Goal: Information Seeking & Learning: Compare options

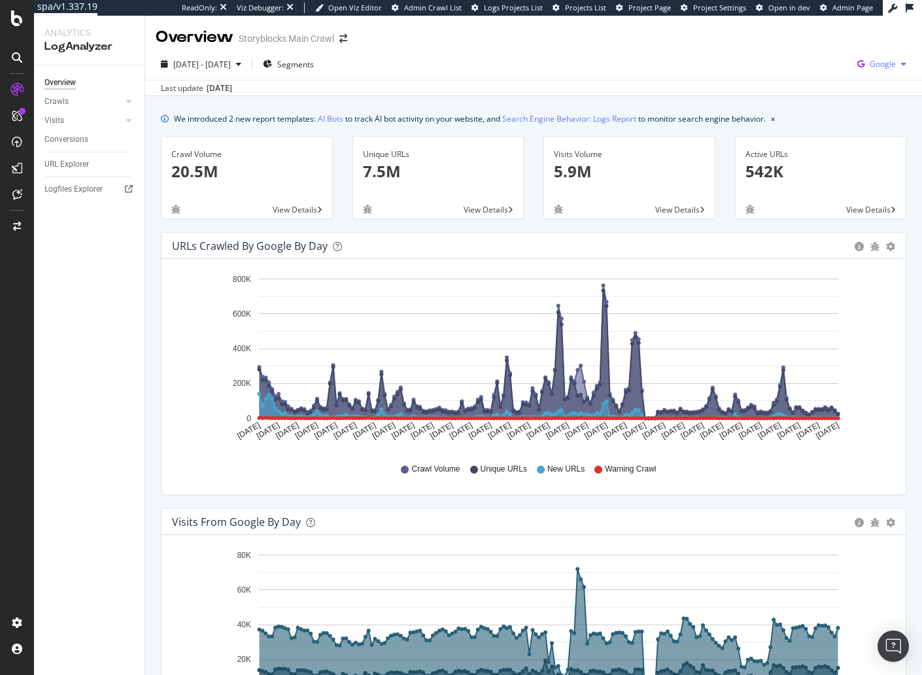
click at [899, 63] on div "button" at bounding box center [904, 64] width 16 height 8
click at [831, 61] on div "Bing" at bounding box center [807, 52] width 90 height 19
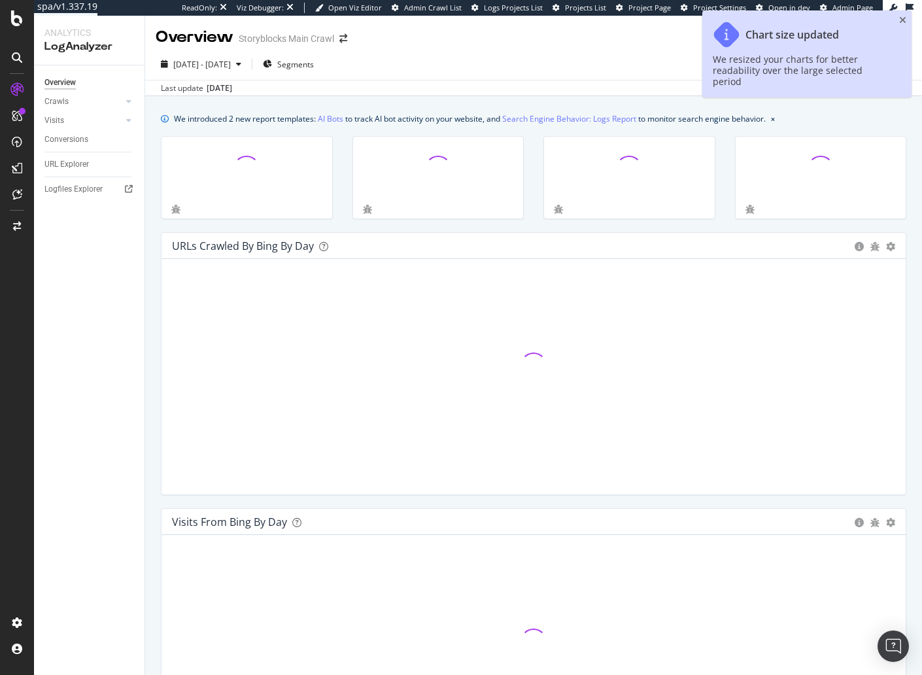
click at [107, 442] on div "Overview Crawls Daily Distribution Segments Distribution HTTP Codes Resources V…" at bounding box center [89, 370] width 111 height 610
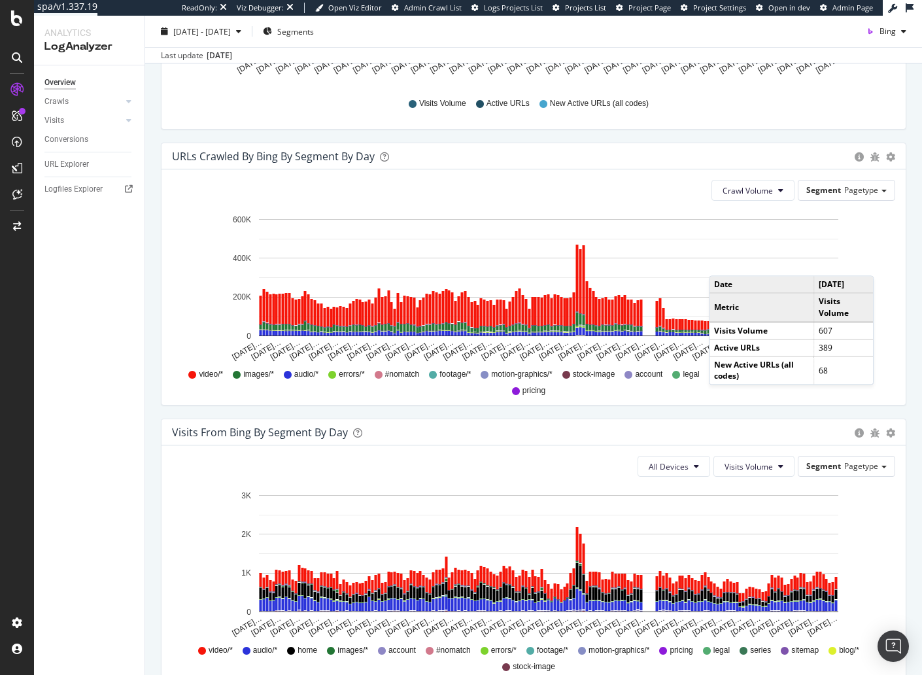
scroll to position [825, 0]
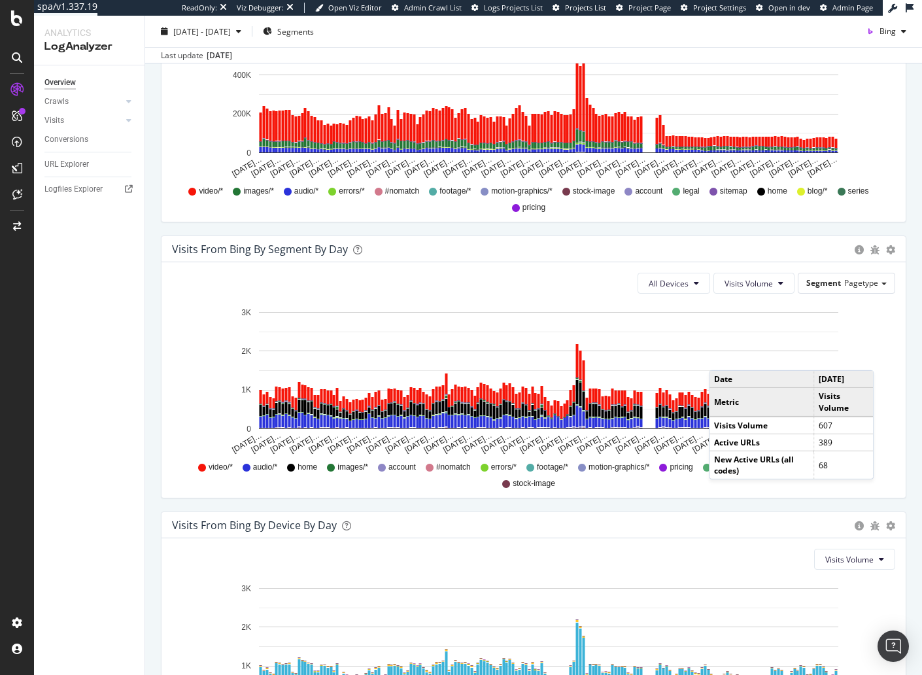
click at [160, 407] on div "Visits from Bing By Segment By Day Timeline (by Value) Table All Devices Visits…" at bounding box center [533, 373] width 765 height 276
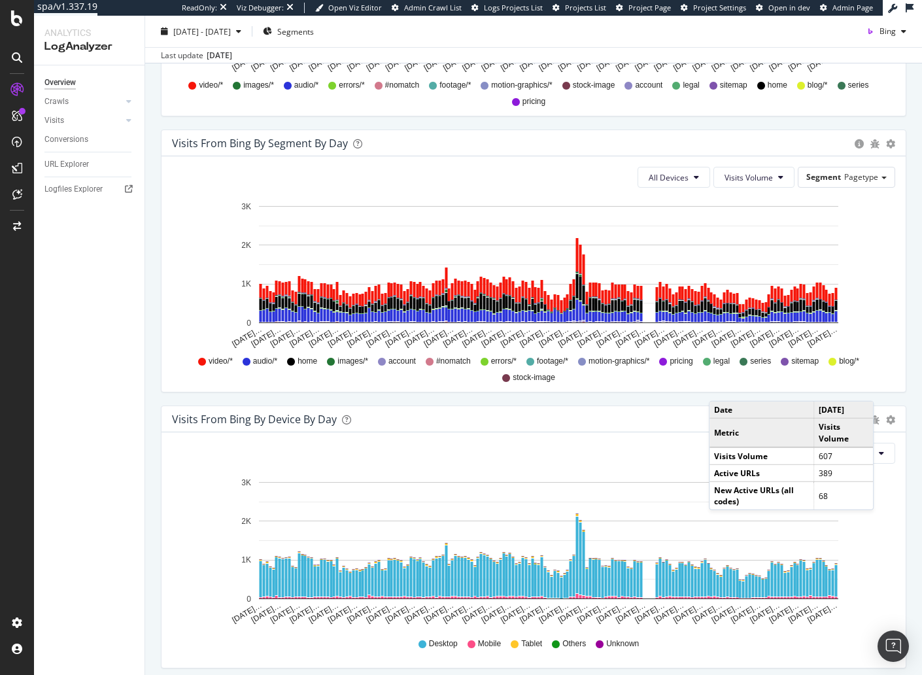
scroll to position [979, 0]
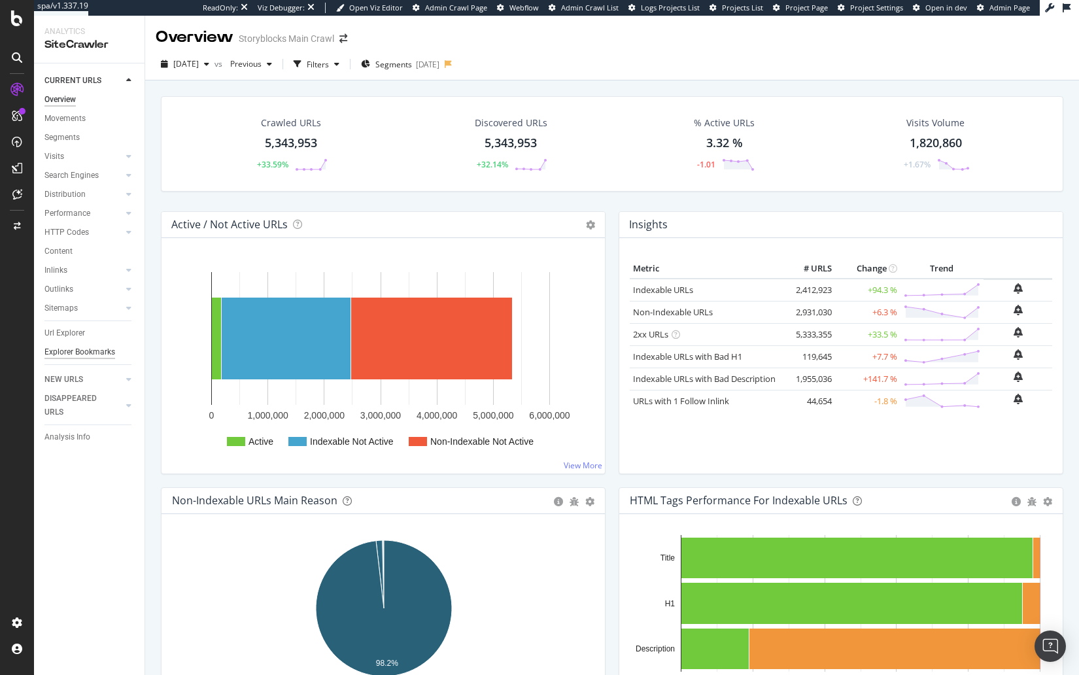
click at [81, 353] on div "Explorer Bookmarks" at bounding box center [79, 352] width 71 height 14
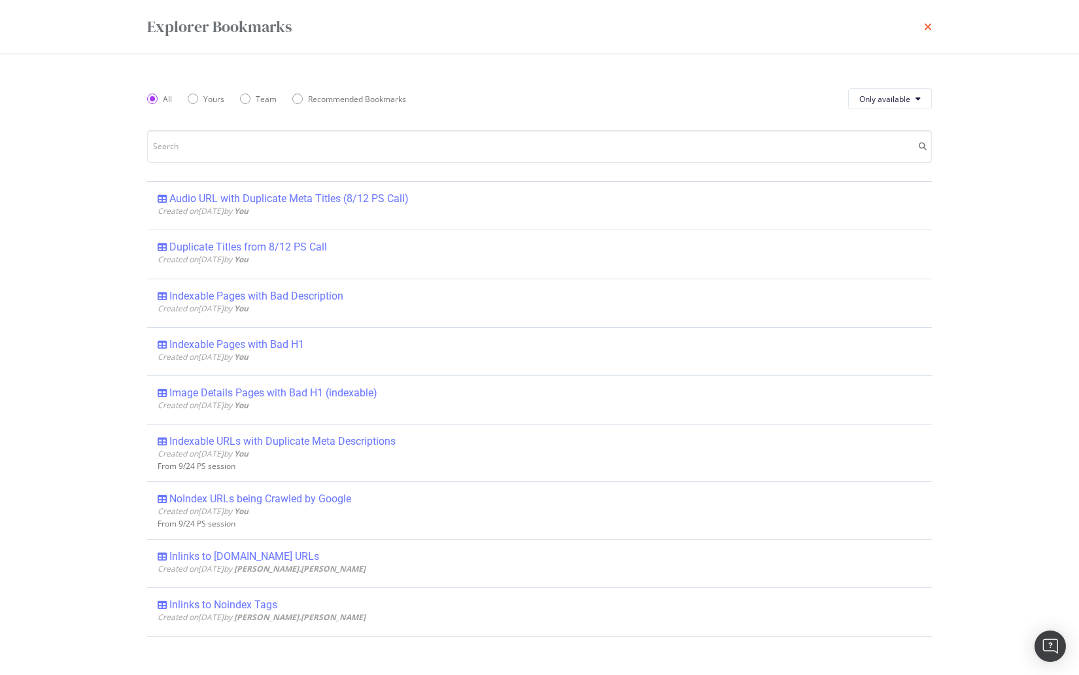
click at [930, 27] on icon "times" at bounding box center [928, 27] width 8 height 10
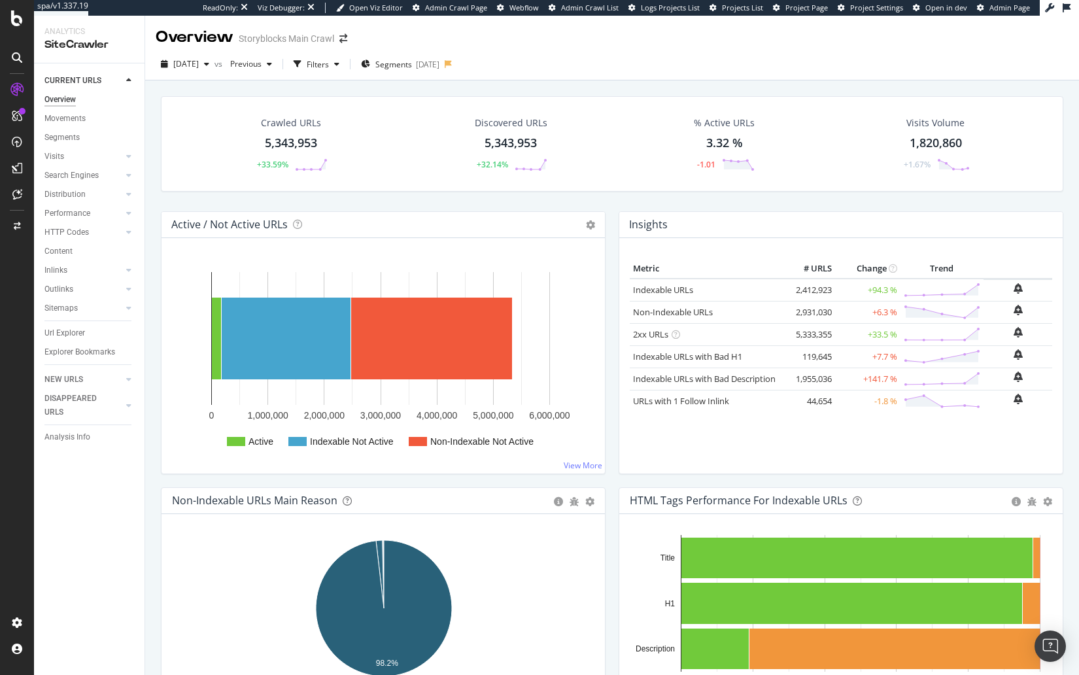
click at [940, 65] on div "2024 Apr. 20th vs Previous Filters Segments 2023-09-06" at bounding box center [612, 67] width 934 height 26
drag, startPoint x: 207, startPoint y: 75, endPoint x: 199, endPoint y: 60, distance: 17.3
click at [207, 75] on button "2024 Apr. 20th" at bounding box center [185, 64] width 59 height 21
click at [199, 58] on span "2024 Apr. 20th" at bounding box center [186, 63] width 26 height 11
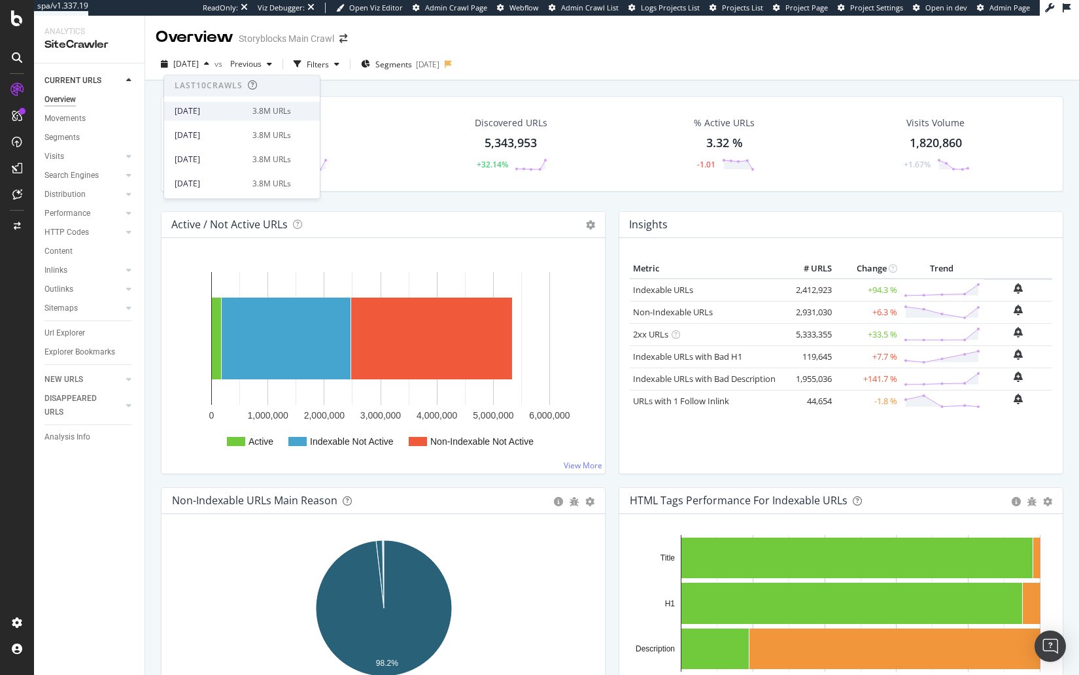
click at [200, 114] on div "2025 Aug. 30th" at bounding box center [210, 111] width 70 height 12
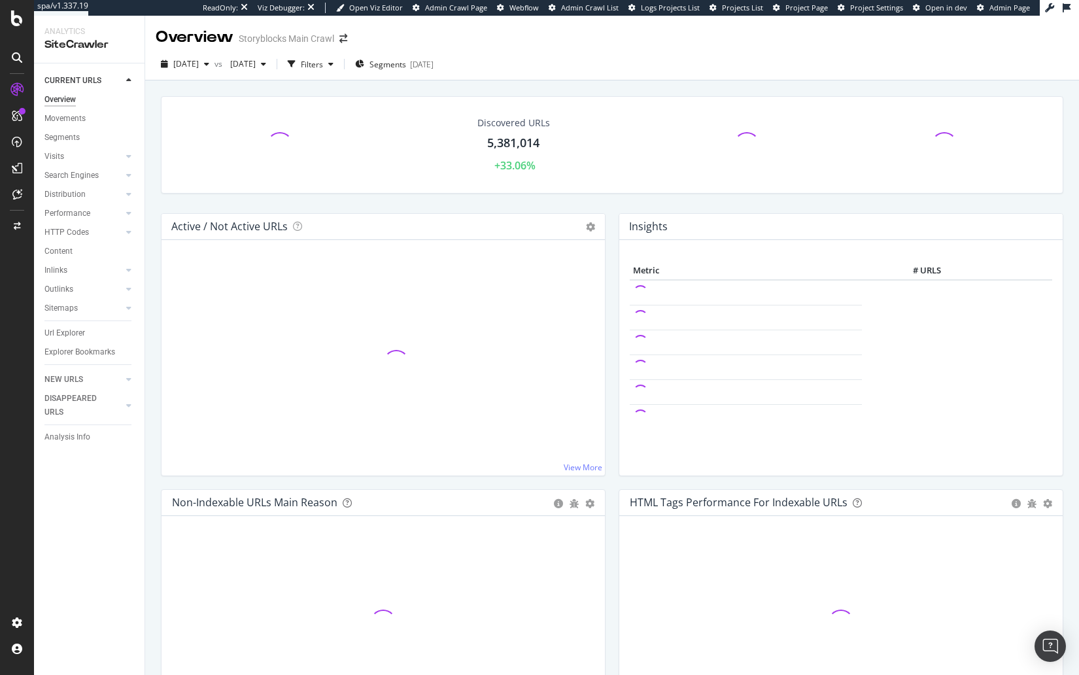
drag, startPoint x: 546, startPoint y: 199, endPoint x: 488, endPoint y: 158, distance: 70.8
click at [546, 199] on div "Discovered URLs 5,381,014 +33.06%" at bounding box center [612, 154] width 916 height 117
click at [256, 65] on span "2024 Mar. 30th" at bounding box center [240, 63] width 31 height 11
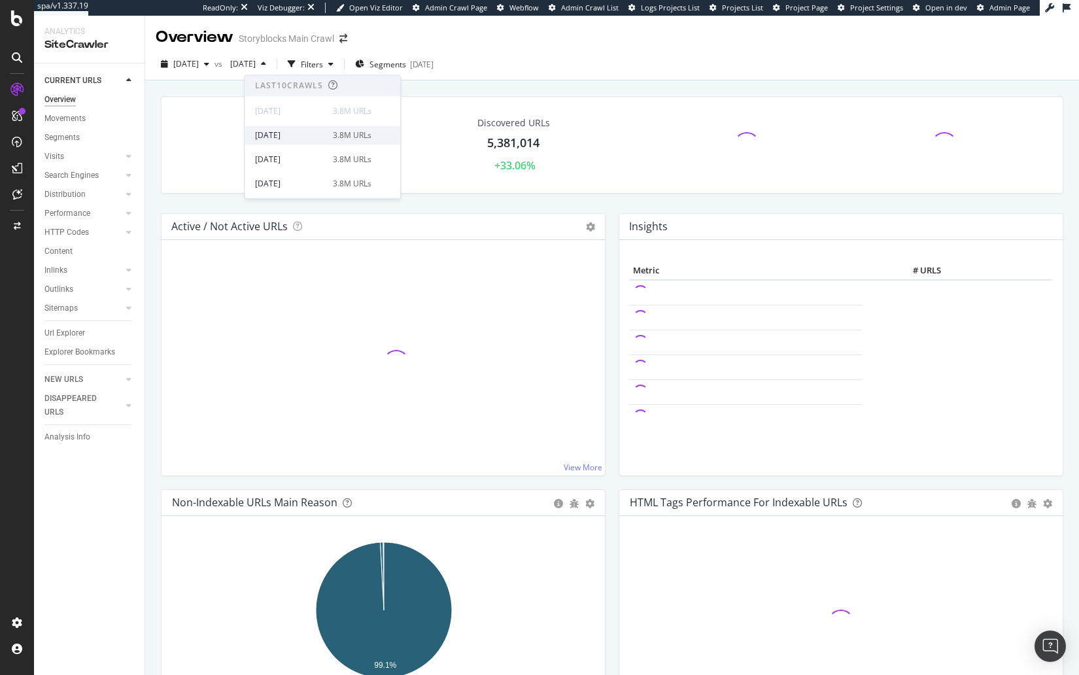
click at [297, 140] on div "2025 Aug. 23rd" at bounding box center [290, 136] width 70 height 12
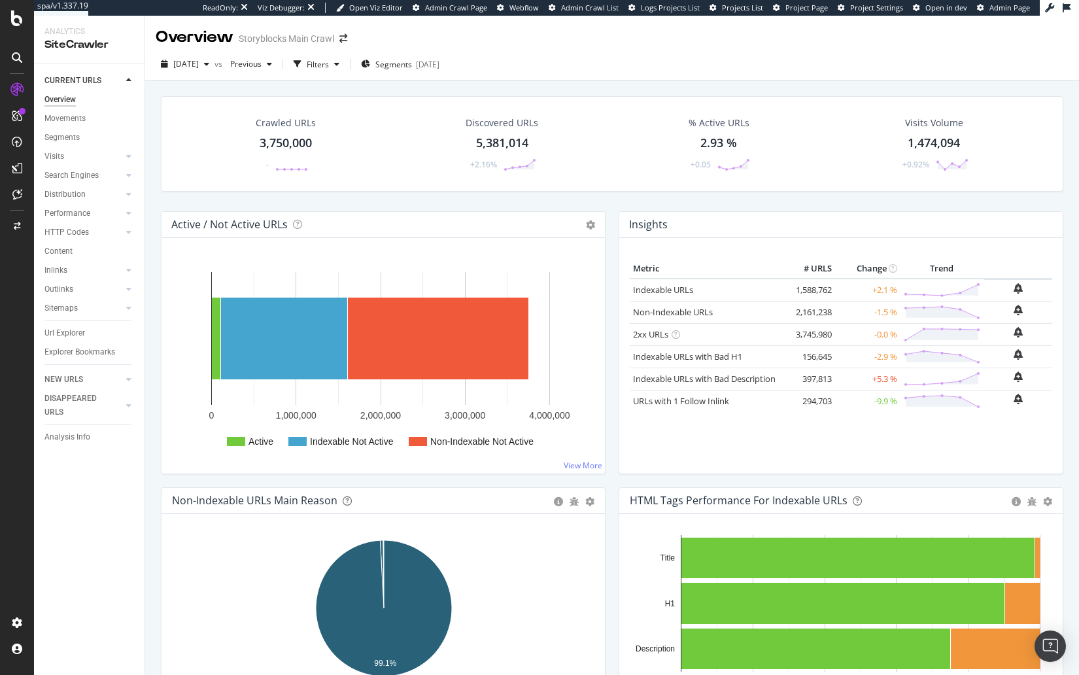
drag, startPoint x: 212, startPoint y: 61, endPoint x: 219, endPoint y: 69, distance: 11.1
click at [199, 61] on span "2025 Aug. 30th" at bounding box center [186, 63] width 26 height 11
click at [378, 200] on div "Crawled URLs 3,750,000 - Discovered URLs 5,381,014 +2.16% % Active URLs 2.93 % …" at bounding box center [612, 153] width 916 height 115
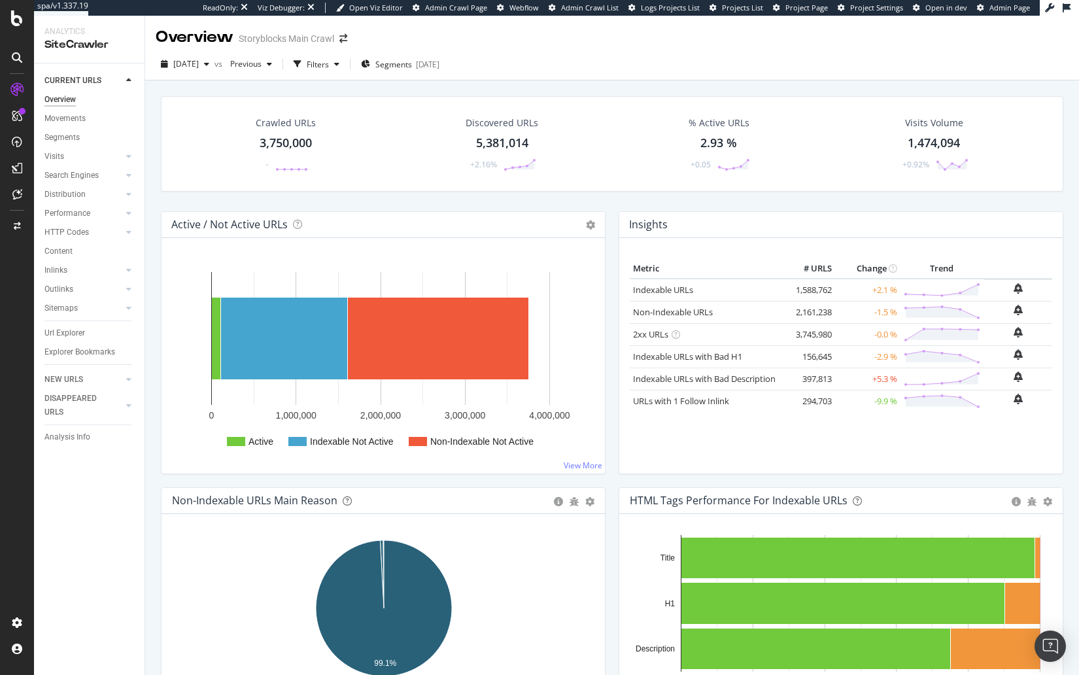
click at [379, 201] on div "Crawled URLs 3,750,000 - Discovered URLs 5,381,014 +2.16% % Active URLs 2.93 % …" at bounding box center [612, 153] width 916 height 115
click at [396, 196] on div "Crawled URLs 3,750,000 - Discovered URLs 5,381,014 +2.16% % Active URLs 2.93 % …" at bounding box center [612, 153] width 916 height 115
drag, startPoint x: 91, startPoint y: 565, endPoint x: 82, endPoint y: 568, distance: 9.1
click at [91, 565] on div "Project settings" at bounding box center [68, 564] width 55 height 10
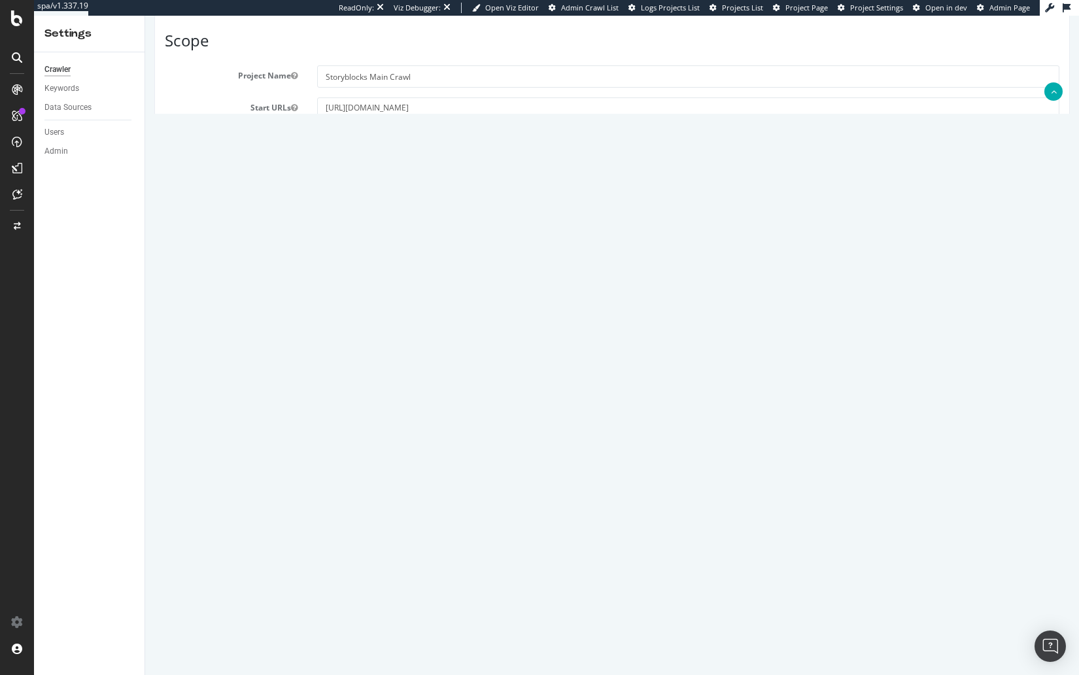
scroll to position [470, 0]
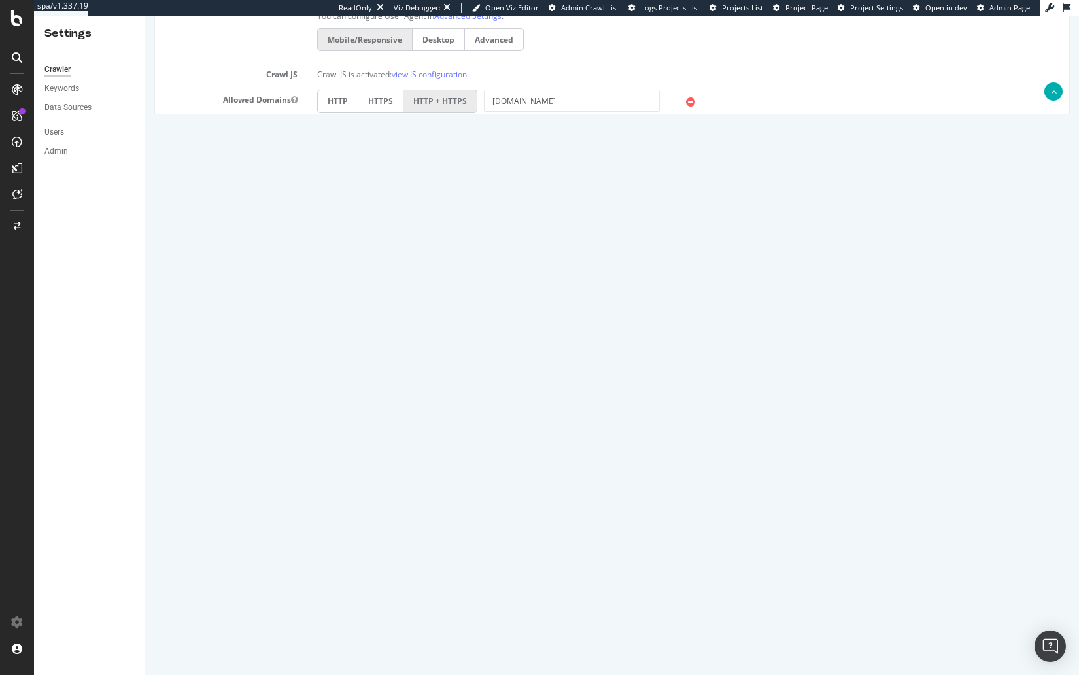
click at [287, 464] on div "Scope Project Name Storyblocks Main Crawl Start URLs https://www.storyblocks.co…" at bounding box center [612, 175] width 895 height 943
click at [364, 370] on input "3750000" at bounding box center [383, 372] width 133 height 22
click at [243, 381] on section "Max # of Analysed URLs 3750000 Max Speed (URLs / s) 10 Estimated crawl duration…" at bounding box center [612, 404] width 895 height 86
click at [172, 445] on div "Scope Project Name Storyblocks Main Crawl Start URLs https://www.storyblocks.co…" at bounding box center [612, 175] width 895 height 943
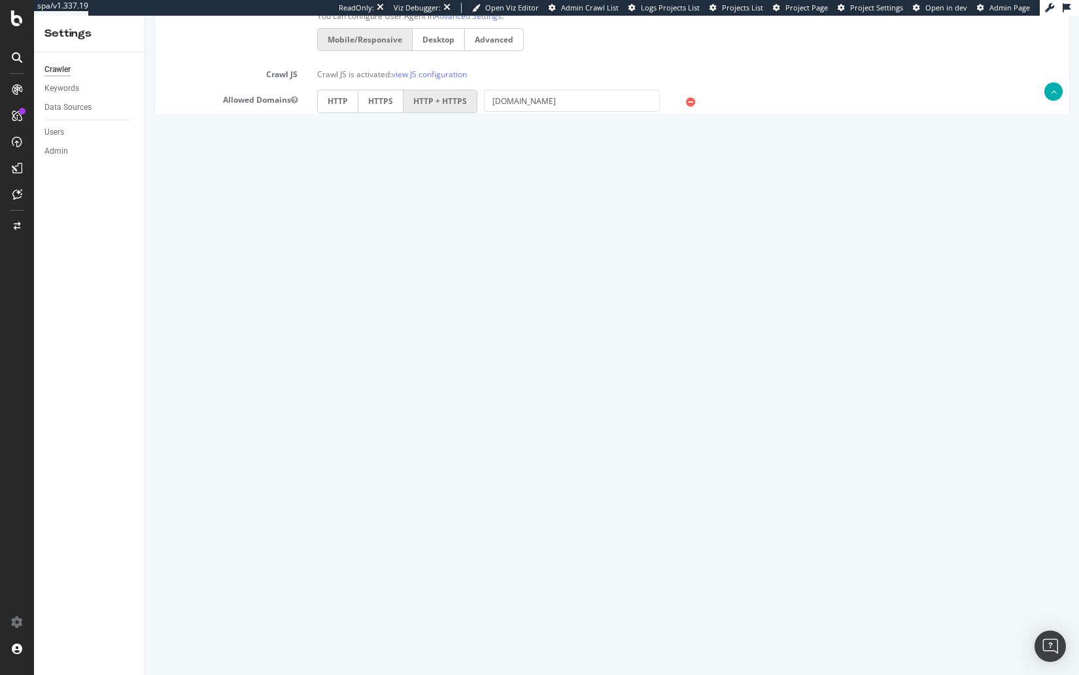
drag, startPoint x: 467, startPoint y: 399, endPoint x: 743, endPoint y: 406, distance: 276.1
click at [744, 406] on div "Max Speed (URLs / s) 10 Estimated crawl duration: 4 days 8 hours 10 minutes" at bounding box center [612, 404] width 914 height 22
click at [709, 403] on div "Max Speed (URLs / s) 10 Estimated crawl duration: 4 days 8 hours 10 minutes" at bounding box center [612, 404] width 914 height 22
drag, startPoint x: 695, startPoint y: 402, endPoint x: 135, endPoint y: 362, distance: 561.3
click at [145, 362] on html "Storyblocks Main Crawl × × Analyses on this project can't be launched. Analysis…" at bounding box center [612, 113] width 934 height 1136
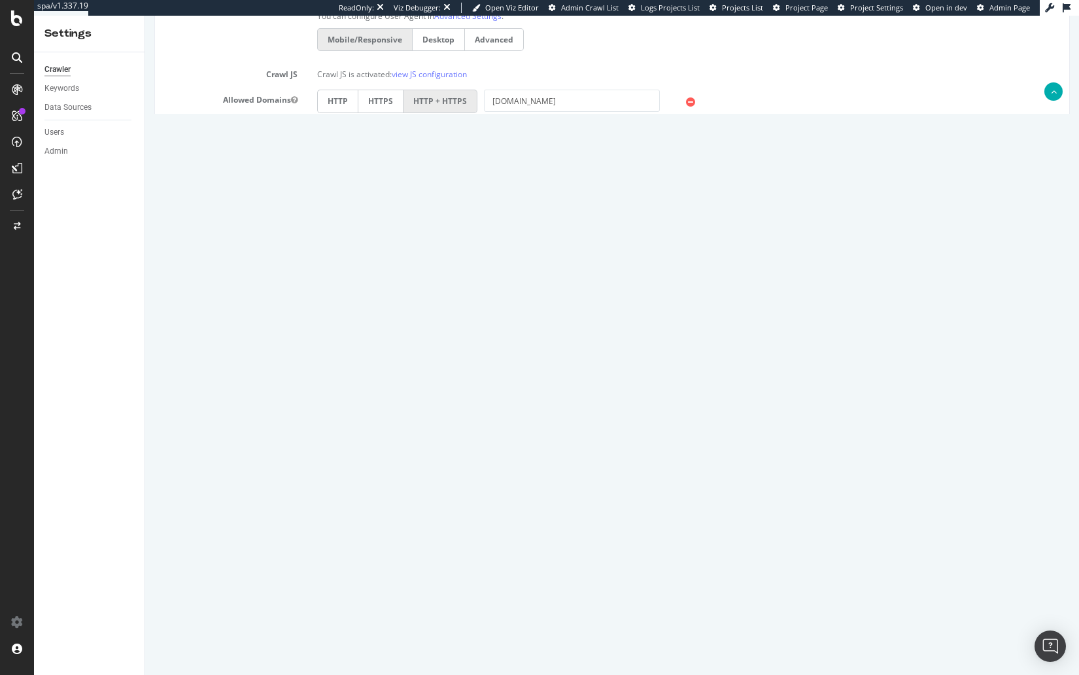
click at [175, 376] on div "Max # of Analysed URLs 3750000" at bounding box center [612, 372] width 914 height 22
click at [343, 400] on input "10" at bounding box center [383, 404] width 133 height 22
drag, startPoint x: 387, startPoint y: 364, endPoint x: 300, endPoint y: 362, distance: 87.7
click at [300, 362] on div "Max # of Analysed URLs 3750000" at bounding box center [612, 372] width 914 height 22
drag, startPoint x: 379, startPoint y: 366, endPoint x: 257, endPoint y: 360, distance: 121.8
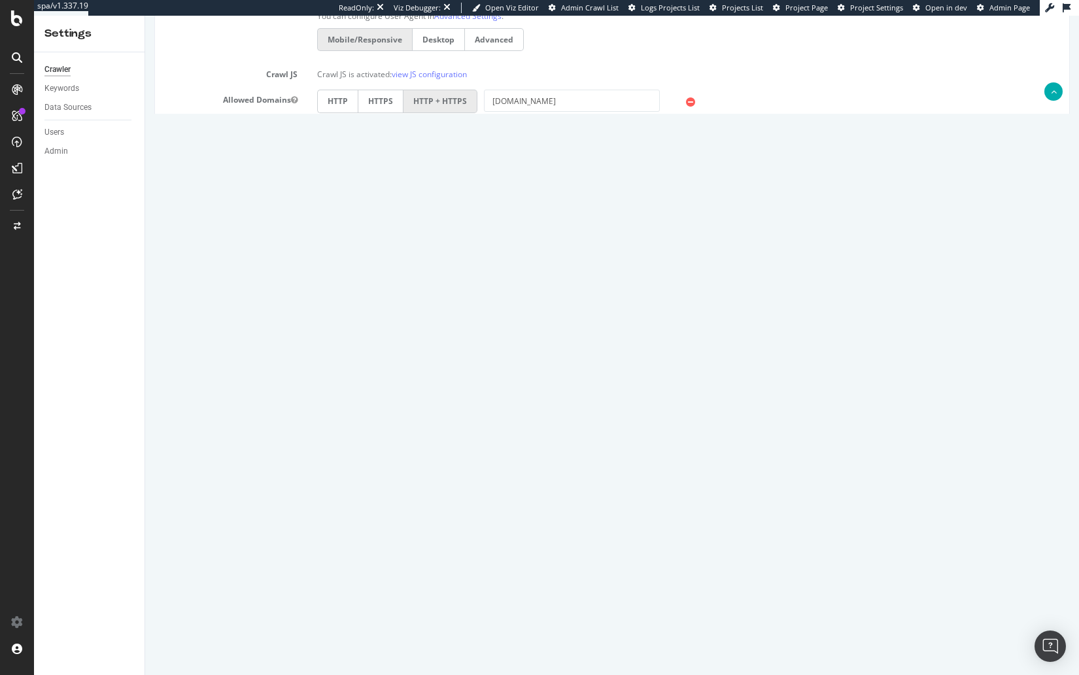
click at [257, 361] on div "Max # of Analysed URLs 5000000" at bounding box center [612, 372] width 914 height 22
type input "6000000"
drag, startPoint x: 392, startPoint y: 364, endPoint x: 179, endPoint y: 349, distance: 214.4
click at [179, 349] on article "Crawl Parameters Max # of Analysed URLs 6000000 Max Speed (URLs / s) 10 Estimat…" at bounding box center [612, 388] width 895 height 120
click at [553, 442] on div "Max Depth" at bounding box center [612, 436] width 914 height 22
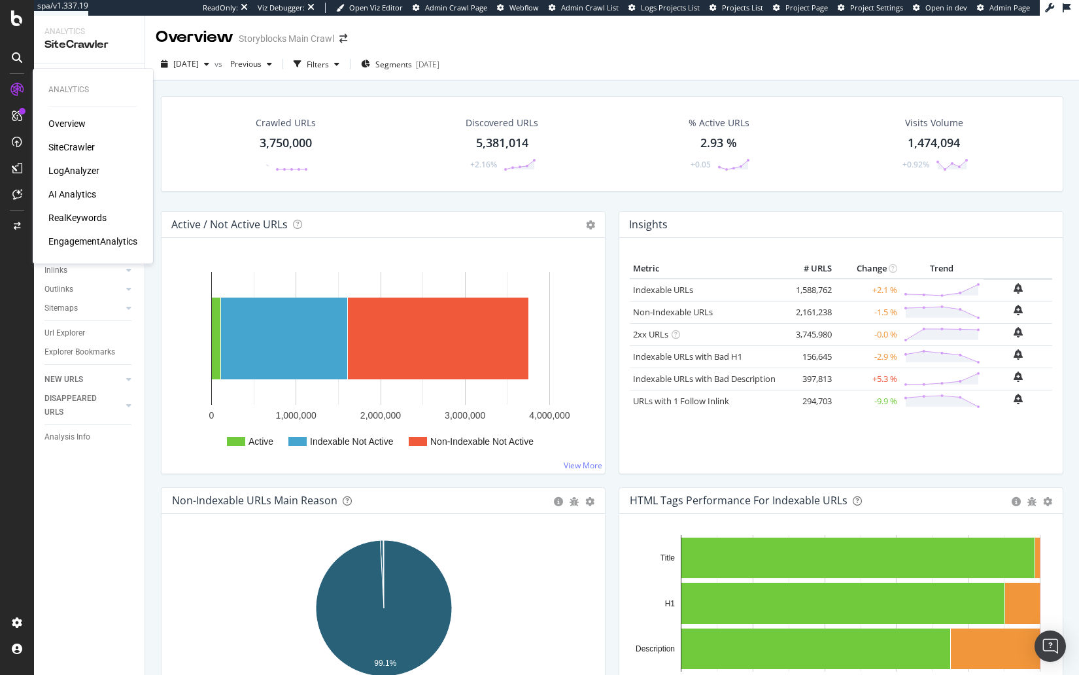
click at [74, 171] on div "LogAnalyzer" at bounding box center [73, 170] width 51 height 13
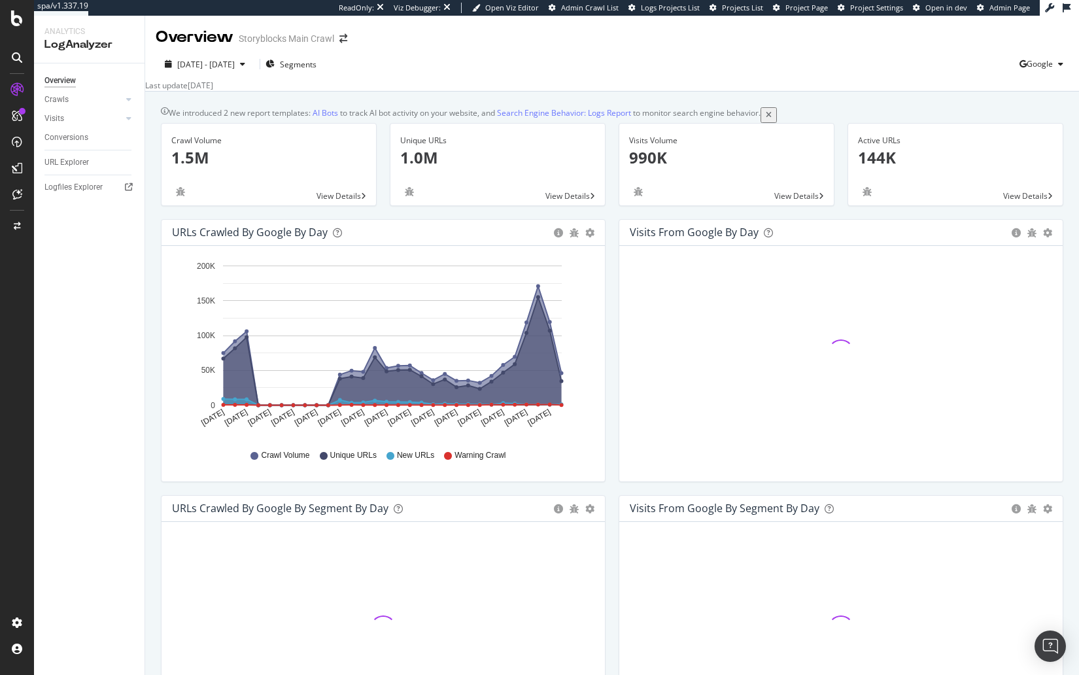
click at [379, 219] on div "Crawl Volume 1.5M View Details" at bounding box center [268, 171] width 229 height 96
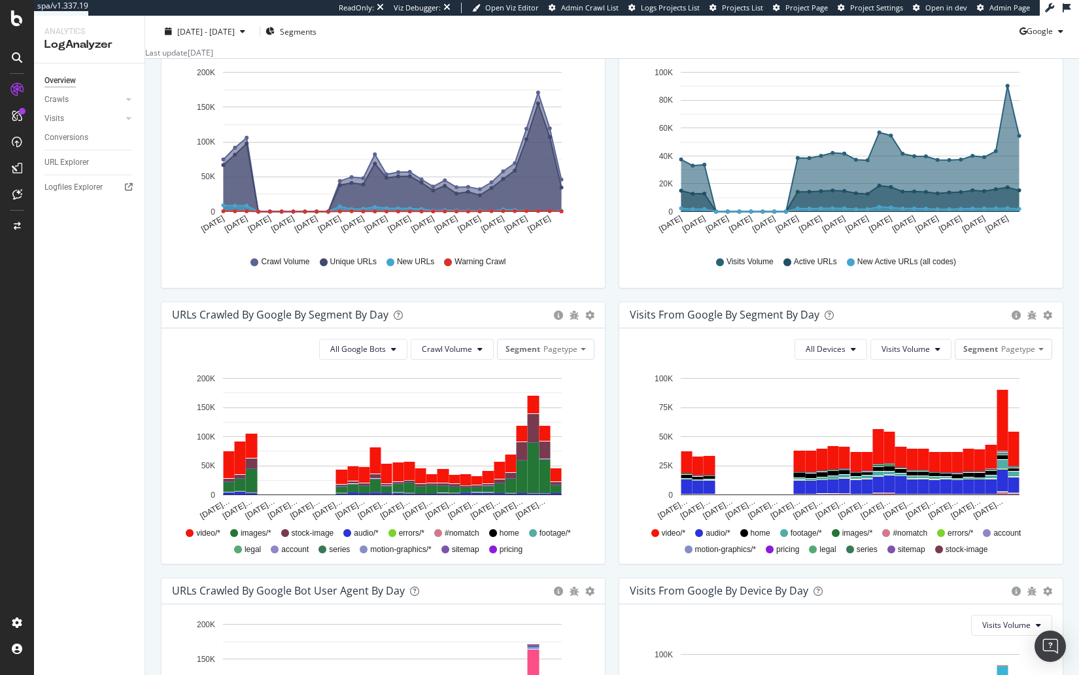
scroll to position [252, 0]
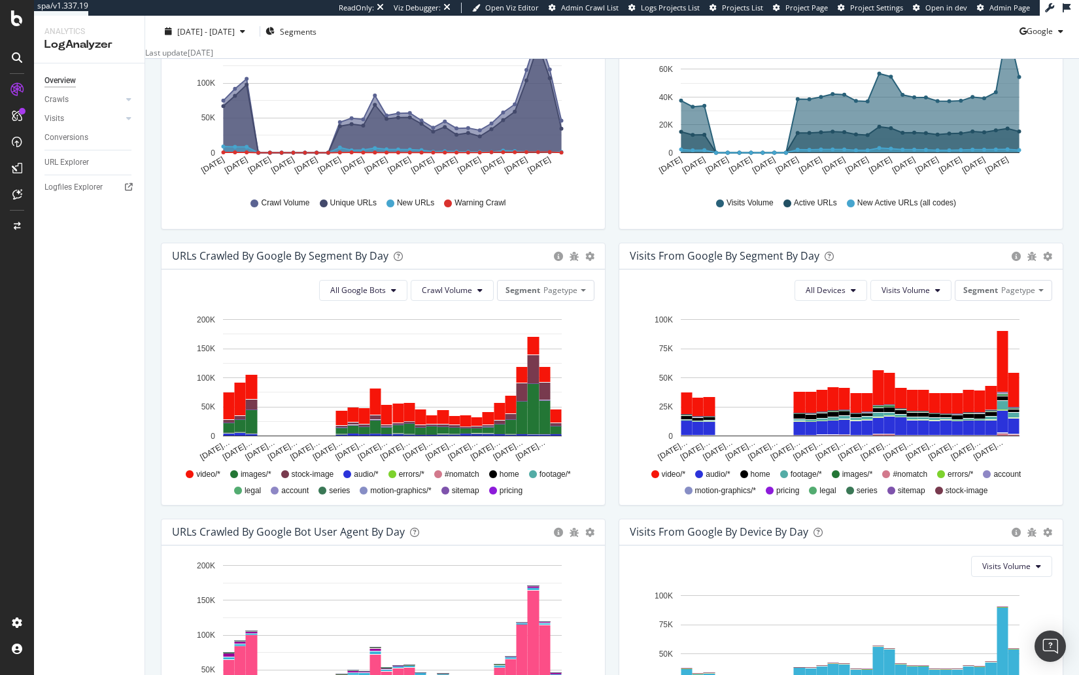
click at [610, 407] on div "URLs Crawled by Google By Segment By Day Timeline (by Value) Table All Google B…" at bounding box center [383, 381] width 458 height 276
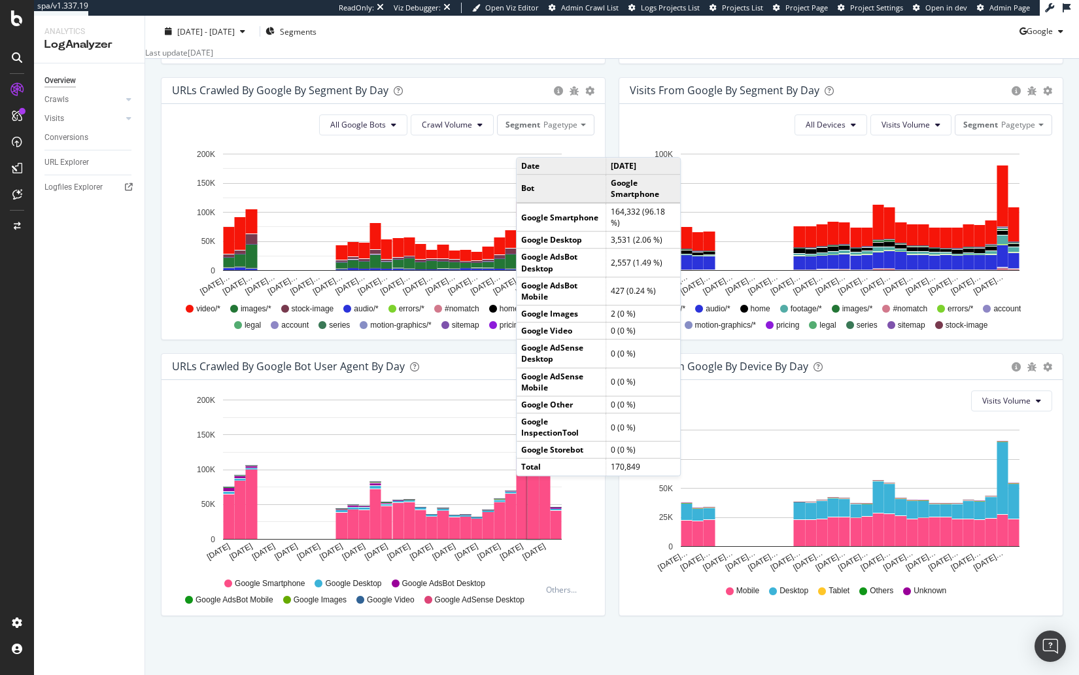
scroll to position [0, 0]
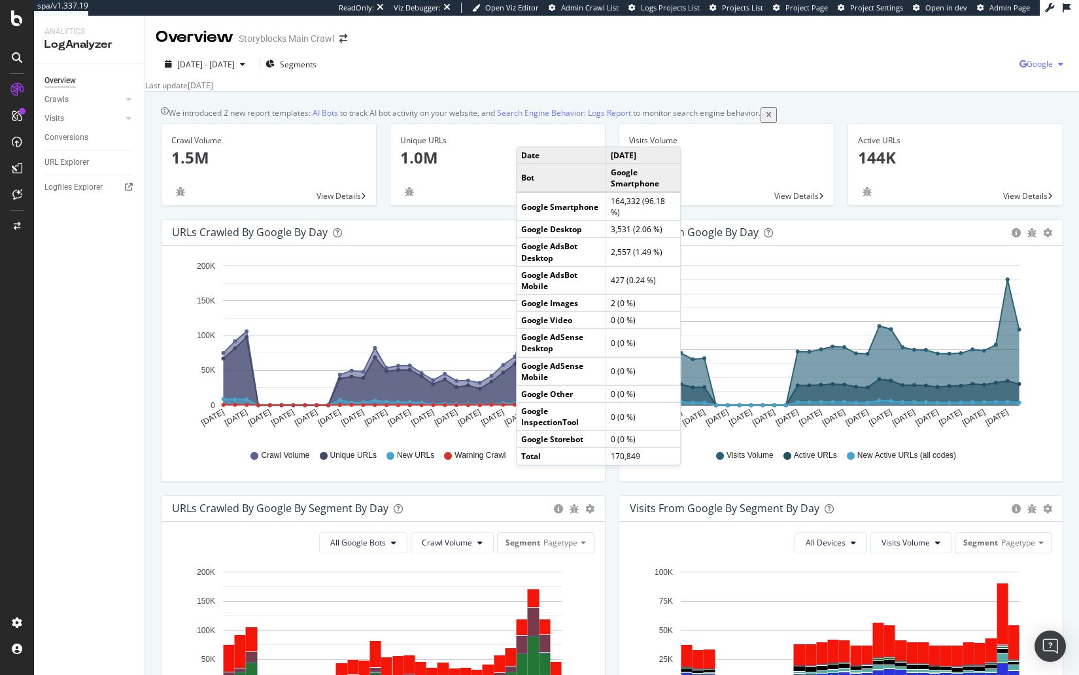
click at [1024, 68] on icon "button" at bounding box center [1023, 64] width 7 height 8
click at [955, 81] on span "OpenAI" at bounding box center [974, 77] width 48 height 12
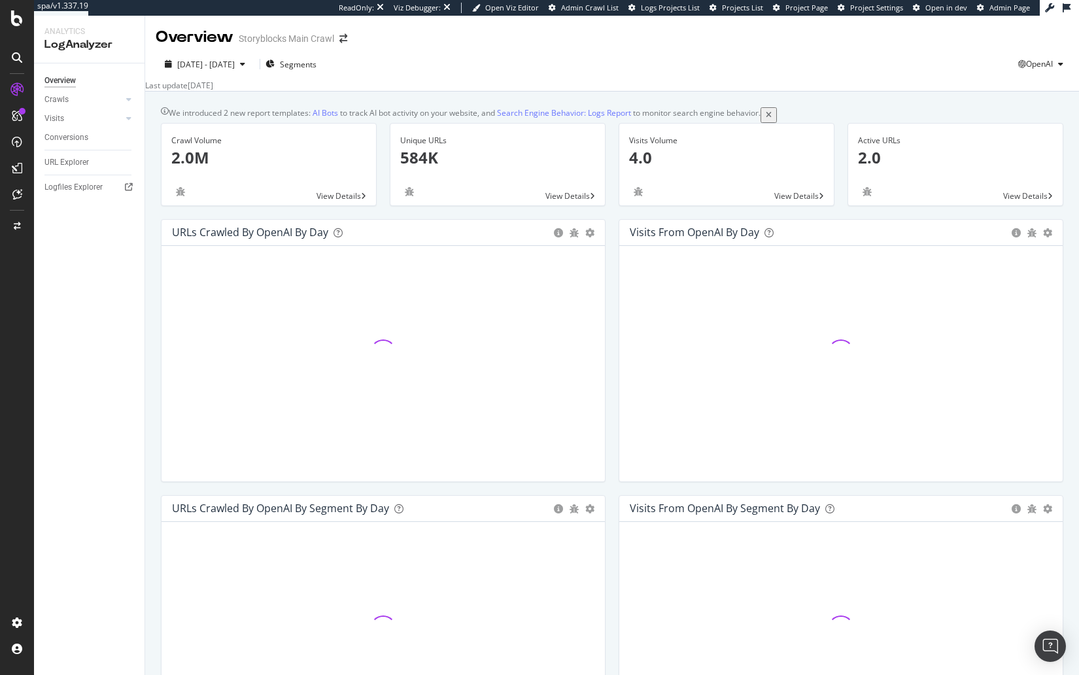
click at [609, 219] on div "Unique URLs 584K View Details" at bounding box center [497, 171] width 229 height 96
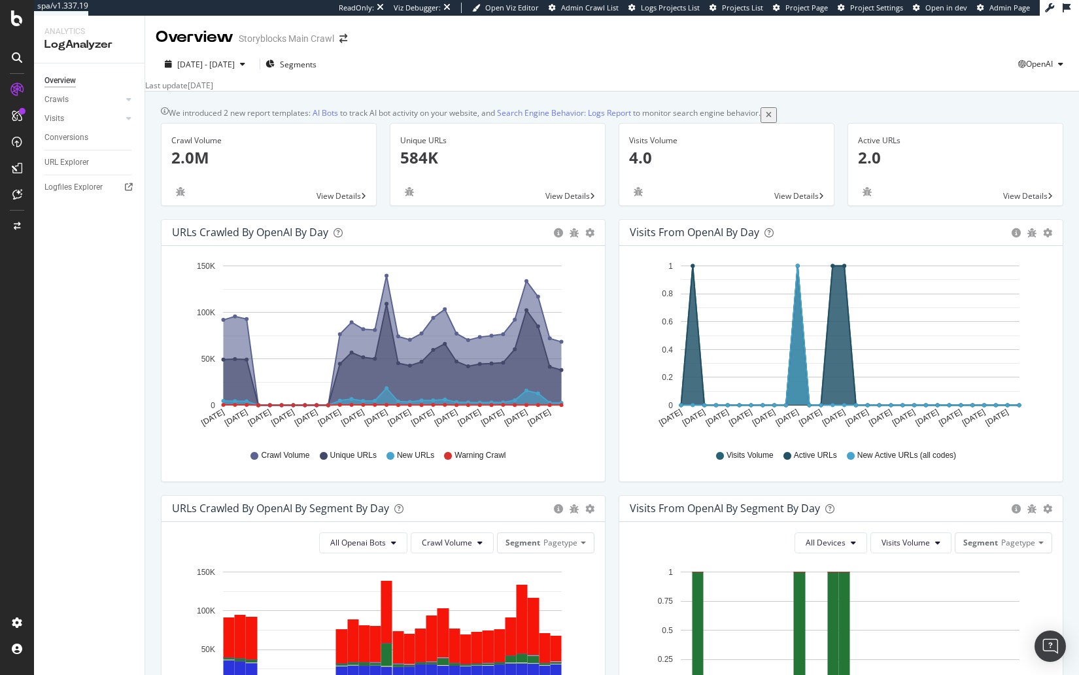
click at [612, 134] on div "We introduced 2 new report templates: AI Bots to track AI bot activity on your …" at bounding box center [612, 592] width 934 height 1001
click at [746, 50] on div "2025 Aug. 8th - Sep. 6th Segments OpenAI Last update Sep. 08, 2025" at bounding box center [612, 69] width 934 height 43
click at [868, 122] on div "We introduced 2 new report templates: AI Bots to track AI bot activity on your …" at bounding box center [612, 114] width 903 height 15
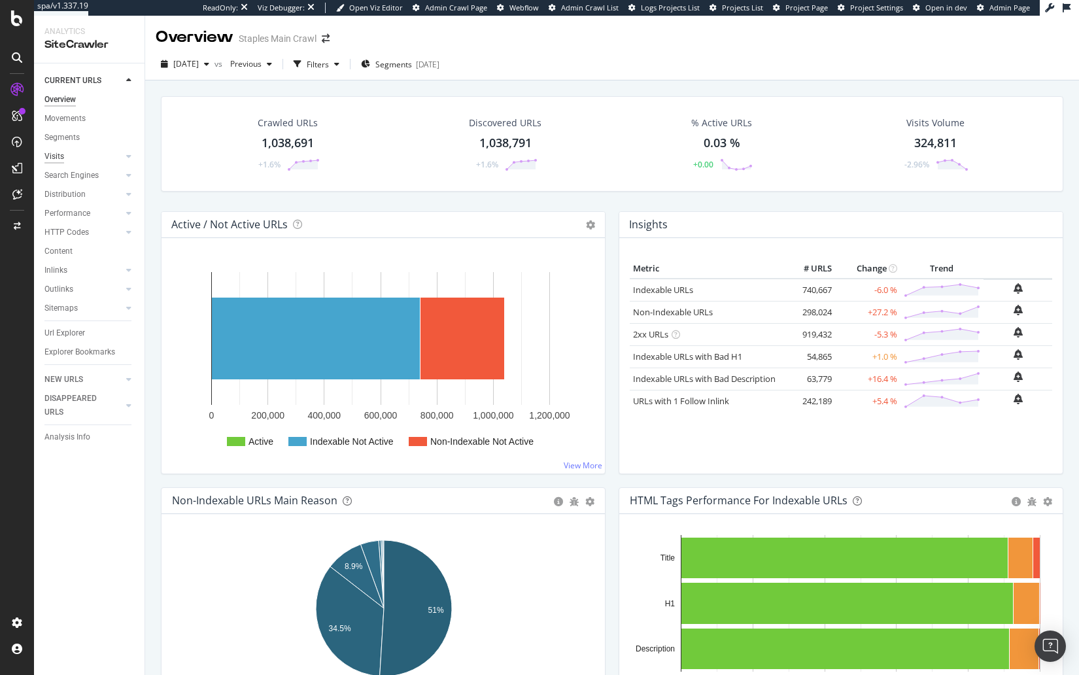
click at [51, 158] on div "Visits" at bounding box center [54, 157] width 20 height 14
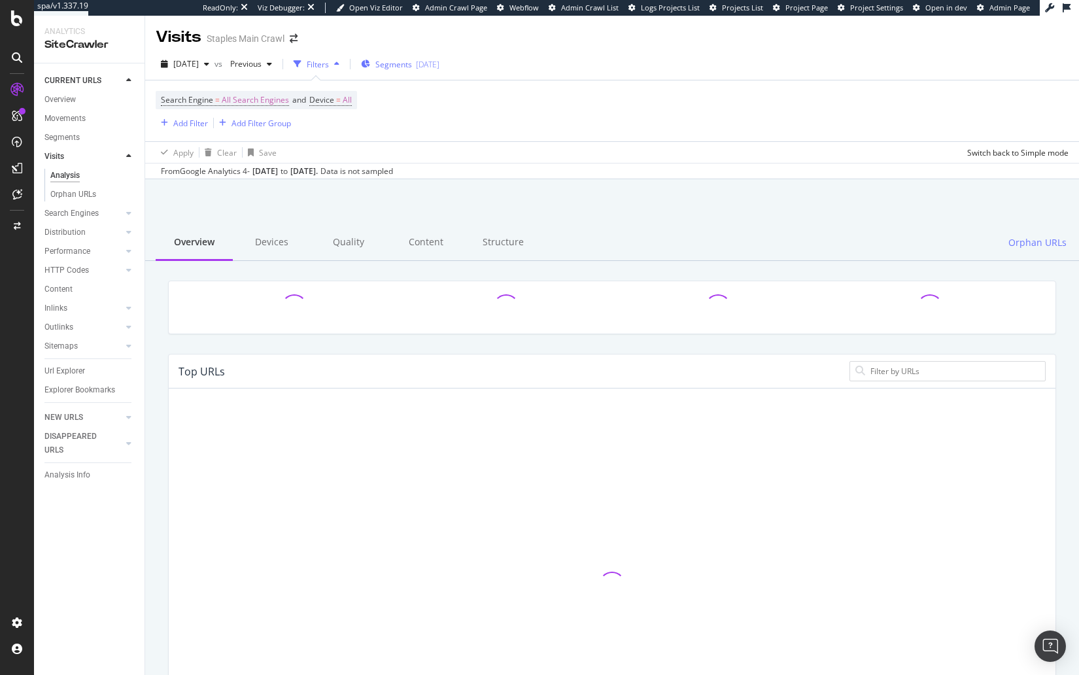
click at [440, 60] on div "2025-06-25" at bounding box center [428, 64] width 24 height 11
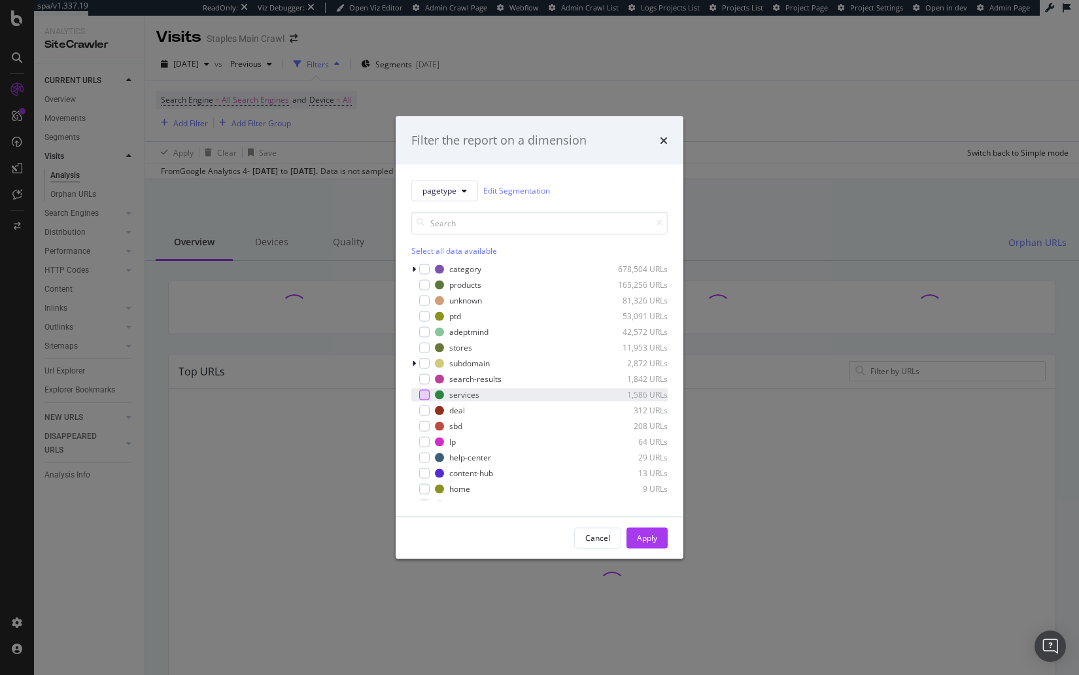
click at [425, 392] on div "modal" at bounding box center [424, 394] width 10 height 10
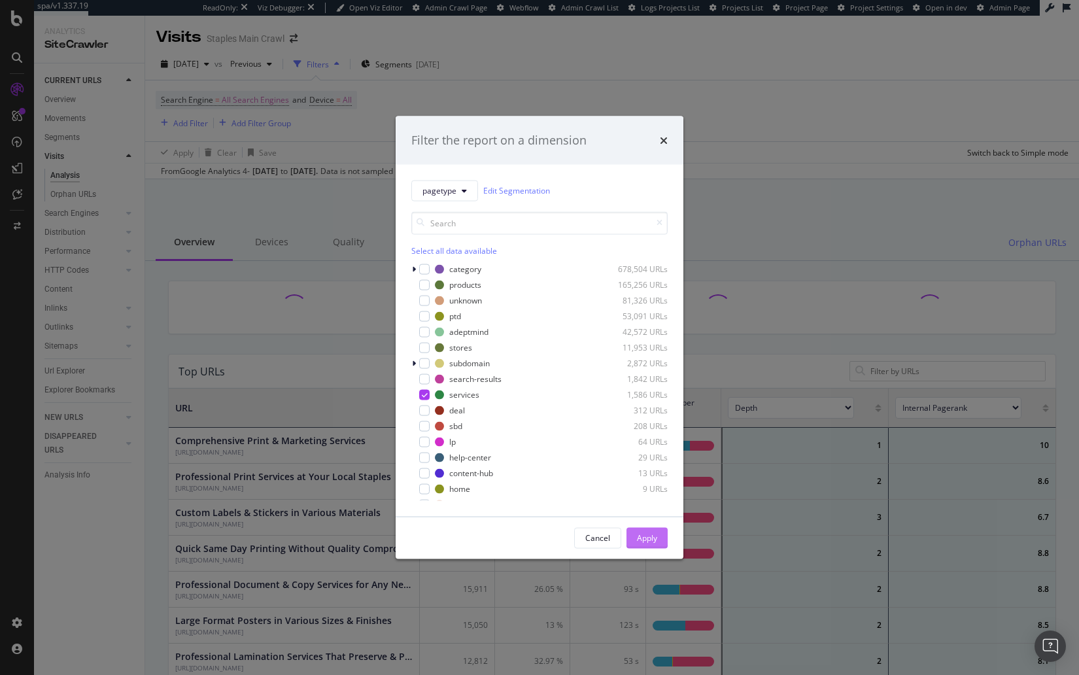
scroll to position [1, 1]
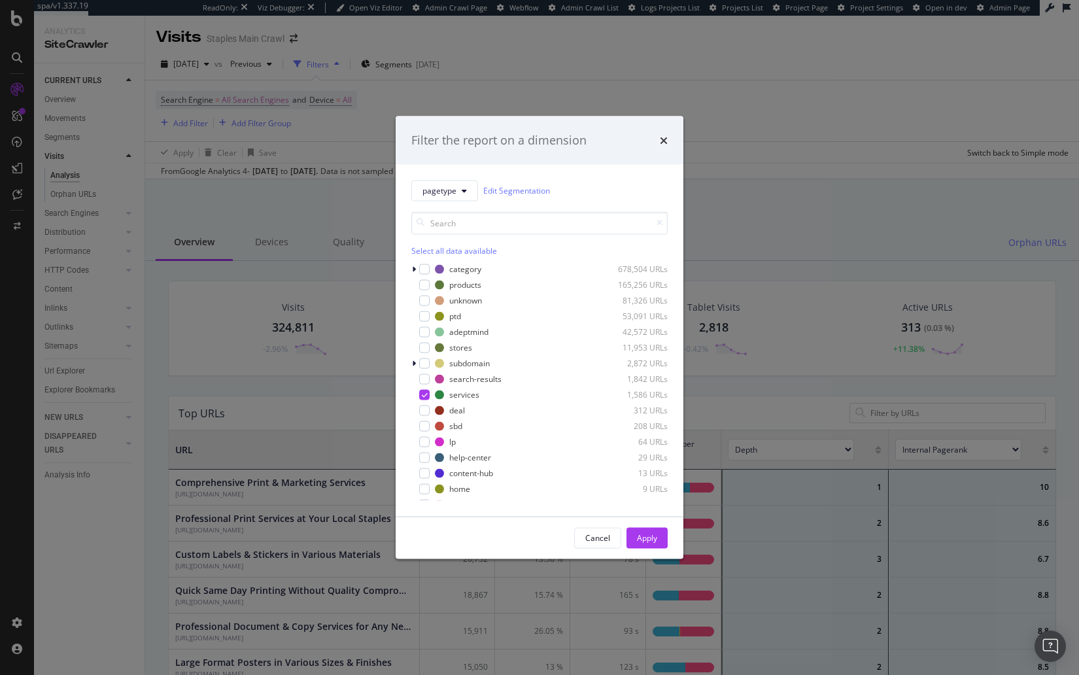
drag, startPoint x: 650, startPoint y: 543, endPoint x: 418, endPoint y: 275, distance: 354.8
click at [650, 543] on div "Apply" at bounding box center [647, 537] width 20 height 11
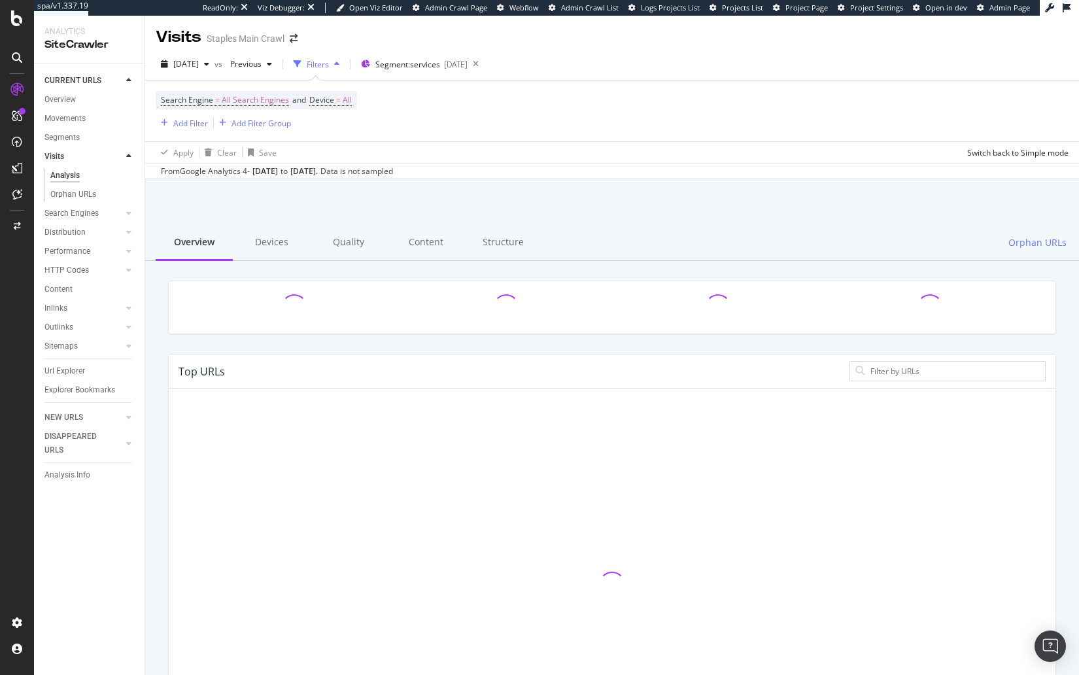
click at [357, 190] on div at bounding box center [612, 213] width 903 height 56
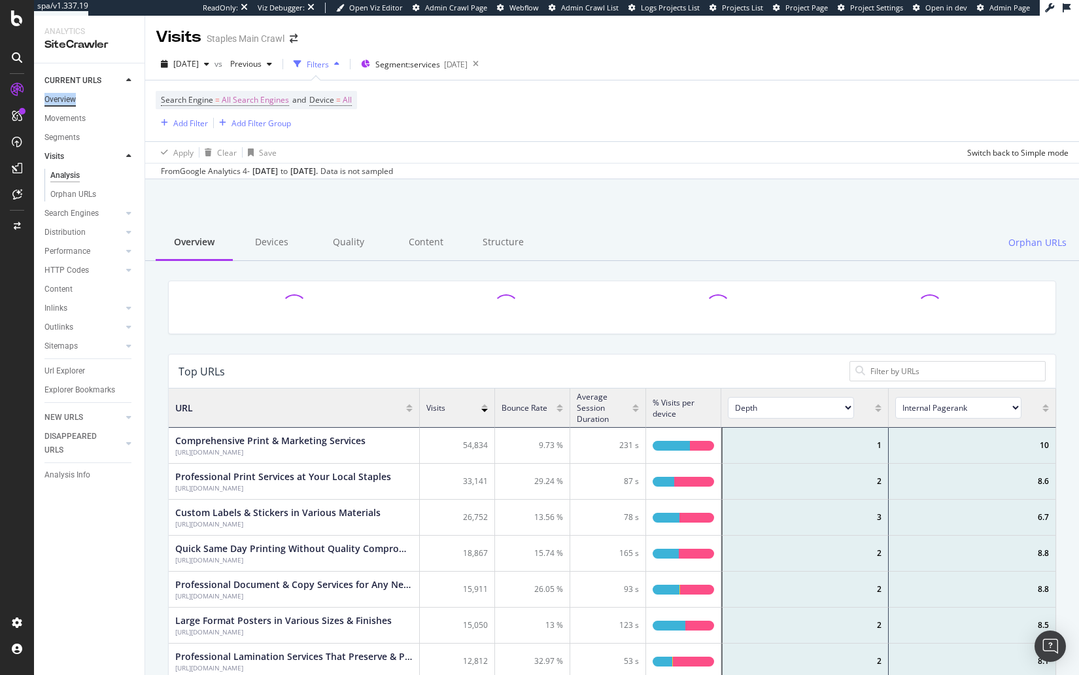
scroll to position [392, 888]
drag, startPoint x: 75, startPoint y: 99, endPoint x: 411, endPoint y: 3, distance: 349.9
click at [0, 0] on div "spa/v1.337.19 ReadOnly: Viz Debugger: Open Viz Editor Admin Crawl Page Webflow …" at bounding box center [539, 337] width 1079 height 675
click at [571, 222] on div at bounding box center [612, 213] width 903 height 56
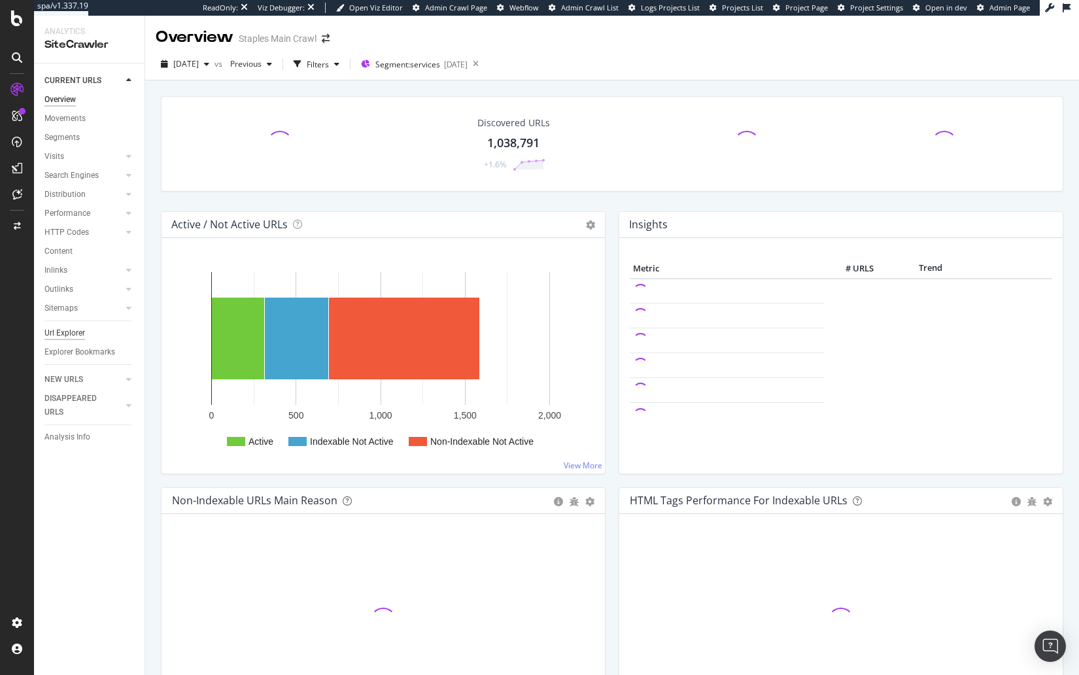
click at [71, 331] on div "Url Explorer" at bounding box center [64, 333] width 41 height 14
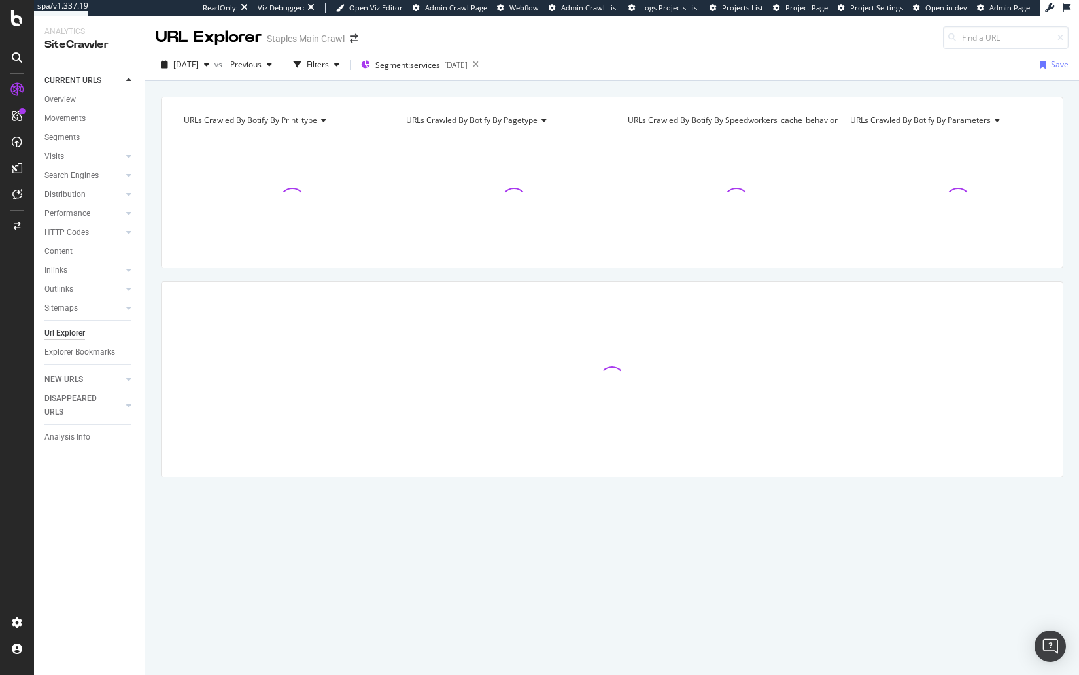
drag, startPoint x: 154, startPoint y: 349, endPoint x: 146, endPoint y: 352, distance: 8.5
click at [154, 349] on div "URLs Crawled By Botify By print_type Chart (by Value) Table Expand Export as CS…" at bounding box center [612, 310] width 934 height 426
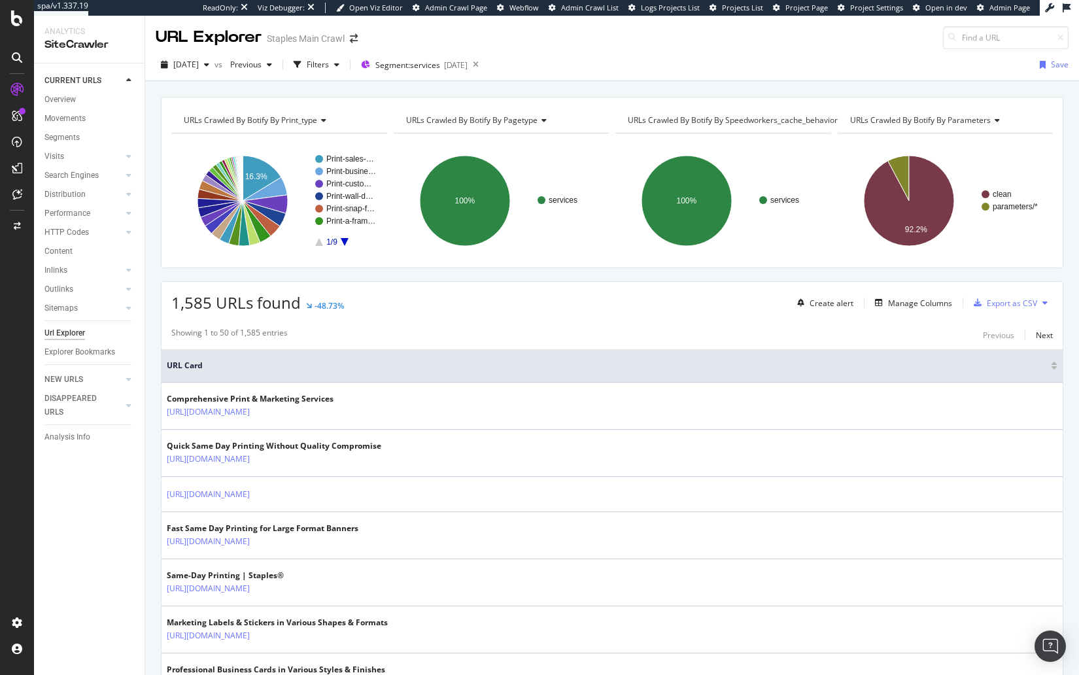
click at [650, 349] on th "URL Card" at bounding box center [612, 365] width 901 height 33
click at [468, 60] on div "2025-06-25" at bounding box center [456, 65] width 24 height 11
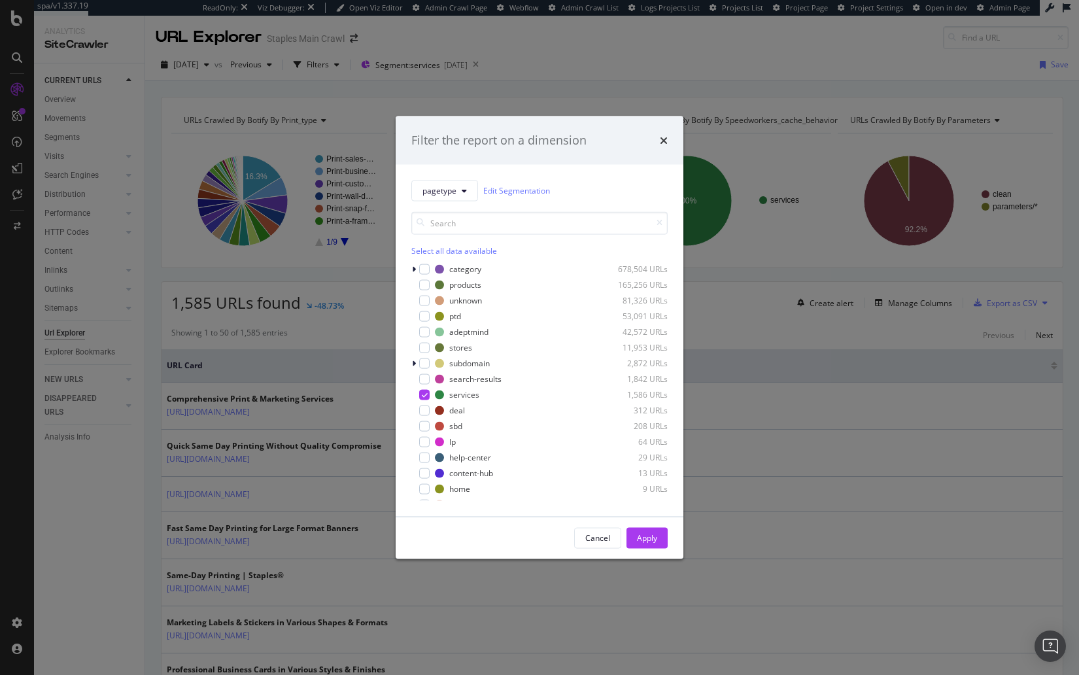
click at [572, 63] on div "Filter the report on a dimension pagetype Edit Segmentation Select all data ava…" at bounding box center [539, 337] width 1079 height 675
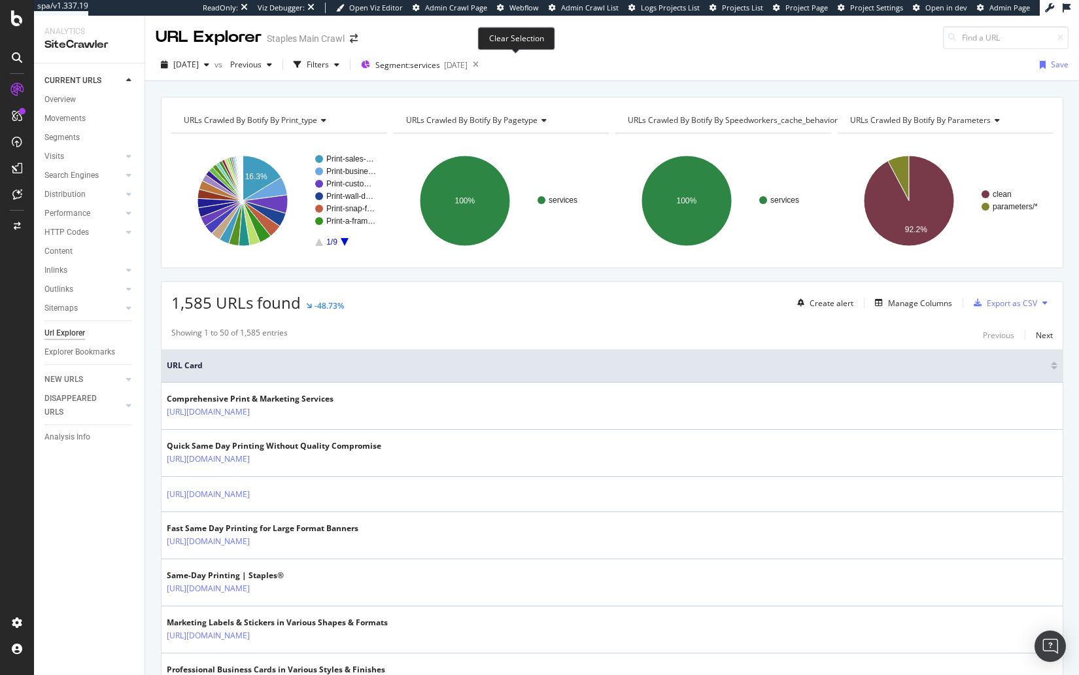
click at [484, 63] on icon at bounding box center [476, 65] width 16 height 18
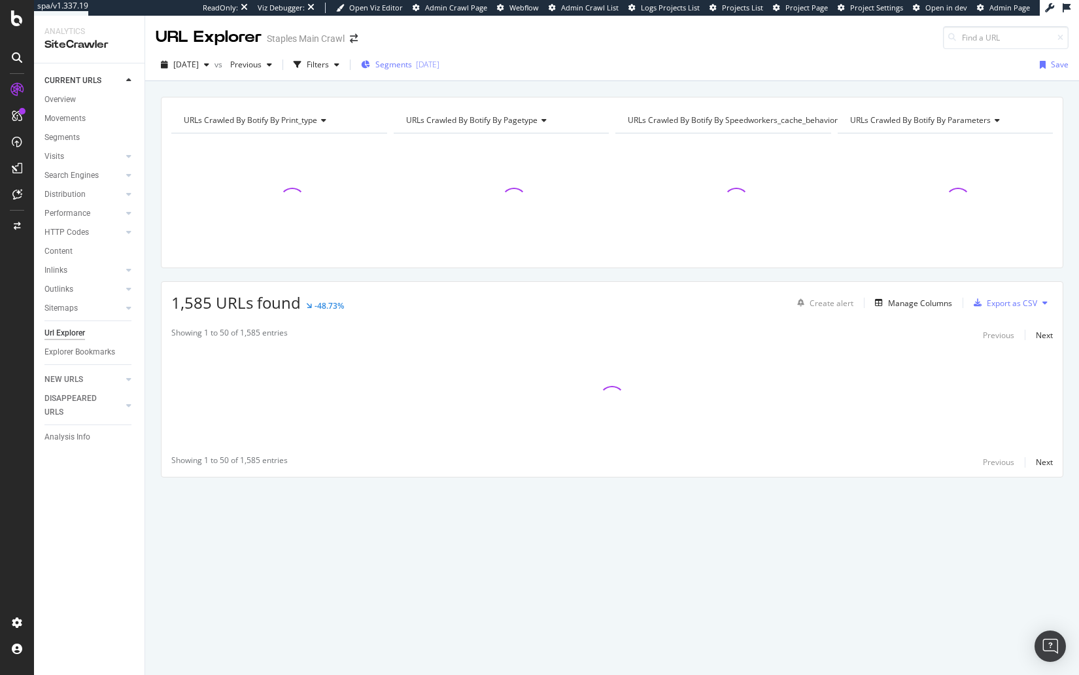
click at [401, 67] on span "Segments" at bounding box center [393, 64] width 37 height 11
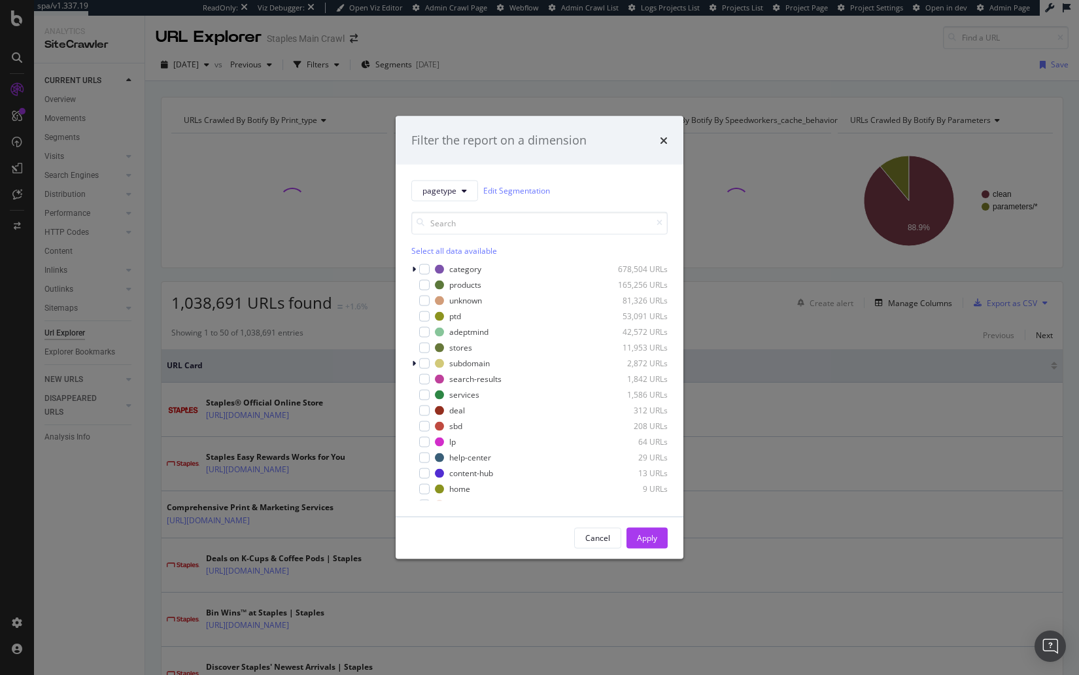
scroll to position [41, 0]
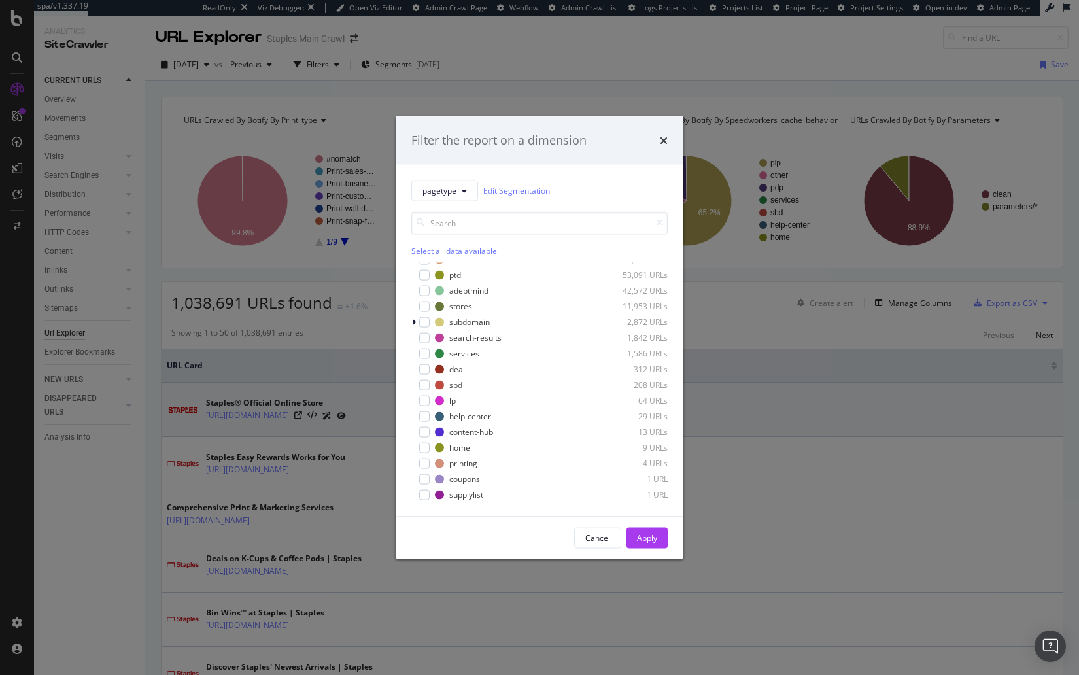
click at [304, 411] on div "Filter the report on a dimension pagetype Edit Segmentation Select all data ava…" at bounding box center [539, 337] width 1079 height 675
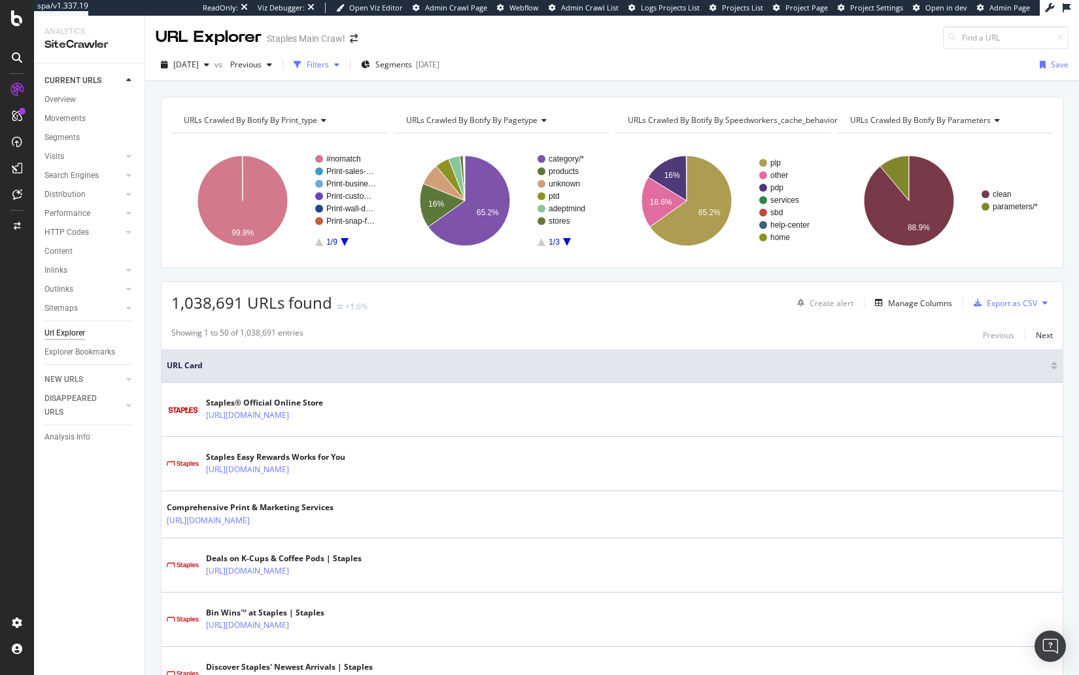
click at [329, 60] on div "Filters" at bounding box center [318, 64] width 22 height 11
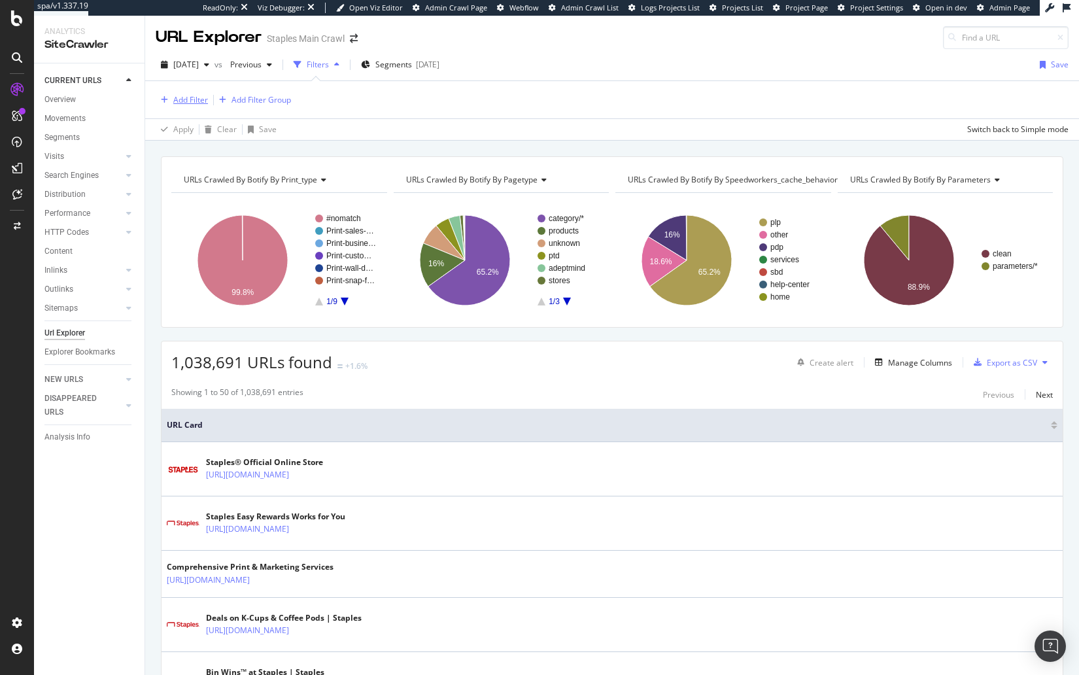
click at [200, 103] on div "Add Filter" at bounding box center [190, 99] width 35 height 11
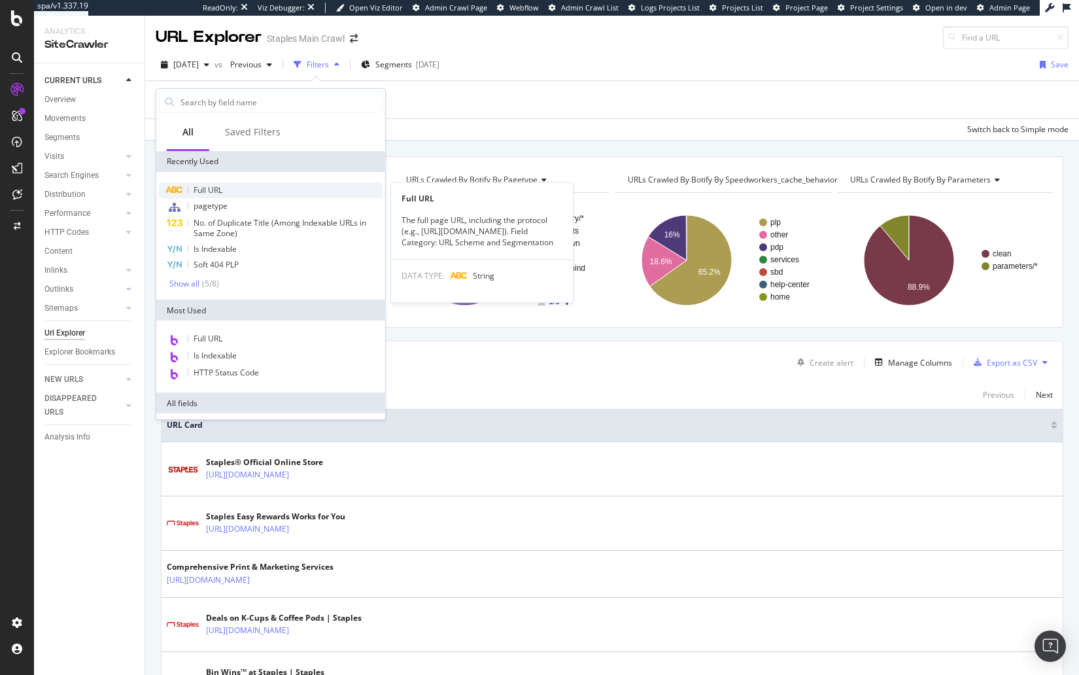
click at [205, 188] on span "Full URL" at bounding box center [208, 189] width 29 height 11
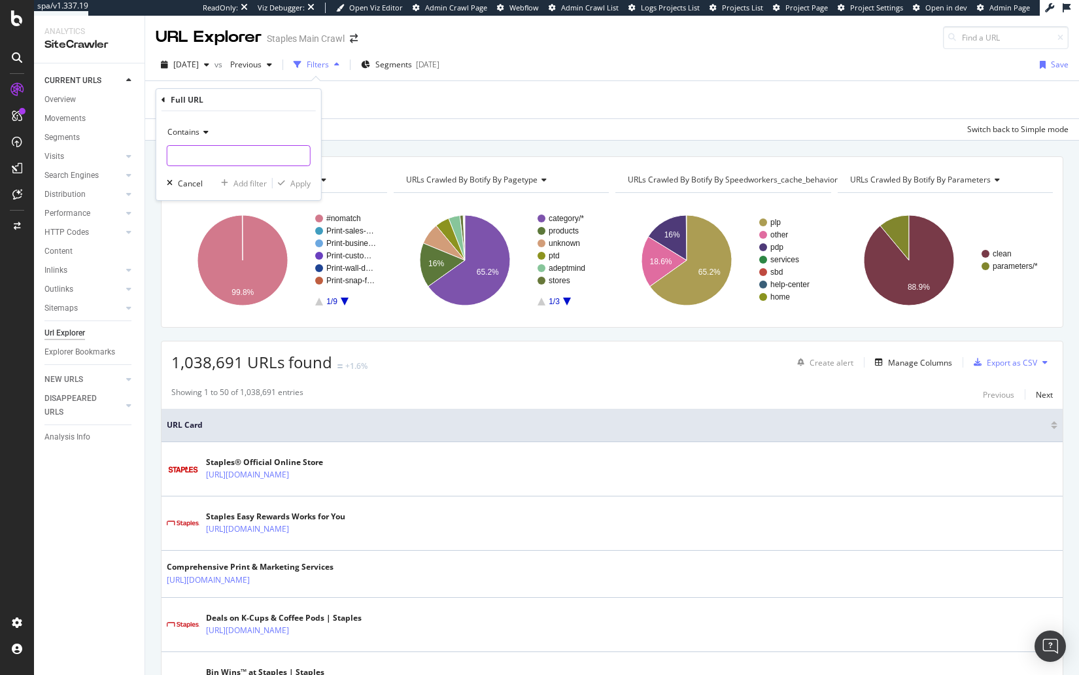
click at [223, 162] on input "text" at bounding box center [238, 155] width 143 height 21
type input "/services/printing"
click at [302, 181] on div "Apply" at bounding box center [300, 183] width 20 height 11
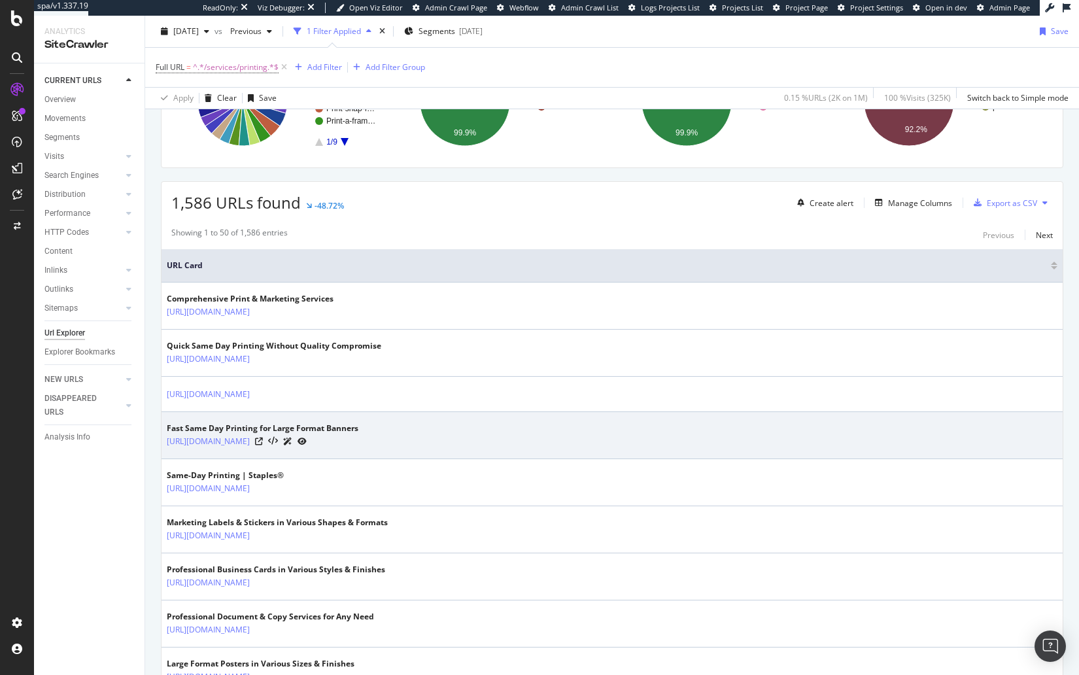
scroll to position [158, 0]
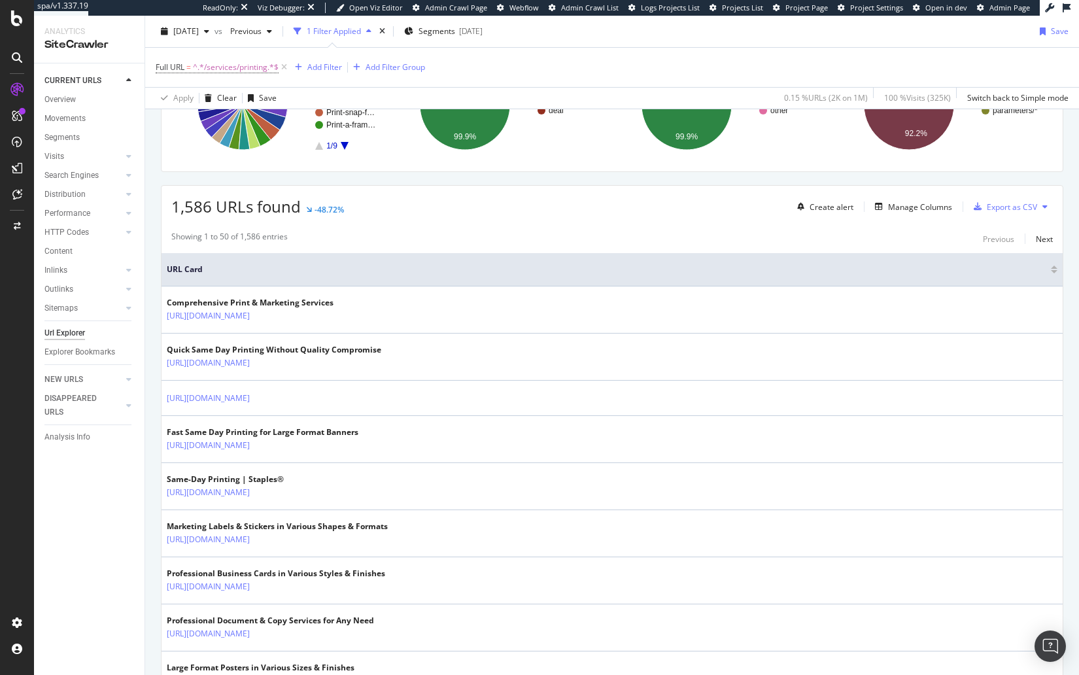
click at [490, 233] on div "Showing 1 to 50 of 1,586 entries Previous Next" at bounding box center [612, 239] width 901 height 16
click at [907, 203] on div "Manage Columns" at bounding box center [920, 206] width 64 height 11
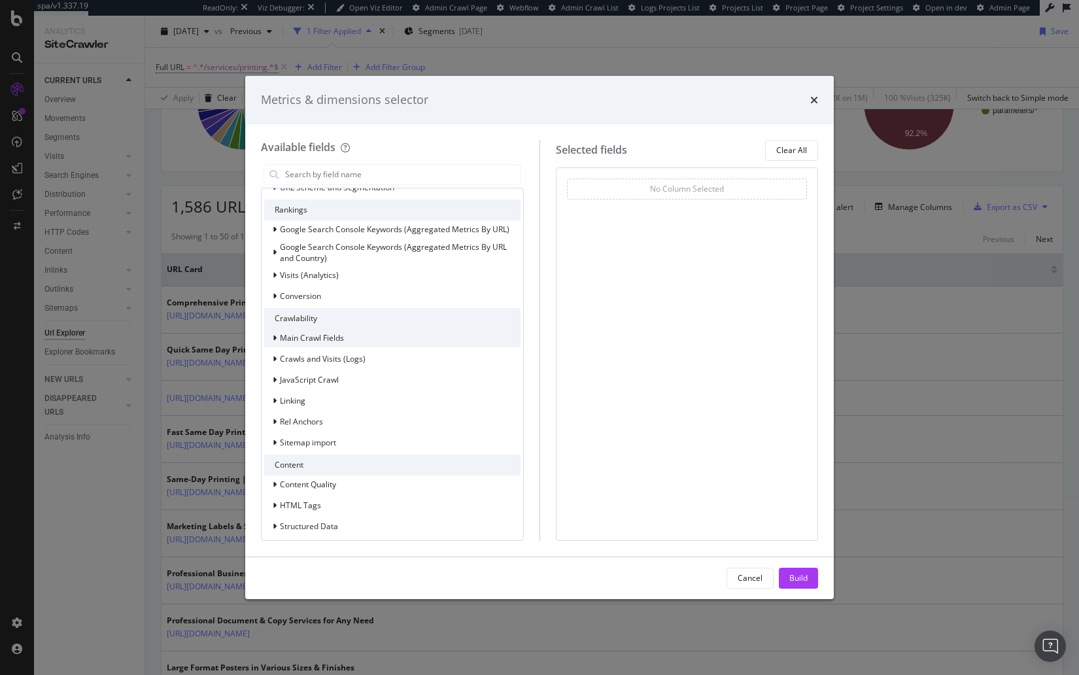
scroll to position [98, 0]
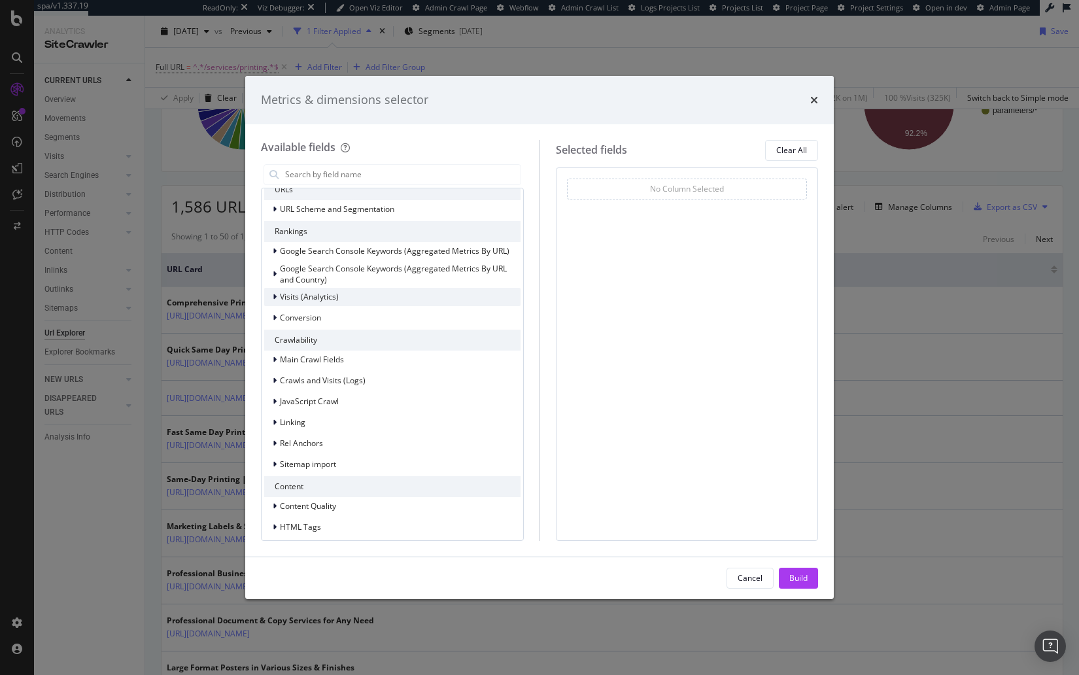
click at [321, 291] on span "Visits (Analytics)" at bounding box center [309, 296] width 59 height 11
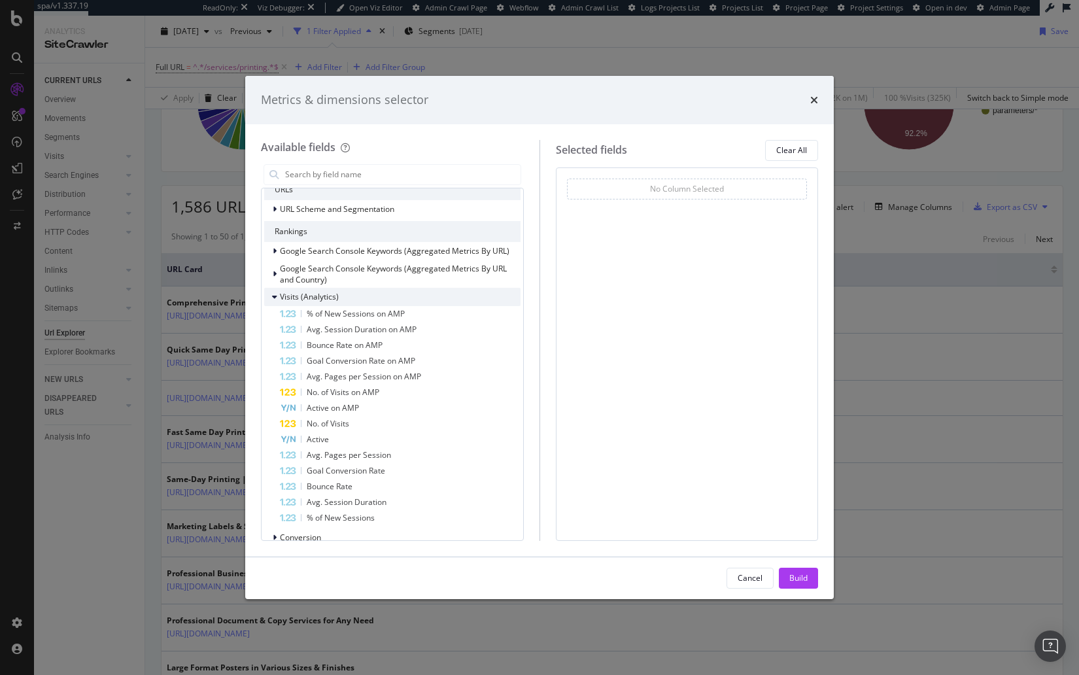
click at [321, 295] on span "Visits (Analytics)" at bounding box center [309, 296] width 59 height 11
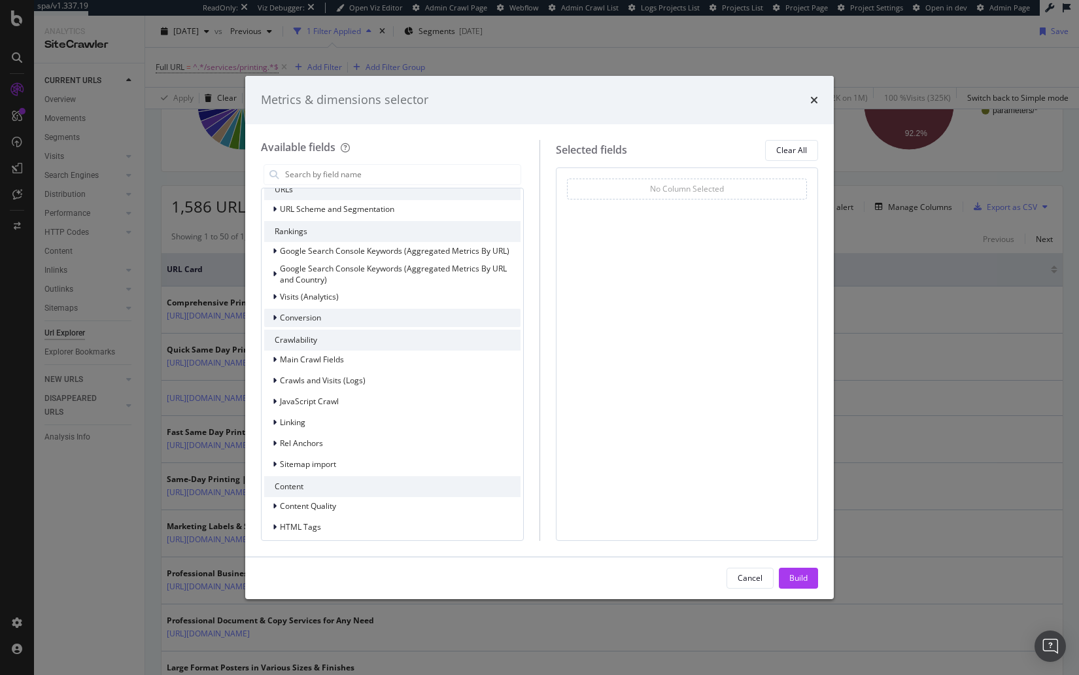
click at [317, 316] on span "Conversion" at bounding box center [300, 317] width 41 height 11
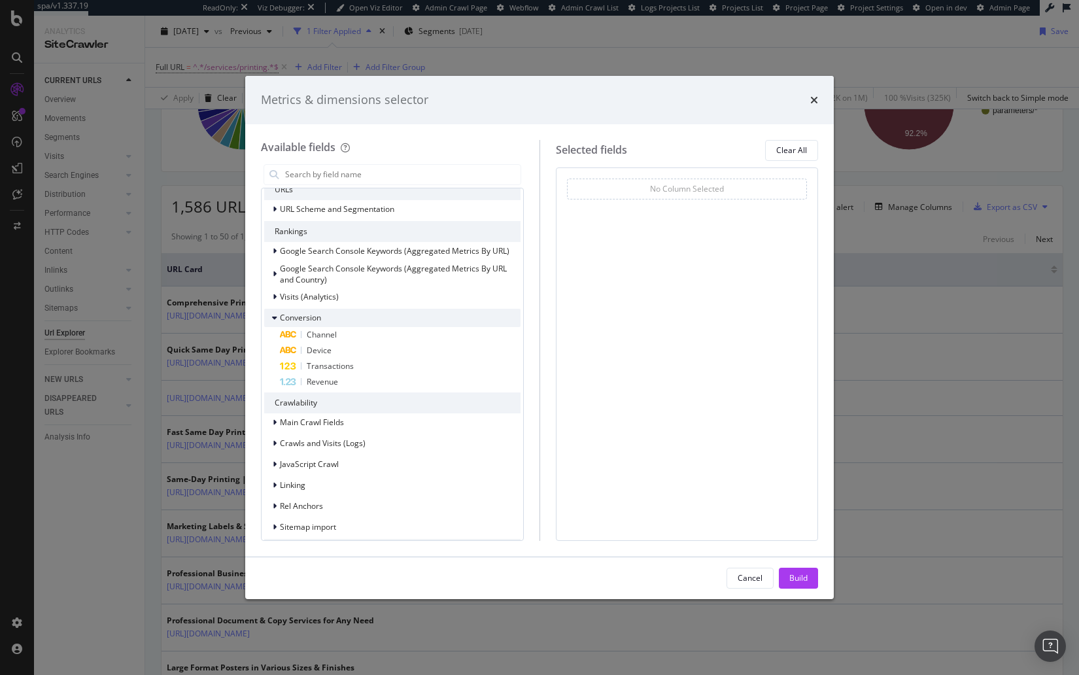
click at [324, 313] on div "Conversion" at bounding box center [392, 318] width 256 height 18
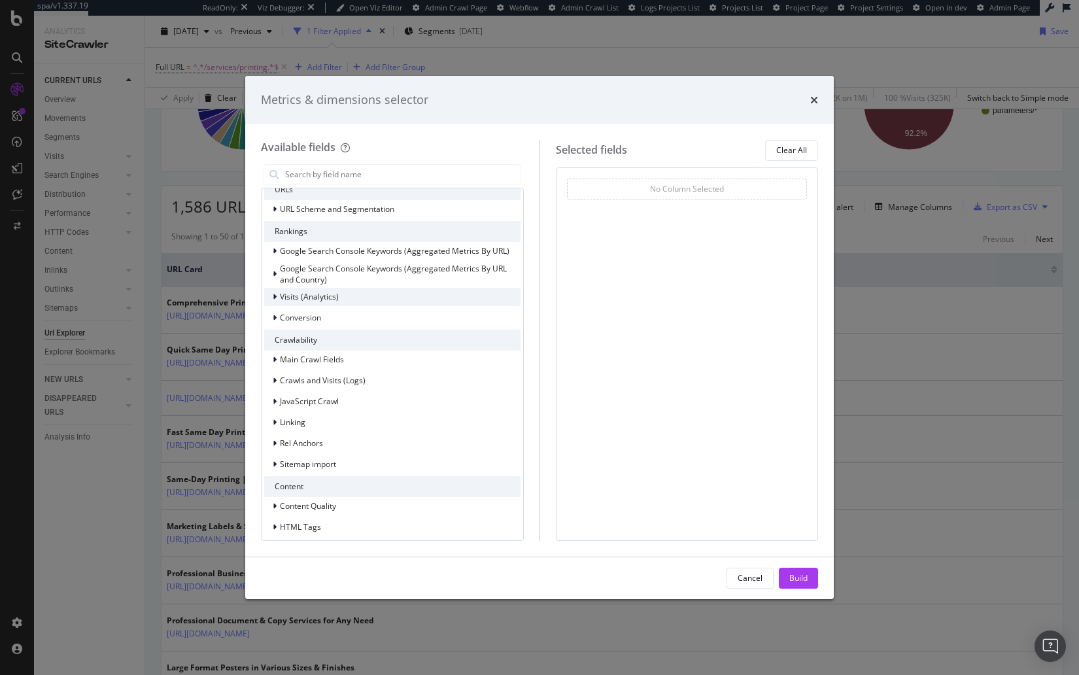
click at [326, 304] on div "Visits (Analytics)" at bounding box center [392, 297] width 256 height 18
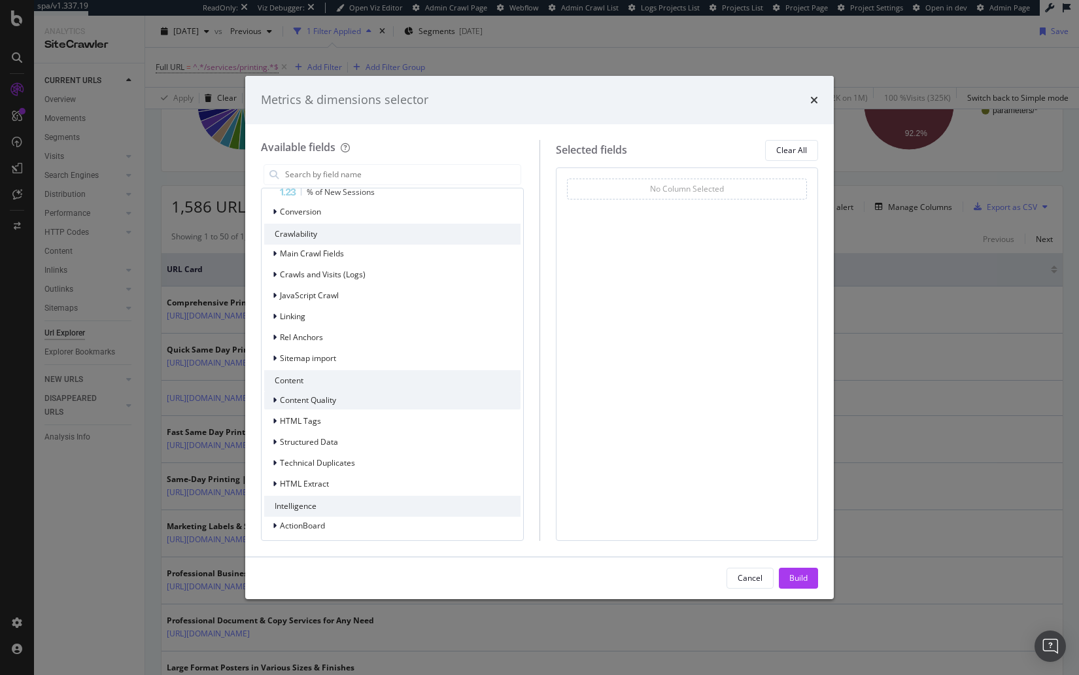
scroll to position [0, 0]
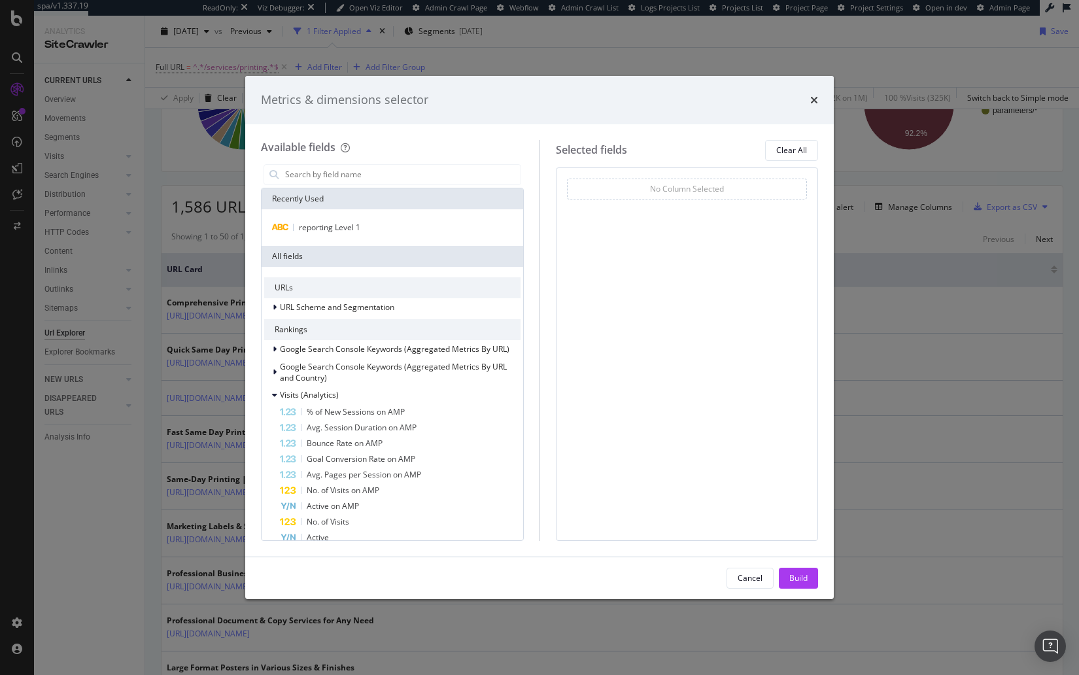
click at [623, 419] on div "No Column Selected You can use this field as a To pick up a draggable item, pre…" at bounding box center [687, 354] width 263 height 374
click at [349, 169] on input "modal" at bounding box center [402, 175] width 237 height 20
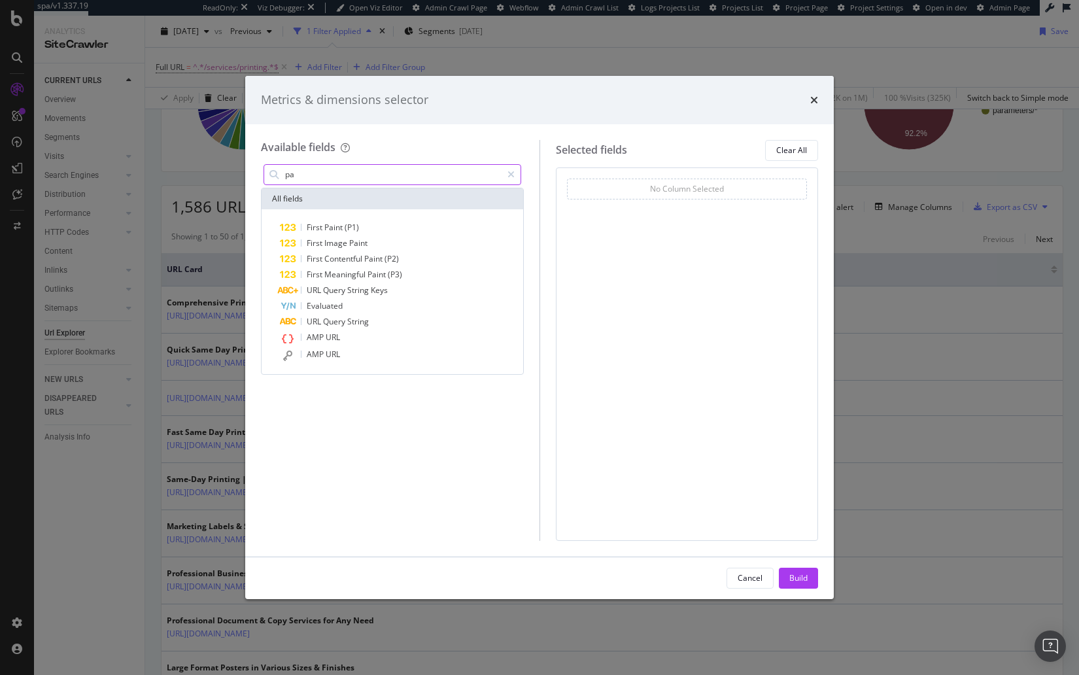
type input "p"
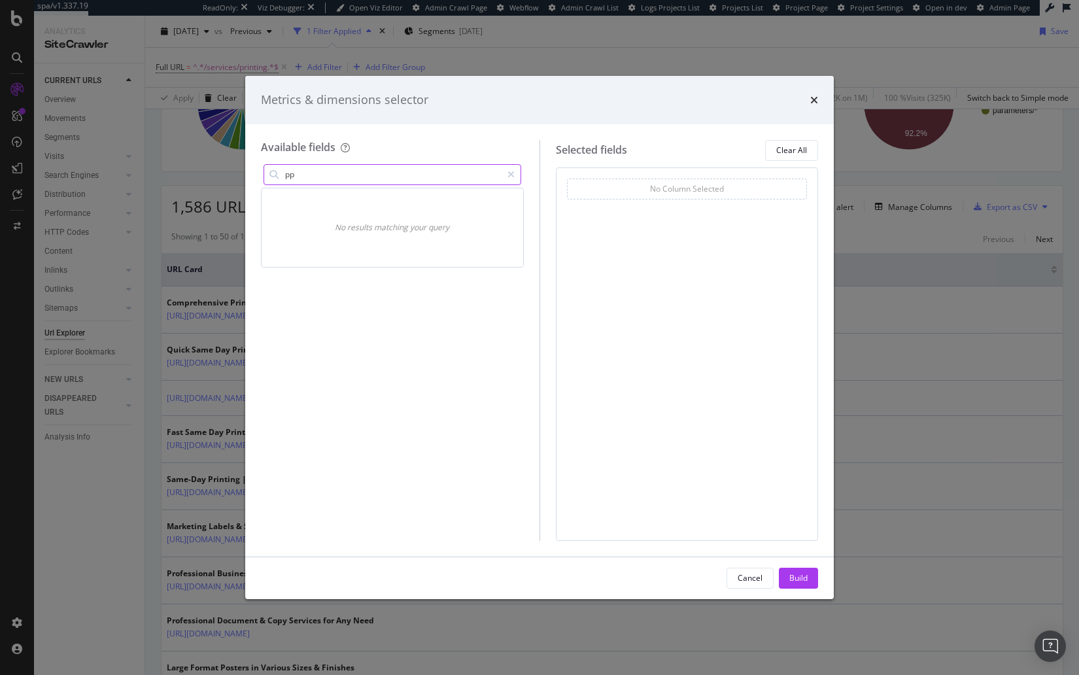
type input "p"
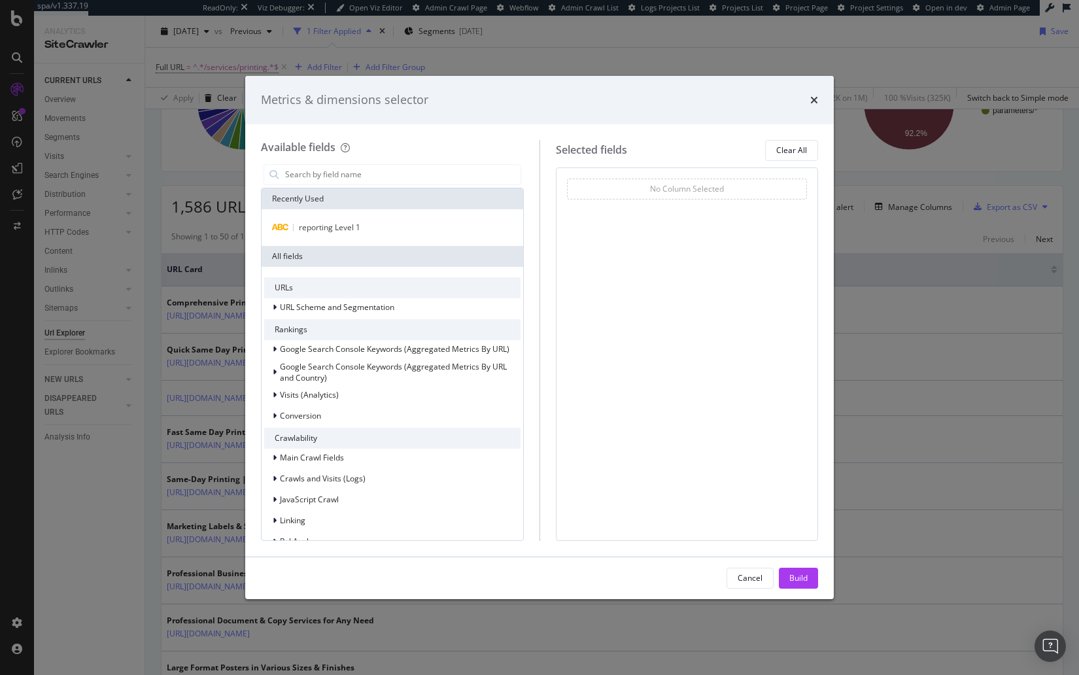
click at [173, 231] on div "Metrics & dimensions selector Available fields Recently Used reporting Level 1 …" at bounding box center [539, 337] width 1079 height 675
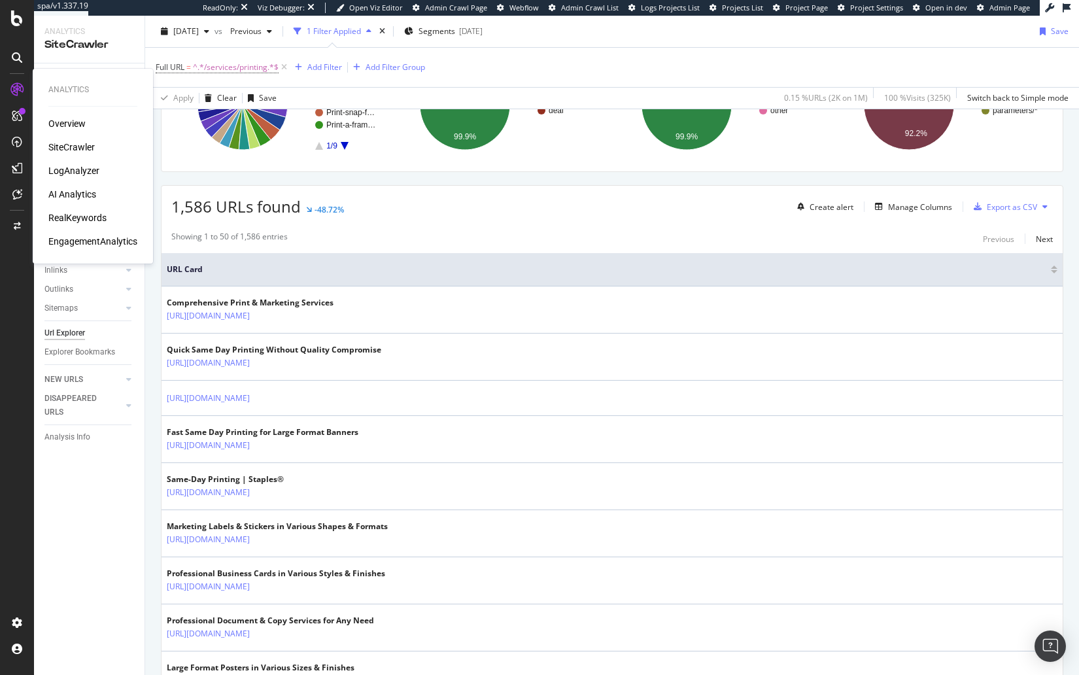
click at [71, 215] on div "RealKeywords" at bounding box center [77, 217] width 58 height 13
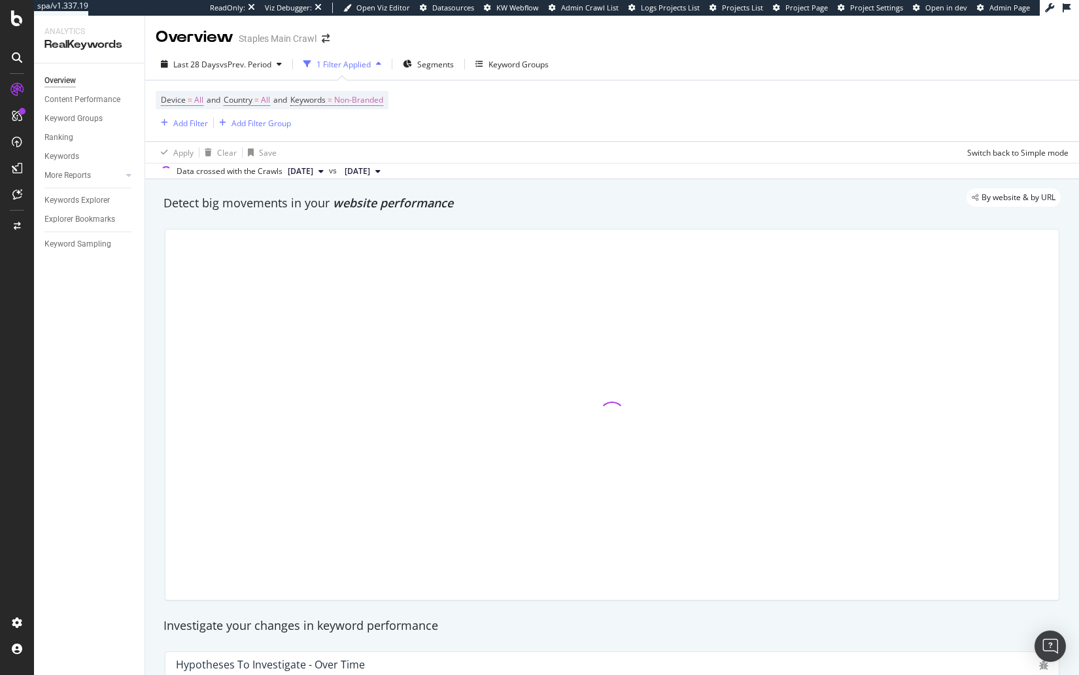
click at [103, 387] on div "Overview Content Performance Keyword Groups Ranking Keywords More Reports Count…" at bounding box center [89, 369] width 111 height 612
click at [372, 92] on span "Non-Branded" at bounding box center [358, 100] width 49 height 18
click at [325, 128] on span "Non-Branded" at bounding box center [336, 129] width 54 height 11
click at [355, 128] on span "Non-Branded" at bounding box center [336, 129] width 54 height 11
drag, startPoint x: 357, startPoint y: 233, endPoint x: 379, endPoint y: 207, distance: 34.3
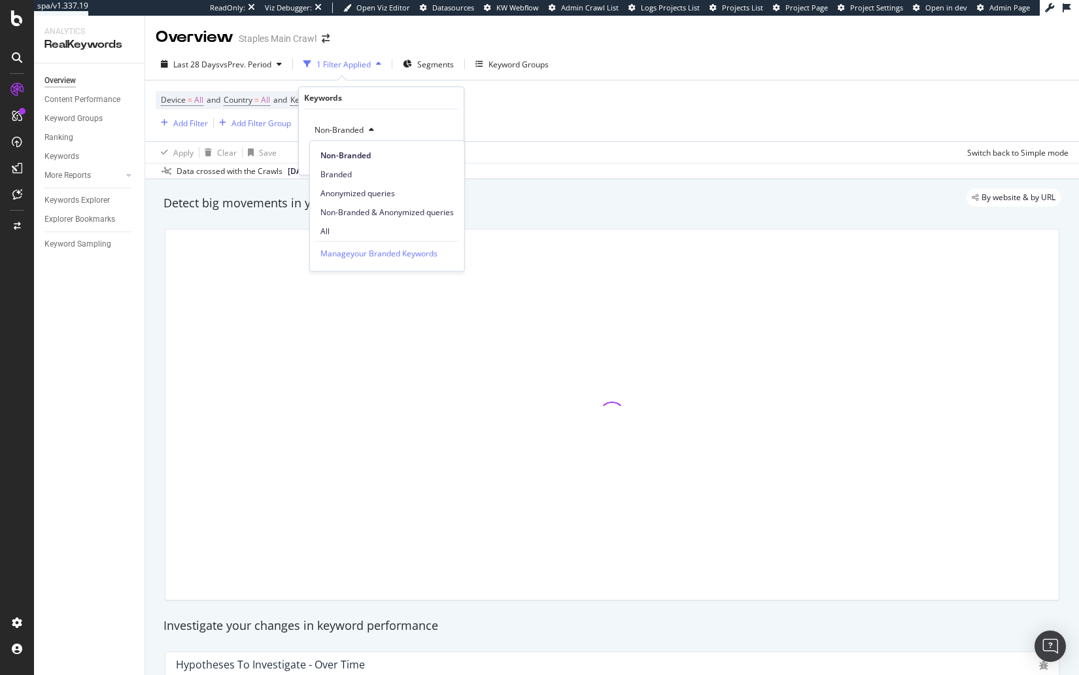
click at [357, 232] on span "All" at bounding box center [387, 232] width 133 height 12
click at [440, 158] on div "Apply" at bounding box center [443, 157] width 20 height 11
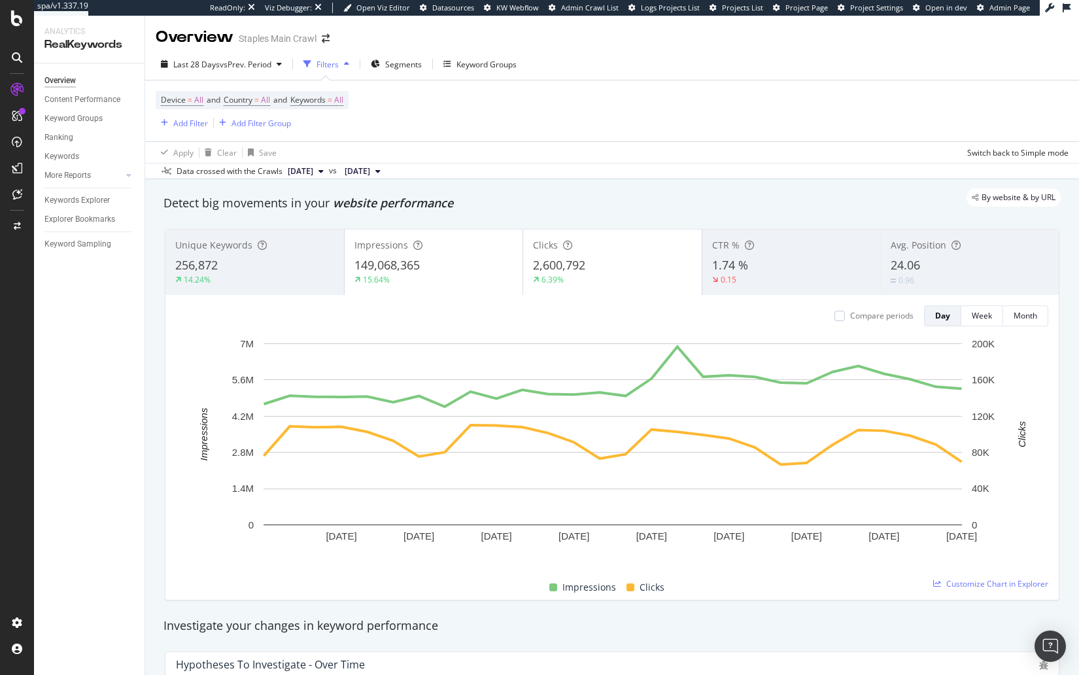
click at [441, 177] on div "Data crossed with the Crawls 2025 Sep. 5th vs 2025 Aug. 8th" at bounding box center [612, 171] width 934 height 16
click at [493, 205] on div "By website & by URL" at bounding box center [605, 197] width 911 height 18
drag, startPoint x: 500, startPoint y: 211, endPoint x: 472, endPoint y: 204, distance: 28.2
click at [500, 211] on div "Detect big movements in your website performance" at bounding box center [612, 203] width 897 height 17
click at [71, 209] on div "Keywords Explorer" at bounding box center [94, 200] width 100 height 19
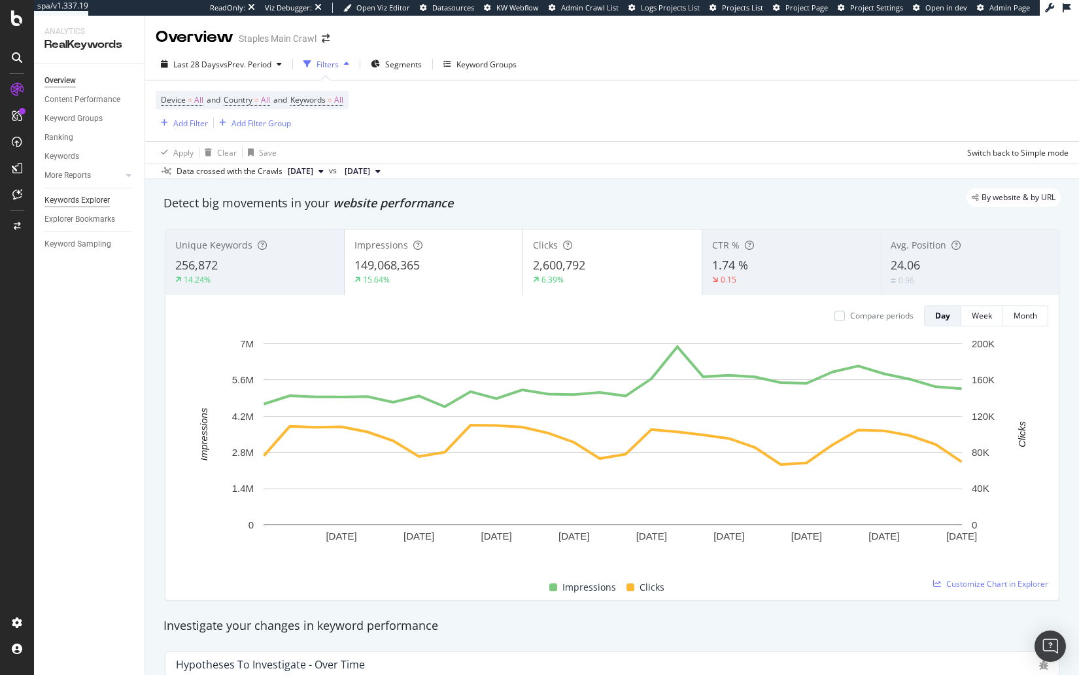
click at [79, 203] on div "Keywords Explorer" at bounding box center [76, 201] width 65 height 14
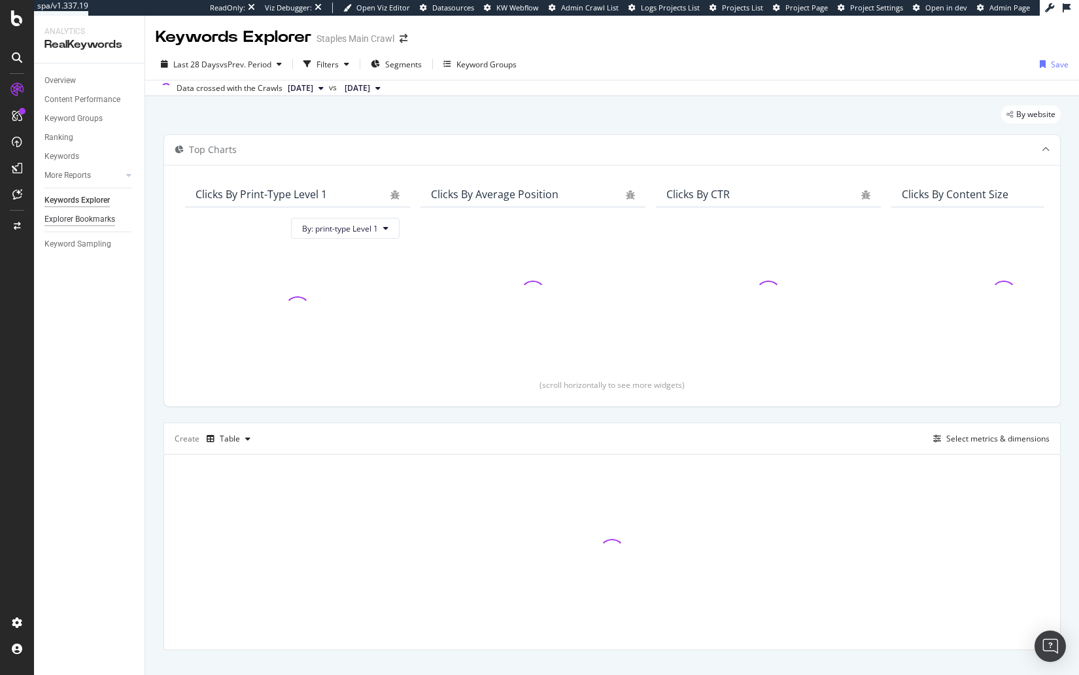
click at [75, 220] on div "Explorer Bookmarks" at bounding box center [79, 220] width 71 height 14
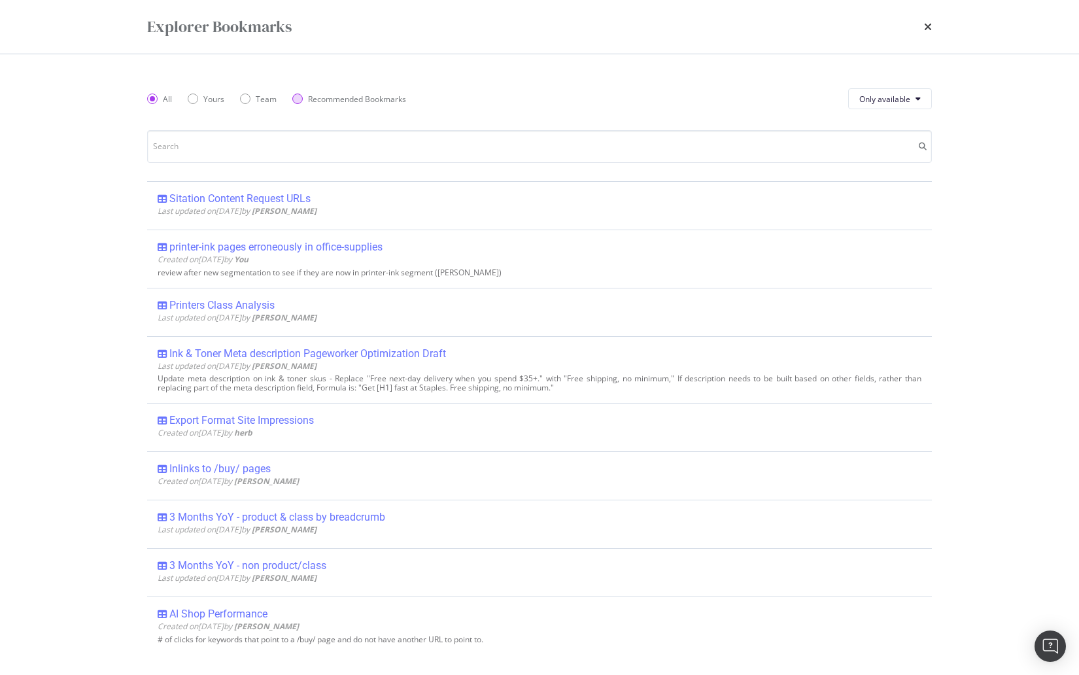
click at [324, 100] on div "Recommended Bookmarks" at bounding box center [357, 99] width 98 height 11
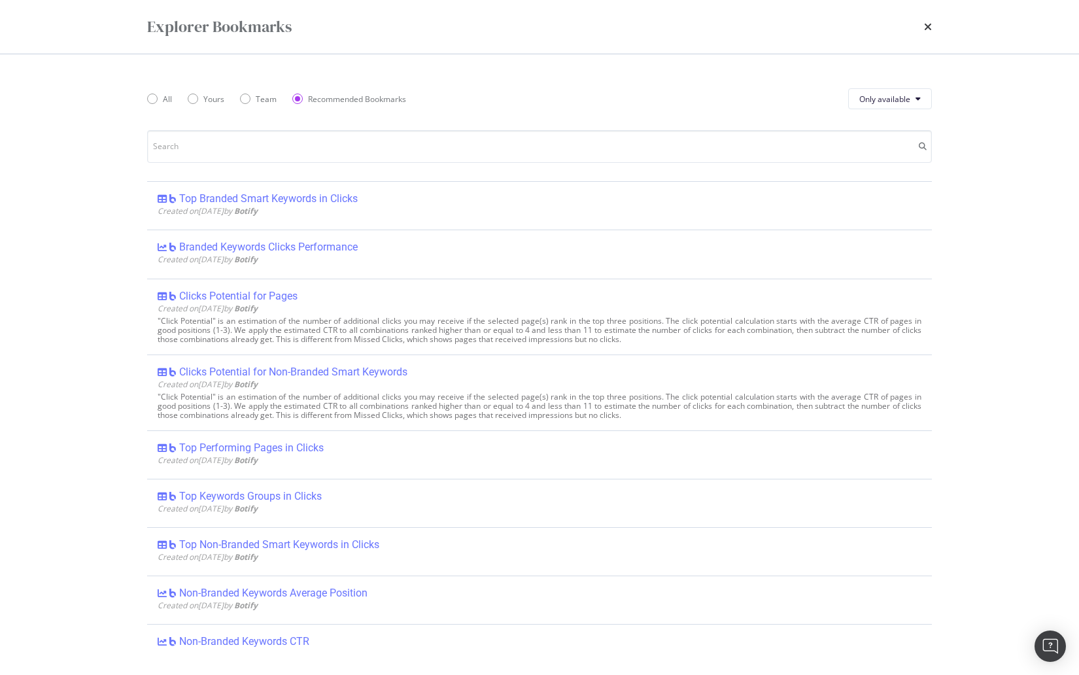
click at [146, 96] on div "All Yours Team Recommended Bookmarks Only available Top Branded Smart Keywords …" at bounding box center [539, 364] width 837 height 621
drag, startPoint x: 158, startPoint y: 97, endPoint x: 309, endPoint y: 116, distance: 152.3
click at [158, 97] on div "All" at bounding box center [159, 99] width 25 height 11
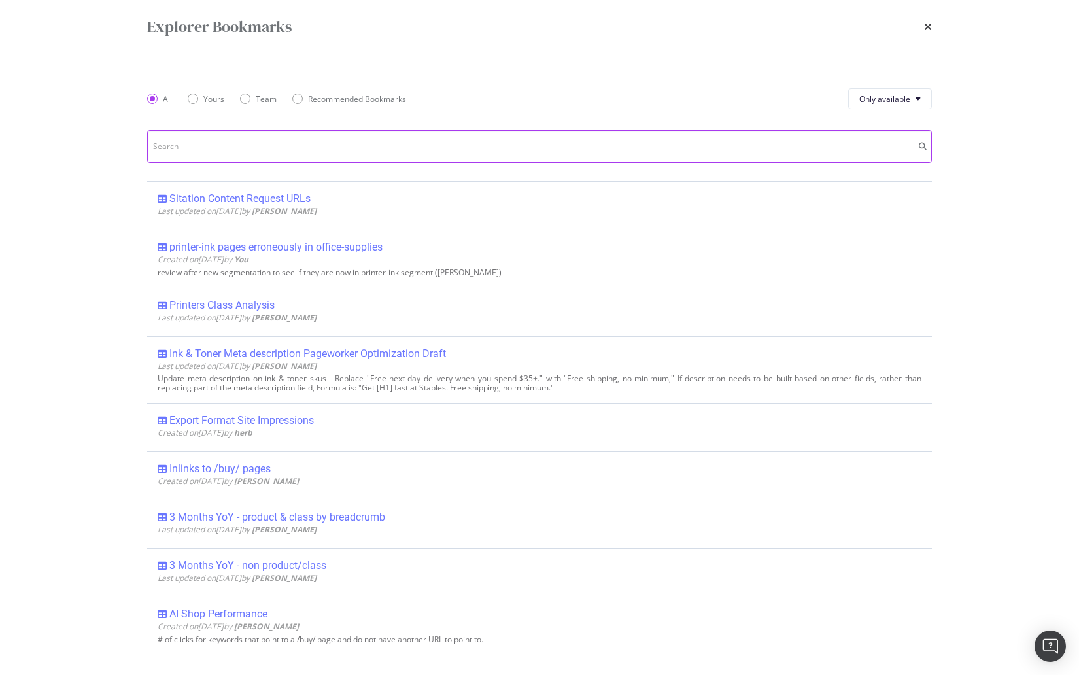
click at [345, 139] on input "modal" at bounding box center [539, 146] width 785 height 33
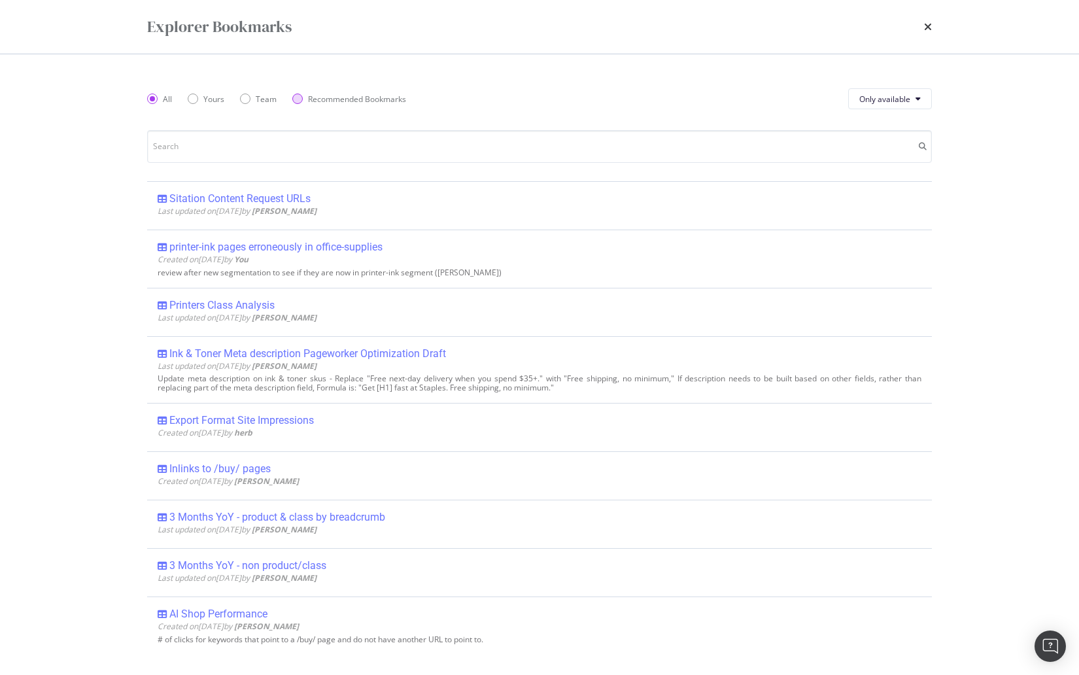
drag, startPoint x: 336, startPoint y: 93, endPoint x: 332, endPoint y: 101, distance: 8.8
click at [336, 94] on div "Recommended Bookmarks" at bounding box center [357, 99] width 98 height 11
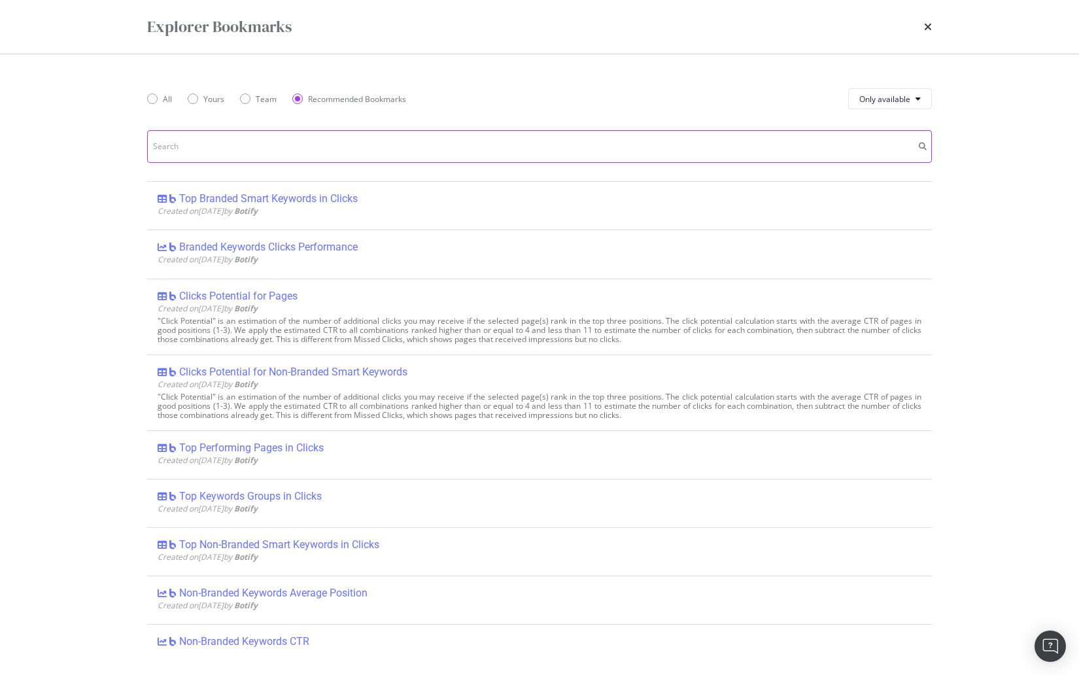
click at [302, 149] on input "modal" at bounding box center [539, 146] width 785 height 33
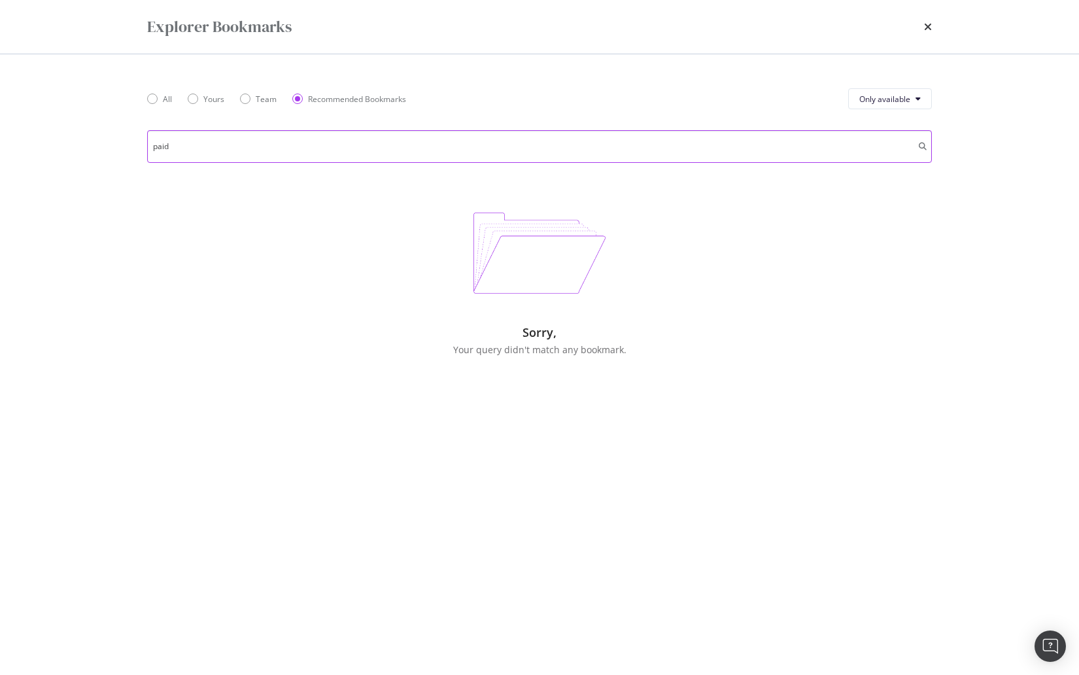
click at [307, 150] on input "paid" at bounding box center [539, 146] width 785 height 33
drag, startPoint x: 307, startPoint y: 150, endPoint x: 321, endPoint y: 146, distance: 14.9
click at [307, 150] on input "paid" at bounding box center [539, 146] width 785 height 33
type input "paid"
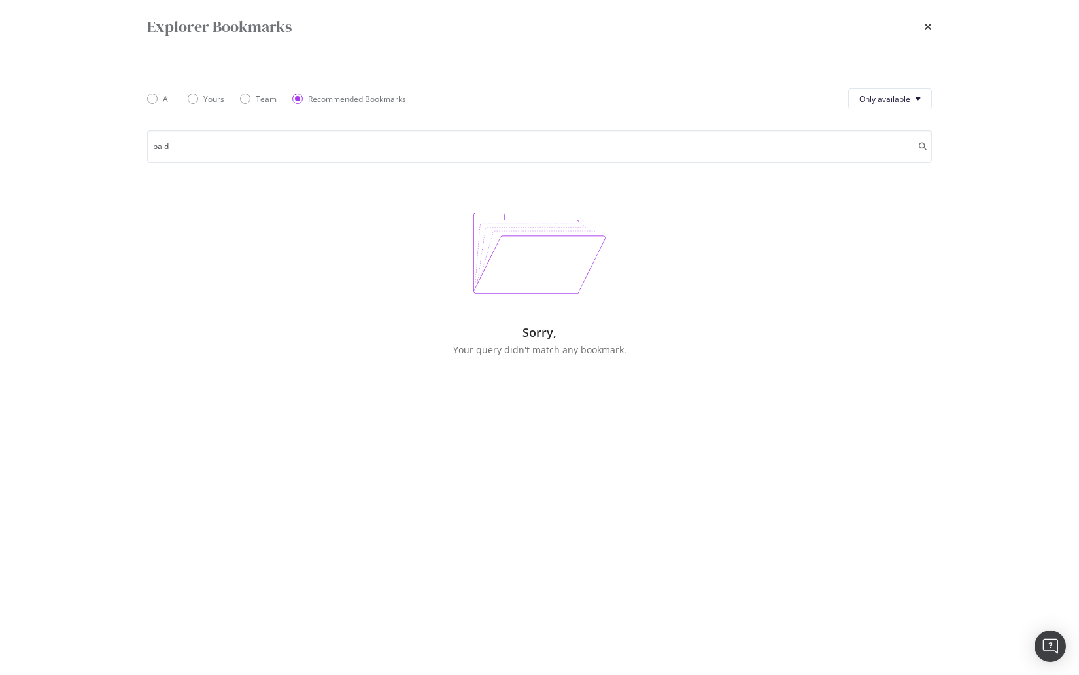
drag, startPoint x: 926, startPoint y: 26, endPoint x: 914, endPoint y: 31, distance: 12.6
click at [926, 26] on icon "times" at bounding box center [928, 27] width 8 height 10
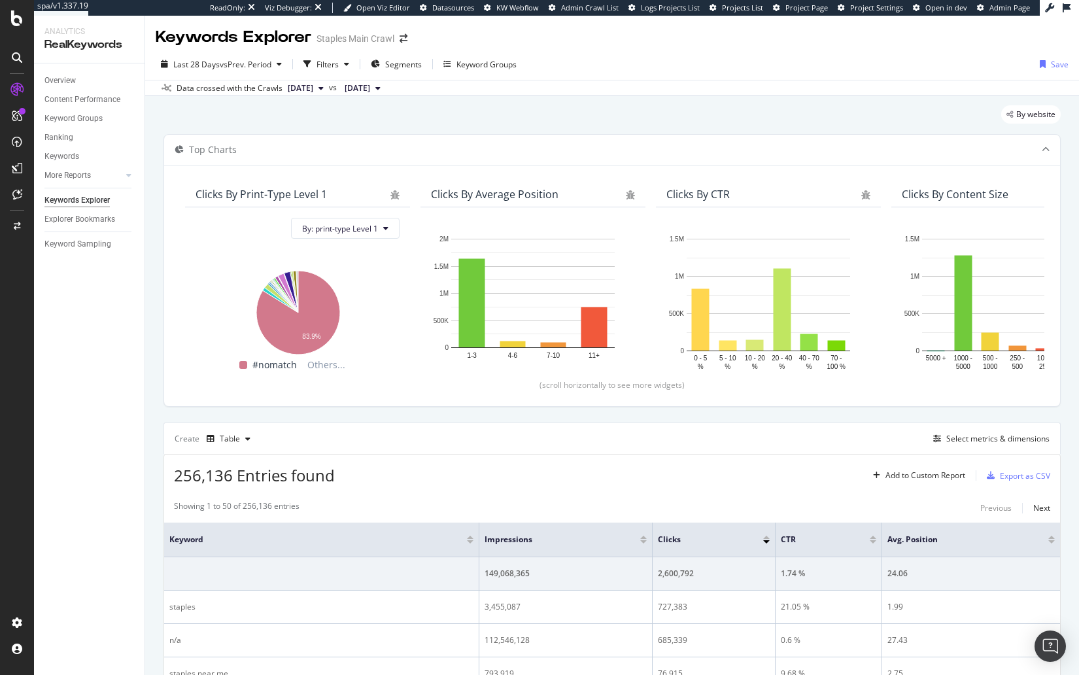
click at [526, 122] on div "By website" at bounding box center [612, 119] width 897 height 29
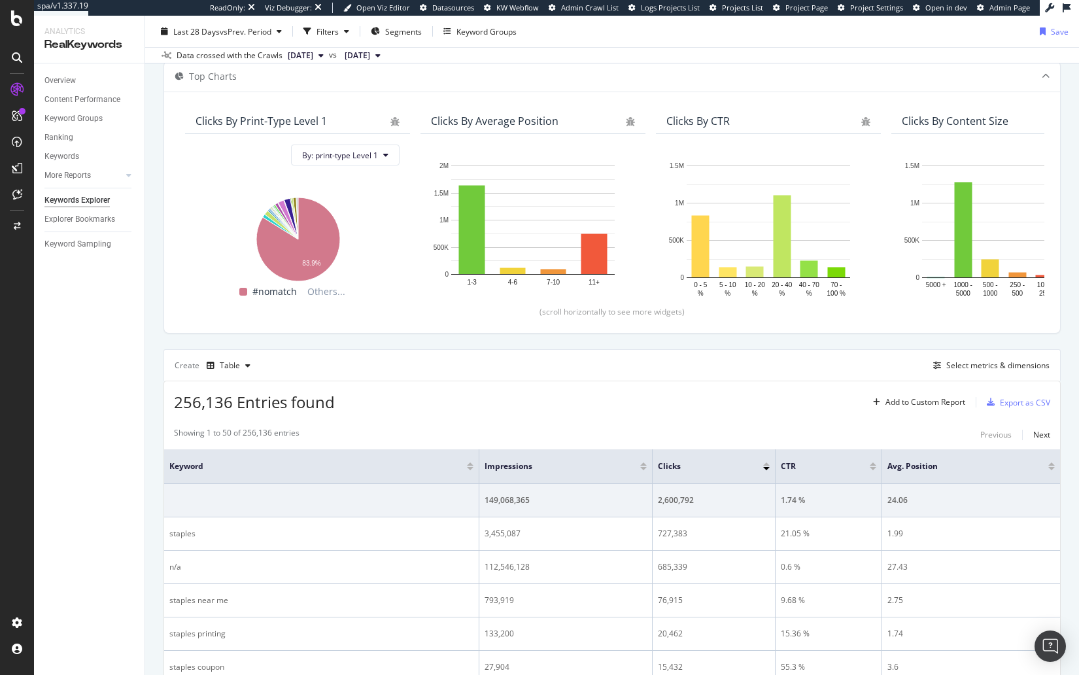
scroll to position [165, 0]
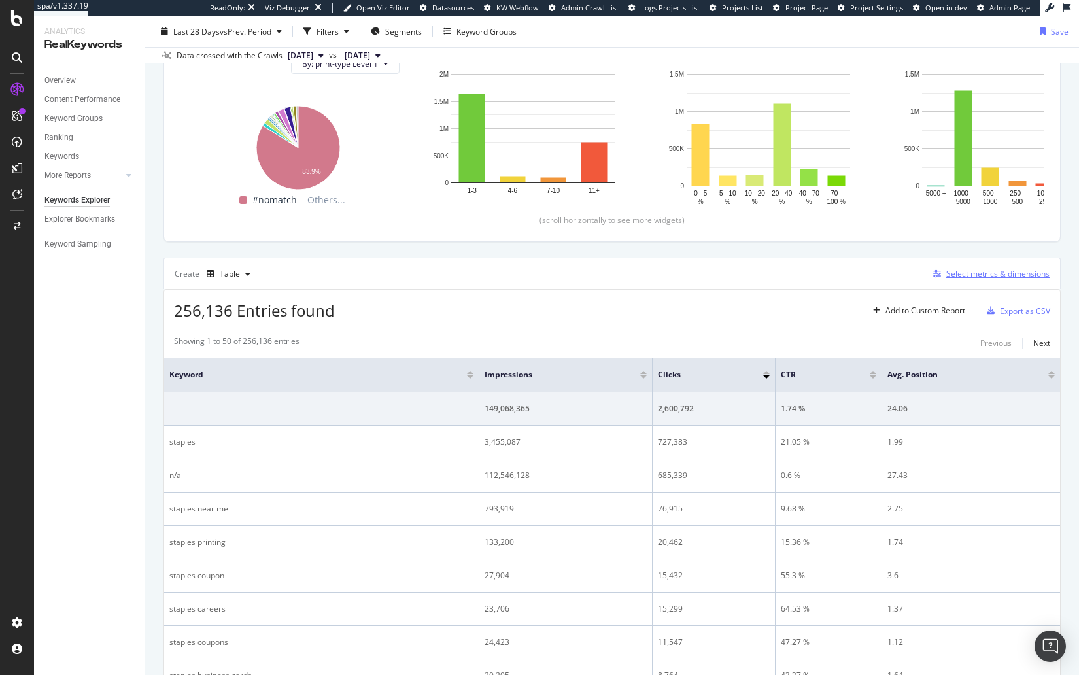
click at [990, 268] on div "Select metrics & dimensions" at bounding box center [998, 273] width 103 height 11
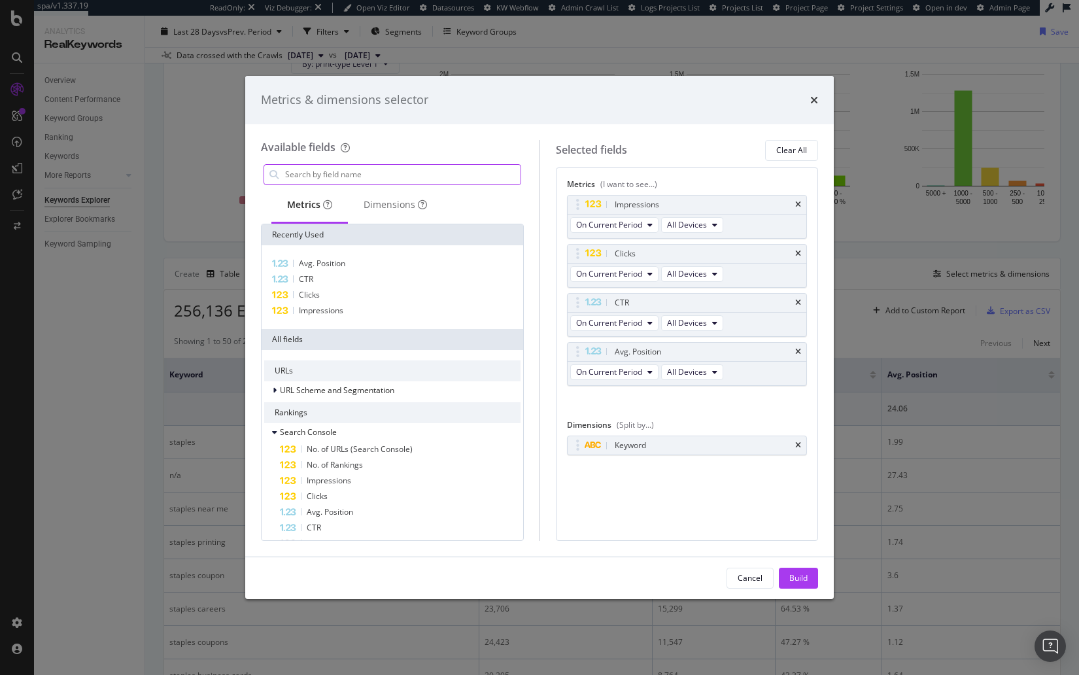
click at [375, 174] on input "modal" at bounding box center [402, 175] width 237 height 20
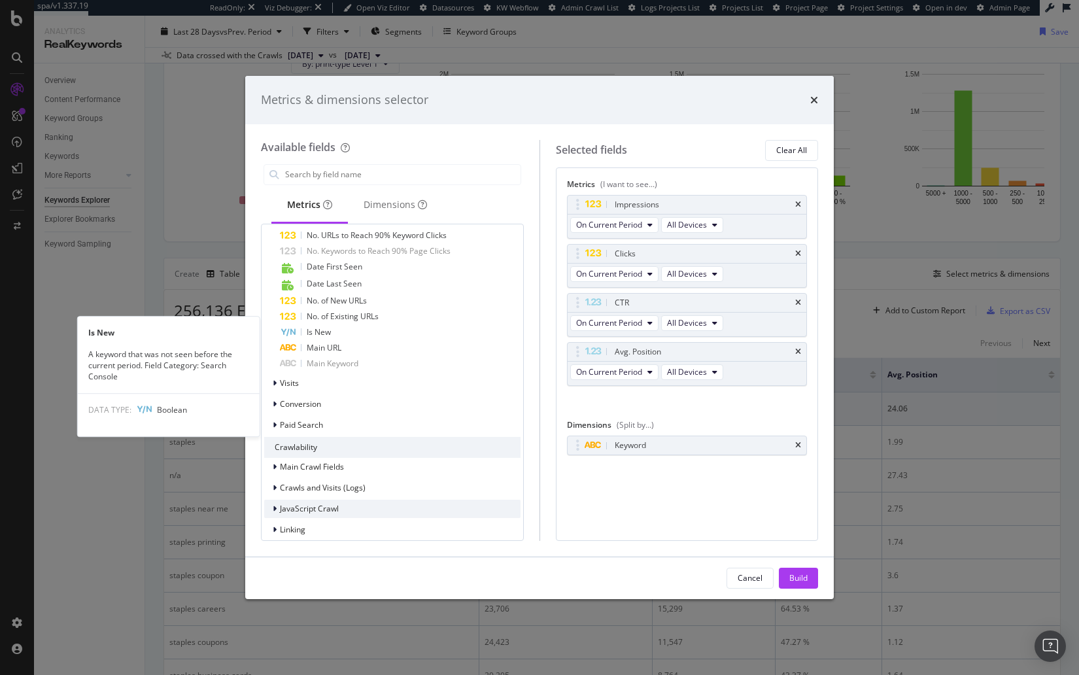
scroll to position [610, 0]
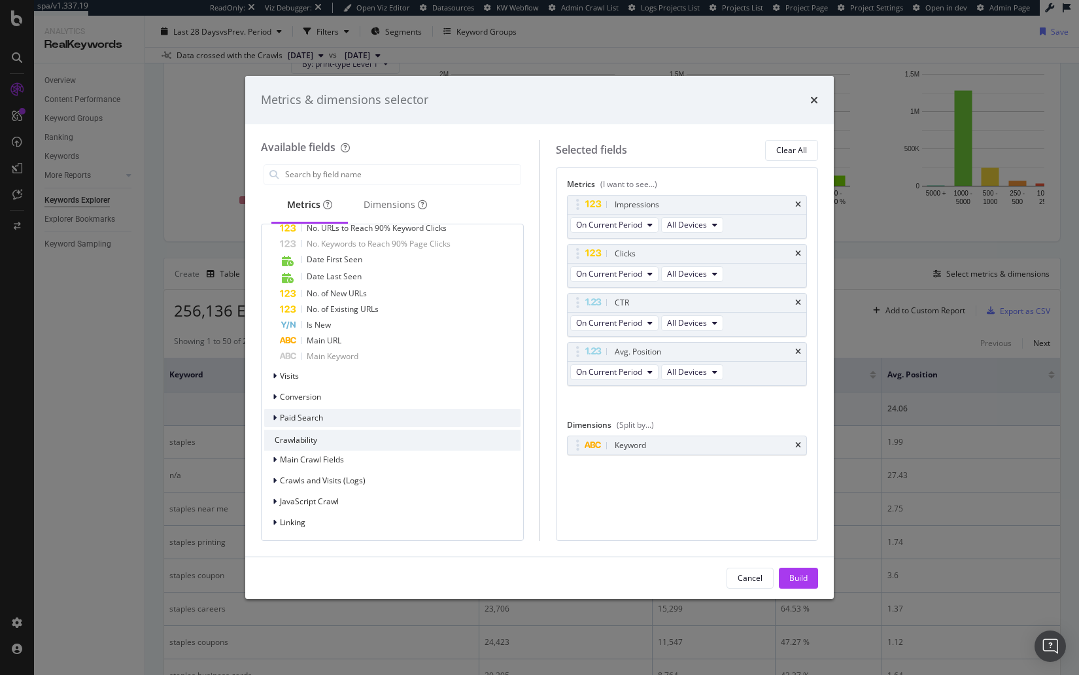
click at [317, 422] on div "Paid Search" at bounding box center [301, 417] width 43 height 11
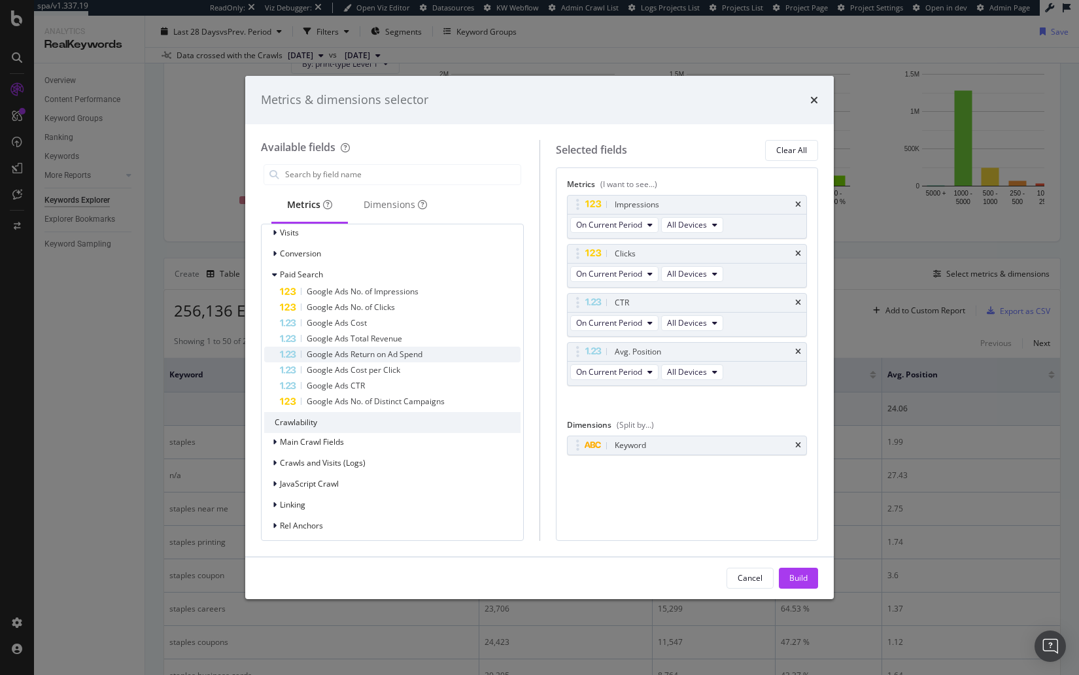
scroll to position [754, 0]
click at [799, 203] on icon "times" at bounding box center [798, 205] width 6 height 8
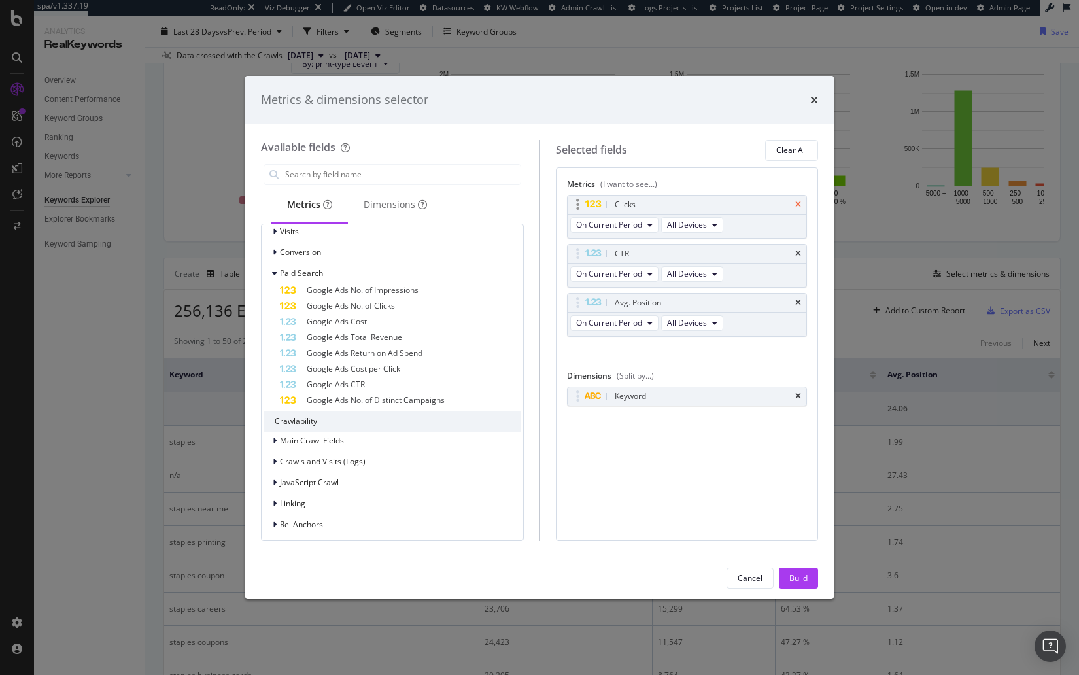
click at [798, 203] on icon "times" at bounding box center [798, 205] width 6 height 8
click at [798, 250] on icon "times" at bounding box center [798, 254] width 6 height 8
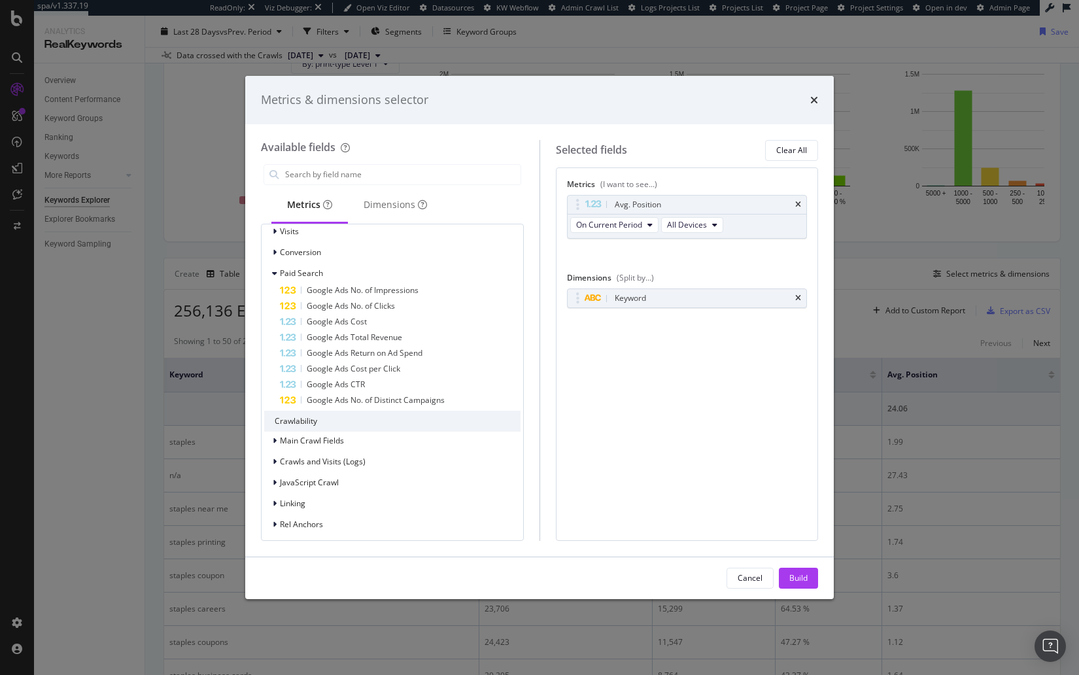
click at [798, 203] on icon "times" at bounding box center [798, 205] width 6 height 8
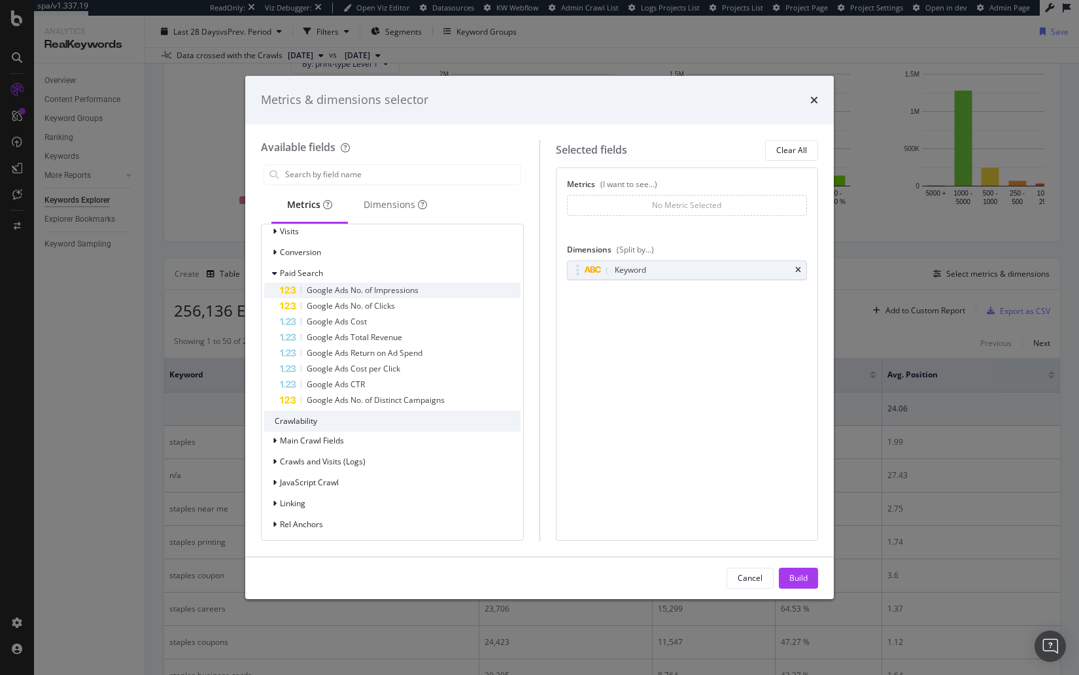
click at [400, 292] on span "Google Ads No. of Impressions" at bounding box center [363, 290] width 112 height 11
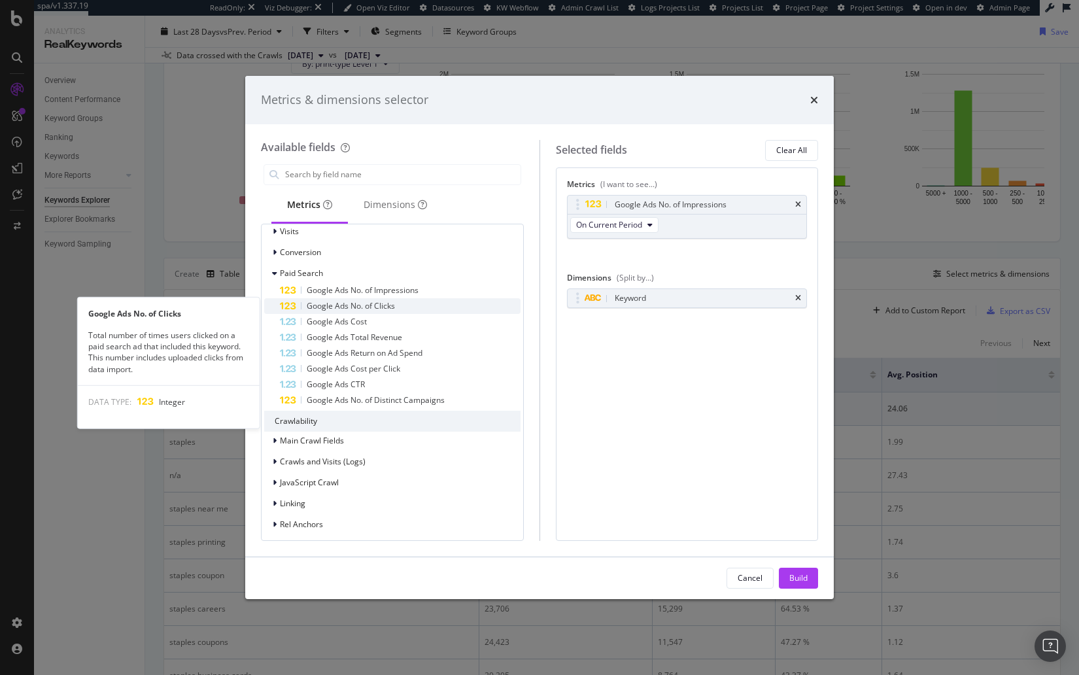
click at [393, 304] on span "Google Ads No. of Clicks" at bounding box center [351, 305] width 88 height 11
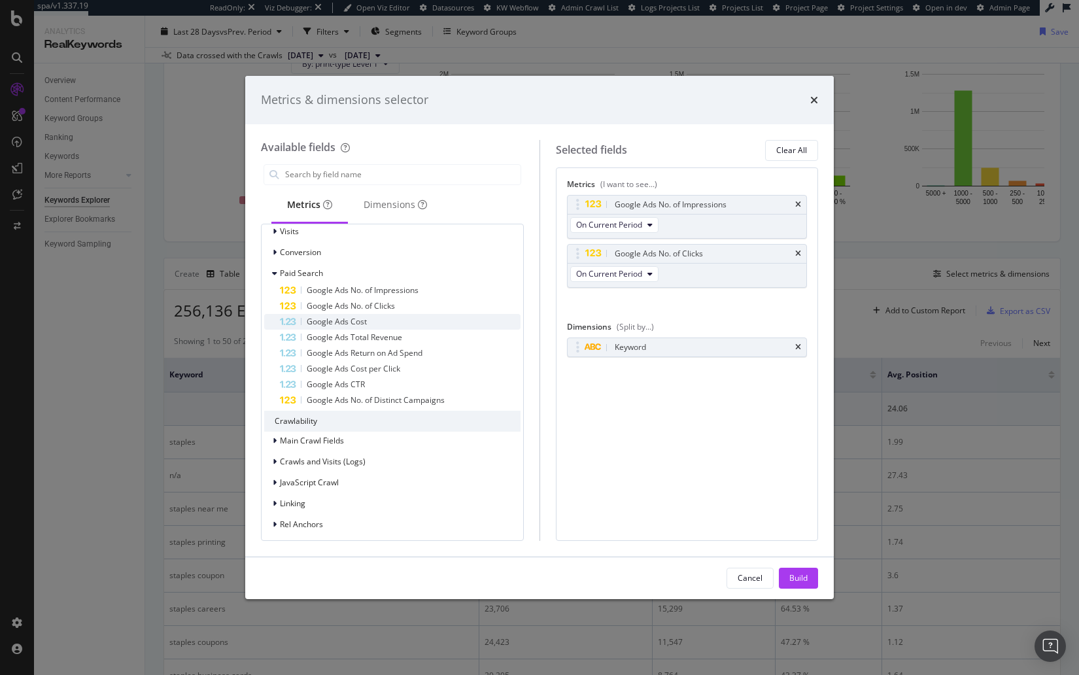
click at [391, 322] on div "Google Ads Cost" at bounding box center [400, 322] width 241 height 16
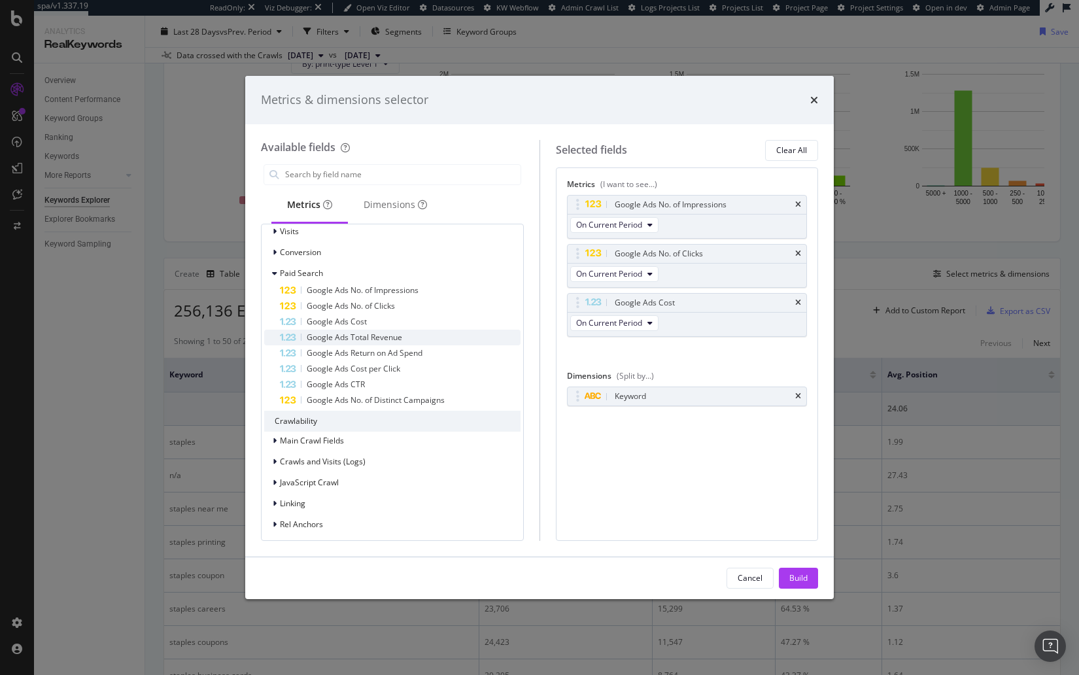
click at [394, 339] on span "Google Ads Total Revenue" at bounding box center [355, 337] width 96 height 11
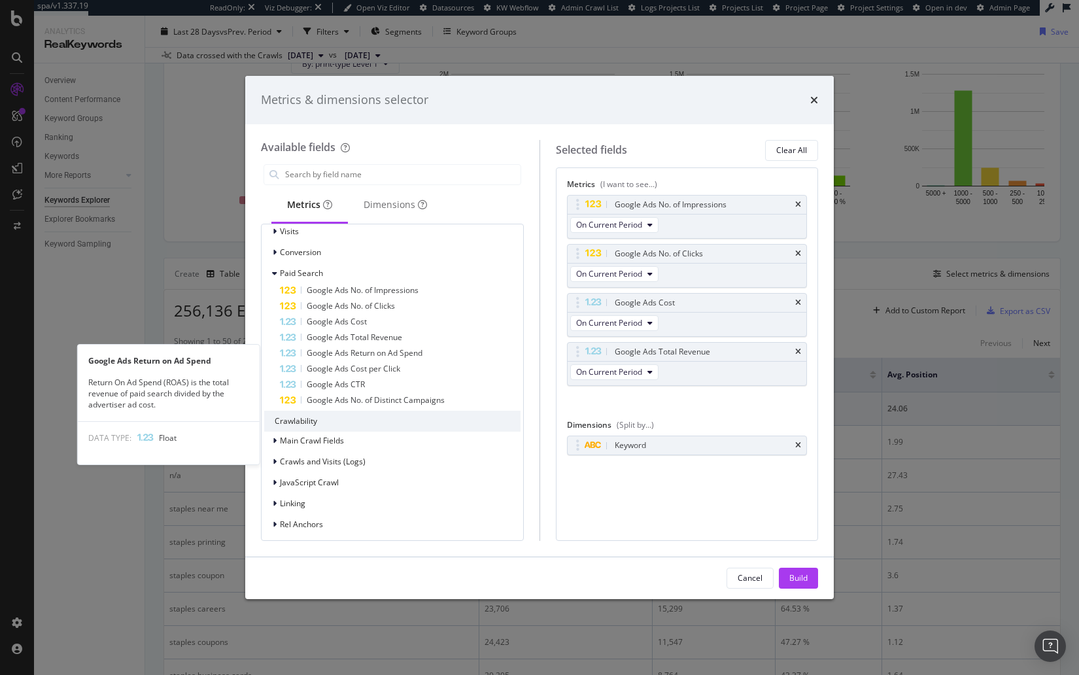
click at [400, 358] on div "Google Ads Return on Ad Spend" at bounding box center [400, 353] width 241 height 16
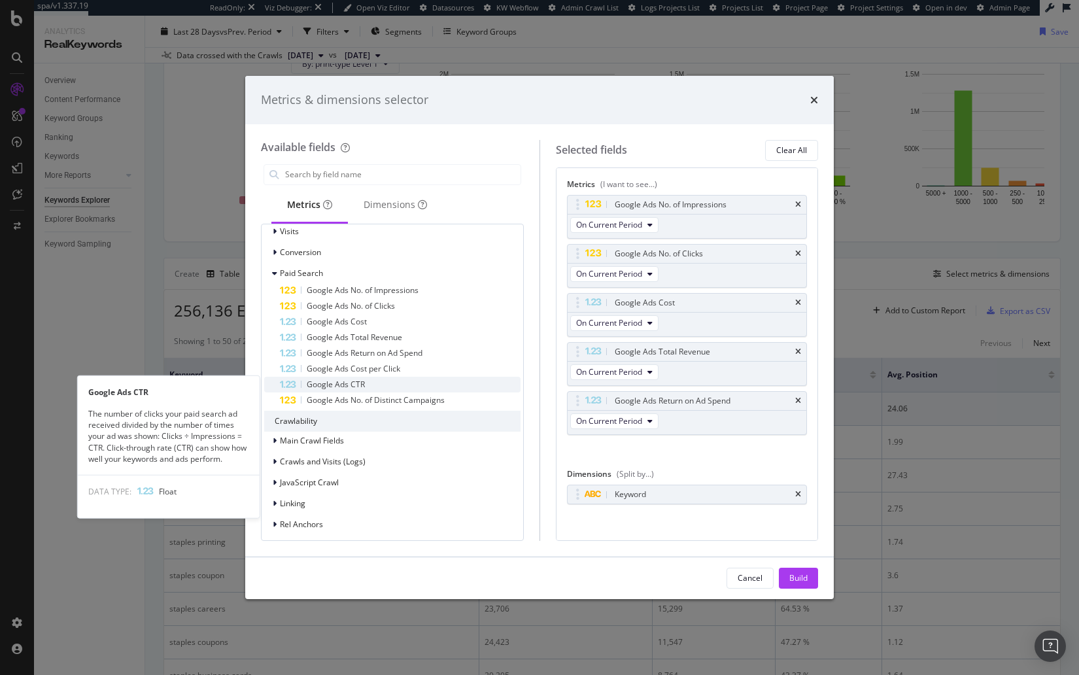
click at [397, 377] on div "Google Ads CTR" at bounding box center [400, 385] width 241 height 16
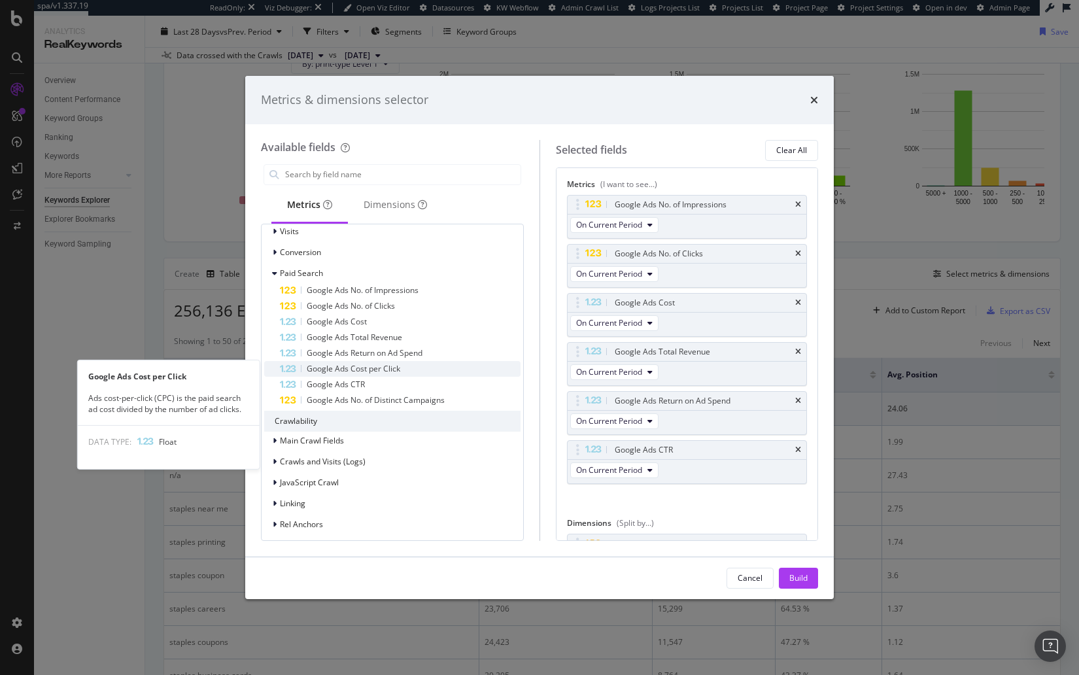
click at [400, 368] on div "Google Ads Cost per Click" at bounding box center [400, 369] width 241 height 16
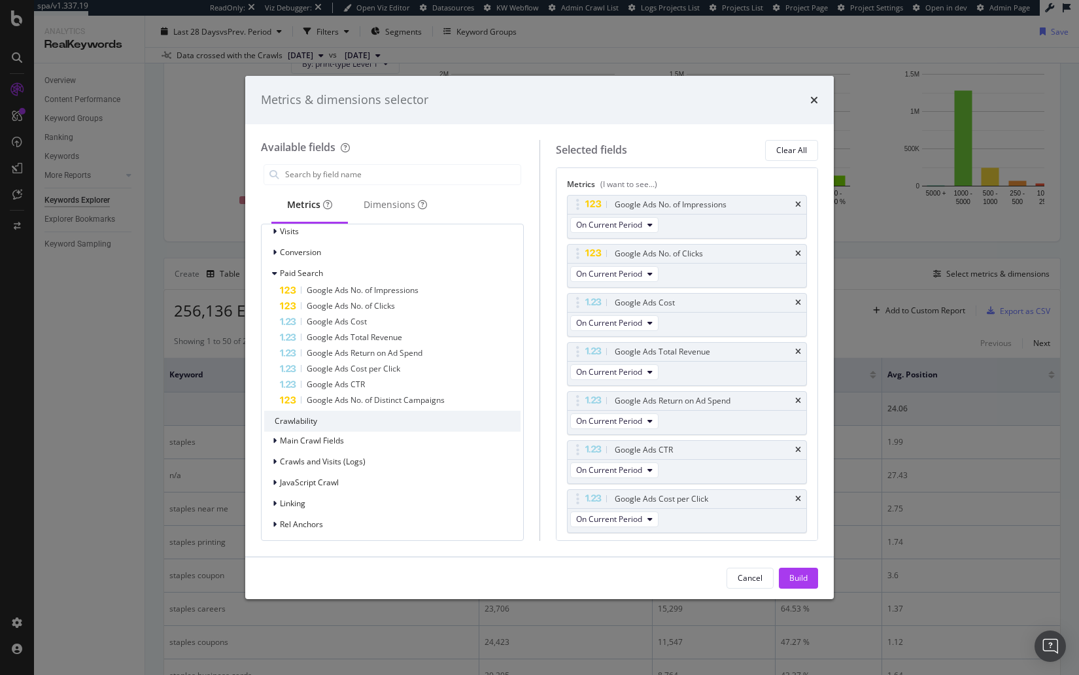
click at [399, 408] on div "URLs URL Scheme and Segmentation Rankings Search Console No. of URLs (Search Co…" at bounding box center [392, 174] width 256 height 1137
drag, startPoint x: 407, startPoint y: 402, endPoint x: 458, endPoint y: 417, distance: 53.4
click at [407, 402] on span "Google Ads No. of Distinct Campaigns" at bounding box center [376, 399] width 138 height 11
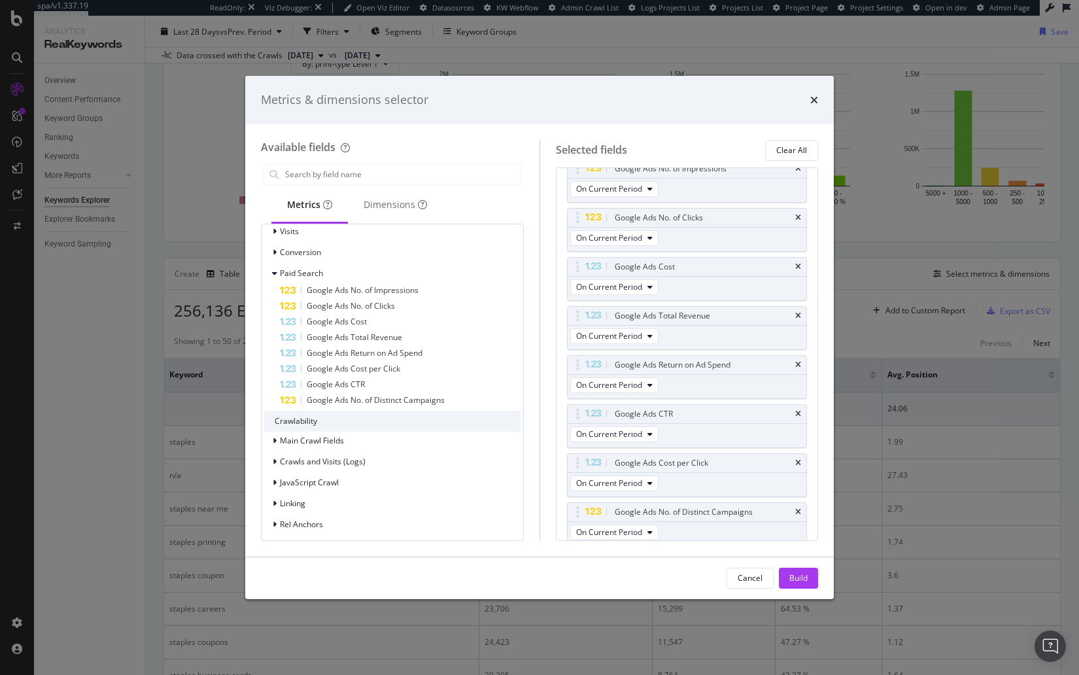
scroll to position [148, 0]
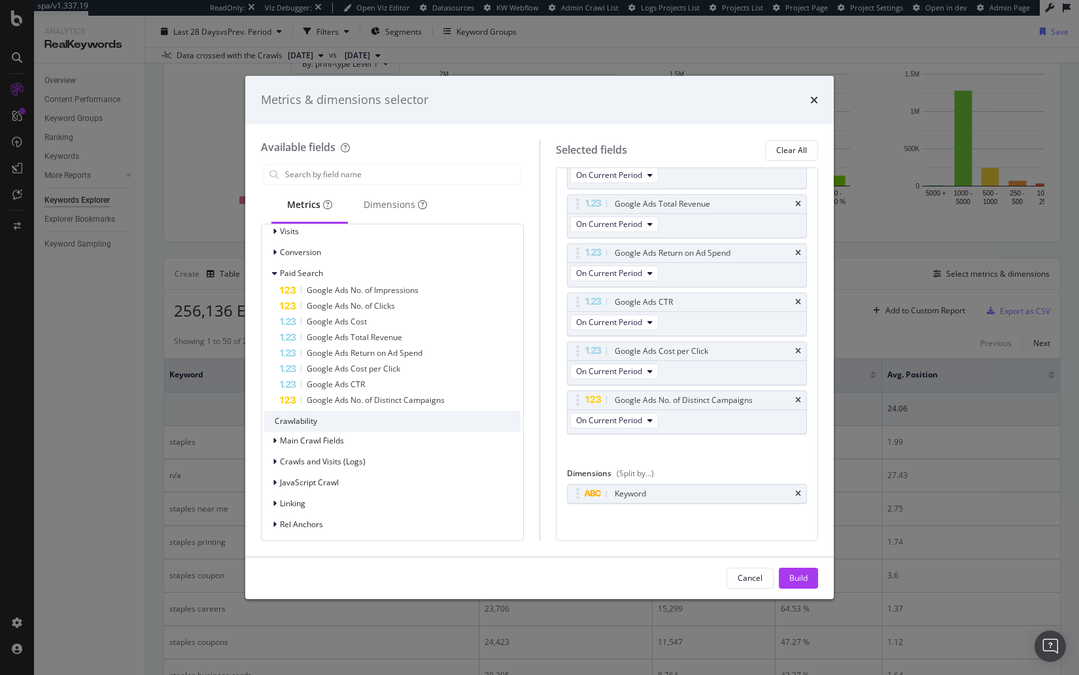
click at [805, 574] on div "Build" at bounding box center [799, 577] width 18 height 11
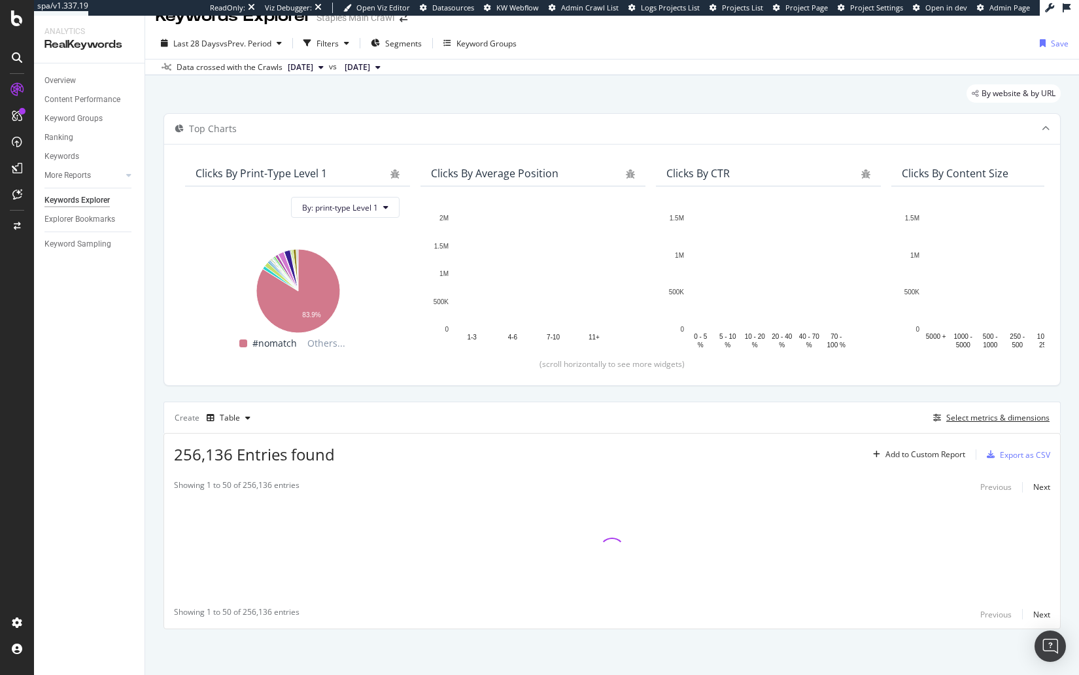
scroll to position [20, 0]
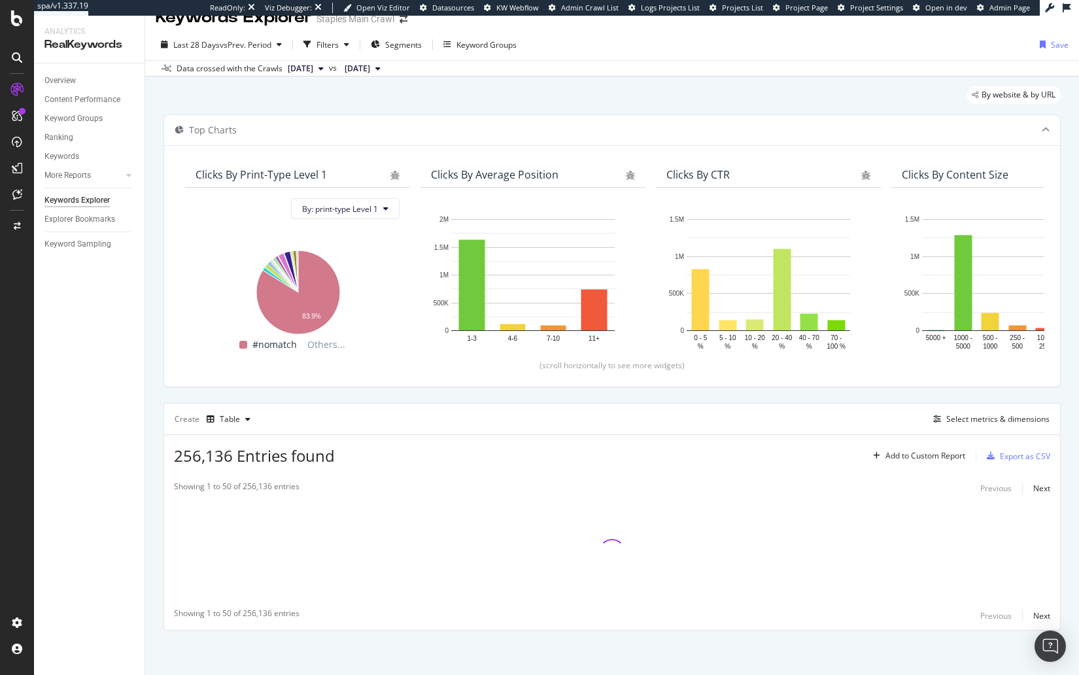
click at [670, 401] on div "Top Charts Clicks By print-type Level 1 By: print-type Level 1 Hold CMD (⌘) whi…" at bounding box center [612, 372] width 897 height 516
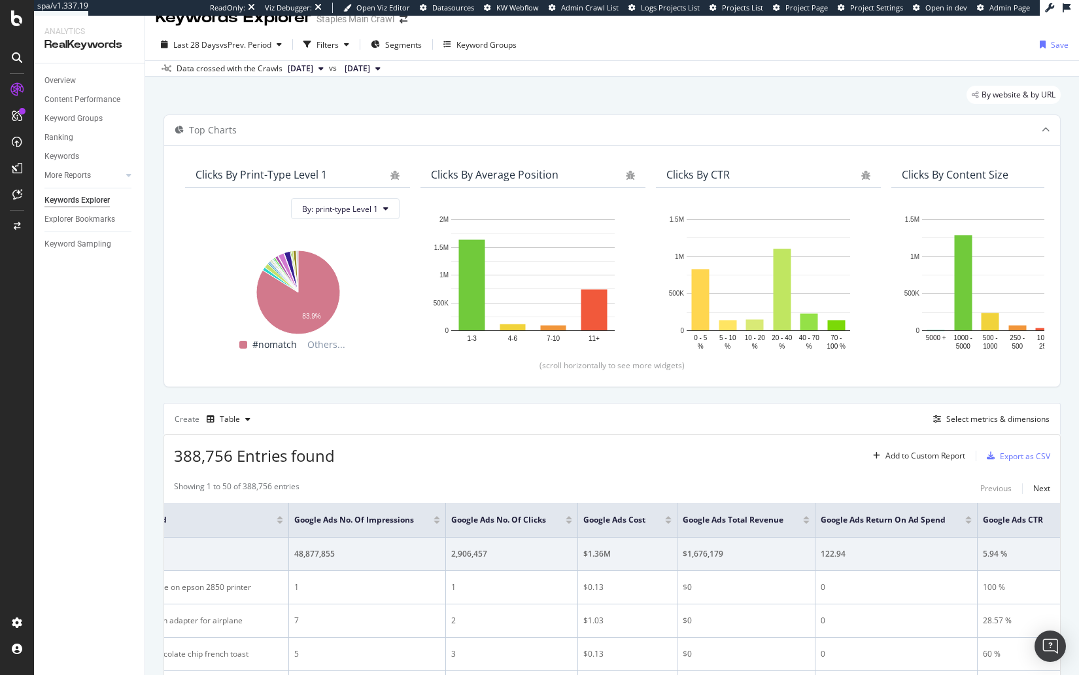
scroll to position [0, 0]
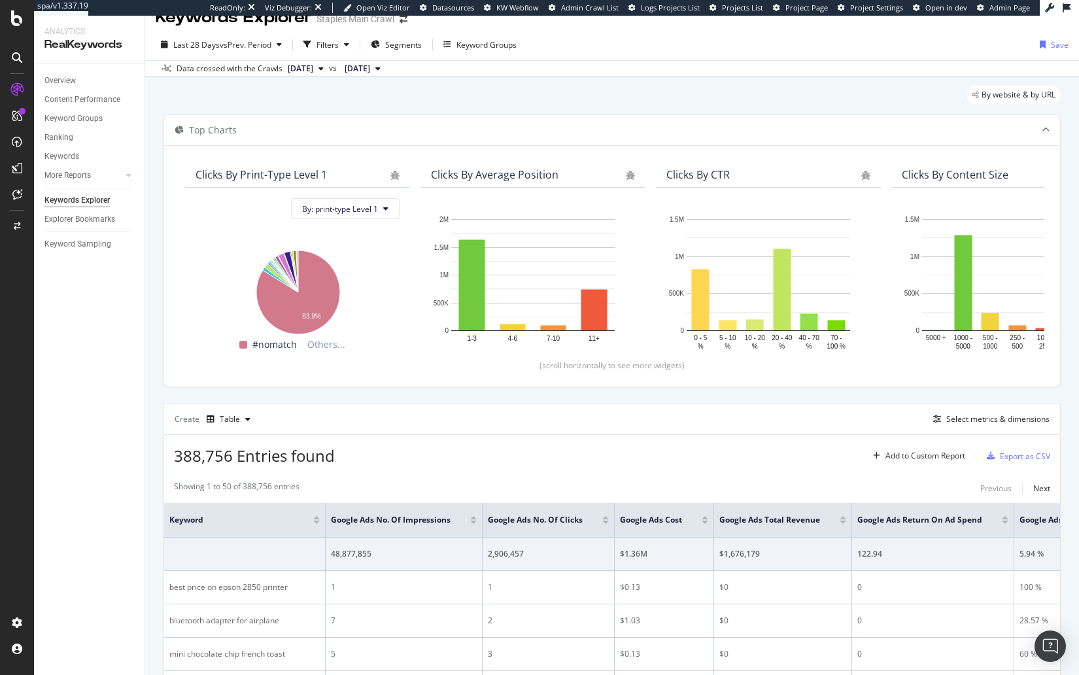
click at [646, 442] on div "388,756 Entries found Add to Custom Report Export as CSV" at bounding box center [612, 451] width 896 height 32
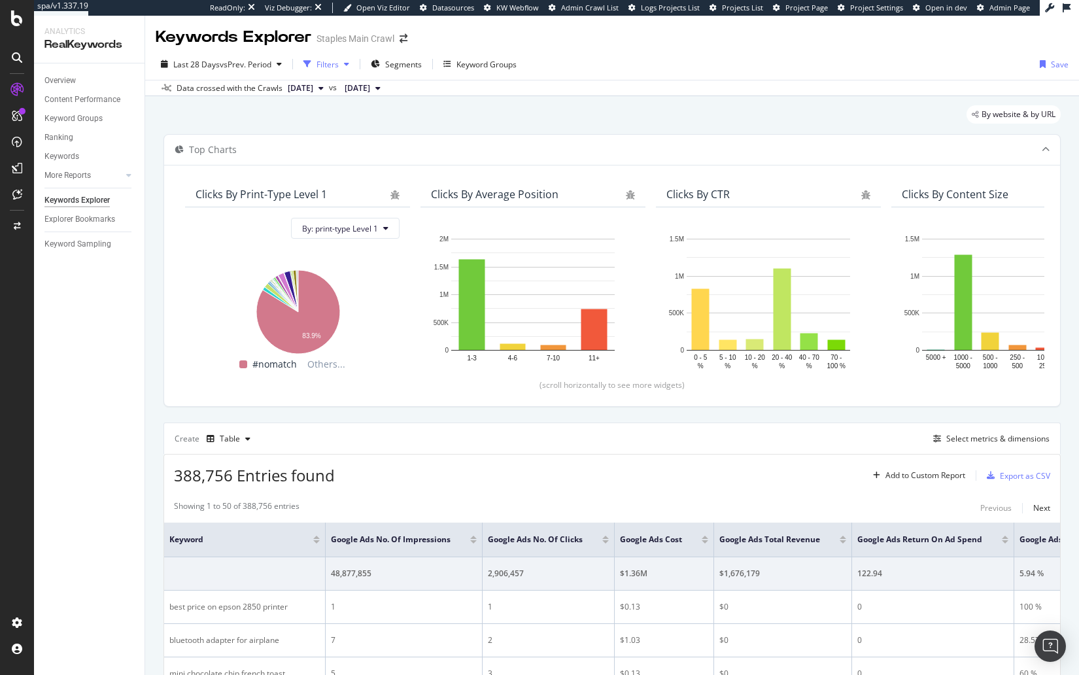
click at [311, 61] on icon "button" at bounding box center [308, 64] width 8 height 8
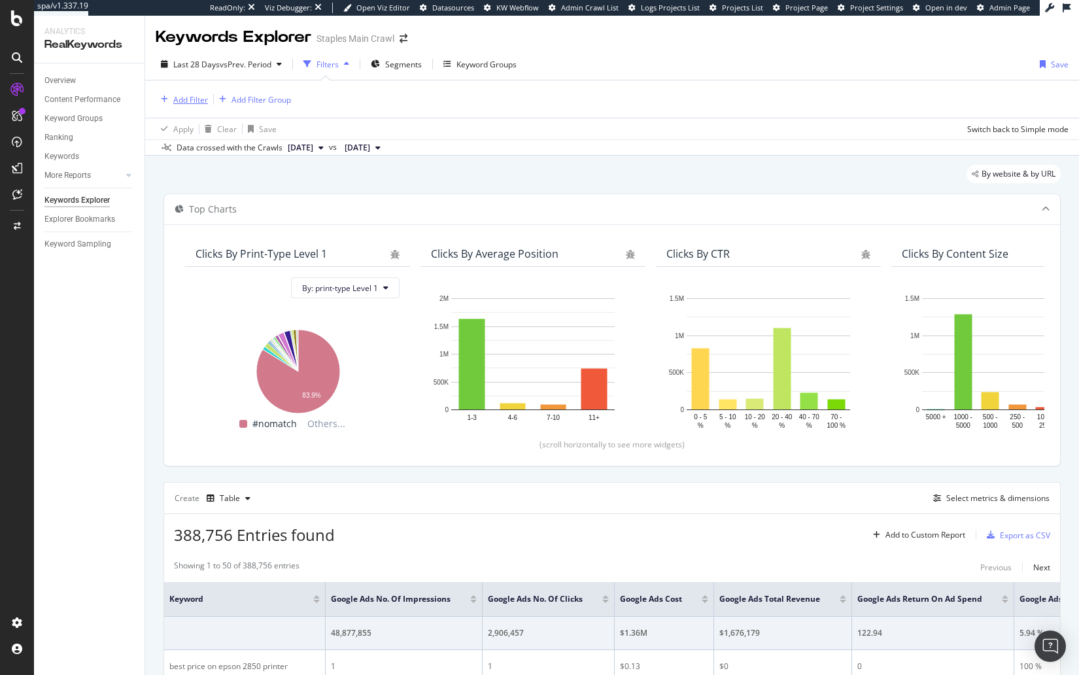
click at [202, 99] on div "Add Filter" at bounding box center [190, 99] width 35 height 11
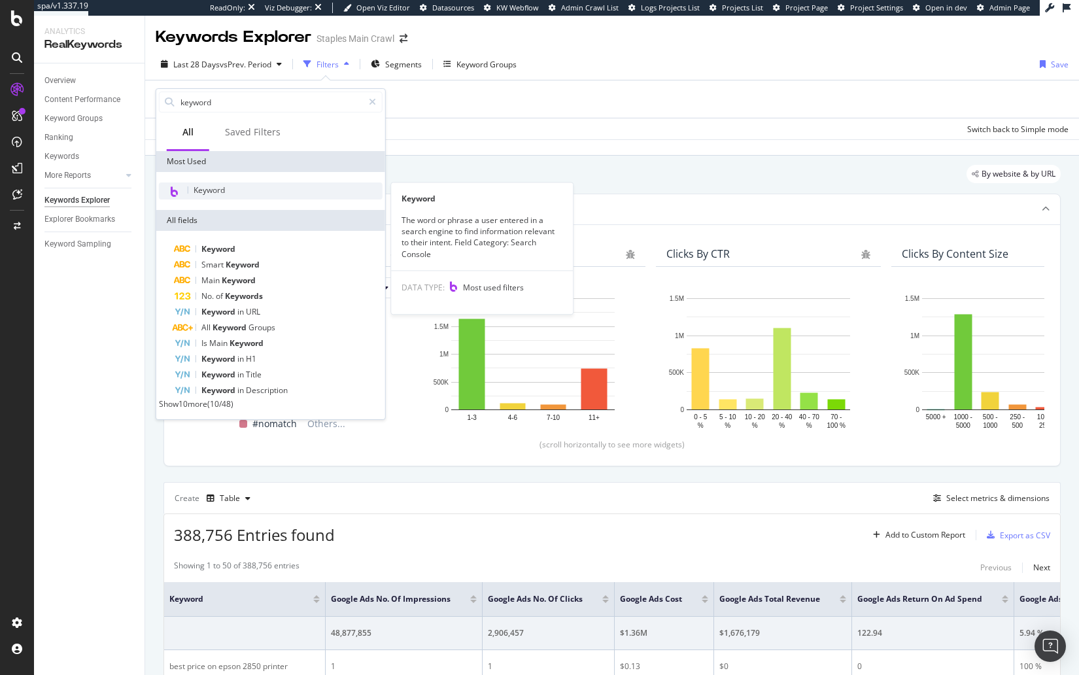
type input "keyword"
click at [241, 183] on div "Keyword" at bounding box center [271, 191] width 224 height 17
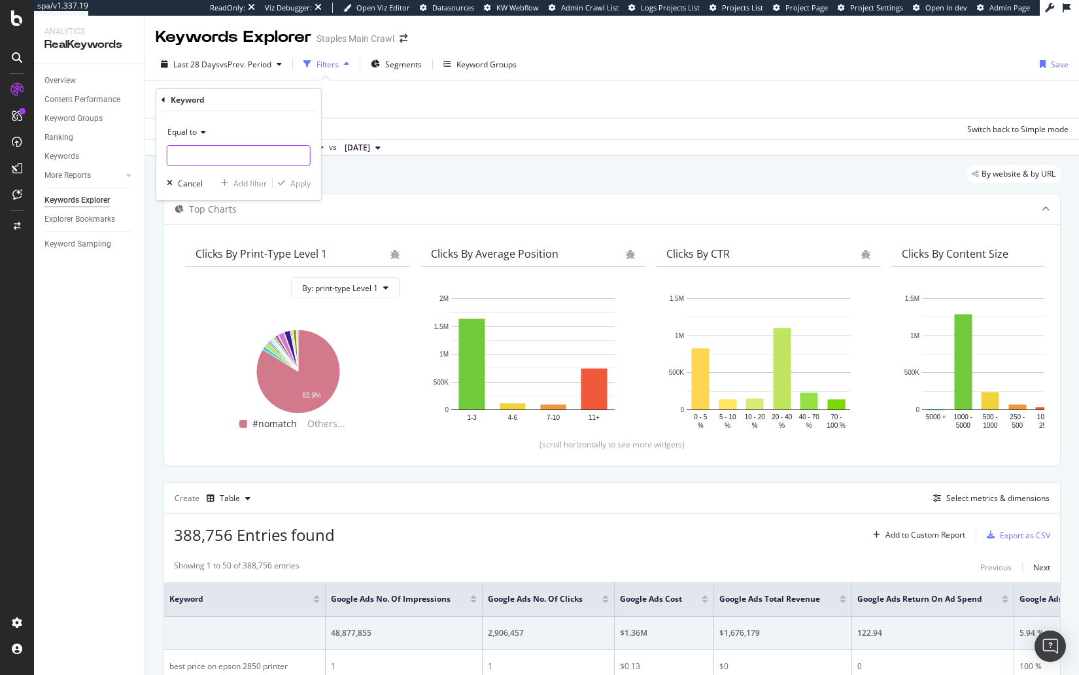
click at [206, 165] on div at bounding box center [239, 155] width 144 height 21
type input "office chairs"
click at [278, 101] on div "Keyword" at bounding box center [239, 100] width 154 height 22
click at [298, 184] on div "Apply" at bounding box center [300, 183] width 20 height 11
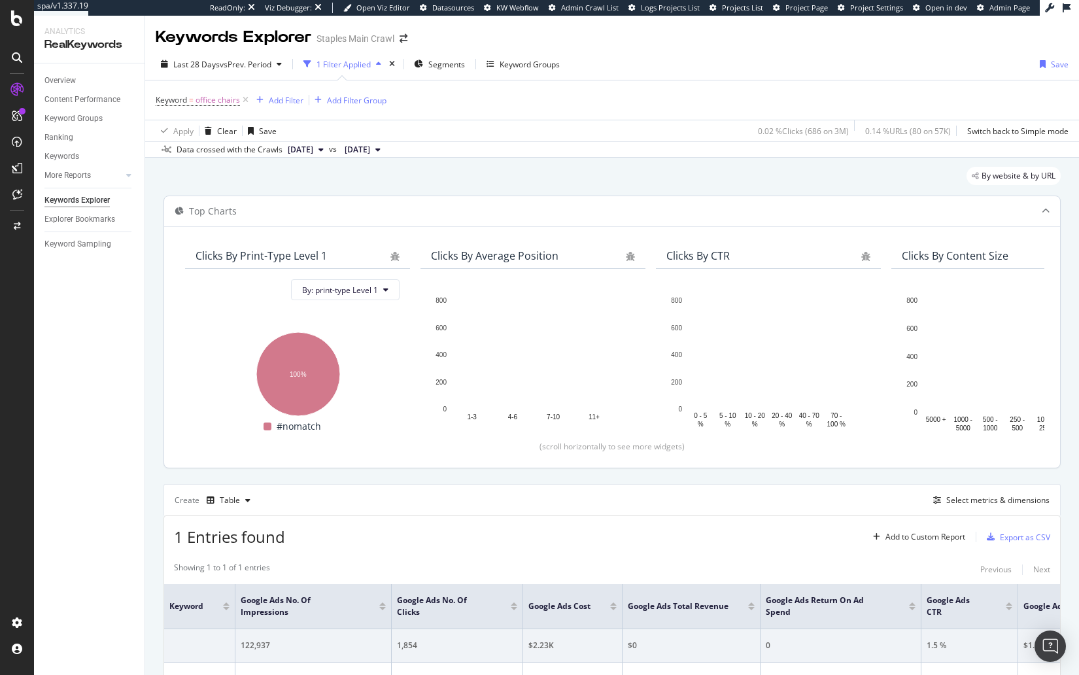
scroll to position [92, 0]
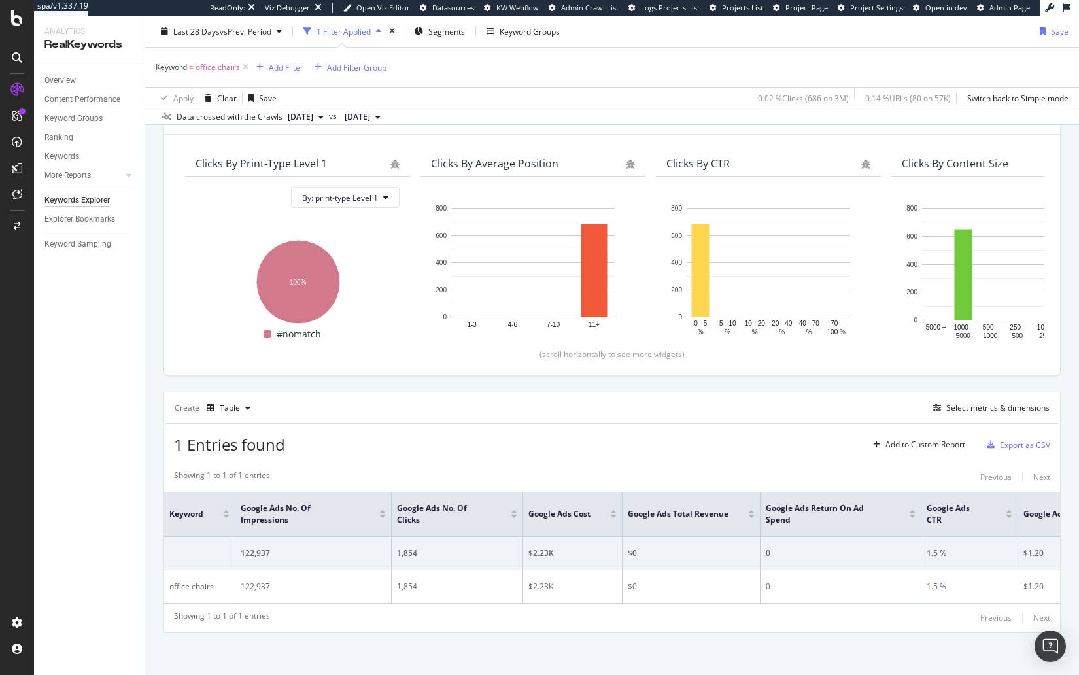
click at [555, 648] on div "By website & by URL Top Charts Clicks By print-type Level 1 By: print-type Leve…" at bounding box center [612, 371] width 934 height 613
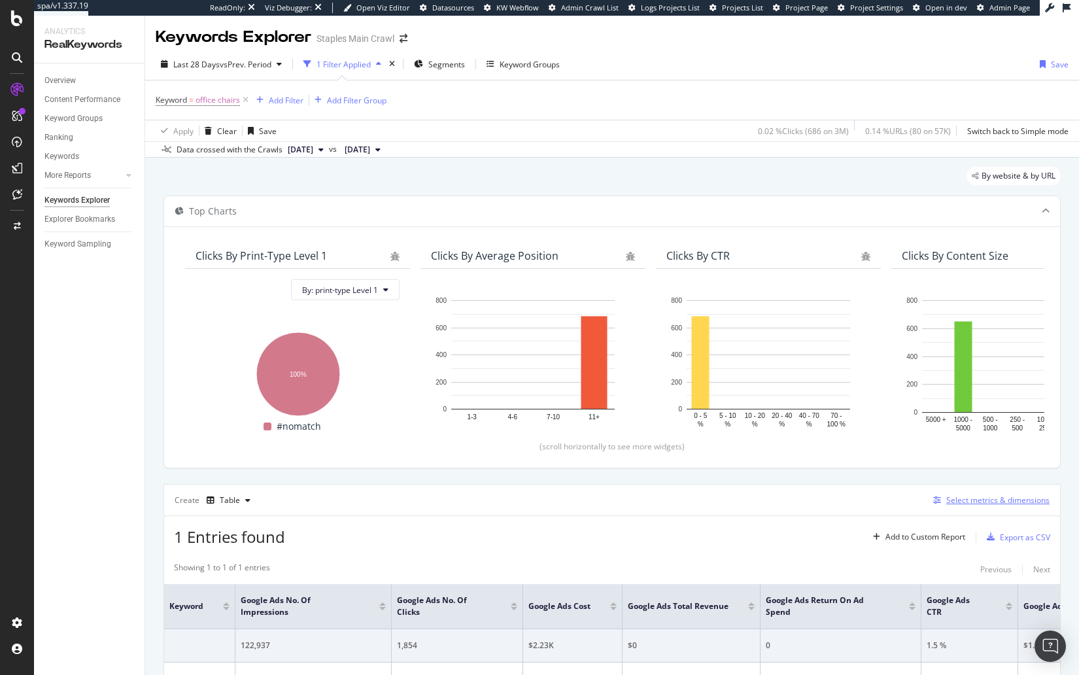
click at [967, 495] on div "Select metrics & dimensions" at bounding box center [998, 500] width 103 height 11
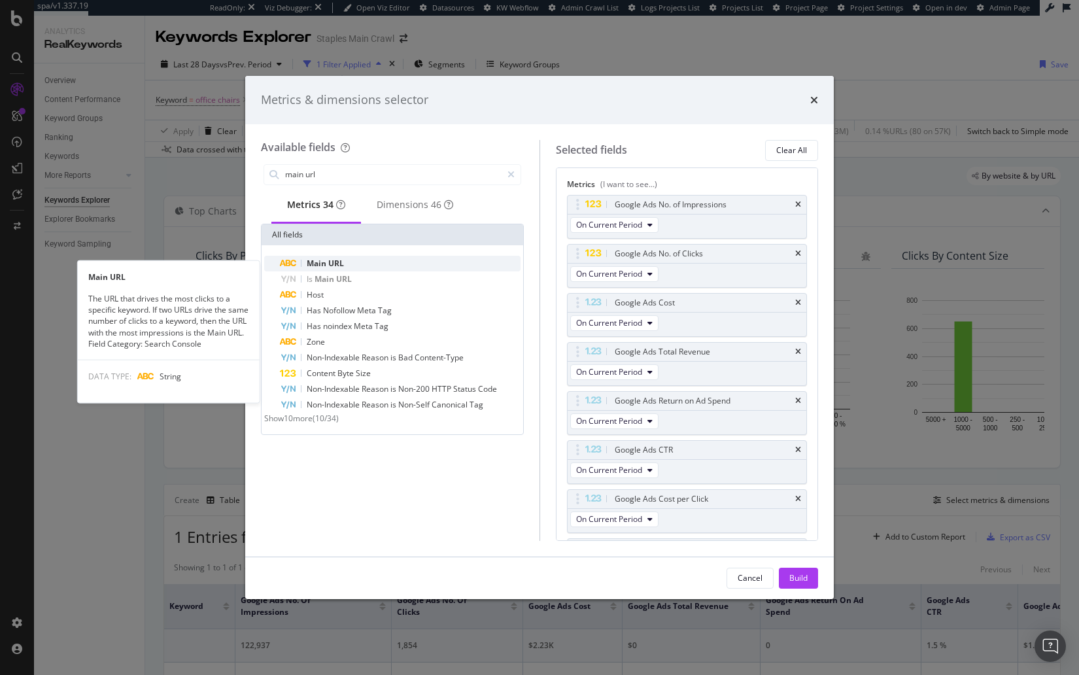
type input "main url"
click at [341, 266] on span "URL" at bounding box center [336, 263] width 16 height 11
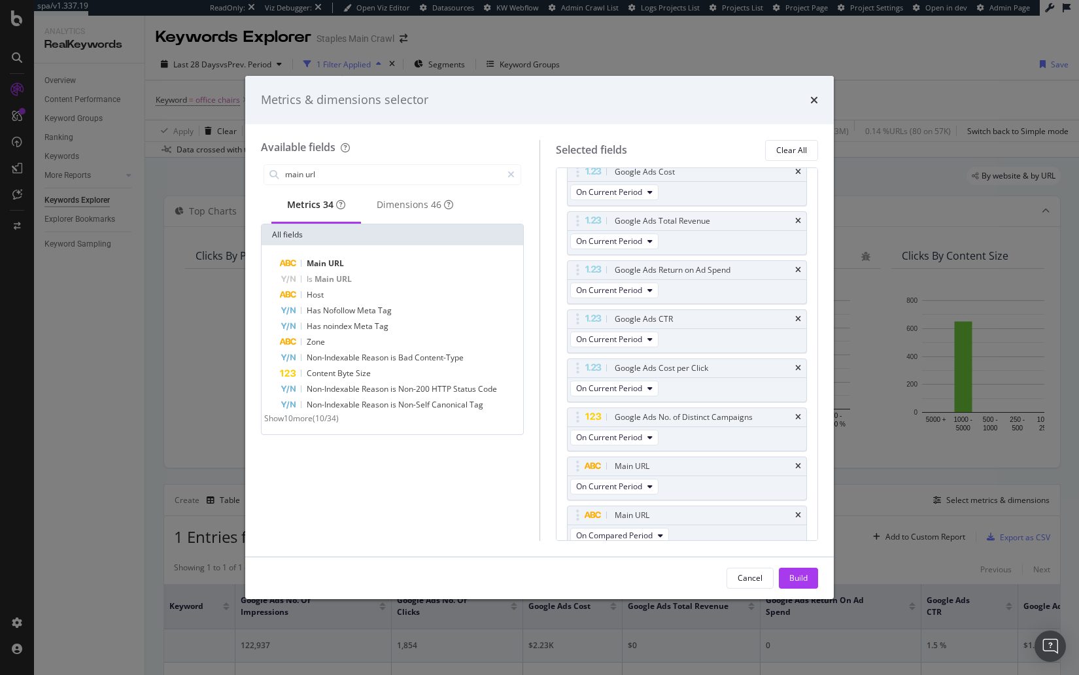
scroll to position [133, 0]
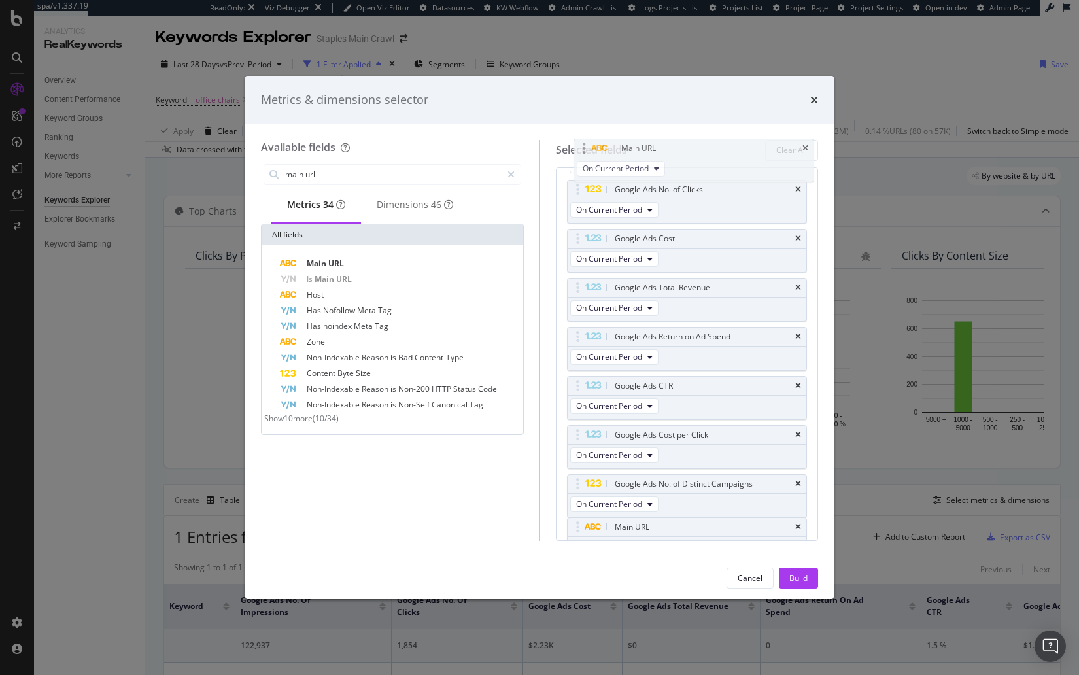
drag, startPoint x: 583, startPoint y: 395, endPoint x: 584, endPoint y: 150, distance: 245.3
click at [584, 150] on body "spa/v1.337.19 ReadOnly: Viz Debugger: Open Viz Editor Datasources KW Webflow Ad…" at bounding box center [539, 337] width 1079 height 675
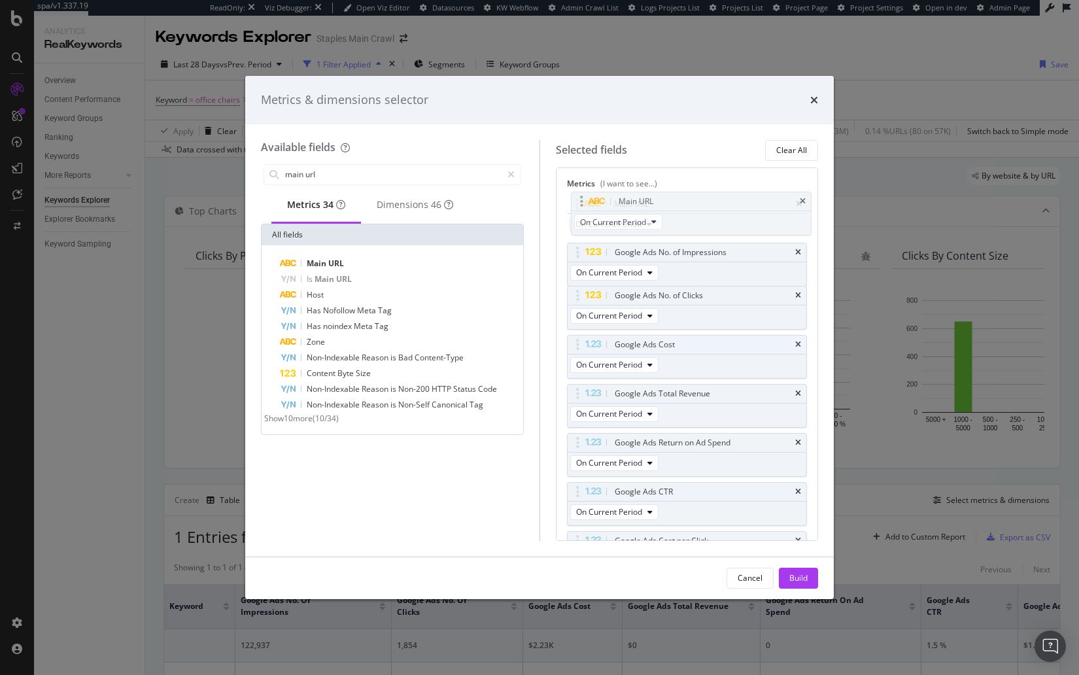
scroll to position [0, 0]
drag, startPoint x: 574, startPoint y: 251, endPoint x: 578, endPoint y: 200, distance: 50.6
click at [578, 200] on body "spa/v1.337.19 ReadOnly: Viz Debugger: Open Viz Editor Datasources KW Webflow Ad…" at bounding box center [539, 337] width 1079 height 675
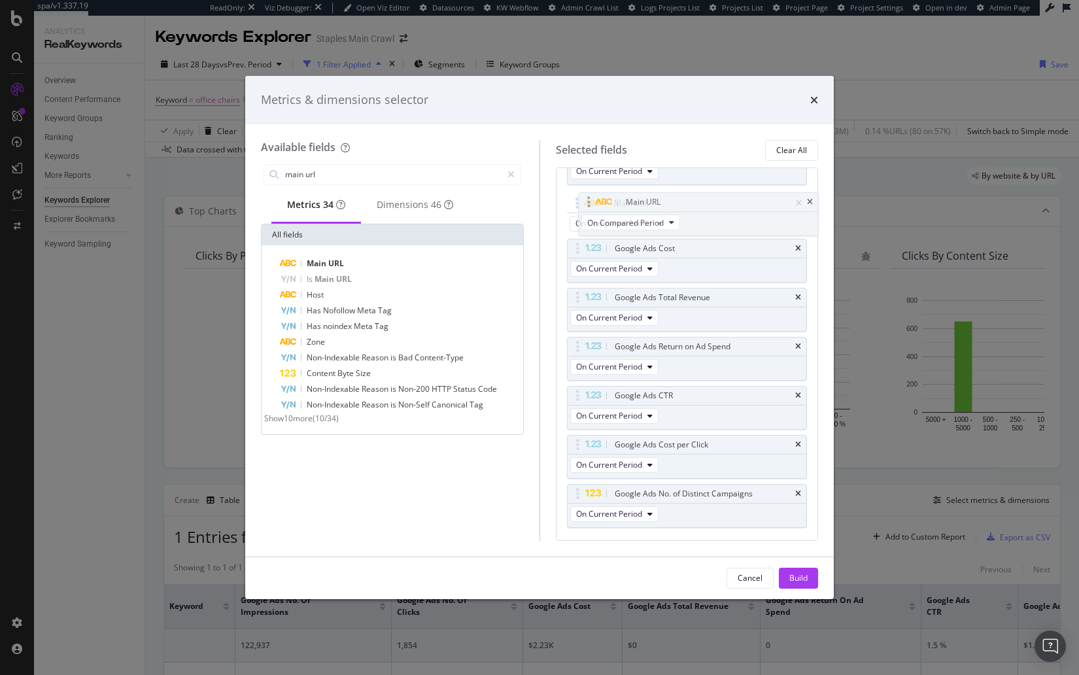
drag, startPoint x: 583, startPoint y: 416, endPoint x: 589, endPoint y: 206, distance: 210.1
click at [589, 201] on body "spa/v1.337.19 ReadOnly: Viz Debugger: Open Viz Editor Datasources KW Webflow Ad…" at bounding box center [539, 337] width 1079 height 675
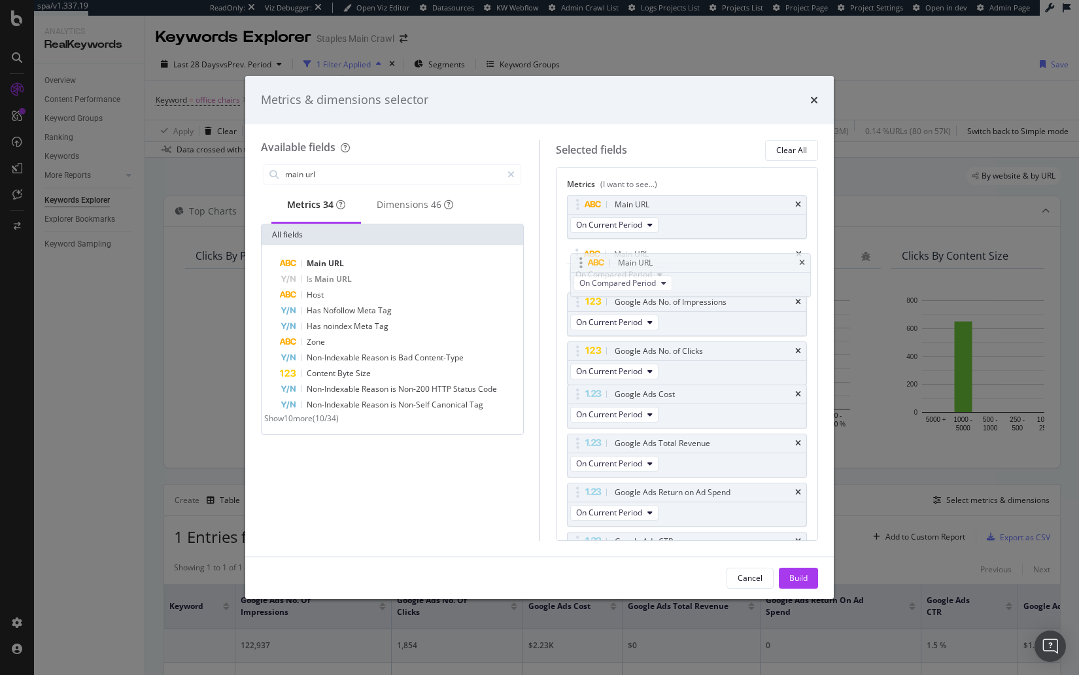
drag, startPoint x: 576, startPoint y: 351, endPoint x: 580, endPoint y: 264, distance: 87.1
click at [580, 264] on body "spa/v1.337.19 ReadOnly: Viz Debugger: Open Viz Editor Datasources KW Webflow Ad…" at bounding box center [539, 337] width 1079 height 675
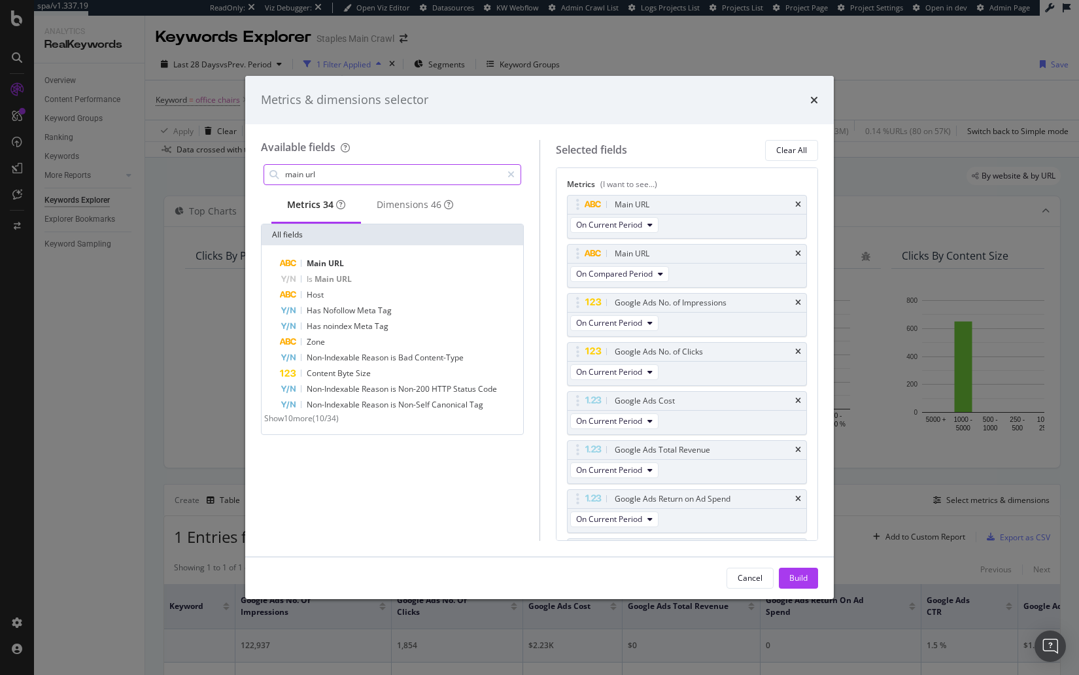
click at [395, 170] on input "main url" at bounding box center [393, 175] width 218 height 20
click at [395, 169] on input "main url" at bounding box center [393, 175] width 218 height 20
click at [404, 169] on input "main url" at bounding box center [393, 175] width 218 height 20
click at [404, 168] on input "main url" at bounding box center [393, 175] width 218 height 20
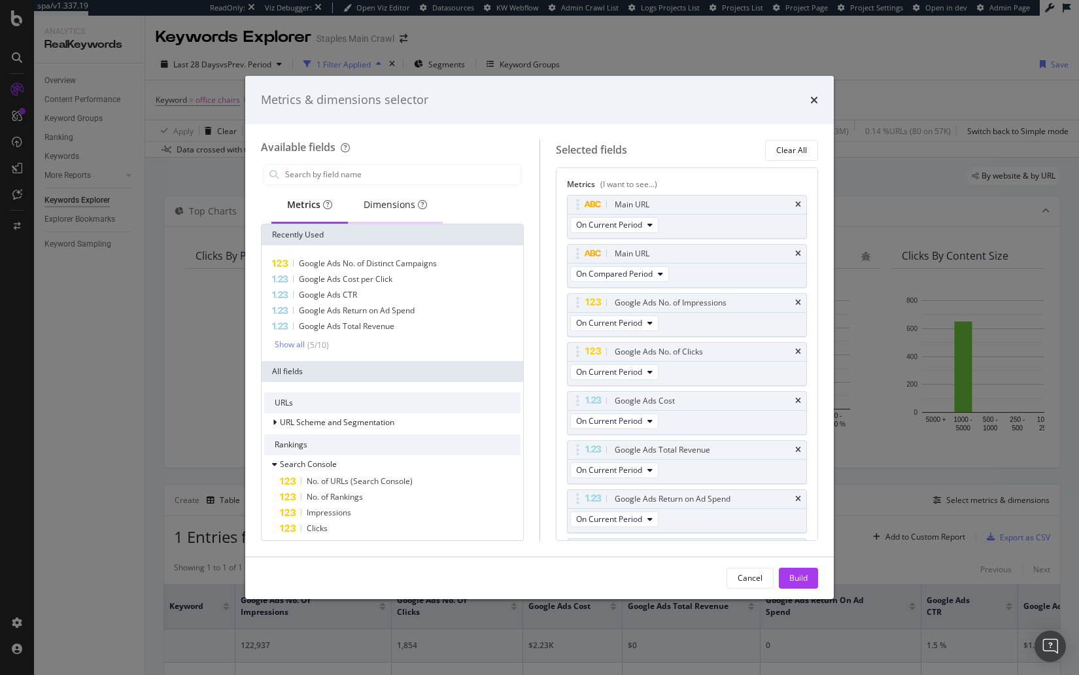
drag, startPoint x: 385, startPoint y: 211, endPoint x: 376, endPoint y: 192, distance: 21.1
click at [385, 211] on div "Dimensions" at bounding box center [395, 206] width 95 height 36
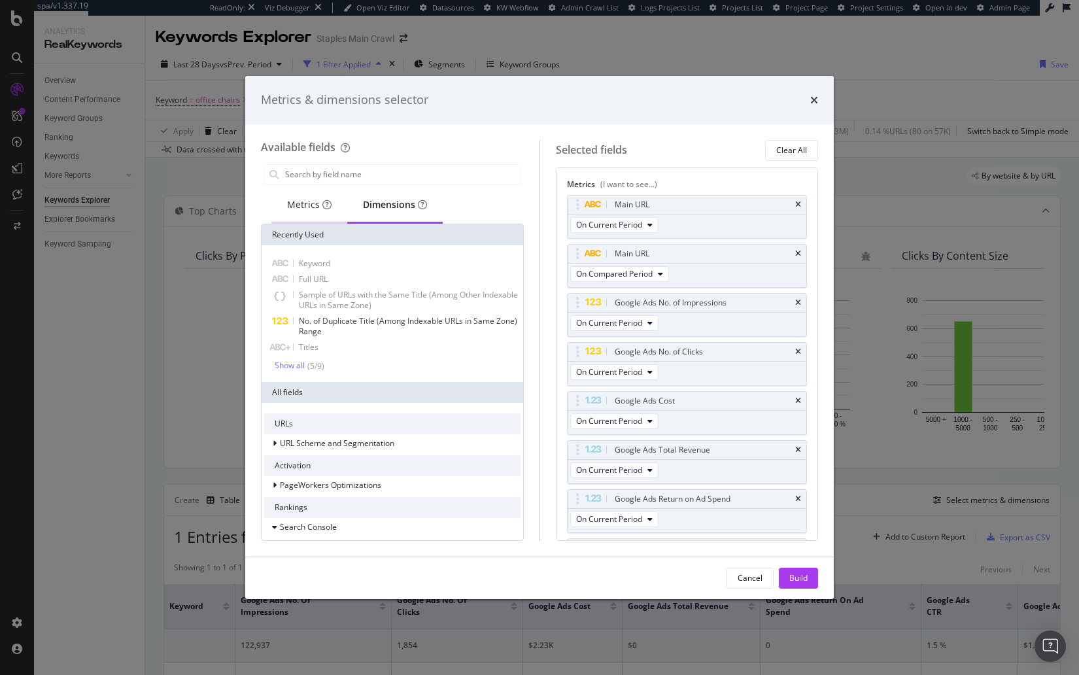
click at [309, 219] on div "Metrics" at bounding box center [309, 206] width 76 height 36
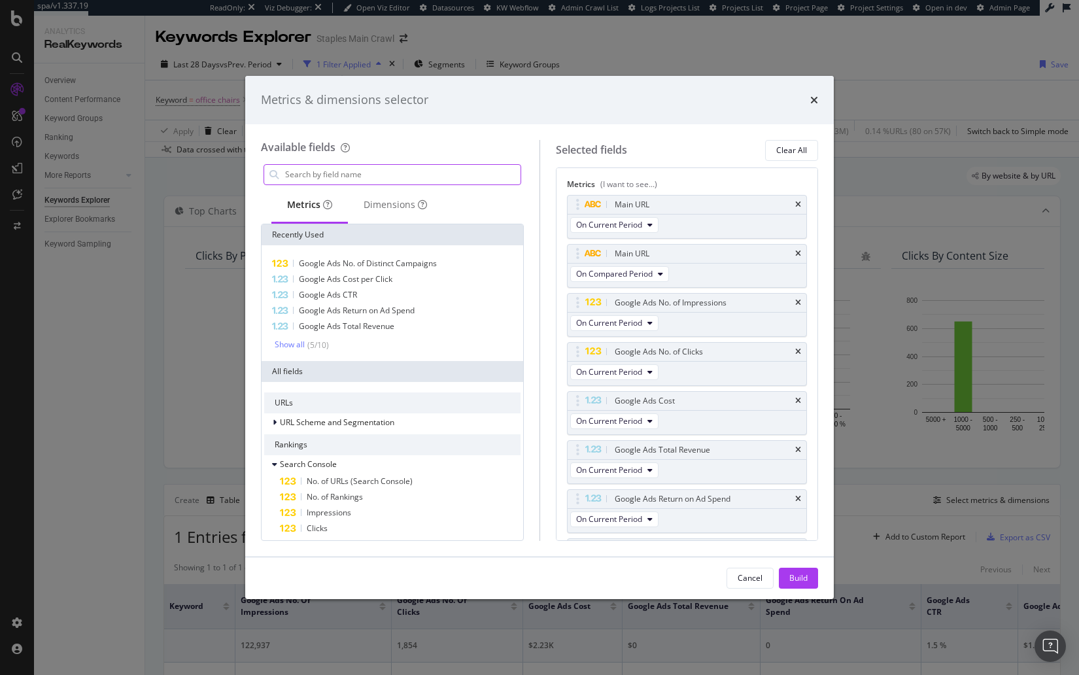
click at [350, 179] on input "modal" at bounding box center [402, 175] width 237 height 20
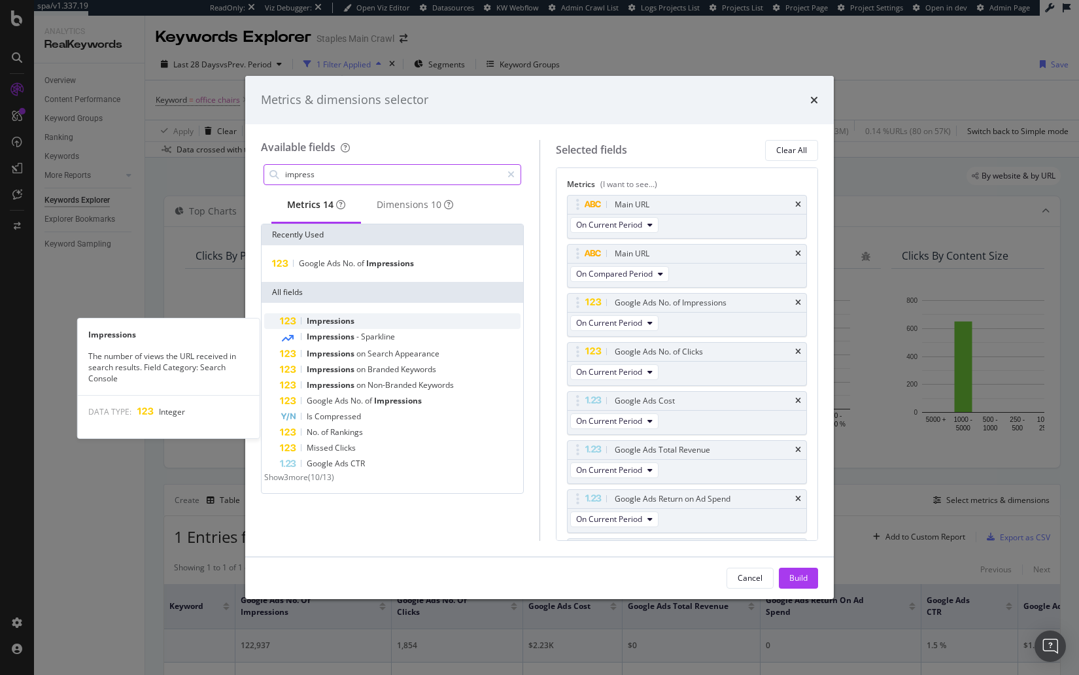
type input "impress"
click at [379, 324] on div "Impressions" at bounding box center [400, 321] width 241 height 16
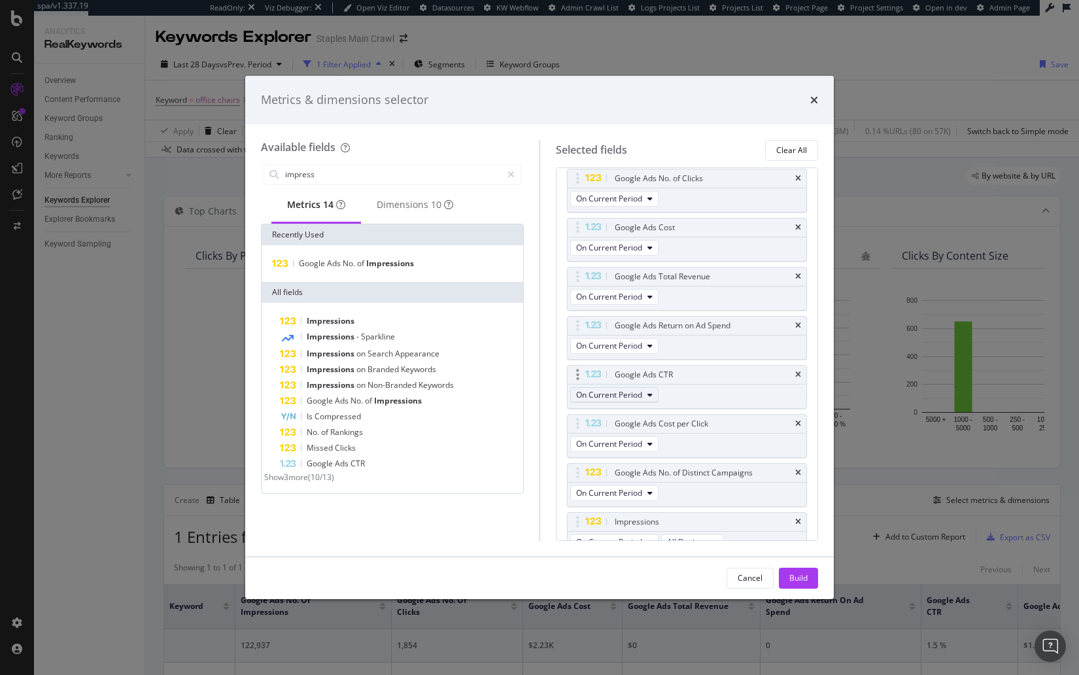
scroll to position [181, 0]
drag, startPoint x: 577, startPoint y: 510, endPoint x: 574, endPoint y: 230, distance: 280.0
click at [574, 230] on body "spa/v1.337.19 ReadOnly: Viz Debugger: Open Viz Editor Datasources KW Webflow Ad…" at bounding box center [539, 337] width 1079 height 675
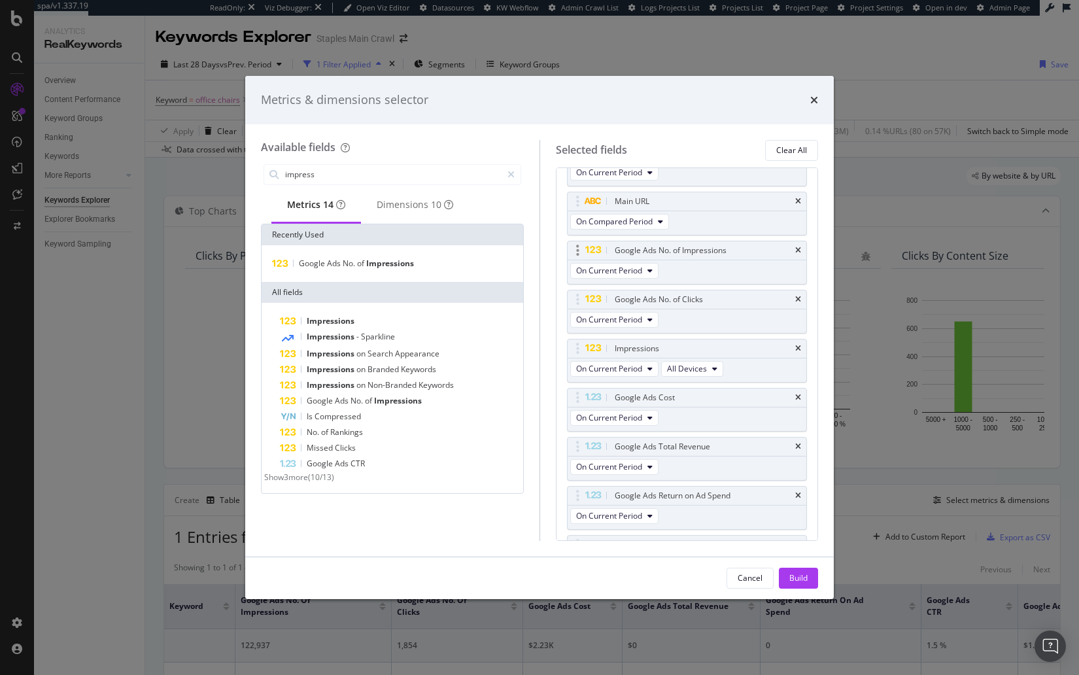
scroll to position [0, 0]
drag, startPoint x: 576, startPoint y: 396, endPoint x: 574, endPoint y: 348, distance: 47.8
click at [574, 348] on body "spa/v1.337.19 ReadOnly: Viz Debugger: Open Viz Editor Datasources KW Webflow Ad…" at bounding box center [539, 337] width 1079 height 675
drag, startPoint x: 799, startPoint y: 580, endPoint x: 632, endPoint y: 75, distance: 531.4
click at [799, 580] on div "Build" at bounding box center [799, 577] width 18 height 11
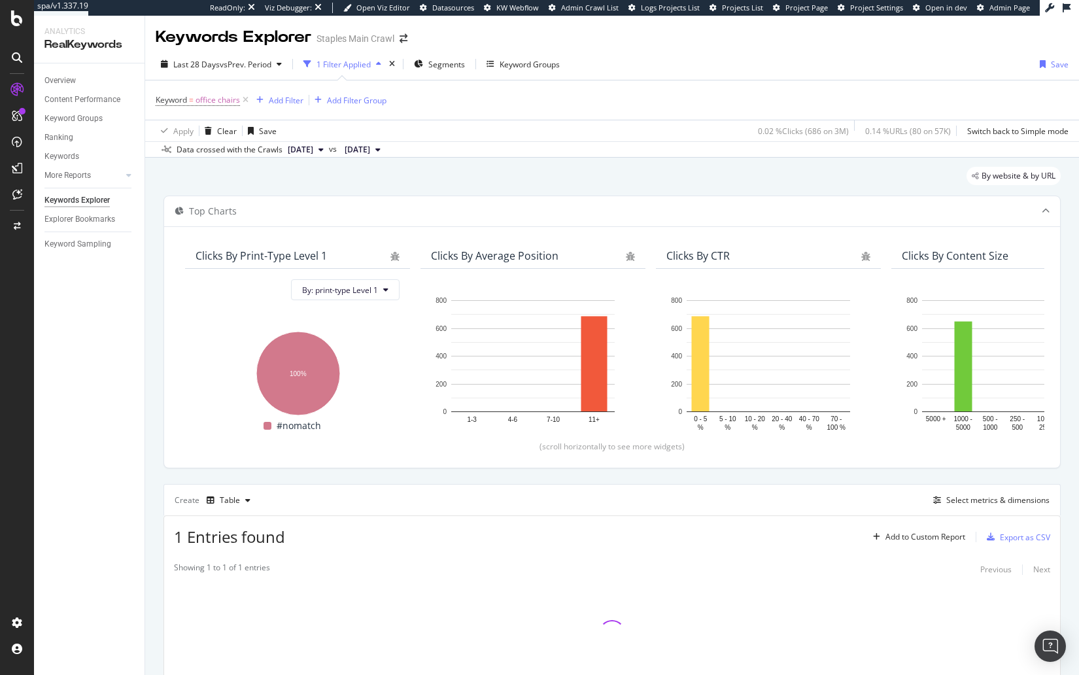
click at [646, 183] on div "By website & by URL" at bounding box center [612, 181] width 897 height 29
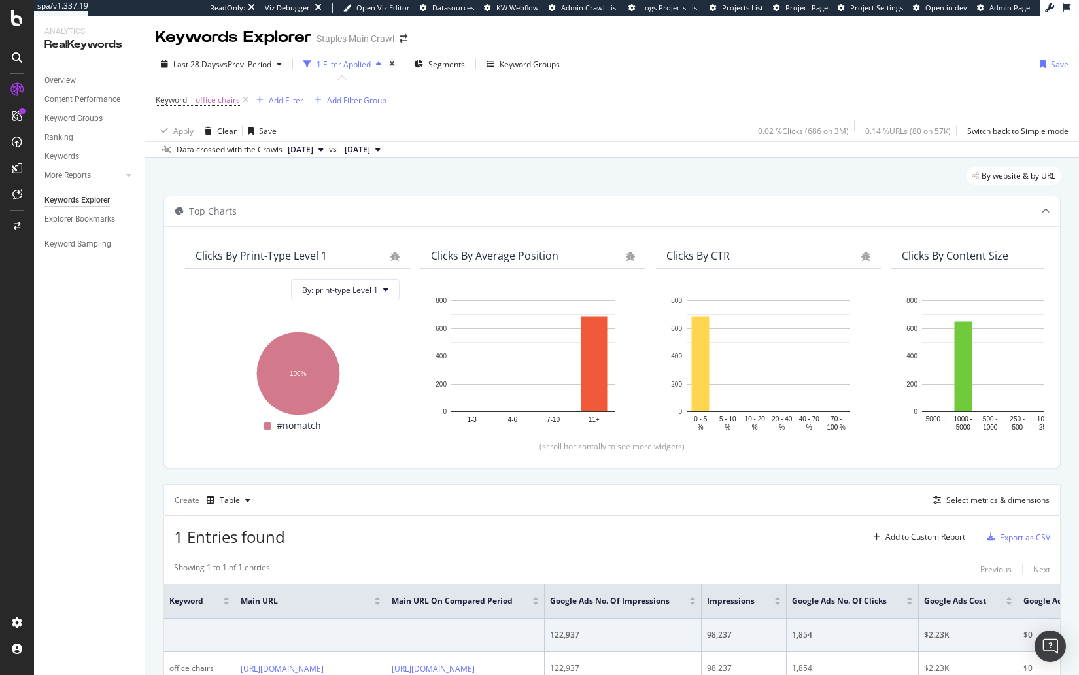
click at [555, 177] on div "By website & by URL" at bounding box center [612, 181] width 897 height 29
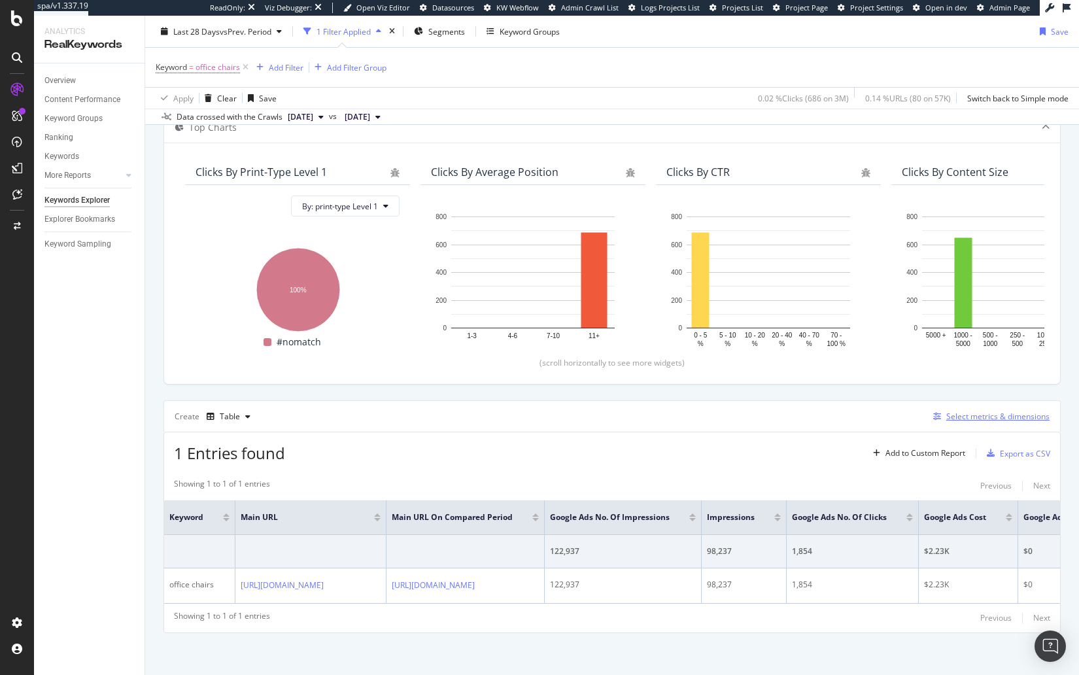
click at [980, 415] on div "Select metrics & dimensions" at bounding box center [998, 416] width 103 height 11
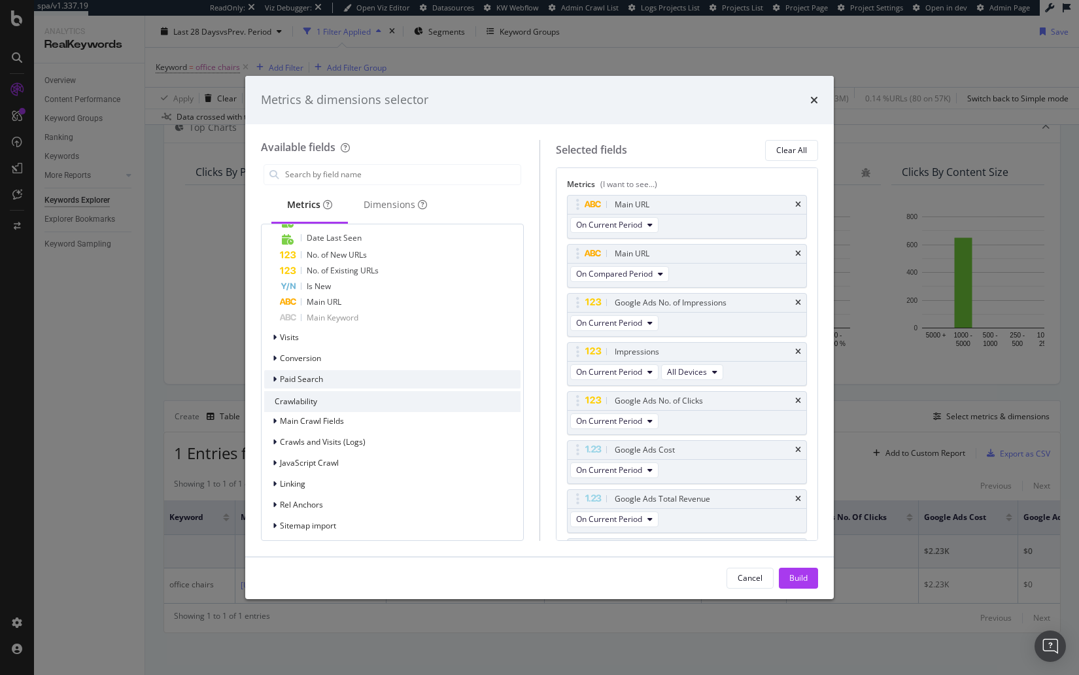
scroll to position [677, 0]
click at [326, 382] on div "Paid Search" at bounding box center [392, 383] width 256 height 18
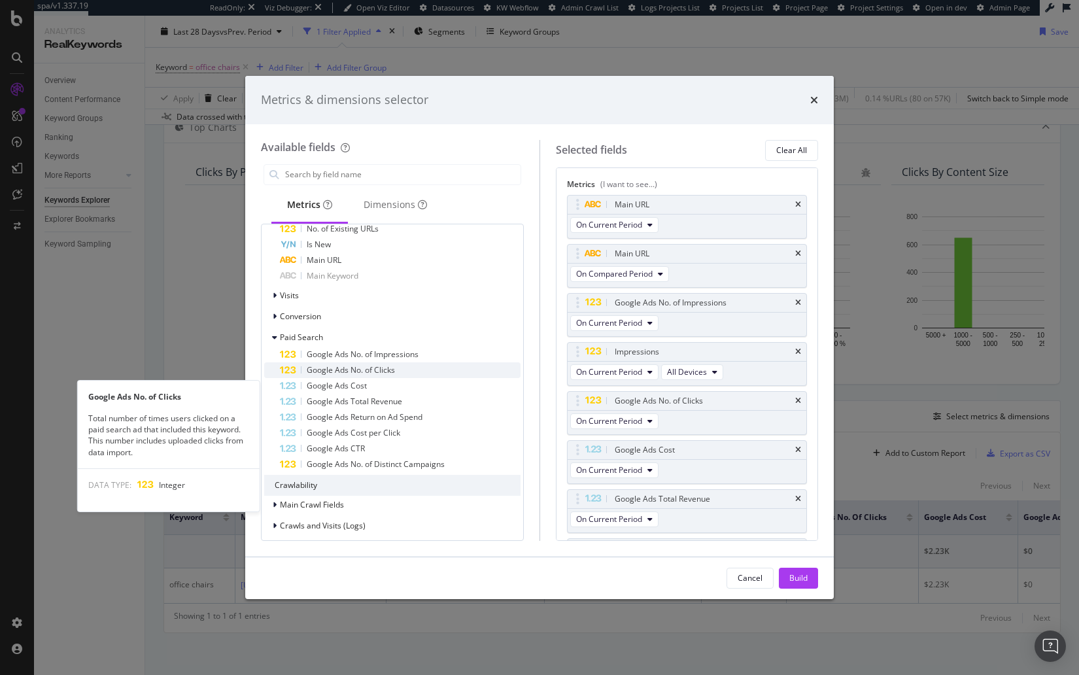
scroll to position [701, 0]
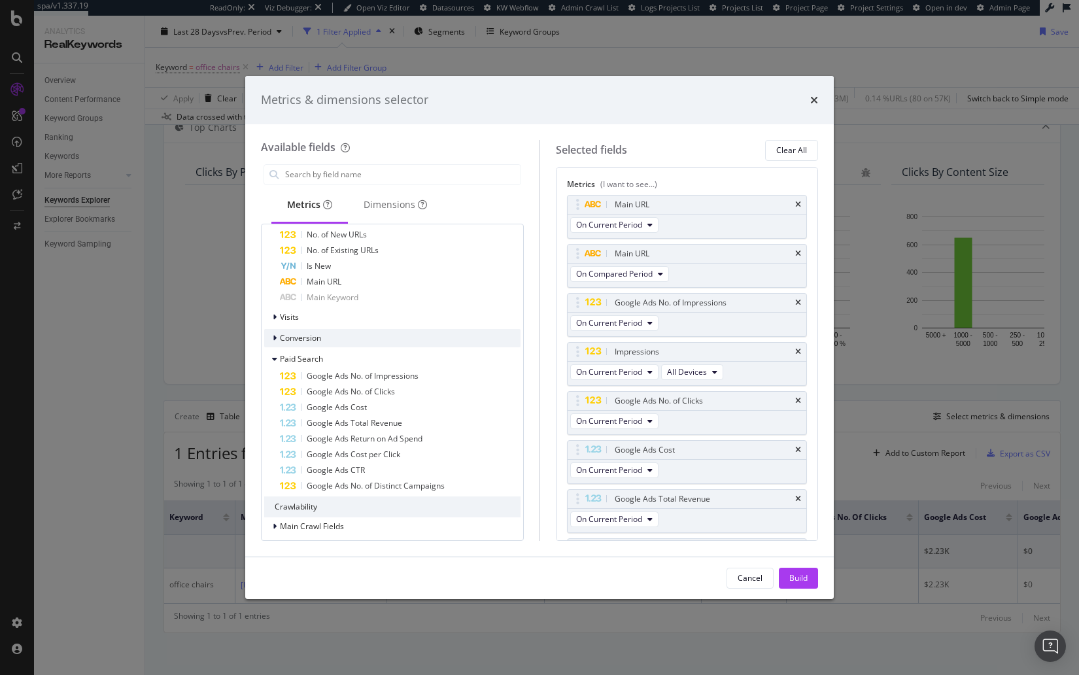
click at [322, 335] on div "Conversion" at bounding box center [392, 338] width 256 height 18
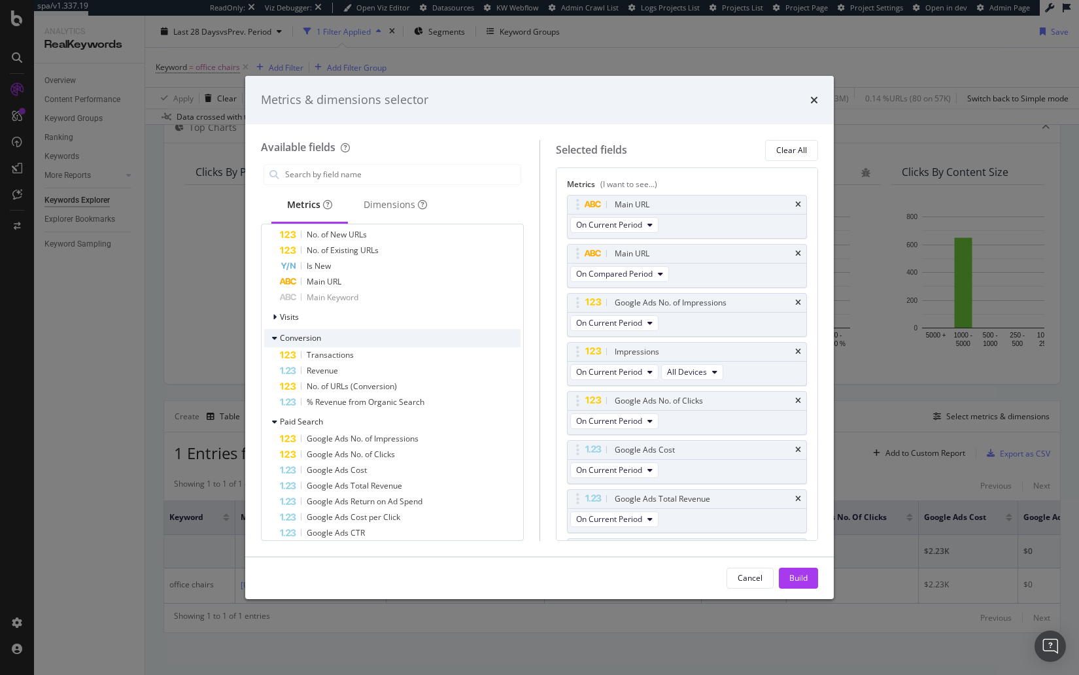
click at [322, 335] on div "Conversion" at bounding box center [392, 338] width 256 height 18
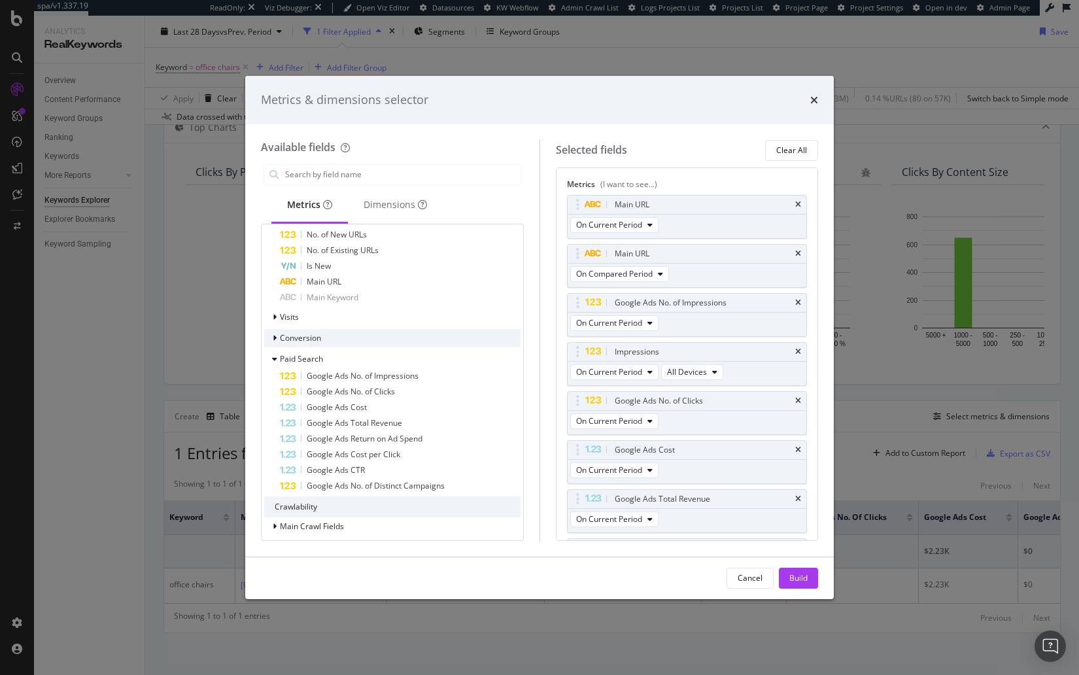
click at [332, 336] on div "Conversion" at bounding box center [392, 338] width 256 height 18
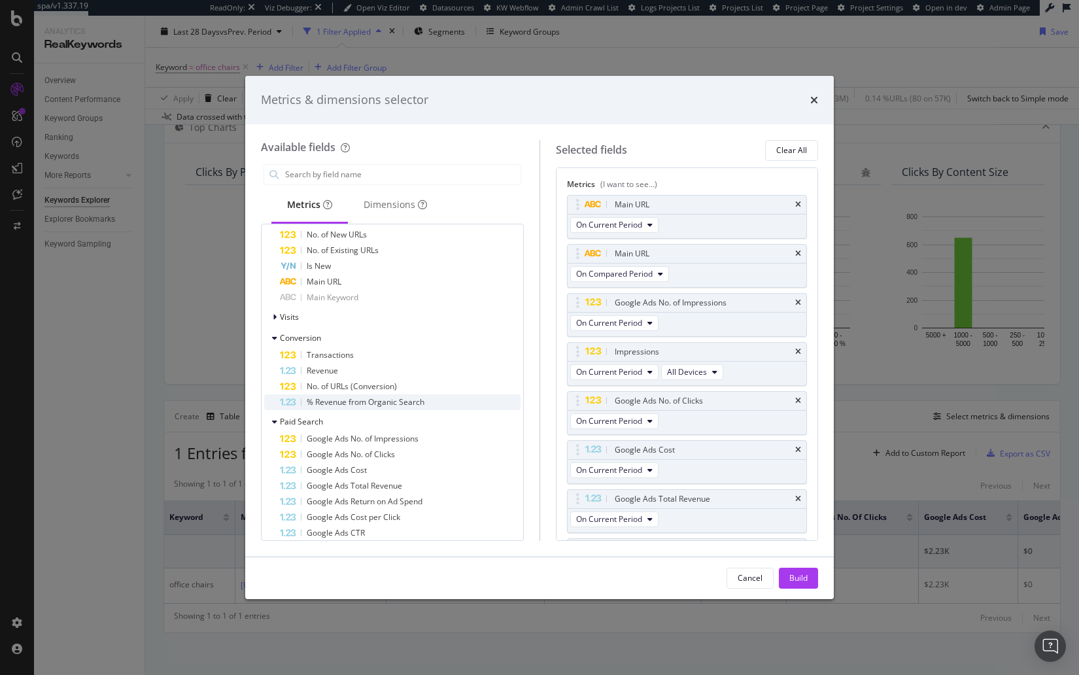
click at [351, 402] on span "% Revenue from Organic Search" at bounding box center [366, 401] width 118 height 11
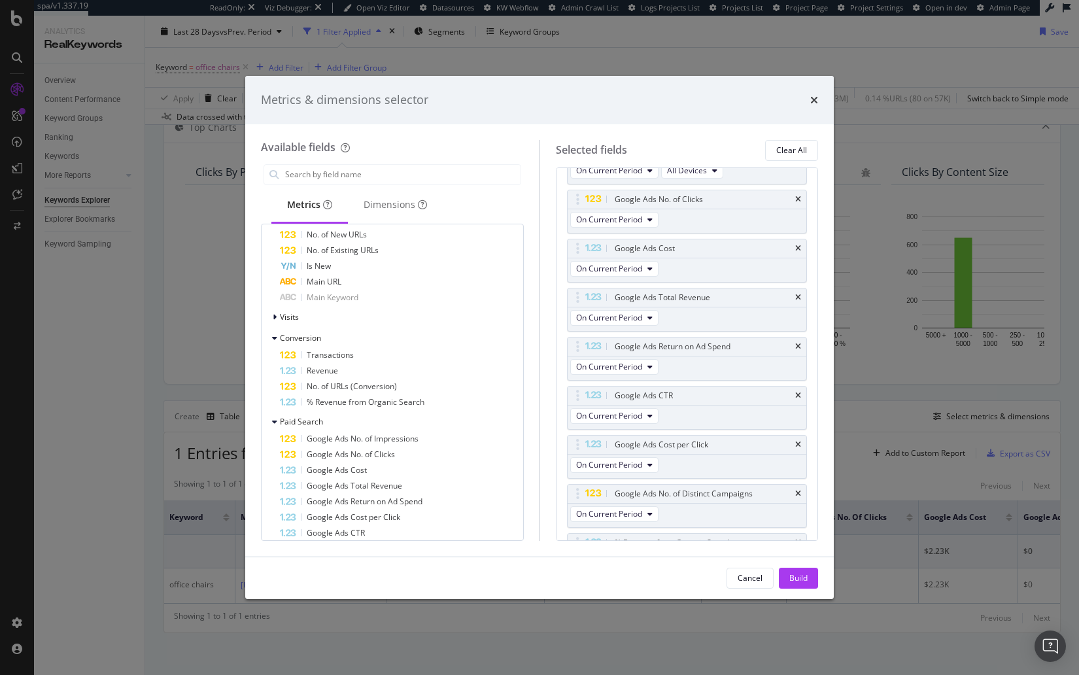
scroll to position [230, 0]
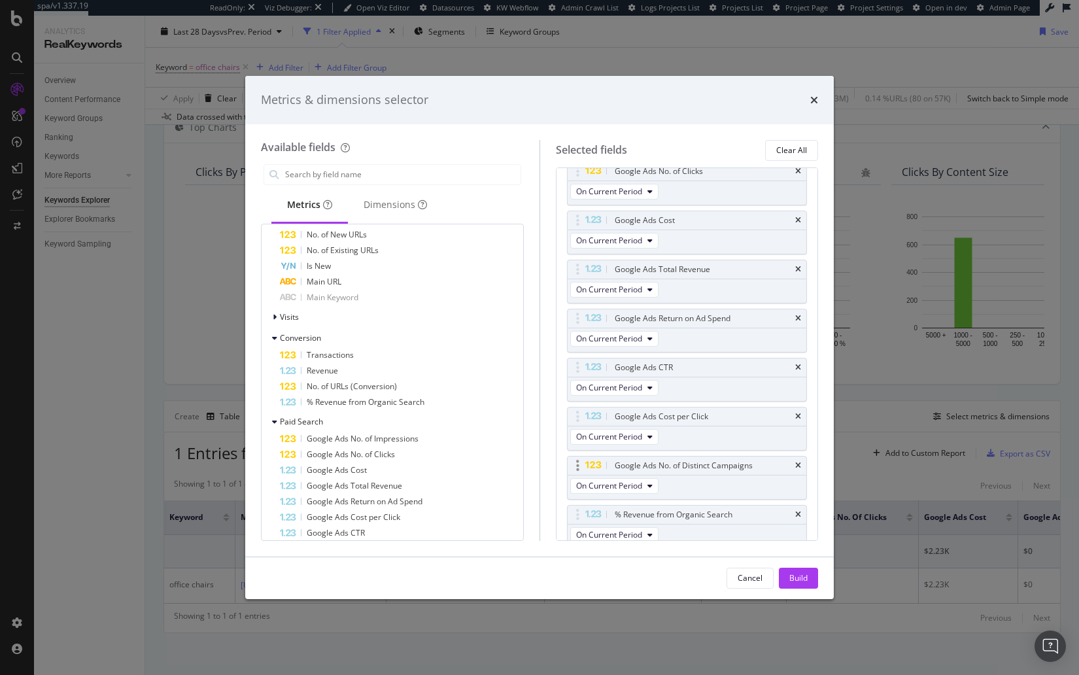
drag, startPoint x: 801, startPoint y: 505, endPoint x: 797, endPoint y: 479, distance: 26.5
click at [801, 511] on icon "times" at bounding box center [798, 515] width 6 height 8
click at [816, 99] on icon "times" at bounding box center [814, 100] width 8 height 10
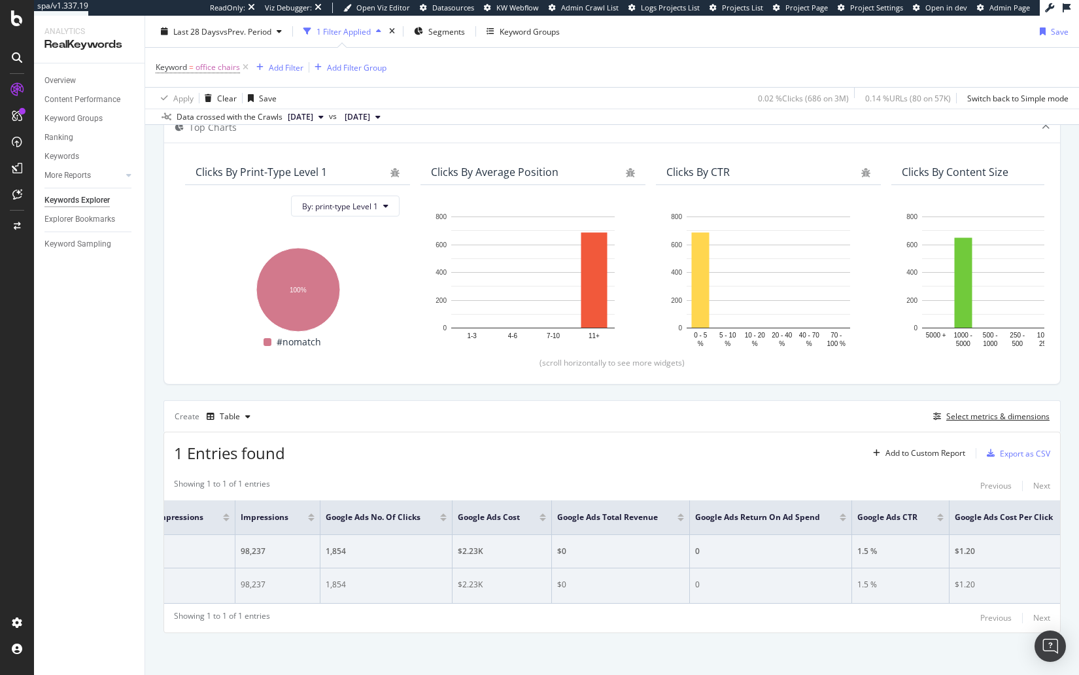
scroll to position [0, 862]
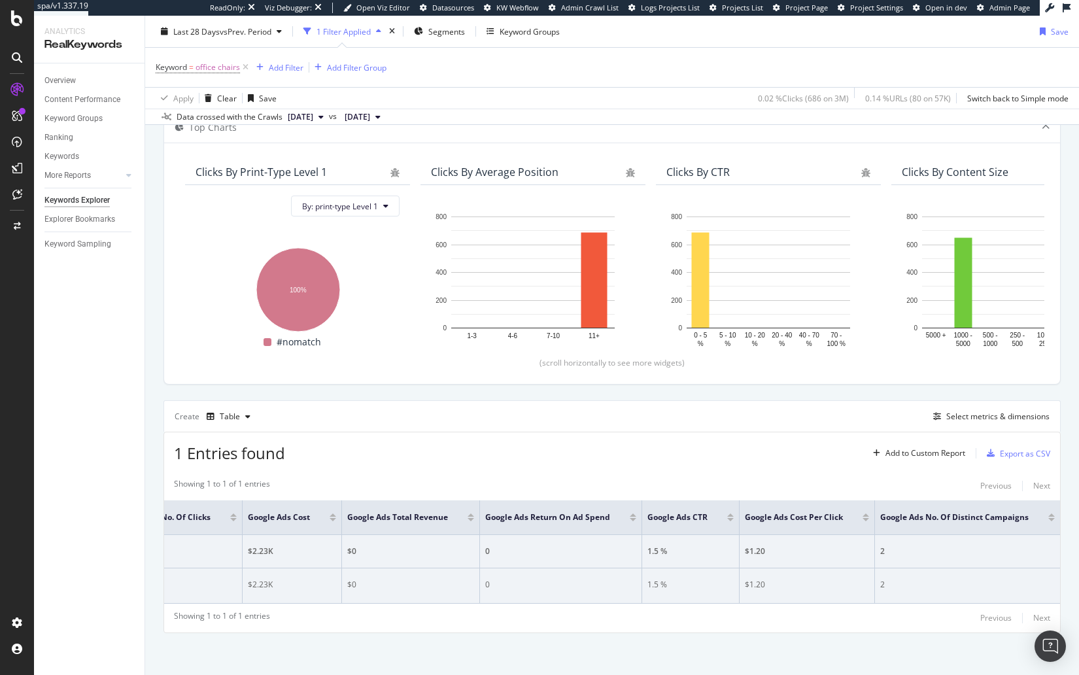
click at [419, 583] on div "$0" at bounding box center [410, 585] width 127 height 12
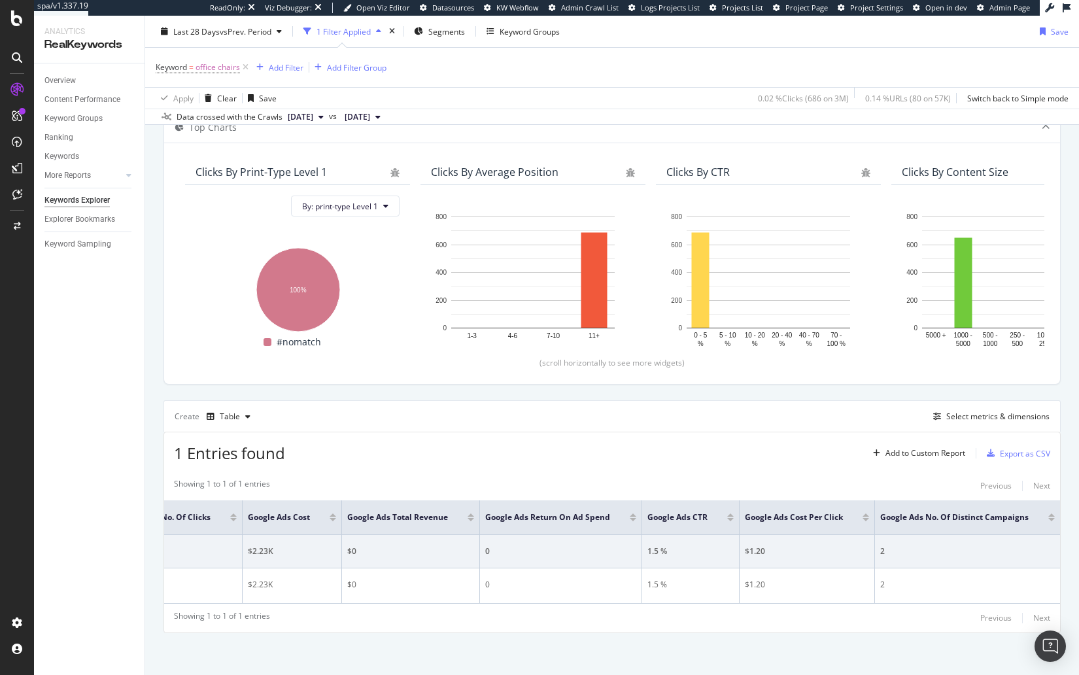
click at [486, 462] on div "1 Entries found Add to Custom Report Export as CSV Showing 1 to 1 of 1 entries …" at bounding box center [612, 532] width 897 height 201
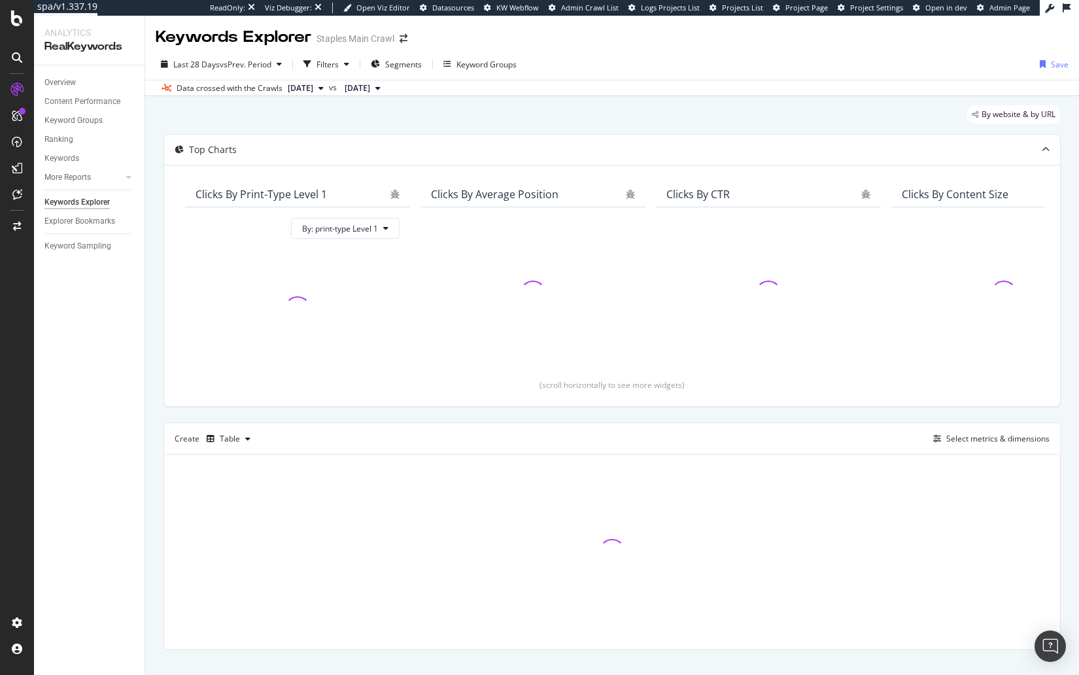
click at [86, 317] on div "Overview Content Performance Keyword Groups Ranking Keywords More Reports Count…" at bounding box center [89, 370] width 111 height 610
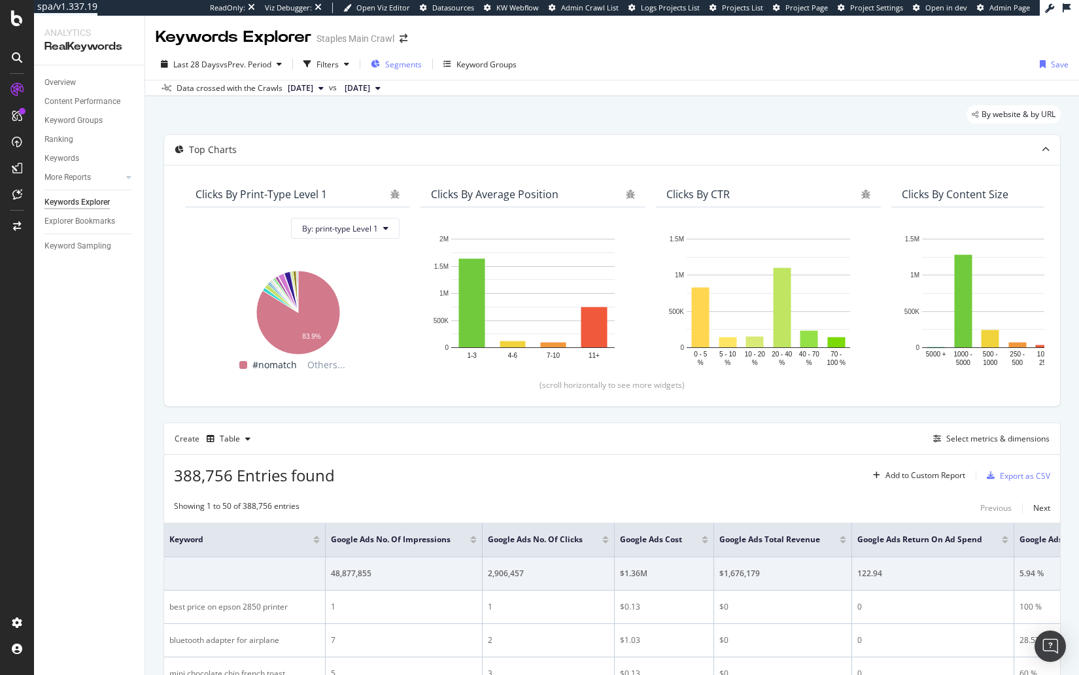
click at [394, 63] on span "Segments" at bounding box center [403, 64] width 37 height 11
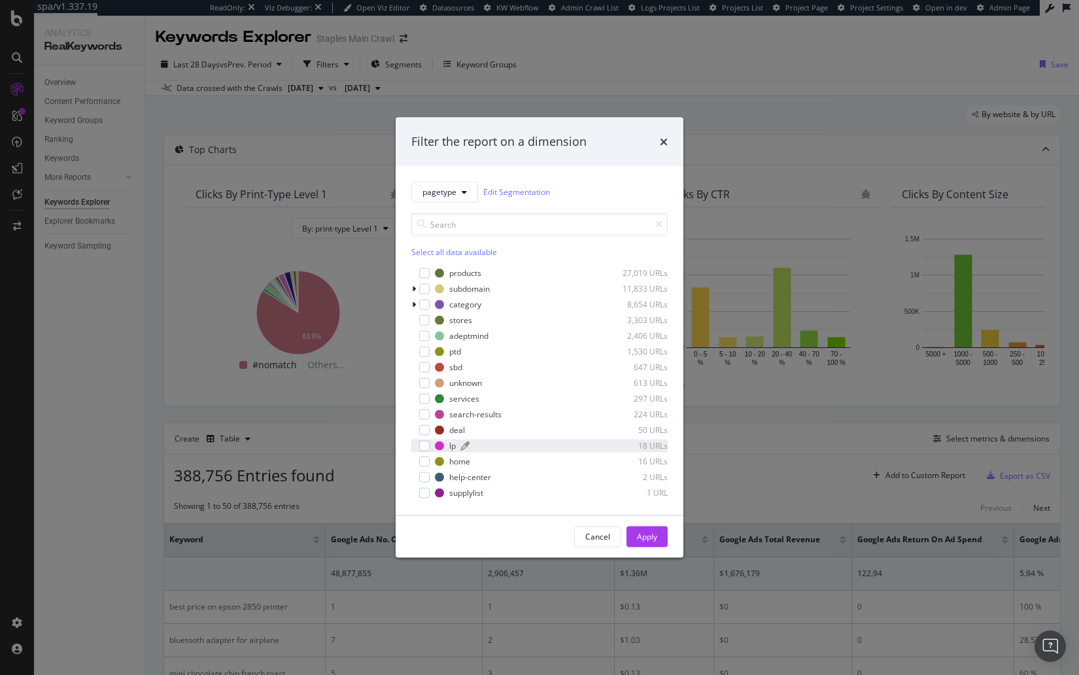
drag, startPoint x: 425, startPoint y: 395, endPoint x: 499, endPoint y: 449, distance: 91.9
click at [425, 395] on div "modal" at bounding box center [424, 398] width 10 height 10
click at [652, 530] on div "Apply" at bounding box center [647, 537] width 20 height 20
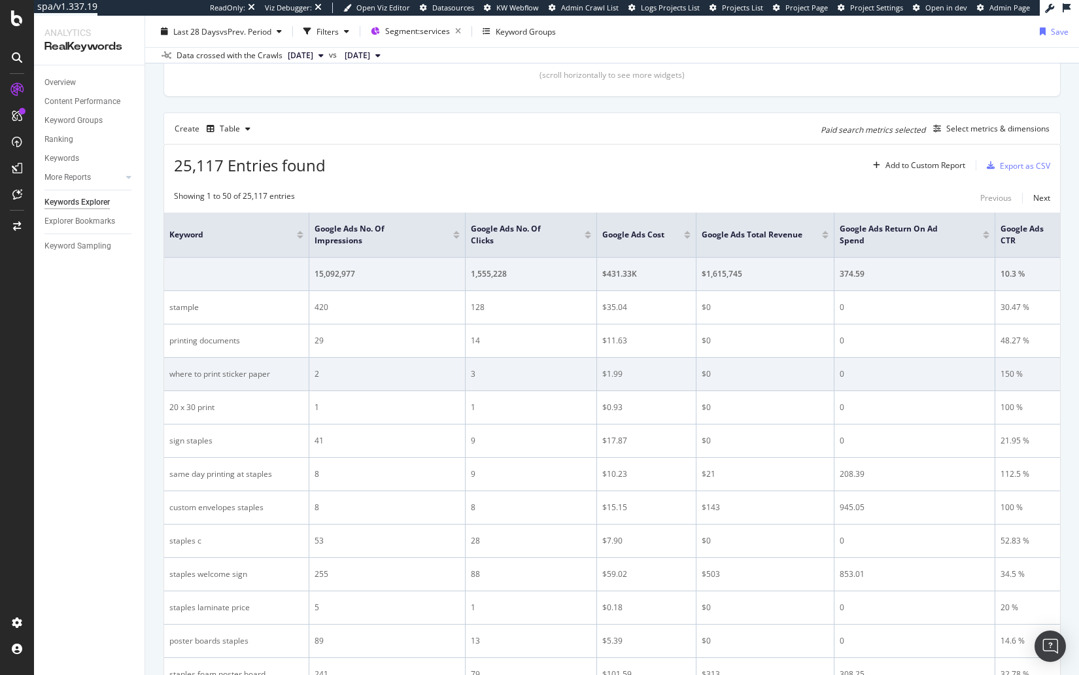
scroll to position [311, 0]
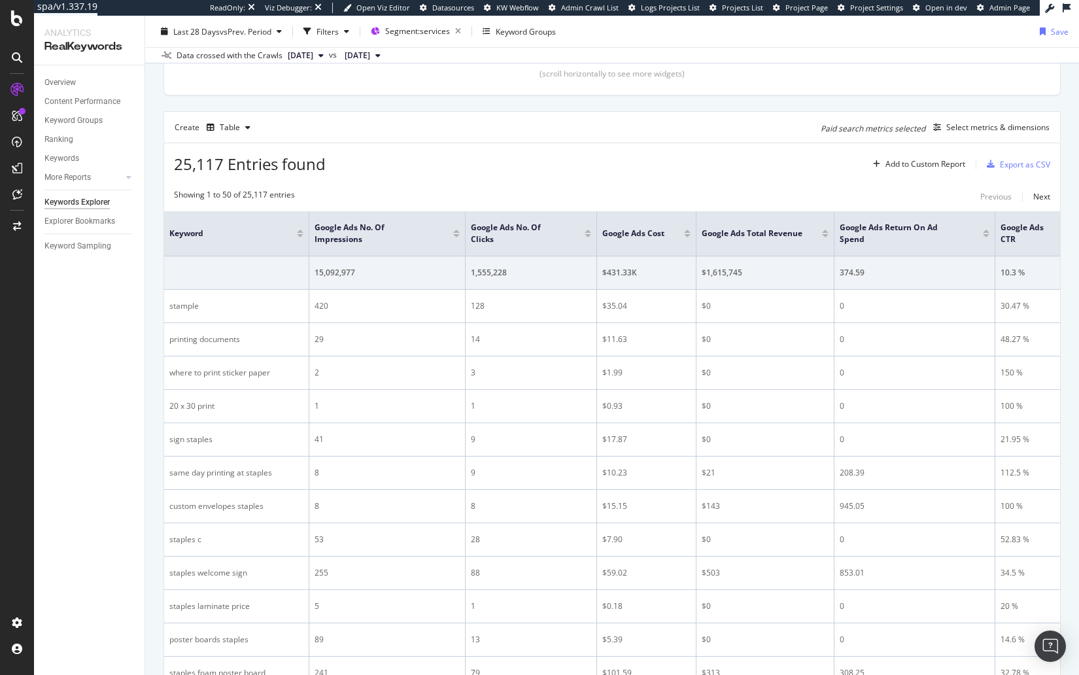
click at [802, 171] on div "25,117 Entries found Add to Custom Report Export as CSV" at bounding box center [612, 159] width 896 height 32
click at [865, 126] on div "Paid search metrics selected" at bounding box center [873, 128] width 105 height 11
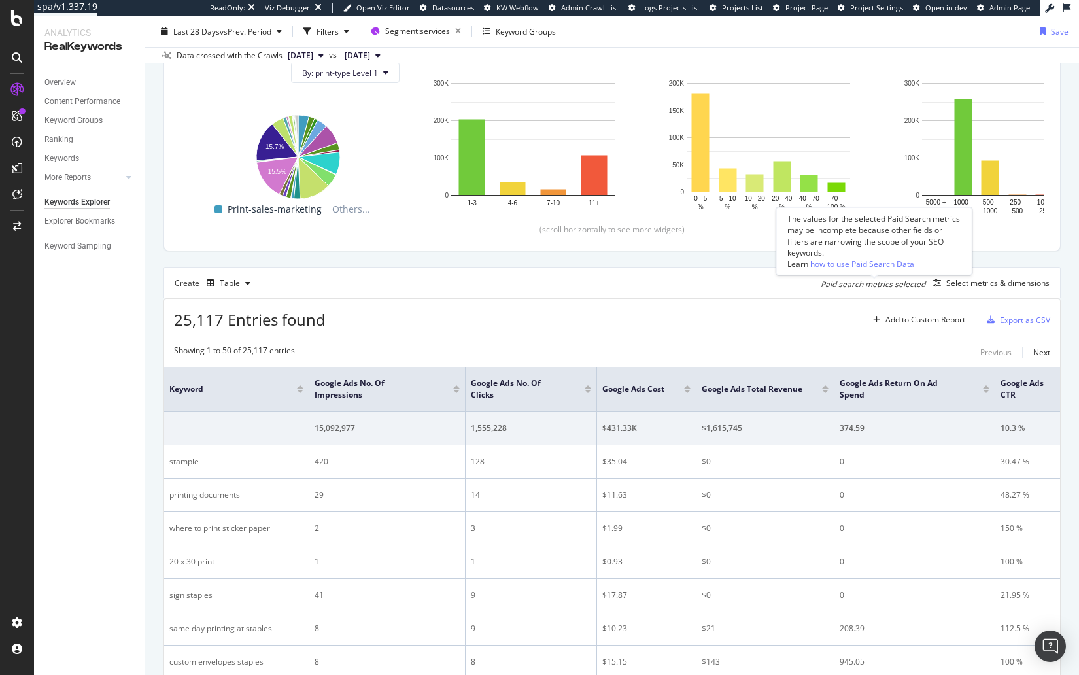
scroll to position [151, 0]
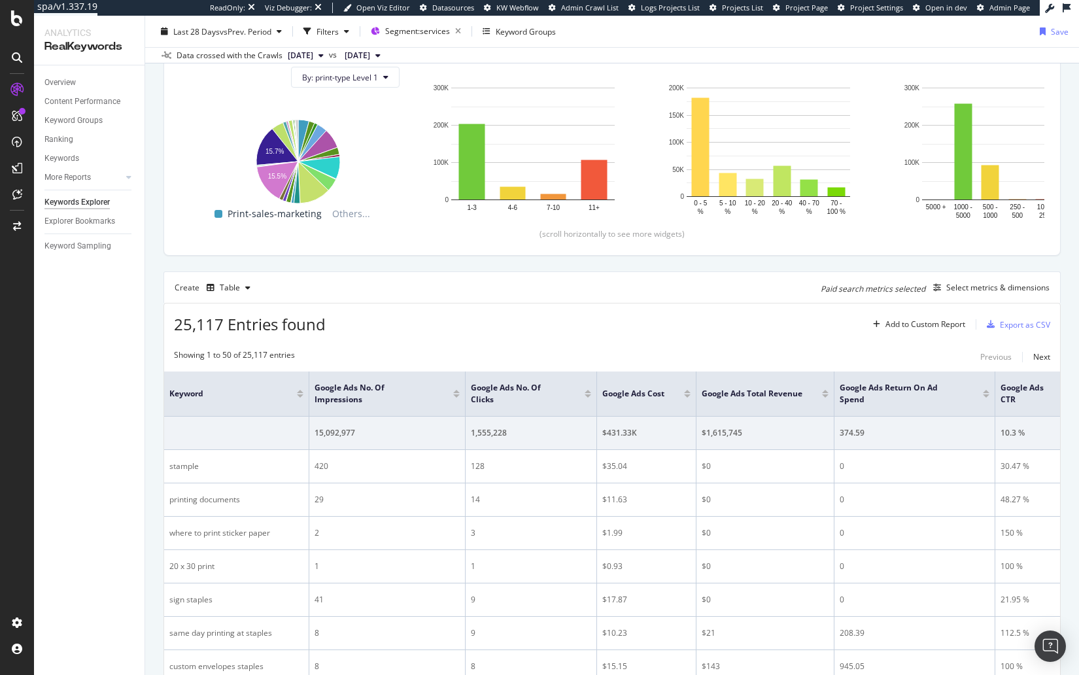
click at [997, 277] on div "Create Table Paid search metrics selected Select metrics & dimensions" at bounding box center [612, 286] width 897 height 31
click at [992, 283] on div "Select metrics & dimensions" at bounding box center [998, 287] width 103 height 11
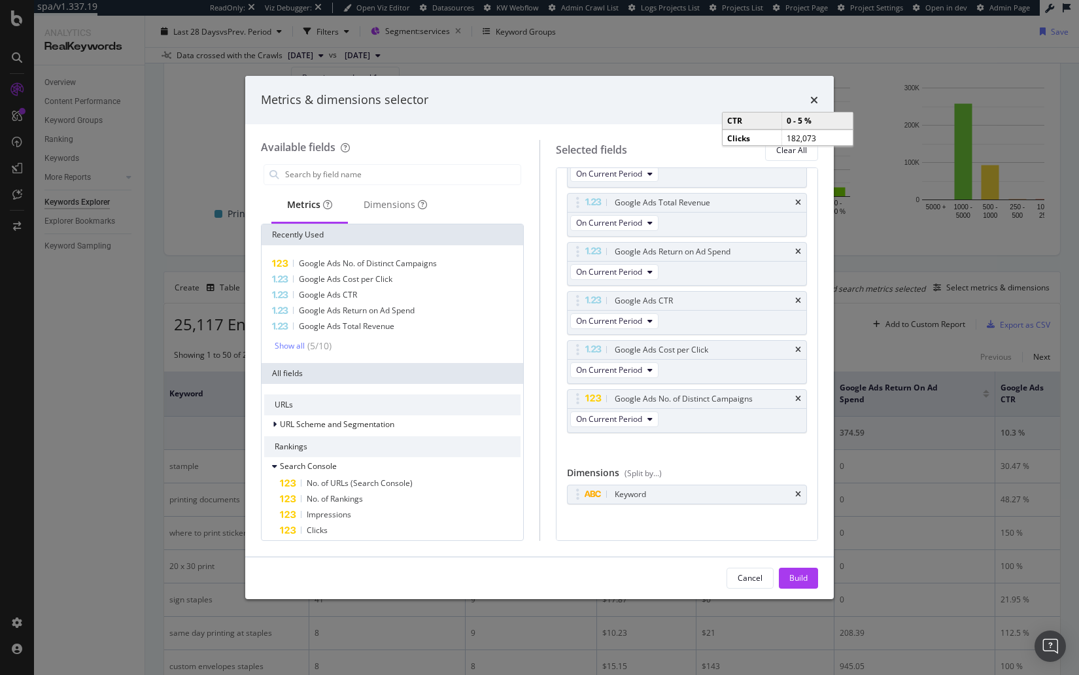
click at [797, 491] on icon "times" at bounding box center [798, 495] width 6 height 8
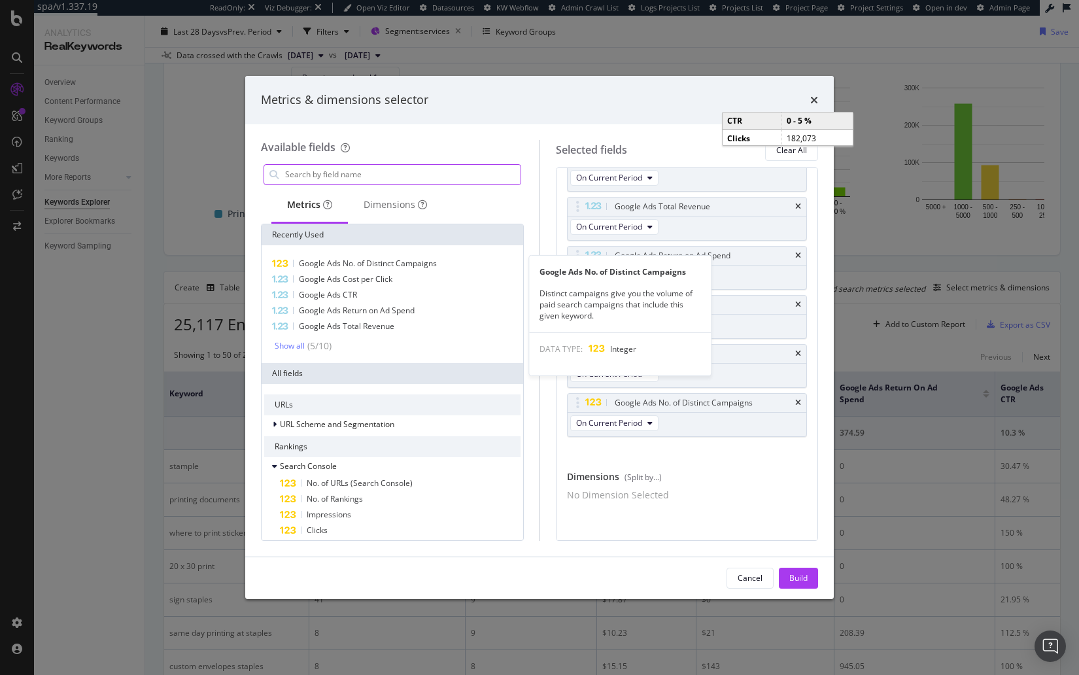
scroll to position [148, 0]
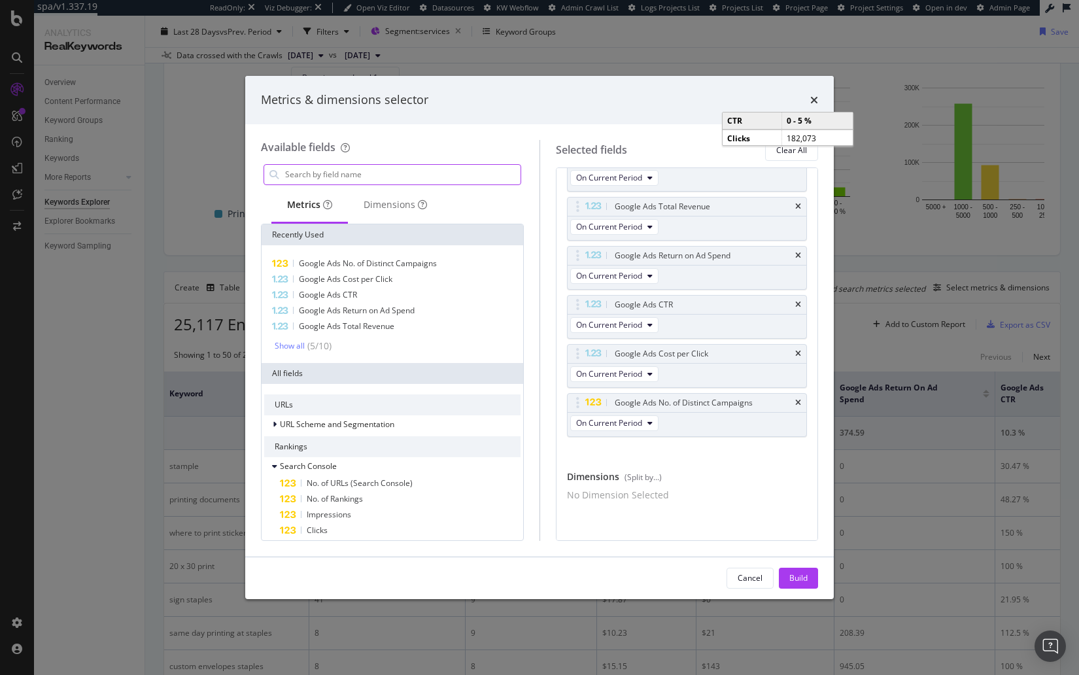
click at [387, 169] on input "modal" at bounding box center [402, 175] width 237 height 20
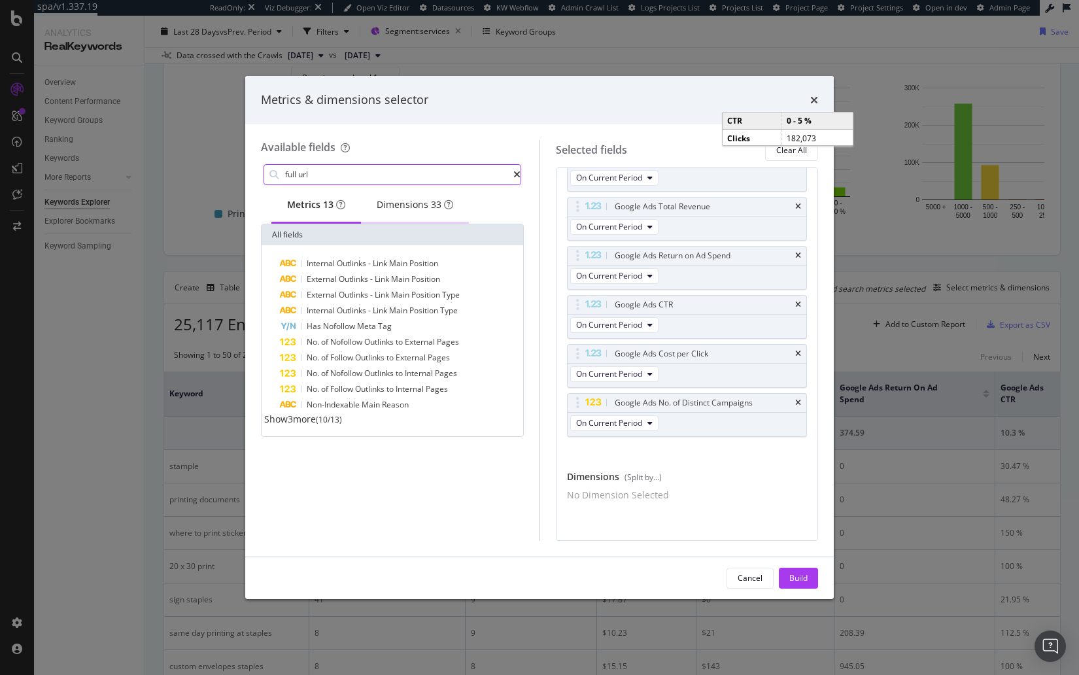
type input "full url"
click at [426, 200] on div "Dimensions 33" at bounding box center [415, 204] width 77 height 13
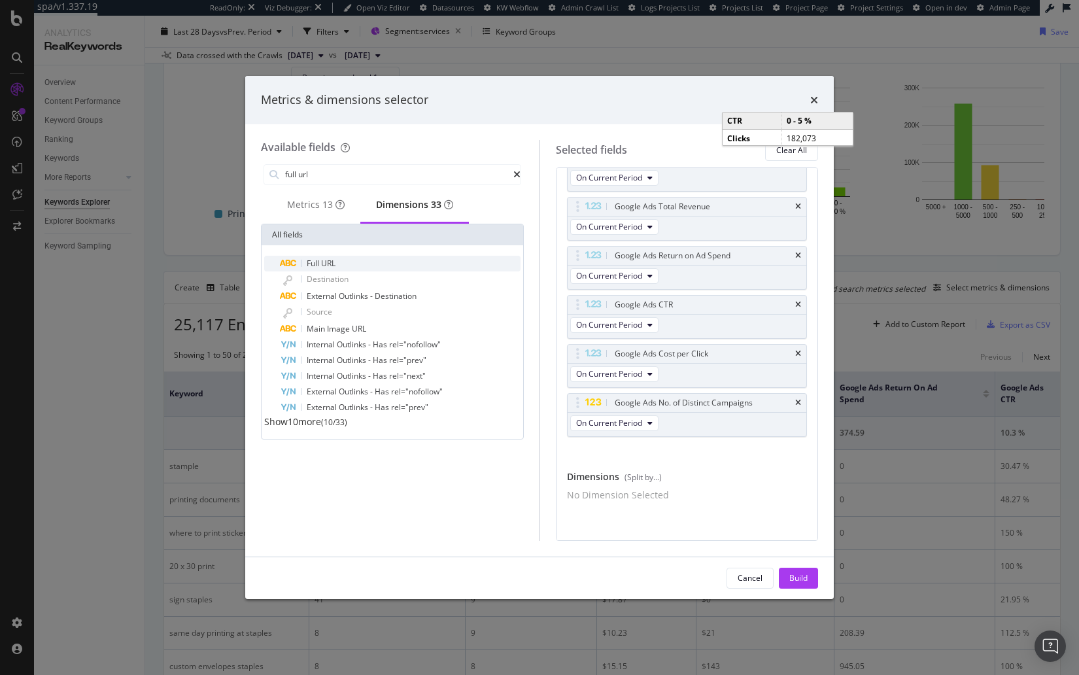
click at [350, 264] on div "Full URL" at bounding box center [400, 264] width 241 height 16
click at [795, 577] on div "Build" at bounding box center [799, 577] width 18 height 11
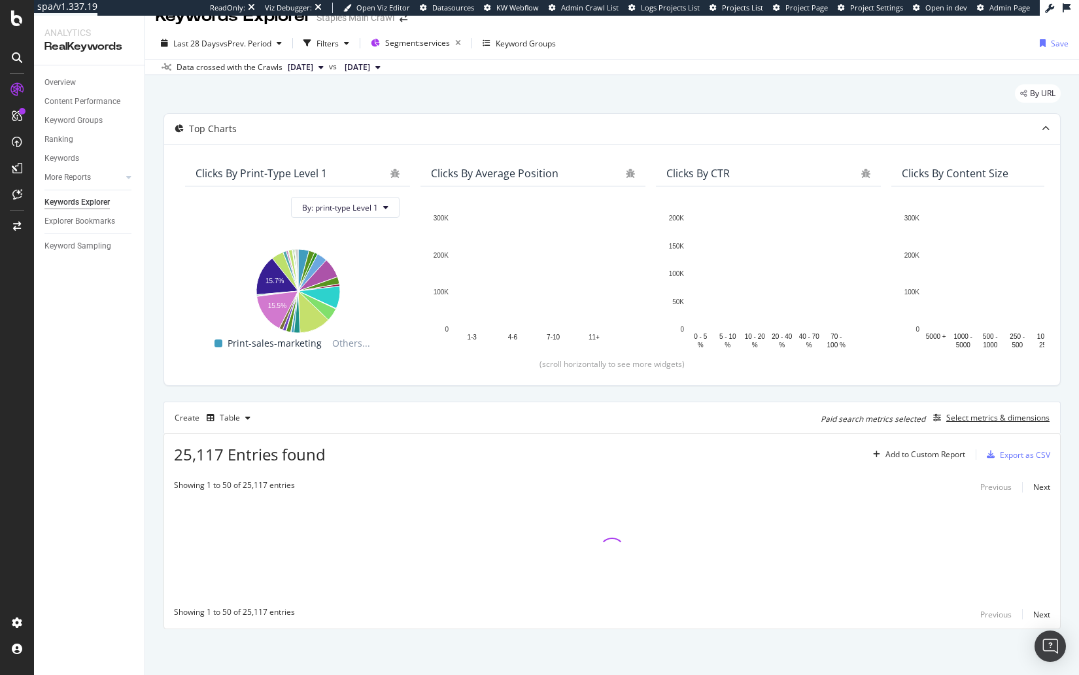
scroll to position [20, 0]
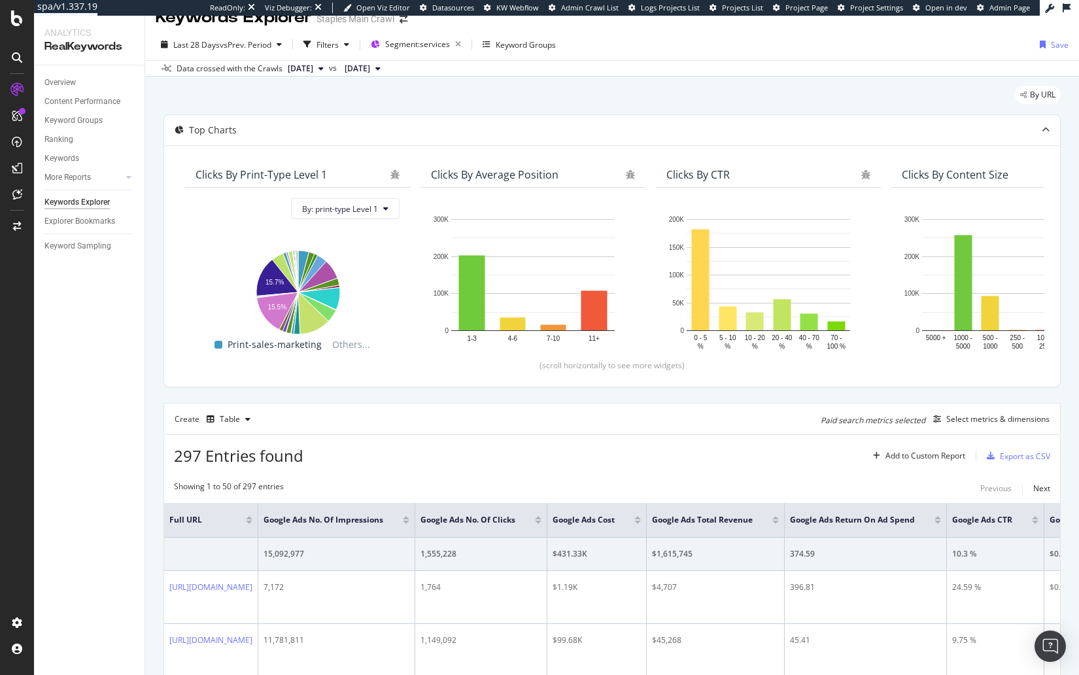
drag, startPoint x: 905, startPoint y: 100, endPoint x: 905, endPoint y: 109, distance: 8.5
click at [905, 100] on div "By URL" at bounding box center [612, 100] width 897 height 29
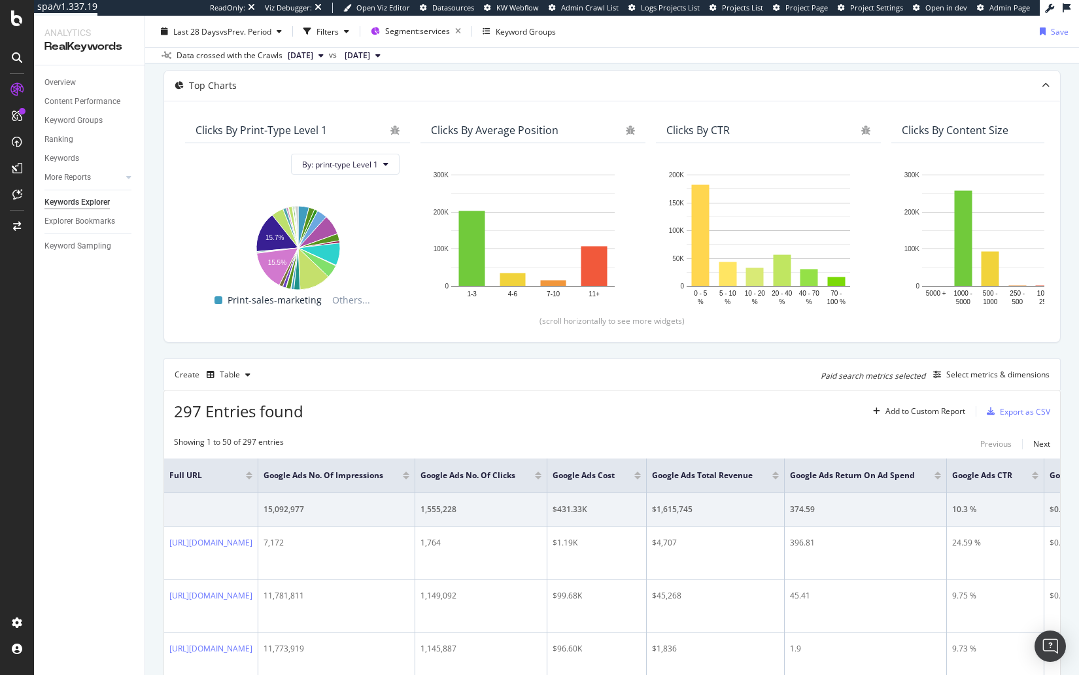
scroll to position [81, 0]
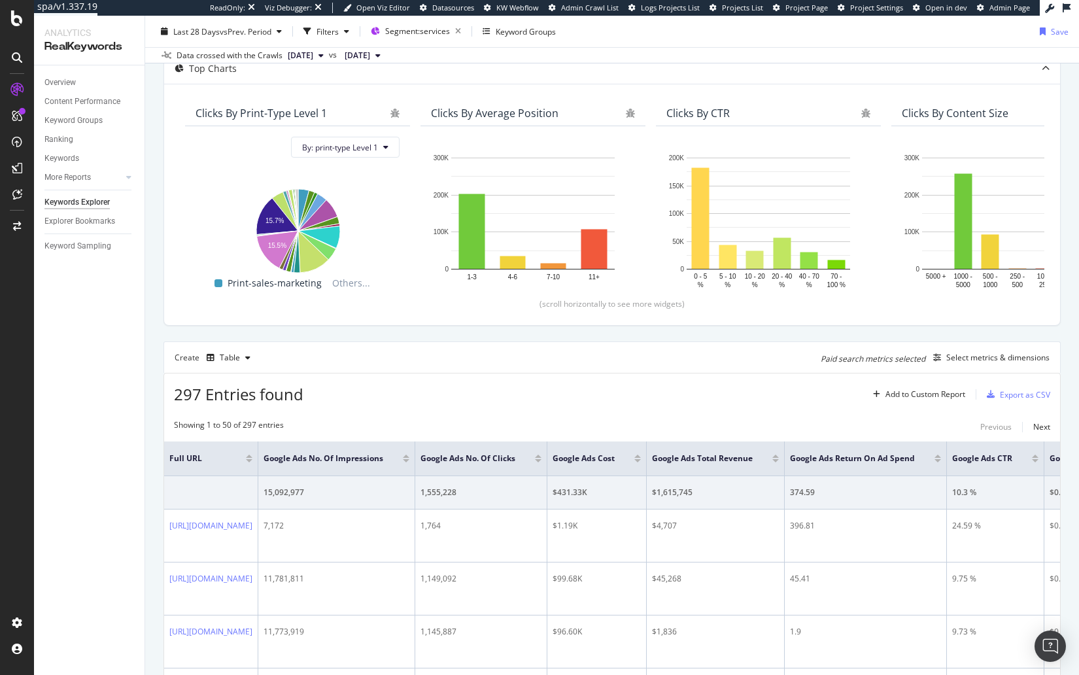
click at [707, 26] on div "Last 28 Days vs Prev. Period Filters Segment: services Keyword Groups Save" at bounding box center [612, 34] width 934 height 26
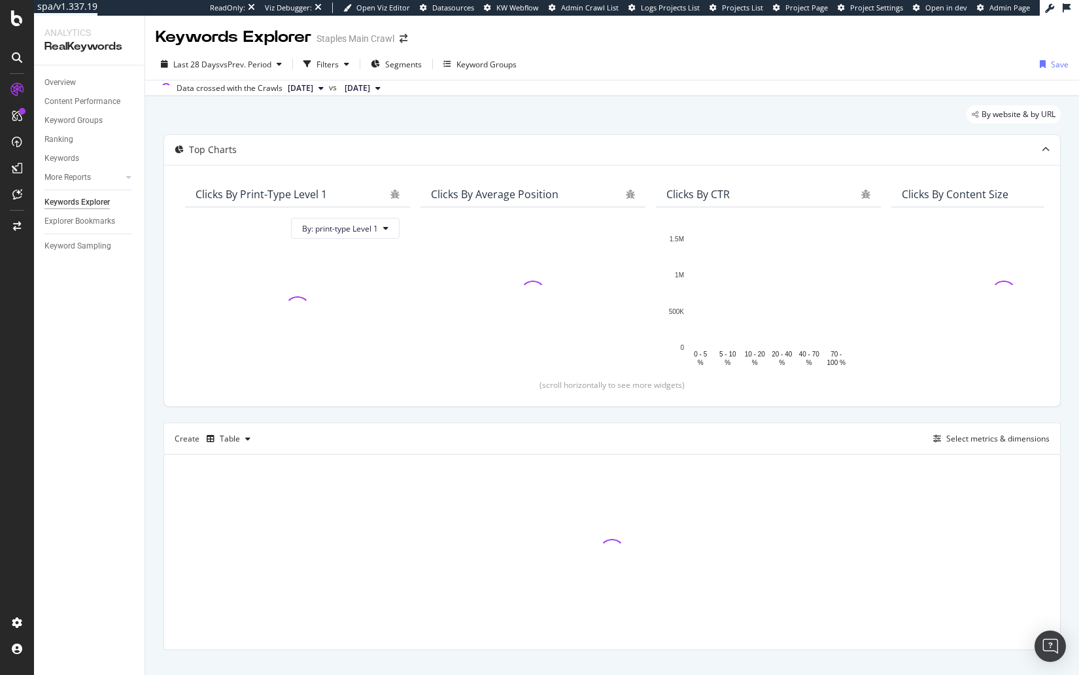
drag, startPoint x: 94, startPoint y: 388, endPoint x: 231, endPoint y: 116, distance: 304.2
click at [94, 387] on div "Overview Content Performance Keyword Groups Ranking Keywords More Reports Count…" at bounding box center [89, 370] width 111 height 610
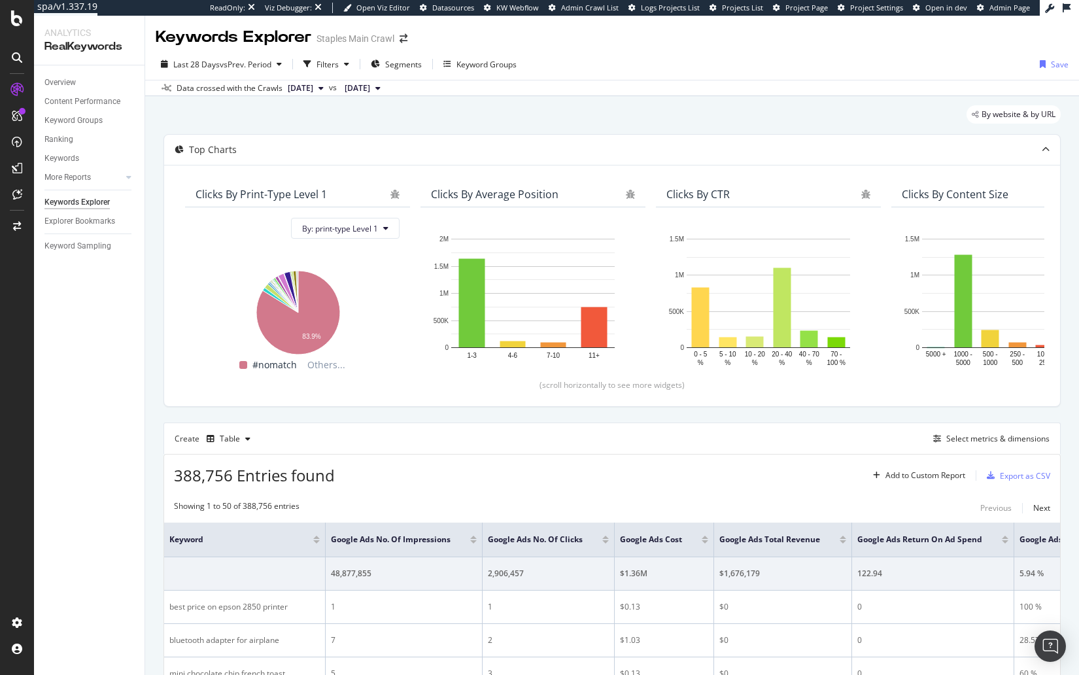
click at [261, 113] on div "By website & by URL" at bounding box center [612, 119] width 897 height 29
click at [343, 54] on div "Filters" at bounding box center [326, 64] width 56 height 20
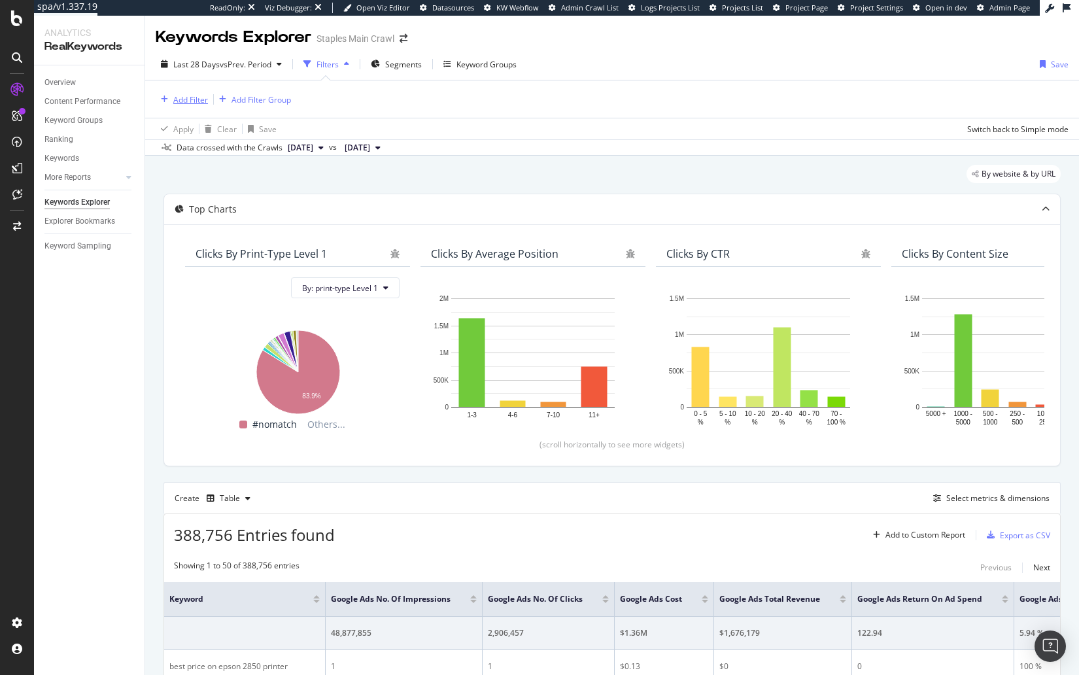
click at [198, 96] on div "Add Filter" at bounding box center [190, 99] width 35 height 11
click at [235, 101] on input "average pos" at bounding box center [271, 102] width 184 height 20
type input "j"
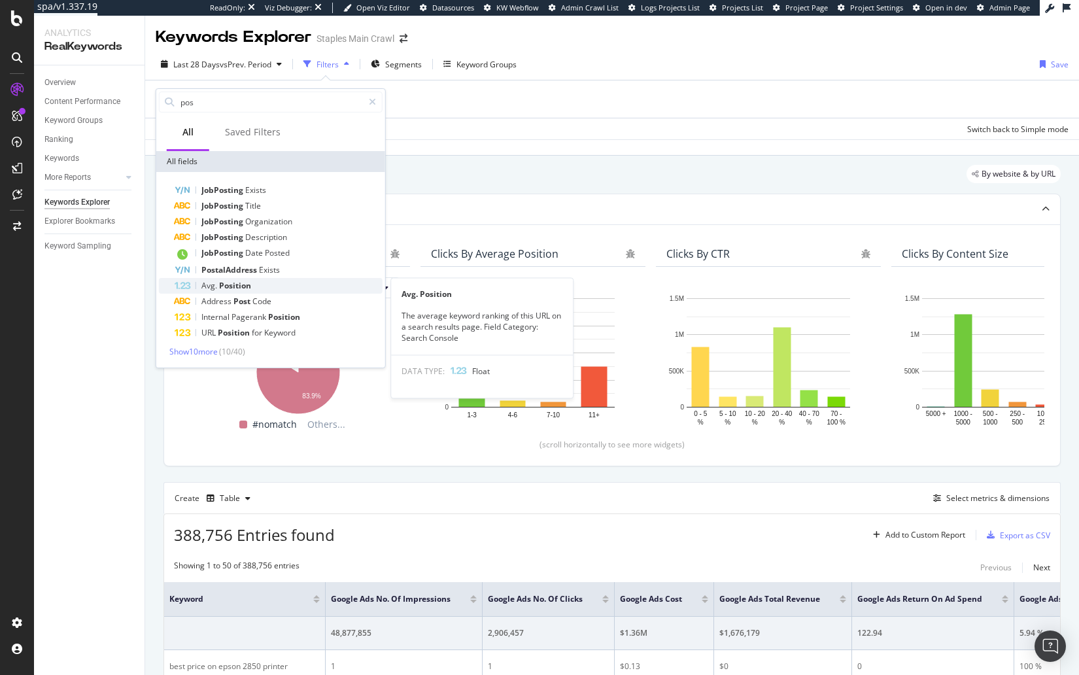
type input "pos"
click at [269, 289] on div "Avg. Position" at bounding box center [279, 286] width 208 height 16
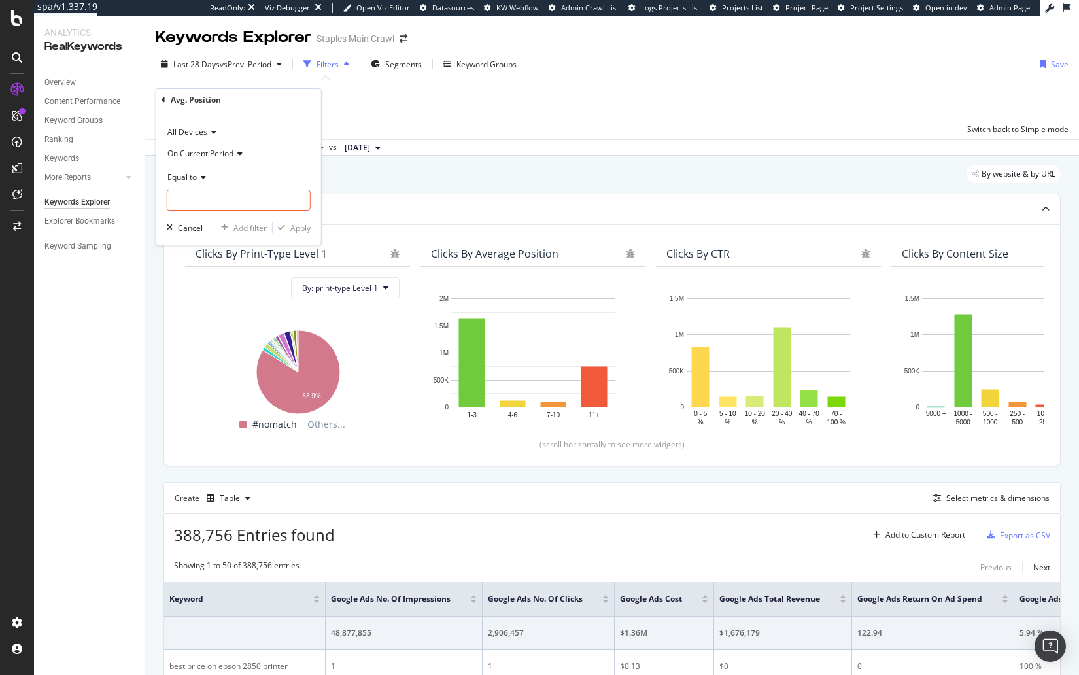
click at [195, 179] on span "Equal to" at bounding box center [181, 176] width 29 height 11
click at [235, 249] on span "Less than or equal to" at bounding box center [211, 254] width 76 height 11
click at [232, 207] on input "number" at bounding box center [239, 200] width 144 height 21
type input "2"
click at [298, 227] on div "Apply" at bounding box center [300, 227] width 20 height 11
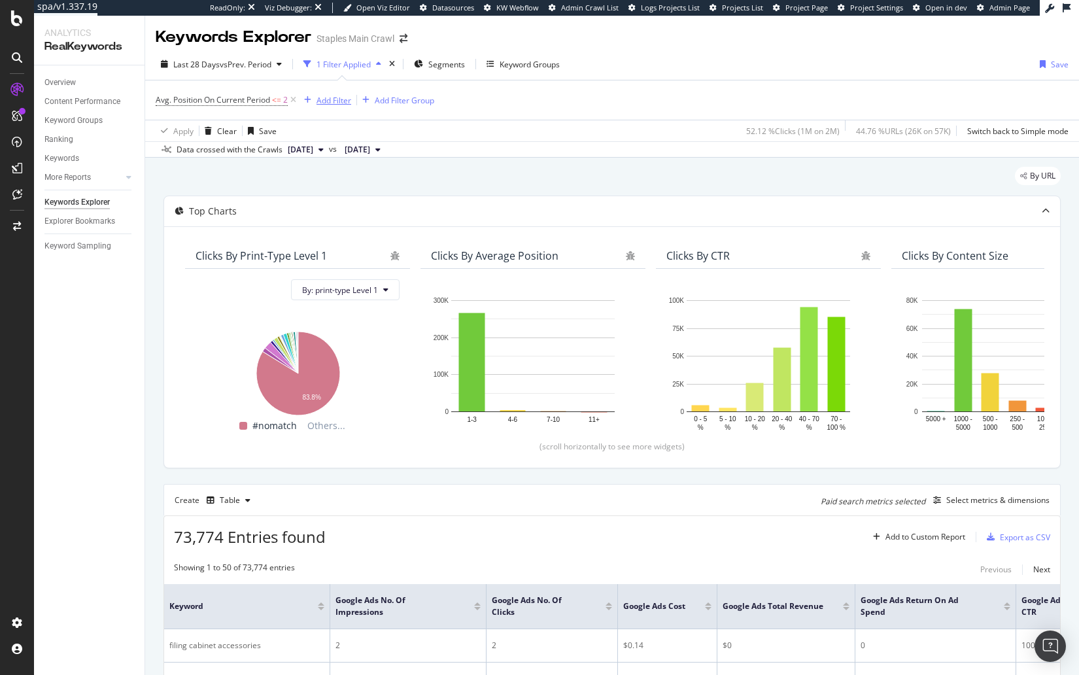
click at [332, 97] on div "Add Filter" at bounding box center [334, 100] width 35 height 11
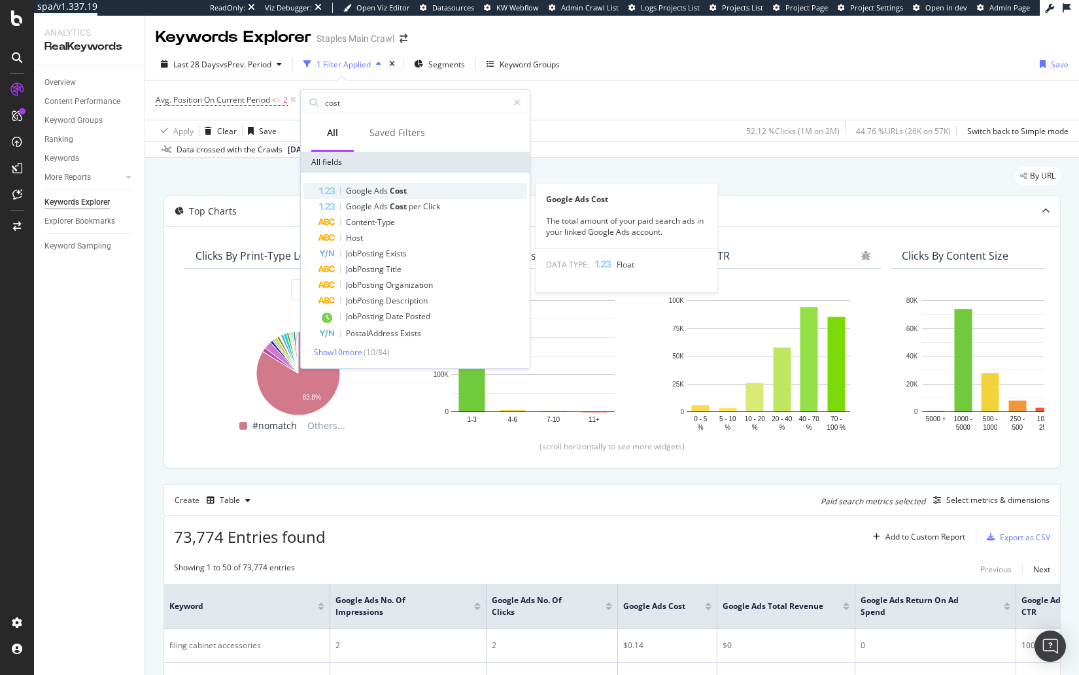
type input "cost"
click at [400, 189] on span "Cost" at bounding box center [398, 190] width 17 height 11
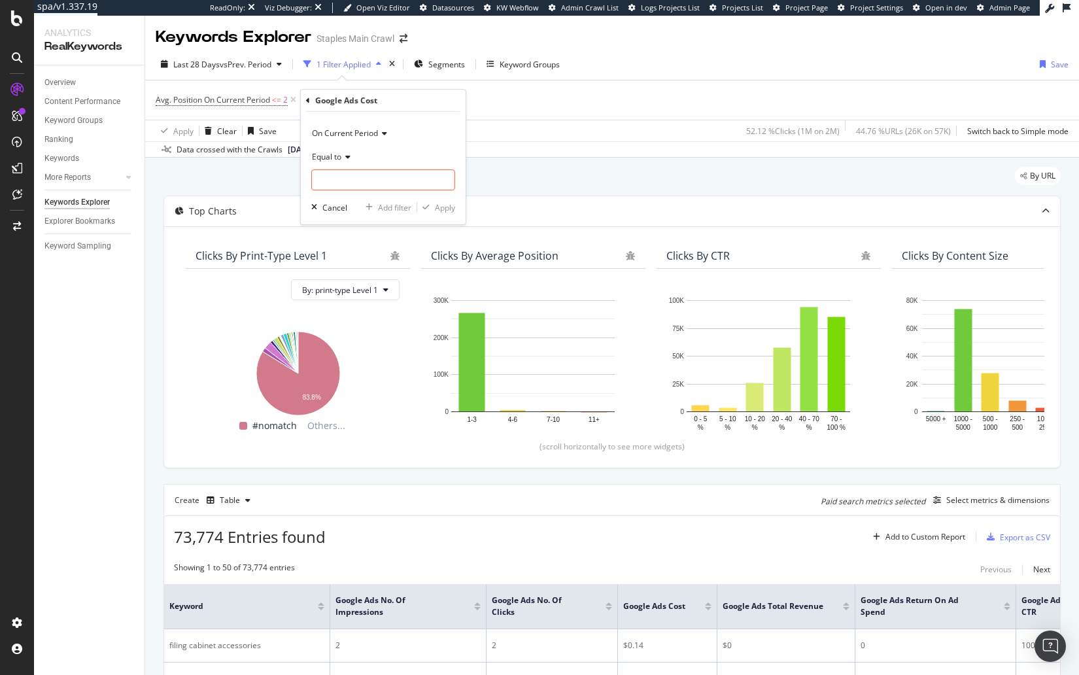
click at [342, 156] on icon at bounding box center [345, 157] width 9 height 8
drag, startPoint x: 383, startPoint y: 252, endPoint x: 381, endPoint y: 184, distance: 67.4
click at [383, 252] on div "Greater than" at bounding box center [385, 251] width 140 height 17
click at [381, 181] on input "number" at bounding box center [383, 179] width 144 height 21
type input "0"
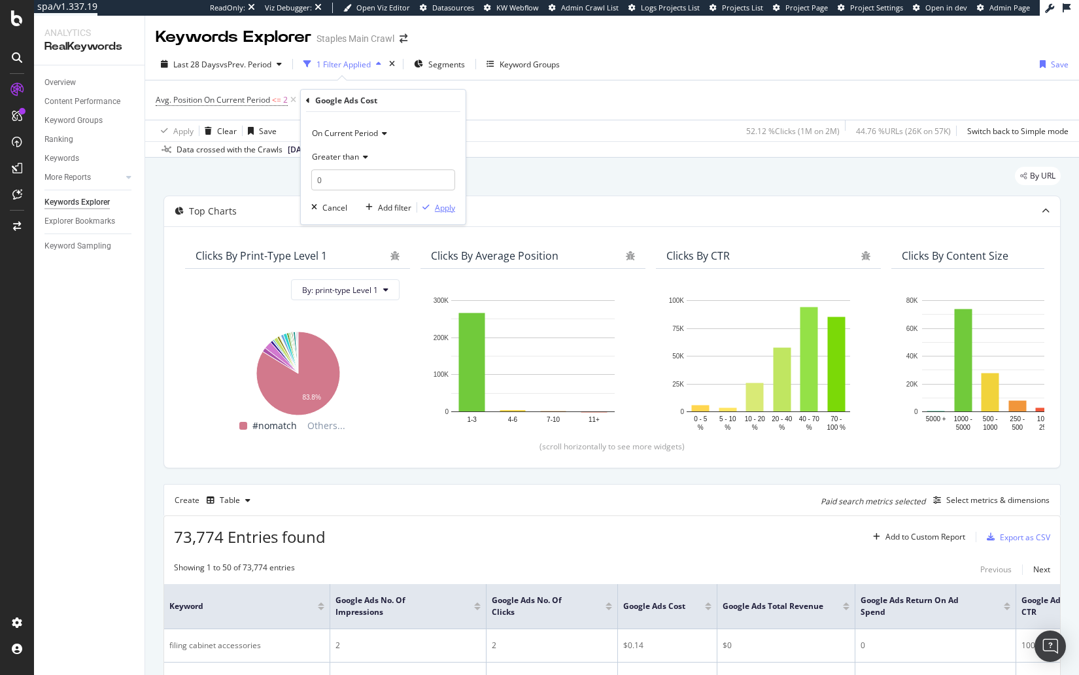
click at [443, 207] on div "Apply" at bounding box center [445, 207] width 20 height 11
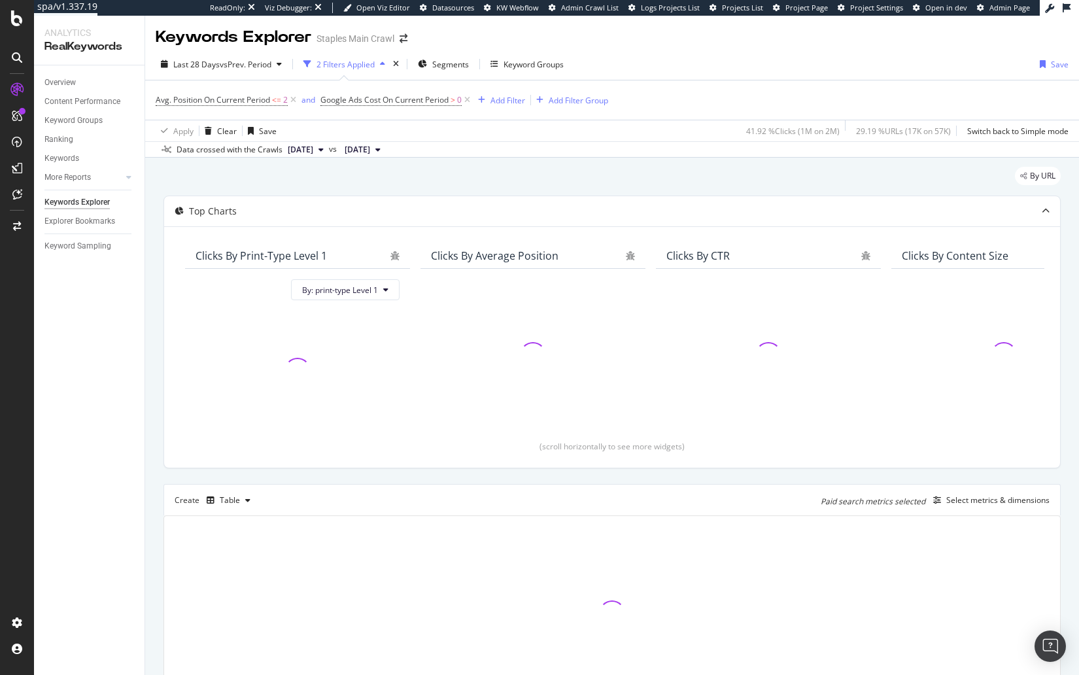
drag, startPoint x: 436, startPoint y: 182, endPoint x: 440, endPoint y: 159, distance: 23.1
click at [436, 181] on div "By URL" at bounding box center [612, 181] width 897 height 29
click at [436, 179] on div "By URL" at bounding box center [612, 181] width 897 height 29
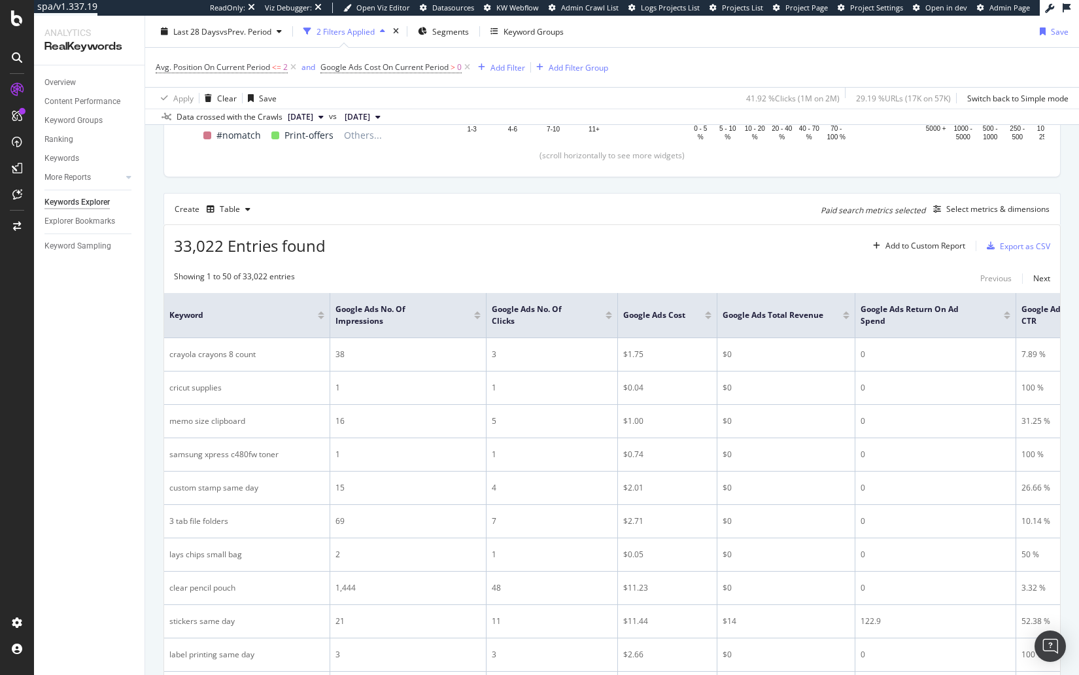
scroll to position [292, 0]
click at [977, 208] on div "Select metrics & dimensions" at bounding box center [998, 207] width 103 height 11
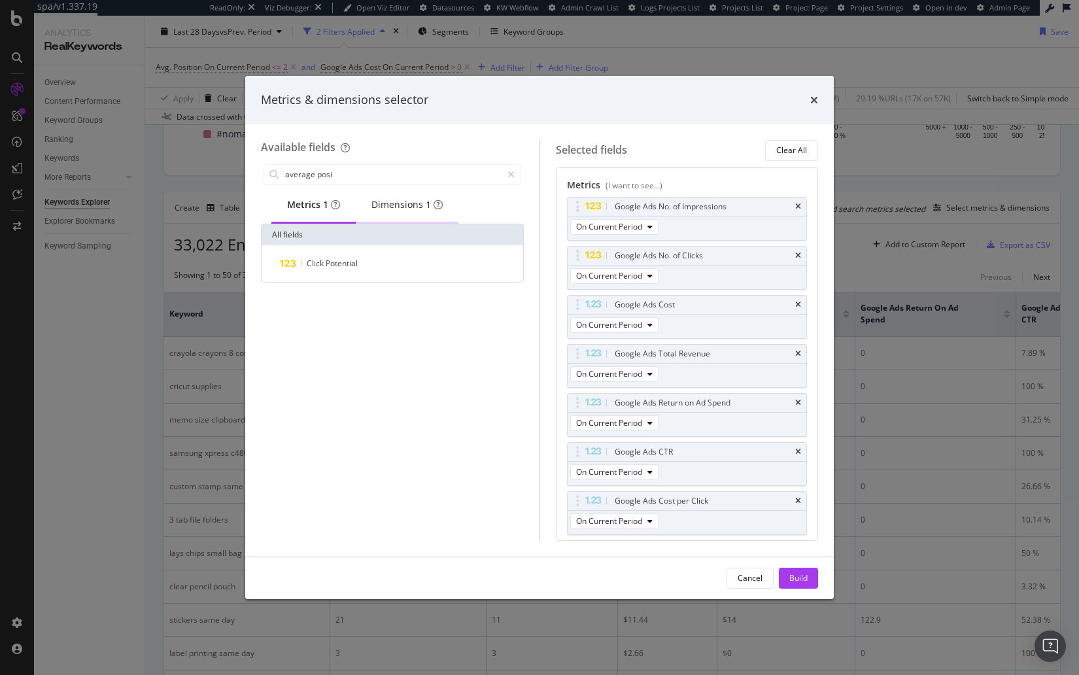
click at [406, 211] on div "Dimensions 1" at bounding box center [407, 204] width 71 height 13
click at [304, 211] on div "Metrics 1" at bounding box center [313, 204] width 52 height 13
click at [343, 171] on input "average posi" at bounding box center [393, 175] width 218 height 20
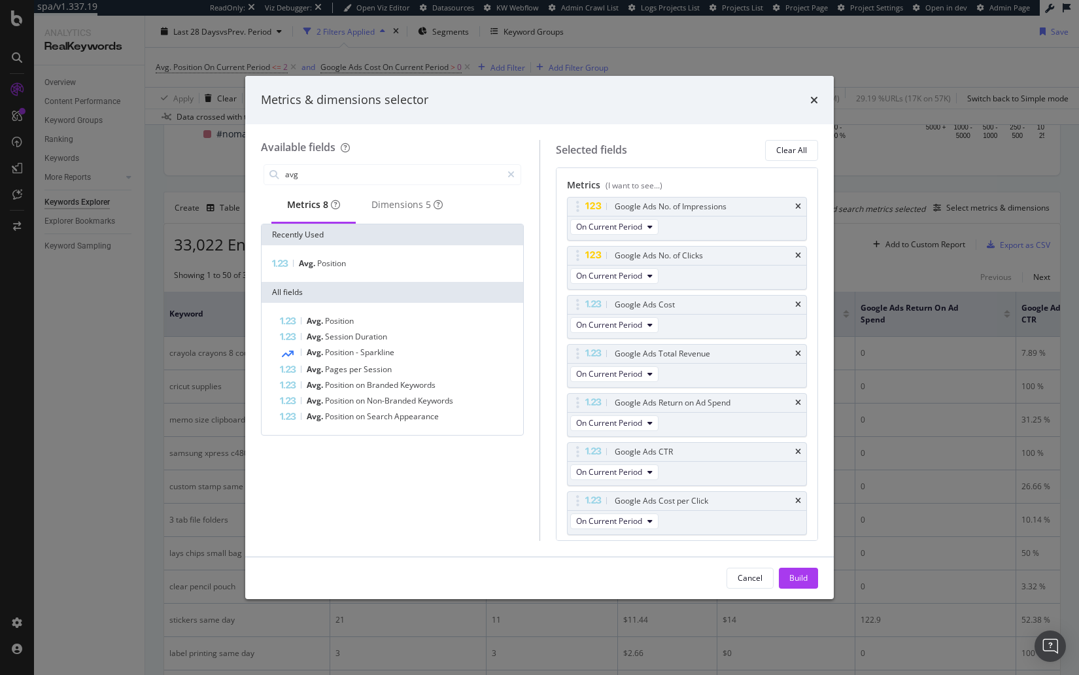
drag, startPoint x: 377, startPoint y: 268, endPoint x: 382, endPoint y: 277, distance: 10.0
click at [377, 268] on div "Avg. Position" at bounding box center [392, 264] width 256 height 16
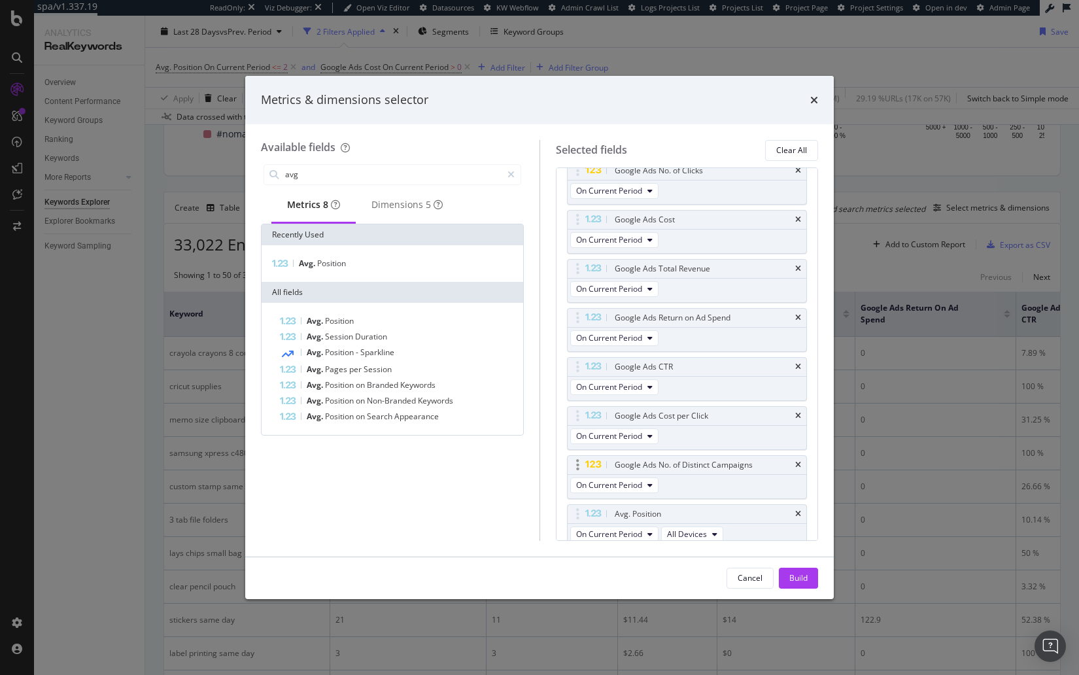
scroll to position [86, 0]
drag, startPoint x: 579, startPoint y: 508, endPoint x: 582, endPoint y: 266, distance: 242.1
click at [582, 266] on body "spa/v1.337.19 ReadOnly: Viz Debugger: Open Viz Editor Datasources KW Webflow Ad…" at bounding box center [539, 337] width 1079 height 675
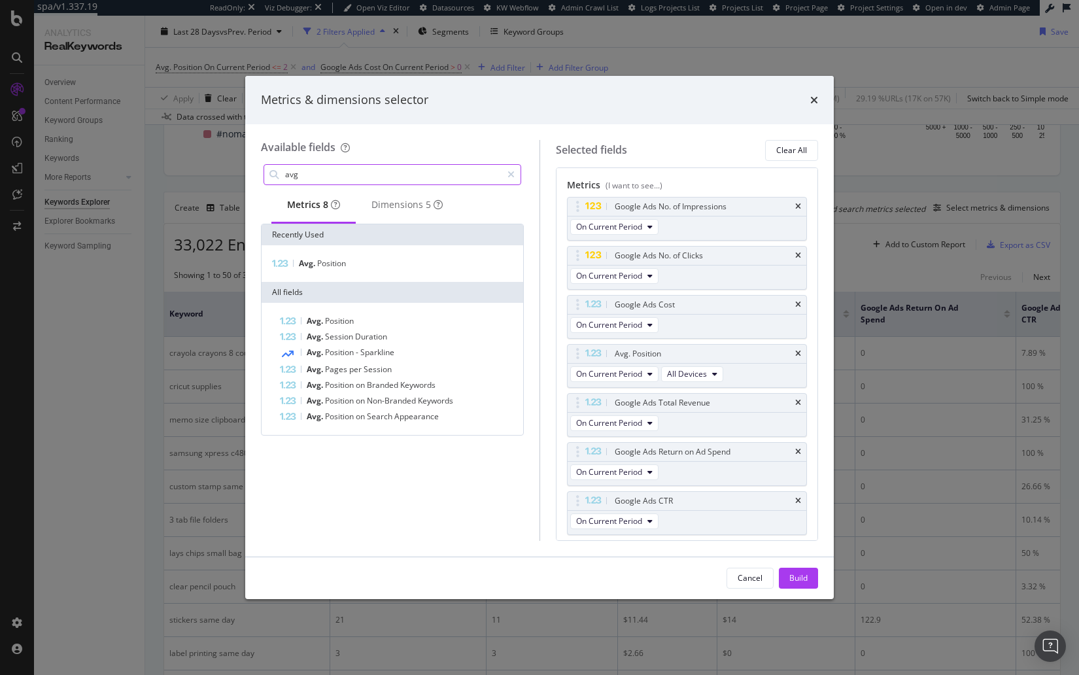
click at [355, 177] on input "avg" at bounding box center [393, 175] width 218 height 20
click at [355, 178] on input "avg" at bounding box center [393, 175] width 218 height 20
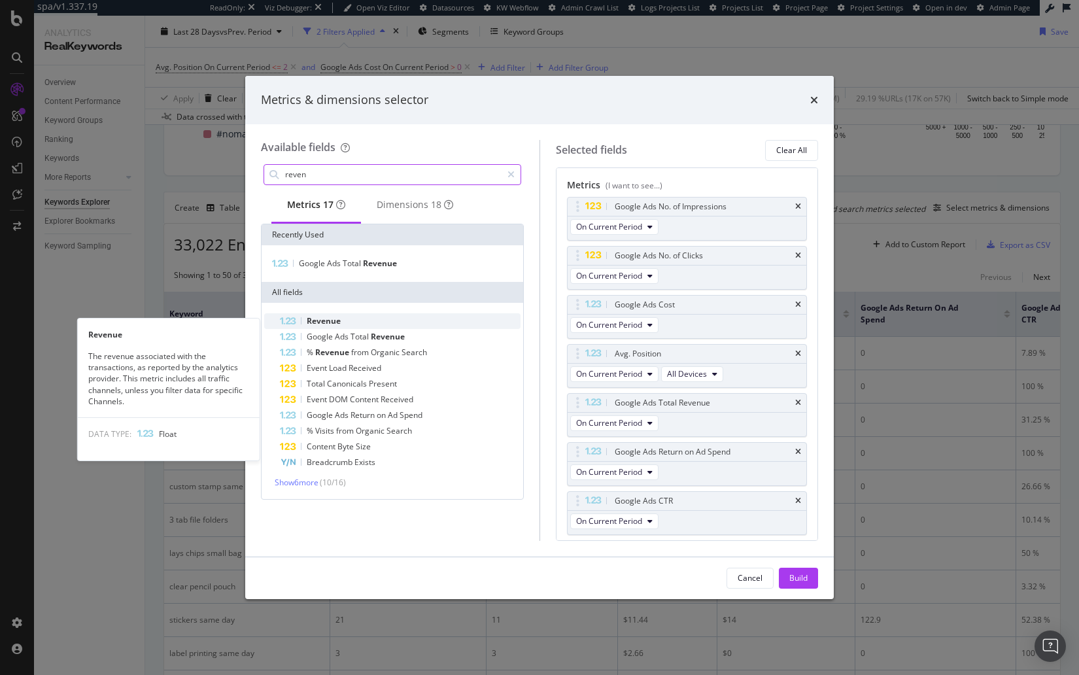
type input "reven"
click at [393, 329] on div "Revenue" at bounding box center [400, 321] width 241 height 16
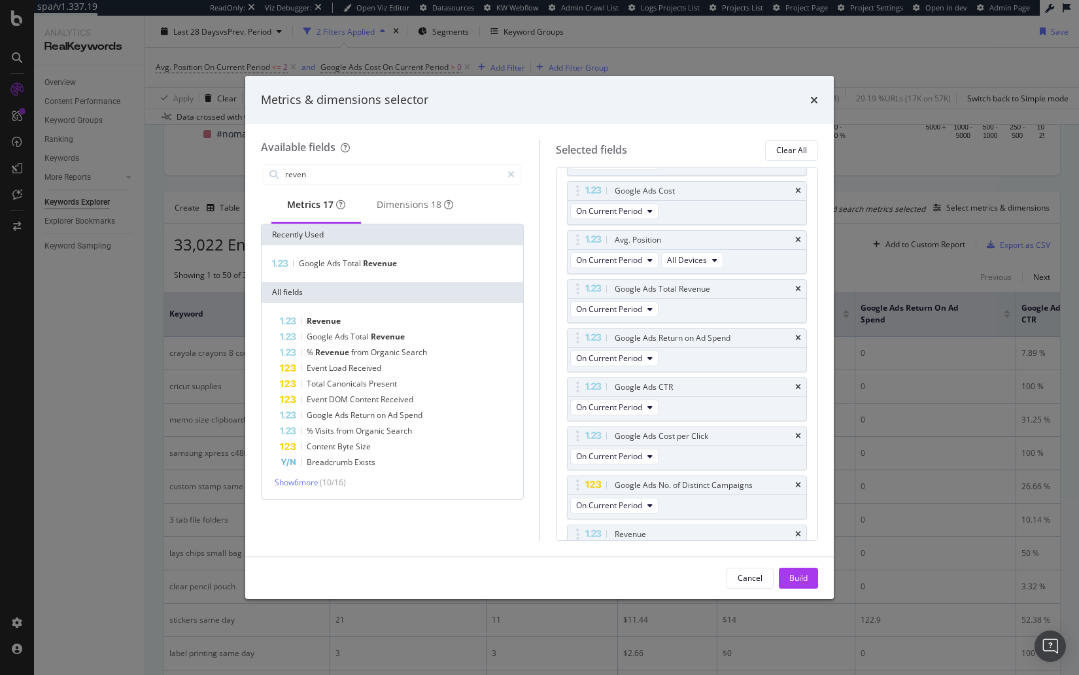
scroll to position [135, 0]
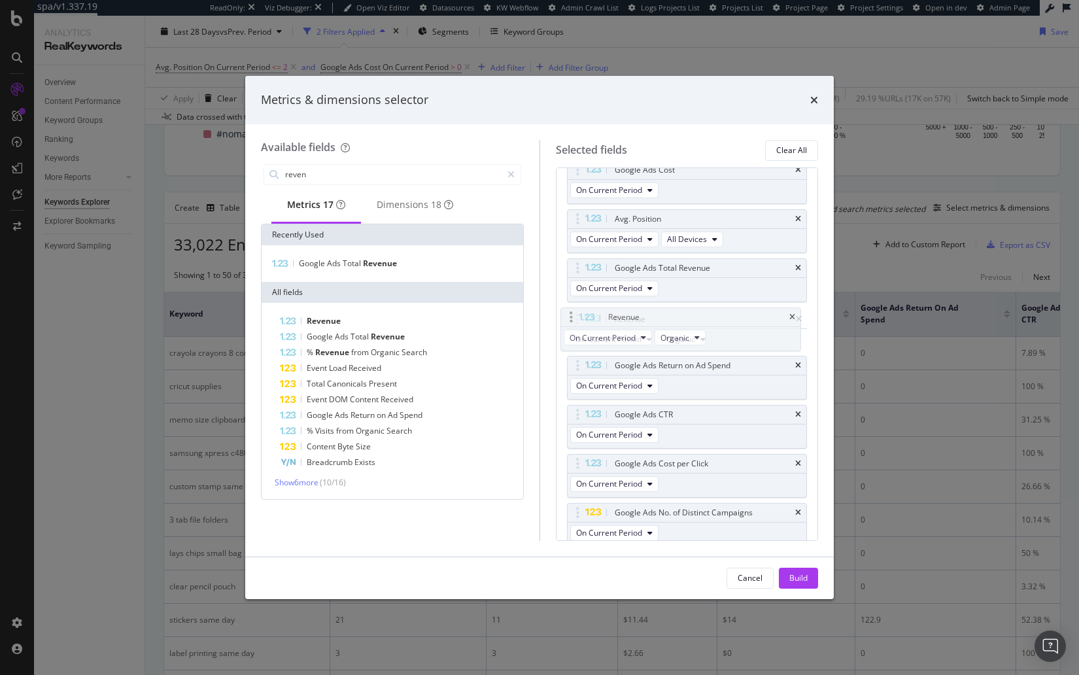
drag, startPoint x: 578, startPoint y: 508, endPoint x: 572, endPoint y: 319, distance: 189.8
click at [572, 319] on body "spa/v1.337.19 ReadOnly: Viz Debugger: Open Viz Editor Datasources KW Webflow Ad…" at bounding box center [539, 337] width 1079 height 675
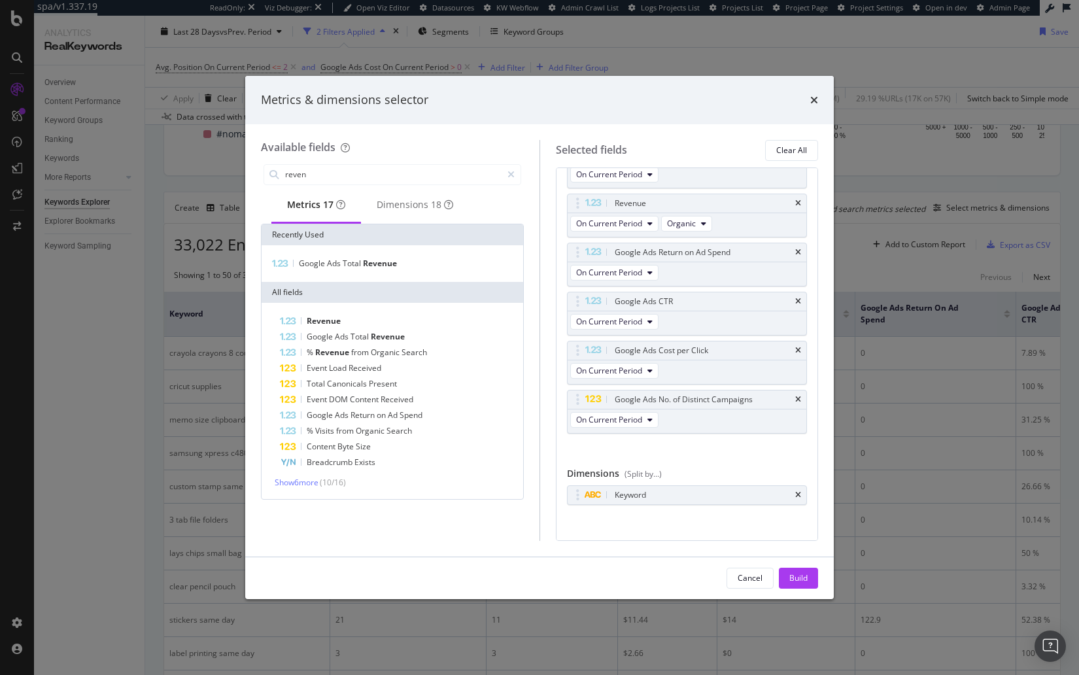
drag, startPoint x: 807, startPoint y: 587, endPoint x: 585, endPoint y: 416, distance: 279.3
click at [807, 587] on div "Build" at bounding box center [799, 578] width 18 height 20
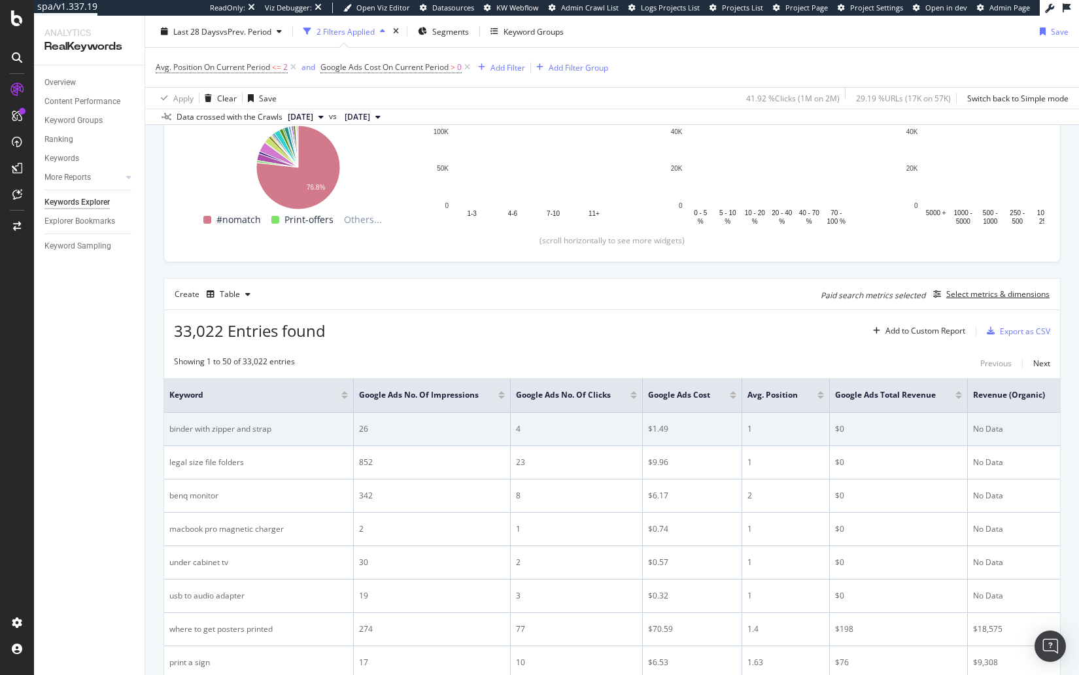
scroll to position [221, 0]
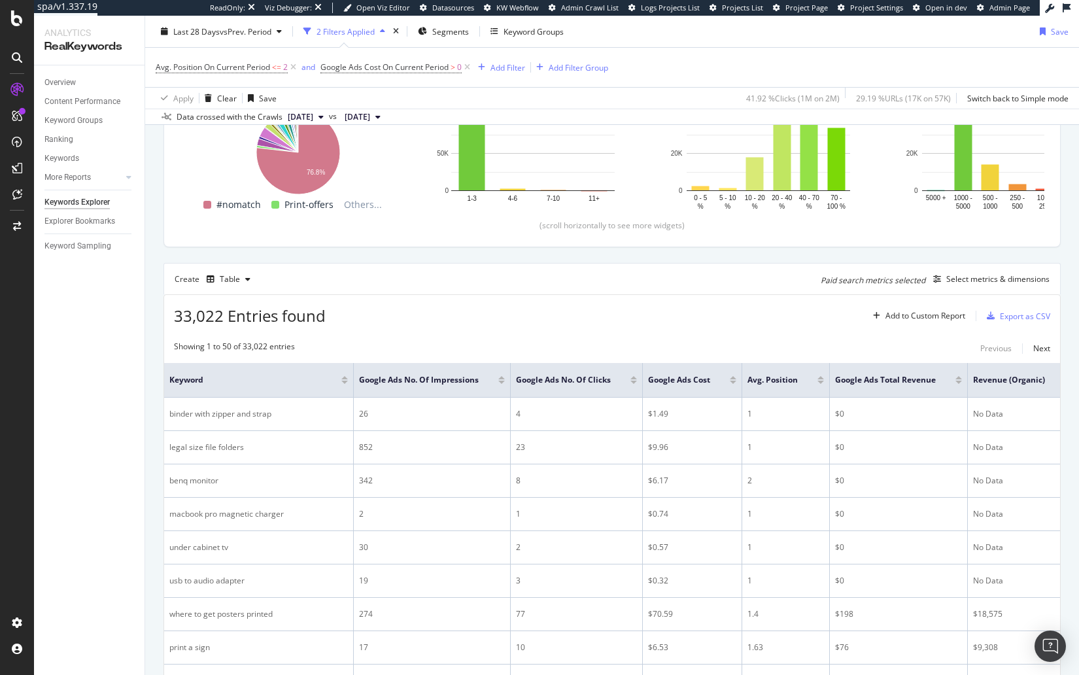
click at [608, 322] on div "33,022 Entries found Add to Custom Report Export as CSV" at bounding box center [612, 311] width 896 height 32
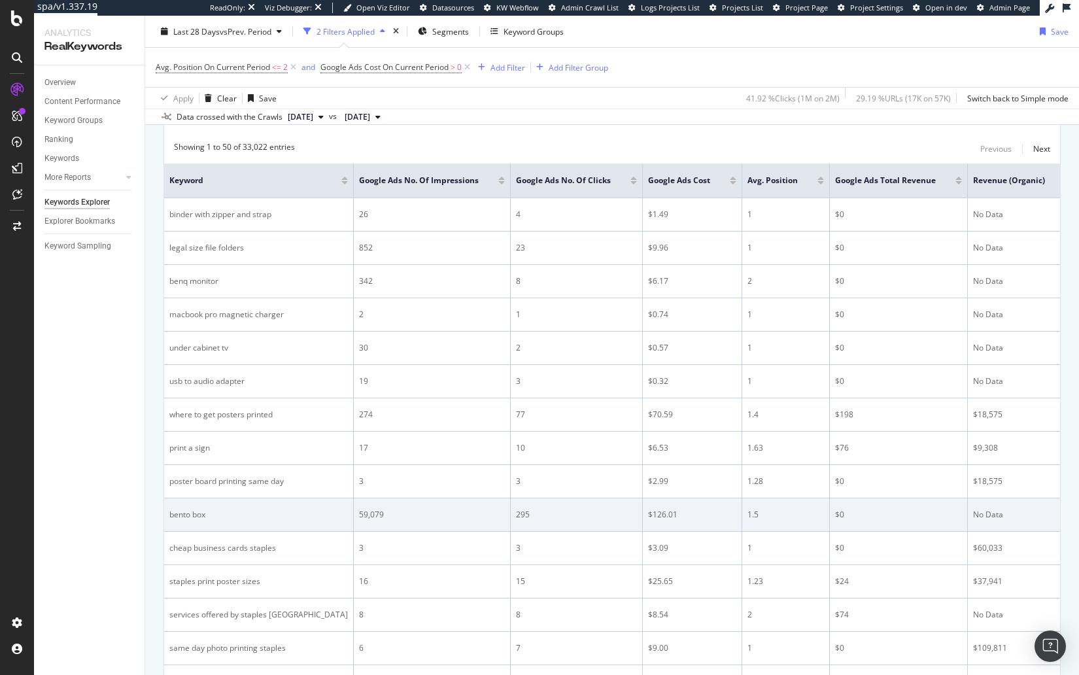
scroll to position [402, 0]
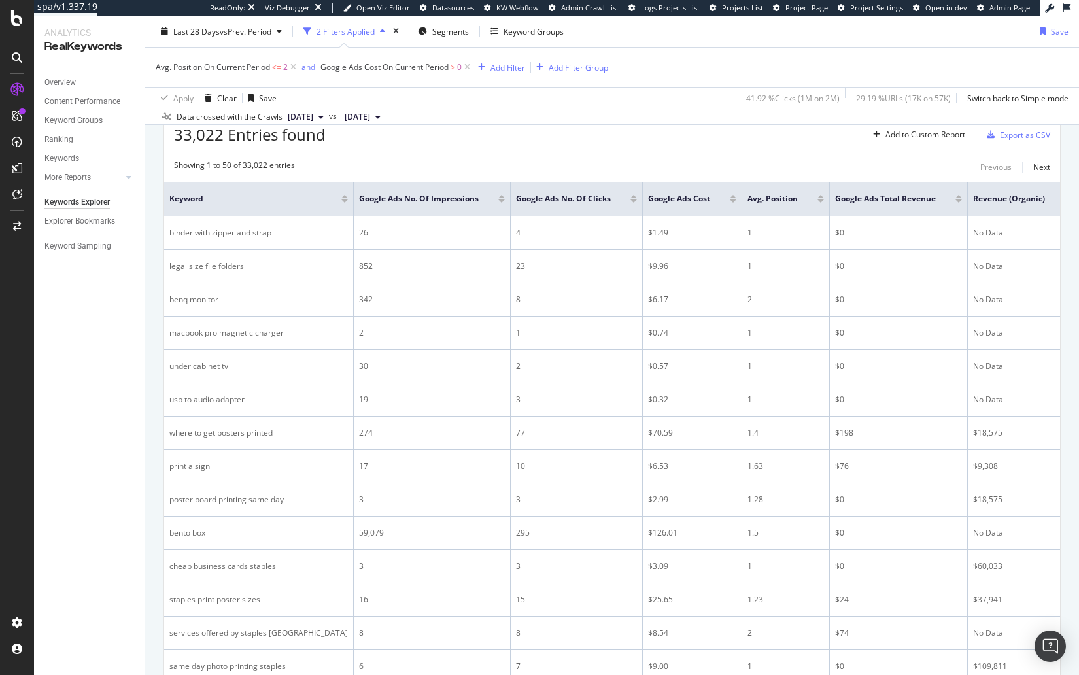
drag, startPoint x: 650, startPoint y: 152, endPoint x: 654, endPoint y: 158, distance: 7.6
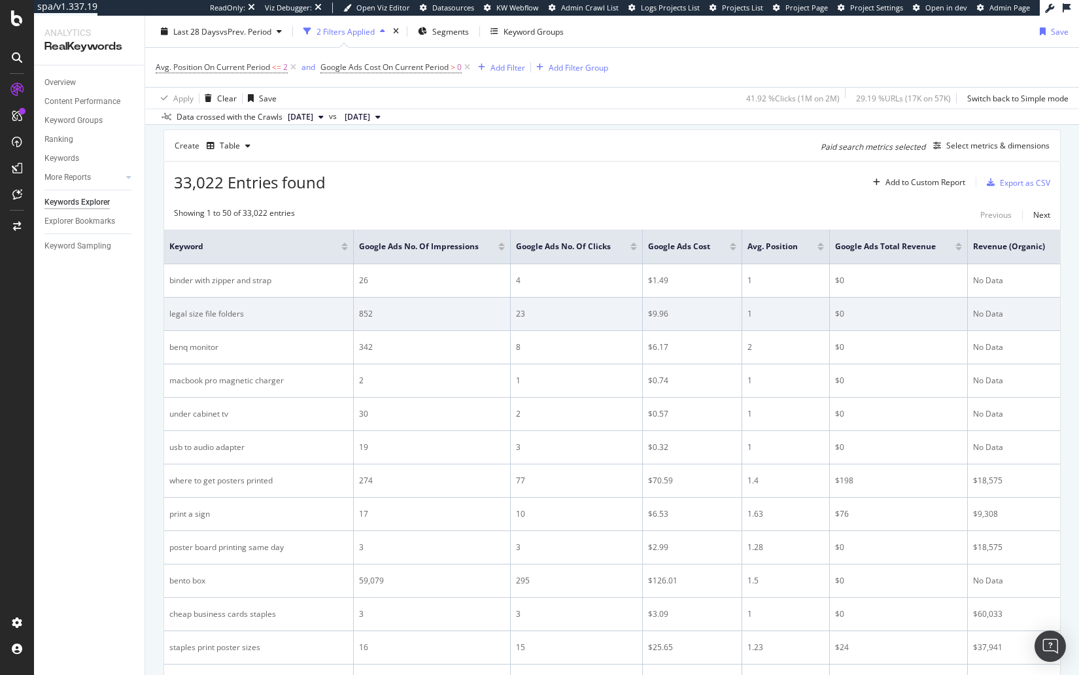
scroll to position [445, 0]
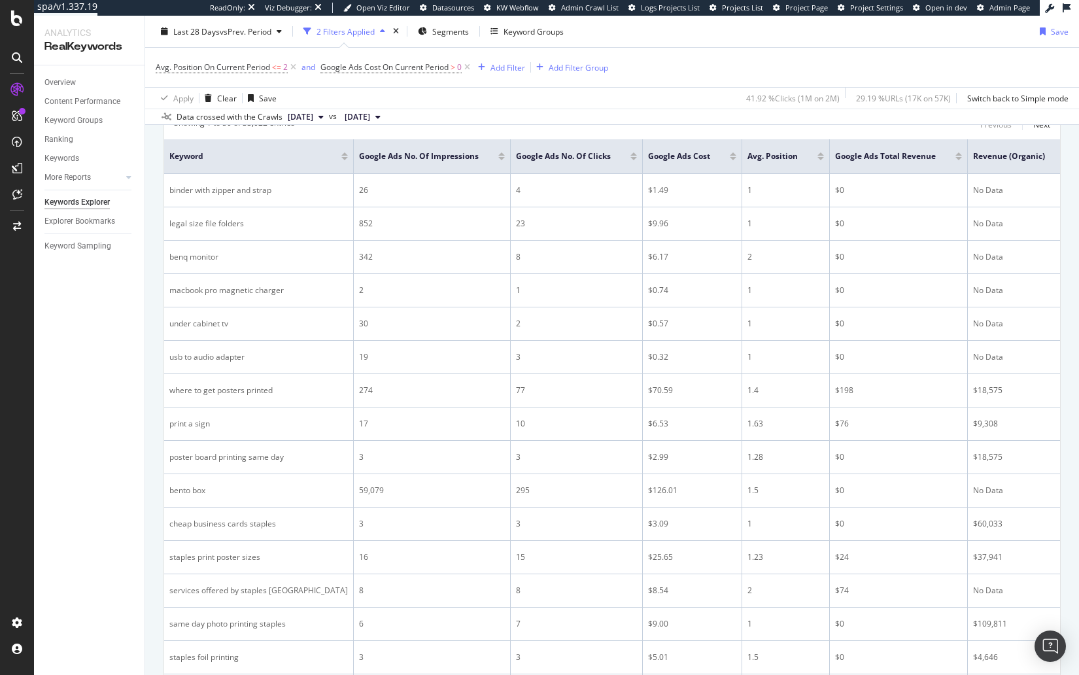
click at [730, 157] on div at bounding box center [733, 158] width 7 height 3
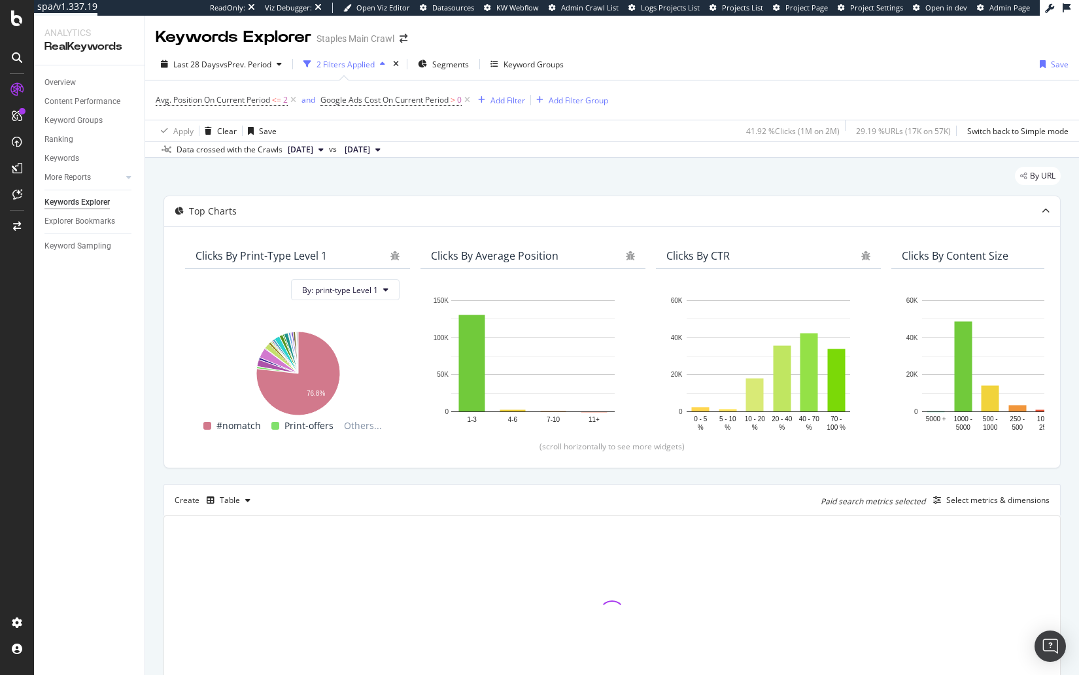
click at [597, 182] on div "By URL" at bounding box center [612, 181] width 897 height 29
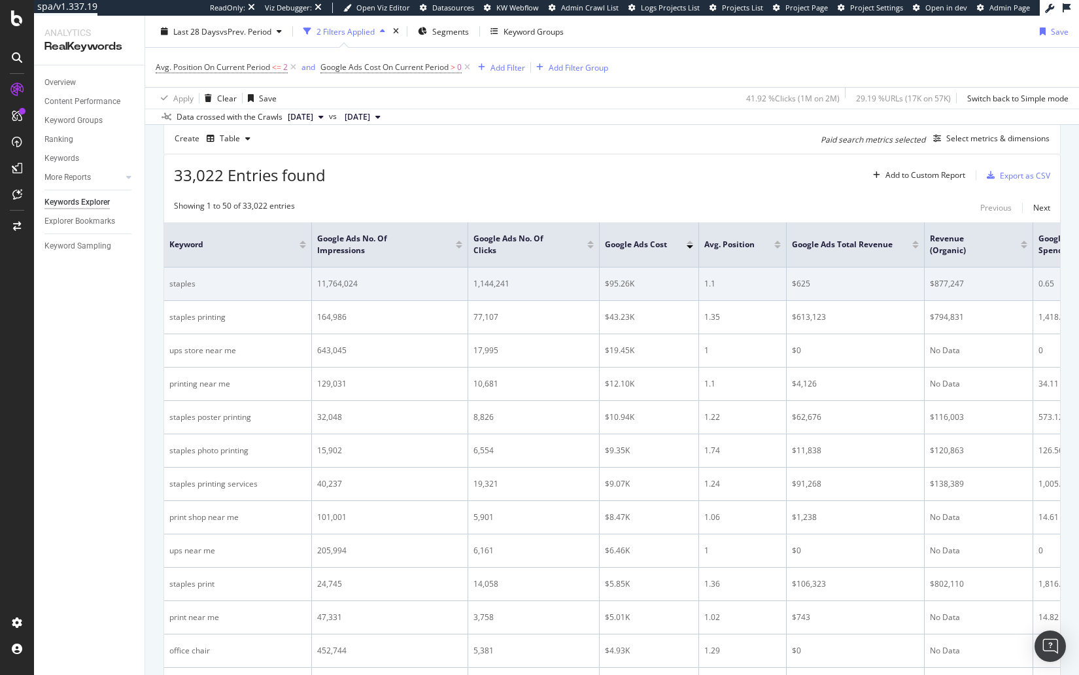
scroll to position [362, 0]
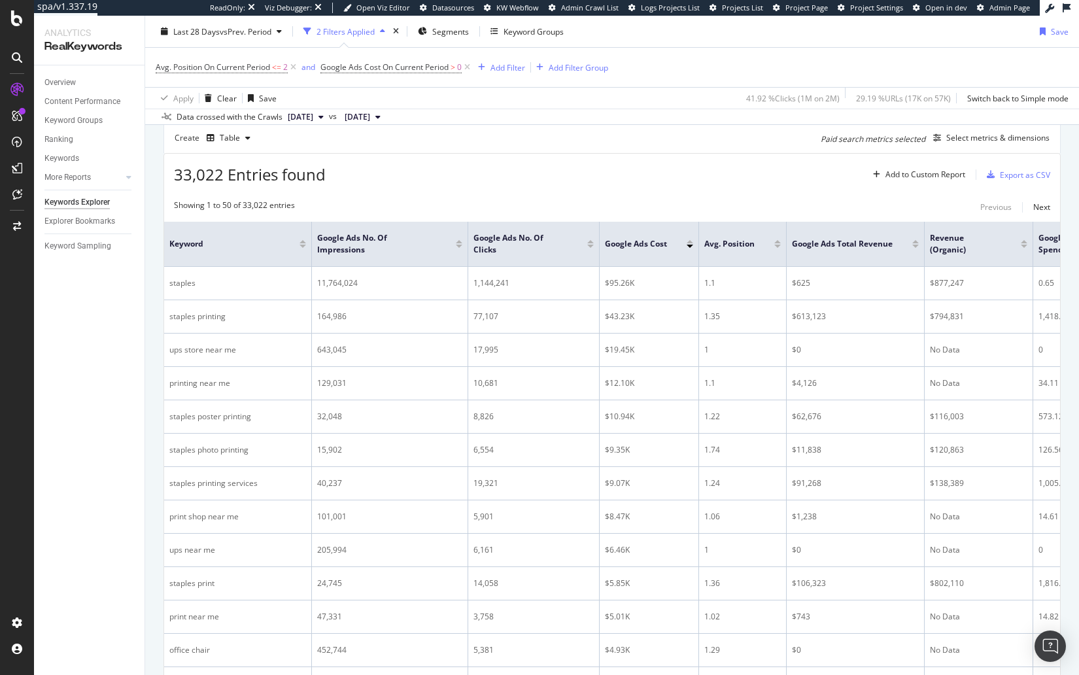
click at [674, 173] on div "33,022 Entries found Add to Custom Report Export as CSV" at bounding box center [612, 170] width 896 height 32
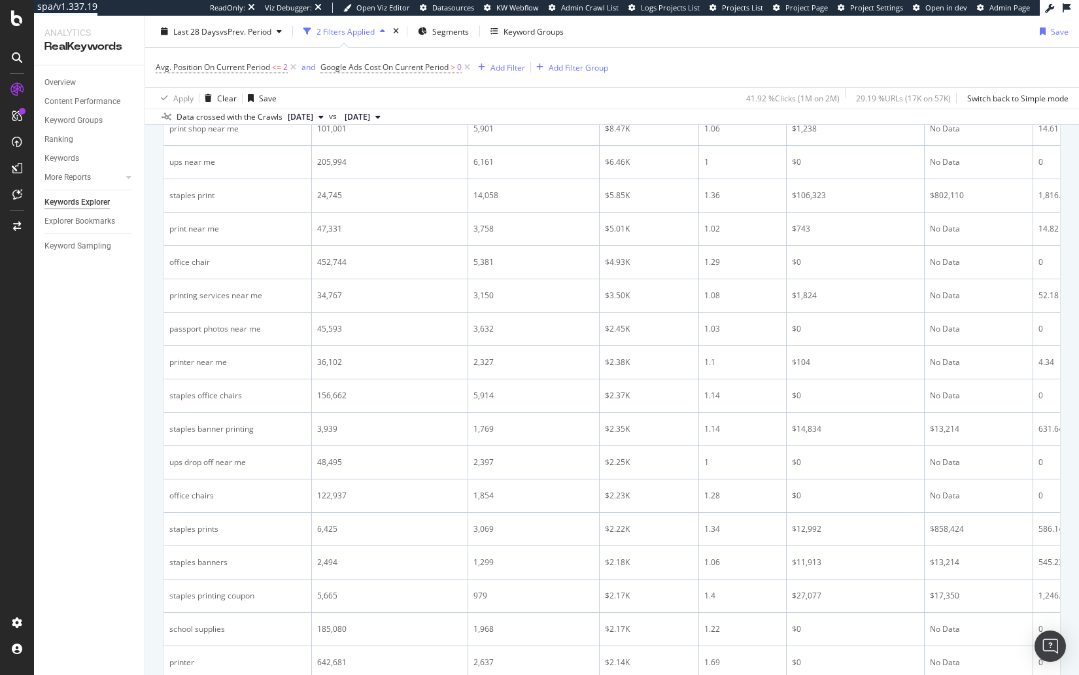
scroll to position [0, 0]
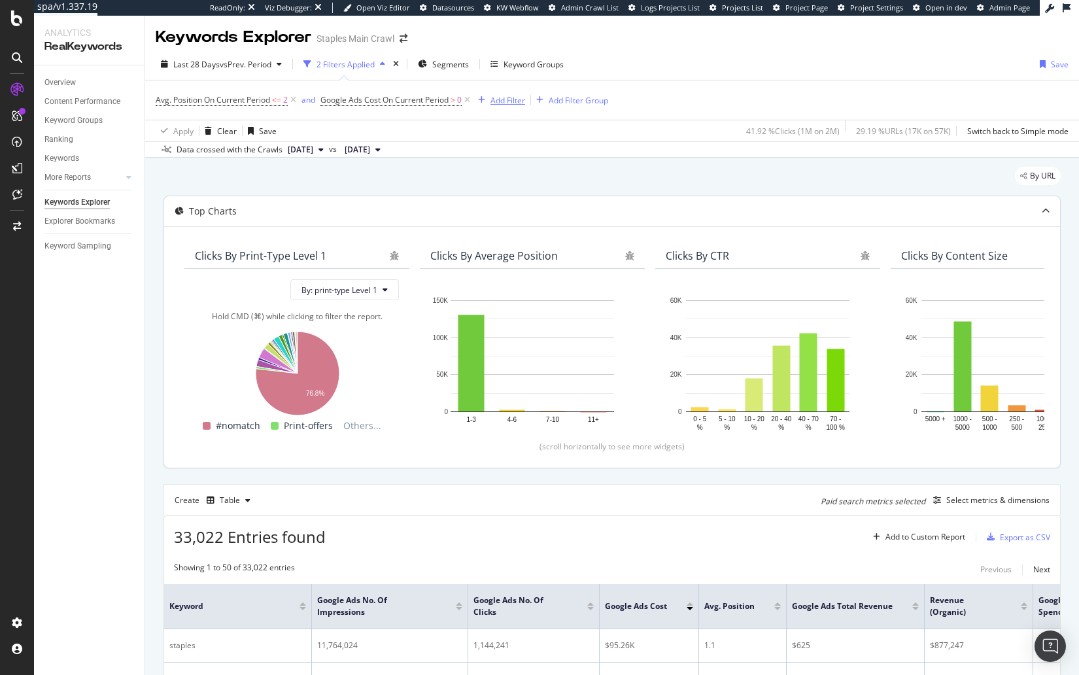
click at [515, 103] on div "Add Filter" at bounding box center [508, 100] width 35 height 11
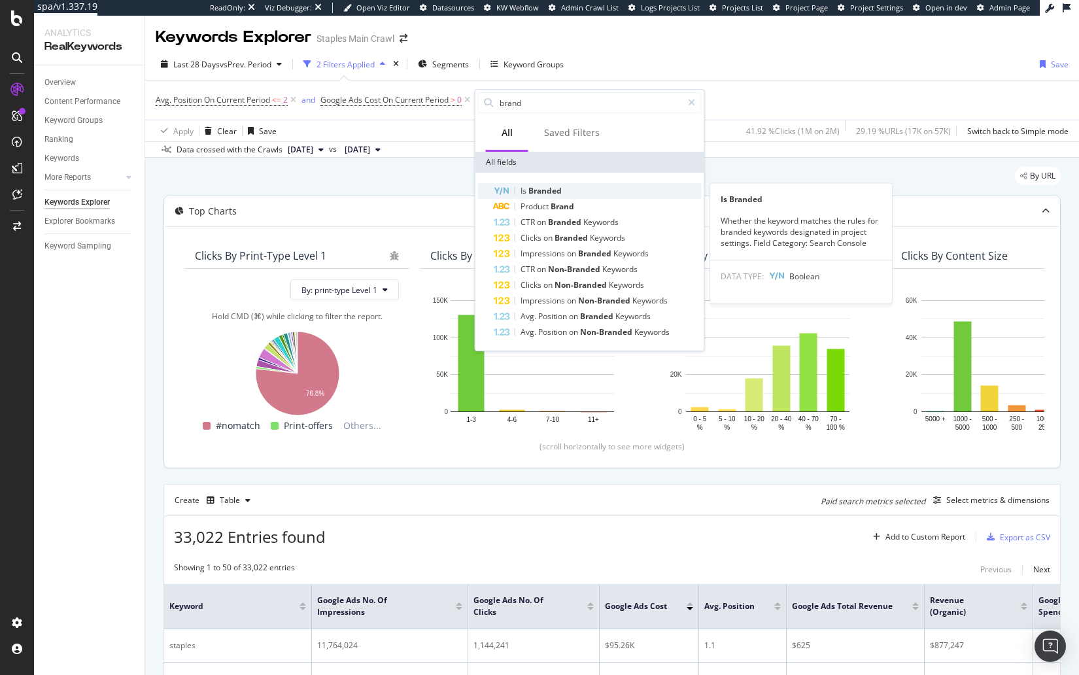
type input "brand"
click at [532, 191] on span "Branded" at bounding box center [545, 190] width 33 height 11
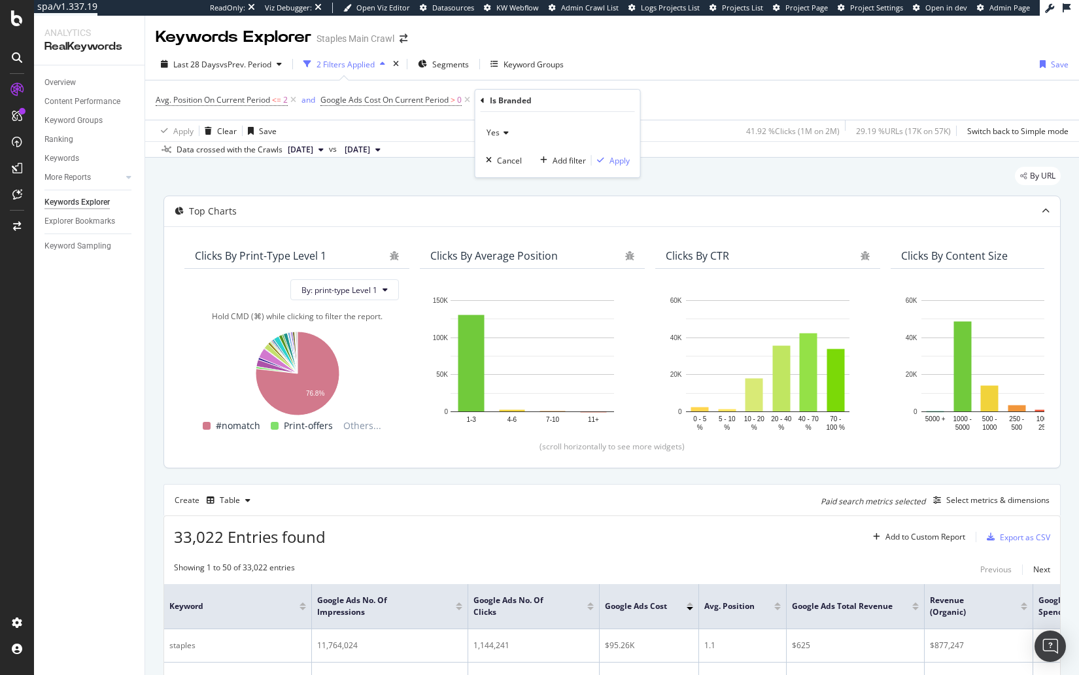
click at [514, 132] on div "Yes" at bounding box center [558, 132] width 144 height 21
click at [512, 172] on div "No" at bounding box center [559, 176] width 140 height 17
drag, startPoint x: 612, startPoint y: 162, endPoint x: 612, endPoint y: 181, distance: 18.3
click at [612, 162] on div "Apply" at bounding box center [620, 160] width 20 height 11
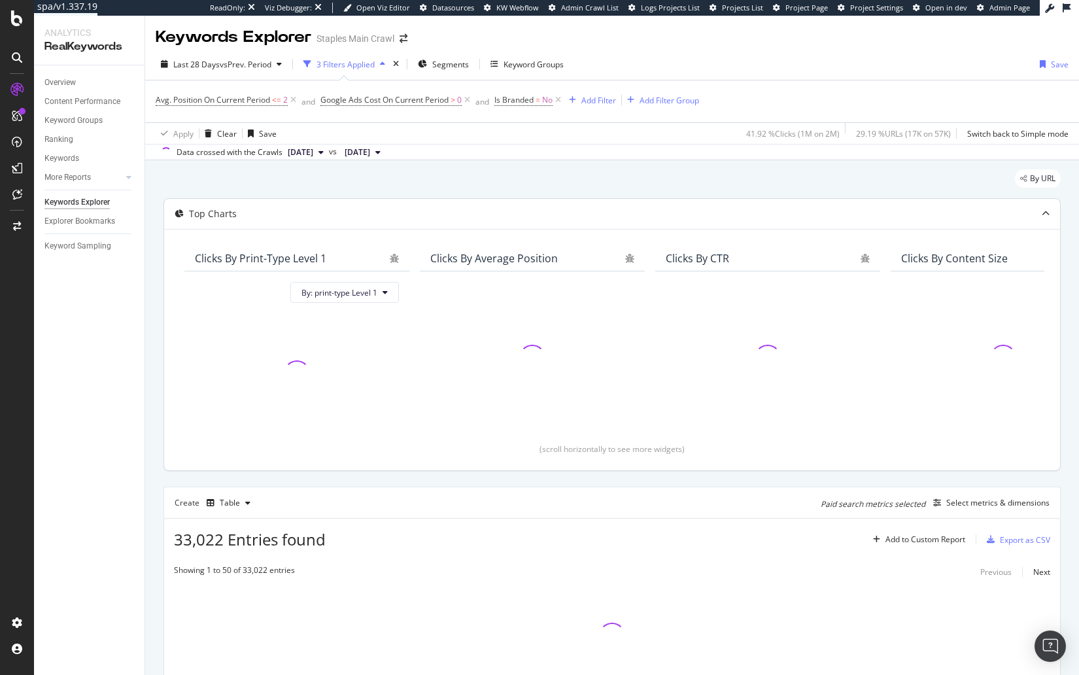
drag, startPoint x: 612, startPoint y: 181, endPoint x: 602, endPoint y: 187, distance: 11.8
click at [612, 181] on div "By URL" at bounding box center [612, 183] width 897 height 29
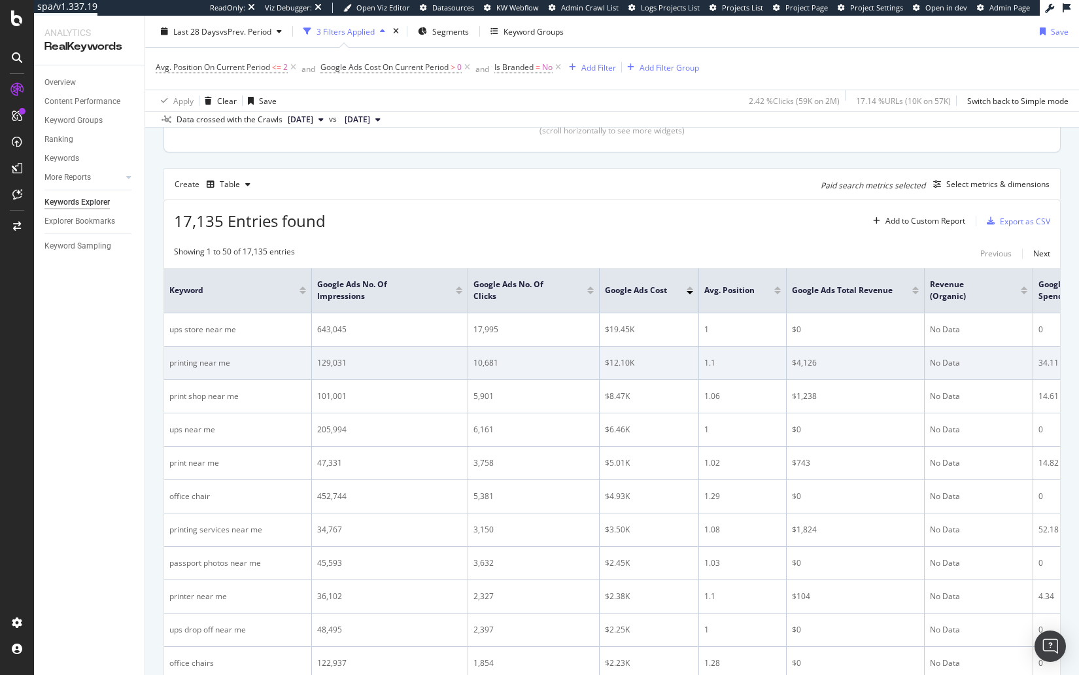
scroll to position [319, 0]
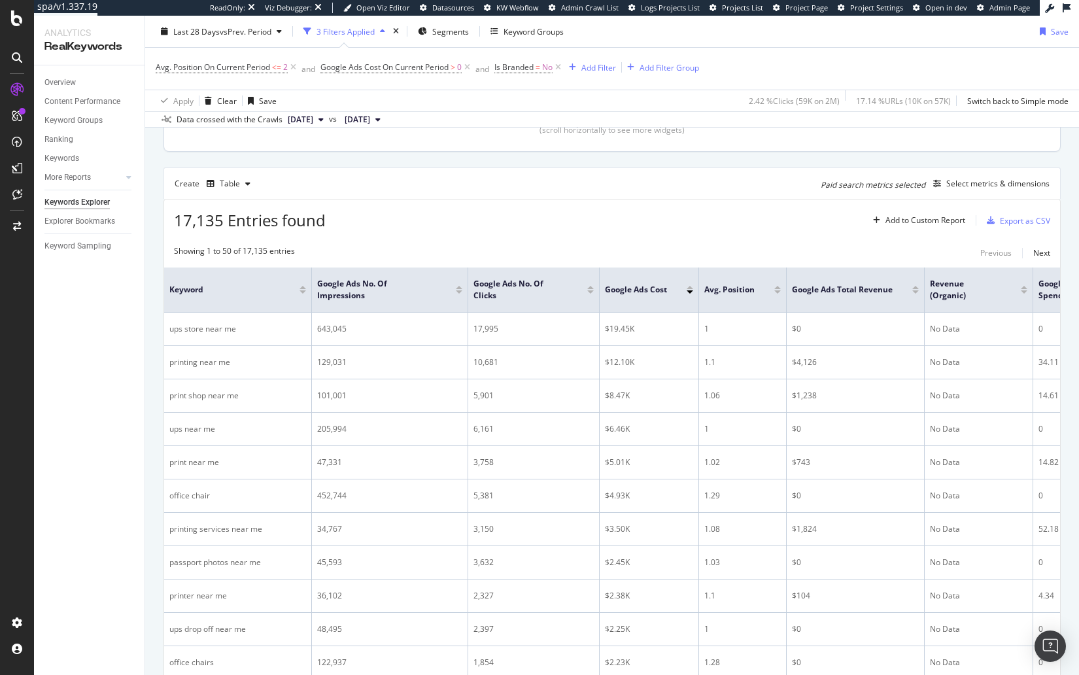
click at [599, 214] on div "17,135 Entries found Add to Custom Report Export as CSV" at bounding box center [612, 216] width 896 height 32
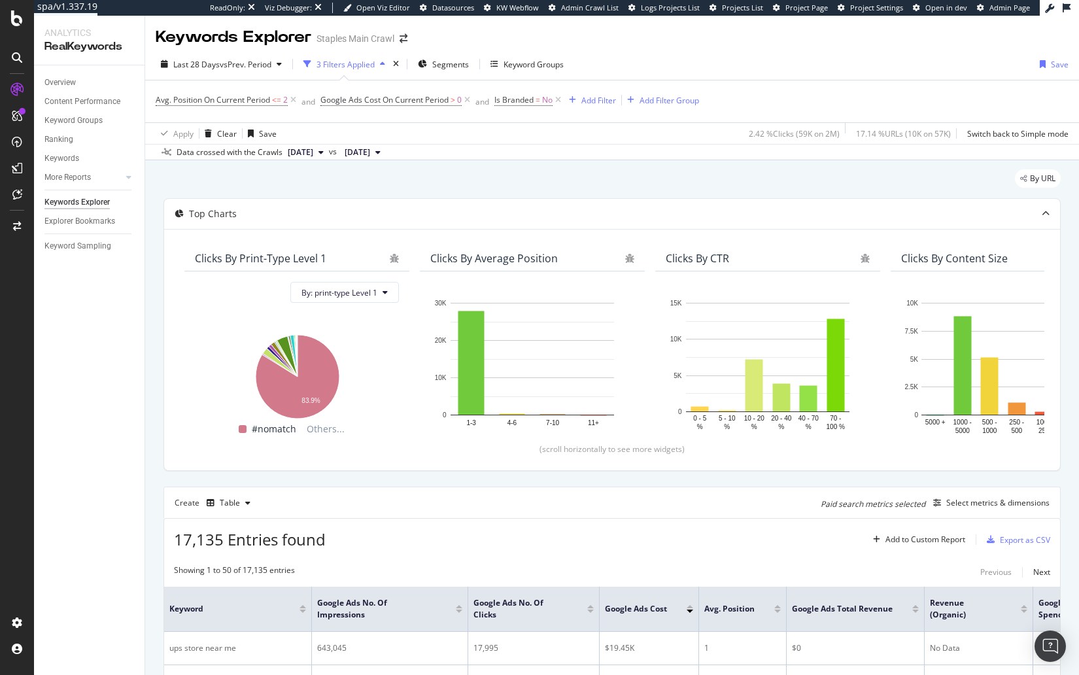
click at [536, 170] on div "By URL" at bounding box center [612, 183] width 897 height 29
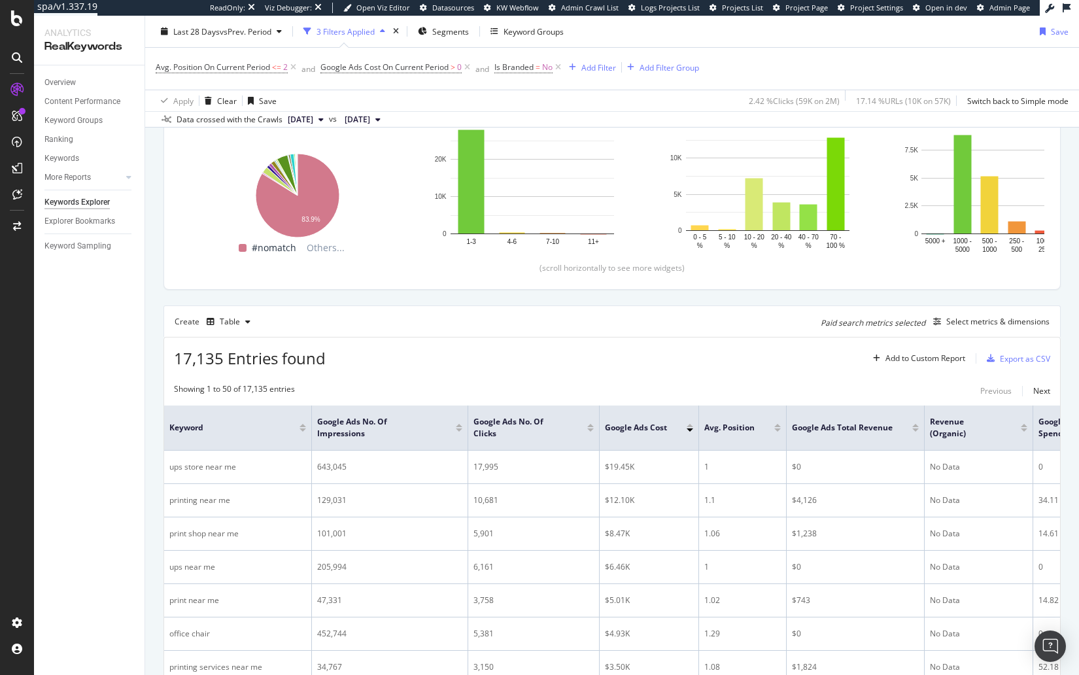
scroll to position [226, 0]
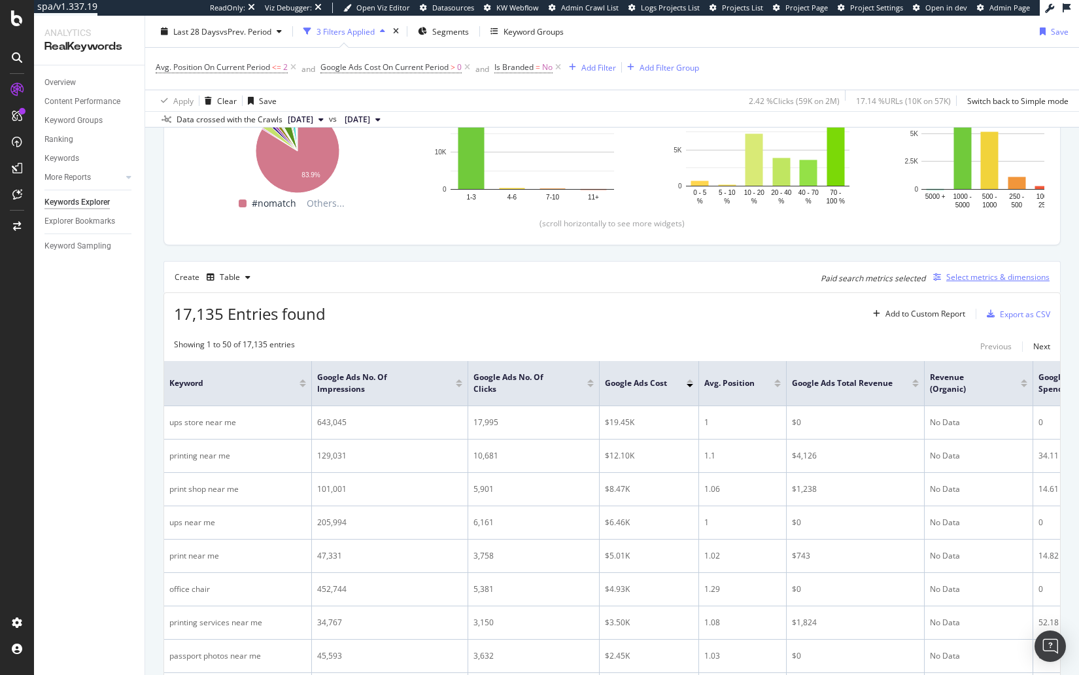
click at [976, 275] on div "Select metrics & dimensions" at bounding box center [998, 276] width 103 height 11
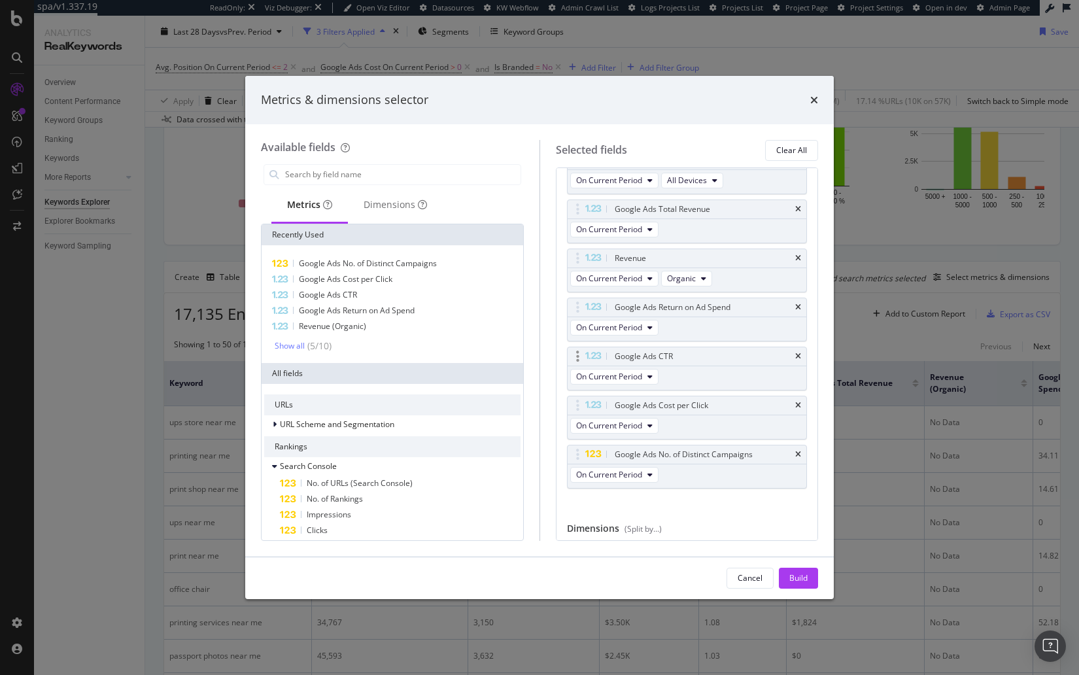
scroll to position [194, 0]
click at [798, 254] on icon "times" at bounding box center [798, 258] width 6 height 8
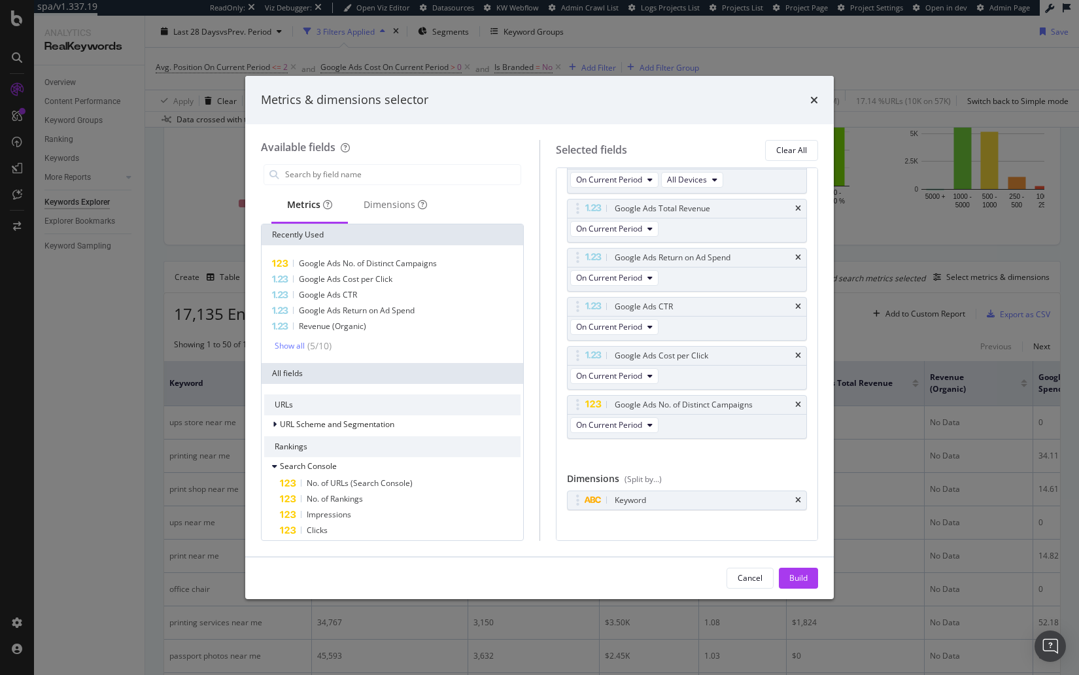
drag, startPoint x: 800, startPoint y: 577, endPoint x: 643, endPoint y: 35, distance: 564.6
click at [799, 578] on div "Build" at bounding box center [799, 577] width 18 height 11
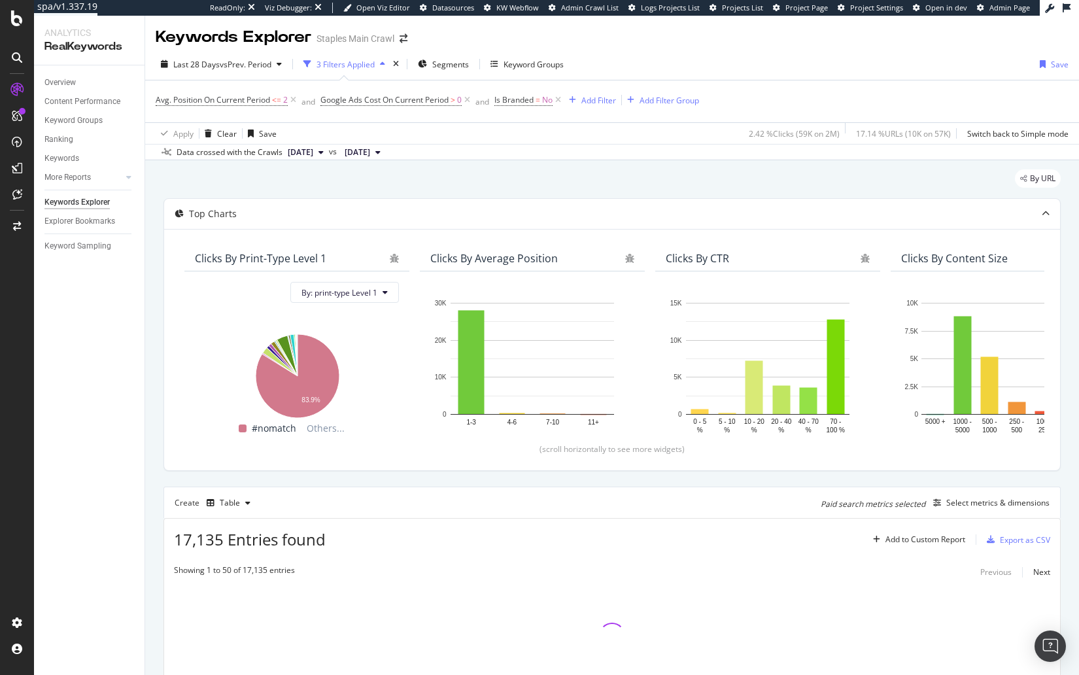
click at [566, 184] on div "By URL" at bounding box center [612, 183] width 897 height 29
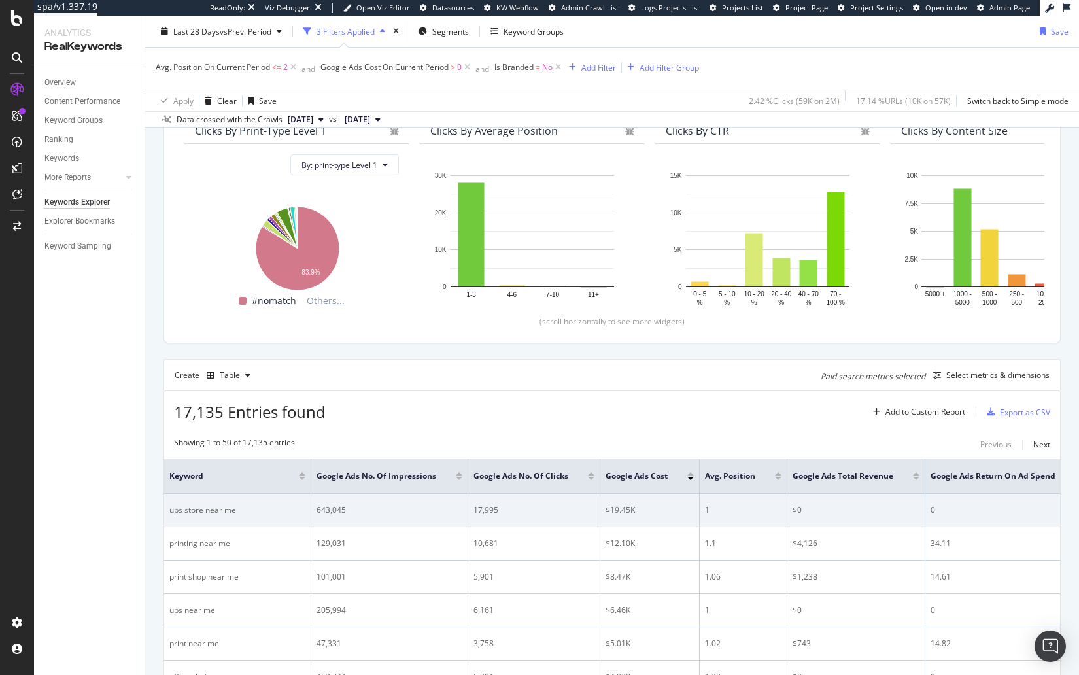
scroll to position [127, 0]
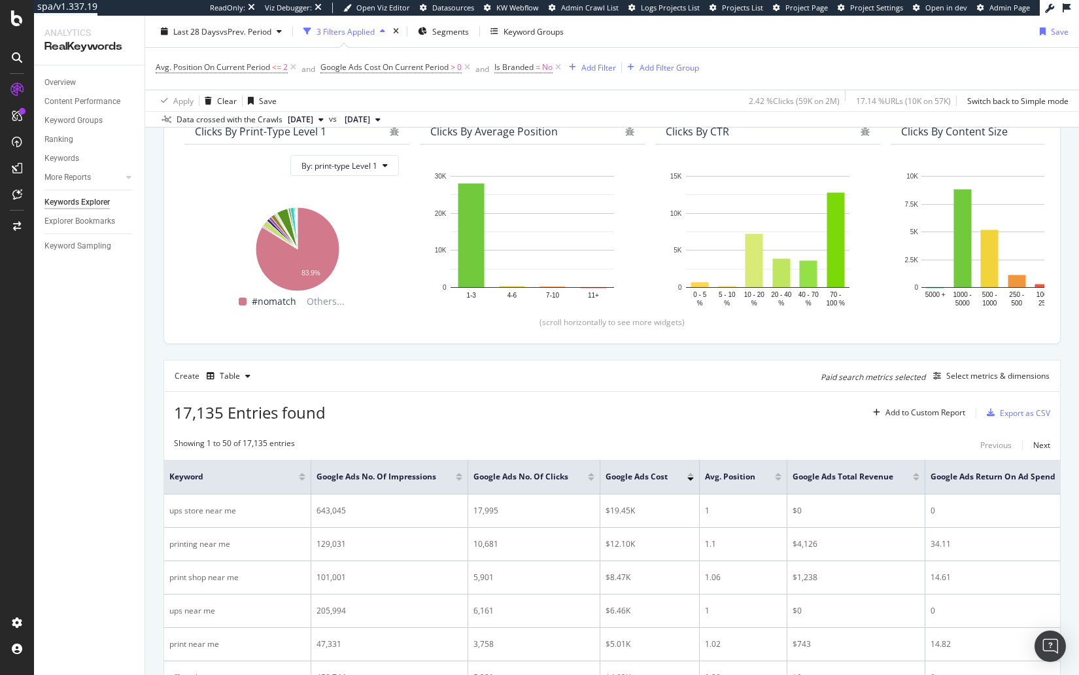
click at [544, 409] on div "17,135 Entries found Add to Custom Report Export as CSV" at bounding box center [612, 408] width 896 height 32
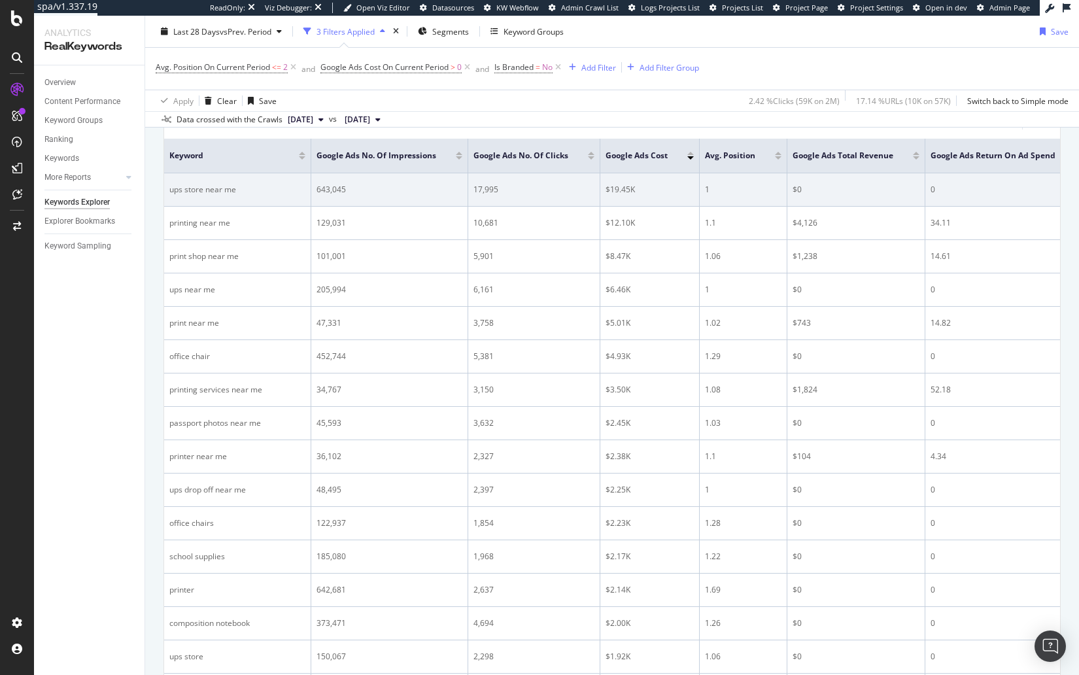
scroll to position [449, 0]
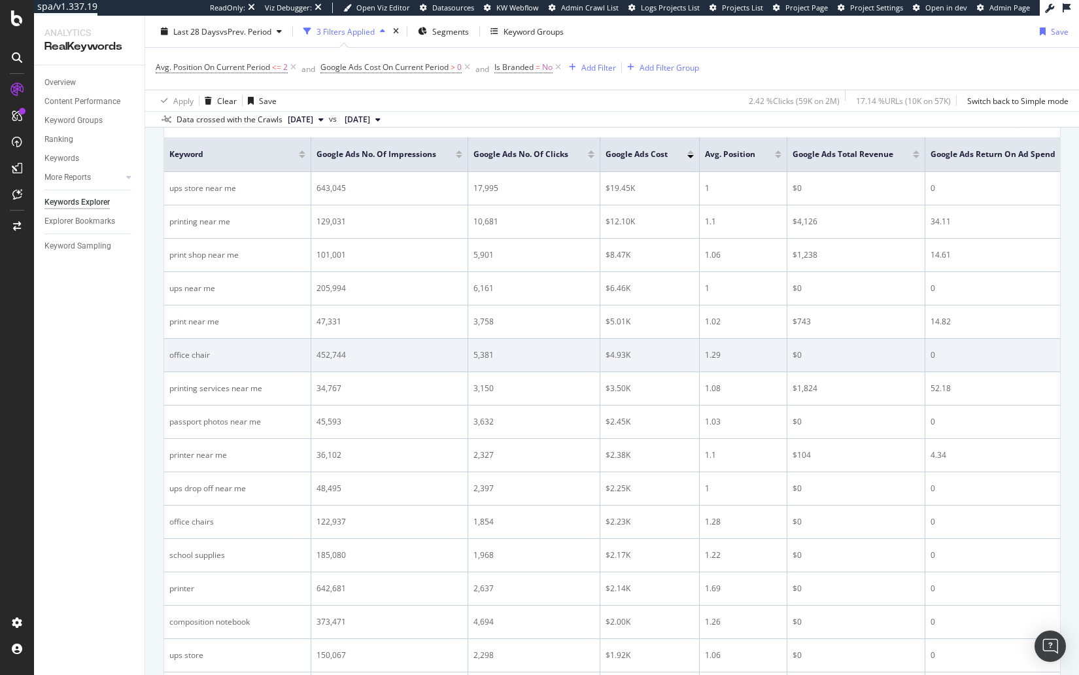
click at [614, 349] on div "$4.93K" at bounding box center [650, 355] width 88 height 12
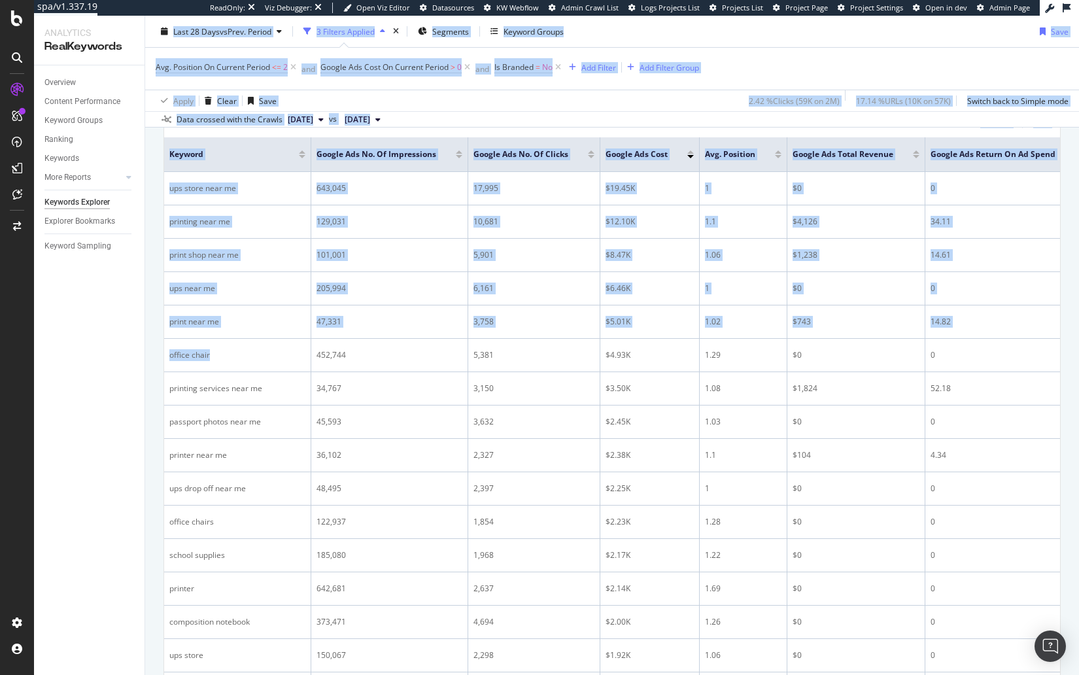
drag, startPoint x: 188, startPoint y: 348, endPoint x: 132, endPoint y: 393, distance: 71.6
click at [143, 347] on div "Analytics RealKeywords Overview Content Performance Keyword Groups Ranking Keyw…" at bounding box center [556, 345] width 1045 height 659
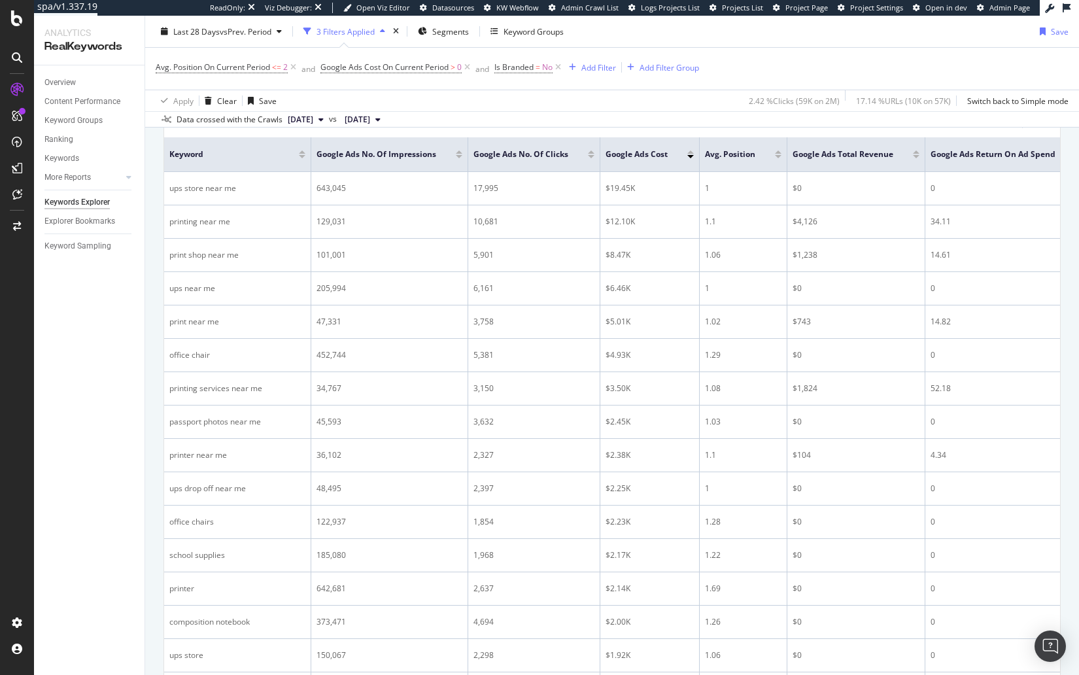
click at [114, 343] on div "Overview Content Performance Keyword Groups Ranking Keywords More Reports Count…" at bounding box center [89, 370] width 111 height 610
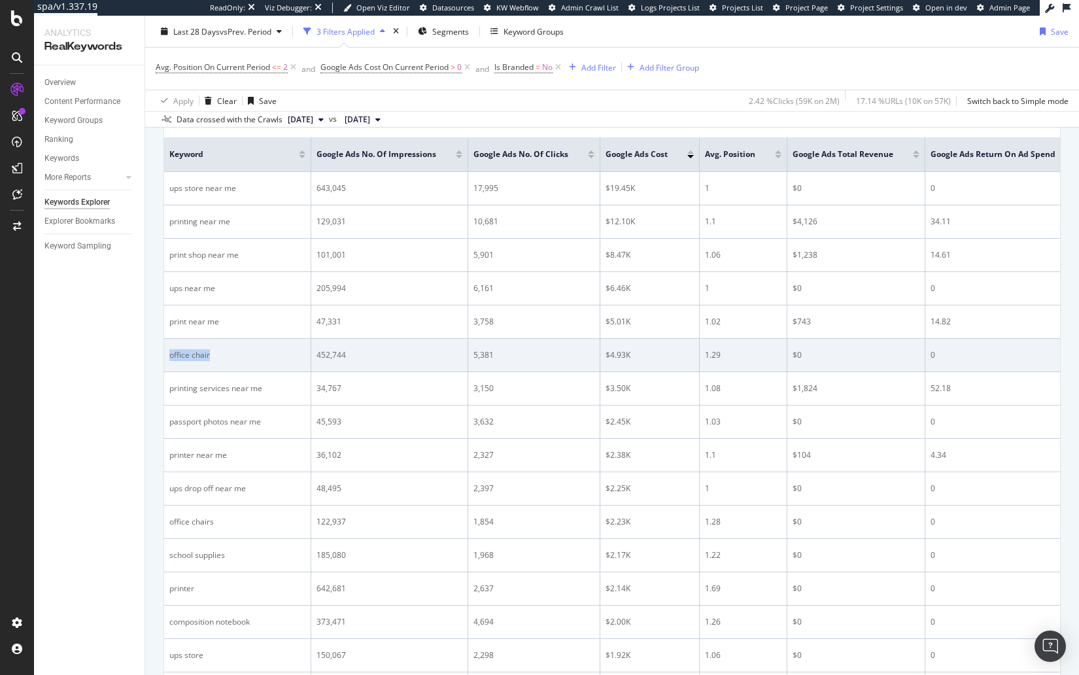
drag, startPoint x: 169, startPoint y: 348, endPoint x: 224, endPoint y: 351, distance: 55.0
click at [227, 349] on div "office chair" at bounding box center [237, 355] width 136 height 12
copy div "office chair"
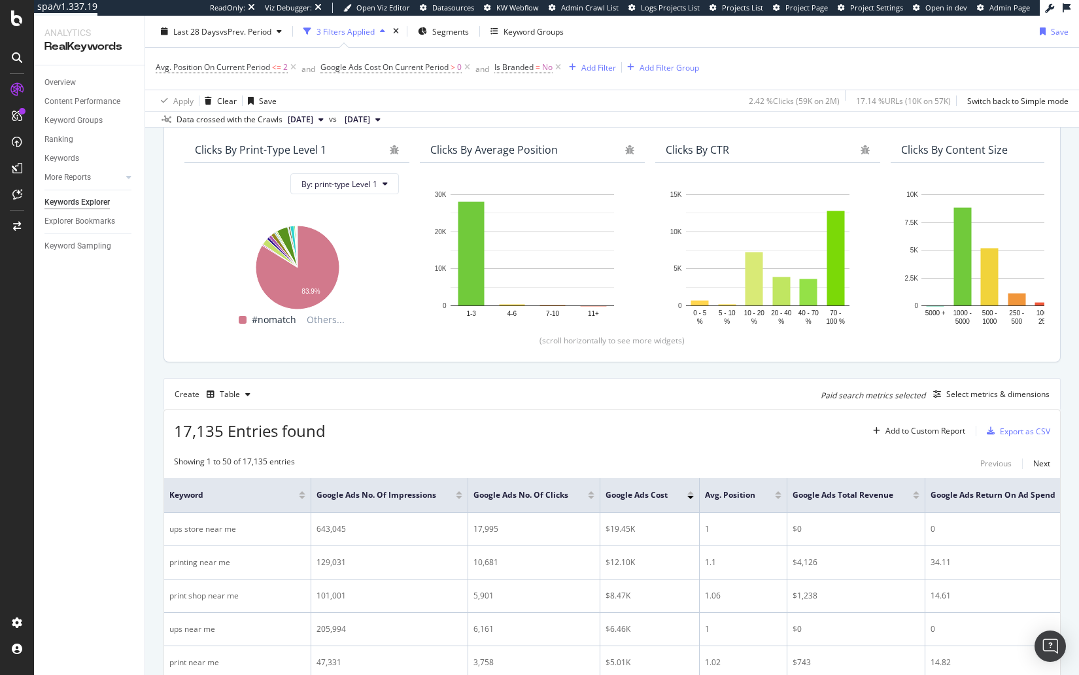
scroll to position [0, 0]
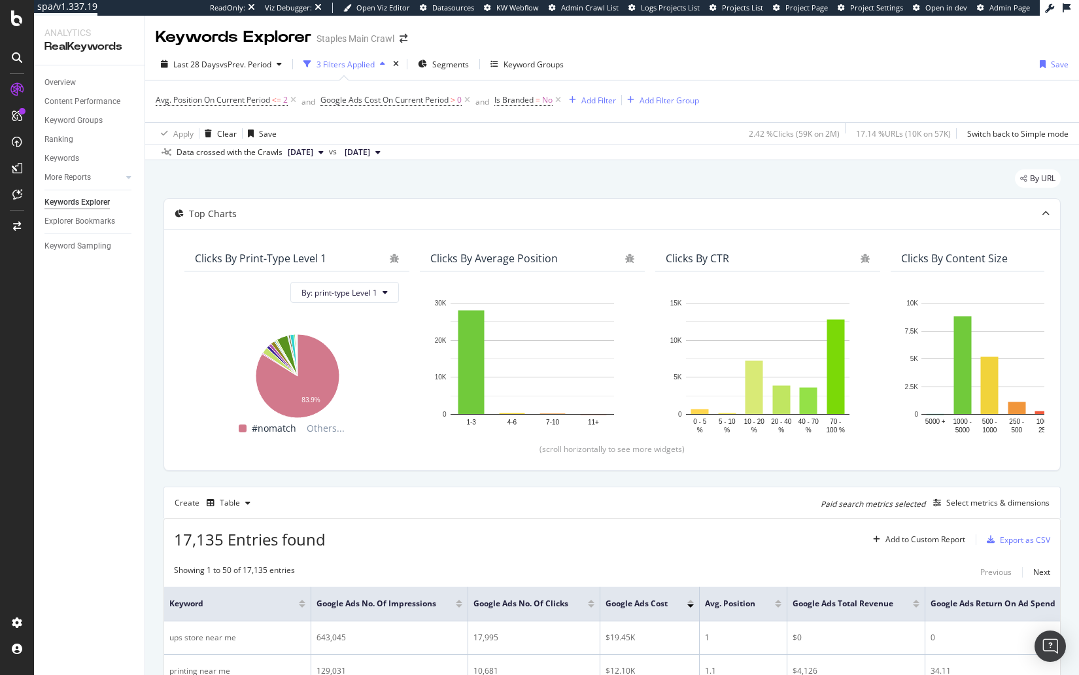
click at [516, 181] on div "By URL" at bounding box center [612, 183] width 897 height 29
click at [1054, 60] on div "Save" at bounding box center [1060, 64] width 18 height 11
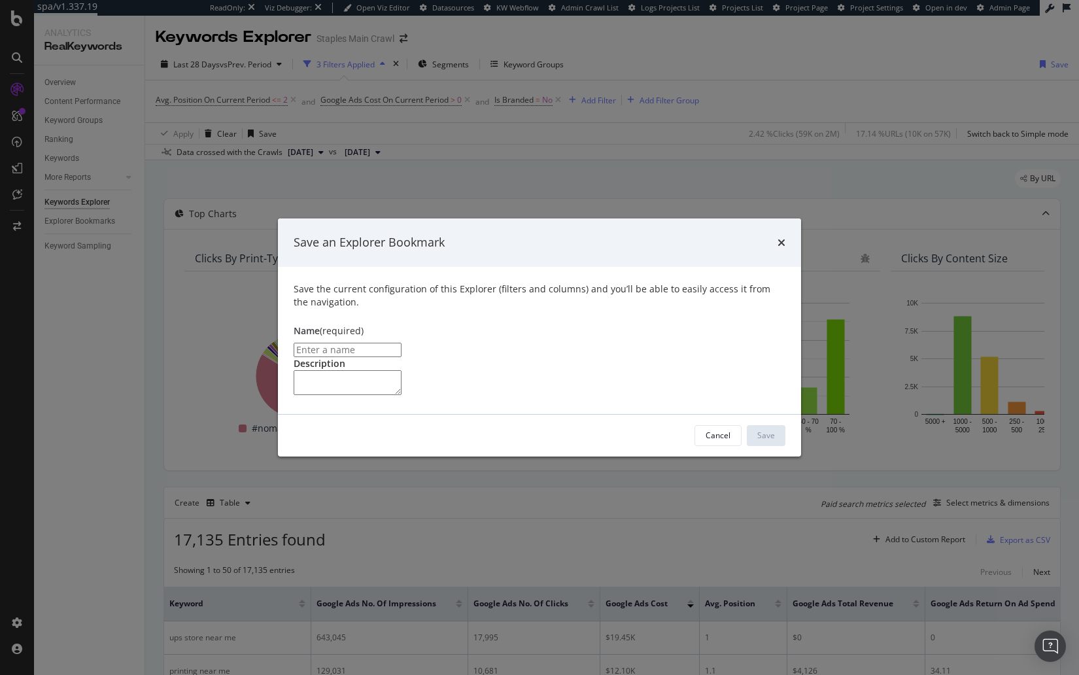
click at [402, 343] on input "modal" at bounding box center [348, 350] width 108 height 14
type input "Non-Brand Paid Keywords with High Organic Position"
click at [402, 385] on textarea "modal" at bounding box center [348, 382] width 108 height 25
click at [767, 441] on div "Save" at bounding box center [766, 435] width 18 height 11
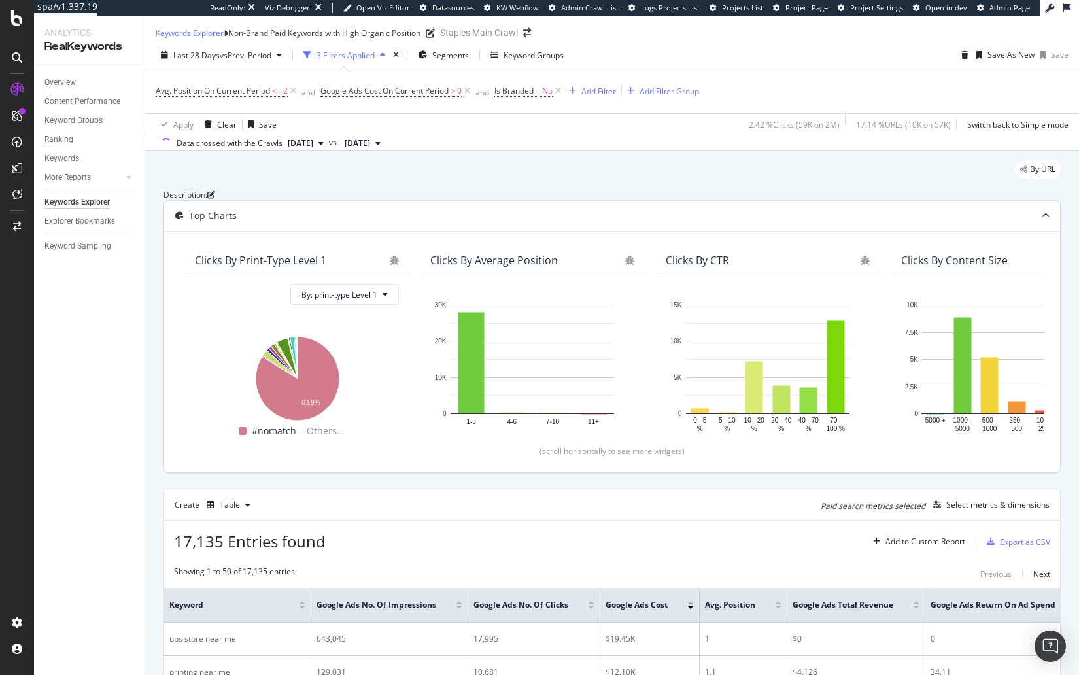
click at [165, 368] on div "Clicks By print-type Level 1 By: print-type Level 1 Hold CMD (⌘) while clicking…" at bounding box center [612, 351] width 896 height 241
click at [585, 175] on div "By URL" at bounding box center [612, 174] width 897 height 29
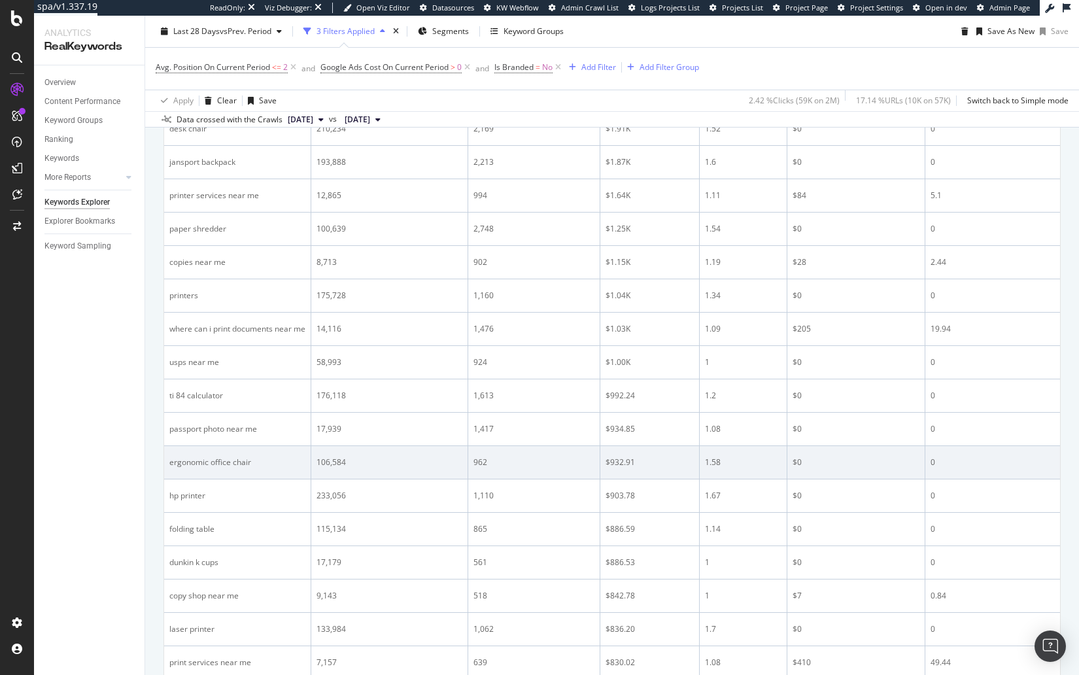
scroll to position [1013, 0]
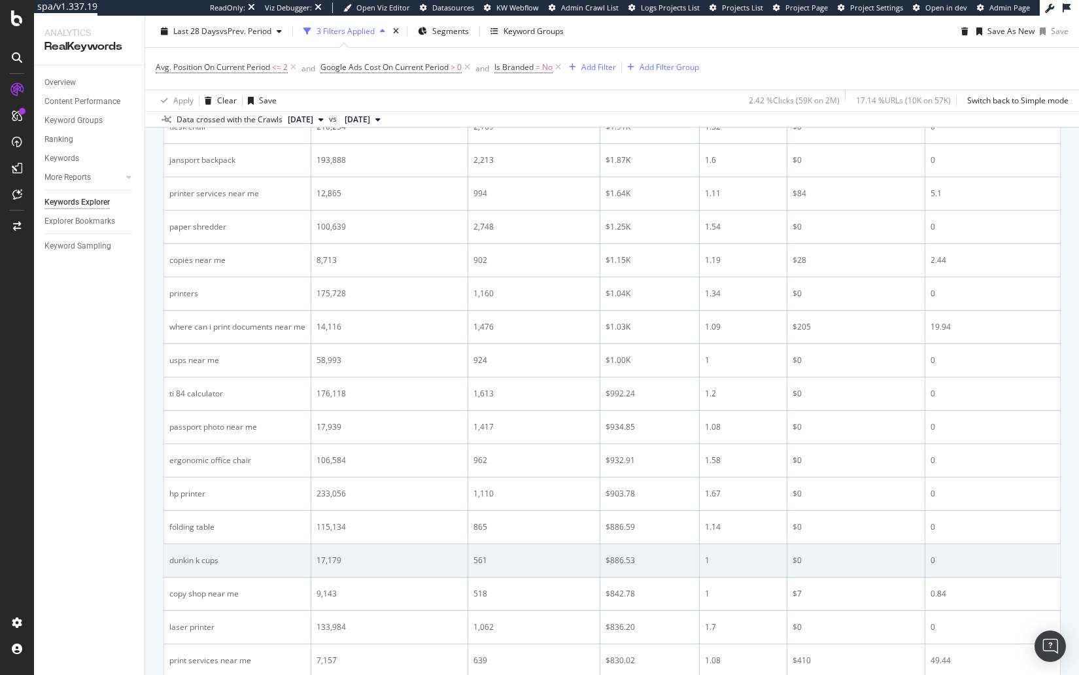
click at [617, 566] on div "$886.53" at bounding box center [650, 561] width 88 height 12
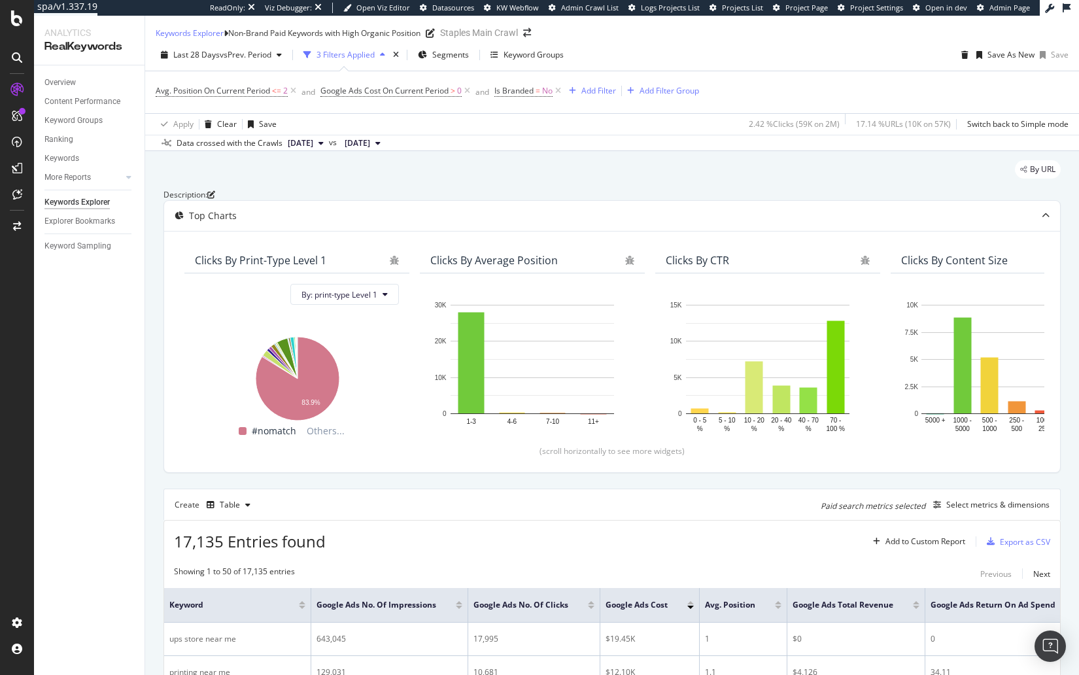
scroll to position [173, 0]
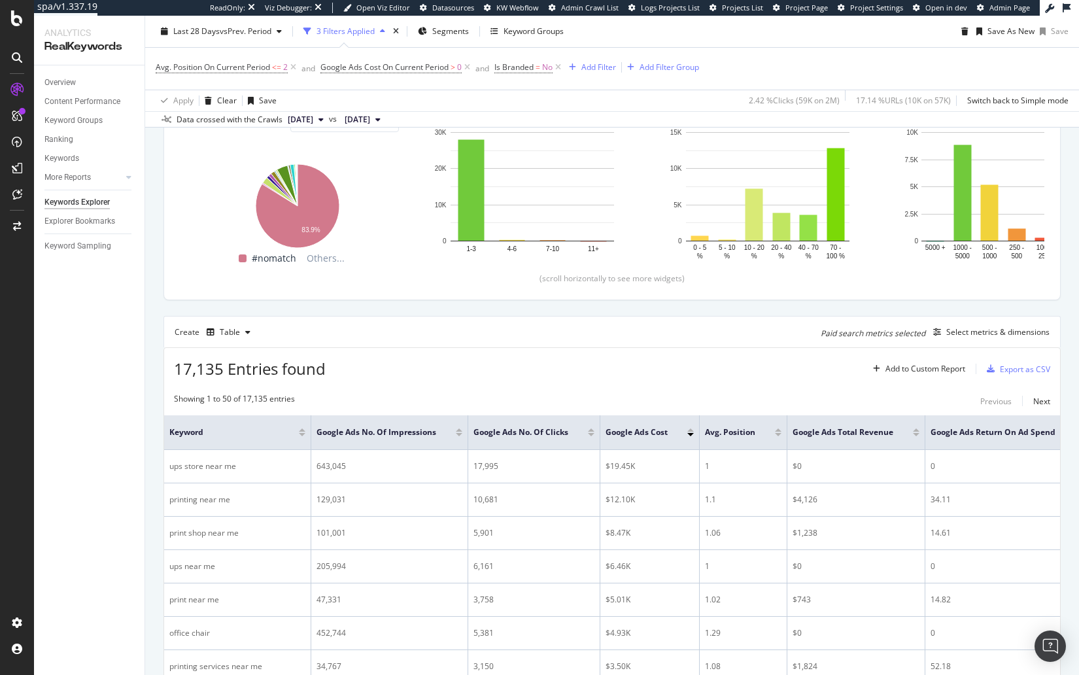
drag, startPoint x: 618, startPoint y: 421, endPoint x: 617, endPoint y: 432, distance: 11.1
click at [468, 35] on span "Segments" at bounding box center [450, 31] width 37 height 11
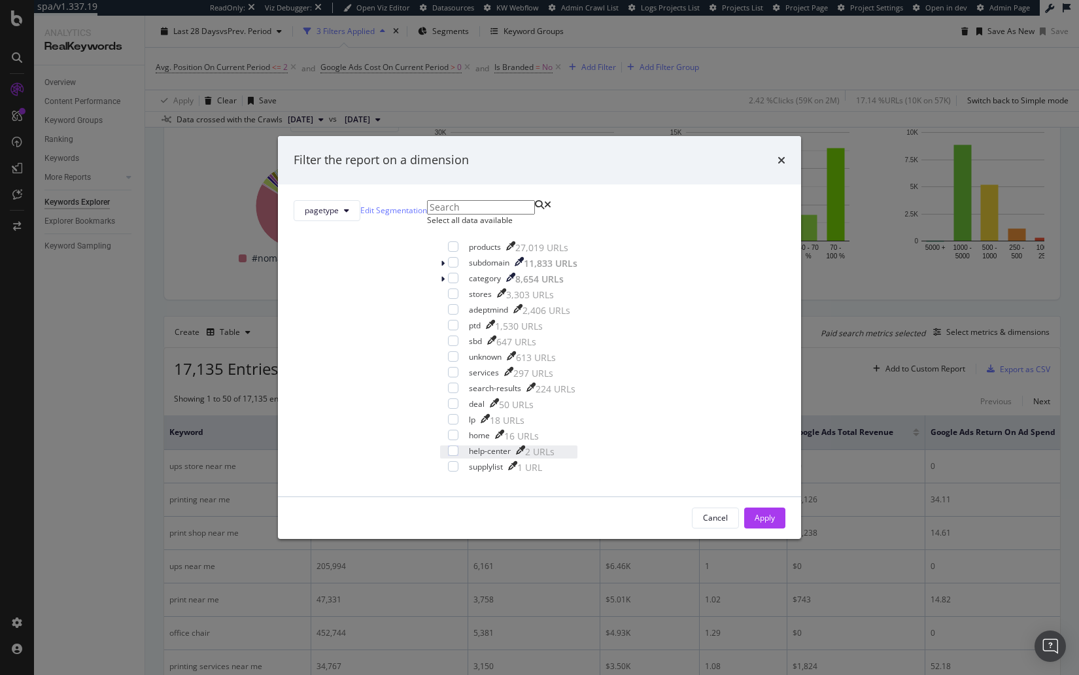
drag, startPoint x: 425, startPoint y: 398, endPoint x: 557, endPoint y: 474, distance: 152.4
click at [448, 377] on div "modal" at bounding box center [453, 372] width 10 height 10
click at [755, 523] on div "Apply" at bounding box center [765, 517] width 20 height 11
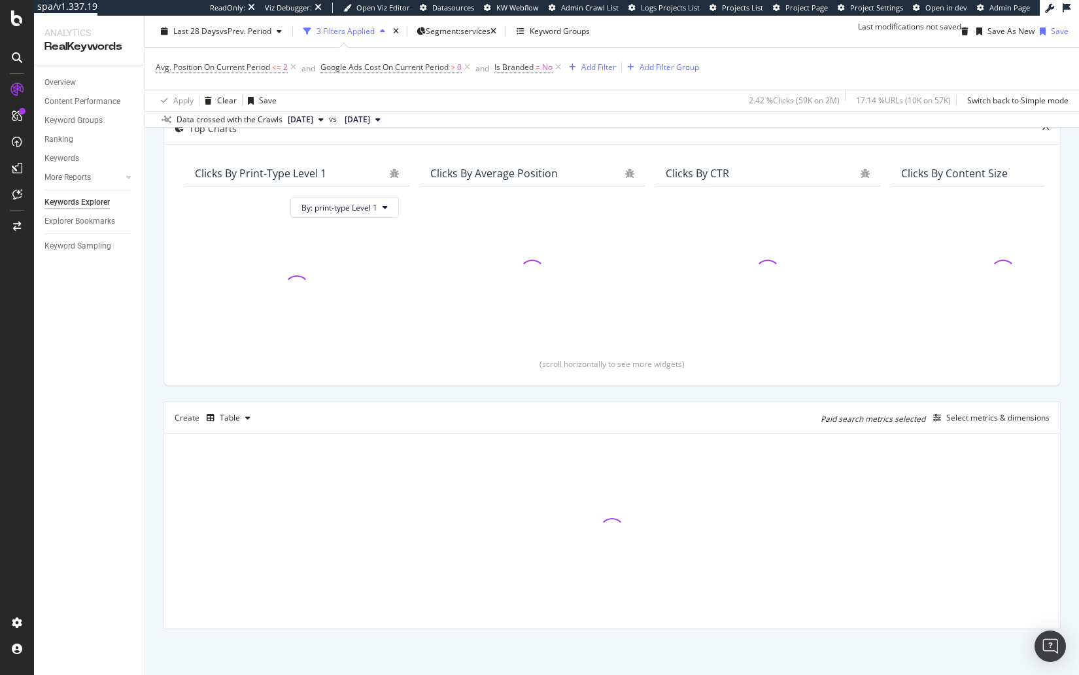
scroll to position [126, 0]
click at [676, 40] on div "Last 28 Days vs Prev. Period 3 Filters Applied Segment: services Keyword Groups…" at bounding box center [612, 34] width 934 height 26
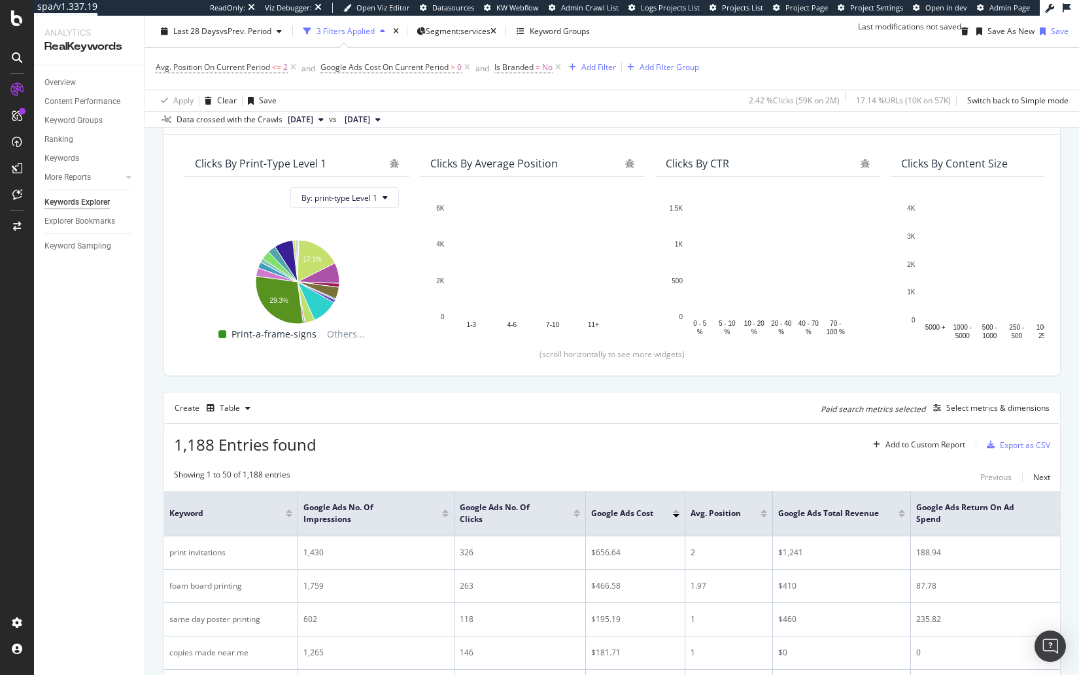
scroll to position [0, 0]
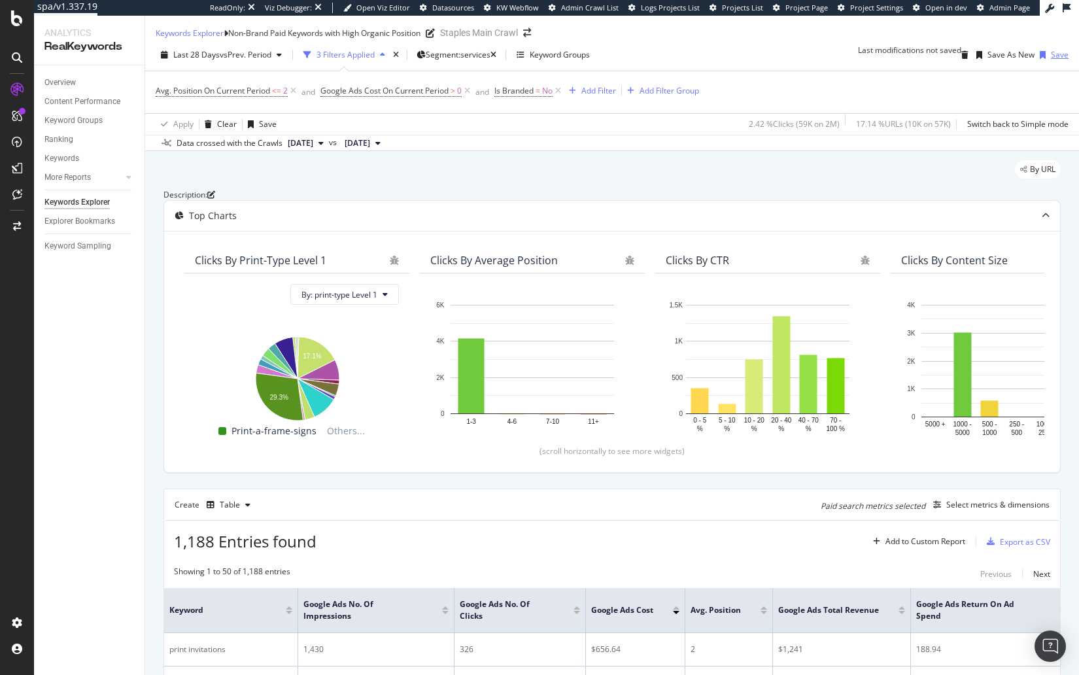
click at [1051, 60] on div "Save" at bounding box center [1060, 54] width 18 height 11
drag, startPoint x: 650, startPoint y: 174, endPoint x: 643, endPoint y: 160, distance: 16.1
click at [649, 172] on div "By URL" at bounding box center [612, 174] width 897 height 29
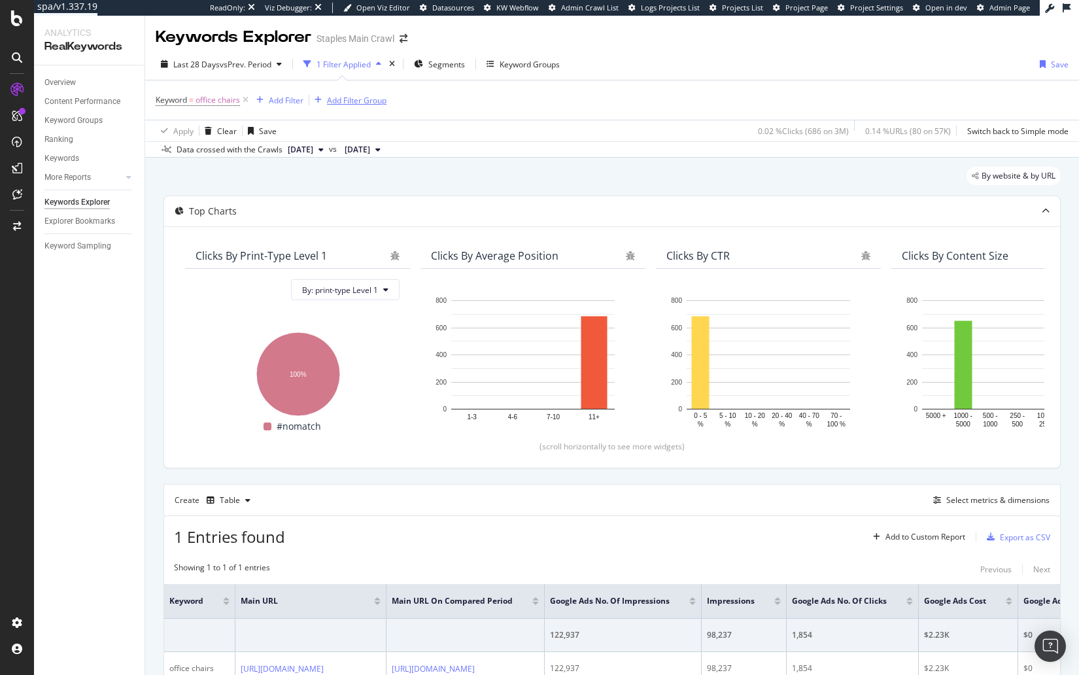
drag, startPoint x: 245, startPoint y: 99, endPoint x: 230, endPoint y: 105, distance: 17.0
click at [245, 99] on icon at bounding box center [245, 100] width 11 height 13
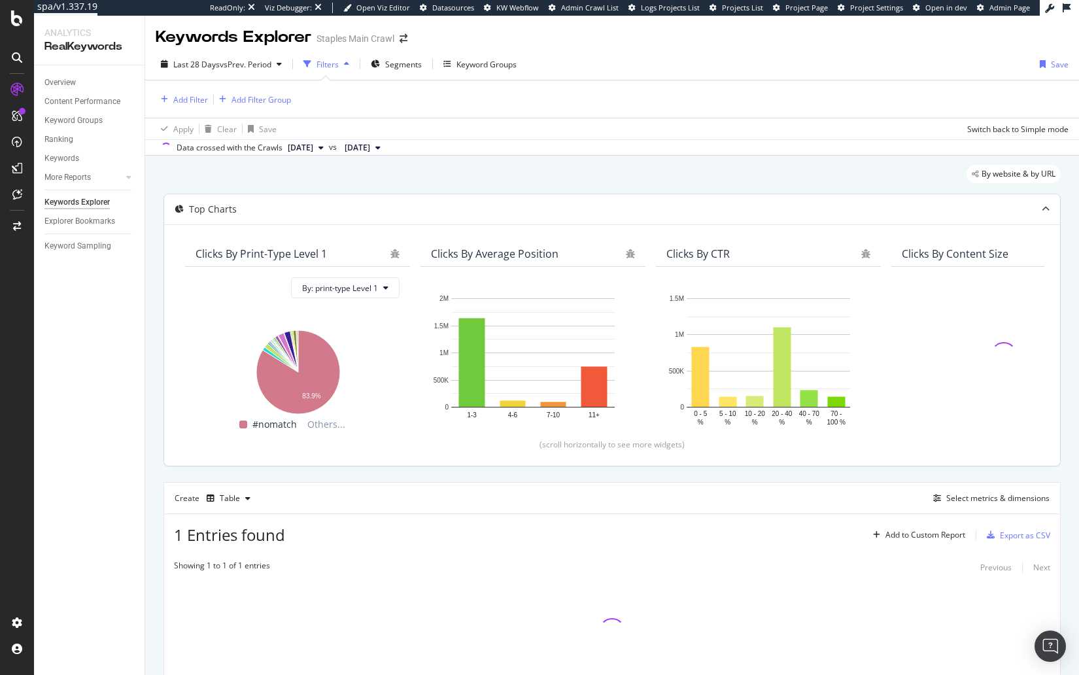
drag, startPoint x: 622, startPoint y: 158, endPoint x: 615, endPoint y: 152, distance: 9.7
click at [619, 157] on div "By website & by URL Top Charts Clicks By print-type Level 1 By: print-type Leve…" at bounding box center [612, 456] width 934 height 600
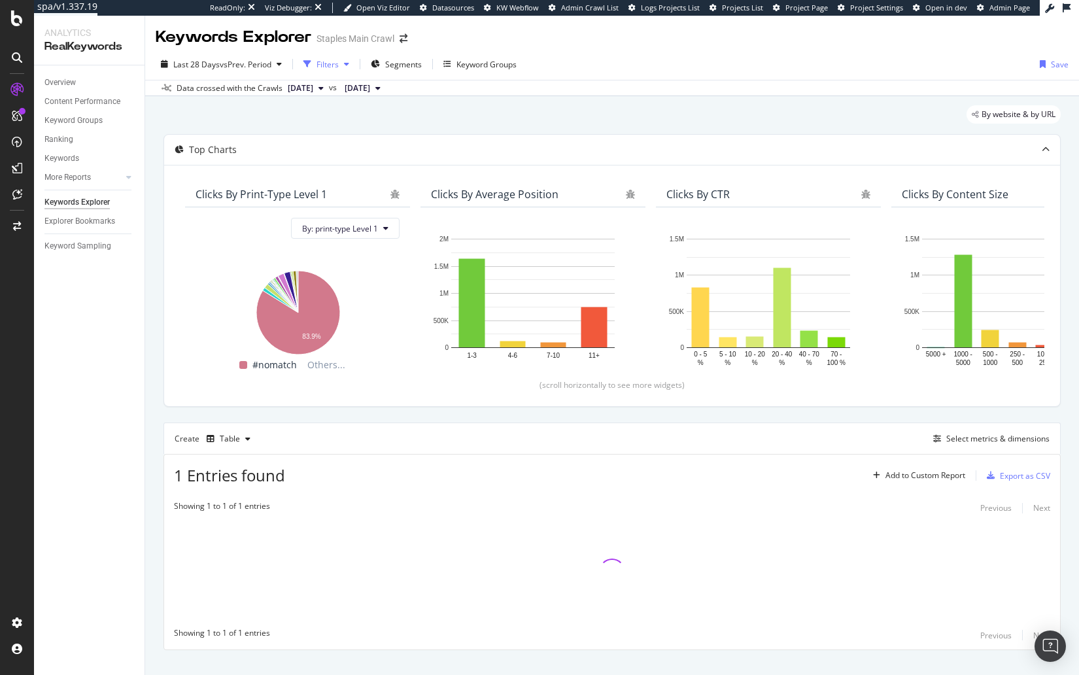
click at [336, 72] on button "Filters" at bounding box center [326, 64] width 56 height 21
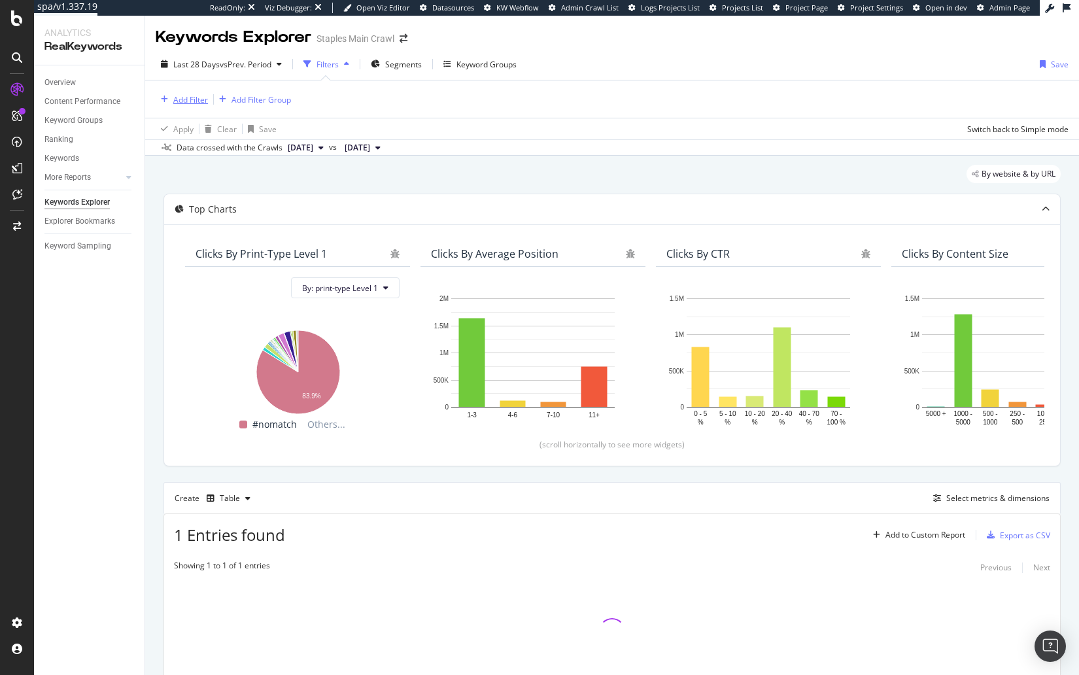
click at [187, 103] on div "Add Filter" at bounding box center [190, 99] width 35 height 11
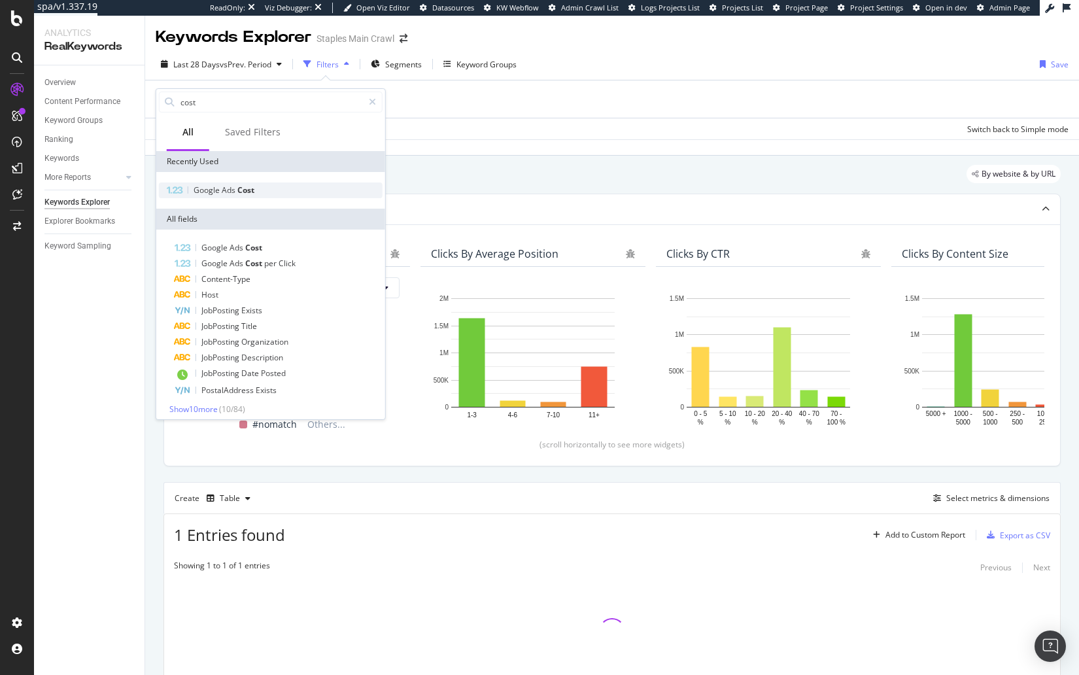
type input "cost"
click at [223, 189] on span "Ads" at bounding box center [230, 189] width 16 height 11
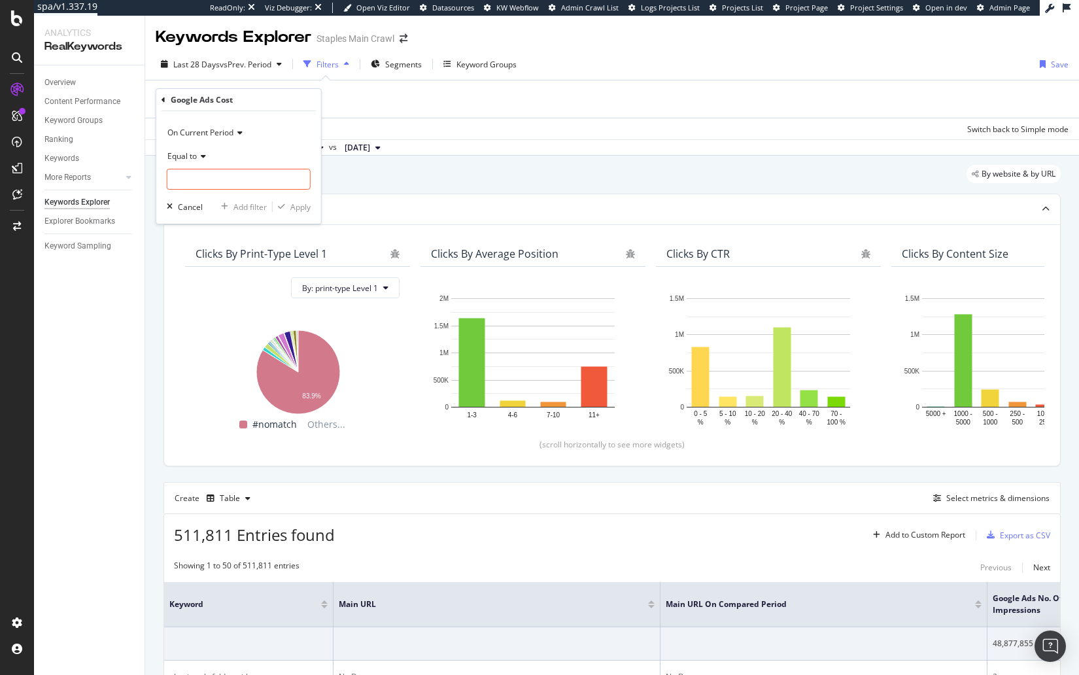
click at [198, 160] on div "Equal to" at bounding box center [239, 155] width 144 height 21
drag, startPoint x: 218, startPoint y: 270, endPoint x: 219, endPoint y: 232, distance: 37.9
click at [218, 270] on span "Greater than or equal to" at bounding box center [217, 267] width 88 height 11
click at [218, 181] on input "number" at bounding box center [239, 179] width 144 height 21
type input "100"
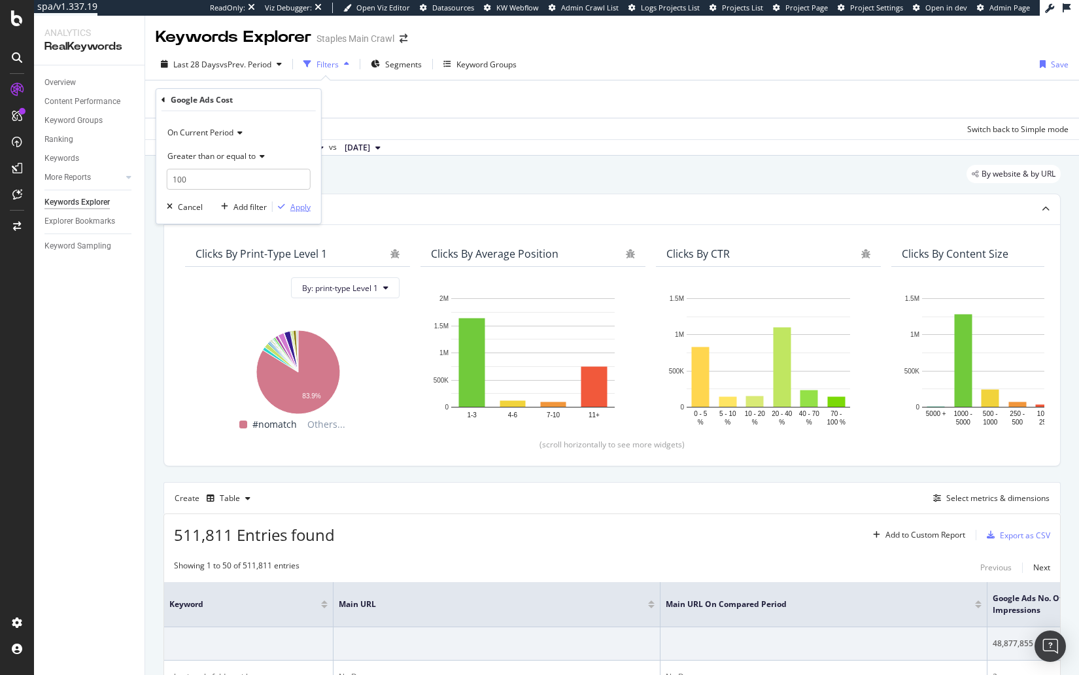
click at [299, 203] on div "Apply" at bounding box center [300, 206] width 20 height 11
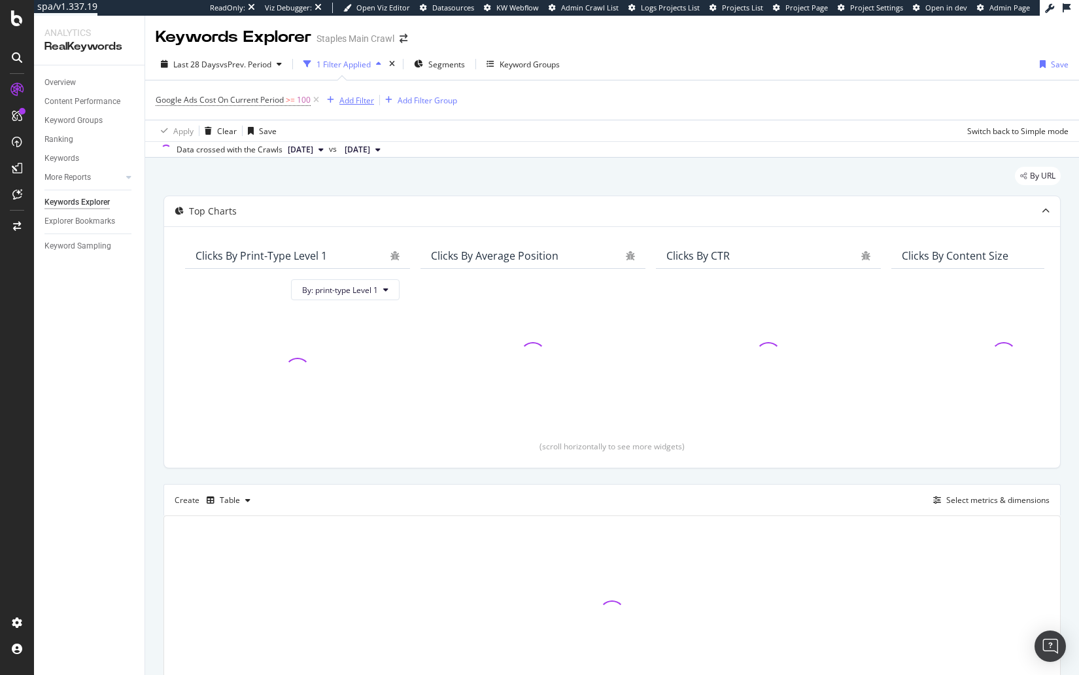
click at [345, 95] on div "Add Filter" at bounding box center [356, 100] width 35 height 11
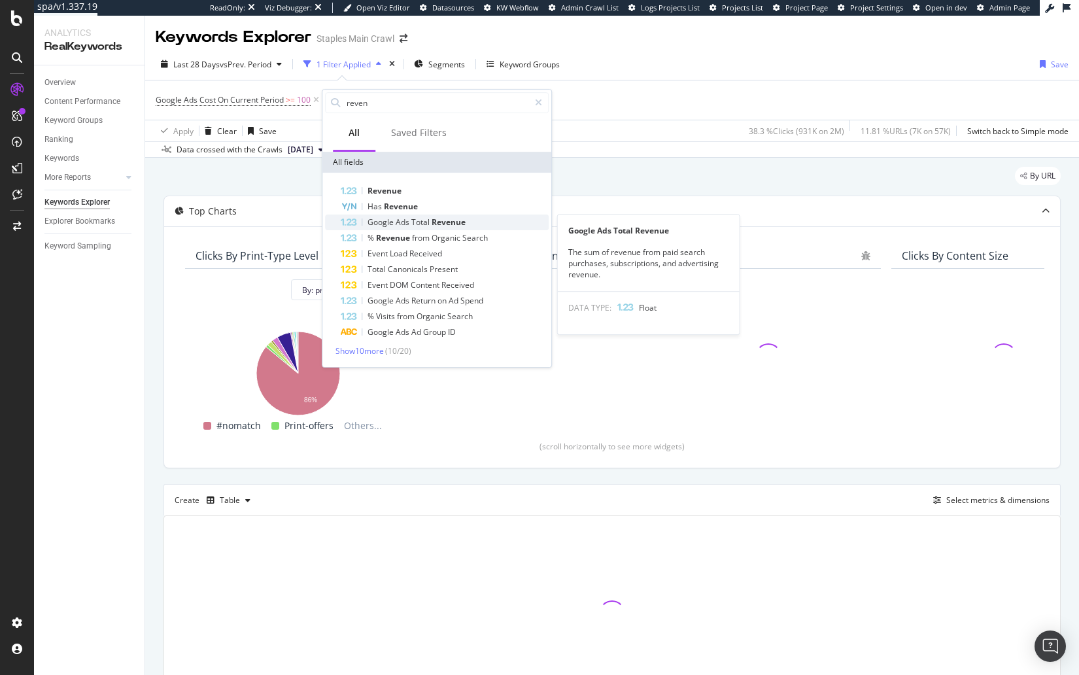
type input "reven"
click at [434, 224] on span "Revenue" at bounding box center [449, 222] width 34 height 11
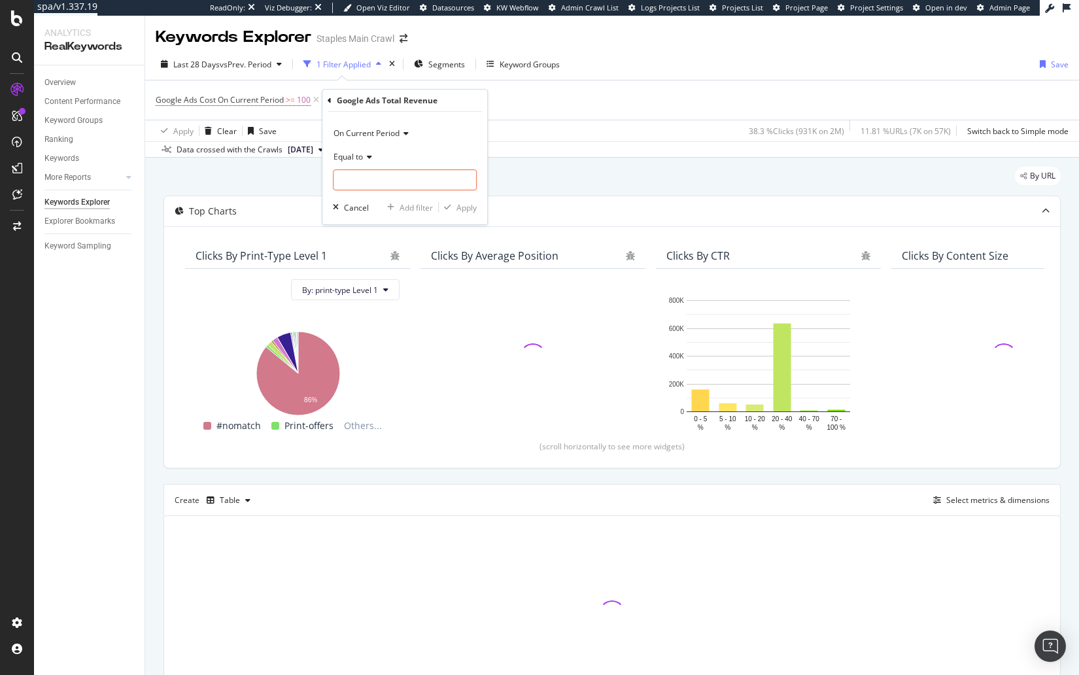
drag, startPoint x: 366, startPoint y: 153, endPoint x: 369, endPoint y: 162, distance: 9.5
click at [366, 153] on icon at bounding box center [367, 157] width 9 height 8
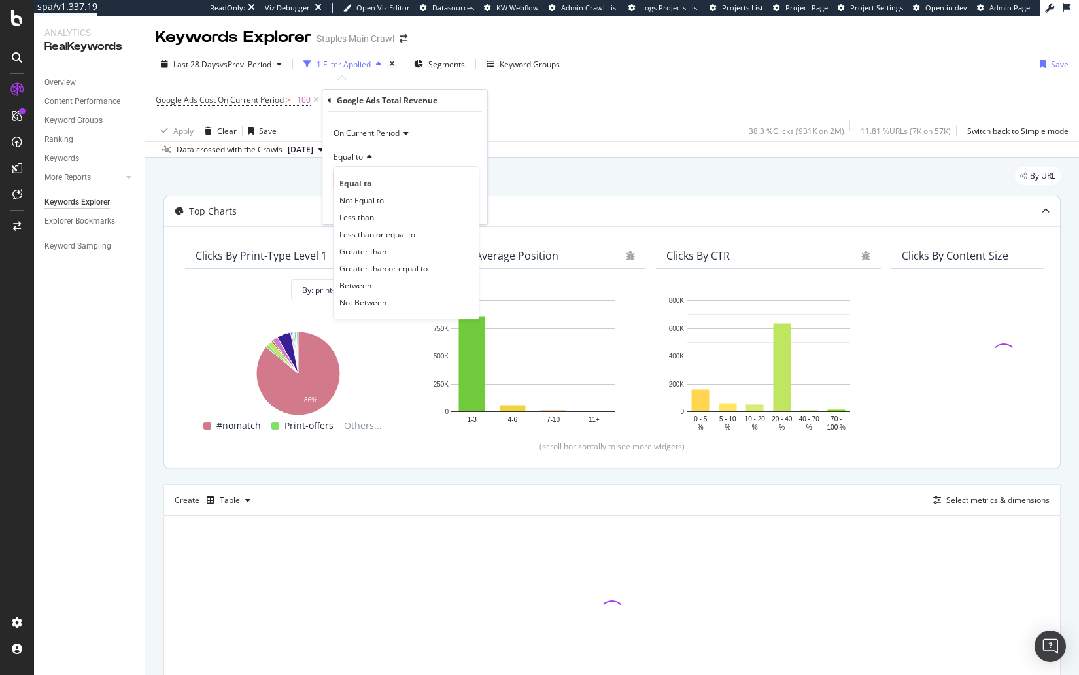
click at [388, 247] on div "Greater than" at bounding box center [406, 251] width 140 height 17
click at [377, 153] on span "Greater than" at bounding box center [357, 156] width 47 height 11
click at [385, 182] on div "Equal to" at bounding box center [406, 183] width 140 height 17
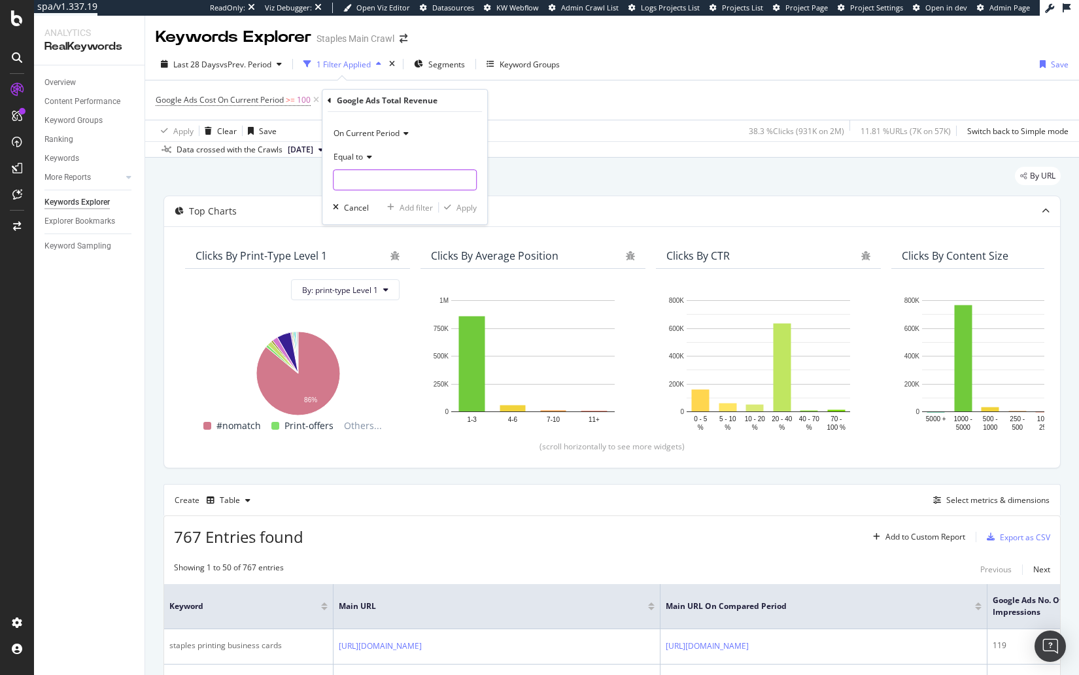
click at [394, 175] on input "number" at bounding box center [405, 179] width 144 height 21
type input "0"
click at [368, 158] on icon at bounding box center [367, 157] width 9 height 8
click at [368, 157] on icon at bounding box center [367, 157] width 9 height 8
drag, startPoint x: 467, startPoint y: 206, endPoint x: 451, endPoint y: 214, distance: 18.1
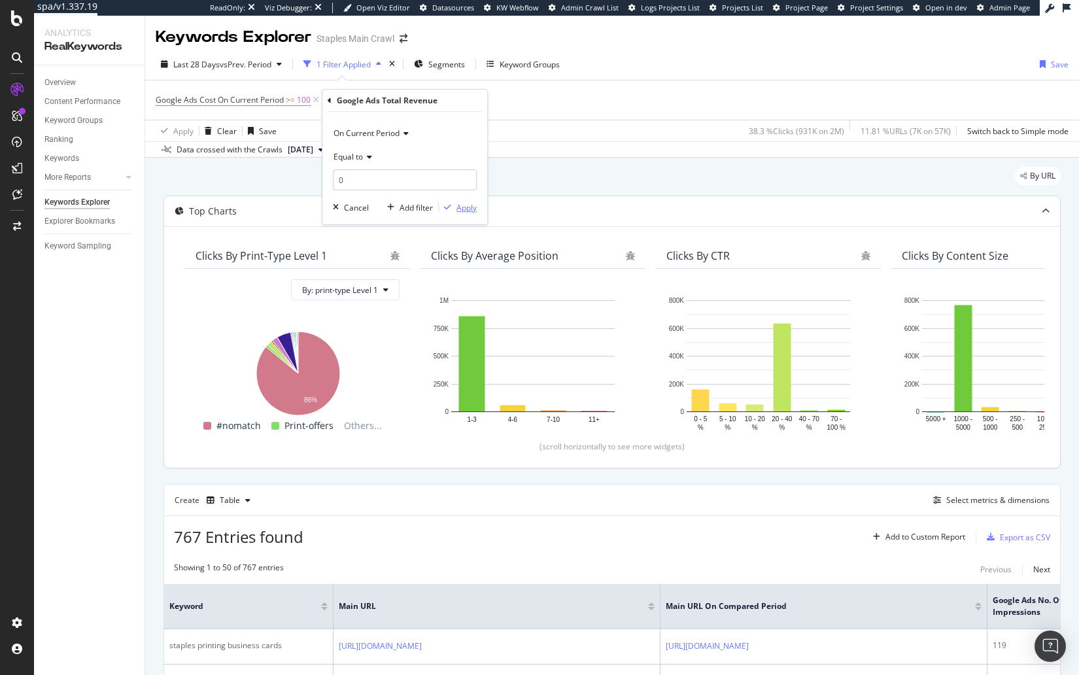
click at [467, 206] on div "Apply" at bounding box center [467, 207] width 20 height 11
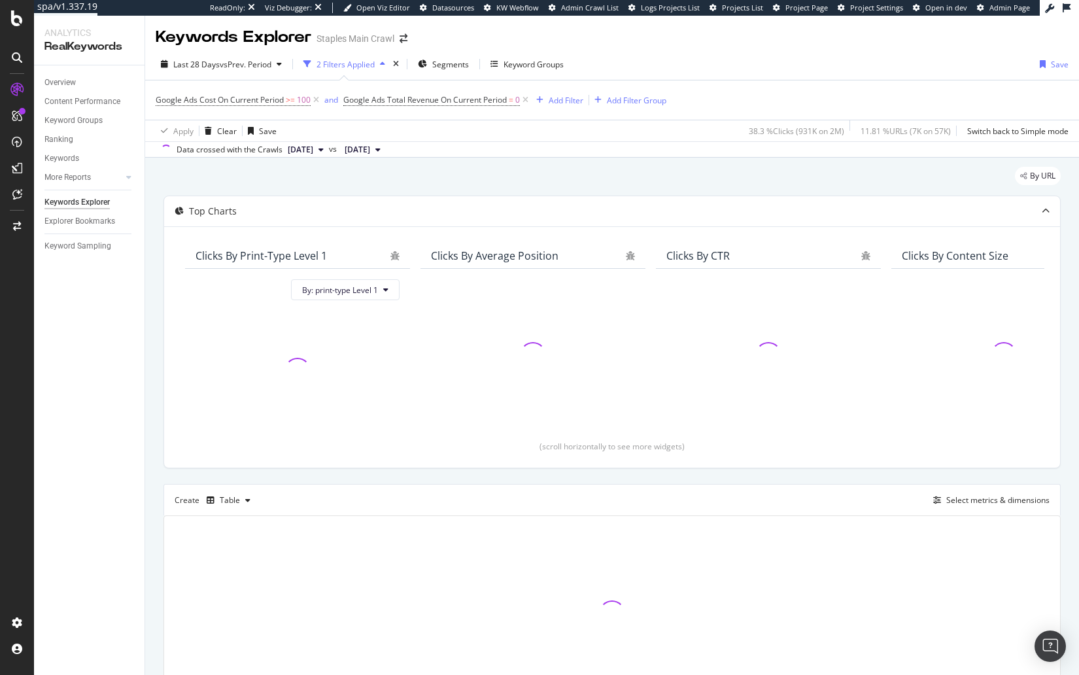
click at [436, 177] on div "By URL" at bounding box center [612, 181] width 897 height 29
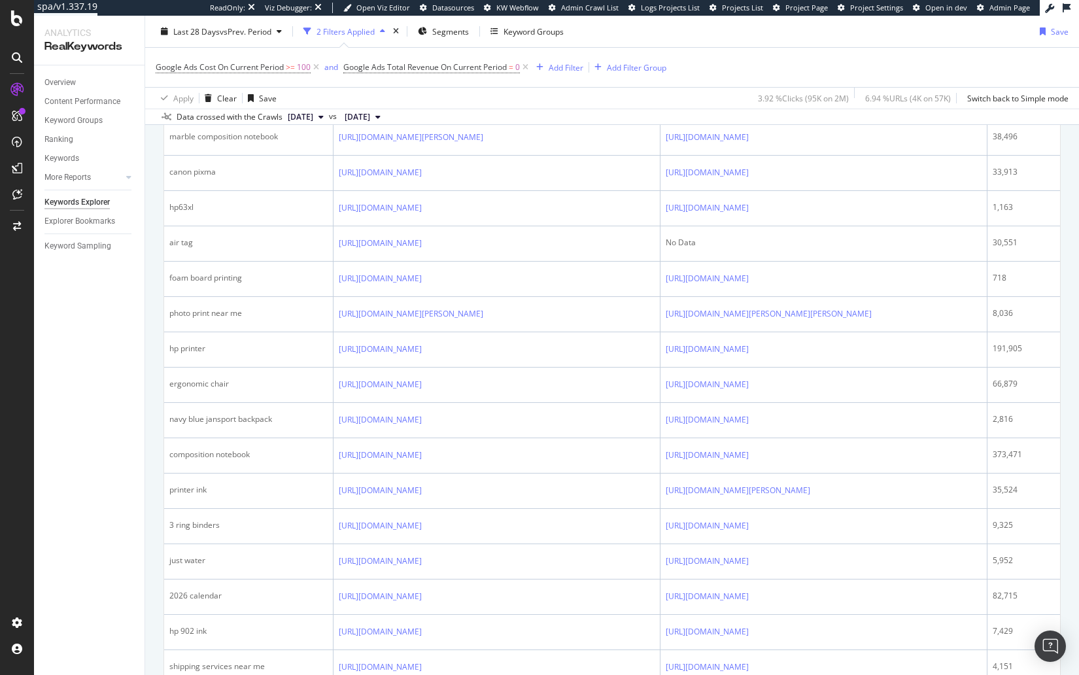
scroll to position [612, 0]
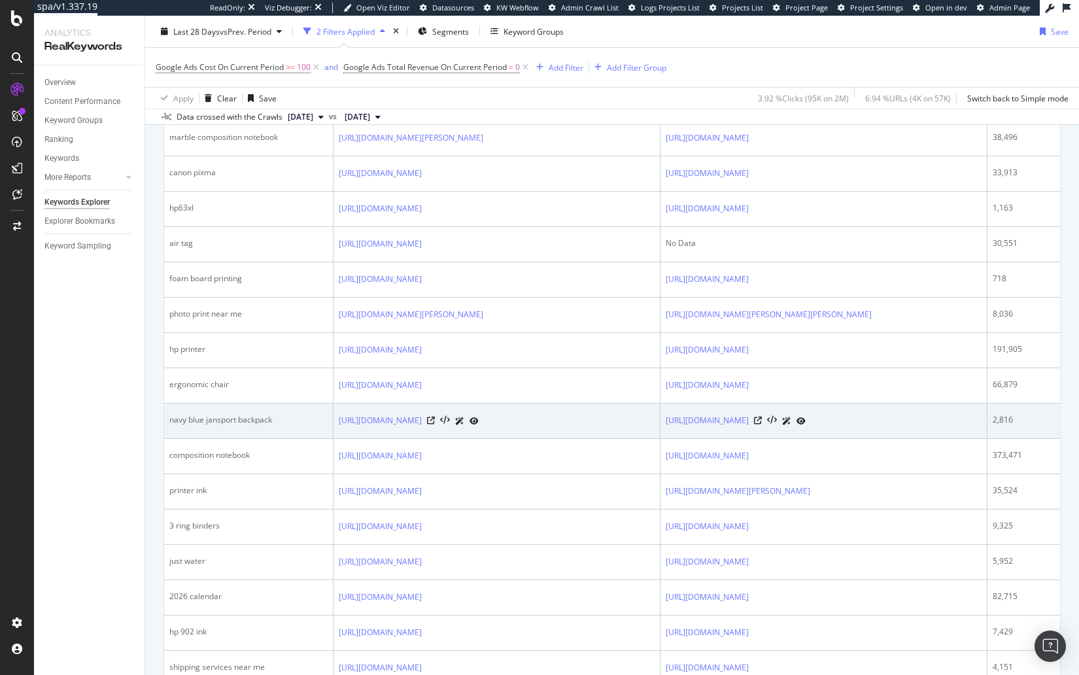
click at [311, 439] on td "navy blue jansport backpack" at bounding box center [248, 421] width 169 height 35
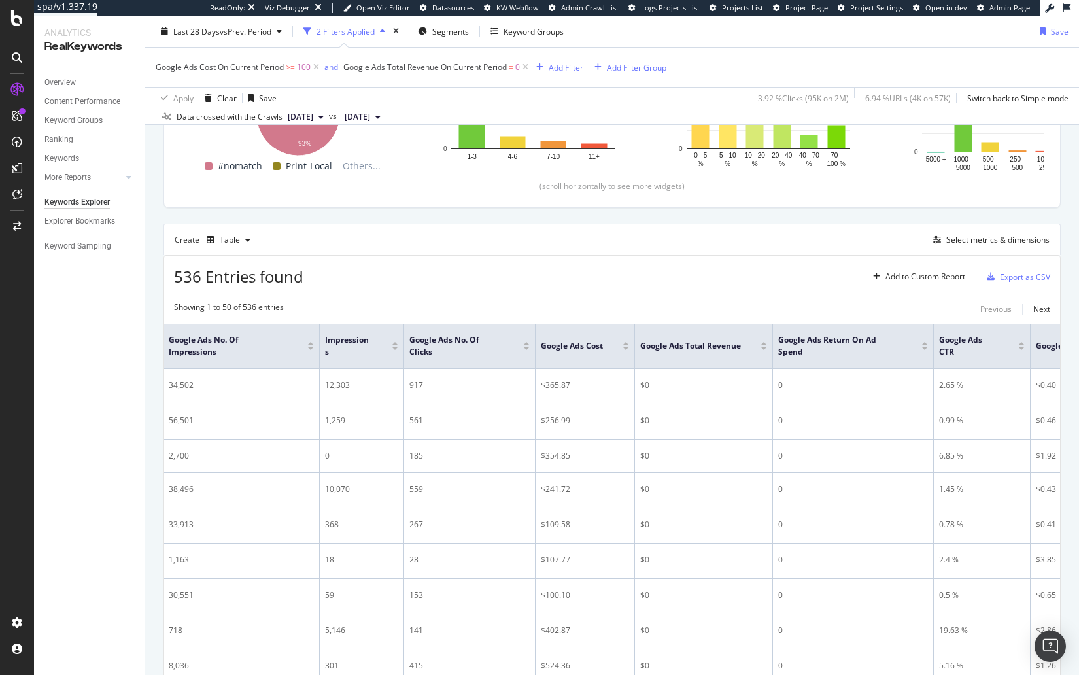
scroll to position [262, 0]
click at [625, 345] on div at bounding box center [626, 346] width 7 height 3
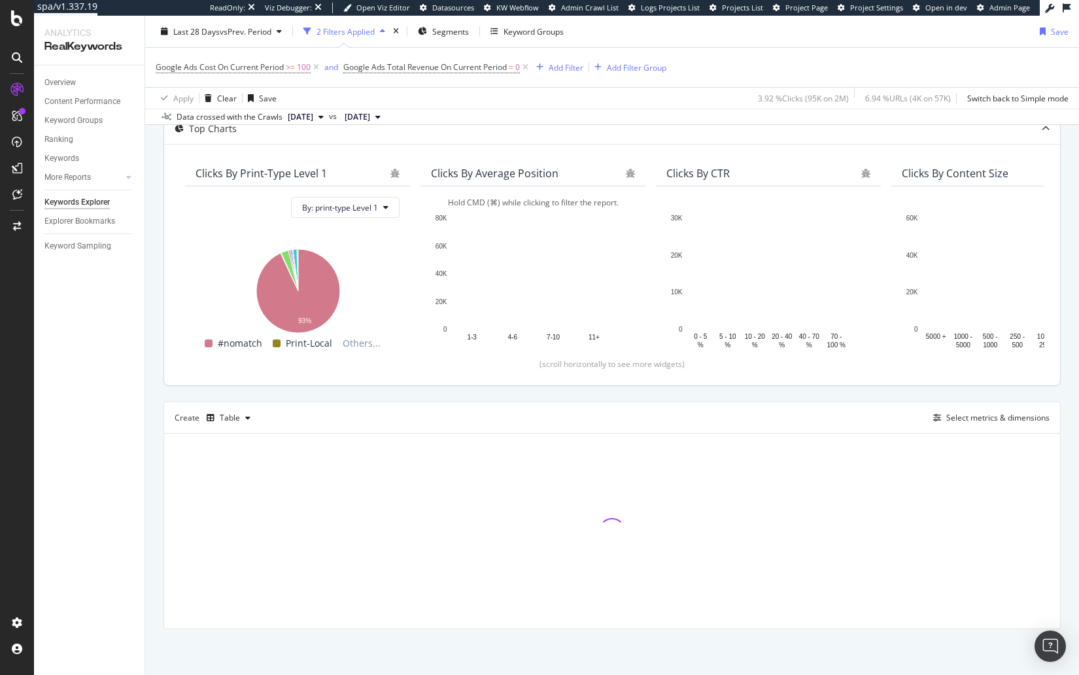
scroll to position [75, 0]
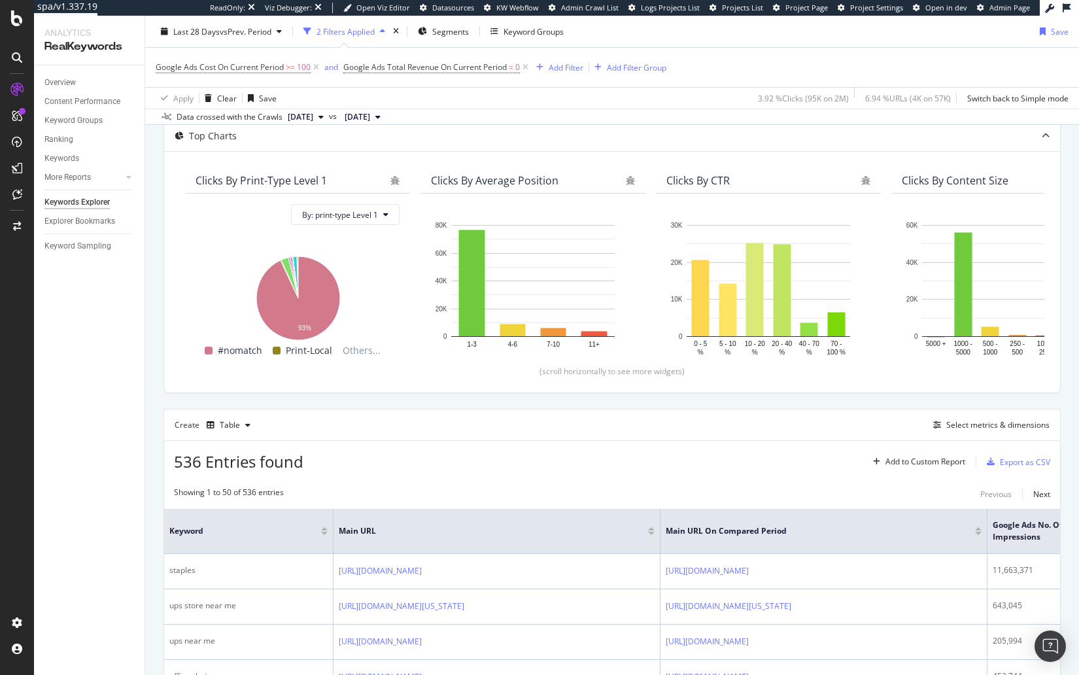
drag, startPoint x: 12, startPoint y: 24, endPoint x: 326, endPoint y: 9, distance: 315.0
click at [0, 0] on div at bounding box center [17, 337] width 34 height 675
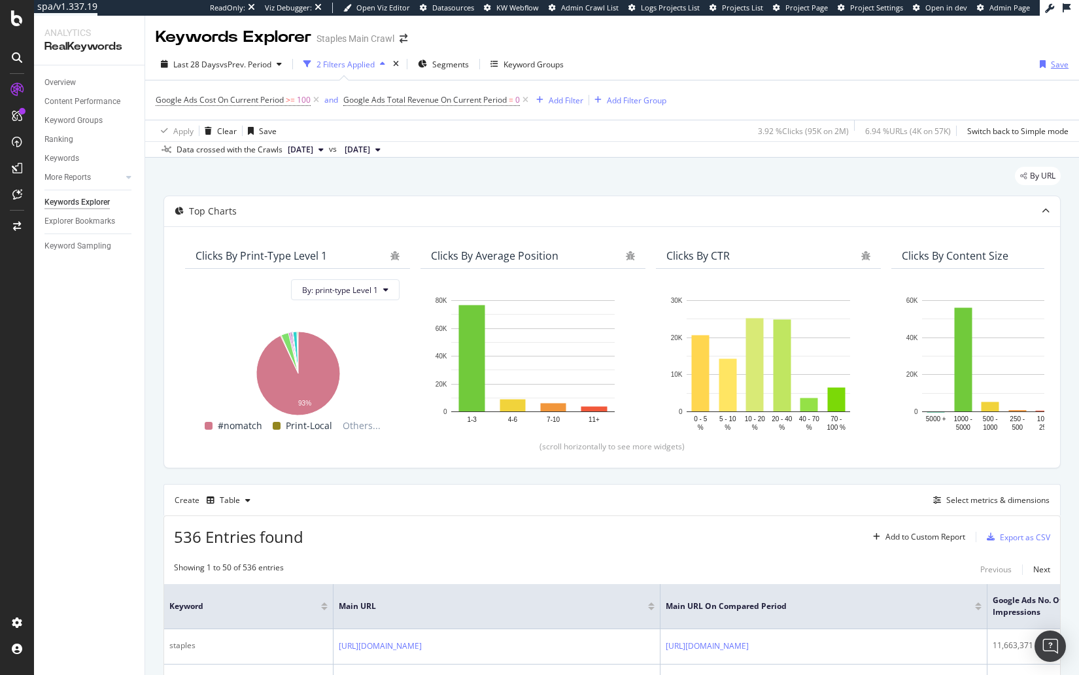
click at [1055, 67] on div "Save" at bounding box center [1060, 64] width 18 height 11
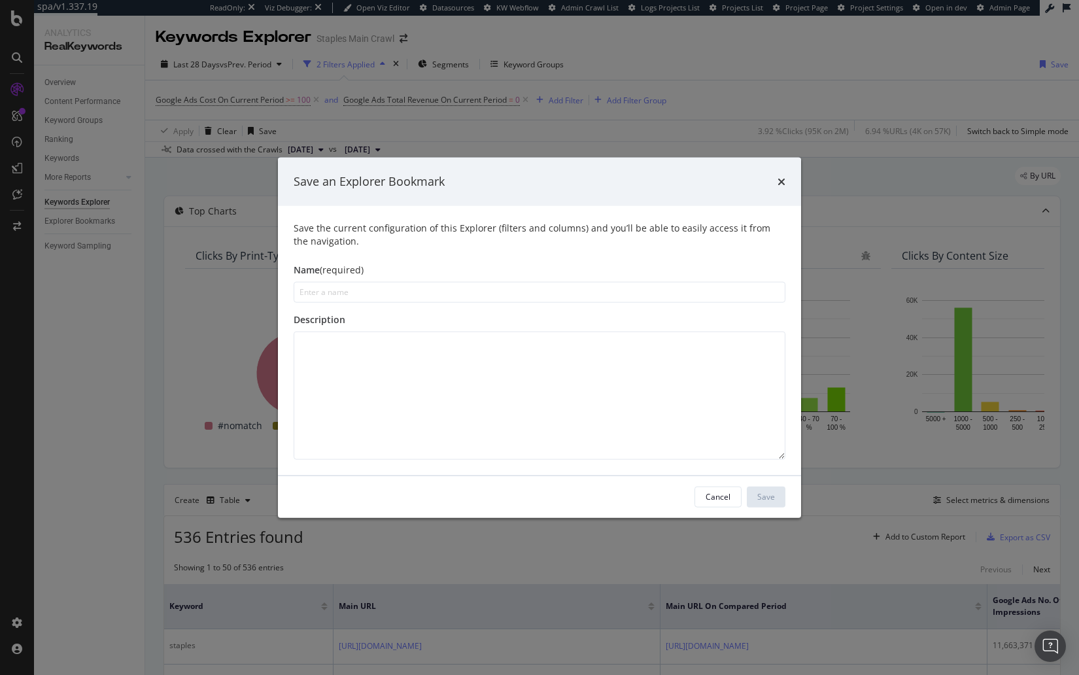
type input "A"
type input "Paid Search Ads with High Spend and 0 Revenue"
click at [780, 504] on button "Save" at bounding box center [766, 496] width 39 height 21
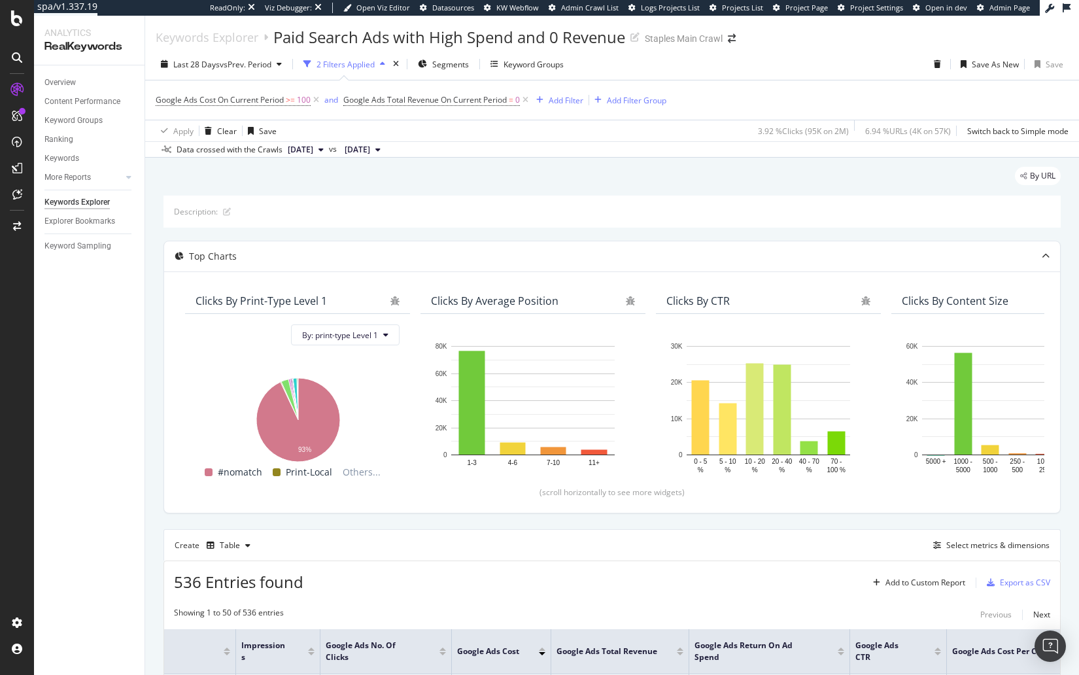
click at [559, 171] on div "By URL" at bounding box center [612, 181] width 897 height 29
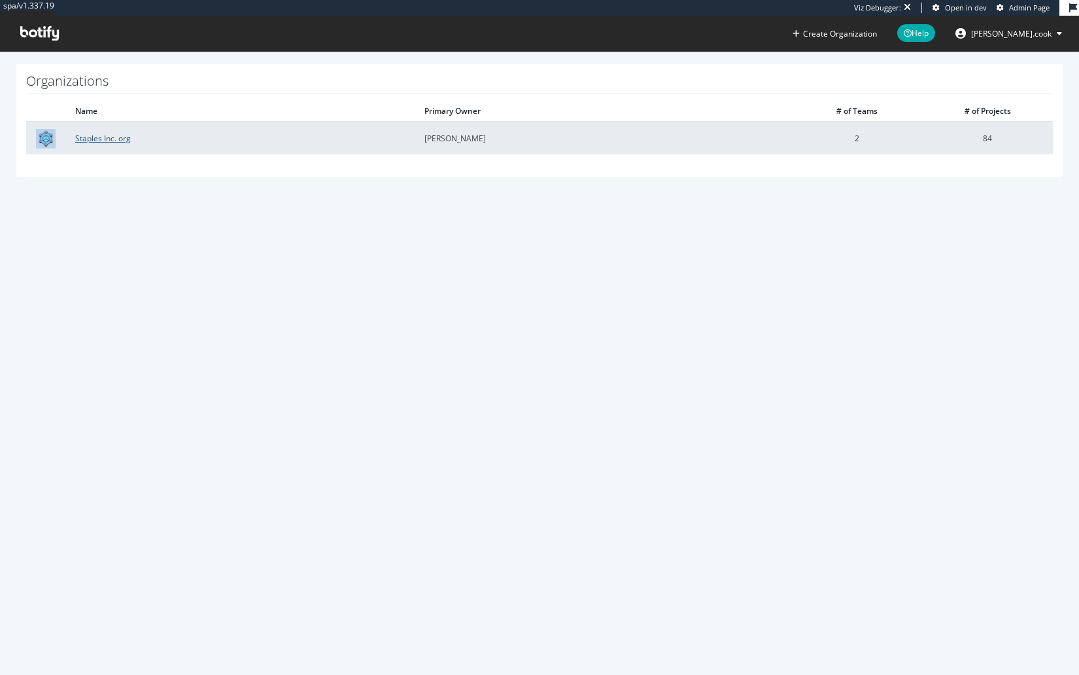
click at [96, 141] on link "Staples Inc. org" at bounding box center [103, 138] width 56 height 11
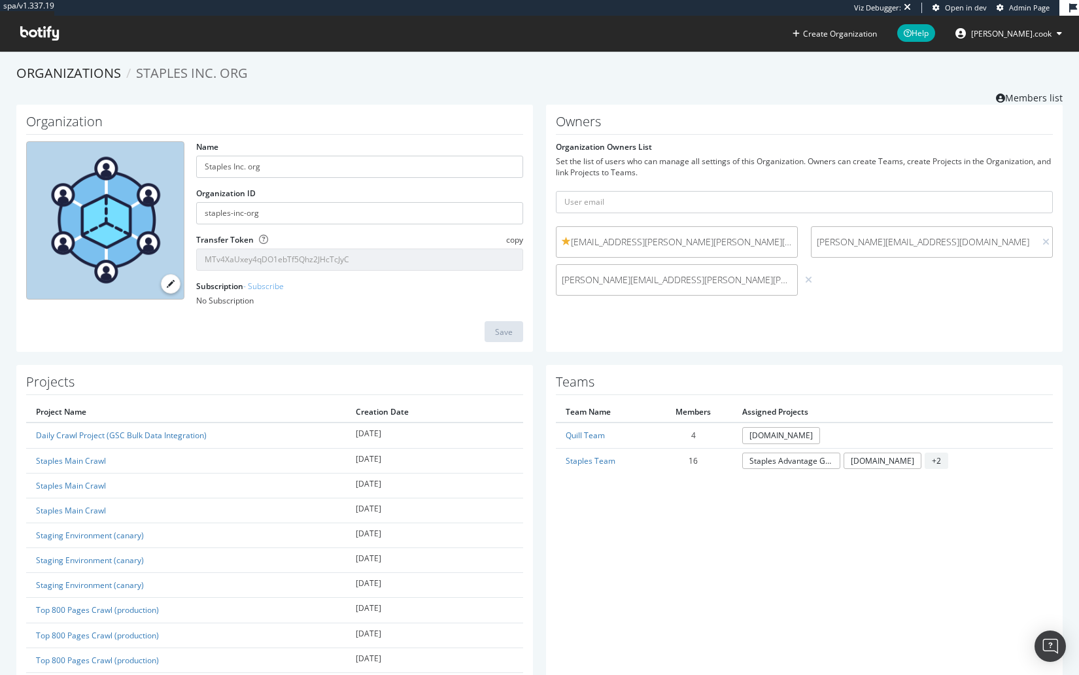
click at [553, 331] on div "Owners Organization Owners List Set the list of users who can manage all settin…" at bounding box center [804, 229] width 517 height 248
drag, startPoint x: 642, startPoint y: 542, endPoint x: 691, endPoint y: 416, distance: 135.2
click at [601, 458] on link "Staples Team" at bounding box center [591, 460] width 50 height 11
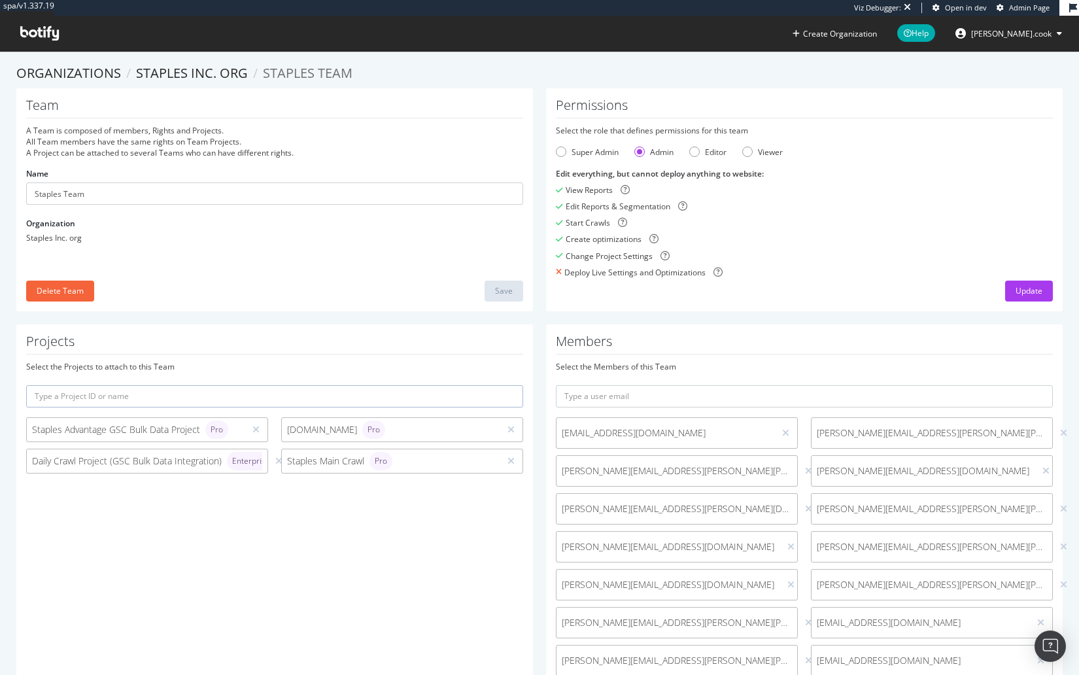
scroll to position [107, 0]
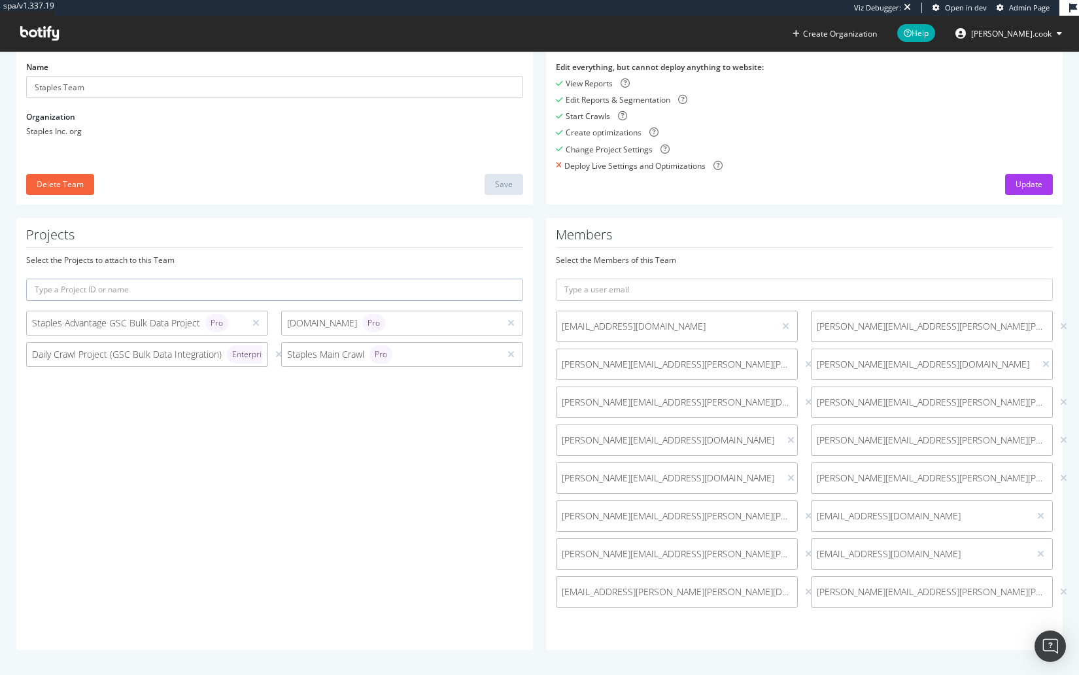
click at [672, 631] on div "Members Select the Members of this Team herb@botify.com Stephanie.McQuaid@stapl…" at bounding box center [804, 434] width 517 height 432
click at [540, 528] on div "Members Select the Members of this Team herb@botify.com Stephanie.McQuaid@stapl…" at bounding box center [805, 434] width 530 height 432
click at [563, 515] on span "rebecca.lentz@staples.com" at bounding box center [677, 516] width 230 height 13
copy span "rebecca.lentz@staples.com"
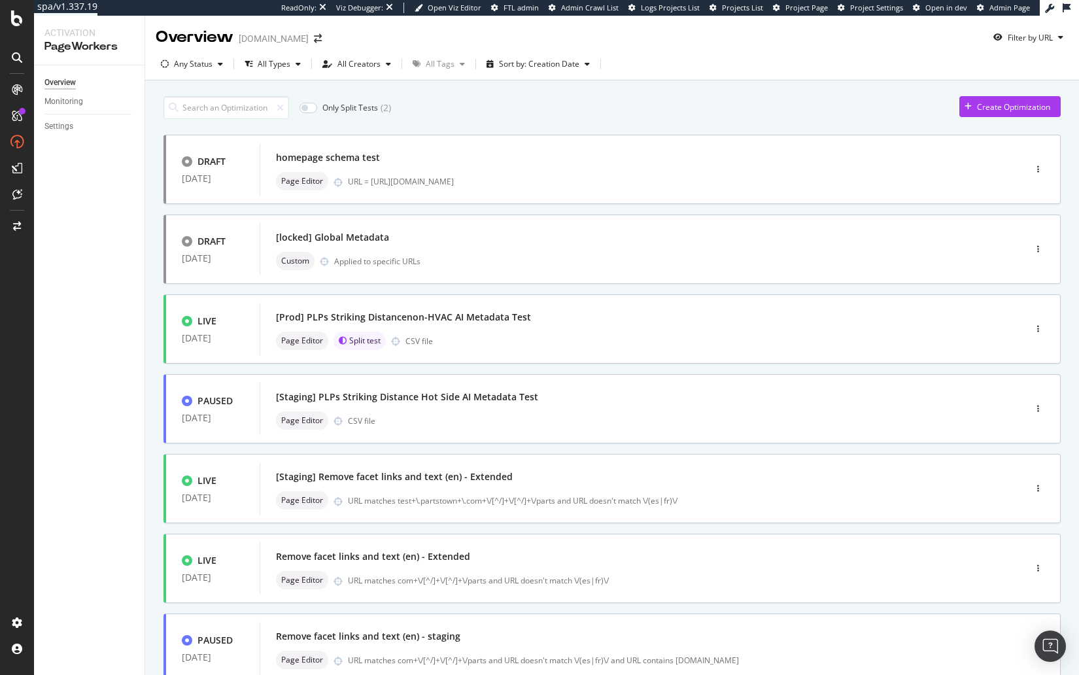
click at [56, 184] on div "Overview Monitoring Settings" at bounding box center [89, 370] width 111 height 610
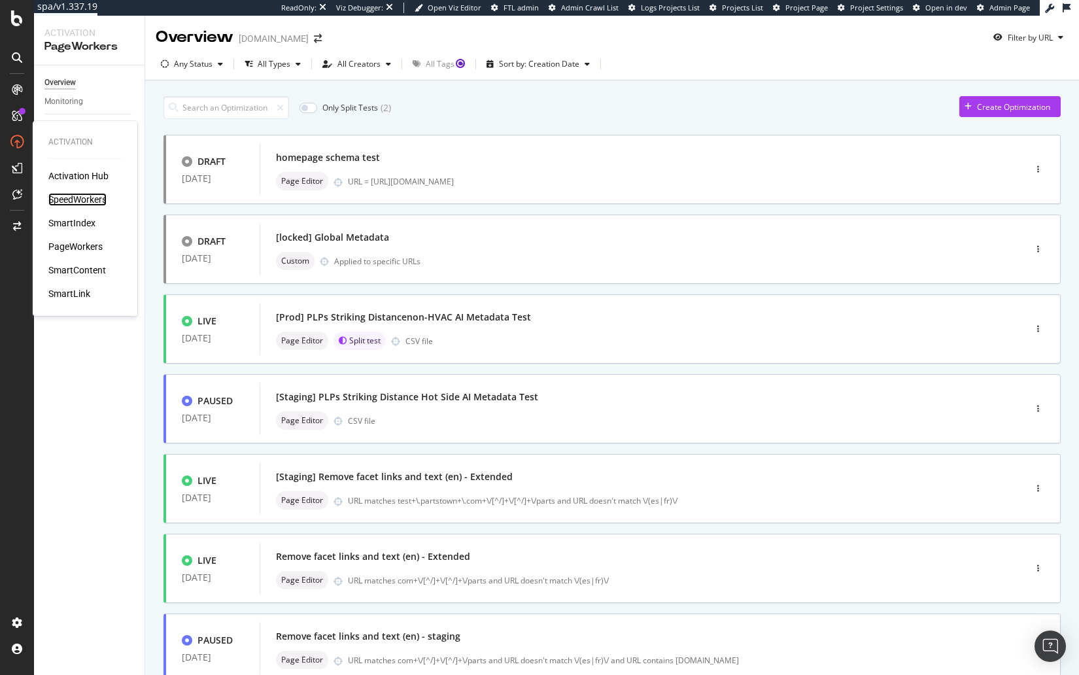
click at [92, 201] on div "SpeedWorkers" at bounding box center [77, 199] width 58 height 13
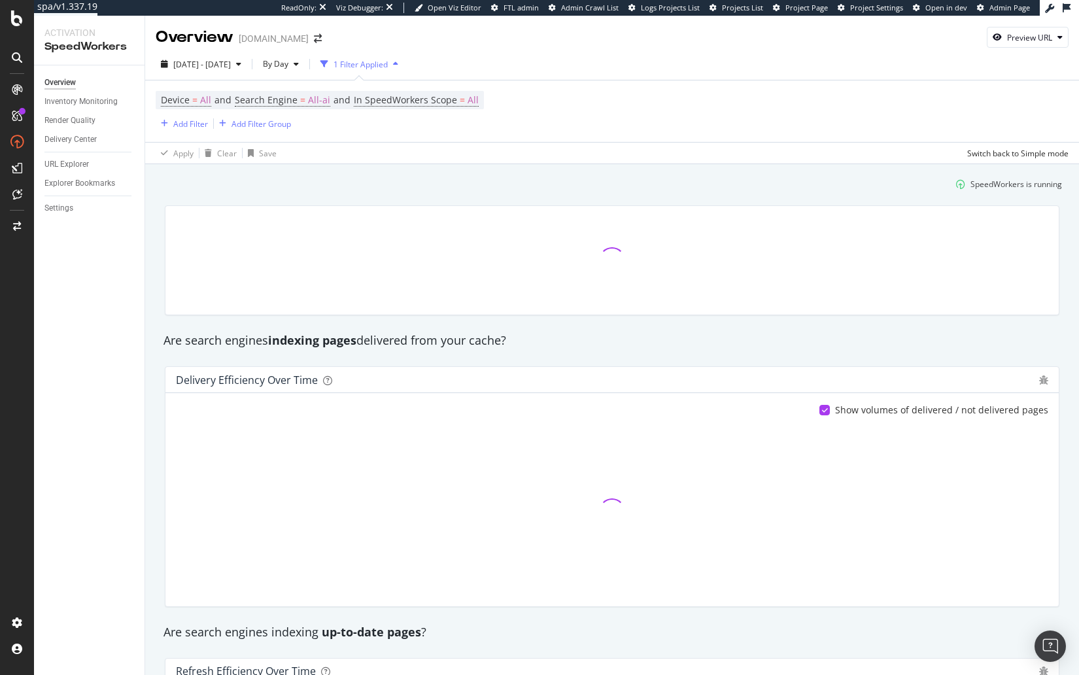
click at [264, 179] on div "SpeedWorkers is running" at bounding box center [612, 184] width 911 height 22
click at [326, 99] on span "All-ai" at bounding box center [319, 100] width 22 height 18
click at [300, 133] on span "All AI Search Engines" at bounding box center [287, 131] width 77 height 11
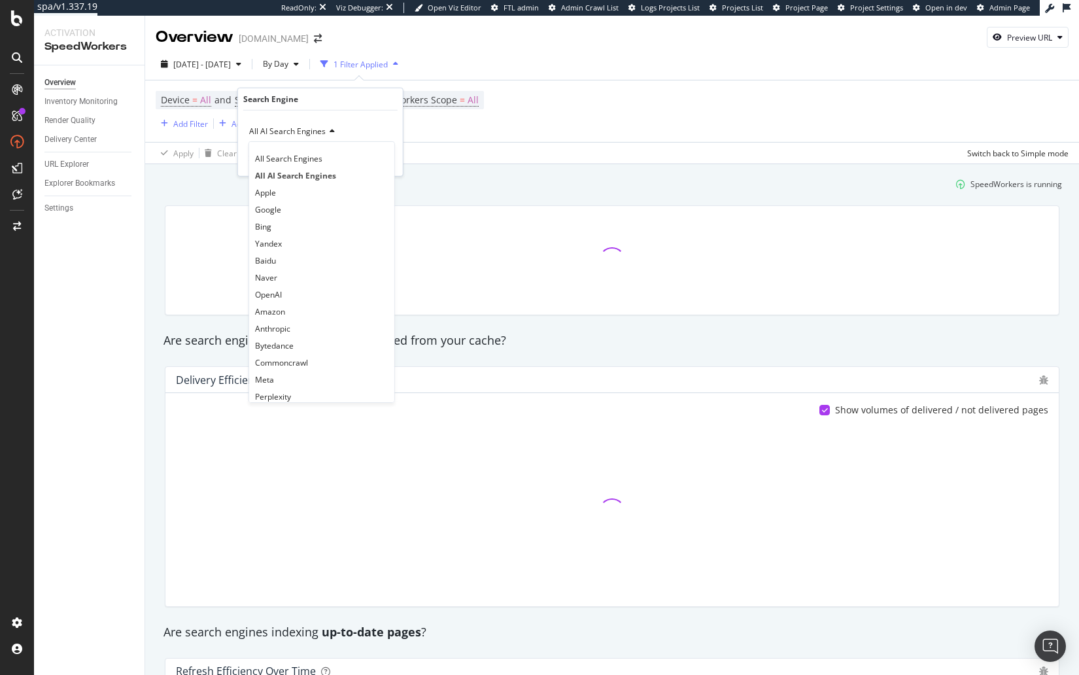
drag, startPoint x: 300, startPoint y: 156, endPoint x: 311, endPoint y: 158, distance: 10.6
click at [300, 156] on span "All Search Engines" at bounding box center [288, 157] width 67 height 11
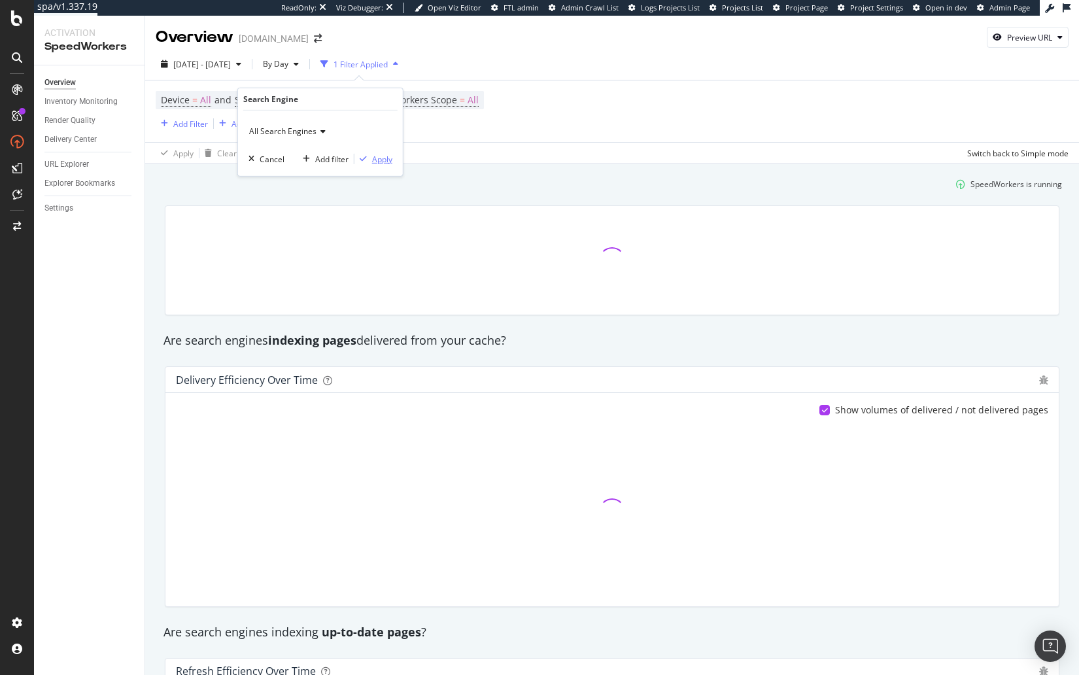
drag, startPoint x: 381, startPoint y: 156, endPoint x: 367, endPoint y: 165, distance: 16.2
click at [381, 156] on div "Apply" at bounding box center [382, 158] width 20 height 11
drag, startPoint x: 353, startPoint y: 194, endPoint x: 232, endPoint y: 95, distance: 156.2
click at [353, 194] on div "SpeedWorkers is running" at bounding box center [612, 184] width 911 height 22
drag, startPoint x: 561, startPoint y: 191, endPoint x: 604, endPoint y: 76, distance: 123.0
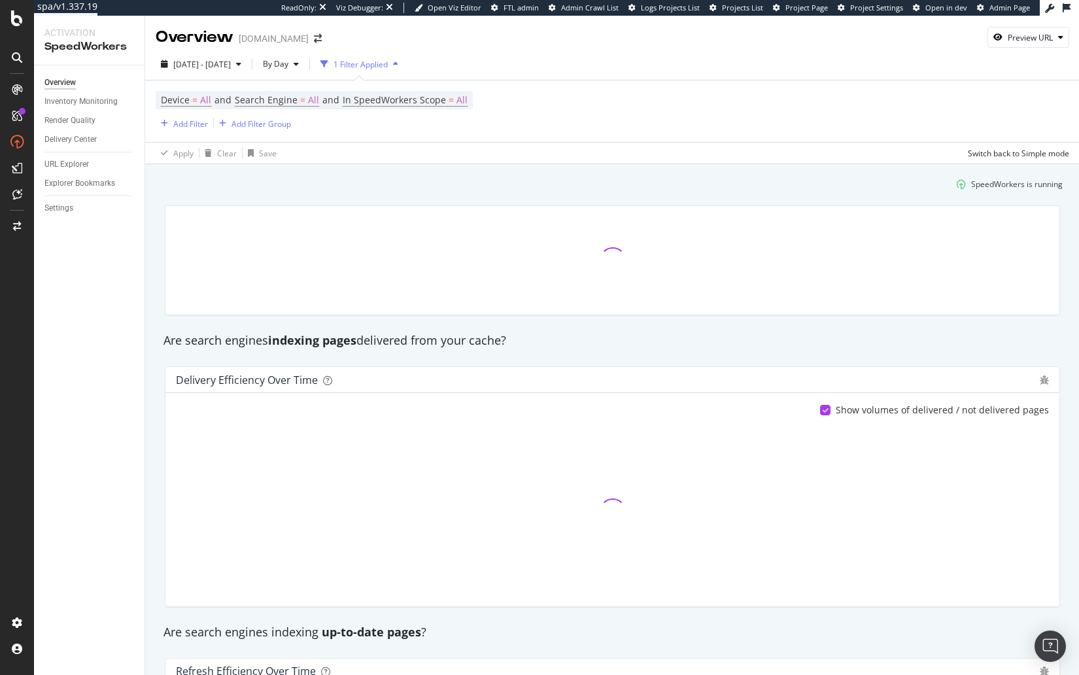
click at [561, 191] on div "SpeedWorkers is running" at bounding box center [612, 184] width 911 height 22
drag, startPoint x: 519, startPoint y: 173, endPoint x: 495, endPoint y: 161, distance: 26.9
click at [519, 173] on div "SpeedWorkers is running" at bounding box center [612, 184] width 911 height 22
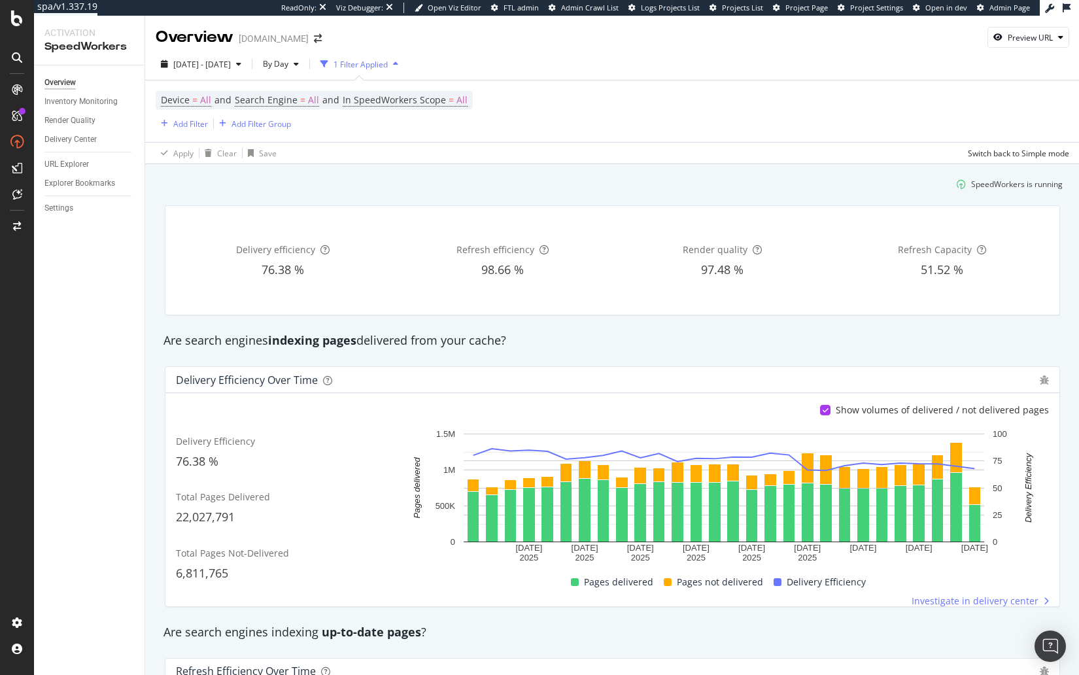
click at [457, 191] on div "SpeedWorkers is running" at bounding box center [612, 184] width 911 height 22
click at [454, 95] on span "In SpeedWorkers Scope = All" at bounding box center [405, 100] width 125 height 13
click at [411, 125] on div "All requested pages" at bounding box center [429, 131] width 144 height 21
drag, startPoint x: 418, startPoint y: 170, endPoint x: 478, endPoint y: 158, distance: 61.5
click at [418, 170] on span "Only SpeedWorkers scope" at bounding box center [411, 174] width 96 height 11
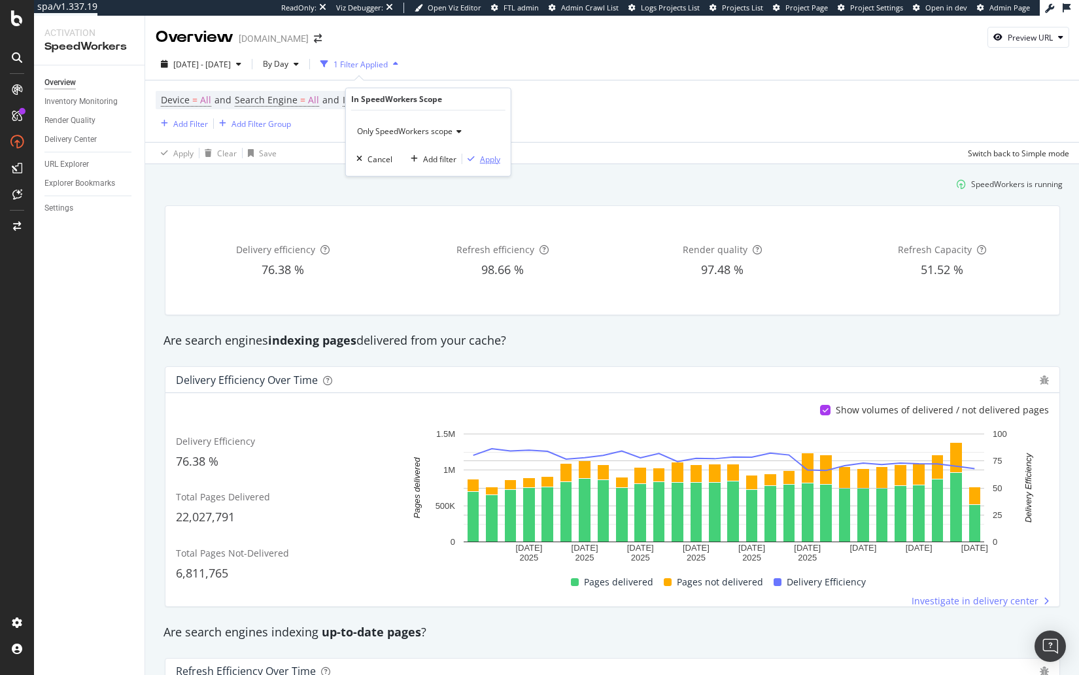
click at [483, 157] on div "Apply" at bounding box center [490, 158] width 20 height 11
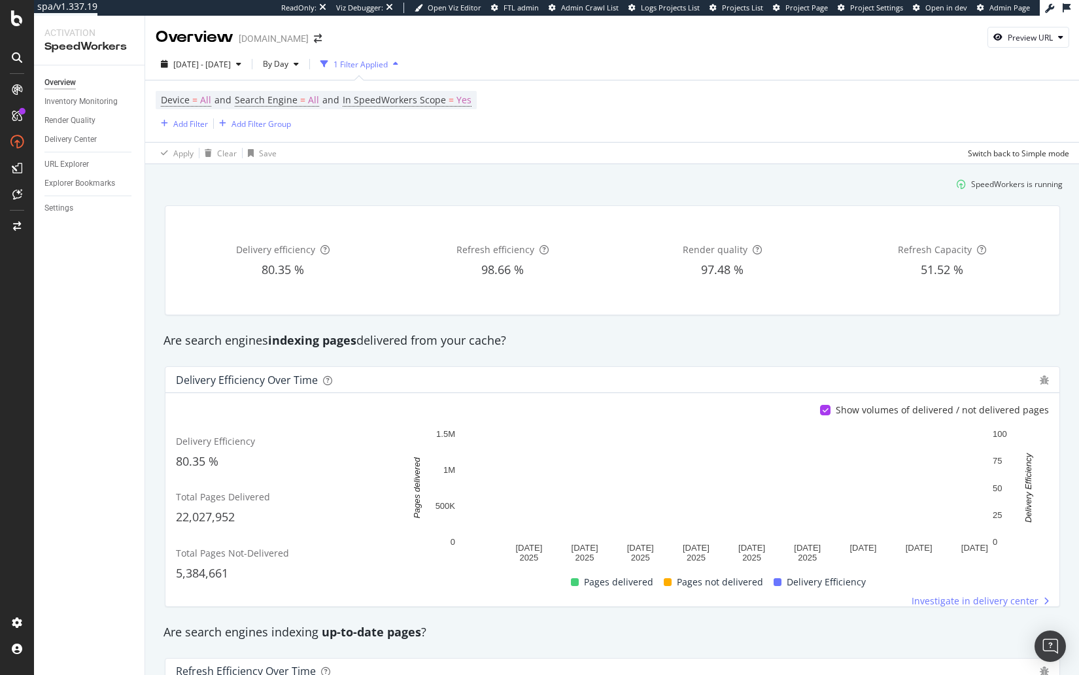
drag, startPoint x: 827, startPoint y: 340, endPoint x: 714, endPoint y: 321, distance: 115.5
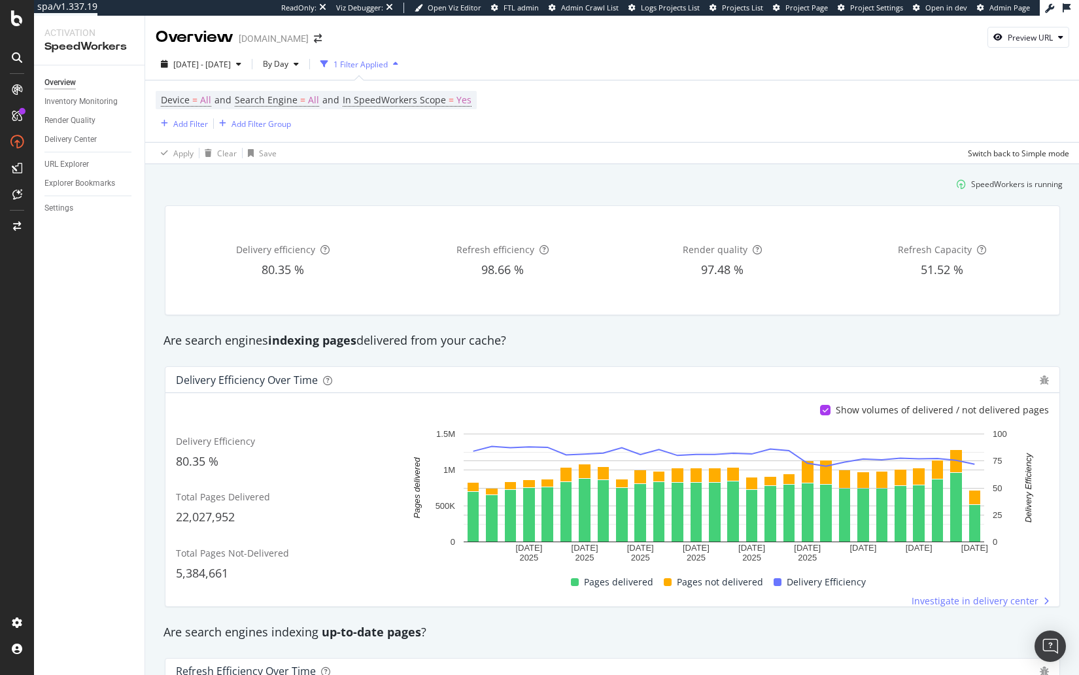
click at [827, 340] on div "Are search engines indexing pages delivered from your cache?" at bounding box center [612, 340] width 911 height 17
click at [95, 106] on div "Inventory Monitoring" at bounding box center [80, 102] width 73 height 14
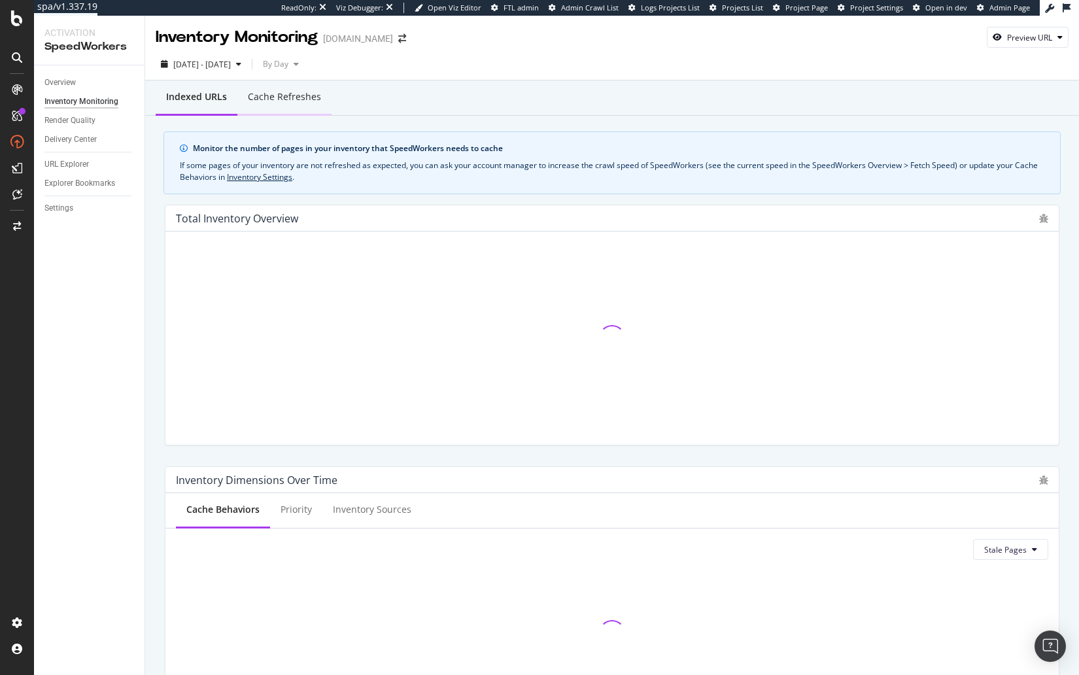
click at [276, 97] on div "Cache refreshes" at bounding box center [284, 96] width 73 height 13
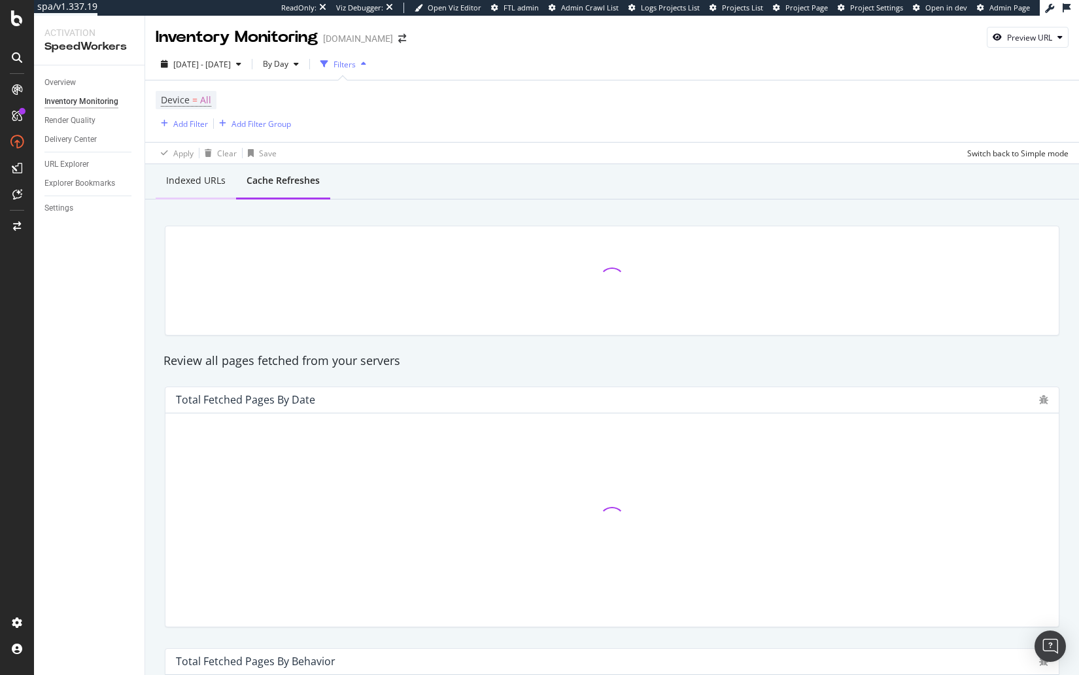
click at [192, 171] on div "Indexed URLs" at bounding box center [196, 182] width 80 height 36
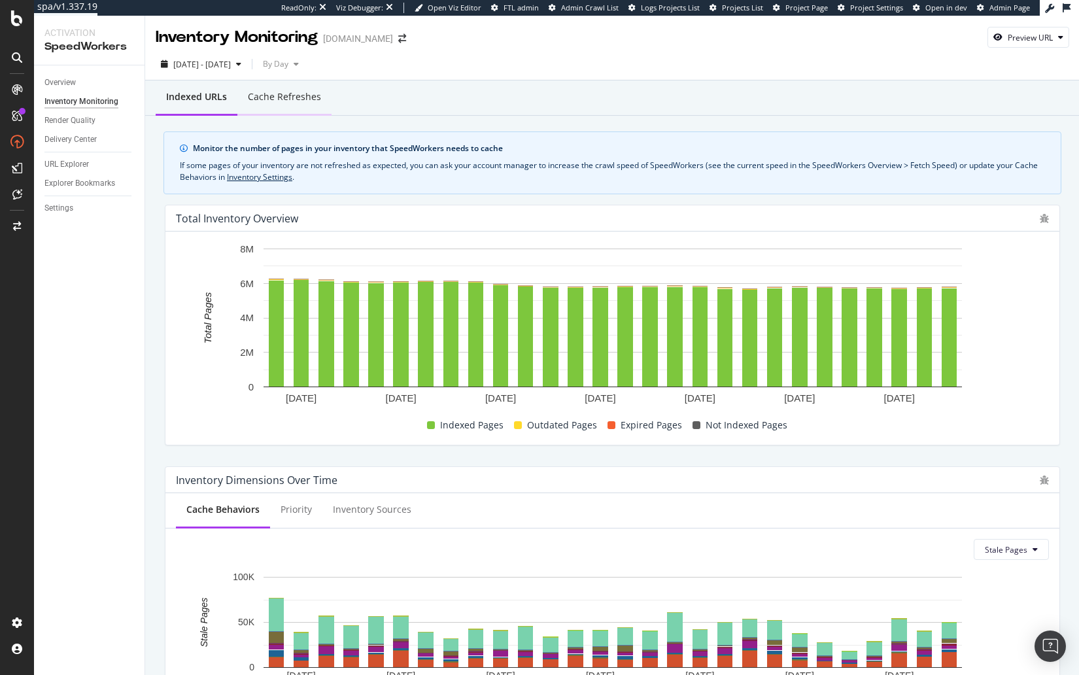
click at [275, 95] on div "Cache refreshes" at bounding box center [284, 96] width 73 height 13
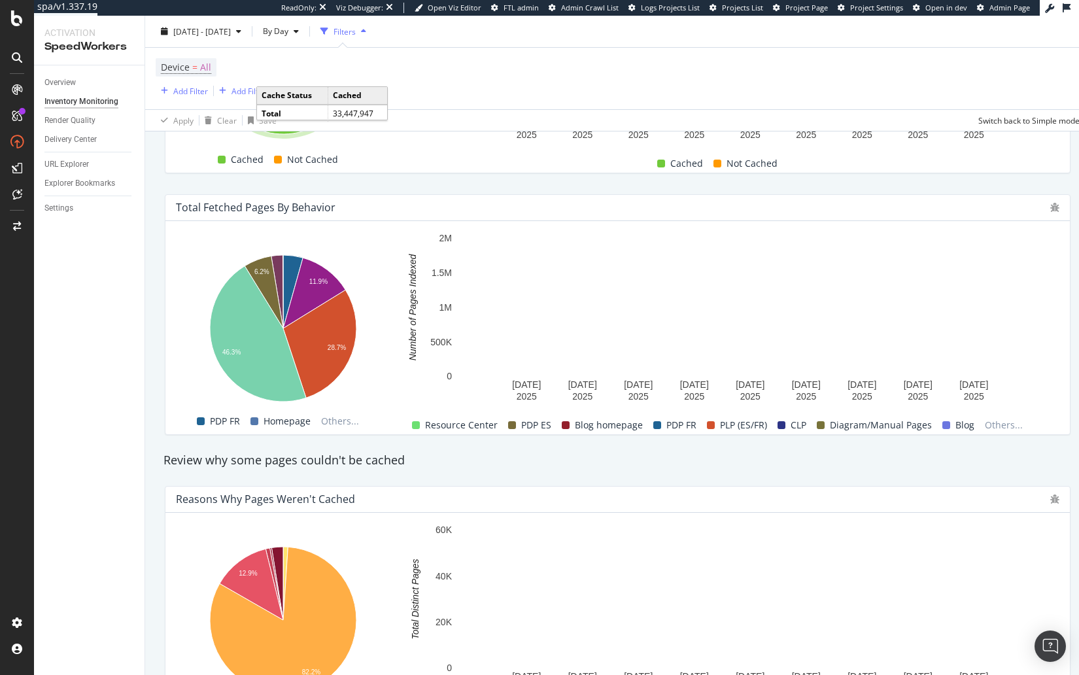
scroll to position [598, 0]
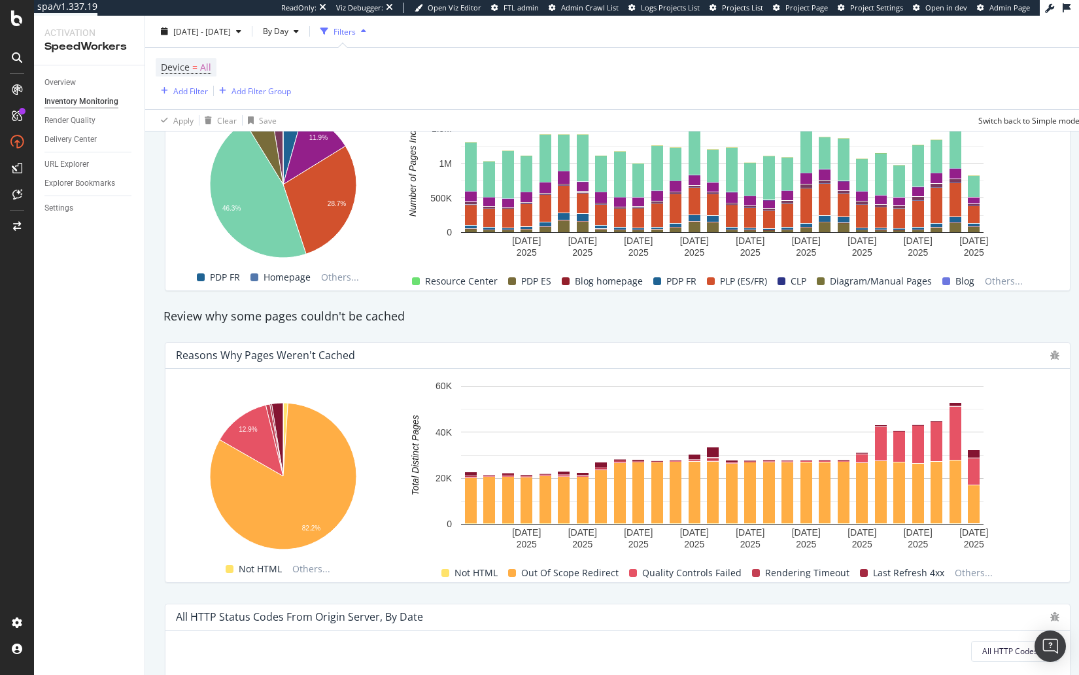
click at [752, 319] on div "Review why some pages couldn't be cached" at bounding box center [618, 316] width 922 height 17
click at [79, 122] on div "Render Quality" at bounding box center [69, 121] width 51 height 14
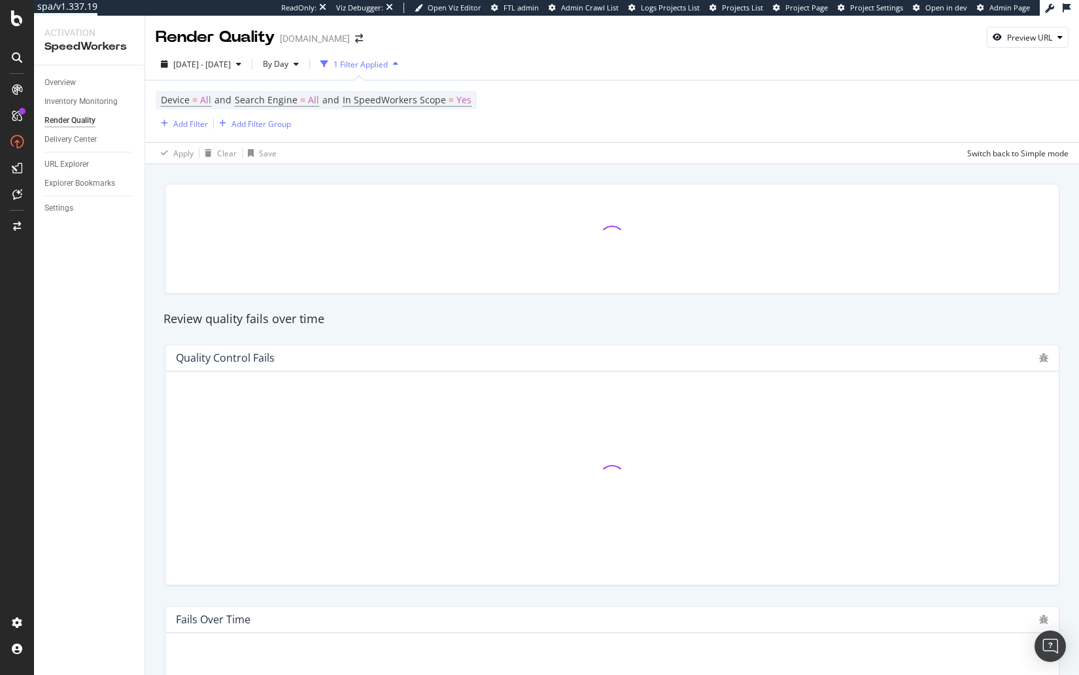
click at [362, 330] on div "Review quality fails over time" at bounding box center [612, 319] width 911 height 30
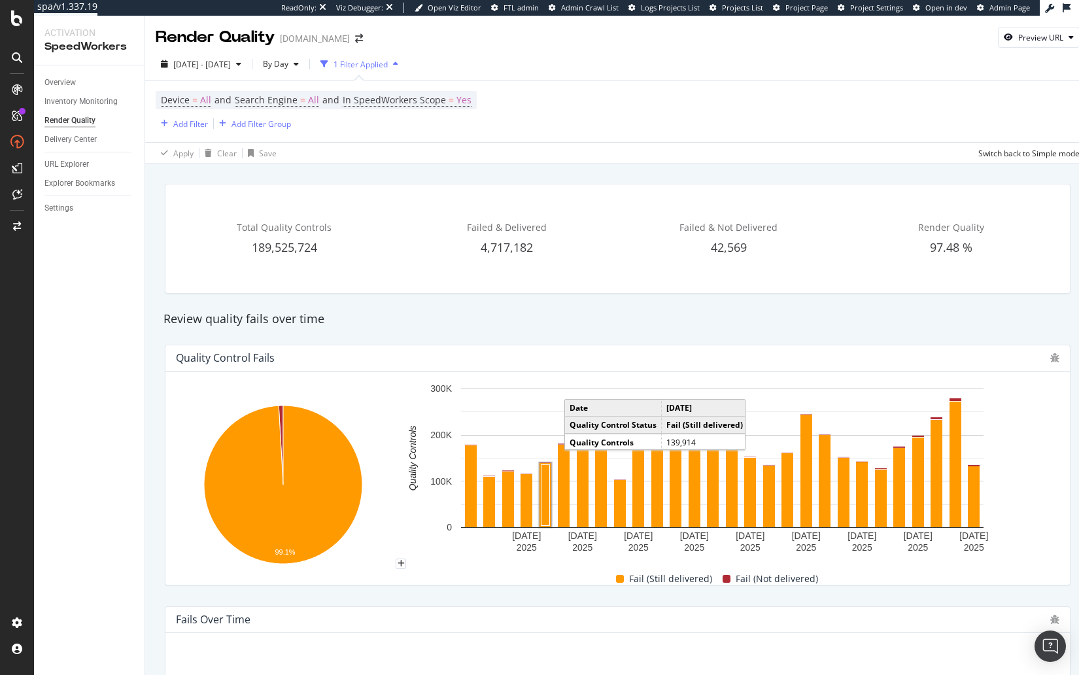
click at [722, 300] on div "Total Quality Controls 189,525,724 Failed & Delivered 4,717,182 Failed & Not De…" at bounding box center [618, 238] width 922 height 131
click at [479, 311] on div "Review quality fails over time" at bounding box center [618, 319] width 922 height 17
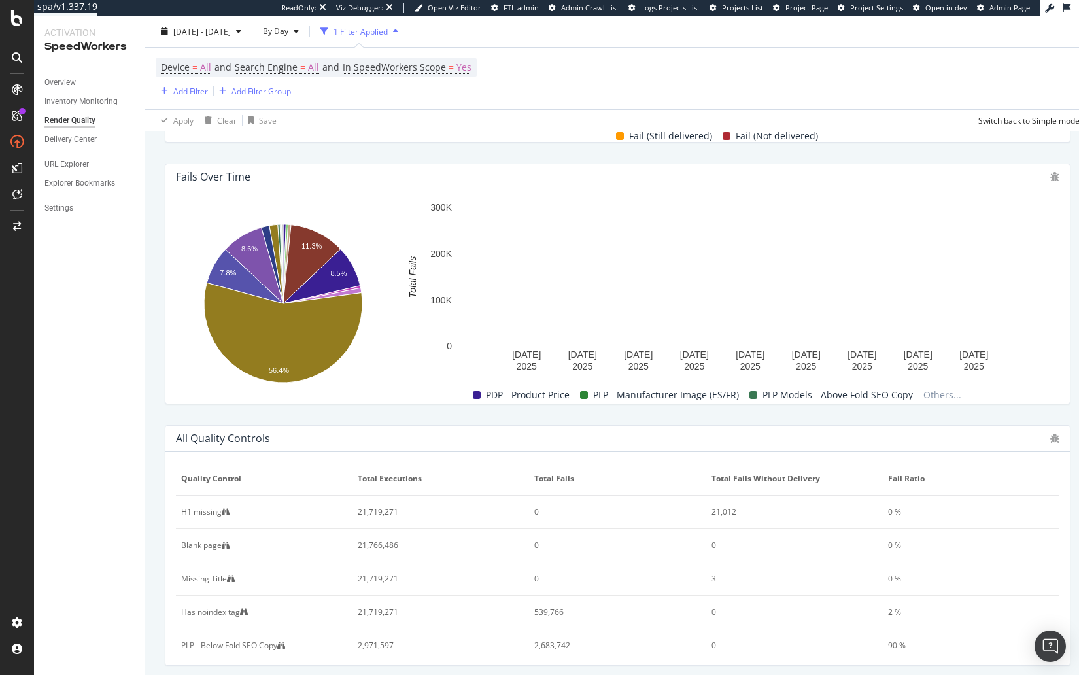
scroll to position [432, 0]
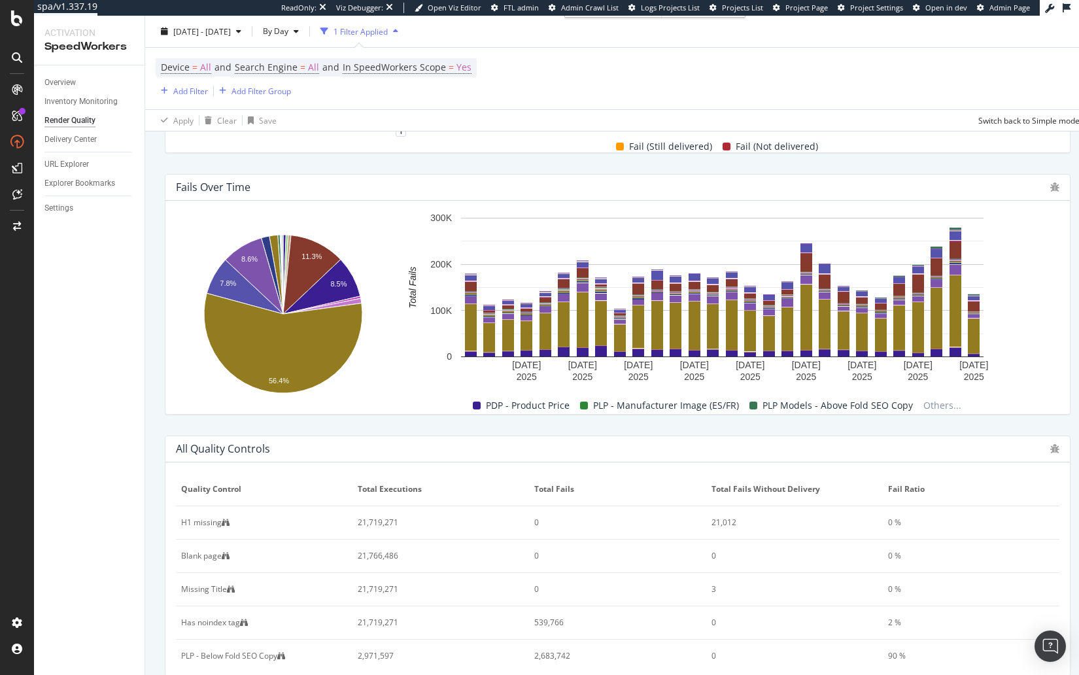
click at [924, 166] on div "Fails Over Time Hold CMD (⌘) while clicking to filter the report. 11.3% 8.5% 8.…" at bounding box center [618, 295] width 922 height 262
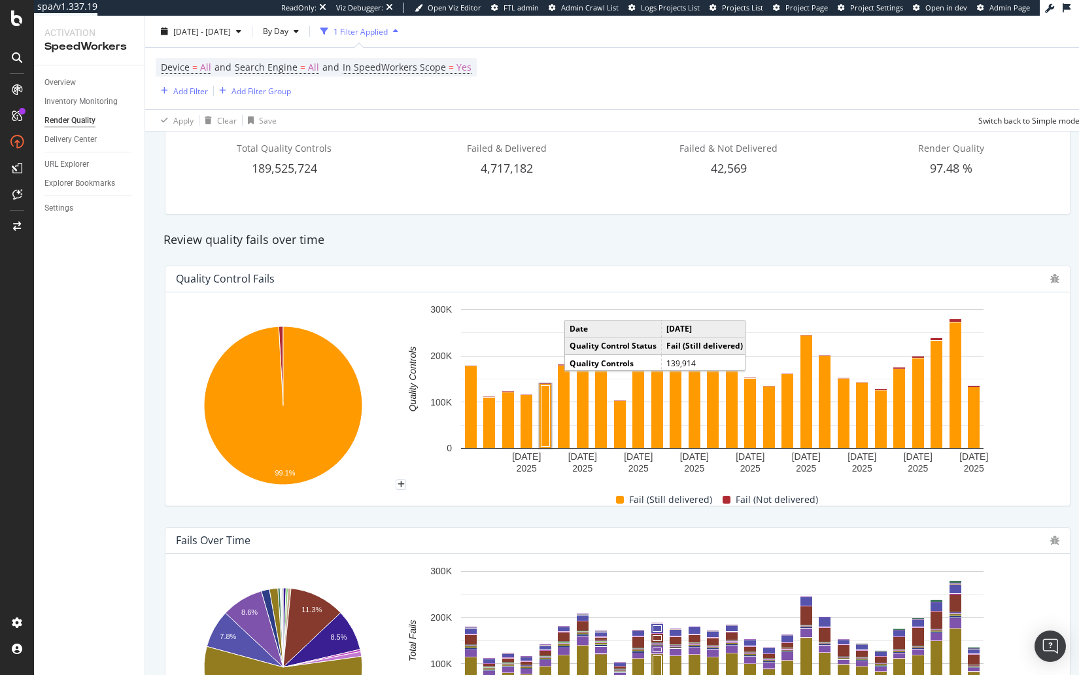
scroll to position [0, 0]
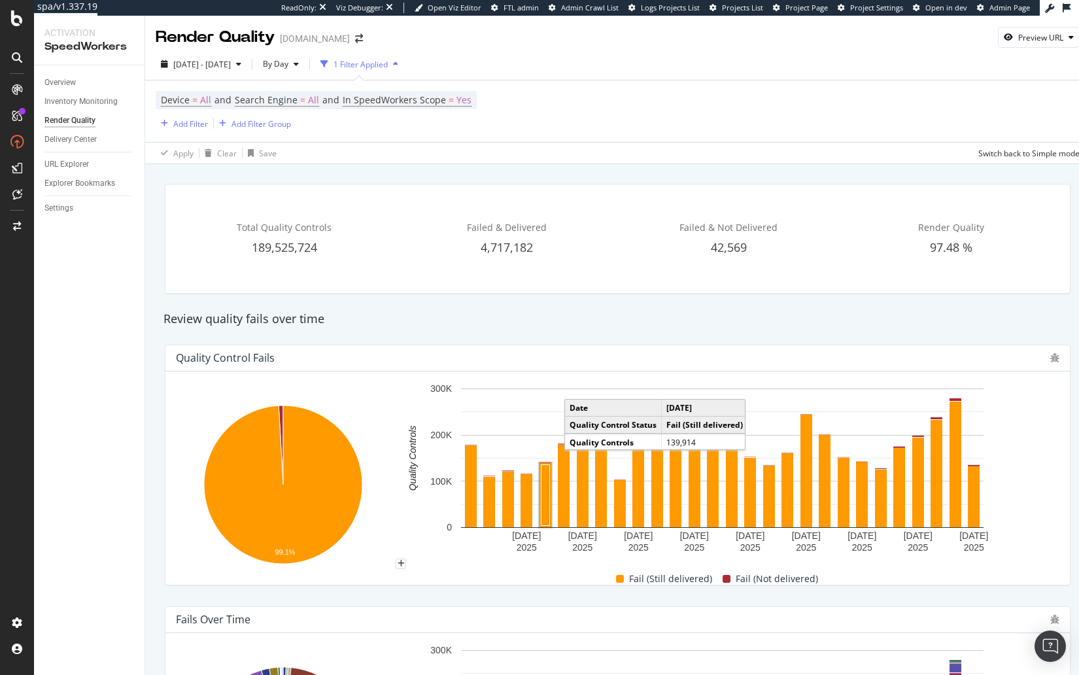
click at [515, 313] on div "Review quality fails over time" at bounding box center [618, 319] width 922 height 17
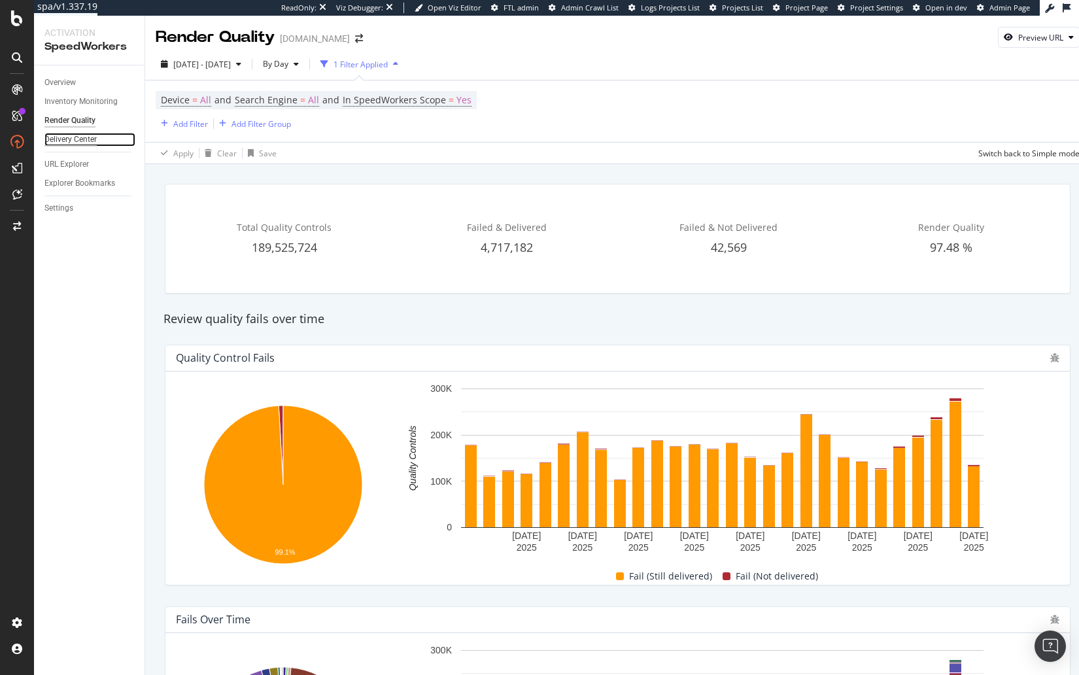
click at [89, 138] on div "Delivery Center" at bounding box center [70, 140] width 52 height 14
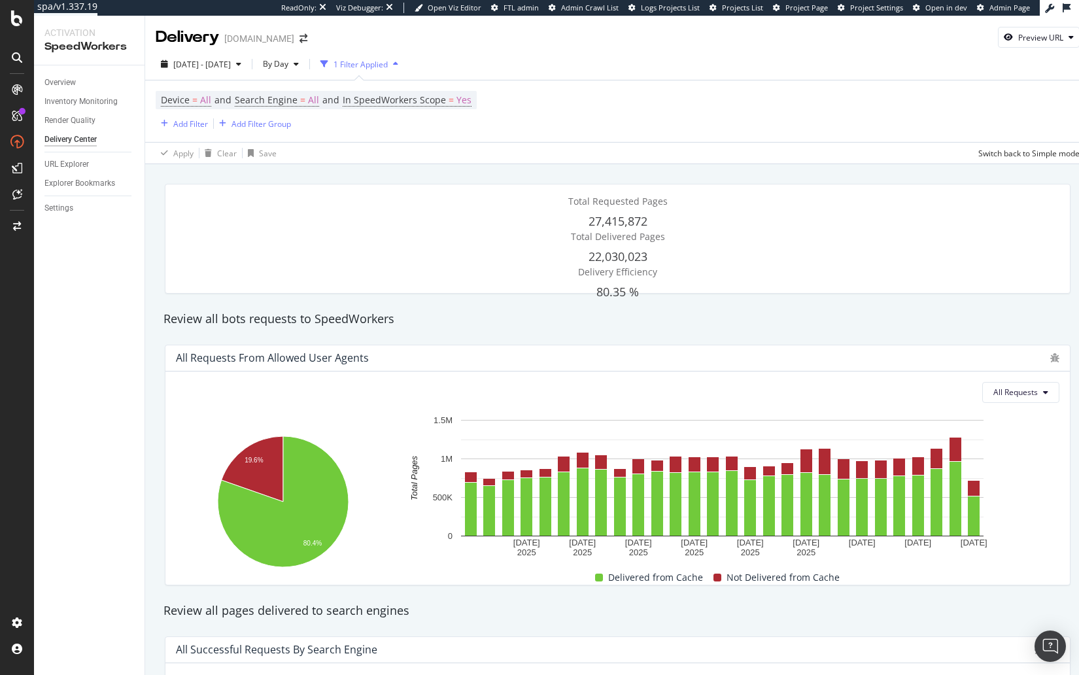
click at [705, 306] on div "Review all bots requests to SpeedWorkers" at bounding box center [618, 319] width 922 height 30
click at [66, 79] on div "Overview" at bounding box center [59, 83] width 31 height 14
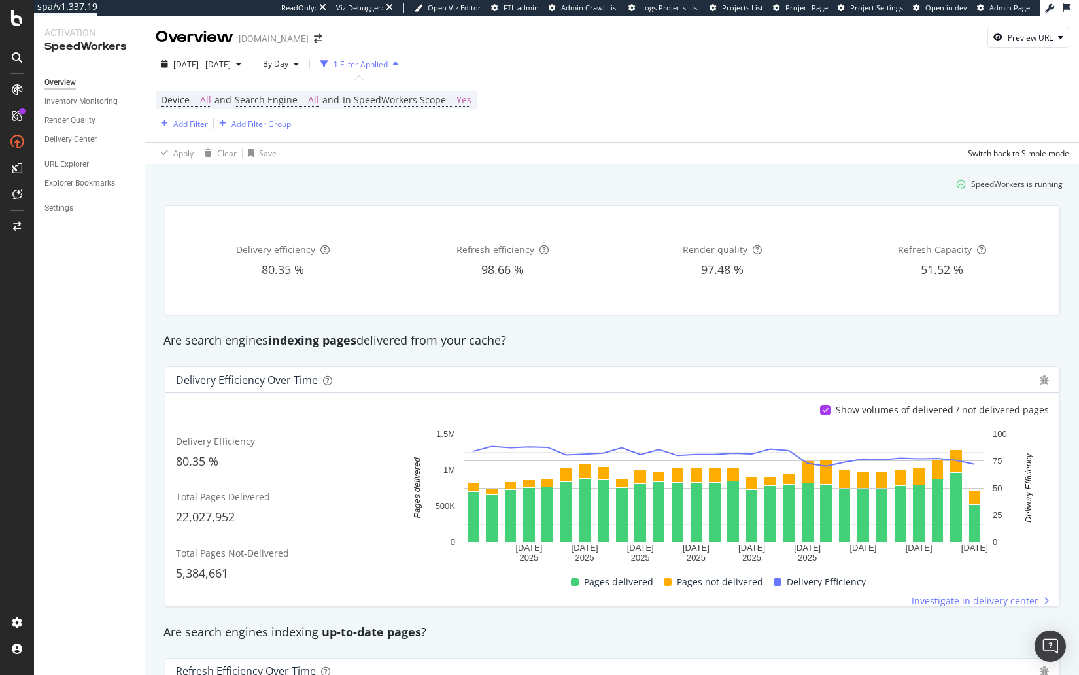
drag, startPoint x: 391, startPoint y: 181, endPoint x: 373, endPoint y: 175, distance: 18.6
click at [390, 181] on div "SpeedWorkers is running" at bounding box center [612, 184] width 911 height 22
click at [309, 101] on span "All" at bounding box center [313, 100] width 11 height 18
drag, startPoint x: 262, startPoint y: 125, endPoint x: 276, endPoint y: 135, distance: 16.9
click at [263, 126] on span "All Search Engines" at bounding box center [282, 131] width 67 height 11
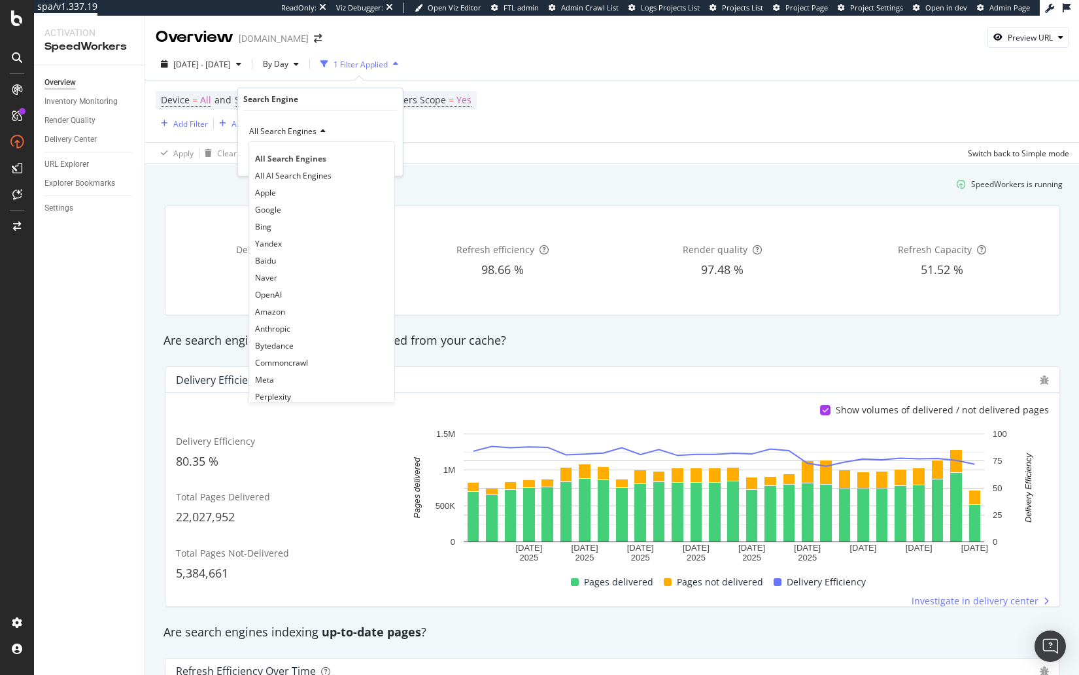
drag, startPoint x: 304, startPoint y: 205, endPoint x: 360, endPoint y: 166, distance: 67.7
click at [304, 205] on div "Google" at bounding box center [322, 209] width 140 height 17
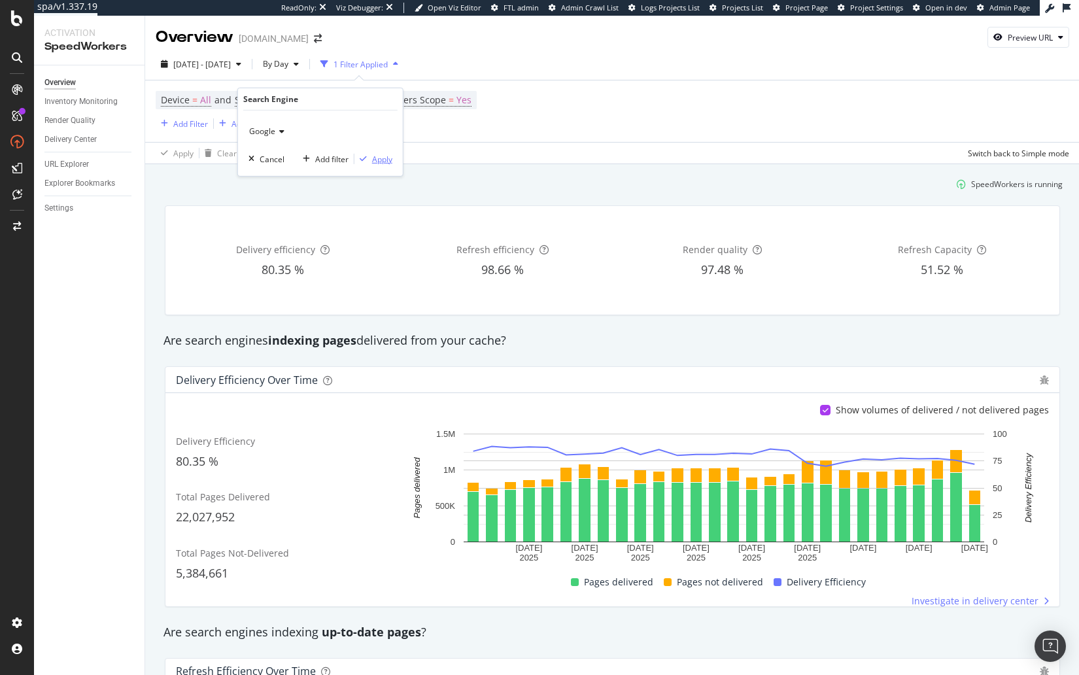
click at [381, 155] on div "Apply" at bounding box center [382, 158] width 20 height 11
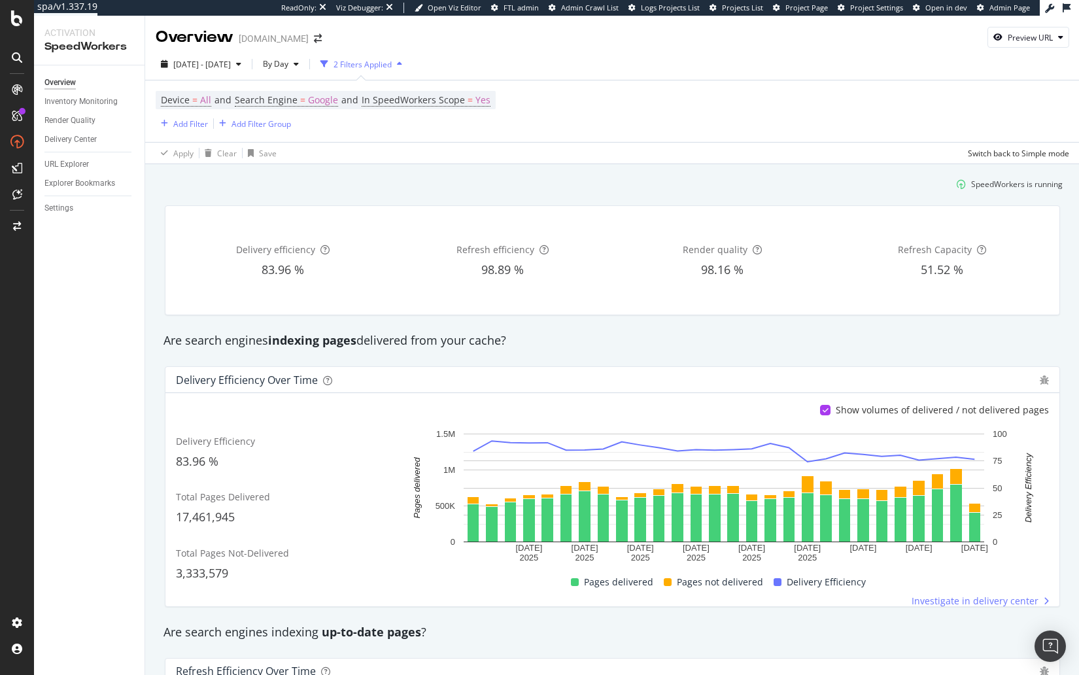
click at [384, 195] on div "Delivery efficiency 83.96 % Refresh efficiency 98.89 % Render quality 98.16 % R…" at bounding box center [612, 260] width 911 height 131
click at [326, 100] on span "Google" at bounding box center [323, 100] width 30 height 18
click at [275, 135] on div "Google" at bounding box center [321, 131] width 144 height 21
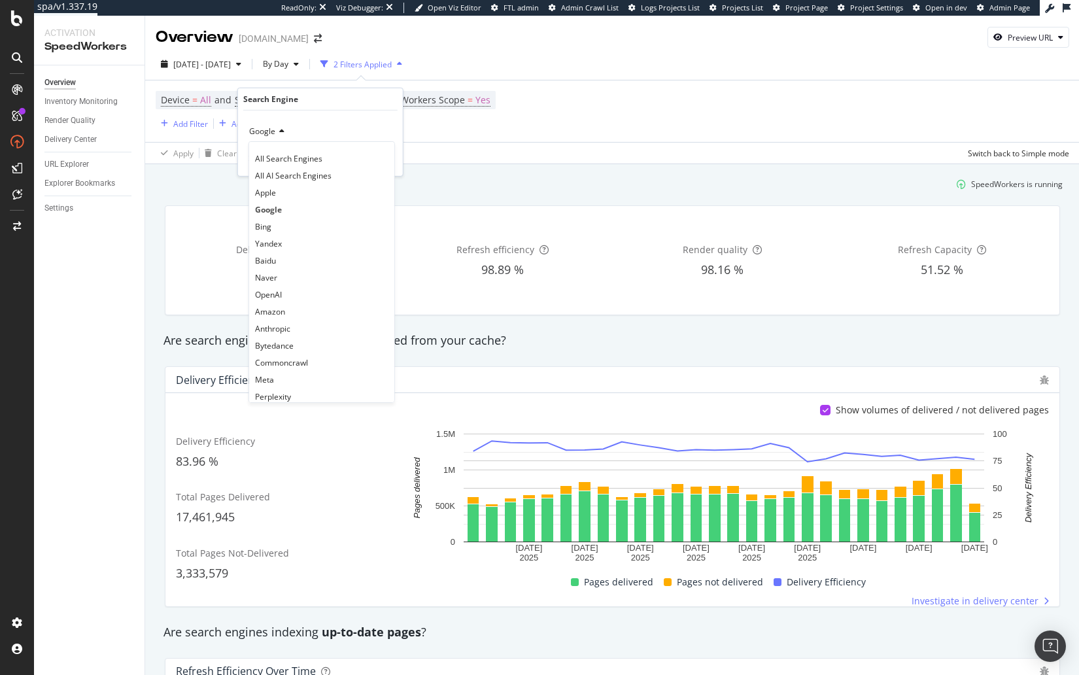
drag, startPoint x: 302, startPoint y: 230, endPoint x: 311, endPoint y: 220, distance: 13.9
click at [302, 230] on div "Bing" at bounding box center [322, 226] width 140 height 17
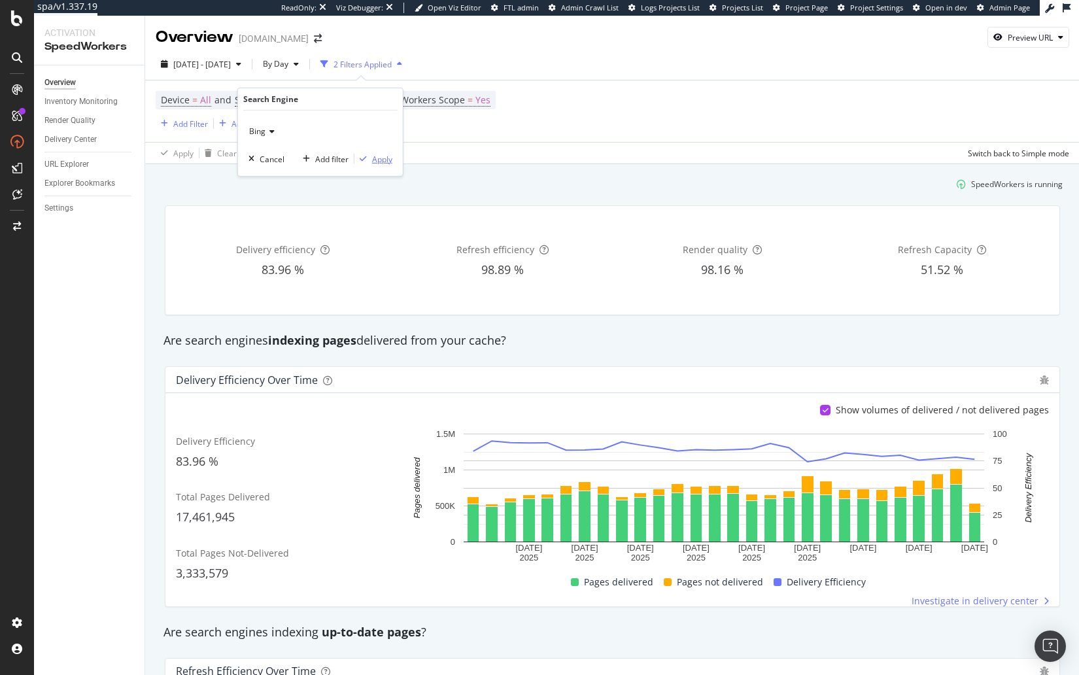
click at [379, 161] on div "Apply" at bounding box center [382, 158] width 20 height 11
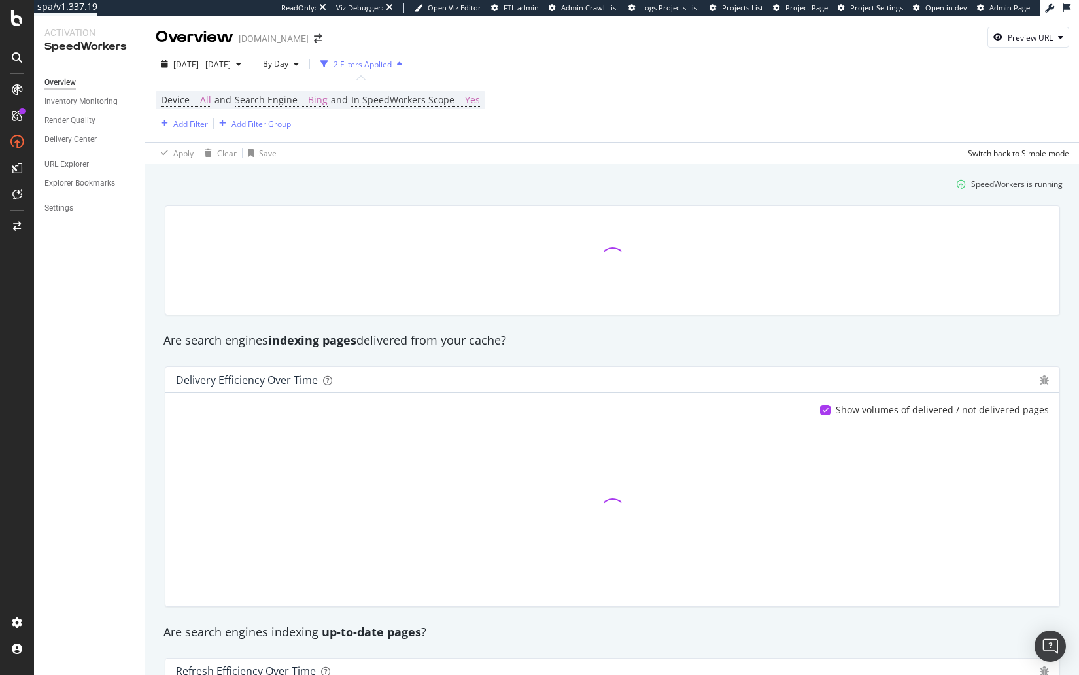
click at [304, 186] on div "SpeedWorkers is running" at bounding box center [612, 184] width 911 height 22
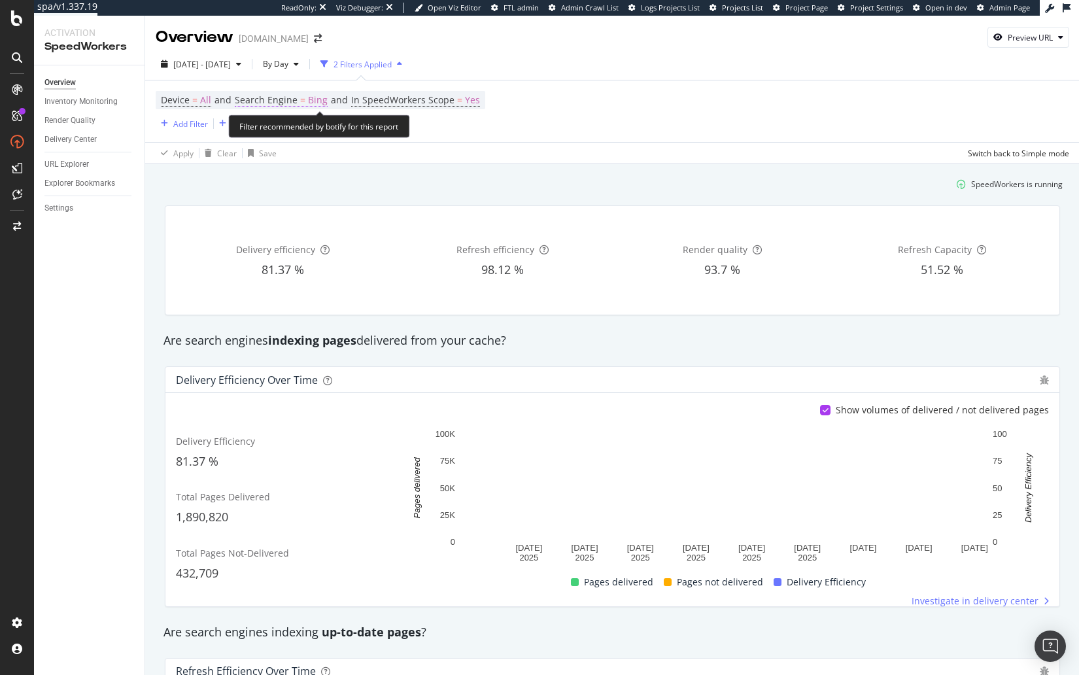
click at [309, 99] on span "Bing" at bounding box center [318, 100] width 20 height 18
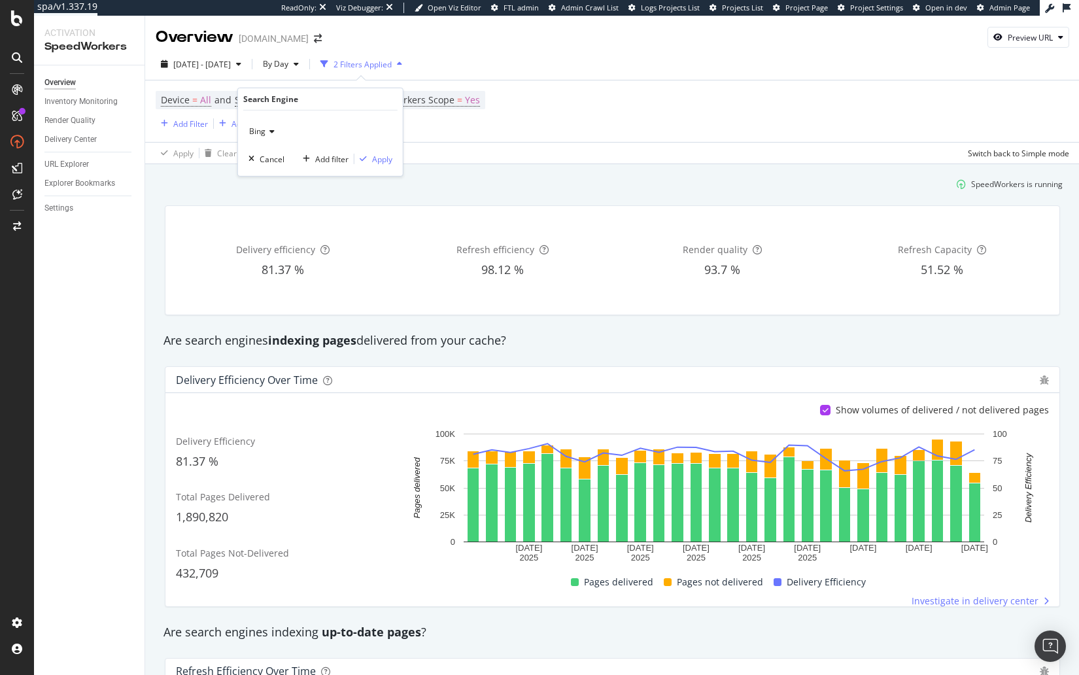
click at [267, 133] on icon at bounding box center [270, 132] width 9 height 8
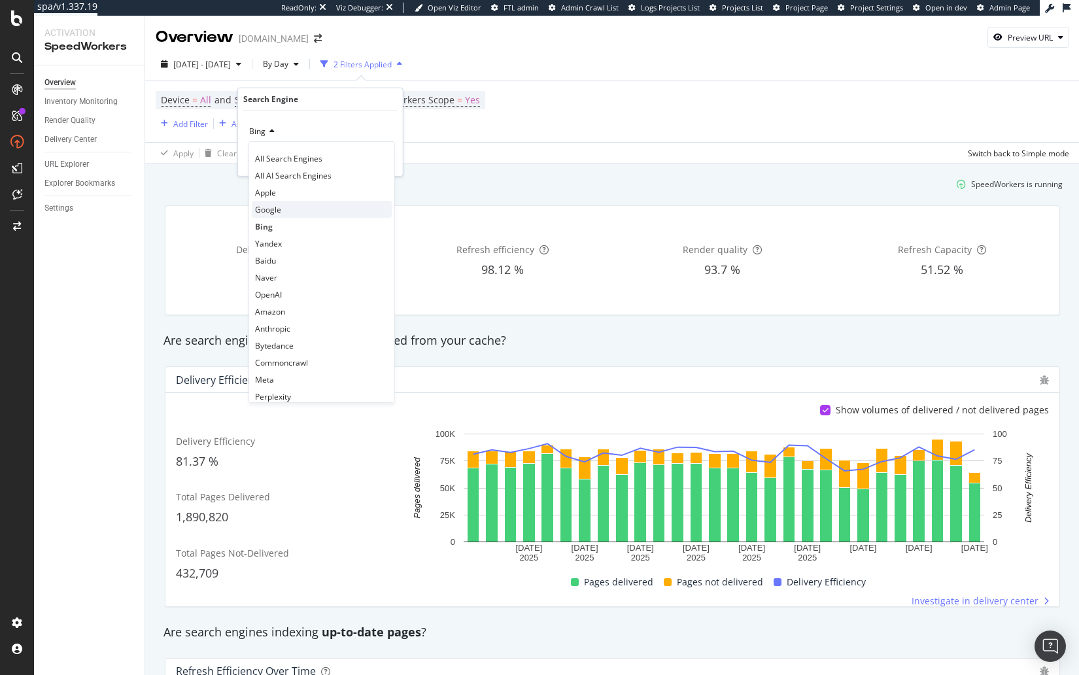
click at [296, 203] on div "Google" at bounding box center [322, 209] width 140 height 17
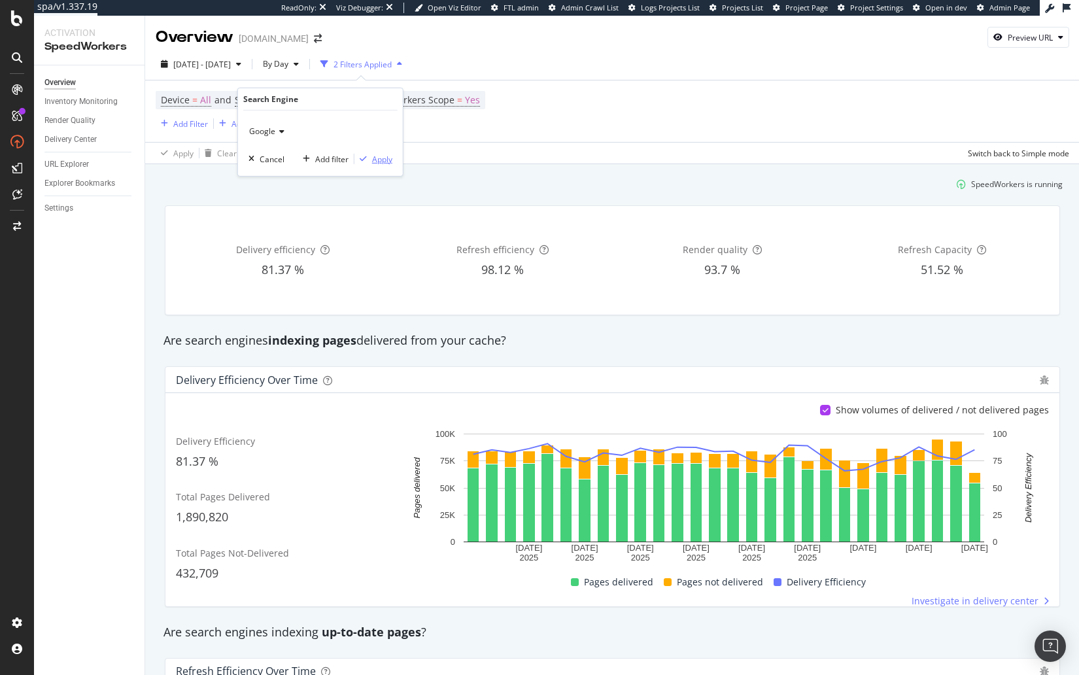
click at [385, 158] on div "Apply" at bounding box center [382, 158] width 20 height 11
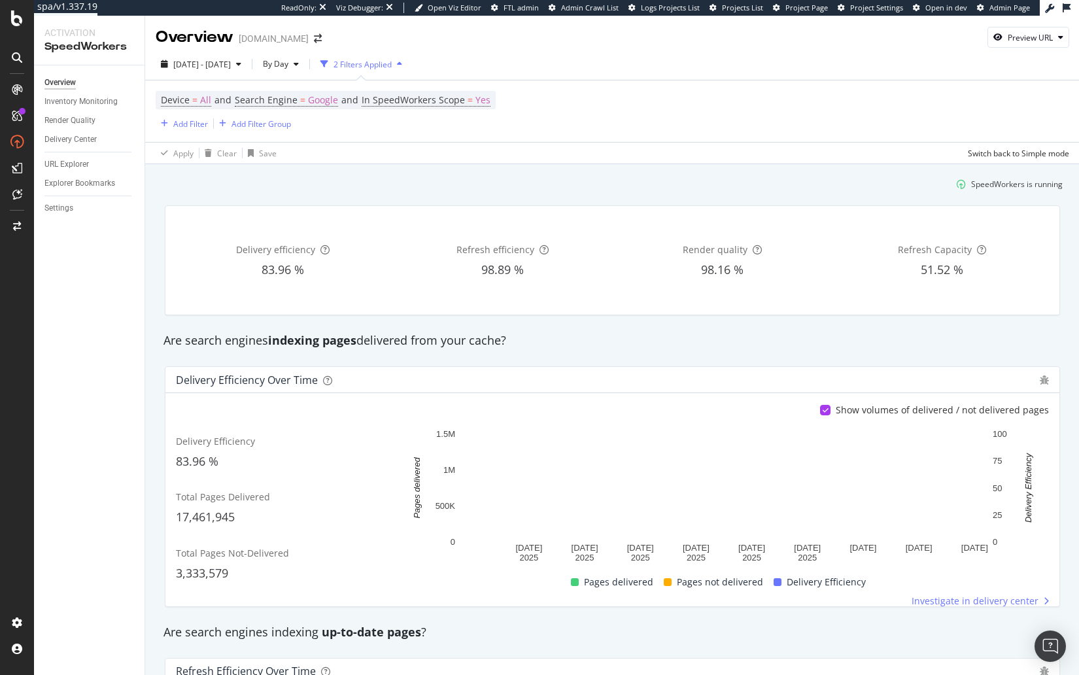
click at [93, 147] on div "Delivery Center" at bounding box center [94, 139] width 100 height 19
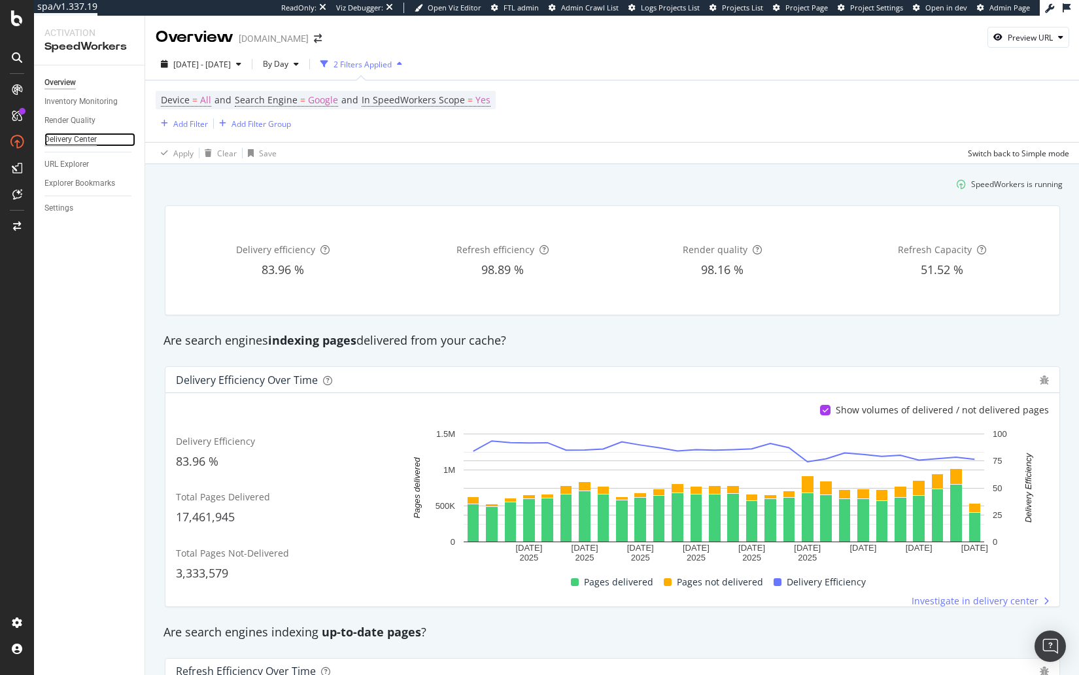
click at [88, 139] on div "Delivery Center" at bounding box center [70, 140] width 52 height 14
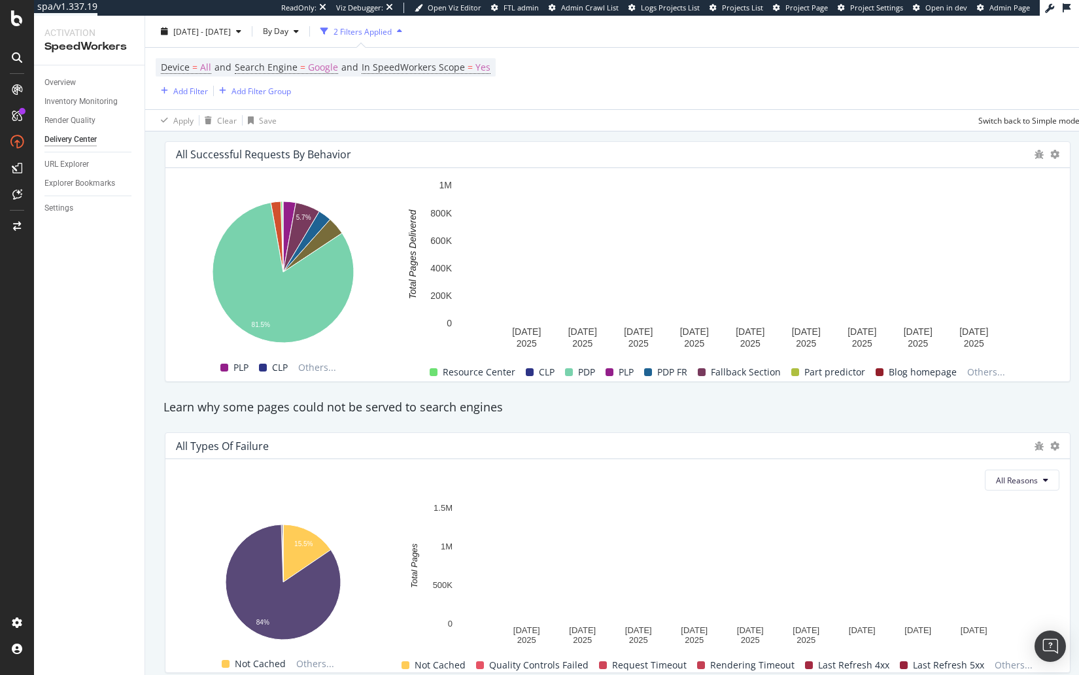
scroll to position [1071, 0]
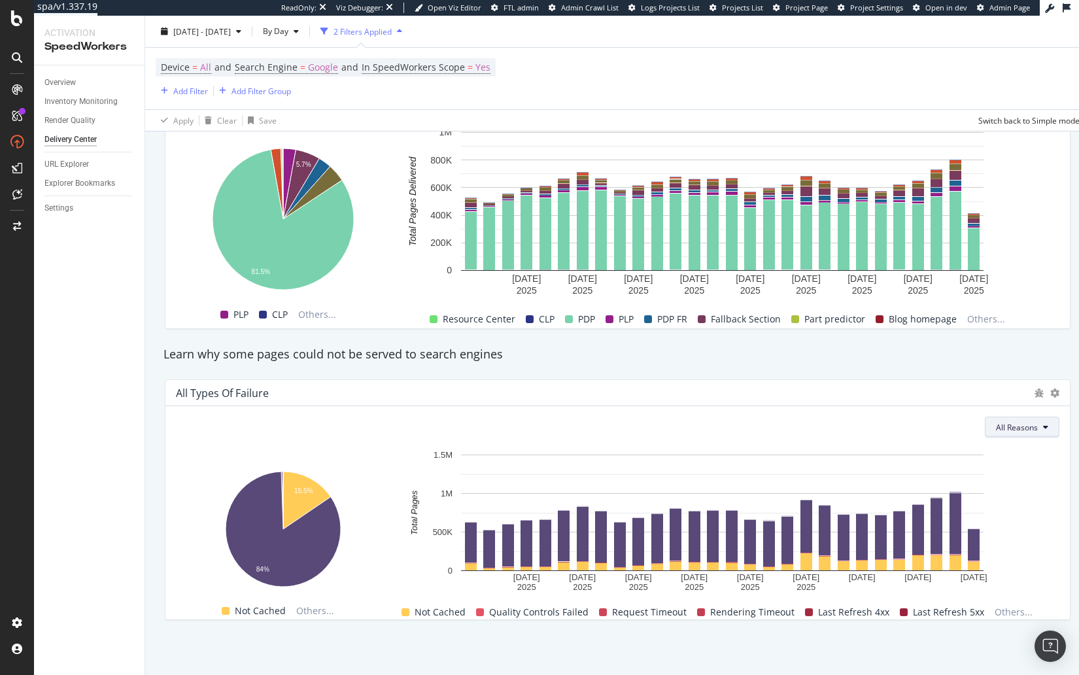
click at [1007, 419] on button "All Reasons" at bounding box center [1022, 427] width 75 height 21
click at [795, 374] on div "All Types of Failure All Reasons Hold CMD (⌘) while clicking to filter the repo…" at bounding box center [618, 500] width 922 height 262
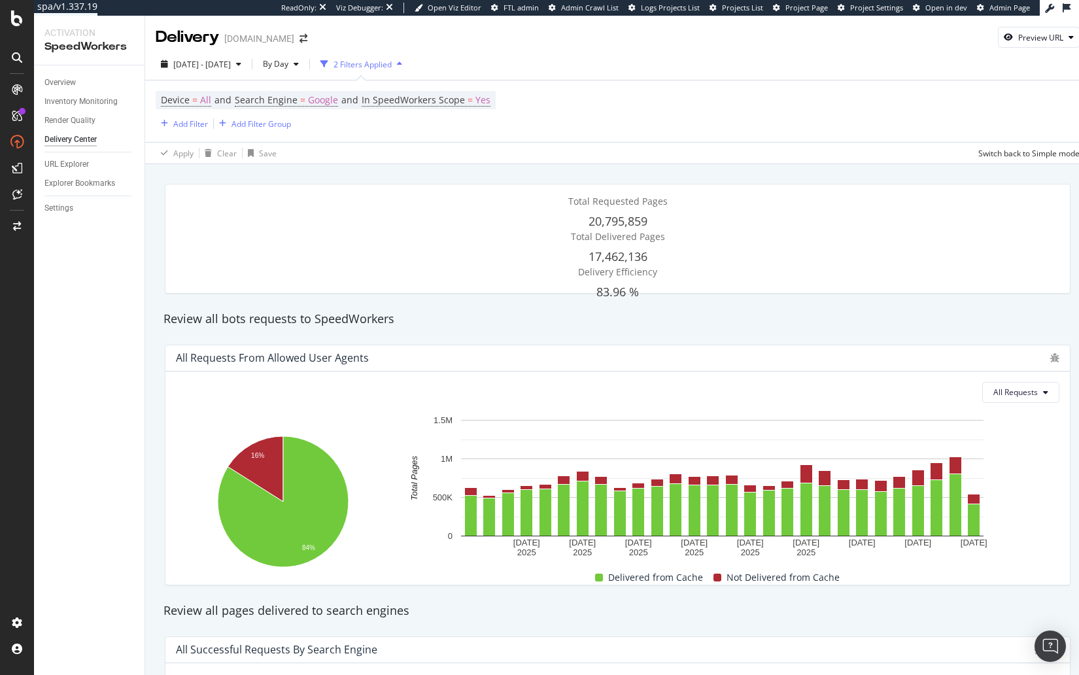
scroll to position [1, 0]
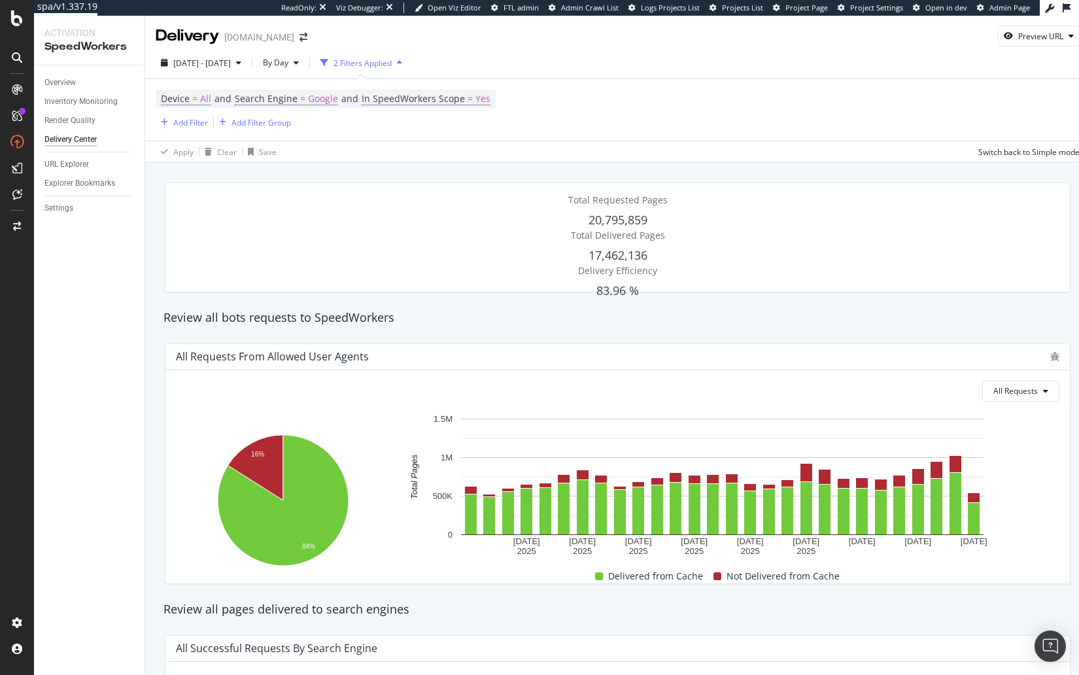
click at [444, 331] on div "Review all bots requests to SpeedWorkers" at bounding box center [618, 318] width 922 height 30
click at [78, 247] on div "Overview Inventory Monitoring Render Quality Delivery Center URL Explorer Explo…" at bounding box center [89, 370] width 111 height 610
drag, startPoint x: 73, startPoint y: 209, endPoint x: 827, endPoint y: 5, distance: 780.9
click at [0, 0] on div "spa/v1.337.19 ReadOnly: Viz Debugger: Open Viz Editor FTL admin Admin Crawl Lis…" at bounding box center [539, 337] width 1079 height 675
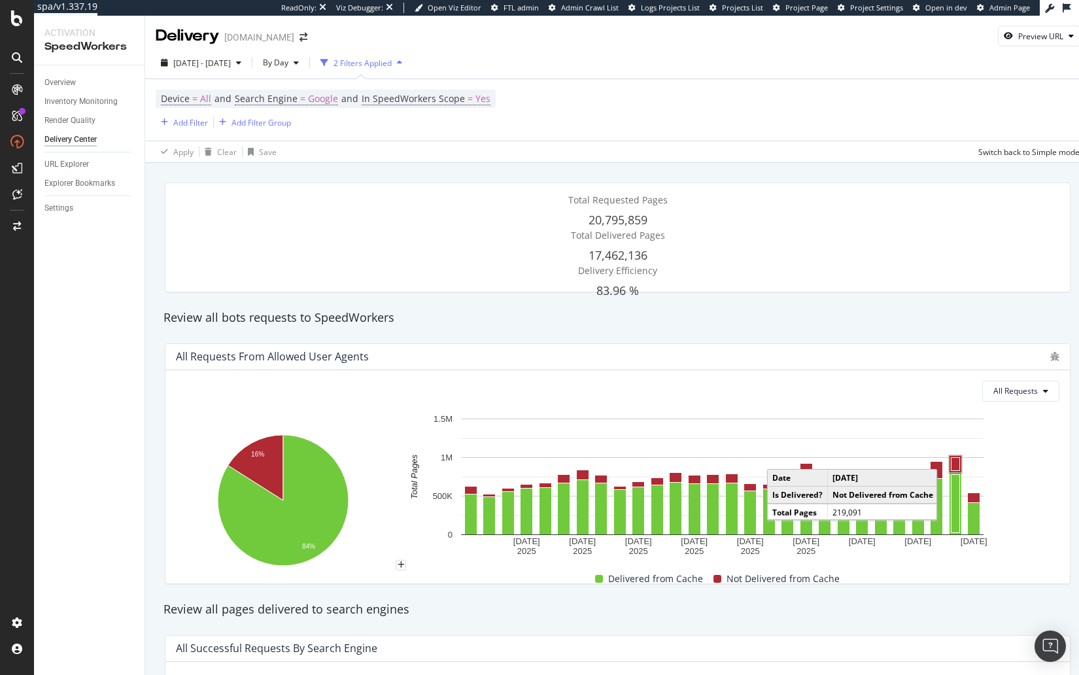
click at [956, 463] on rect "A chart." at bounding box center [956, 463] width 9 height 13
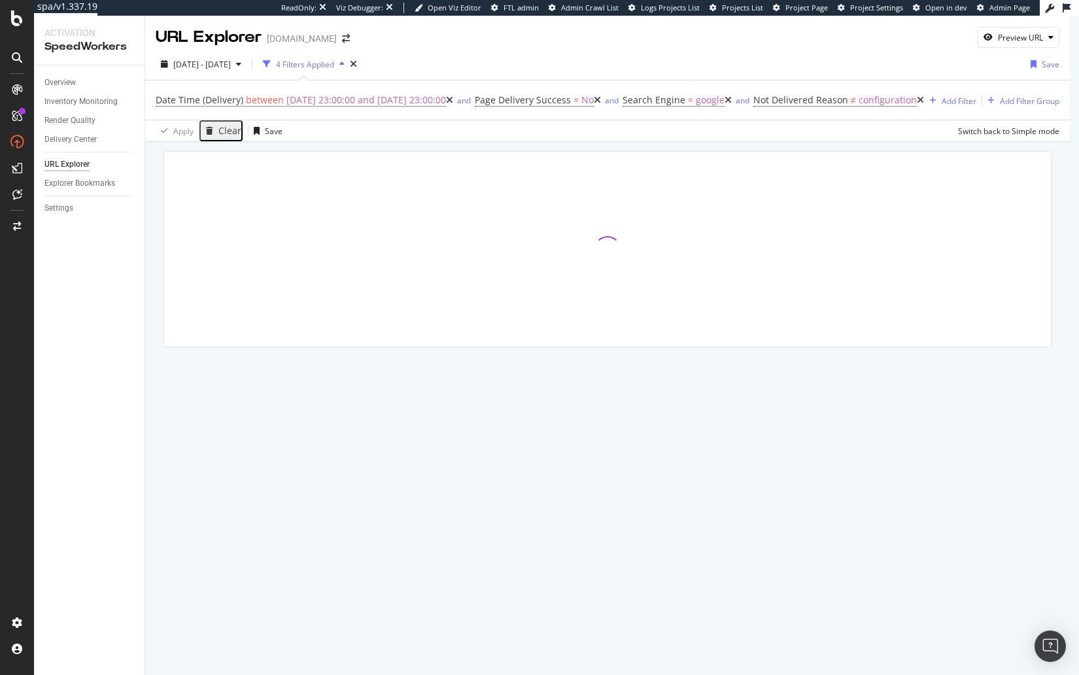
click at [534, 145] on div at bounding box center [607, 267] width 925 height 251
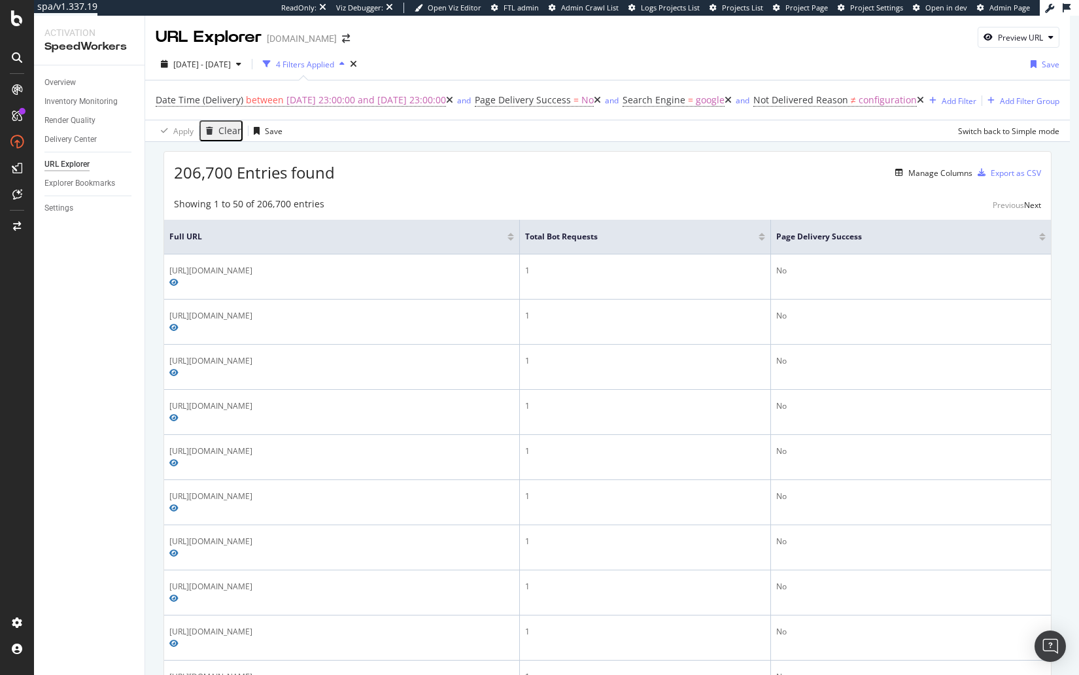
click at [765, 234] on div at bounding box center [762, 237] width 7 height 8
click at [765, 237] on div at bounding box center [762, 238] width 7 height 3
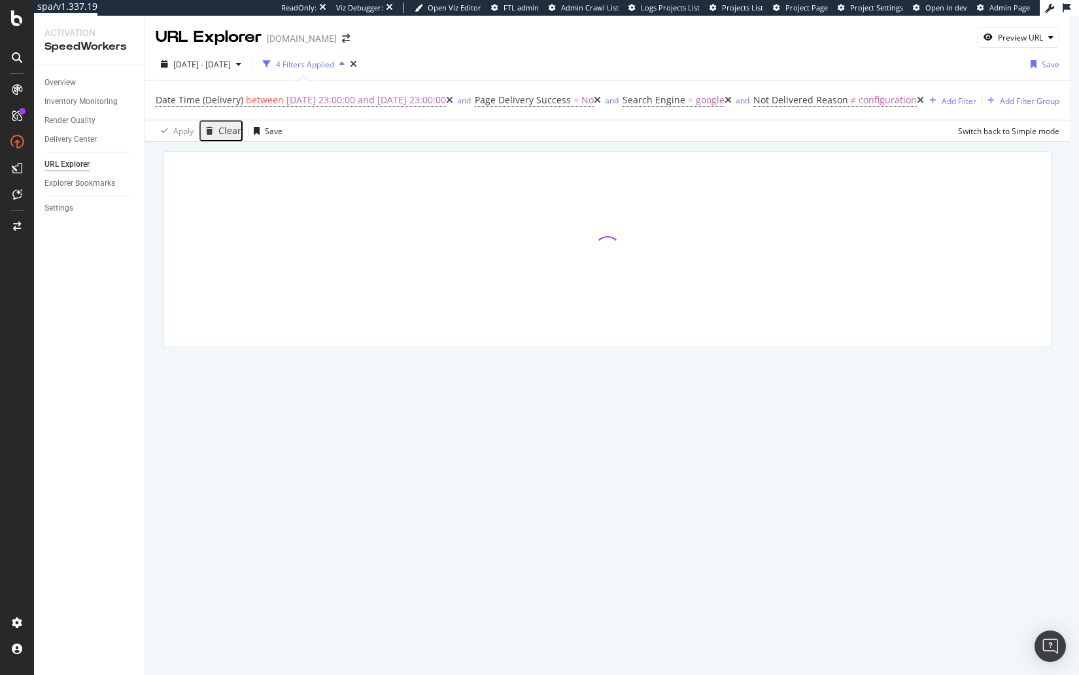
click at [680, 147] on div at bounding box center [607, 267] width 925 height 251
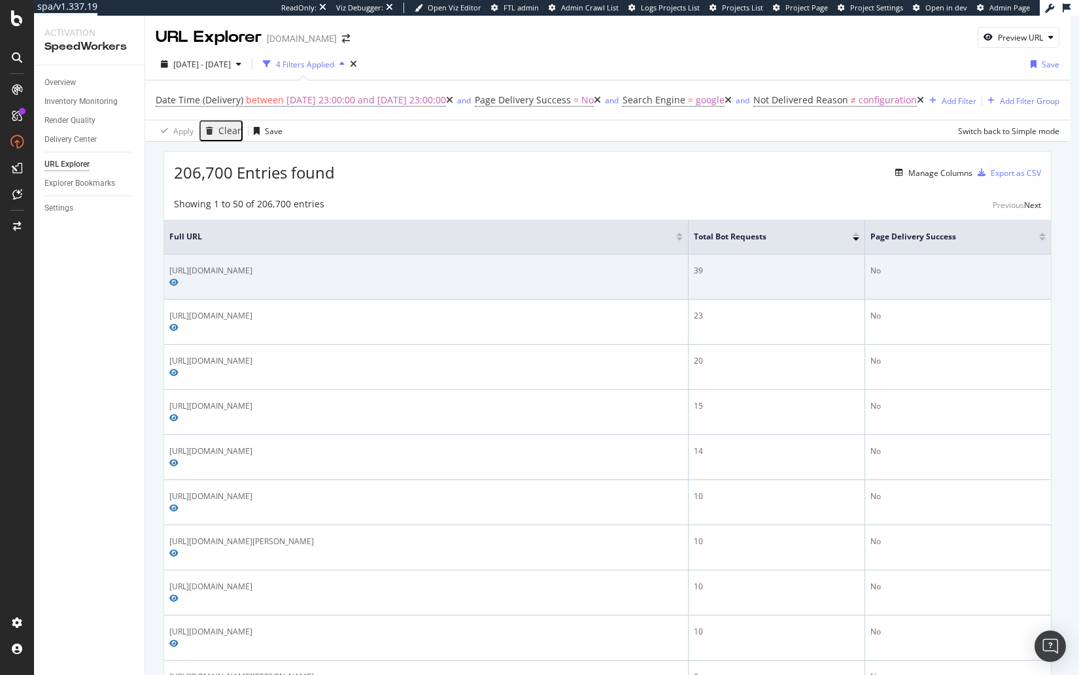
click at [301, 266] on div "https://www.partstown.com/fr/trane/trntht01236" at bounding box center [425, 271] width 513 height 12
click at [179, 279] on icon "Preview https://www.partstown.com/fr/trane/trntht01236" at bounding box center [173, 283] width 9 height 8
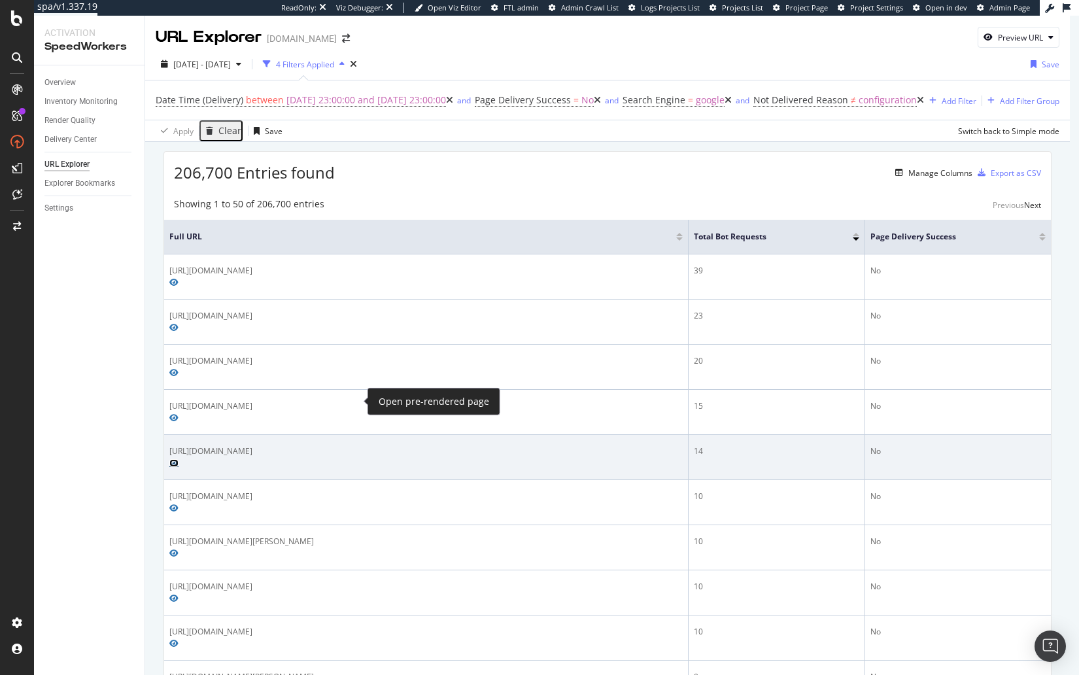
click at [179, 459] on icon "Preview https://www.partstown.com/whirlpool/whi72032" at bounding box center [173, 463] width 9 height 8
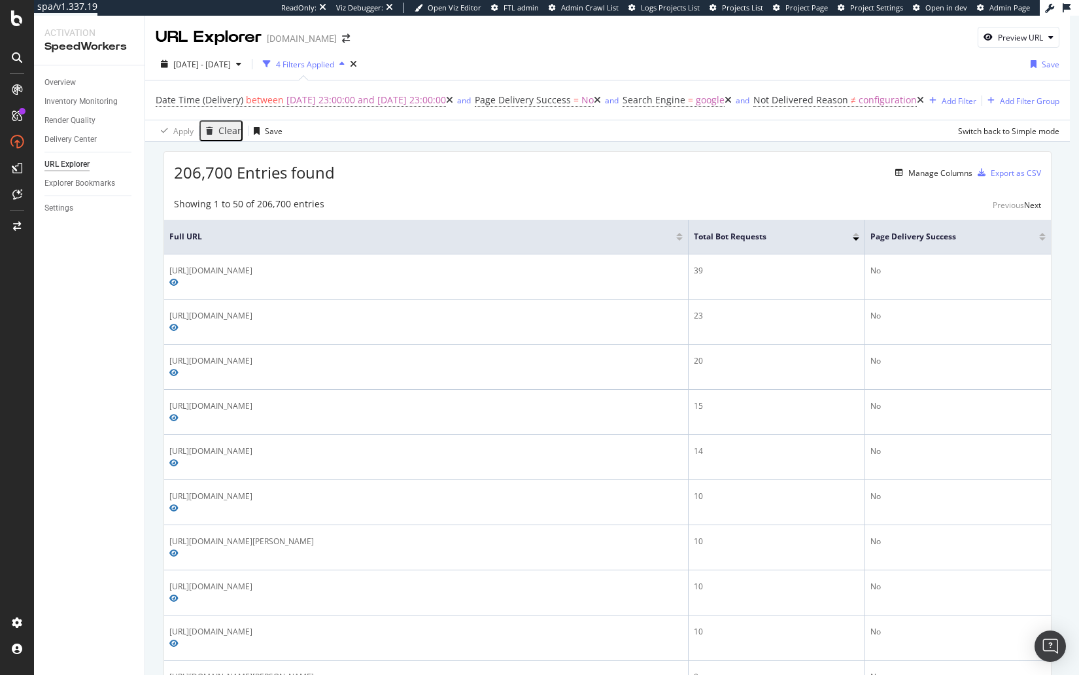
drag, startPoint x: 535, startPoint y: 158, endPoint x: 517, endPoint y: 157, distance: 17.7
click at [534, 158] on div "206,700 Entries found Manage Columns Export as CSV" at bounding box center [607, 168] width 887 height 32
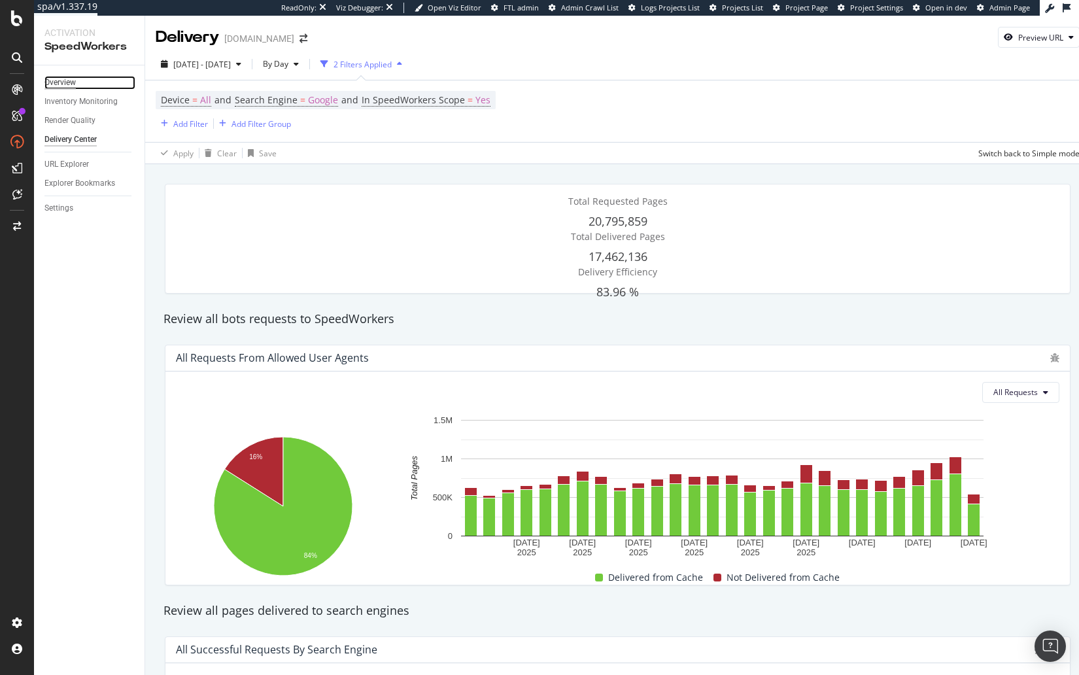
click at [68, 83] on div "Overview" at bounding box center [59, 83] width 31 height 14
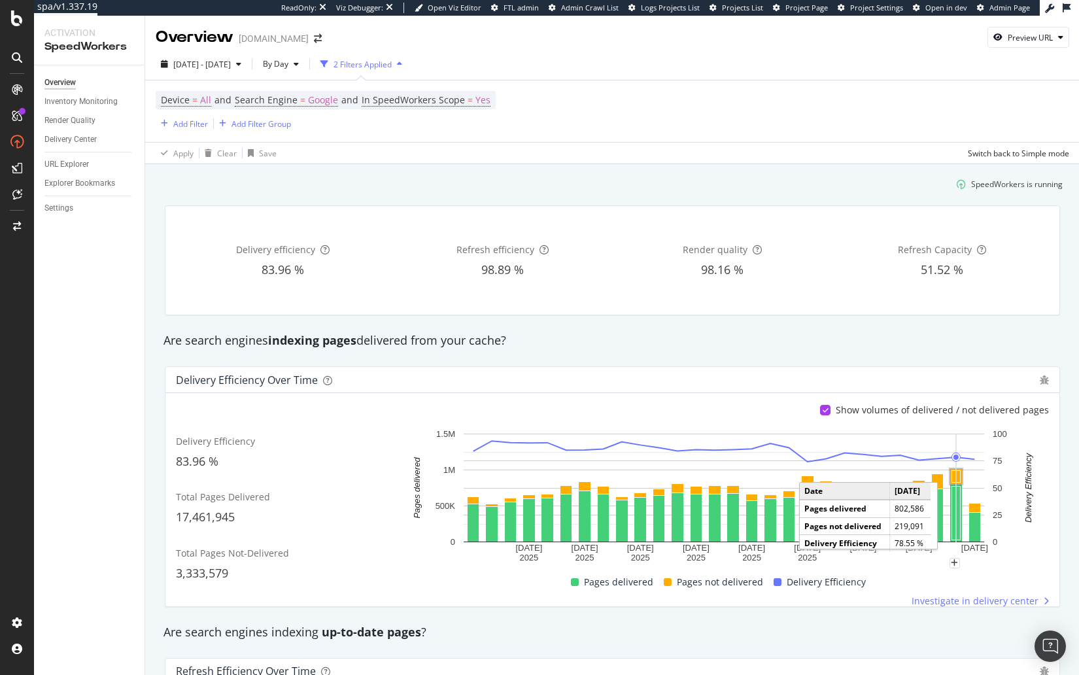
click at [956, 474] on rect "A chart." at bounding box center [956, 477] width 9 height 12
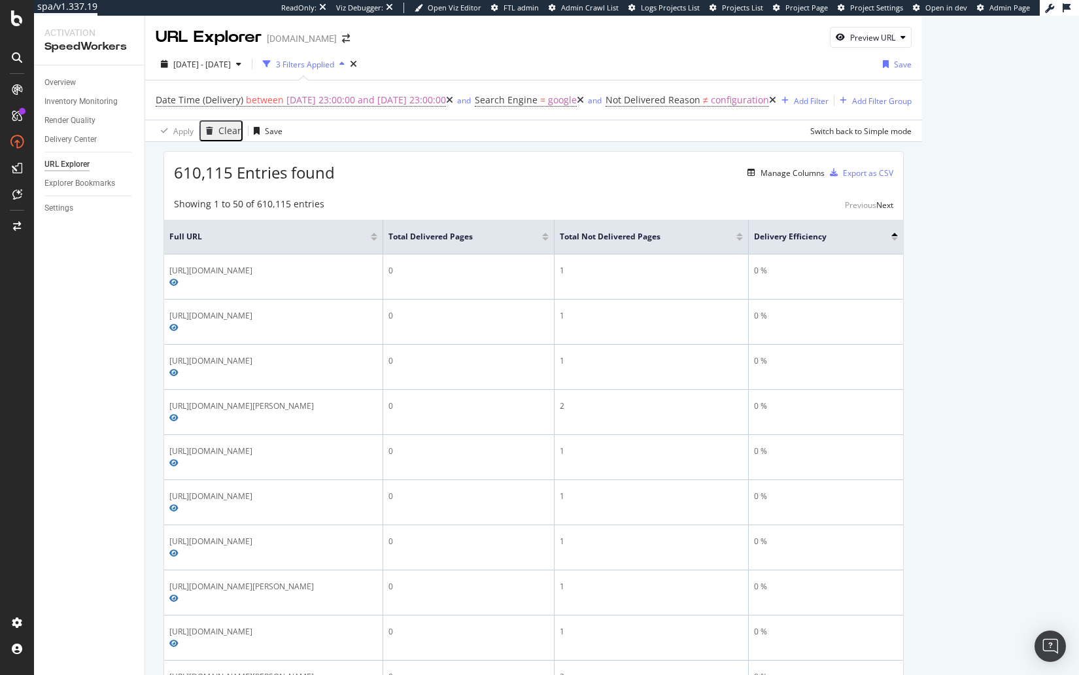
click at [743, 237] on div at bounding box center [740, 238] width 7 height 3
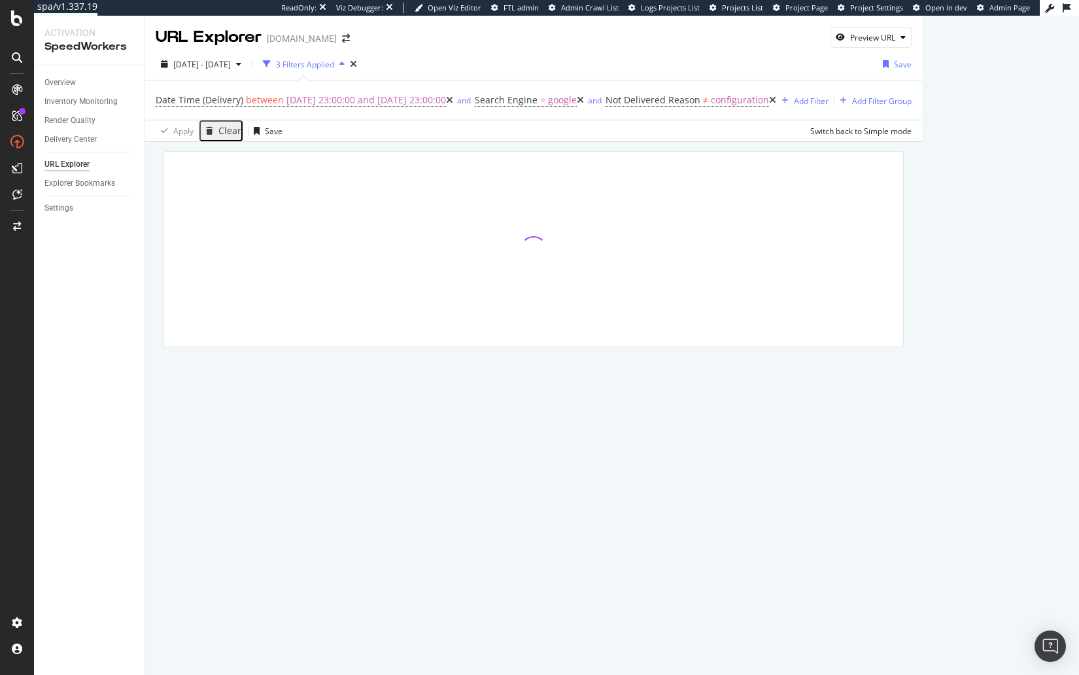
click at [725, 148] on div at bounding box center [533, 267] width 777 height 251
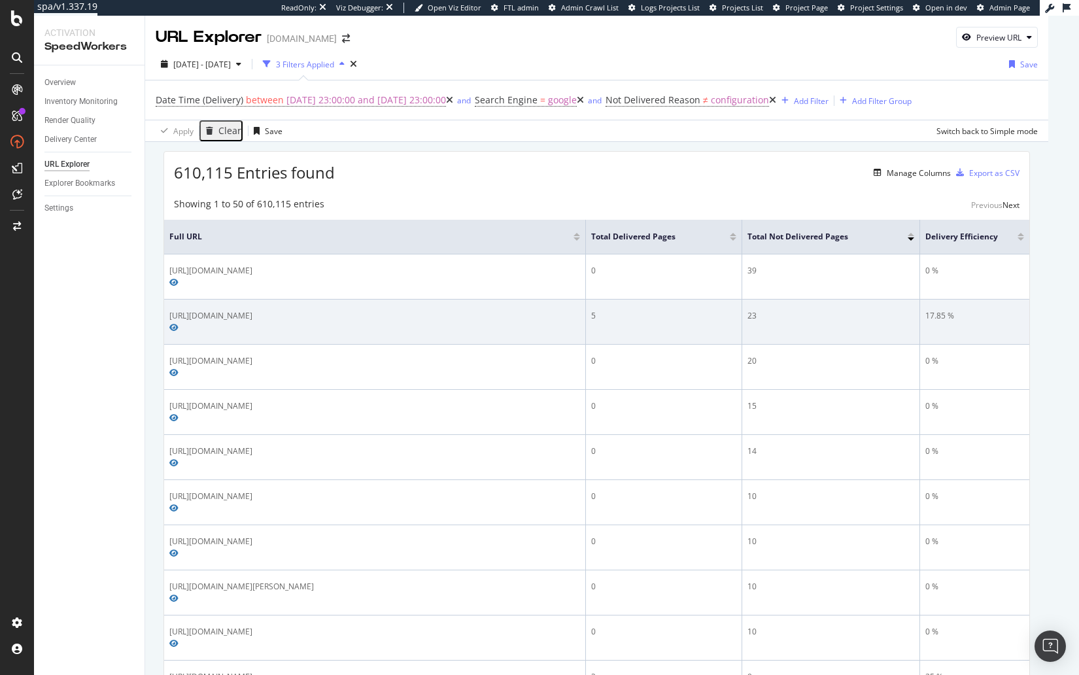
drag, startPoint x: 421, startPoint y: 295, endPoint x: 406, endPoint y: 311, distance: 22.2
click at [421, 300] on td "https://www.partstown.com/es/trane/trntht01236" at bounding box center [375, 322] width 422 height 45
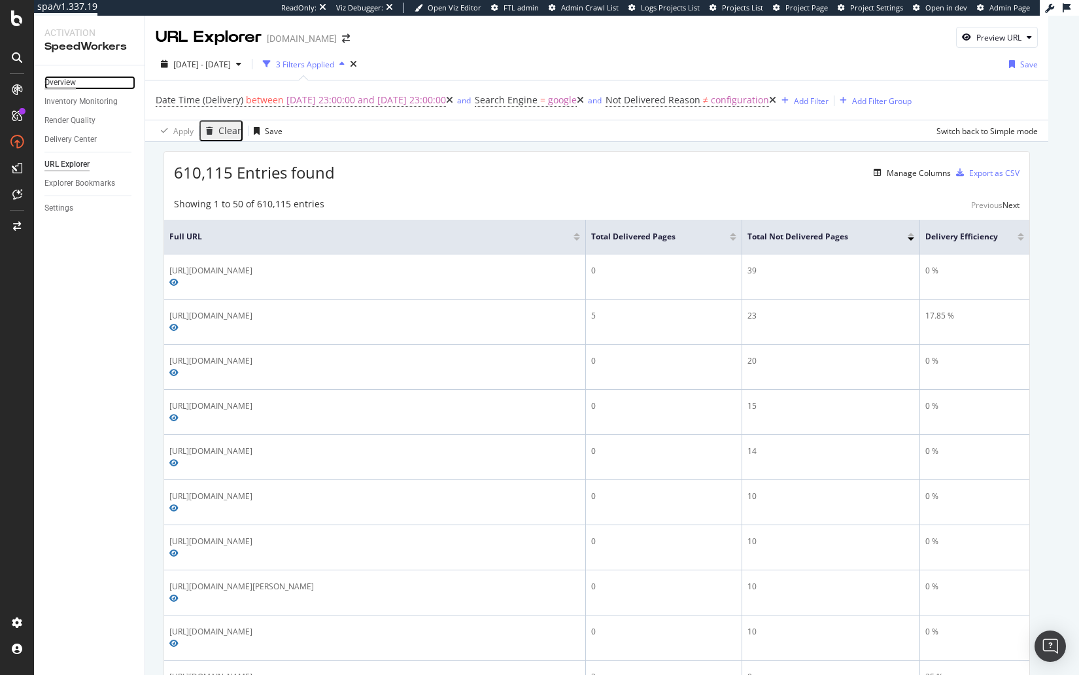
click at [62, 82] on div "Overview" at bounding box center [59, 83] width 31 height 14
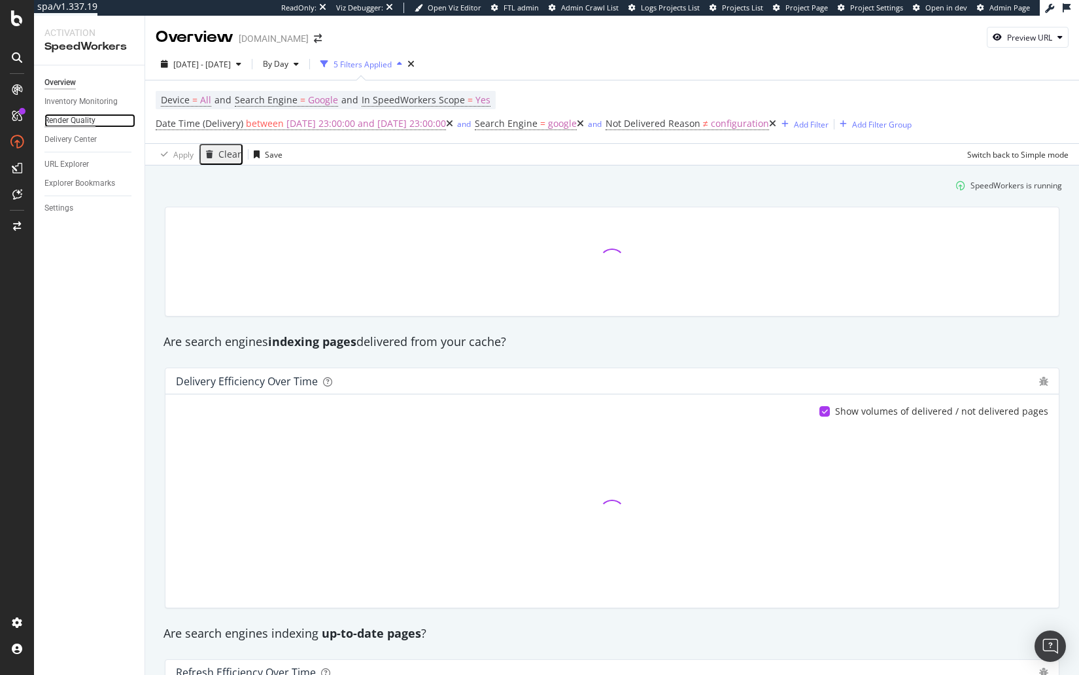
click at [82, 119] on div "Render Quality" at bounding box center [69, 121] width 51 height 14
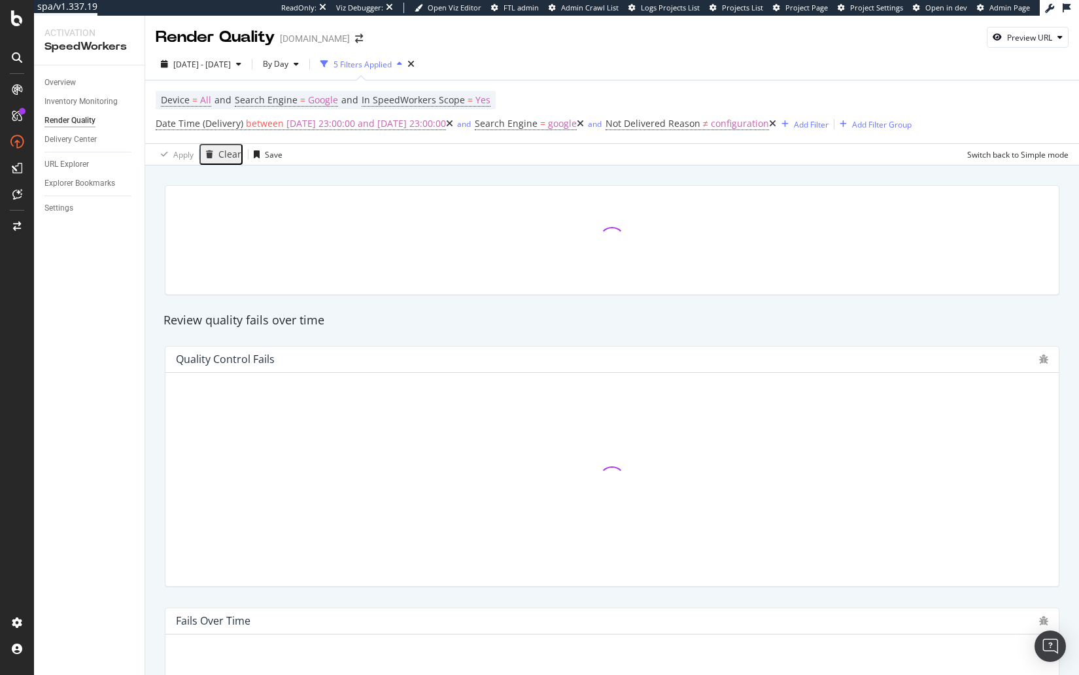
click at [226, 155] on div "Clear" at bounding box center [229, 154] width 23 height 10
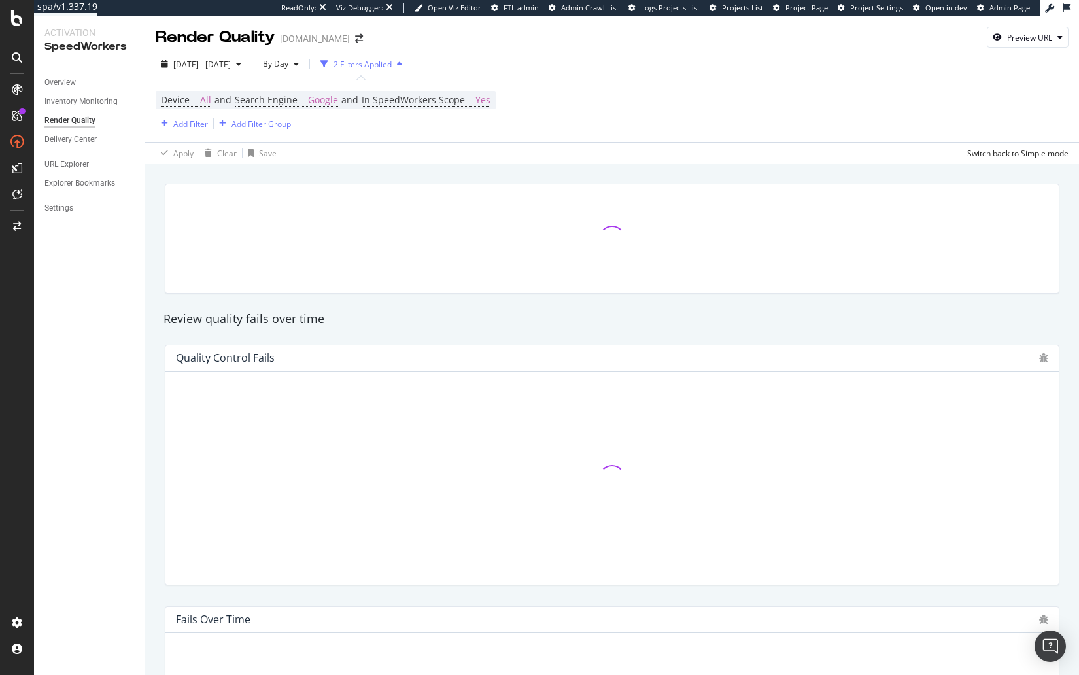
click at [237, 175] on div at bounding box center [612, 238] width 911 height 131
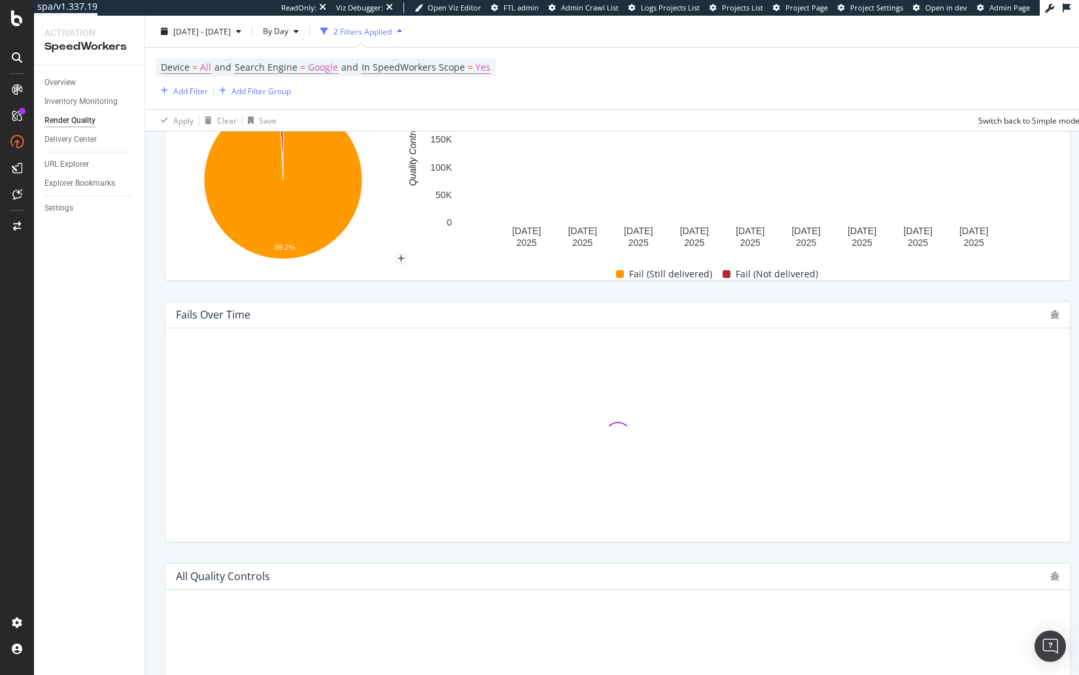
scroll to position [489, 0]
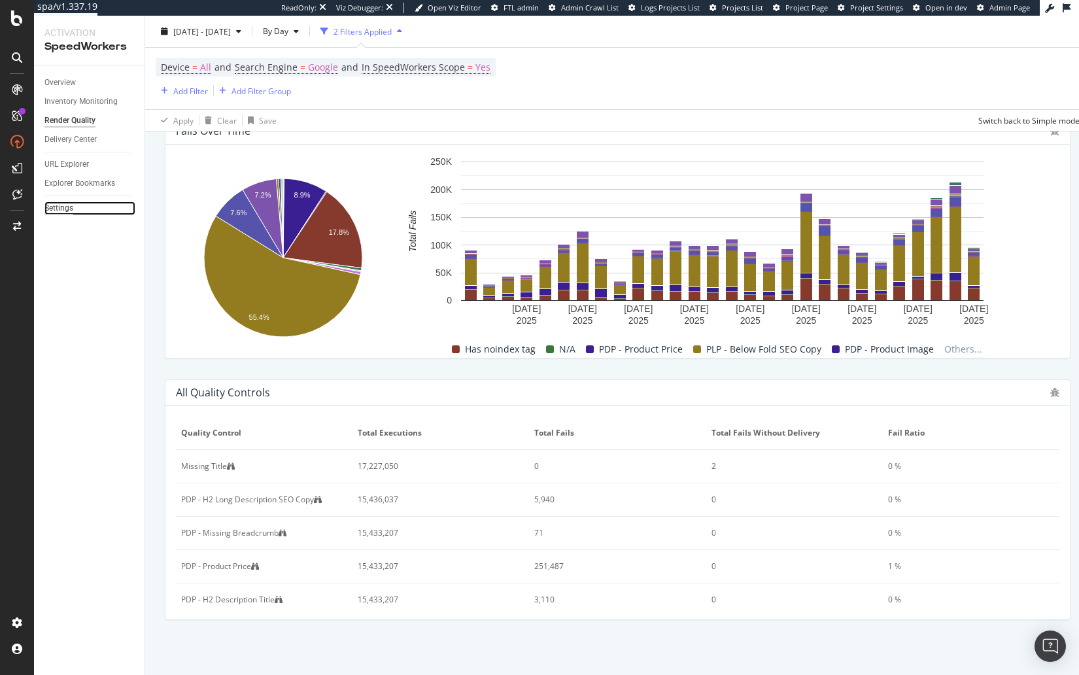
click at [58, 210] on div "Settings" at bounding box center [58, 208] width 29 height 14
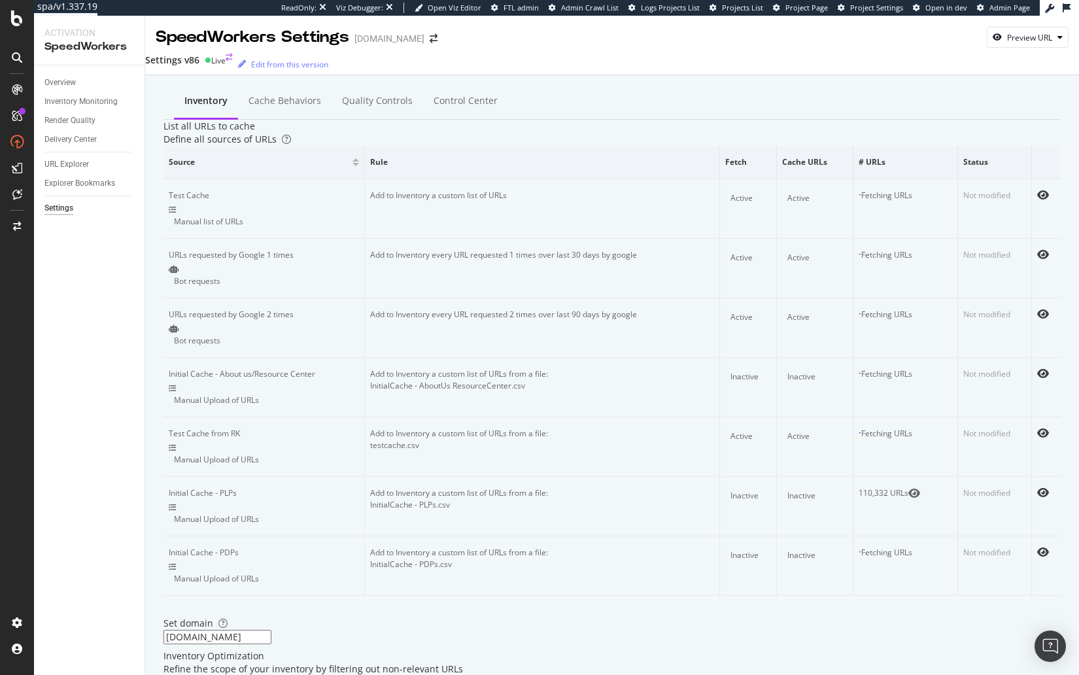
click at [200, 67] on div "Settings v86" at bounding box center [172, 60] width 54 height 13
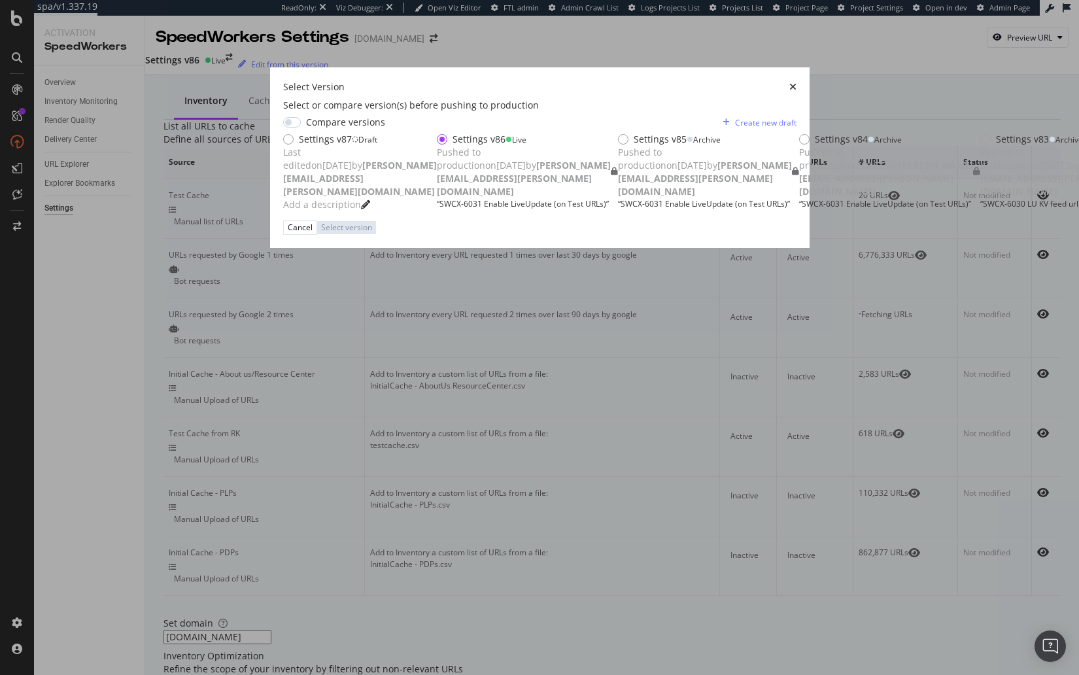
click at [437, 169] on div "Settings v87 Draft Last edited on 2025 Sep 3rd by jason.schwab@botify.com Add a…" at bounding box center [360, 172] width 154 height 78
click at [375, 233] on div "Select version" at bounding box center [349, 227] width 51 height 11
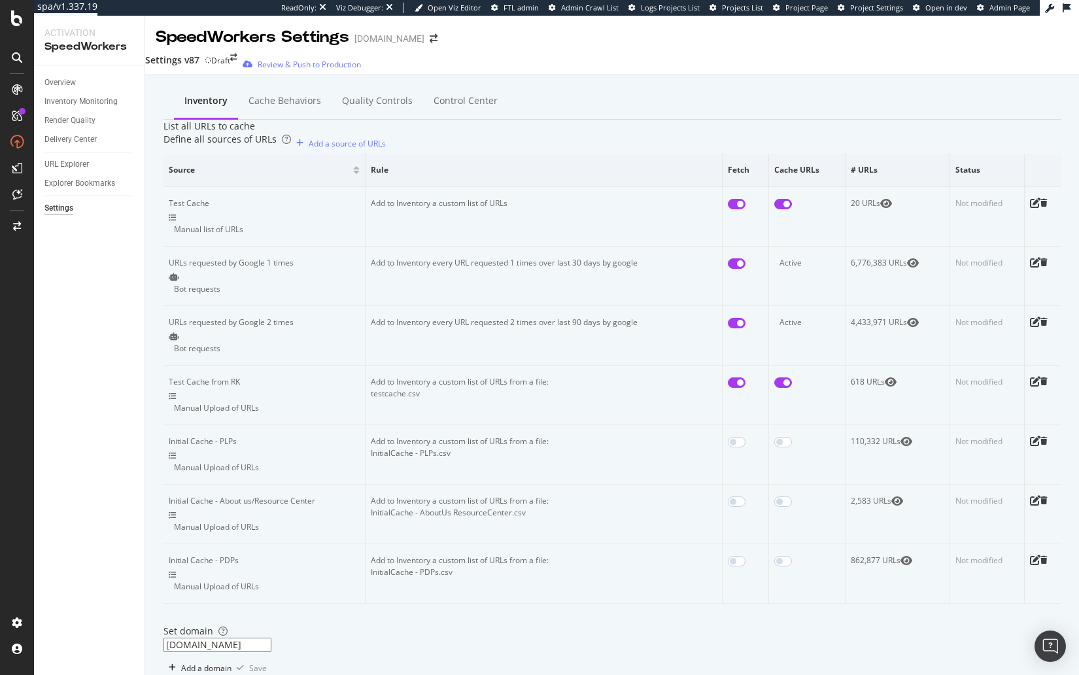
click at [381, 99] on div "Quality Controls" at bounding box center [377, 100] width 71 height 13
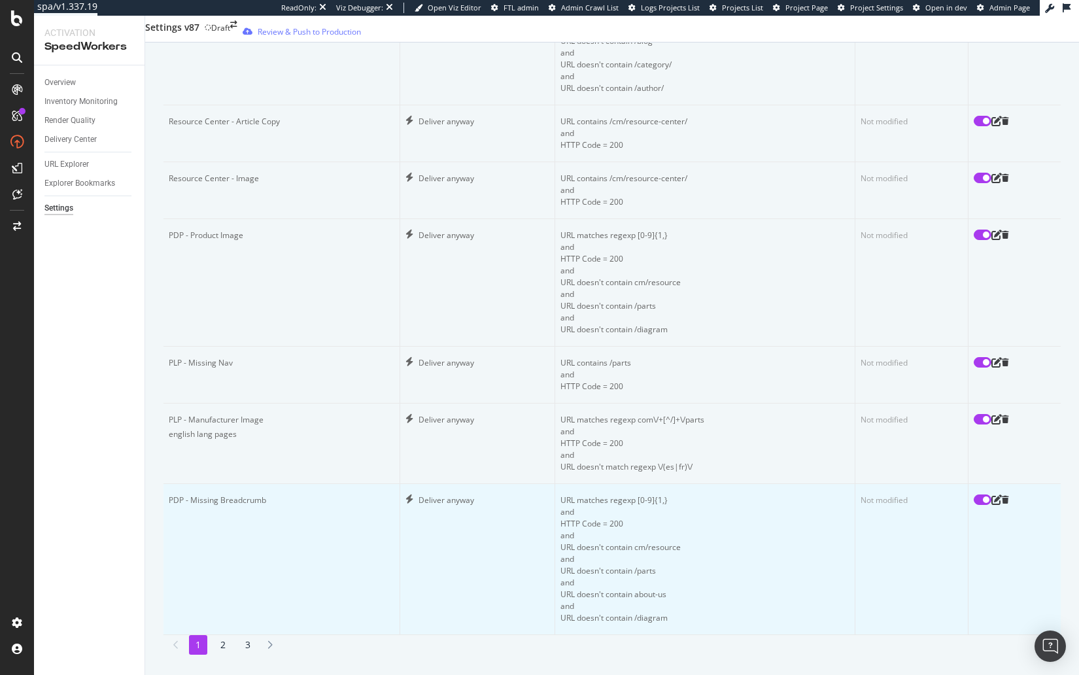
scroll to position [396, 0]
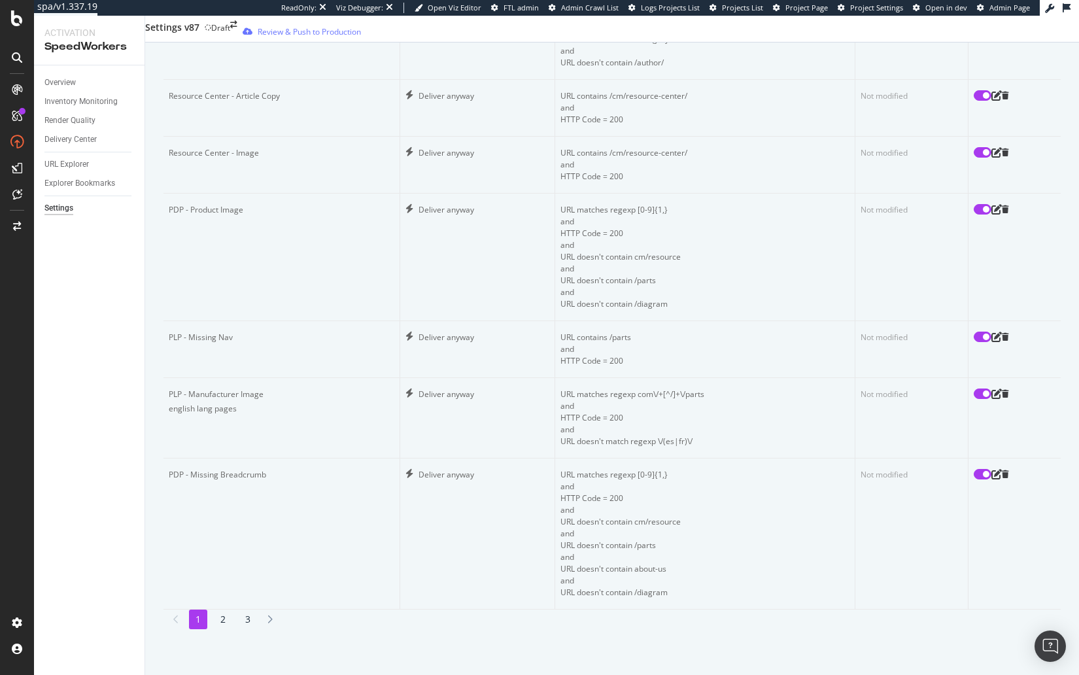
click at [232, 610] on li "2" at bounding box center [223, 620] width 18 height 20
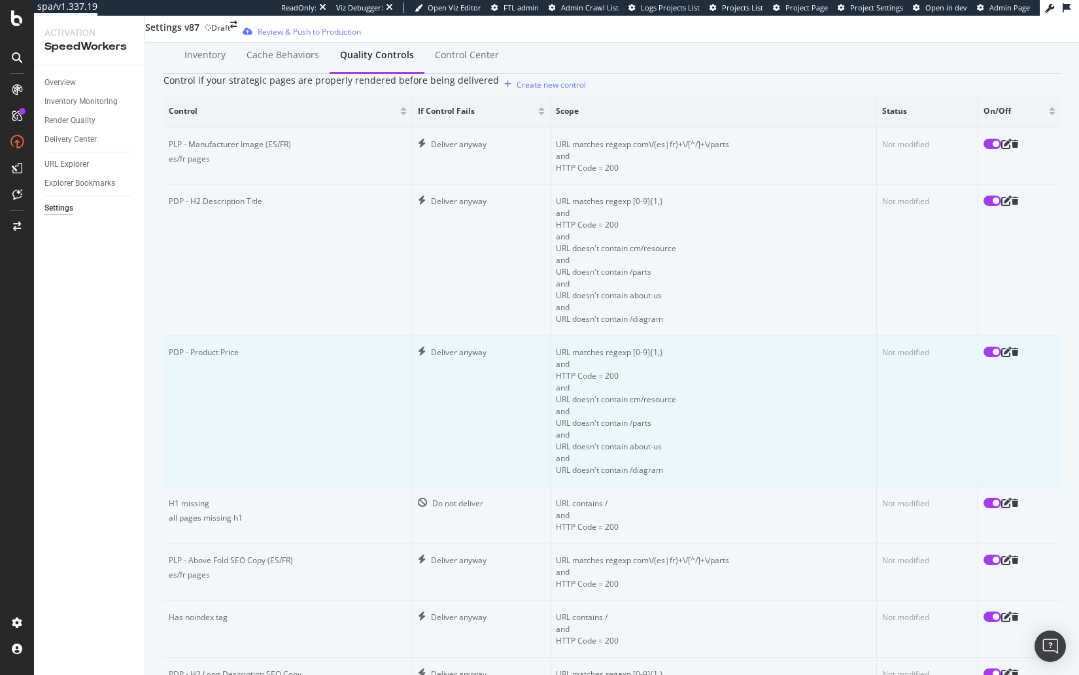
scroll to position [44, 0]
click at [147, 388] on div "Inventory Cache behaviors Quality Controls Control Center Control if your strat…" at bounding box center [612, 482] width 934 height 902
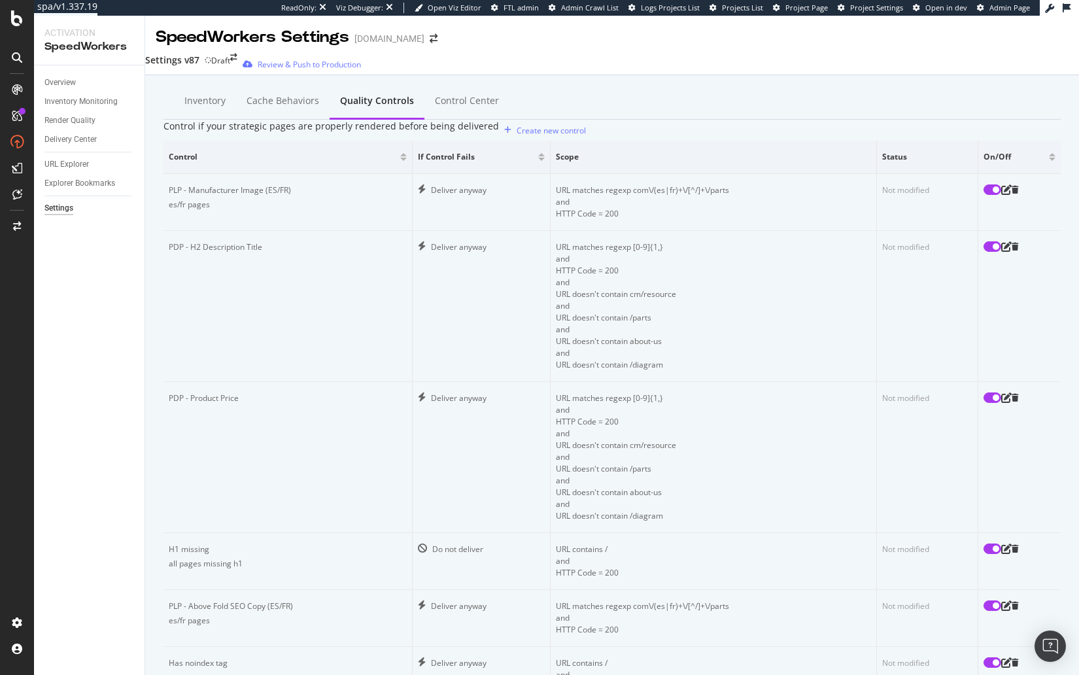
click at [775, 141] on div "Control if your strategic pages are properly rendered before being delivered Cr…" at bounding box center [612, 130] width 897 height 21
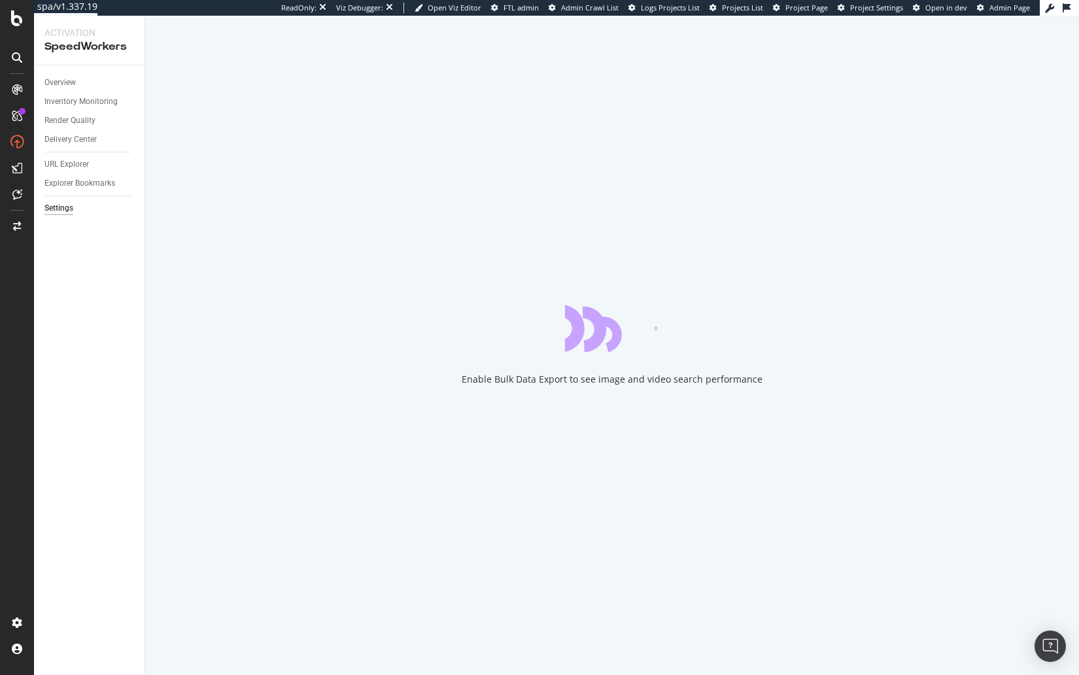
click at [127, 275] on div "Overview Inventory Monitoring Render Quality Delivery Center URL Explorer Explo…" at bounding box center [89, 370] width 111 height 610
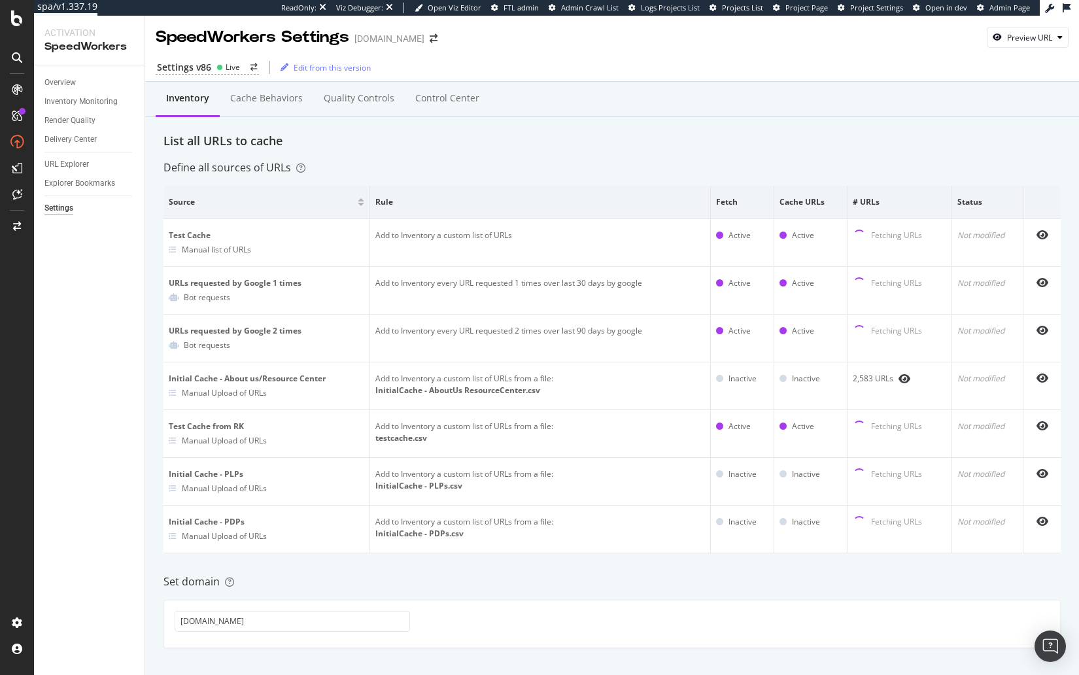
click at [421, 168] on div "Define all sources of URLs" at bounding box center [612, 167] width 897 height 15
drag, startPoint x: 475, startPoint y: 153, endPoint x: 45, endPoint y: 202, distance: 432.6
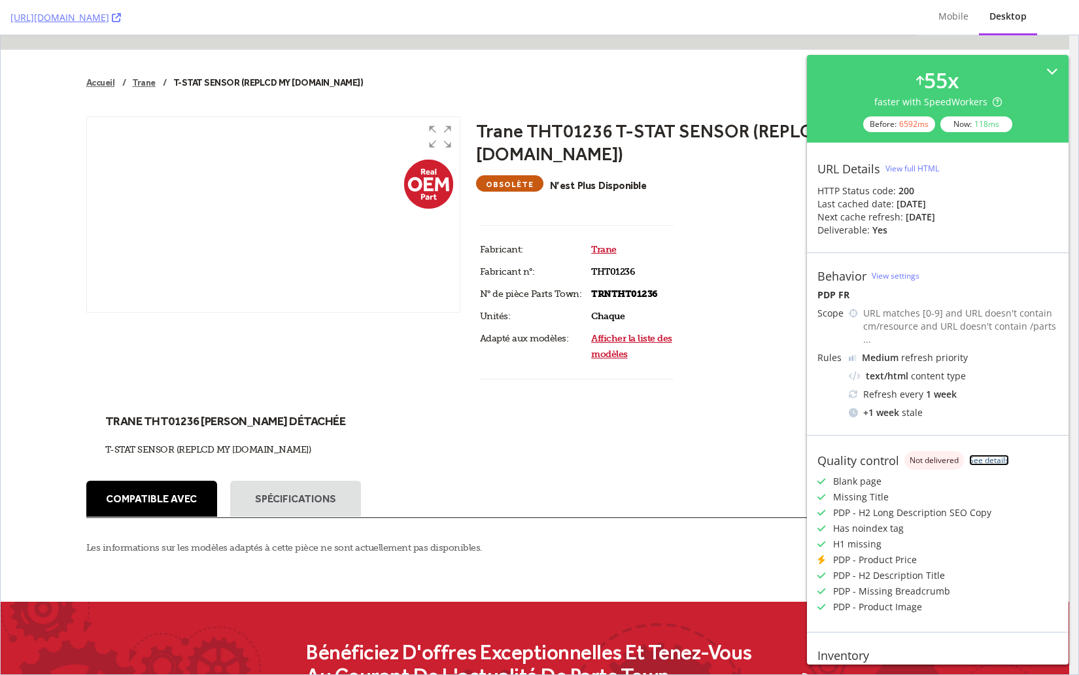
click at [983, 455] on link "See details" at bounding box center [989, 460] width 40 height 11
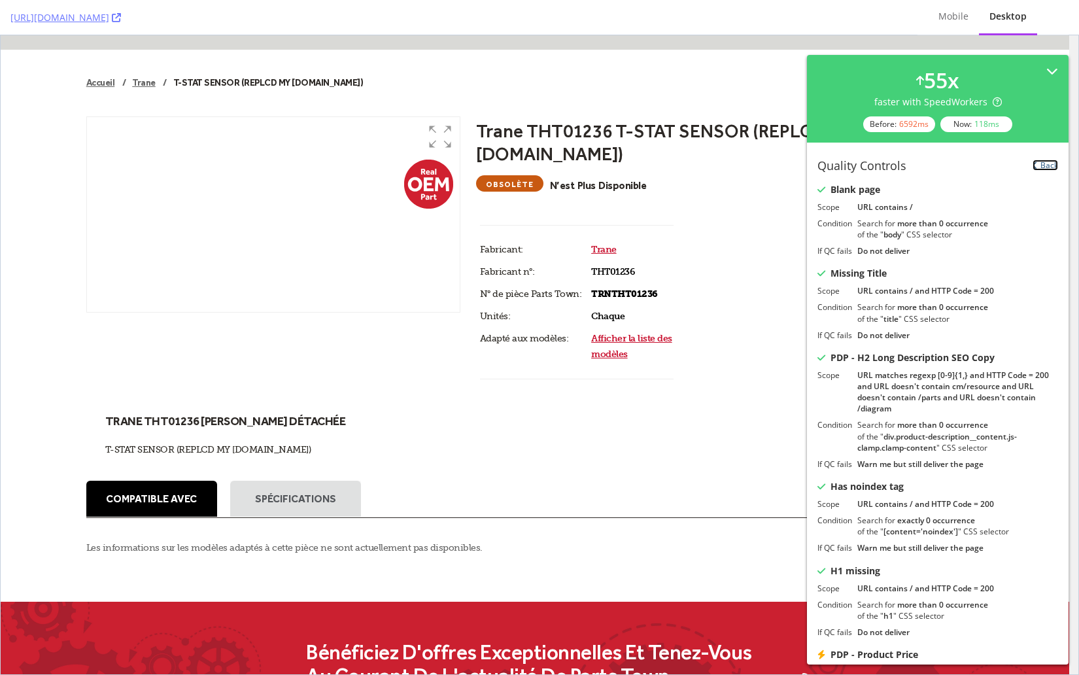
click at [1045, 165] on link "Back" at bounding box center [1046, 165] width 26 height 11
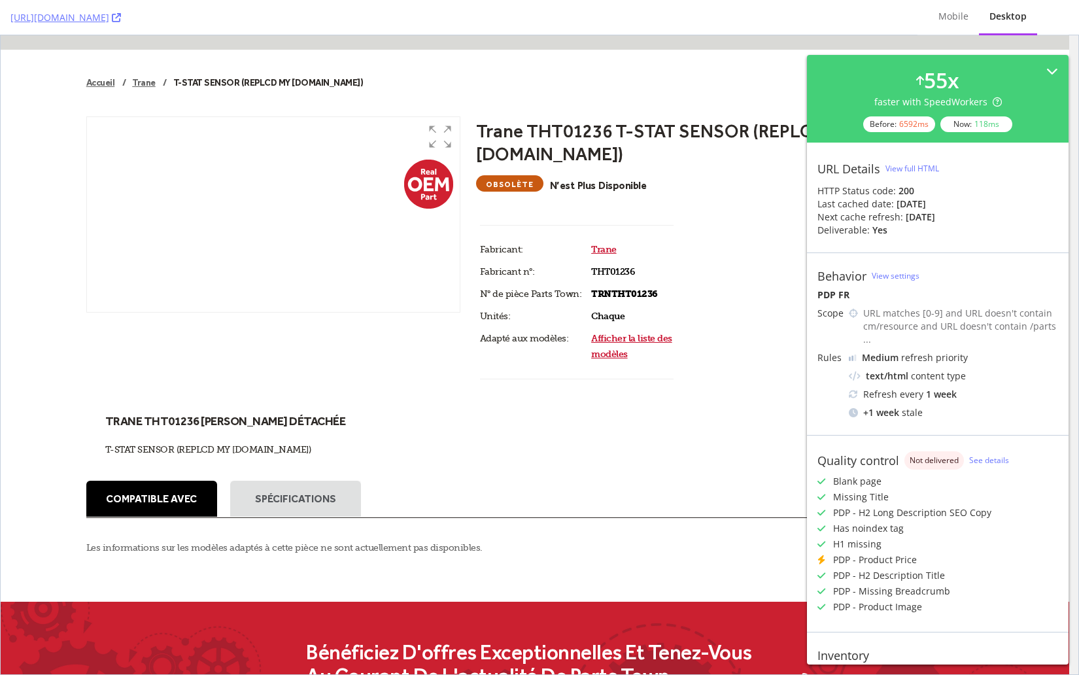
click at [535, 486] on ul "Compatible avec Spécifications" at bounding box center [535, 499] width 898 height 37
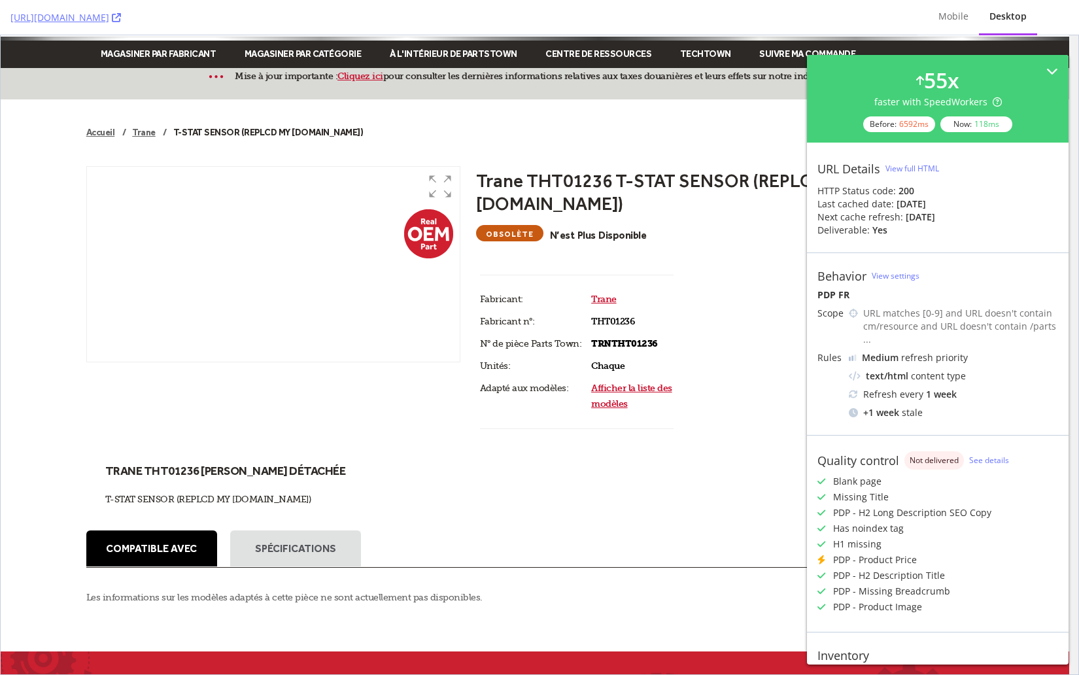
scroll to position [137, 0]
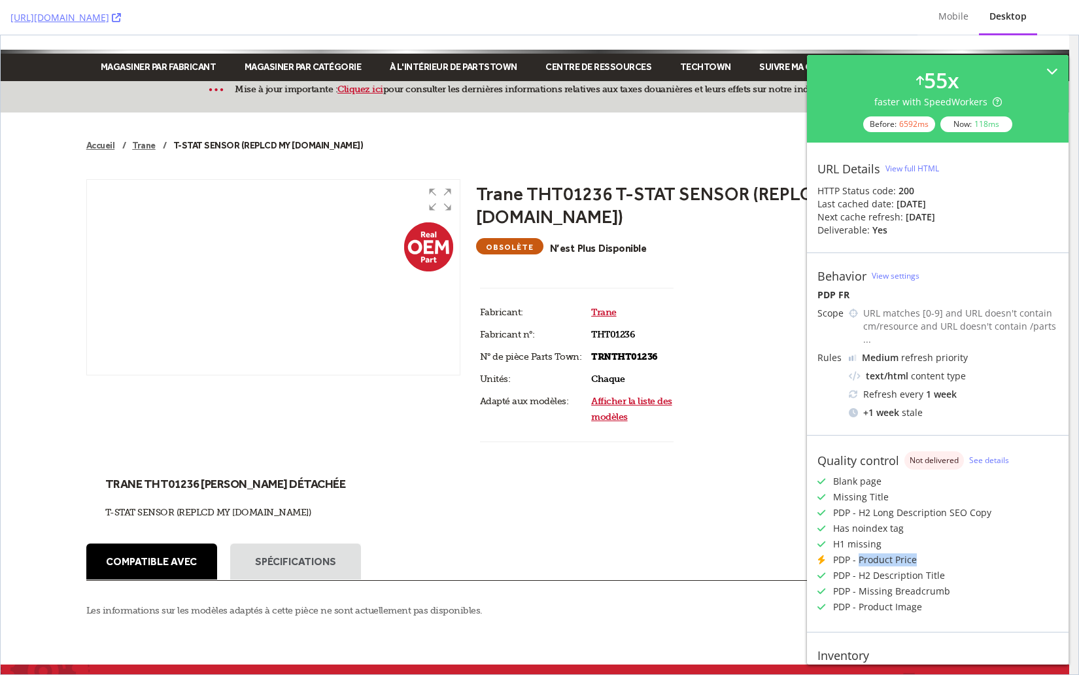
drag, startPoint x: 918, startPoint y: 544, endPoint x: 860, endPoint y: 548, distance: 57.7
click at [860, 553] on div "PDP - Product Price" at bounding box center [938, 559] width 241 height 13
copy div "Product Price"
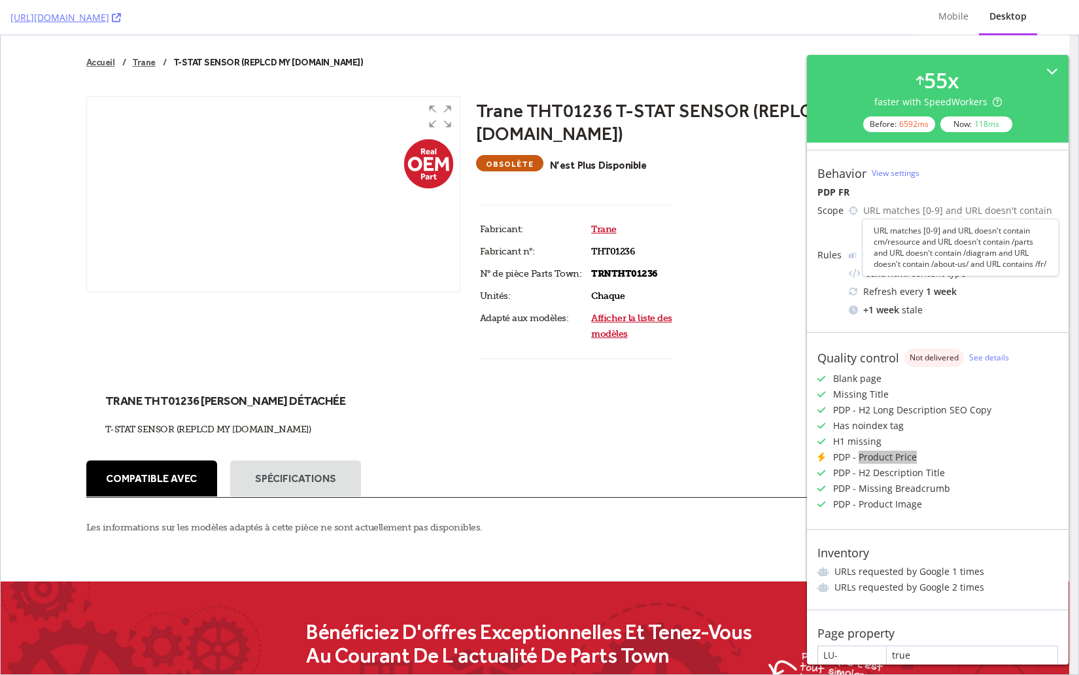
scroll to position [145, 0]
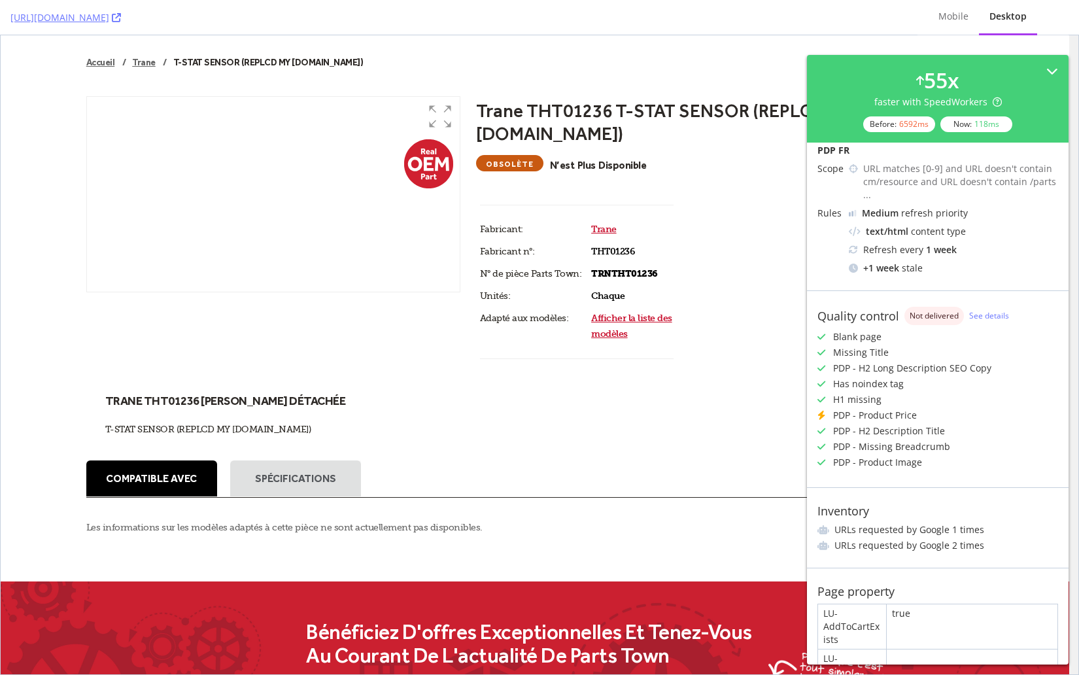
click at [924, 440] on div "PDP - Missing Breadcrumb" at bounding box center [891, 446] width 117 height 13
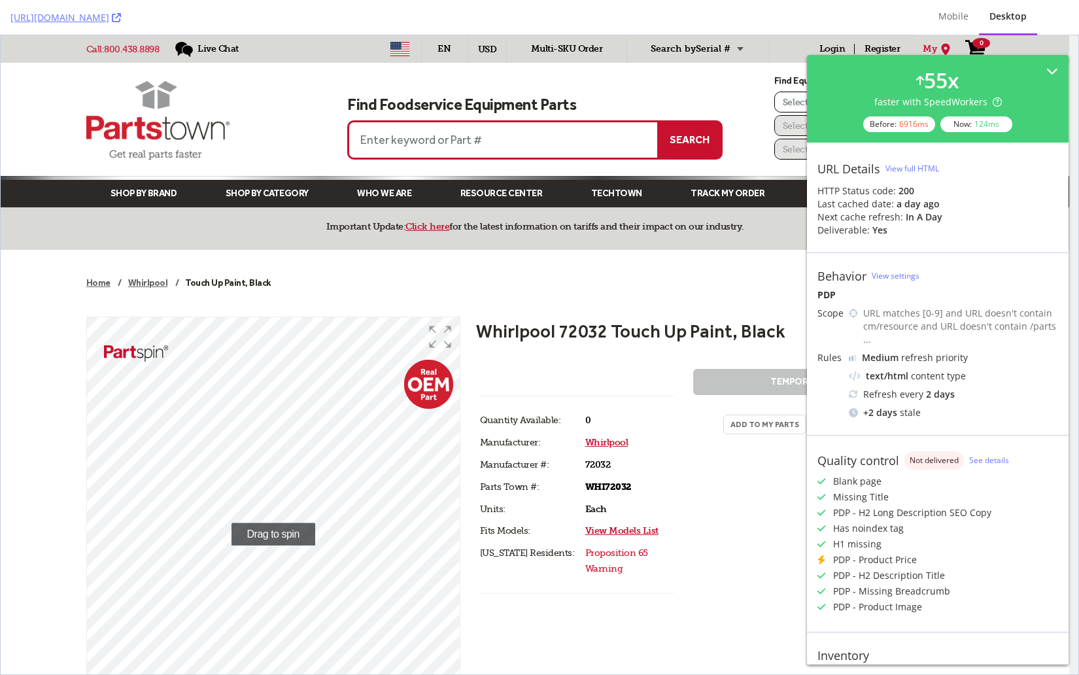
click at [485, 302] on div "Whirlpool 72032 Touch Up Paint, Black 100 % Drag to spin Hover to zoom Hover to…" at bounding box center [535, 624] width 898 height 648
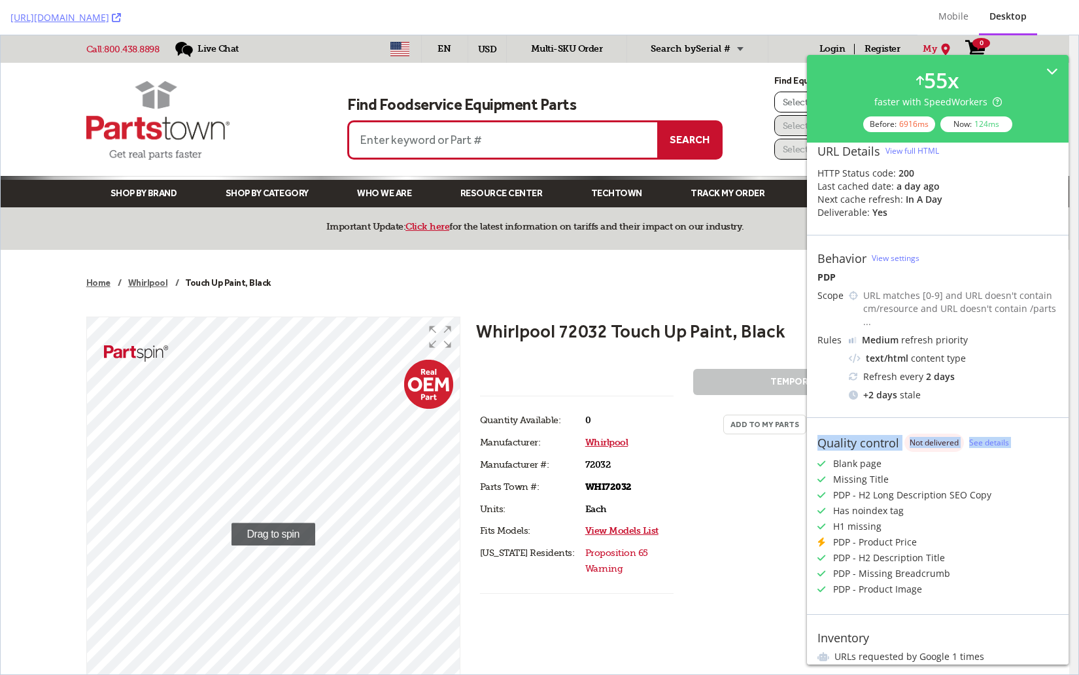
drag, startPoint x: 820, startPoint y: 433, endPoint x: 1024, endPoint y: 440, distance: 203.6
click at [1024, 440] on div "Quality control Not delivered See details Blank page Missing Title PDP - H2 Lon…" at bounding box center [938, 515] width 262 height 197
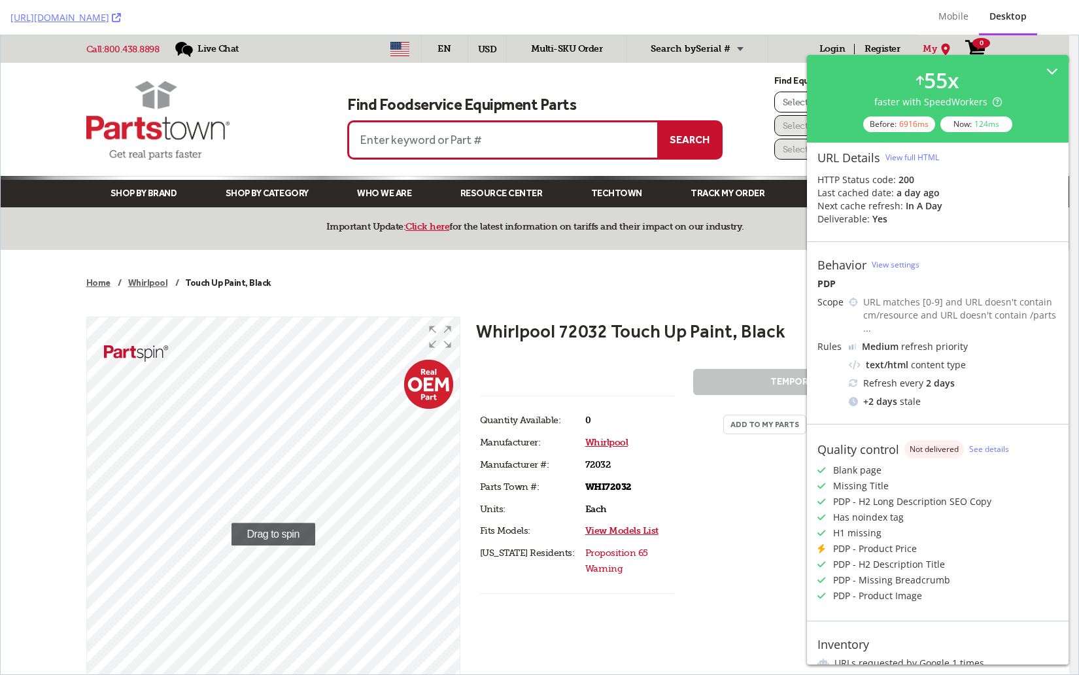
click at [994, 479] on div "Missing Title" at bounding box center [938, 485] width 241 height 13
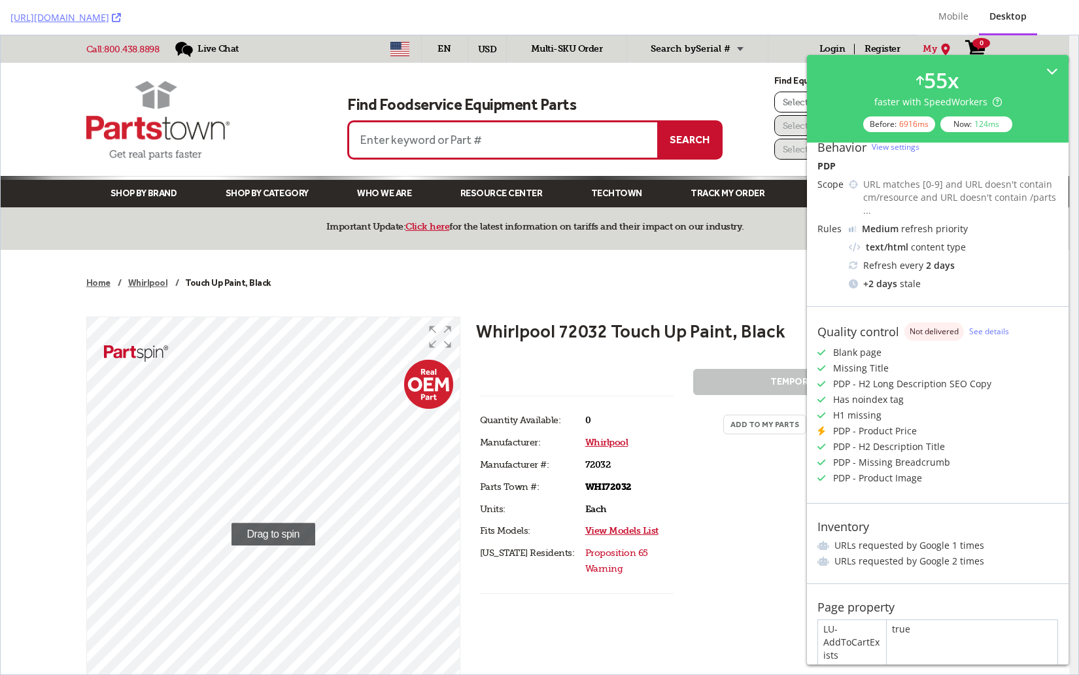
scroll to position [137, 0]
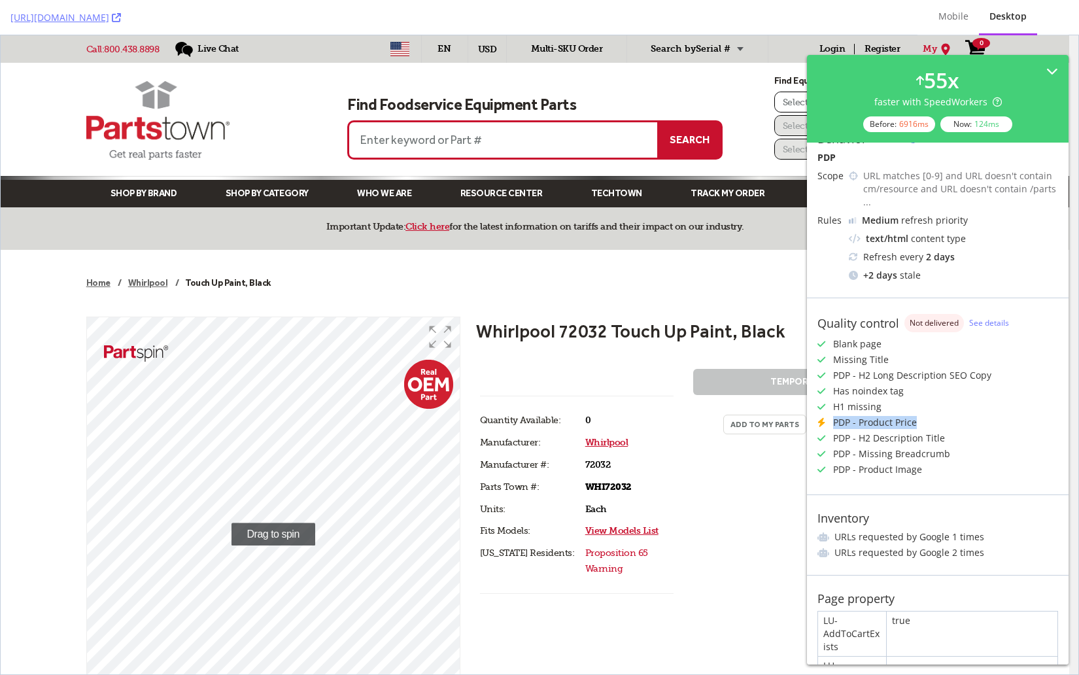
drag, startPoint x: 920, startPoint y: 408, endPoint x: 809, endPoint y: 408, distance: 110.6
click at [809, 407] on div "Quality control Not delivered See details Blank page Missing Title PDP - H2 Lon…" at bounding box center [938, 396] width 262 height 197
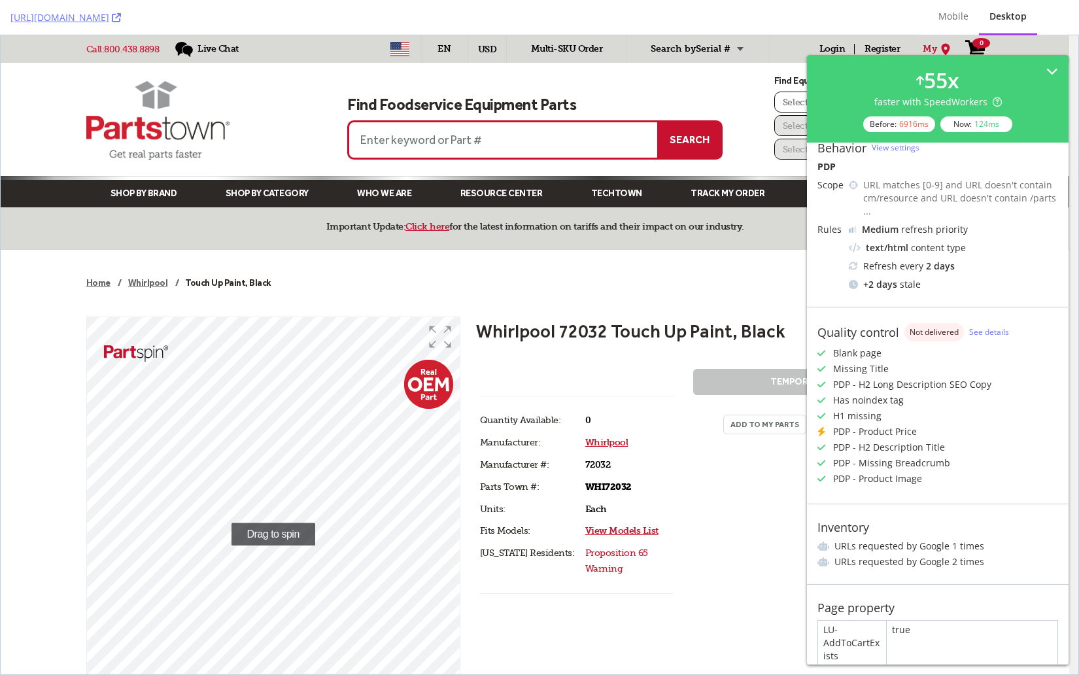
drag, startPoint x: 895, startPoint y: 421, endPoint x: 895, endPoint y: 445, distance: 23.5
click at [895, 425] on div "PDP - Product Price" at bounding box center [875, 431] width 84 height 13
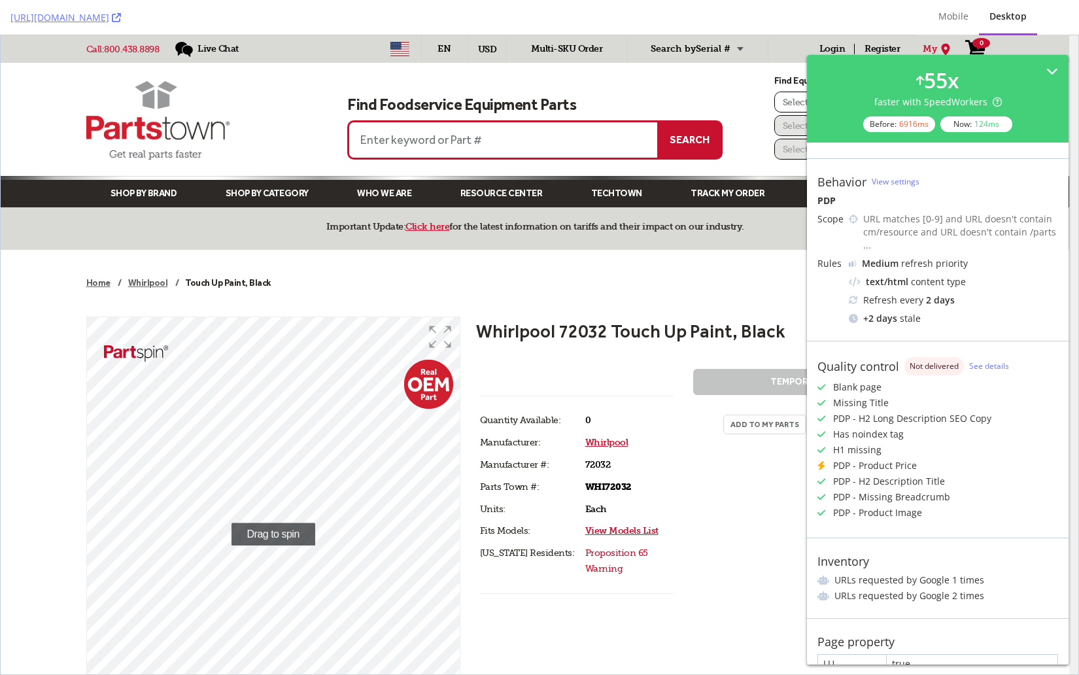
scroll to position [0, 0]
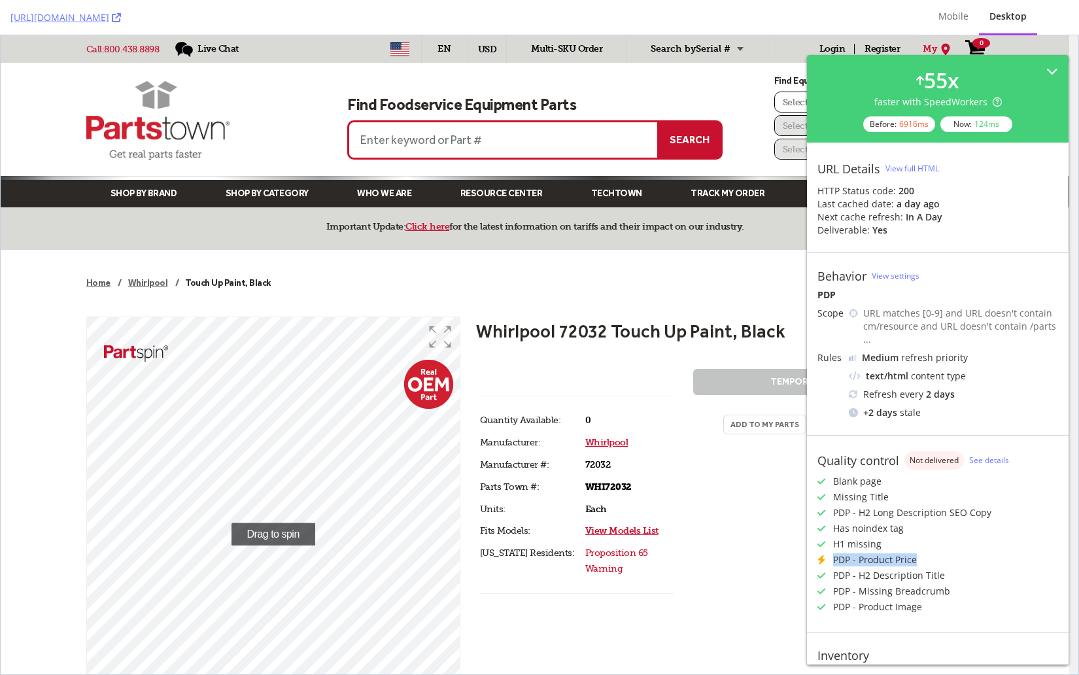
drag, startPoint x: 918, startPoint y: 544, endPoint x: 830, endPoint y: 549, distance: 88.5
click at [830, 553] on div "PDP - Product Price" at bounding box center [938, 559] width 241 height 13
copy div "PDP - Product Price"
drag, startPoint x: 916, startPoint y: 550, endPoint x: 851, endPoint y: 440, distance: 127.6
click at [913, 553] on div "PDP - Product Price" at bounding box center [938, 559] width 241 height 13
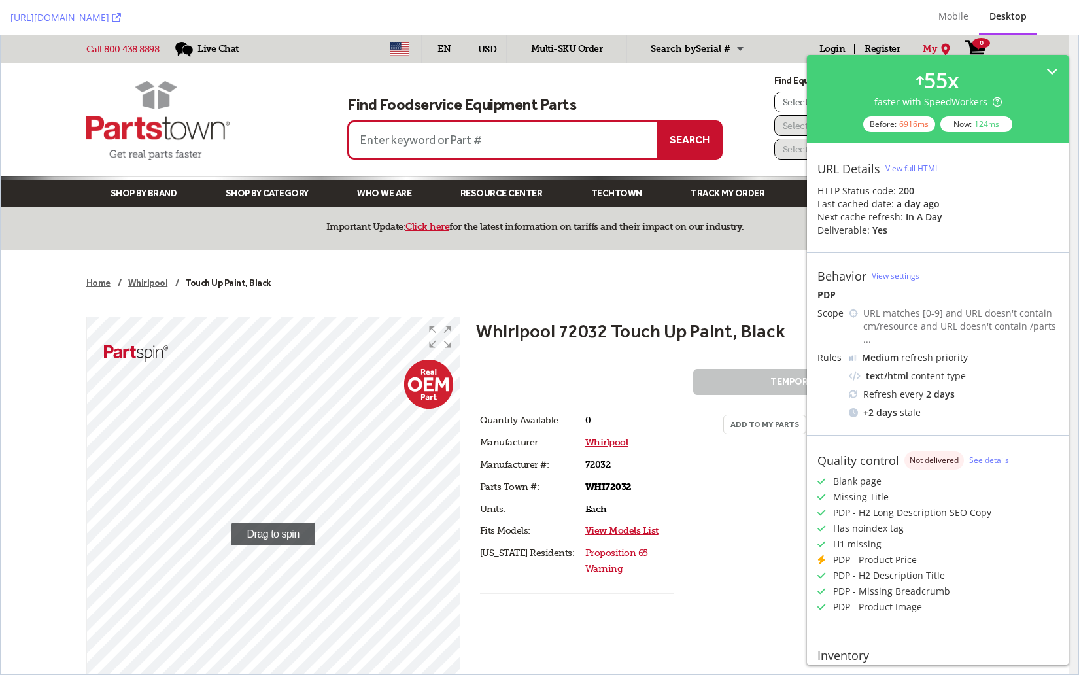
click at [889, 522] on div "Has noindex tag" at bounding box center [868, 528] width 71 height 13
drag, startPoint x: 941, startPoint y: 222, endPoint x: 931, endPoint y: 235, distance: 17.3
click at [941, 222] on div "Next cache refresh: in a day" at bounding box center [938, 216] width 241 height 13
click at [230, 17] on div "[URL][DOMAIN_NAME]" at bounding box center [458, 17] width 897 height 35
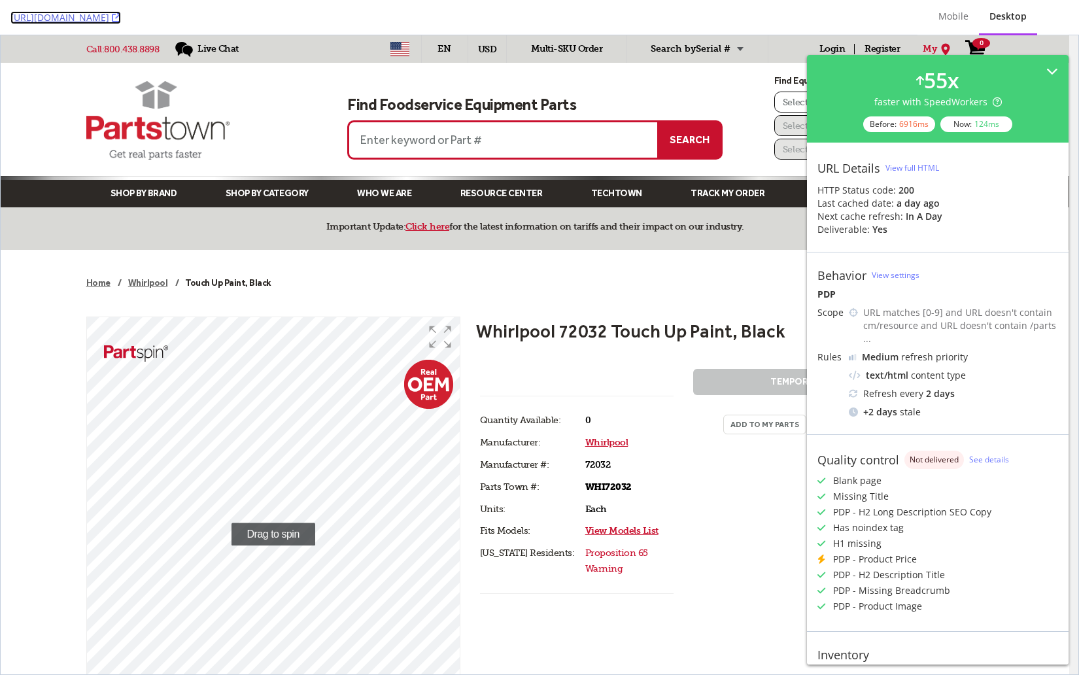
click at [121, 18] on icon at bounding box center [116, 17] width 9 height 9
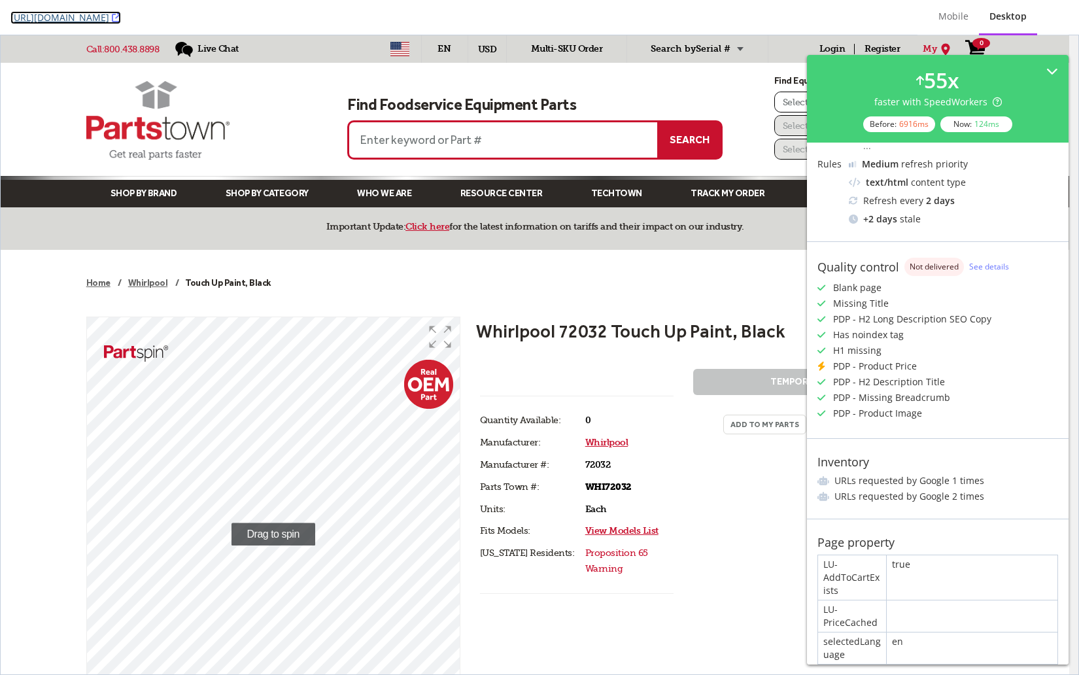
scroll to position [0, 0]
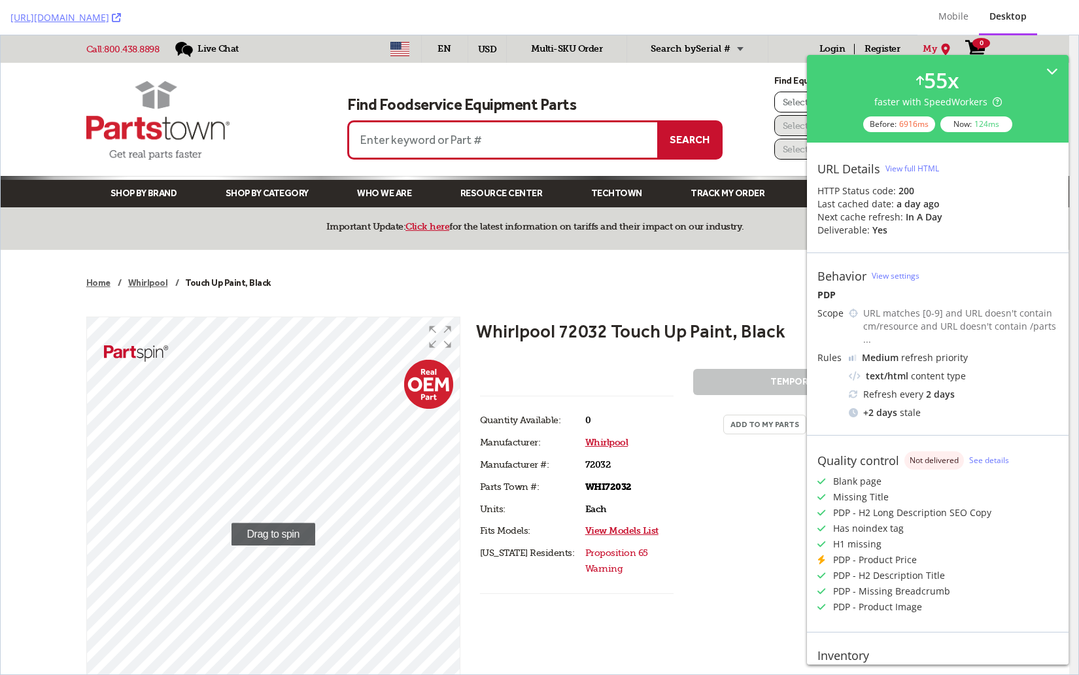
click at [705, 343] on div "Whirlpool 72032 Touch Up Paint, Black 100 % Drag to spin Hover to zoom Hover to…" at bounding box center [535, 624] width 898 height 648
click at [726, 320] on h1 "Whirlpool 72032 Touch Up Paint, Black" at bounding box center [630, 331] width 309 height 23
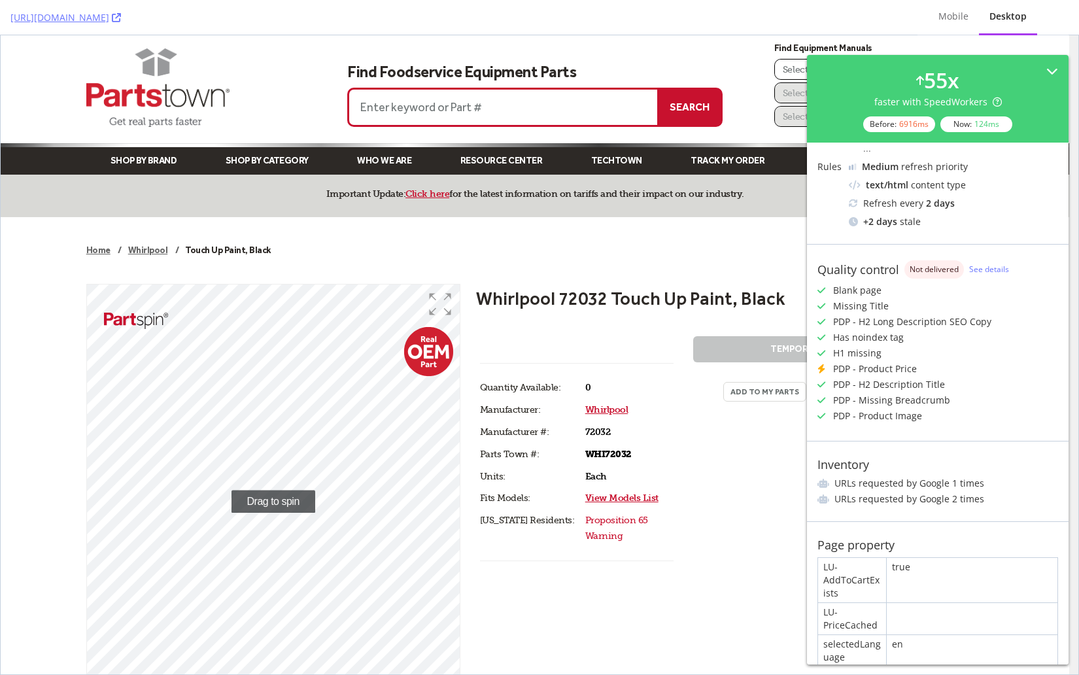
scroll to position [194, 0]
click at [599, 311] on div "Whirlpool 72032 Touch Up Paint, Black 100 % Drag to spin Hover to zoom Hover to…" at bounding box center [535, 592] width 898 height 648
click at [602, 259] on div "Home Whirlpool Touch Up Paint, Black" at bounding box center [536, 251] width 918 height 34
drag, startPoint x: 620, startPoint y: 296, endPoint x: 642, endPoint y: 228, distance: 71.4
click at [619, 296] on h1 "Whirlpool 72032 Touch Up Paint, Black" at bounding box center [630, 298] width 309 height 23
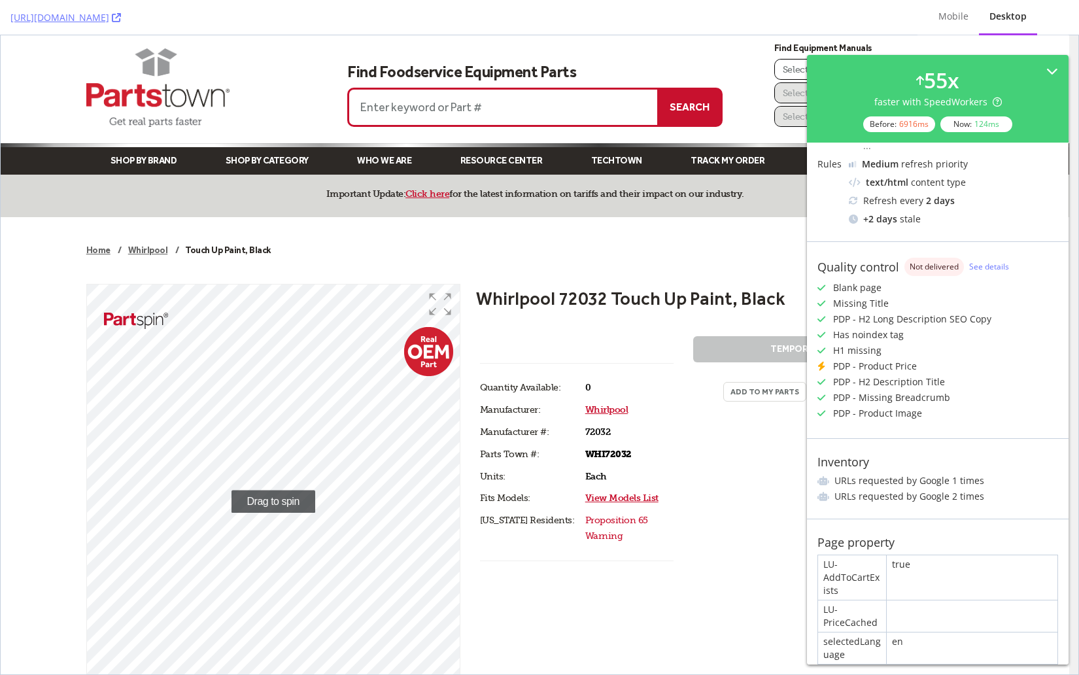
scroll to position [0, 0]
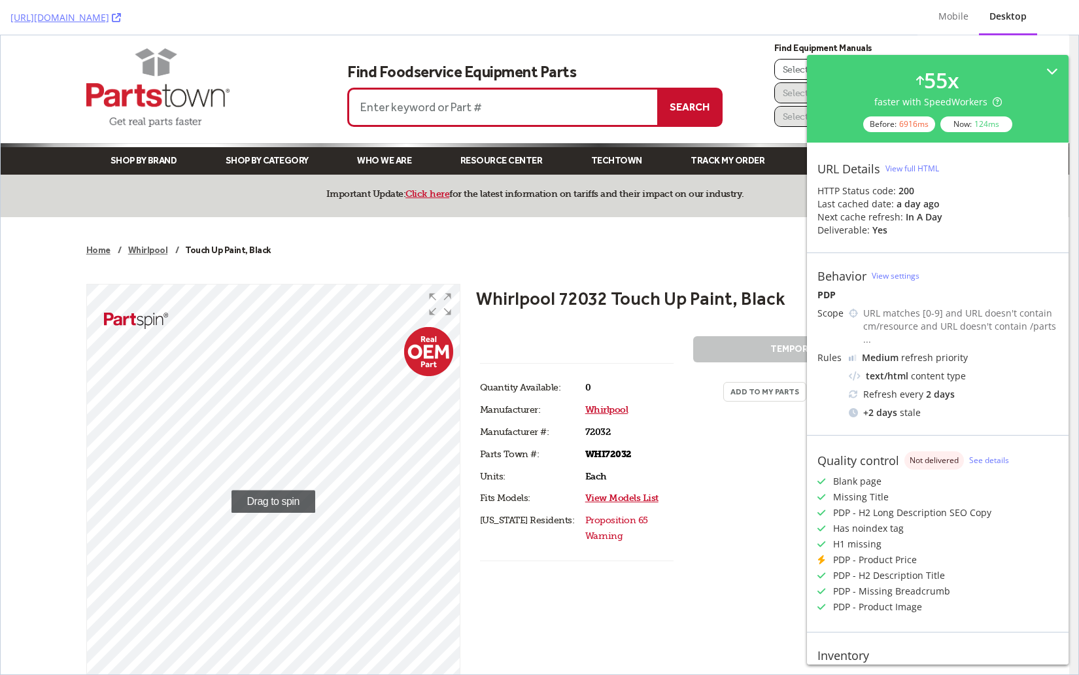
click at [638, 336] on div "Quantity Available: 2 Quantity Available: 0 Manufacturer: Whirlpool Manufacture…" at bounding box center [572, 453] width 223 height 235
drag, startPoint x: 907, startPoint y: 447, endPoint x: 968, endPoint y: 452, distance: 61.1
click at [968, 452] on div "Quality control Not delivered See details" at bounding box center [938, 460] width 241 height 18
click at [914, 456] on div "Quality control Not delivered See details Blank page Missing Title PDP - H2 Lon…" at bounding box center [938, 533] width 262 height 197
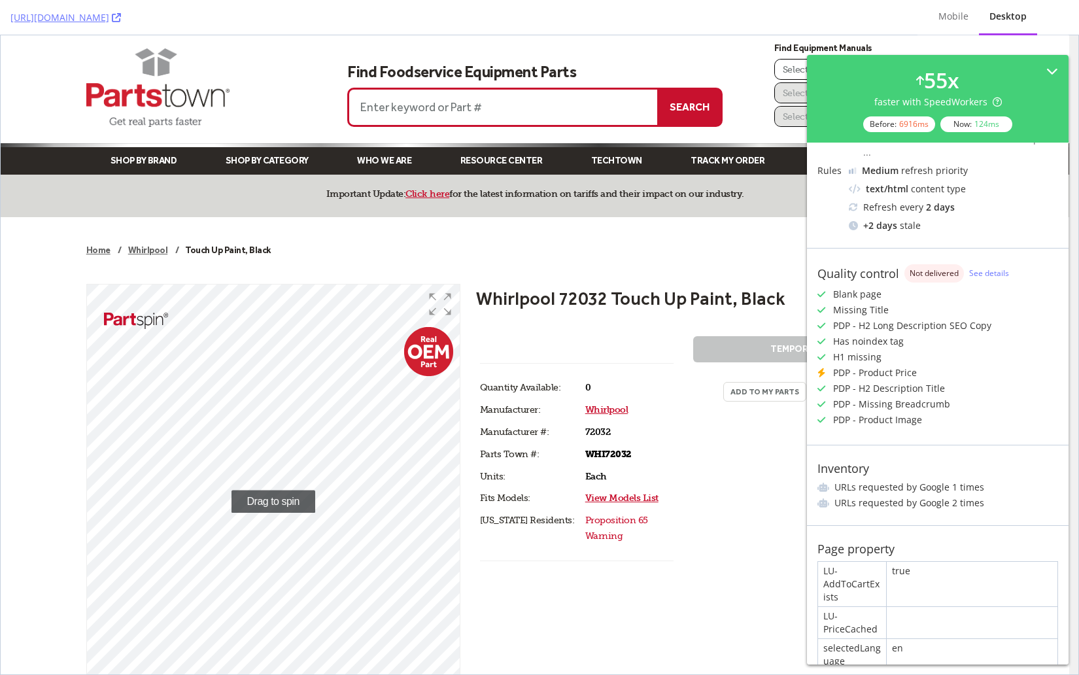
scroll to position [194, 0]
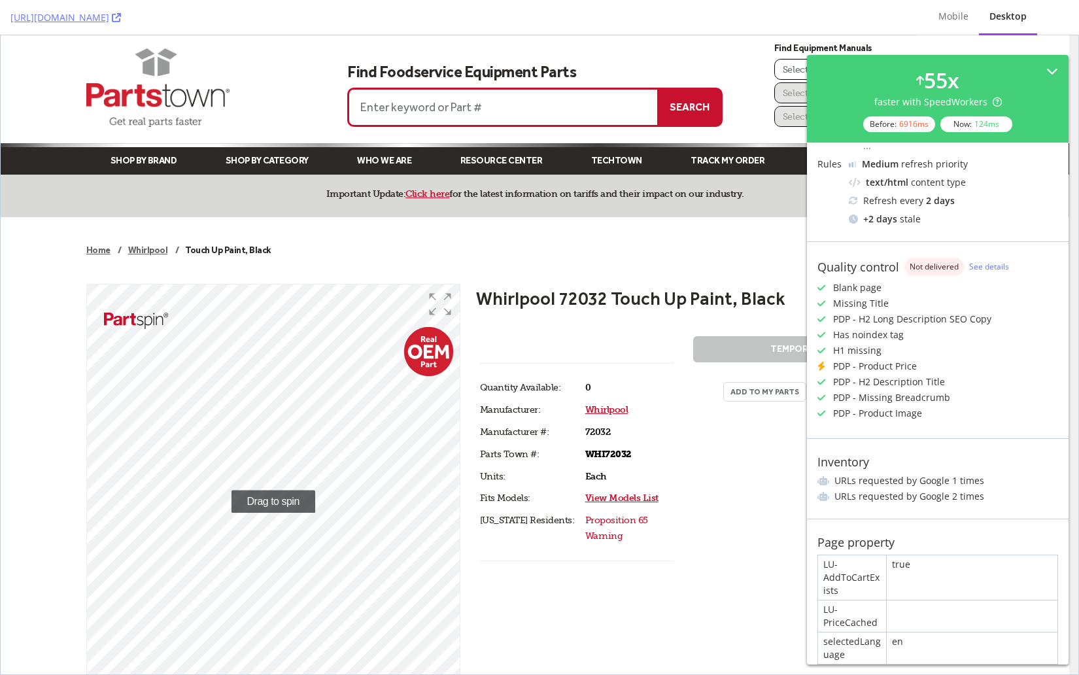
drag, startPoint x: 631, startPoint y: 253, endPoint x: 632, endPoint y: 261, distance: 7.9
click at [631, 258] on div "Home Whirlpool Touch Up Paint, Black" at bounding box center [536, 251] width 918 height 34
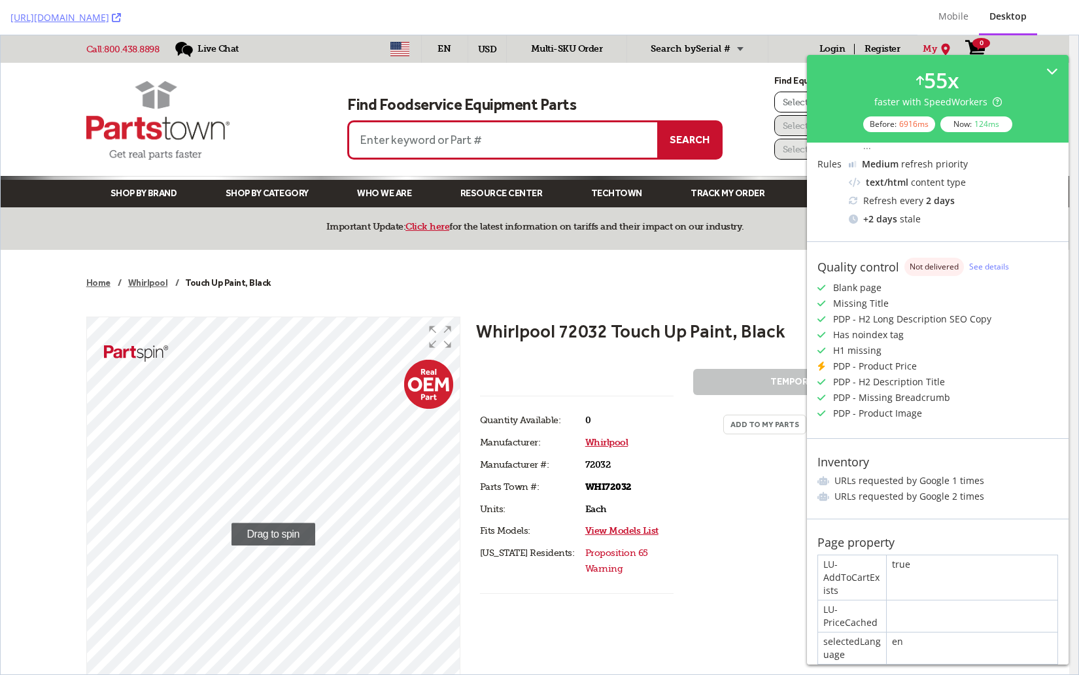
scroll to position [3, 0]
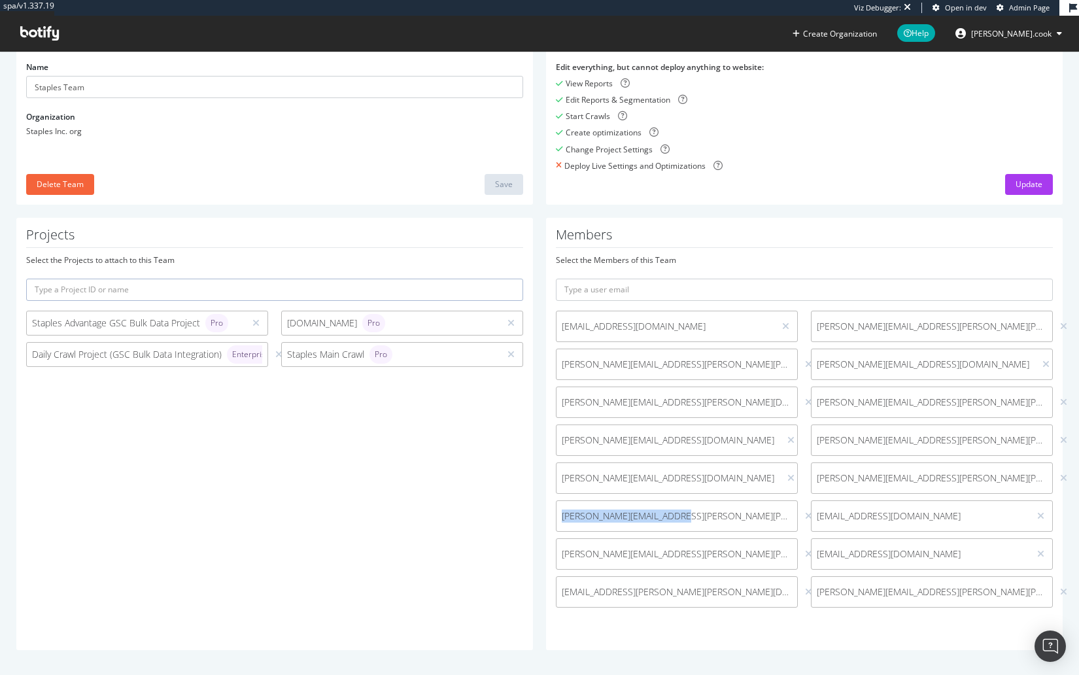
scroll to position [75, 0]
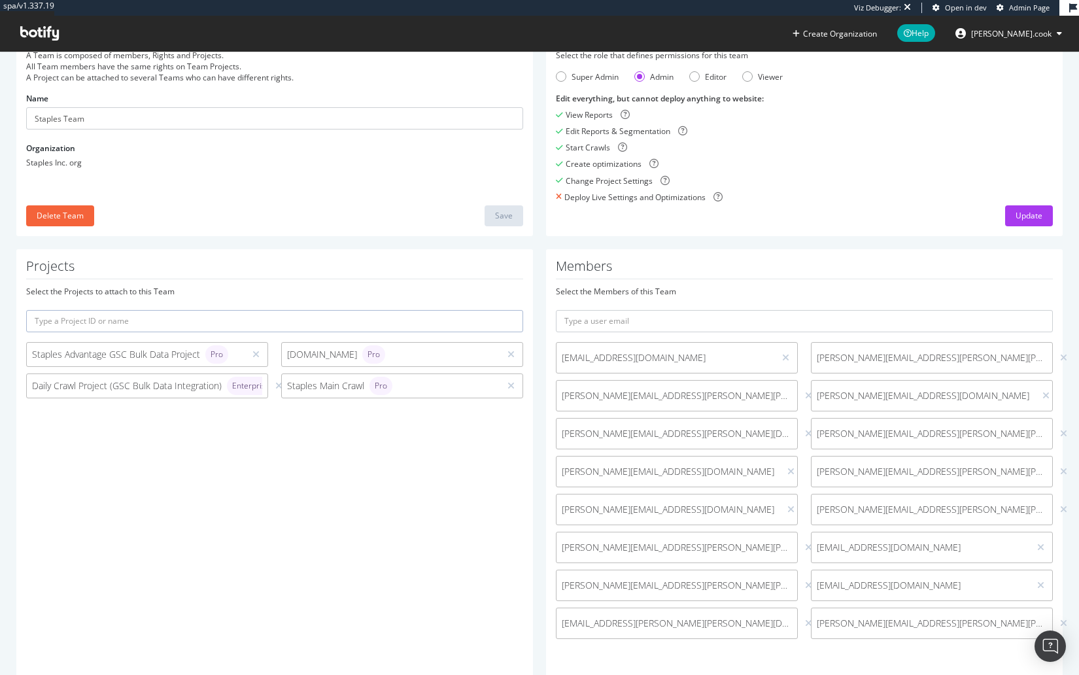
click at [508, 516] on div "Projects Select the Projects to attach to this Team Staples Advantage GSC Bulk …" at bounding box center [274, 465] width 517 height 432
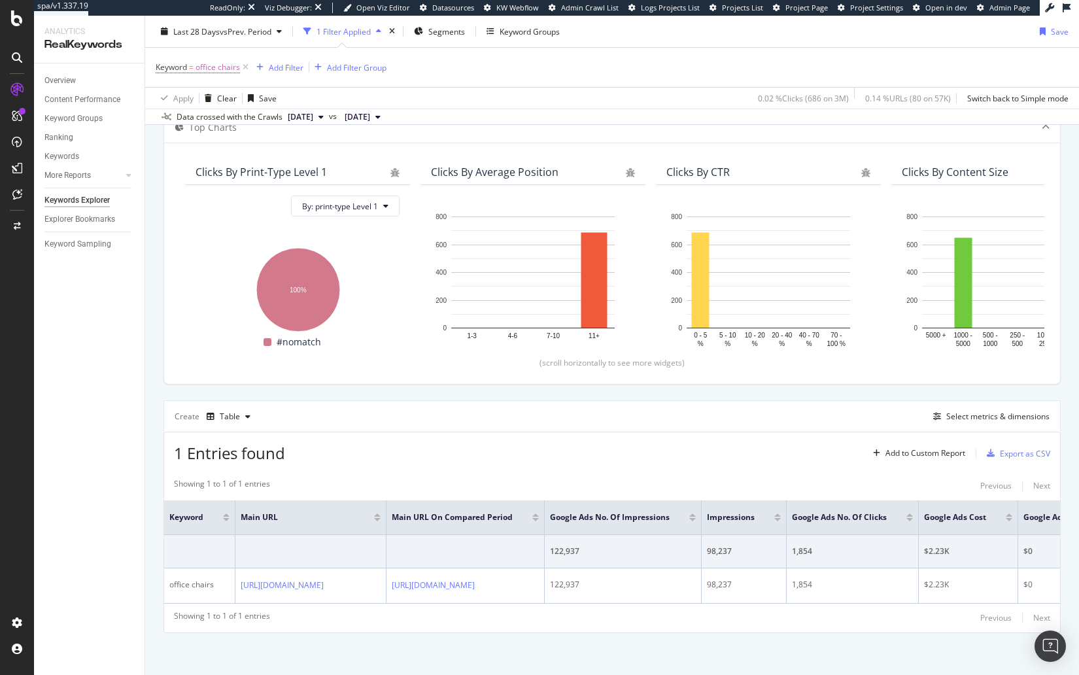
scroll to position [80, 0]
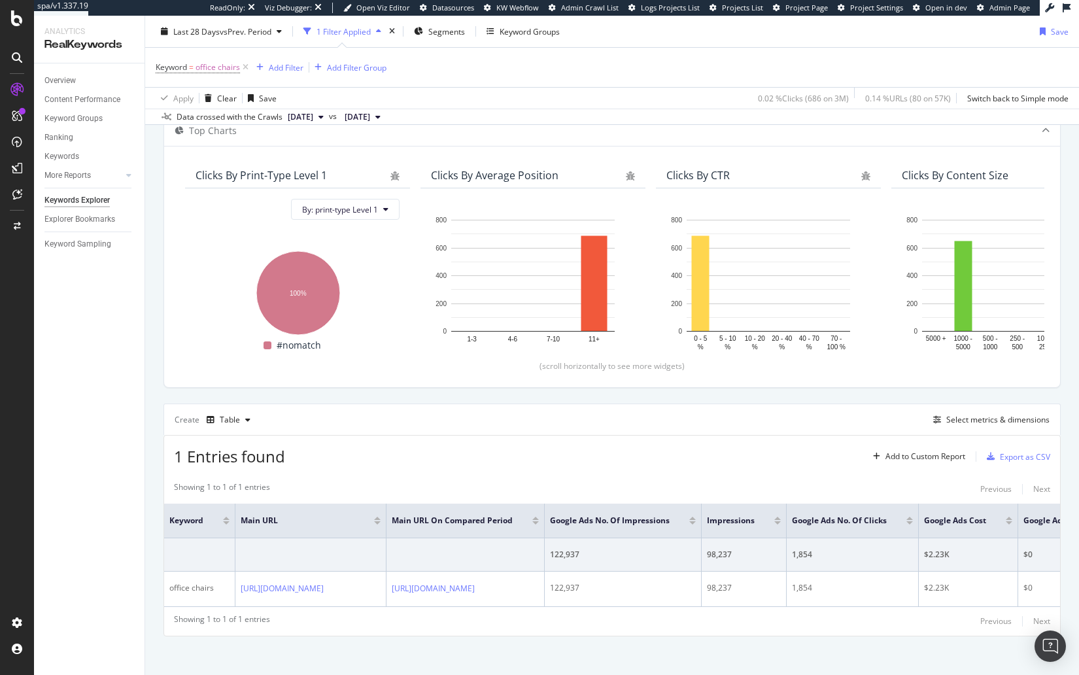
click at [684, 644] on div "By website & by URL Top Charts Clicks By print-type Level 1 By: print-type Leve…" at bounding box center [612, 379] width 934 height 604
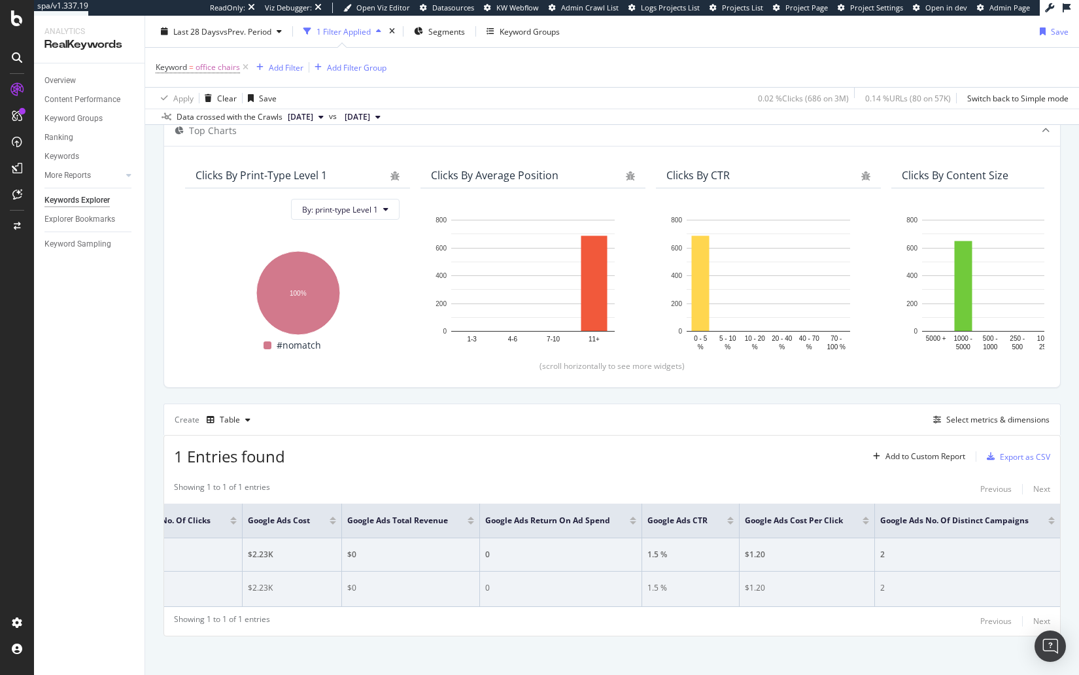
scroll to position [0, 862]
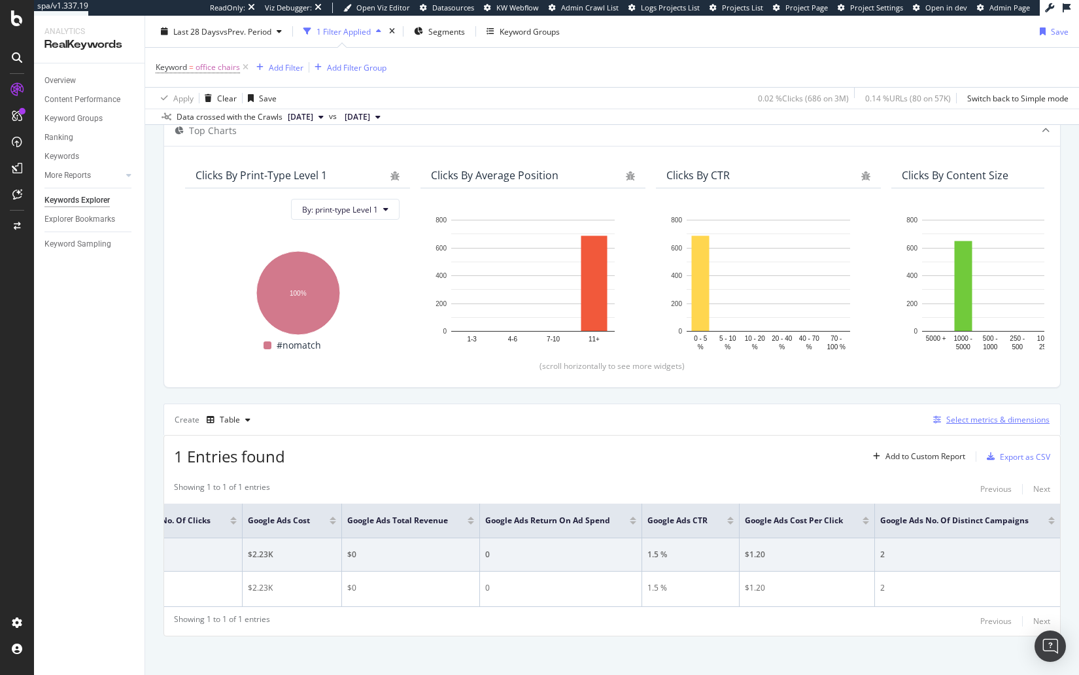
click at [975, 415] on div "Select metrics & dimensions" at bounding box center [998, 419] width 103 height 11
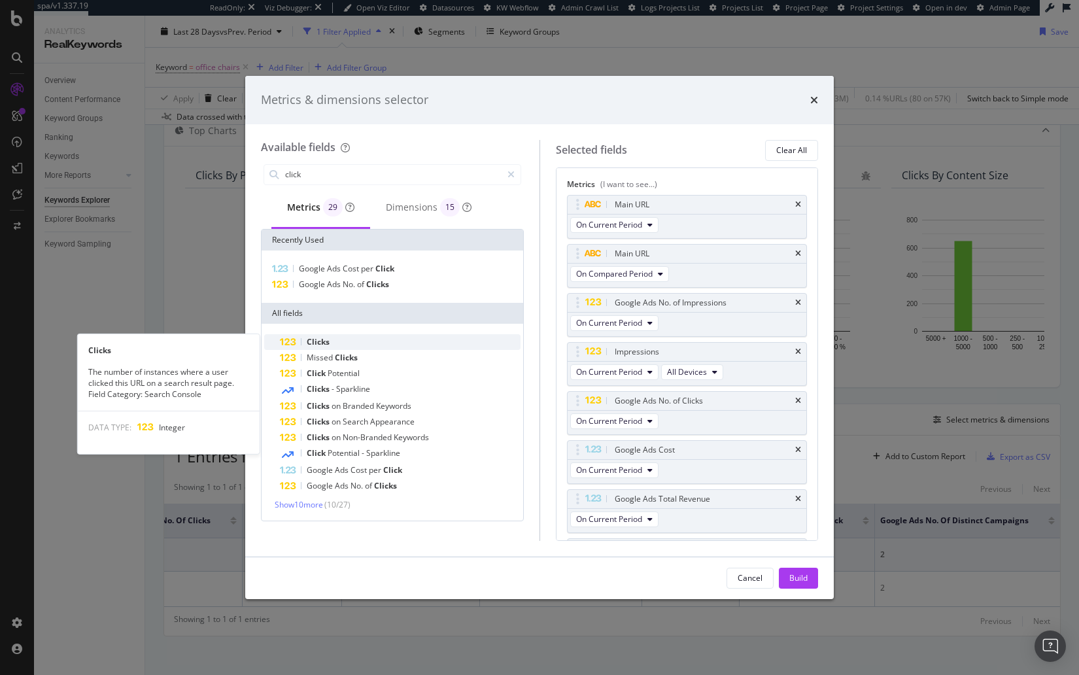
type input "click"
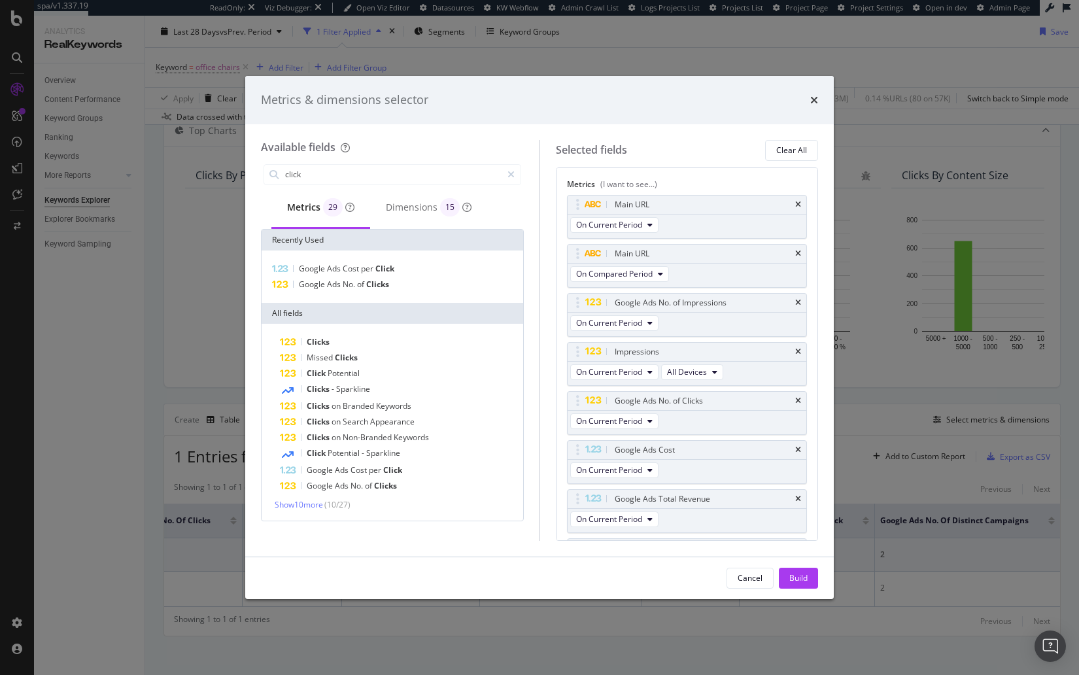
drag, startPoint x: 365, startPoint y: 333, endPoint x: 530, endPoint y: 396, distance: 176.4
click at [365, 334] on div "Clicks" at bounding box center [400, 342] width 241 height 16
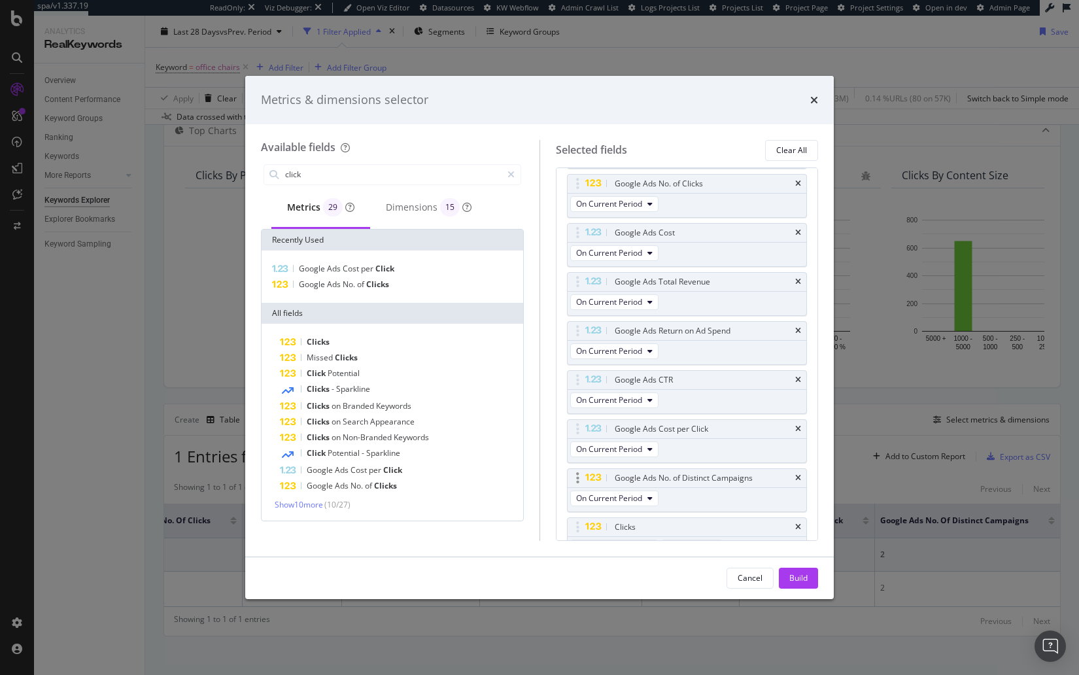
scroll to position [230, 0]
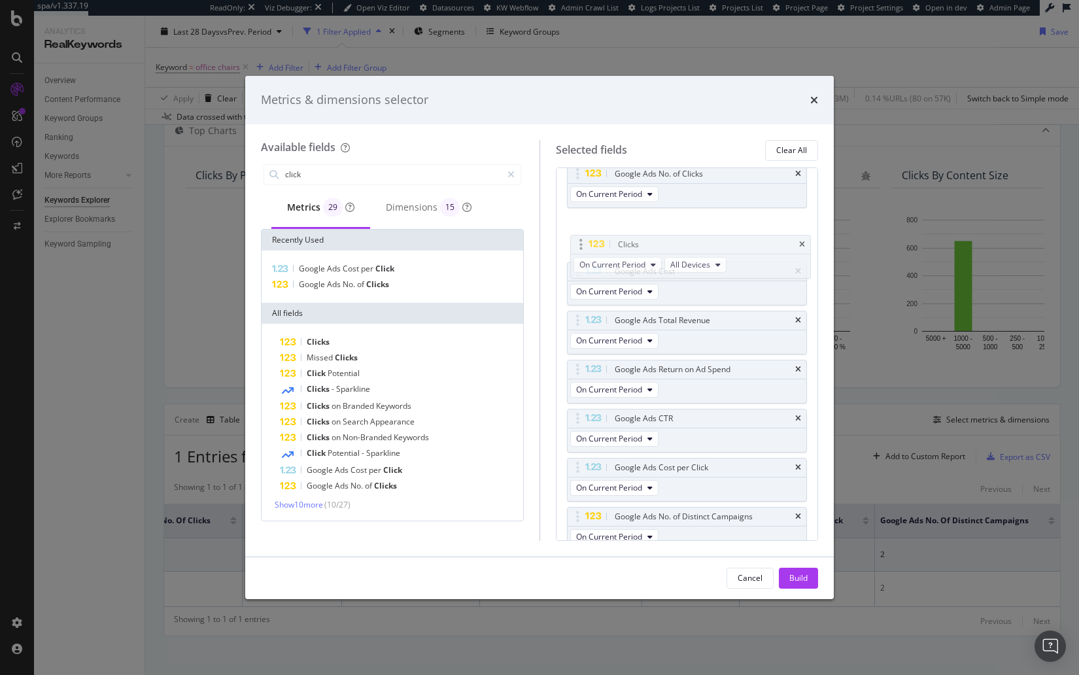
drag, startPoint x: 578, startPoint y: 504, endPoint x: 585, endPoint y: 232, distance: 272.9
click at [585, 232] on body "spa/v1.337.19 ReadOnly: Viz Debugger: Open Viz Editor Datasources KW Webflow Ad…" at bounding box center [539, 337] width 1079 height 675
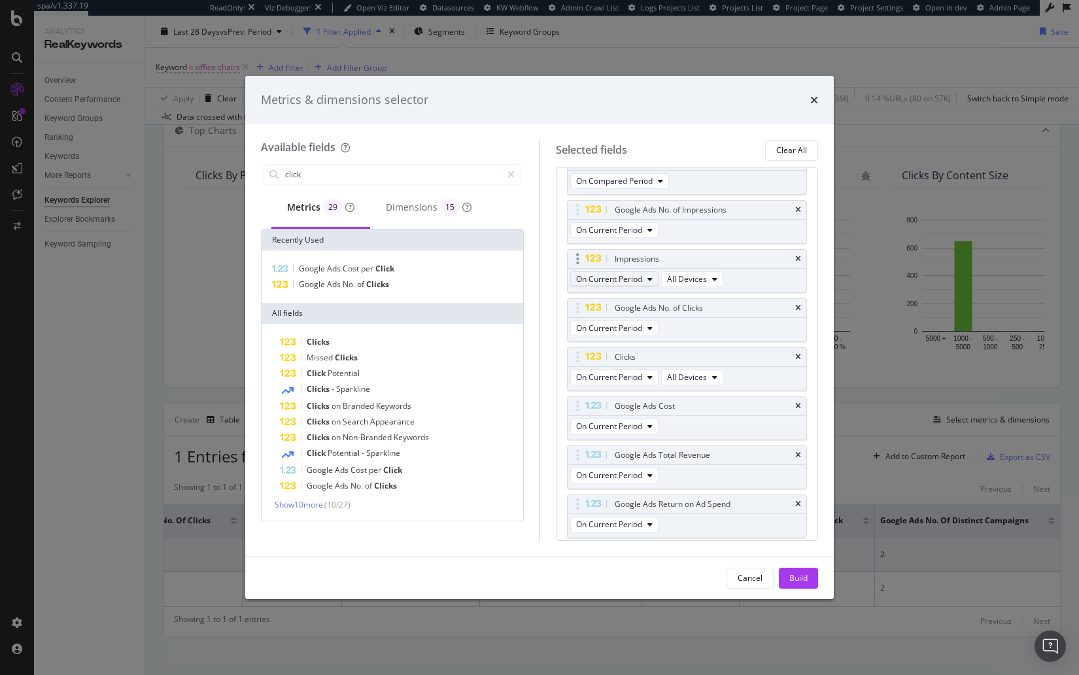
scroll to position [0, 0]
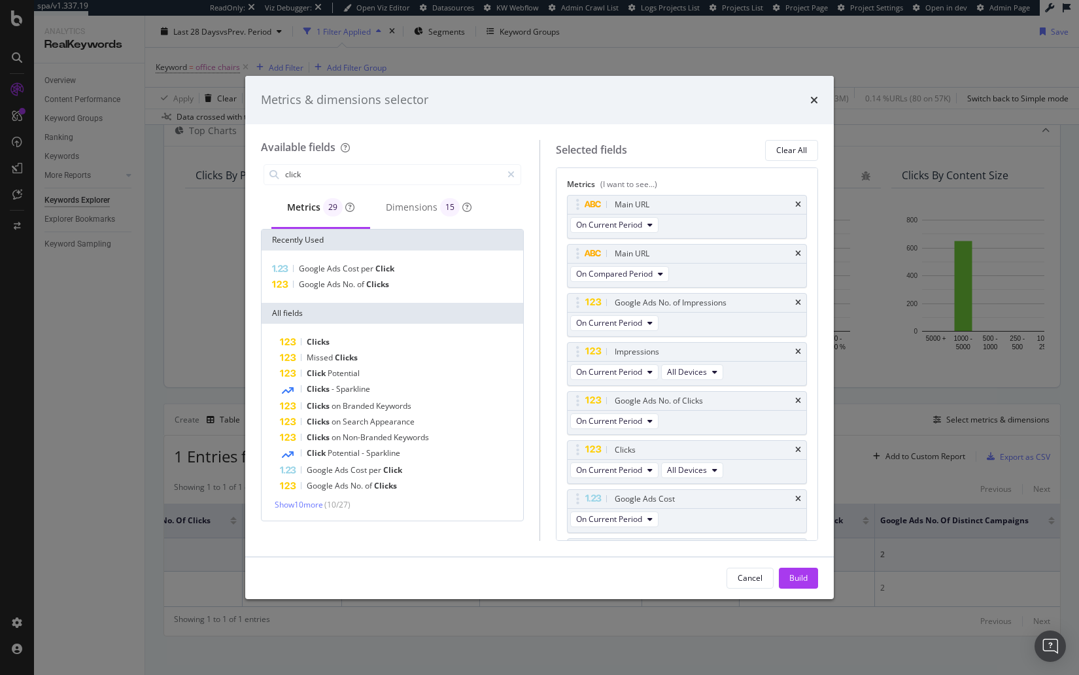
click at [802, 582] on div "Build" at bounding box center [799, 577] width 18 height 11
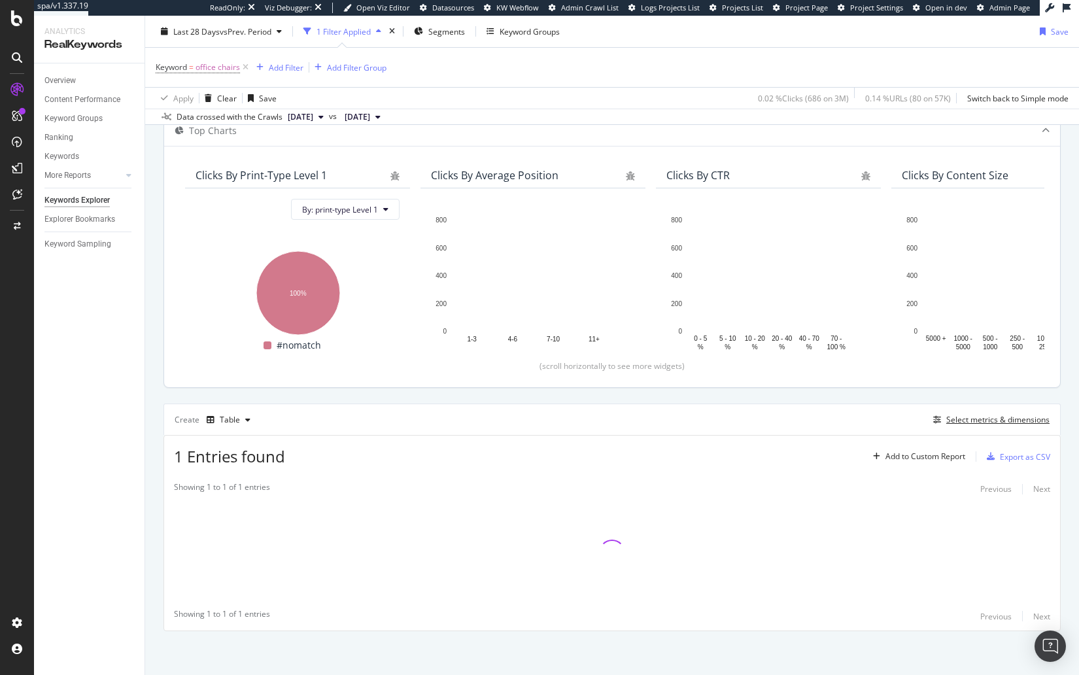
scroll to position [80, 0]
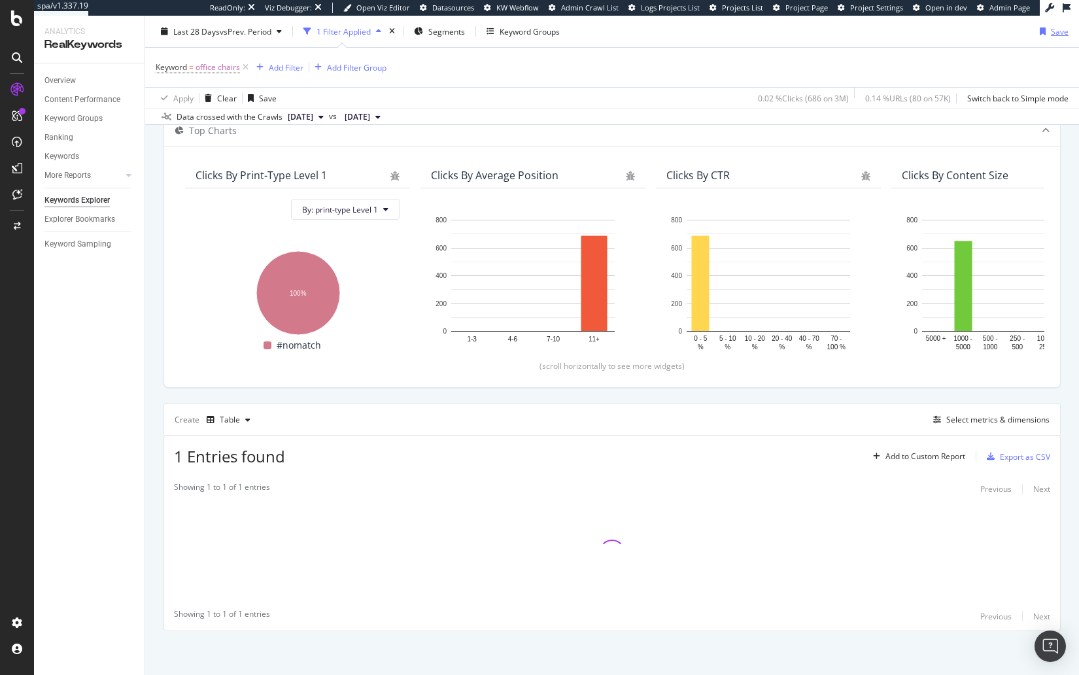
click at [1063, 30] on div "Save" at bounding box center [1060, 31] width 18 height 11
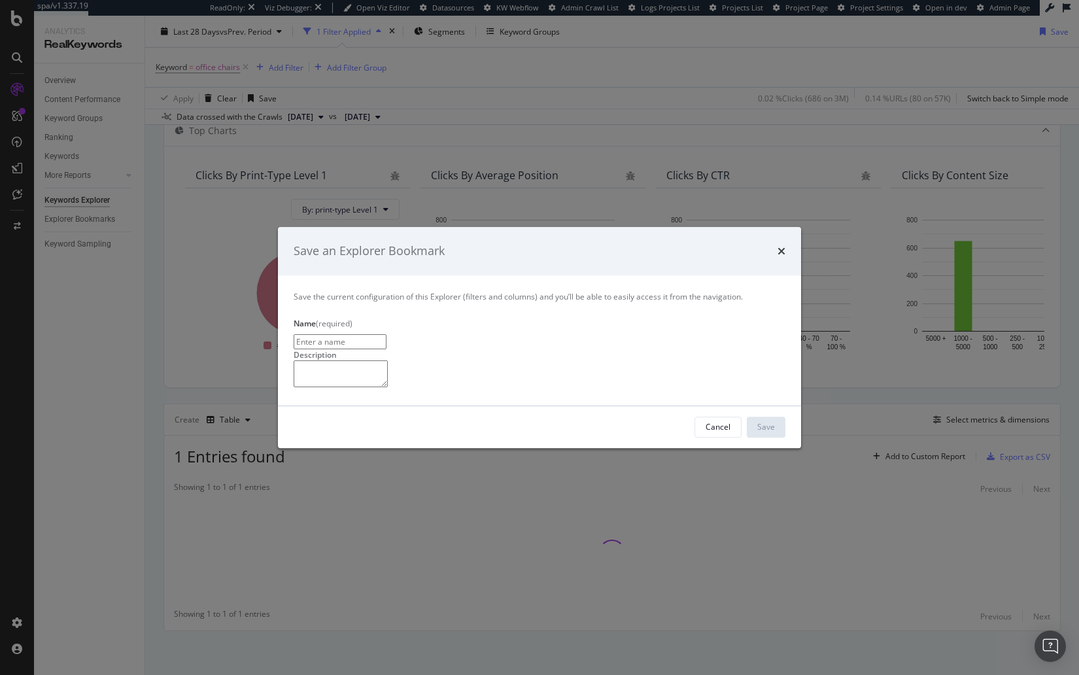
click at [387, 334] on input "modal" at bounding box center [340, 341] width 93 height 15
type input "Paid Search Data by Keyword"
click at [773, 432] on div "Save" at bounding box center [766, 426] width 18 height 11
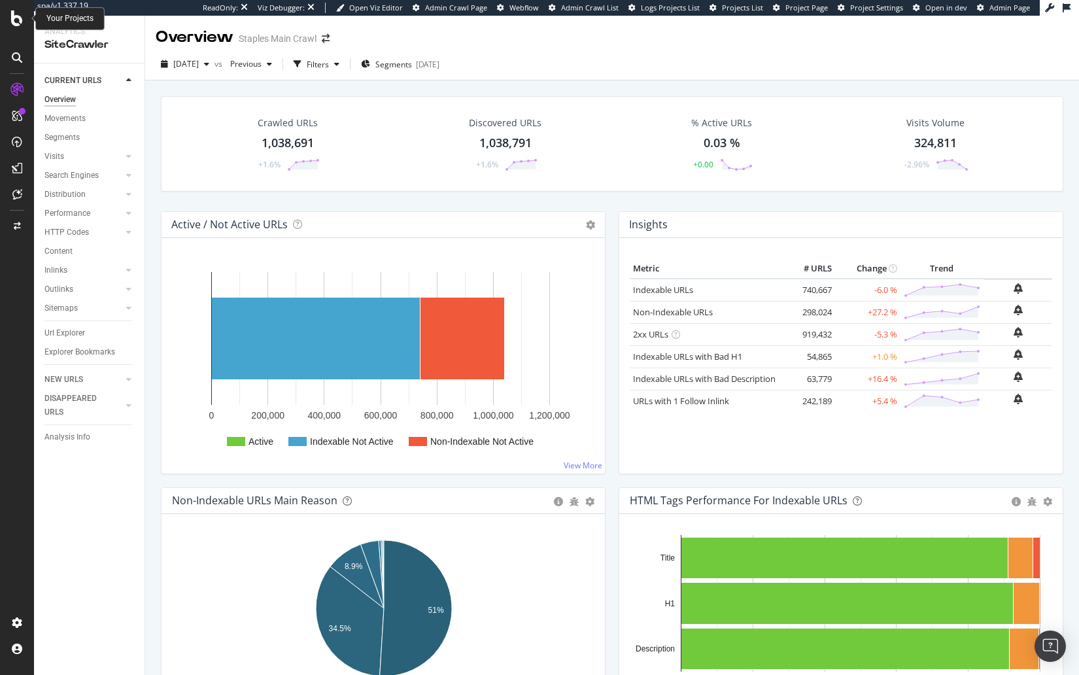
click at [15, 24] on icon at bounding box center [17, 18] width 12 height 16
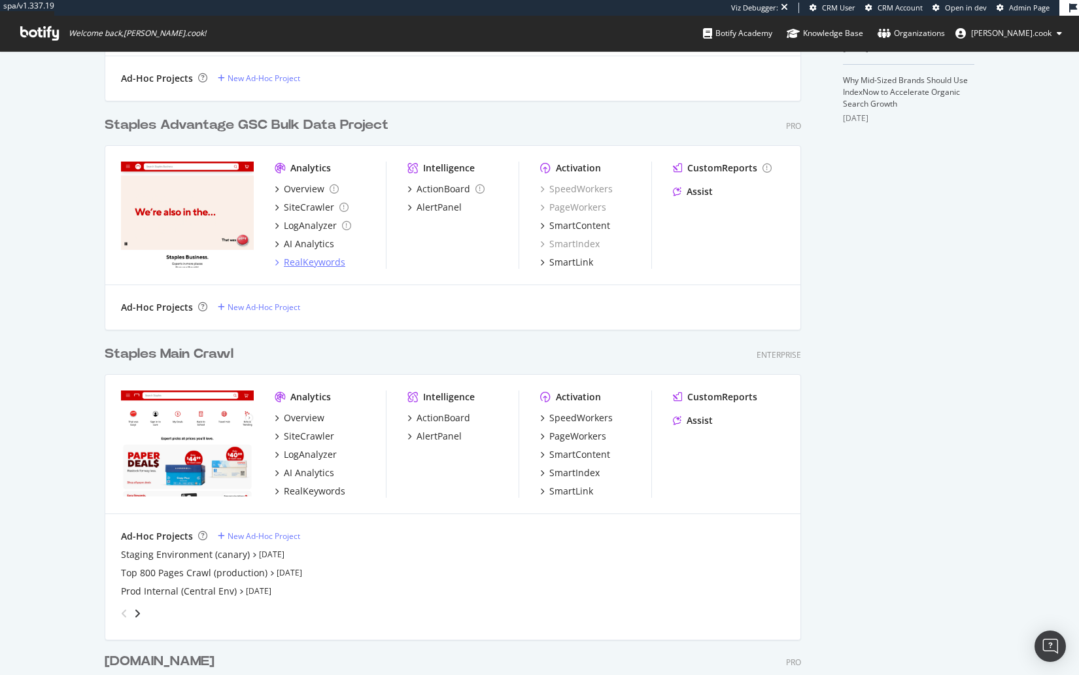
scroll to position [506, 0]
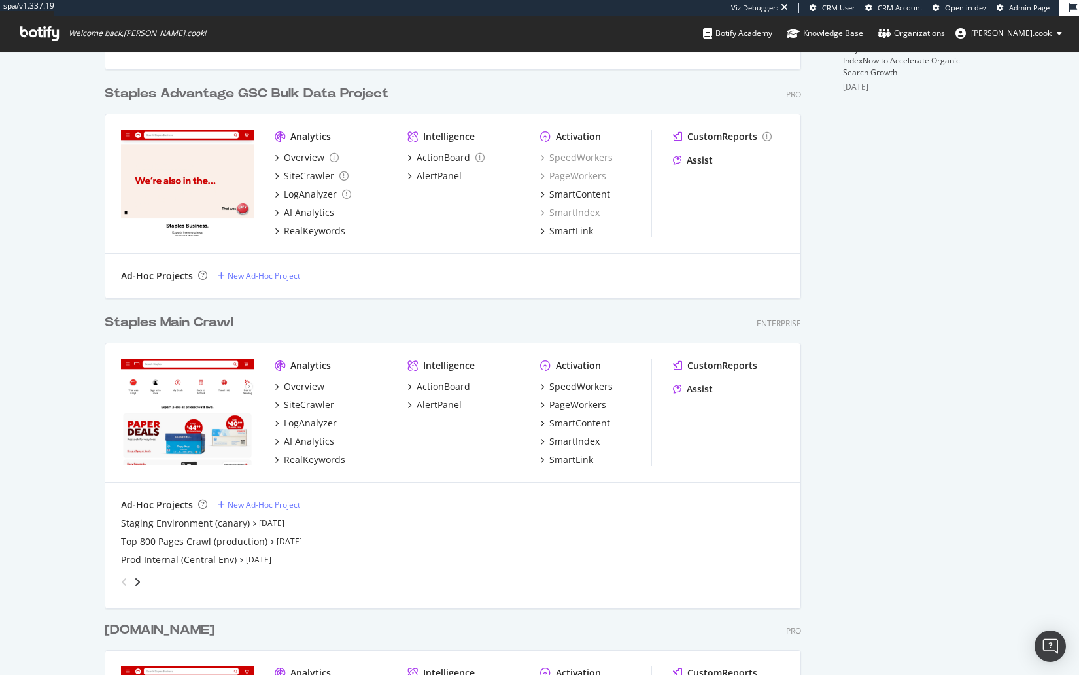
drag, startPoint x: 379, startPoint y: 326, endPoint x: 375, endPoint y: 343, distance: 16.8
click at [379, 327] on div "Staples Main Crawl Enterprise" at bounding box center [453, 322] width 697 height 19
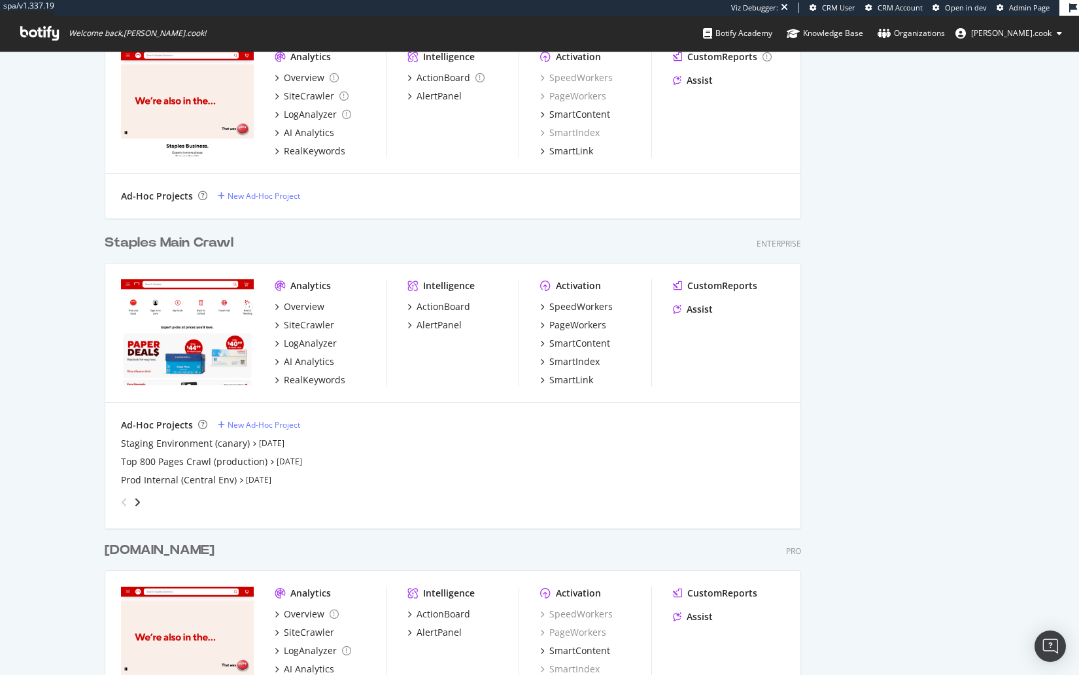
scroll to position [606, 0]
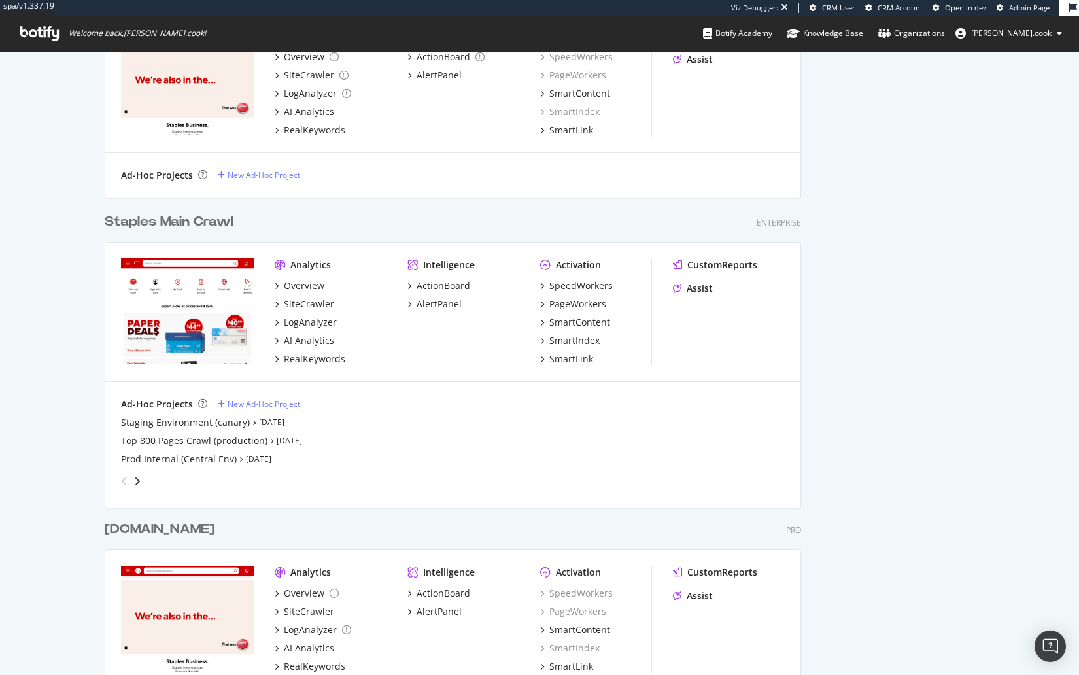
drag, startPoint x: 908, startPoint y: 425, endPoint x: 876, endPoint y: 416, distance: 33.3
click at [908, 425] on div "Botify news How to Prioritize and Accelerate Technical SEO with Botify Assist A…" at bounding box center [908, 110] width 131 height 1207
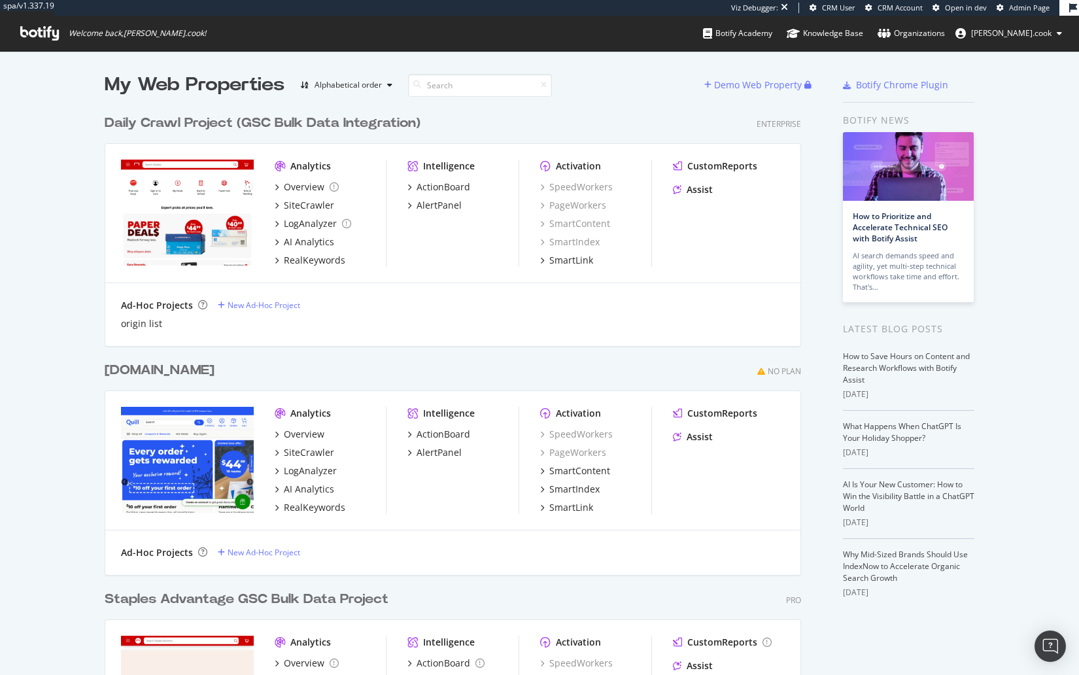
click at [526, 125] on div "Daily Crawl Project (GSC Bulk Data Integration) Enterprise" at bounding box center [453, 123] width 697 height 19
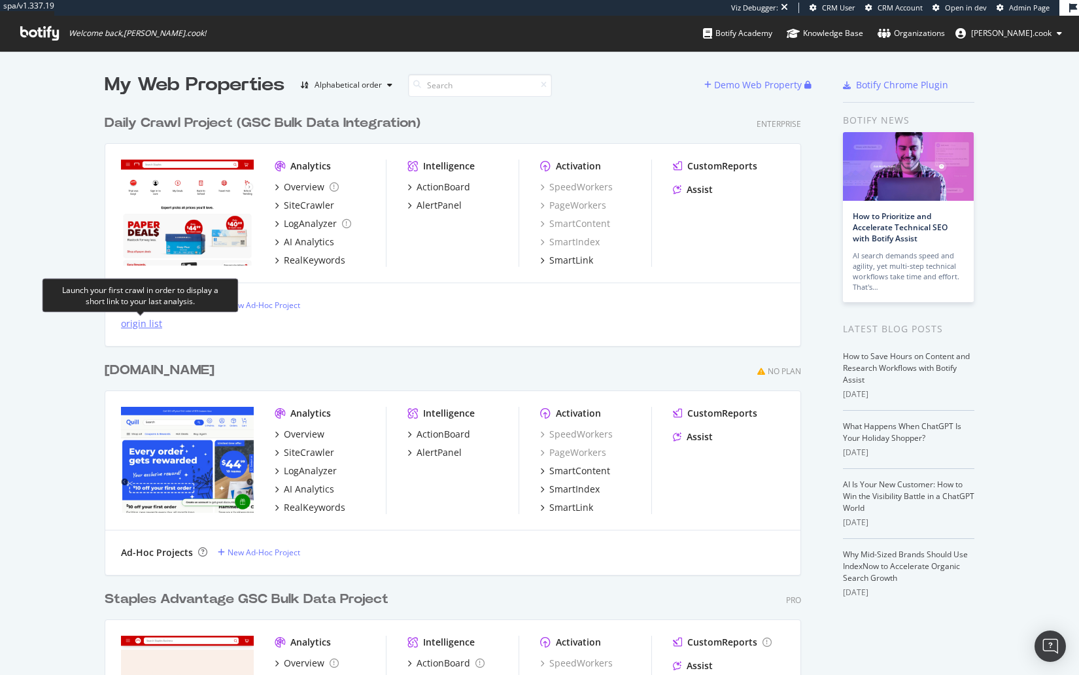
click at [129, 328] on div "origin list" at bounding box center [141, 323] width 41 height 13
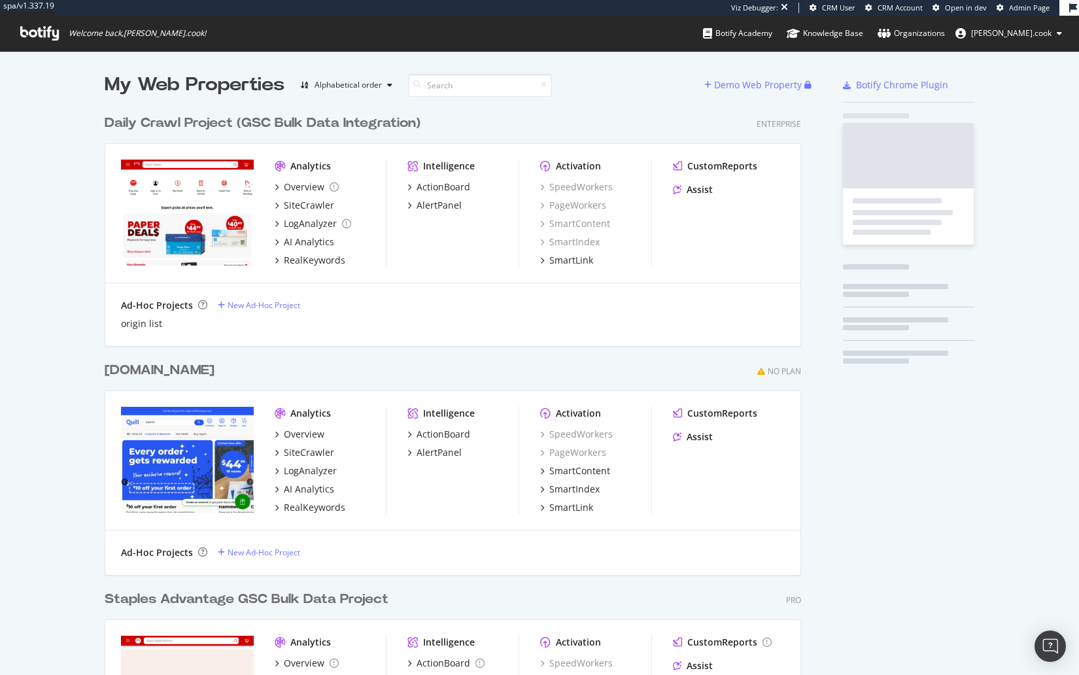
scroll to position [1260, 707]
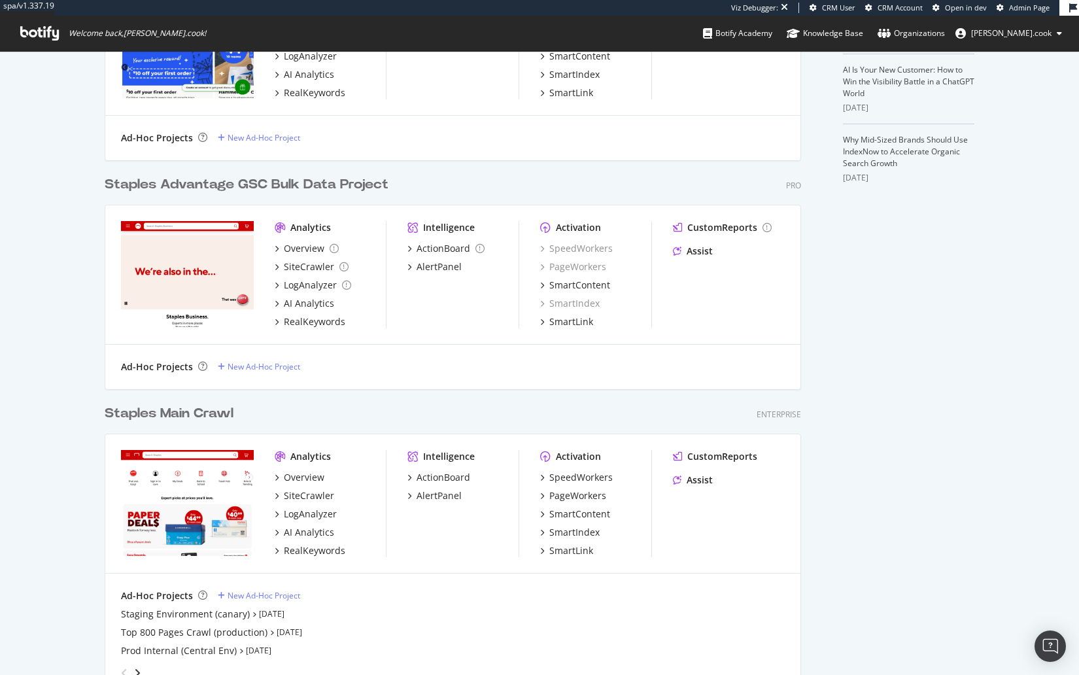
scroll to position [479, 0]
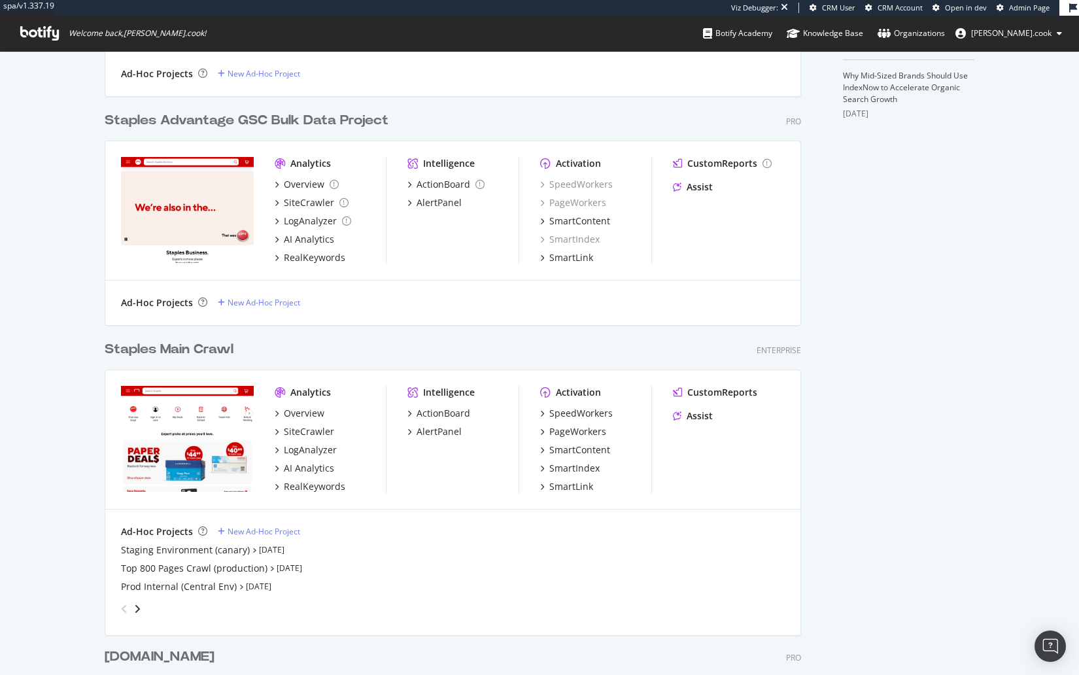
click at [71, 363] on div "My Web Properties Alphabetical order Demo Web Property Daily Crawl Project (GSC…" at bounding box center [539, 236] width 1079 height 1328
click at [134, 351] on div "Staples Main Crawl" at bounding box center [169, 349] width 129 height 19
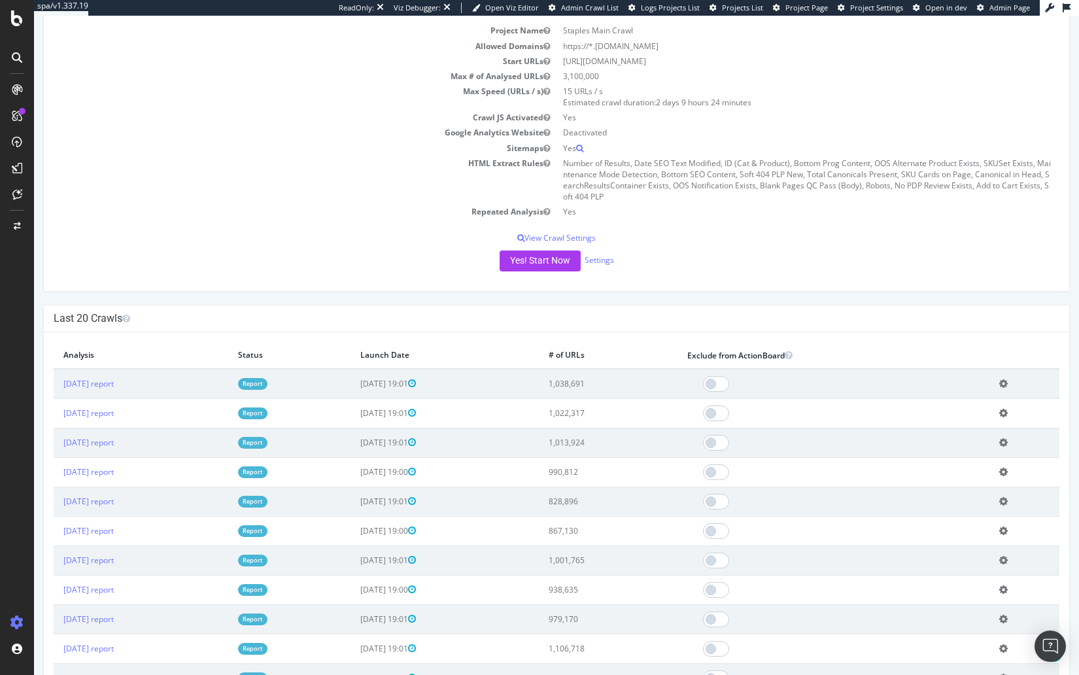
scroll to position [144, 0]
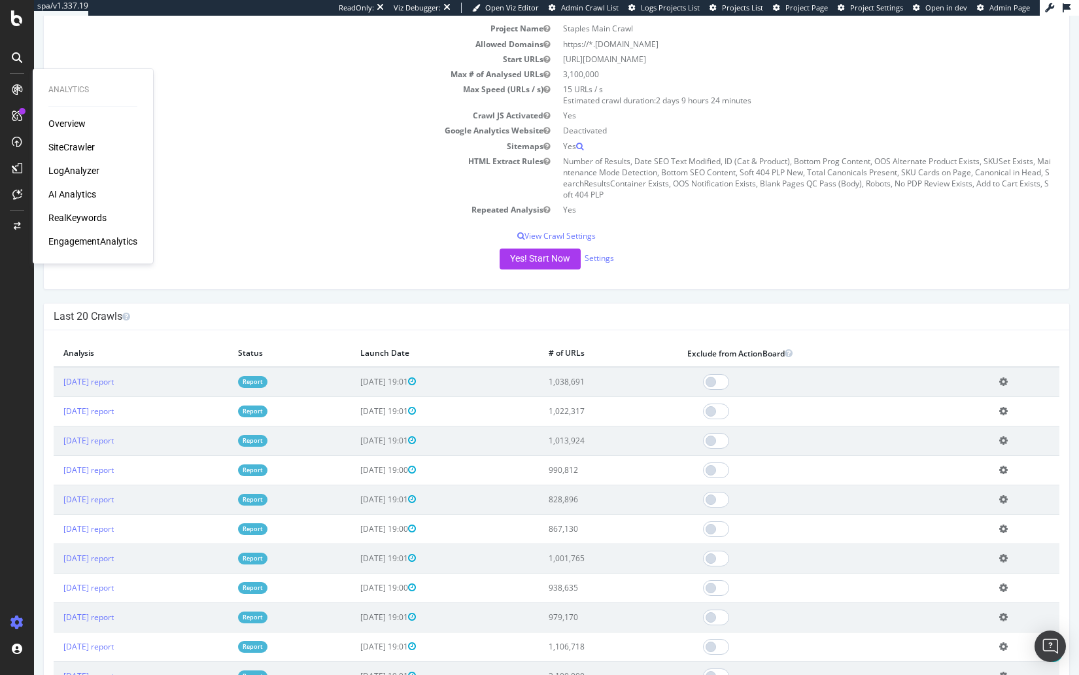
click at [217, 147] on td "Sitemaps" at bounding box center [305, 146] width 503 height 15
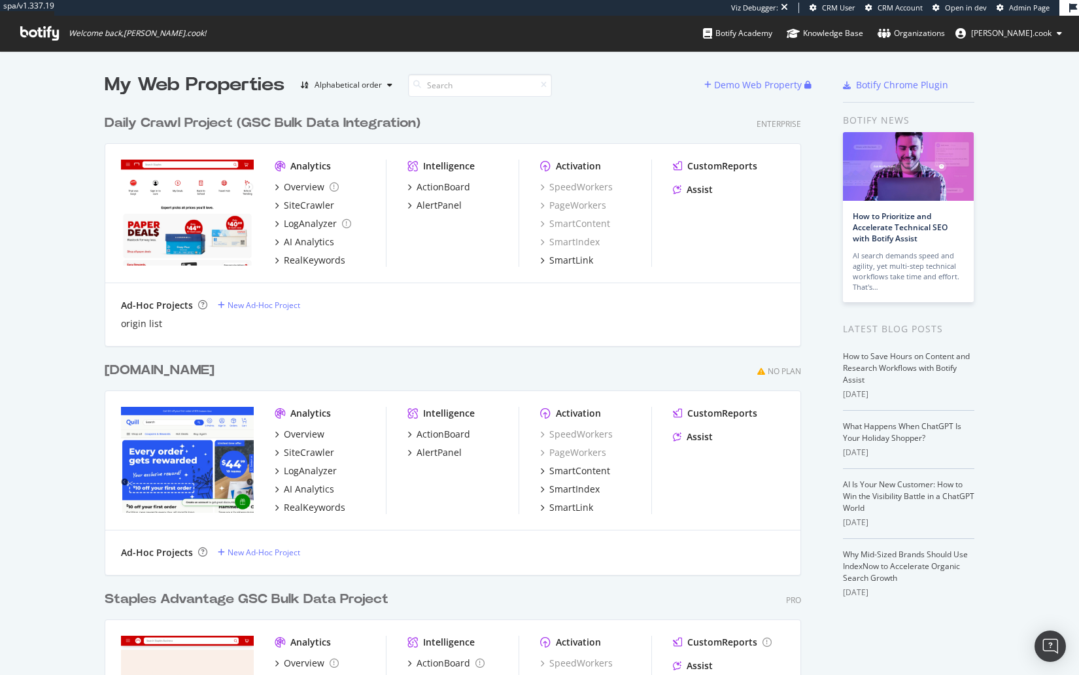
scroll to position [1260, 707]
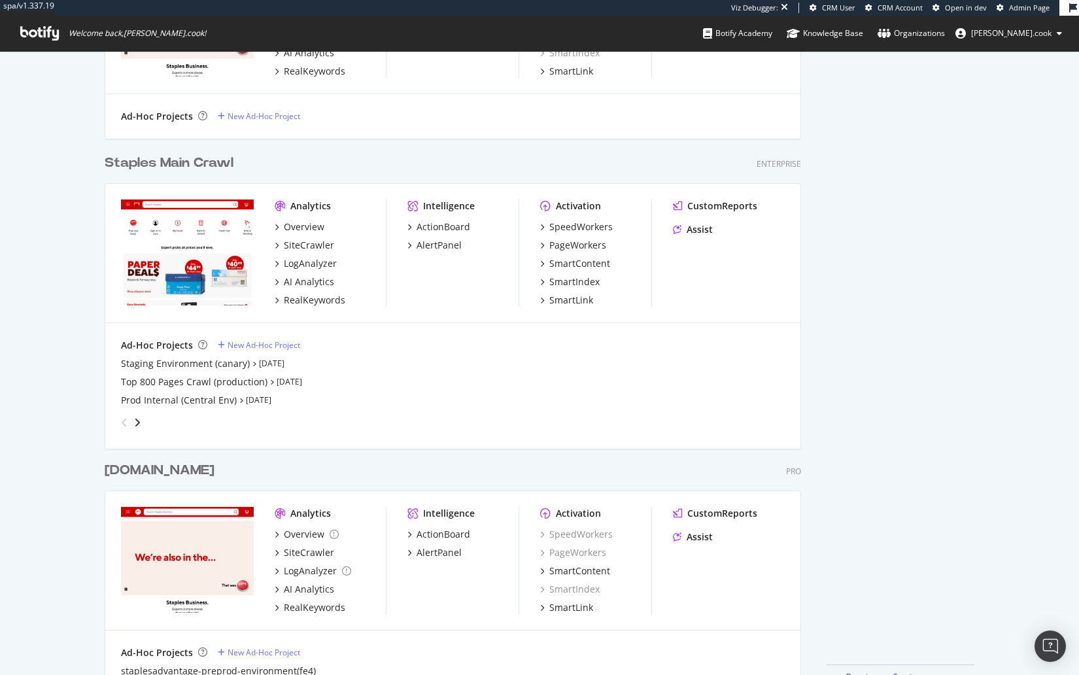
scroll to position [666, 0]
click at [41, 199] on div "My Web Properties Alphabetical order Demo Web Property quill.com No Plan Analyt…" at bounding box center [539, 49] width 1079 height 1328
drag, startPoint x: 108, startPoint y: 306, endPoint x: 256, endPoint y: 38, distance: 306.2
click at [108, 305] on div "Analytics Overview SiteCrawler LogAnalyzer AI Analytics RealKeywords Intelligen…" at bounding box center [452, 252] width 695 height 139
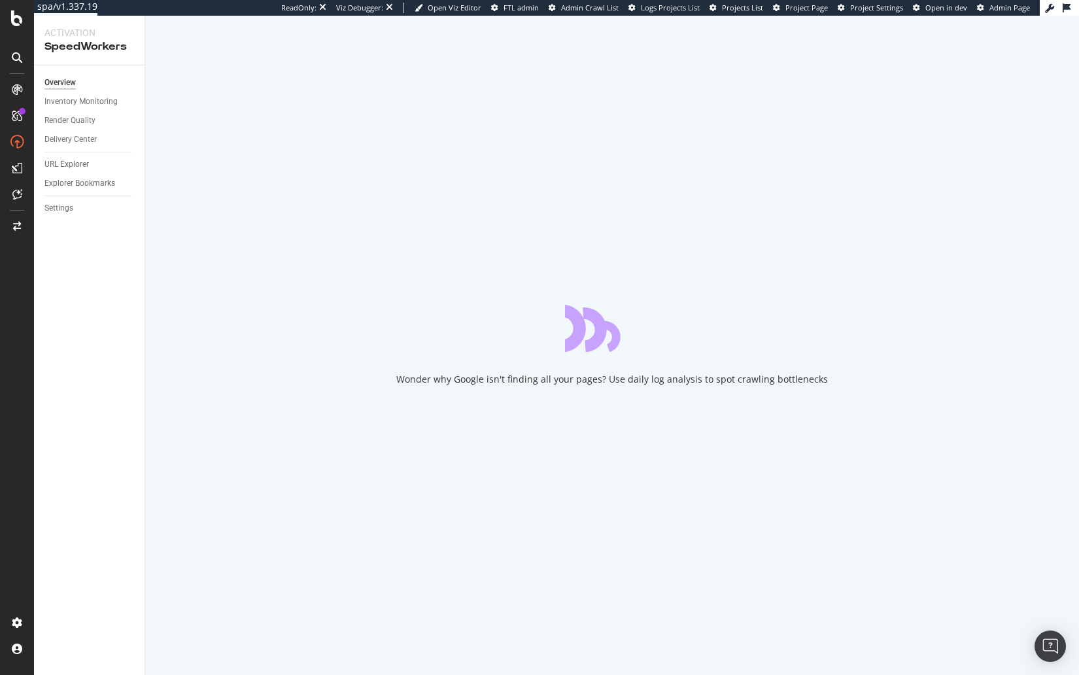
click at [60, 260] on div "Overview Inventory Monitoring Render Quality Delivery Center URL Explorer Explo…" at bounding box center [89, 370] width 111 height 610
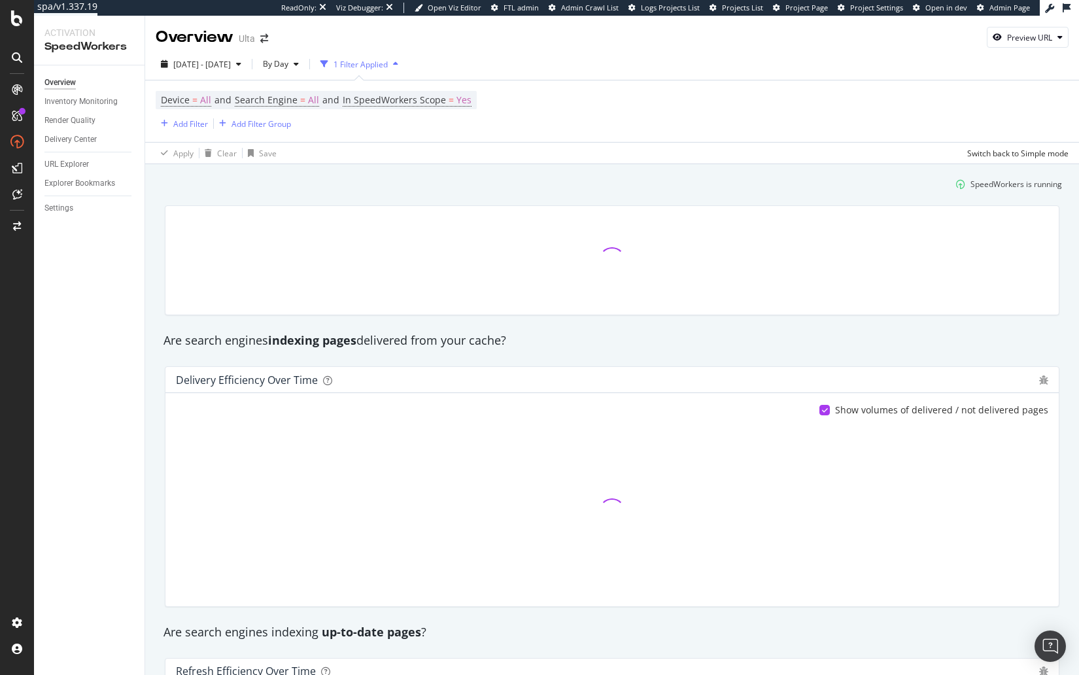
click at [157, 254] on div "Delivery efficiency 91.74 % Refresh efficiency 97.1 % Render quality 99.96 % Re…" at bounding box center [612, 260] width 911 height 131
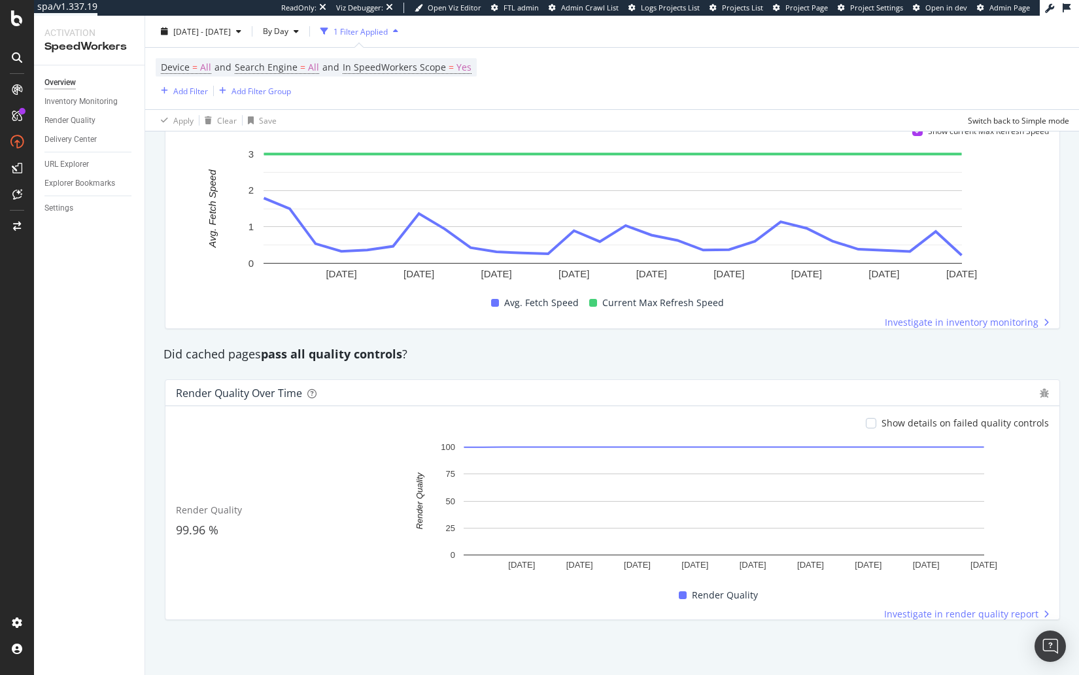
scroll to position [171, 0]
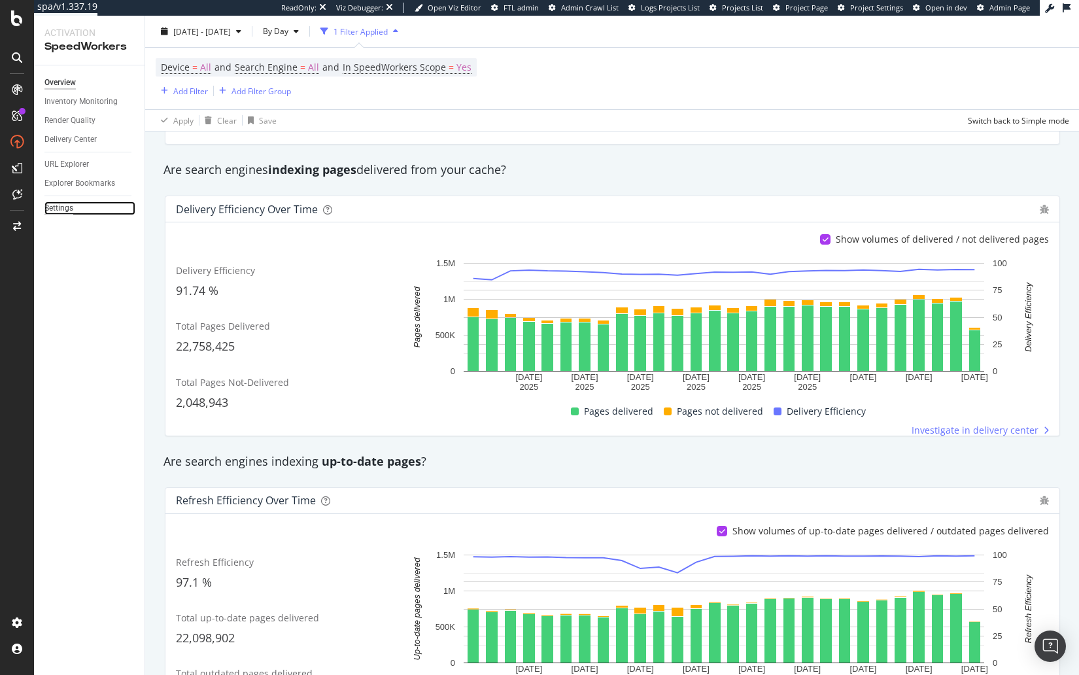
click at [65, 207] on div "Settings" at bounding box center [58, 208] width 29 height 14
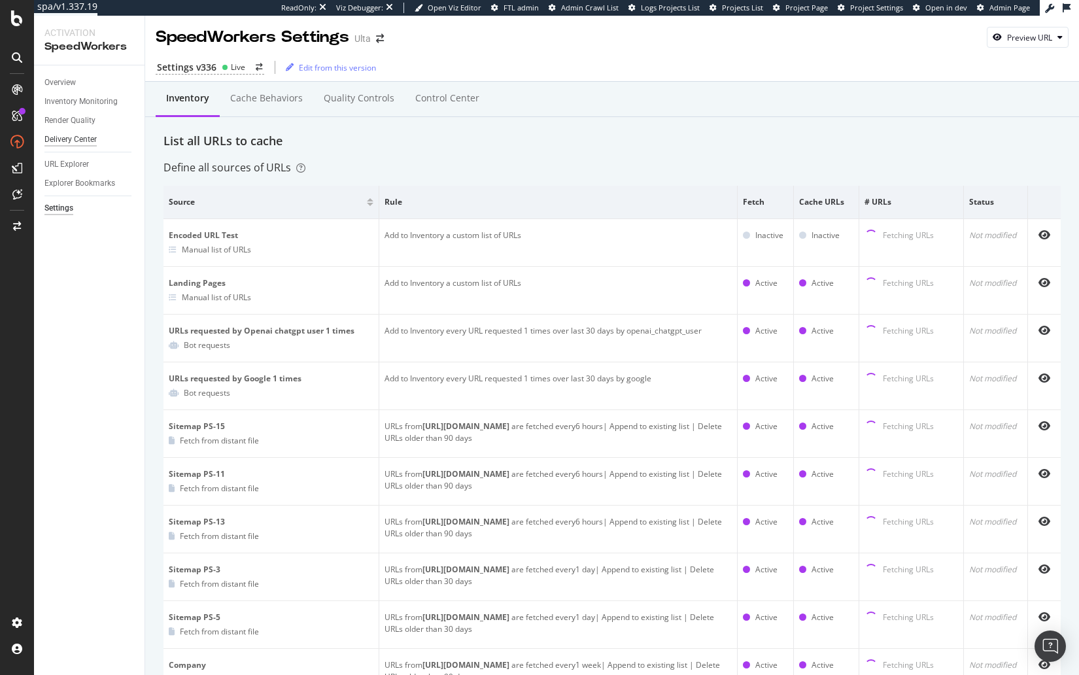
drag, startPoint x: 122, startPoint y: 258, endPoint x: 77, endPoint y: 141, distance: 125.1
click at [121, 256] on div "Overview Inventory Monitoring Render Quality Delivery Center URL Explorer Explo…" at bounding box center [89, 370] width 111 height 610
drag, startPoint x: 84, startPoint y: 167, endPoint x: 790, endPoint y: 1, distance: 725.3
click at [120, 268] on div "Overview Inventory Monitoring Render Quality Delivery Center URL Explorer Explo…" at bounding box center [89, 370] width 111 height 610
click at [58, 82] on div "Overview" at bounding box center [59, 83] width 31 height 14
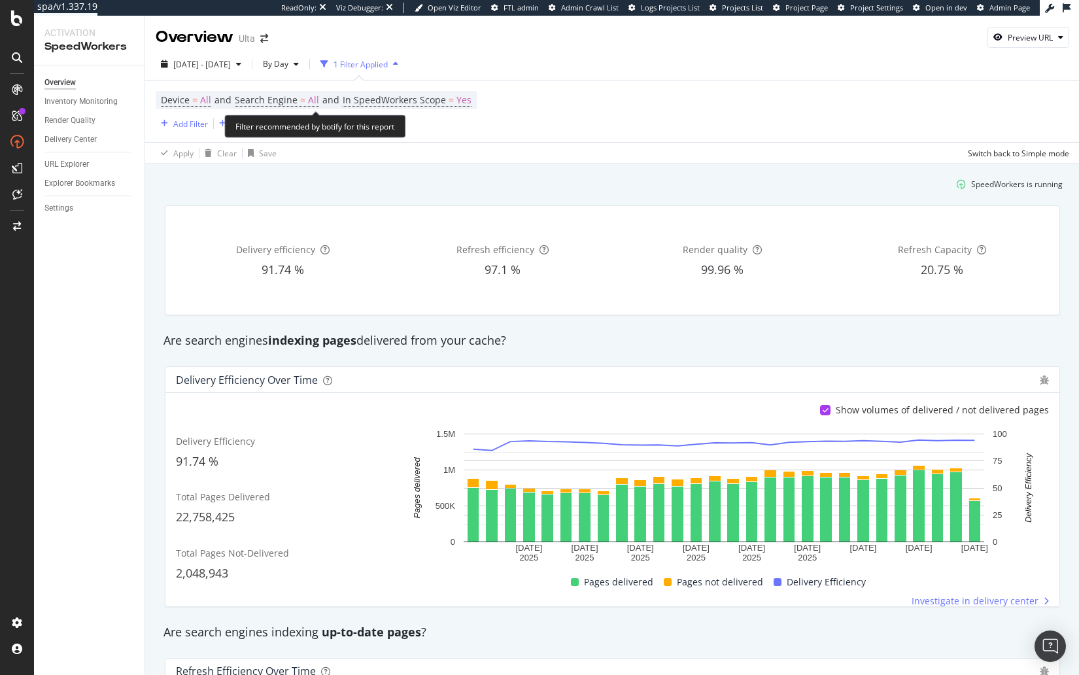
drag, startPoint x: 300, startPoint y: 100, endPoint x: 305, endPoint y: 137, distance: 36.9
click at [300, 100] on span "=" at bounding box center [302, 100] width 5 height 12
click at [285, 131] on span "All Search Engines" at bounding box center [282, 131] width 67 height 11
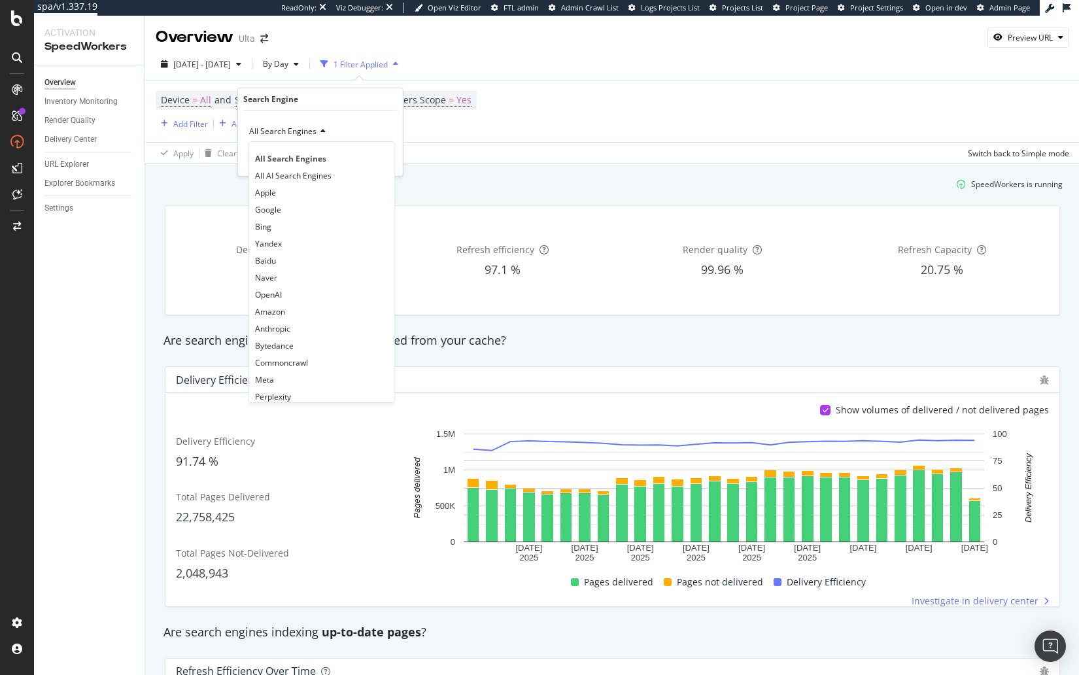
drag, startPoint x: 313, startPoint y: 173, endPoint x: 353, endPoint y: 175, distance: 40.0
click at [313, 173] on span "All AI Search Engines" at bounding box center [293, 174] width 77 height 11
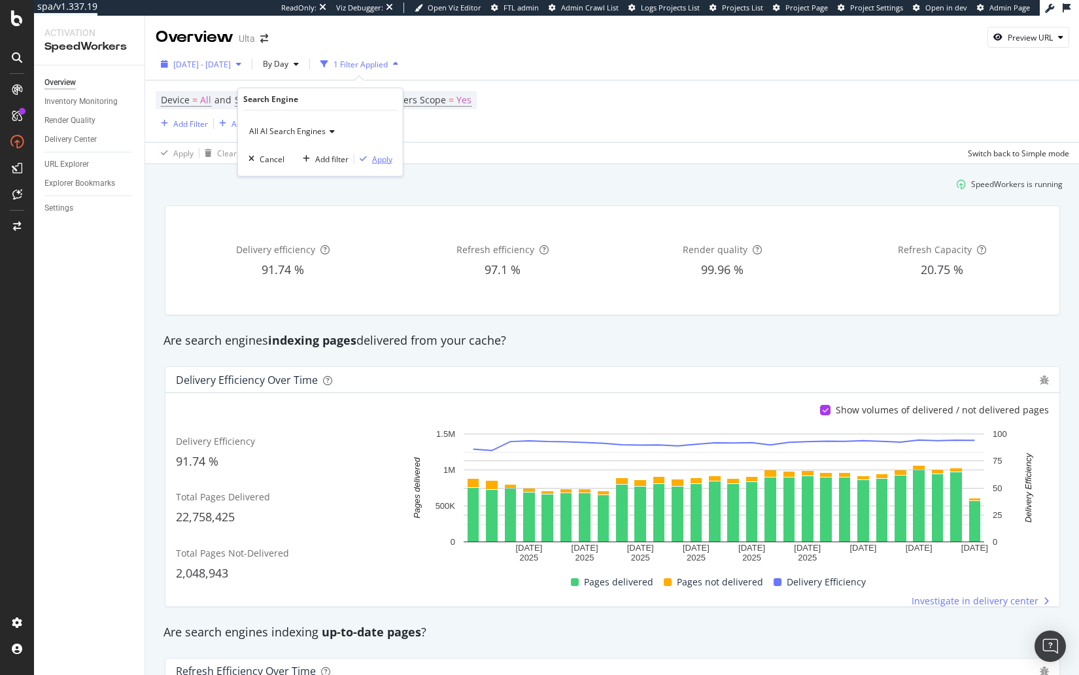
click at [375, 157] on div "Apply" at bounding box center [382, 158] width 20 height 11
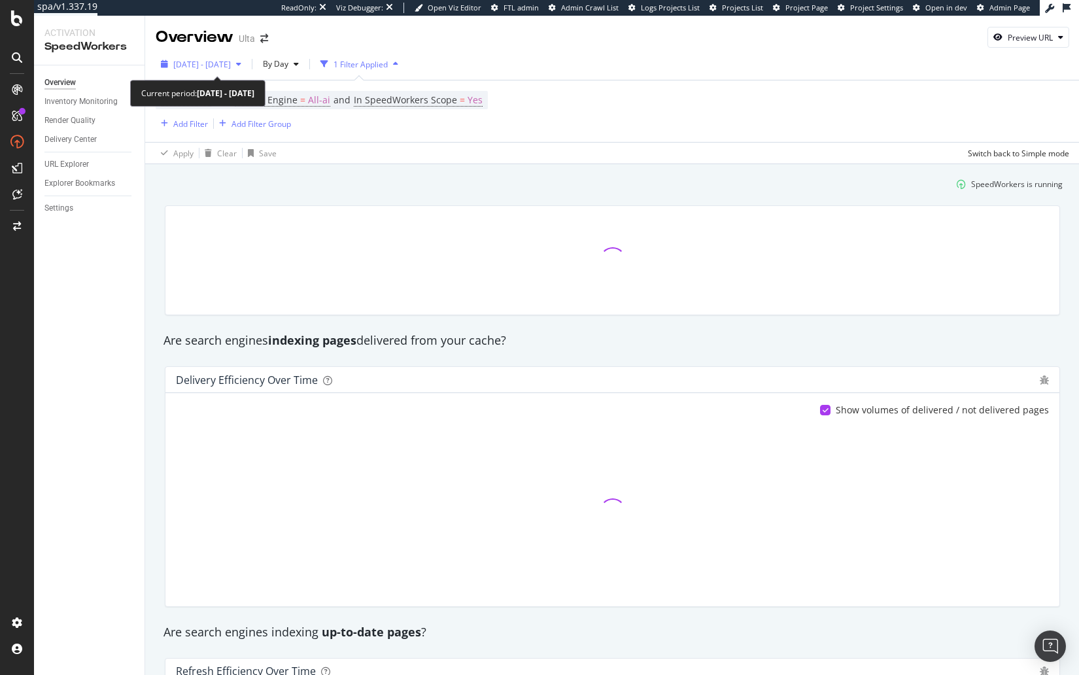
click at [206, 58] on div "2025 Aug. 13th - Sep. 9th" at bounding box center [201, 64] width 91 height 20
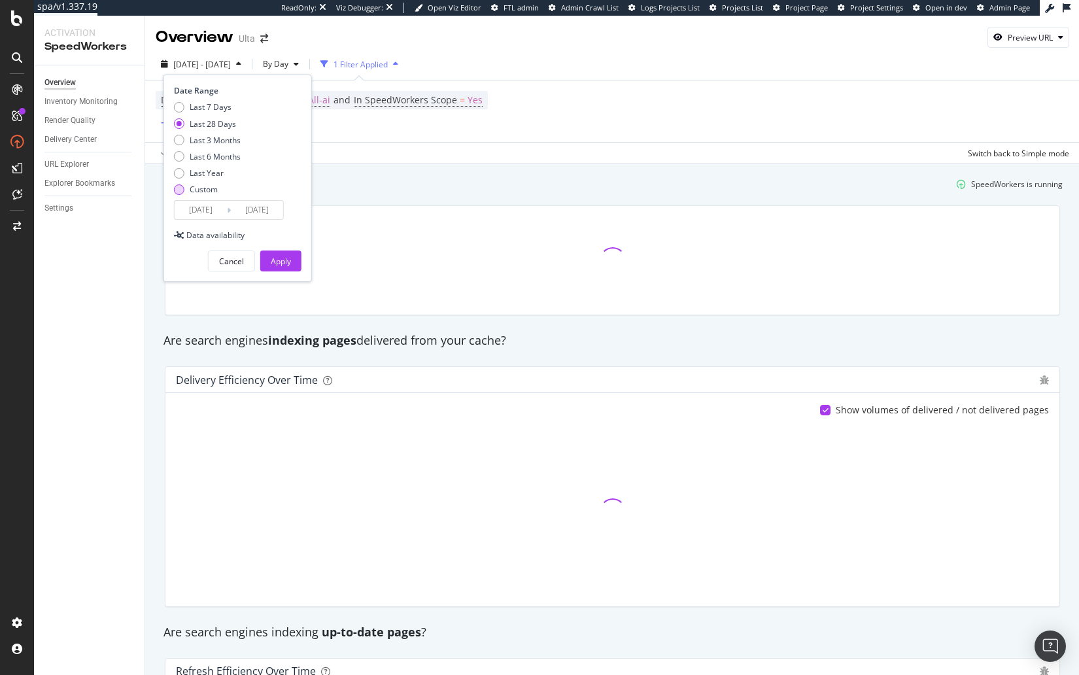
drag, startPoint x: 220, startPoint y: 157, endPoint x: 239, endPoint y: 188, distance: 36.4
click at [220, 157] on div "Last 6 Months" at bounding box center [215, 156] width 51 height 11
type input "2025/03/10"
click at [276, 260] on div "Apply" at bounding box center [281, 261] width 20 height 11
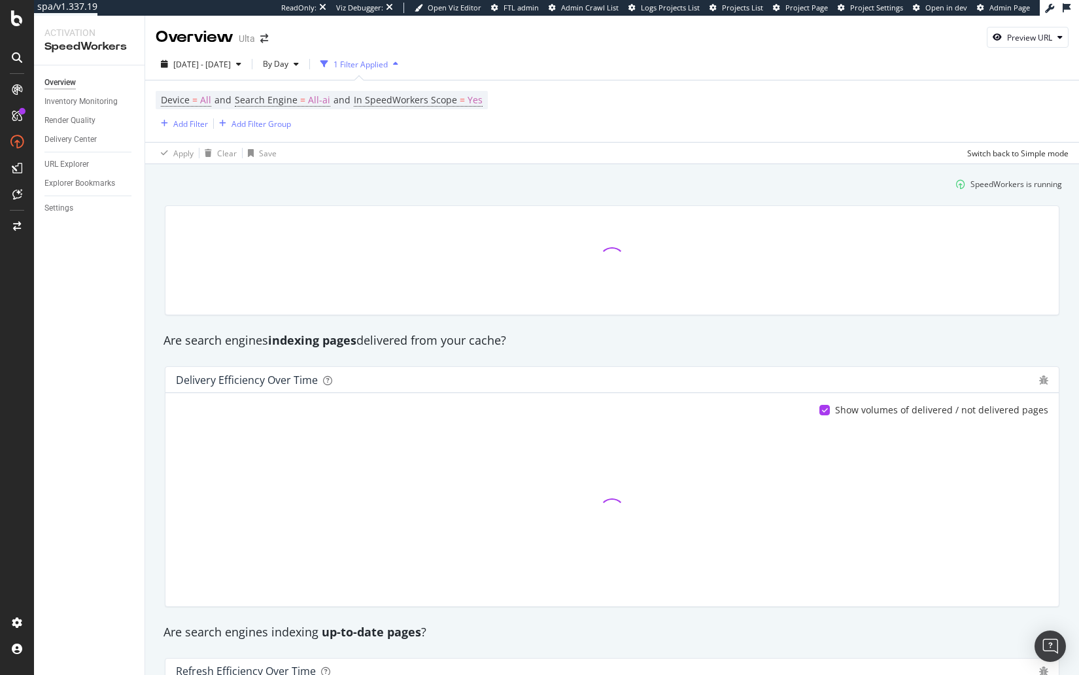
click at [406, 186] on div "SpeedWorkers is running" at bounding box center [612, 184] width 911 height 22
click at [398, 189] on div "SpeedWorkers is running" at bounding box center [612, 184] width 911 height 22
click at [402, 187] on div "SpeedWorkers is running" at bounding box center [612, 184] width 911 height 22
click at [571, 195] on div at bounding box center [612, 260] width 911 height 131
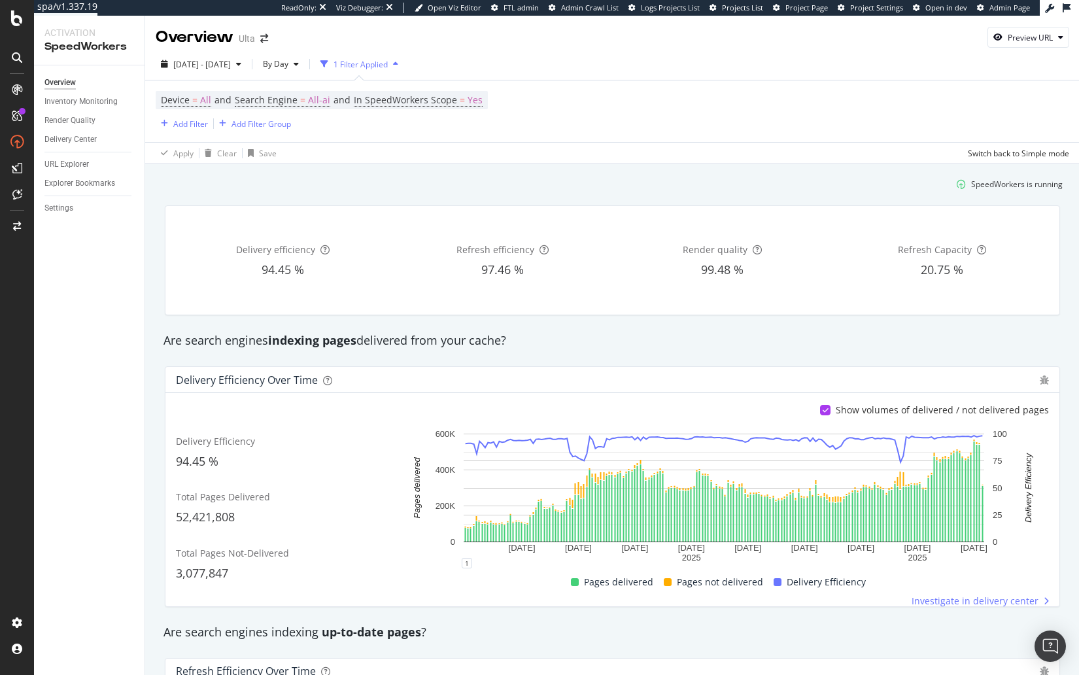
click at [776, 336] on div "Are search engines indexing pages delivered from your cache?" at bounding box center [612, 340] width 911 height 17
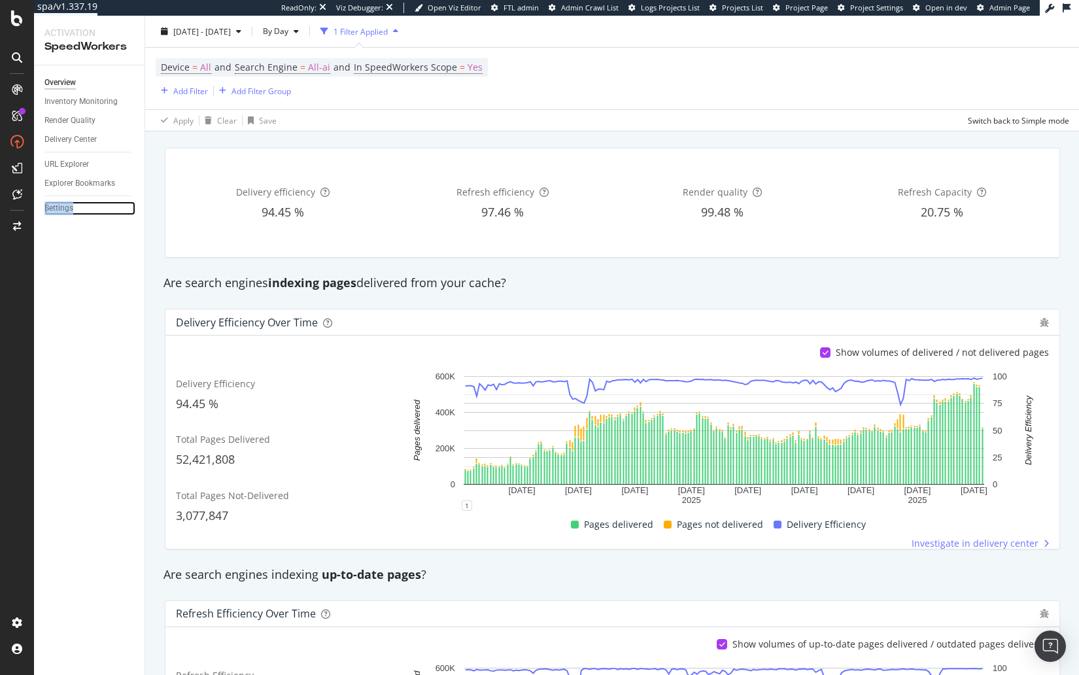
scroll to position [35, 0]
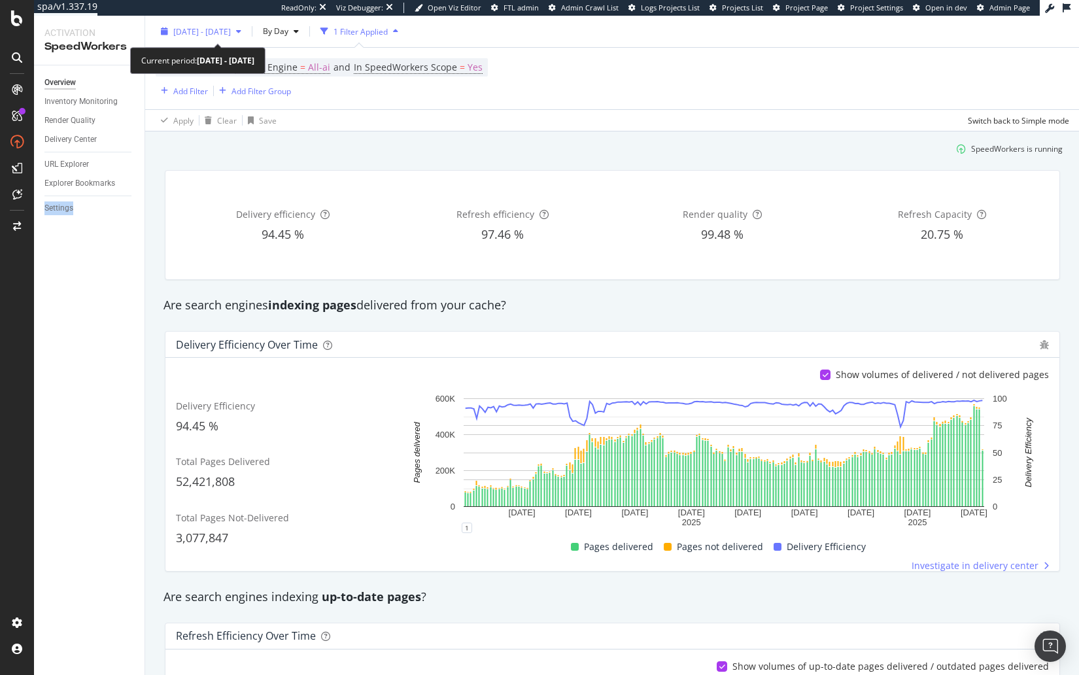
click at [240, 37] on div "2025 Mar. 10th - Sep. 9th" at bounding box center [201, 32] width 91 height 20
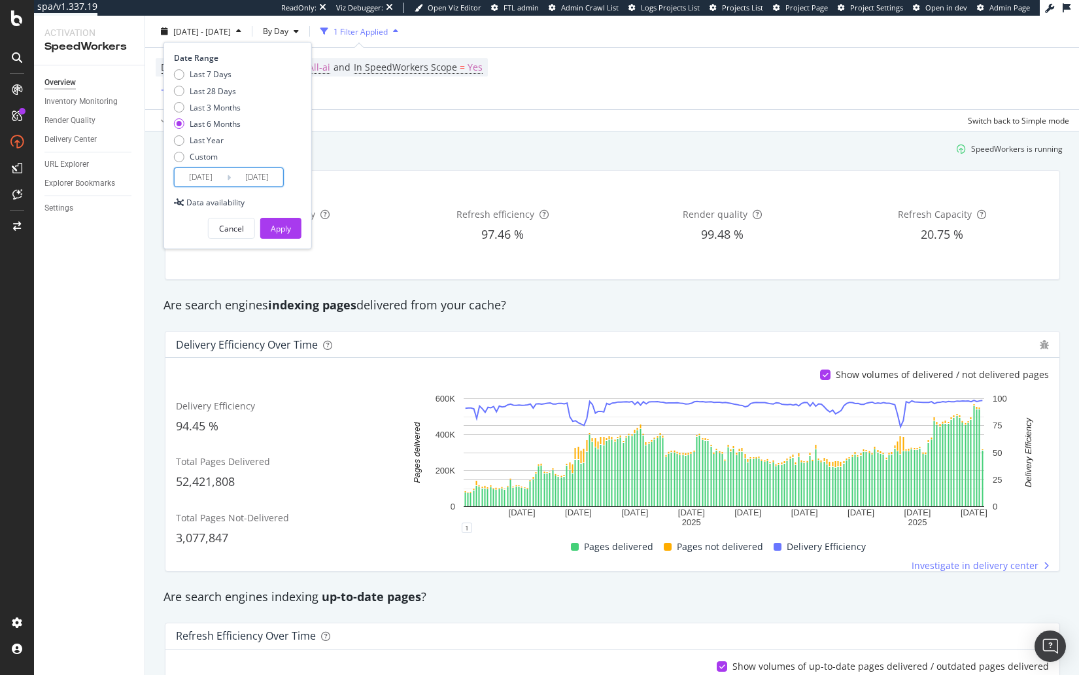
click at [205, 181] on input "2025/03/10" at bounding box center [201, 177] width 52 height 18
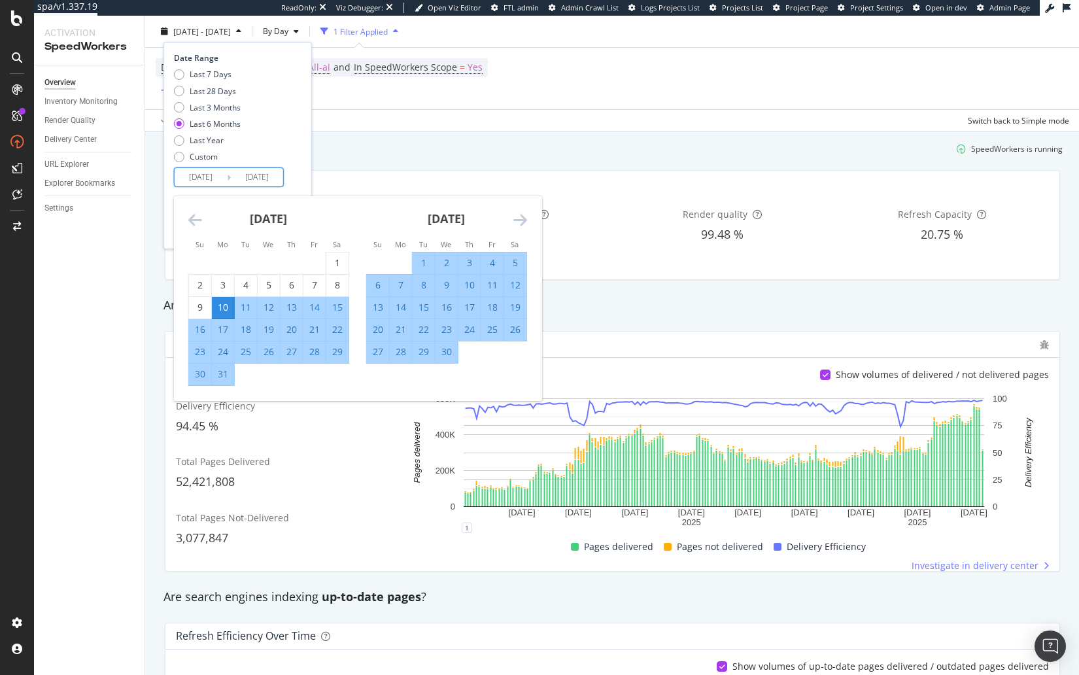
click at [193, 223] on icon "Move backward to switch to the previous month." at bounding box center [195, 220] width 14 height 16
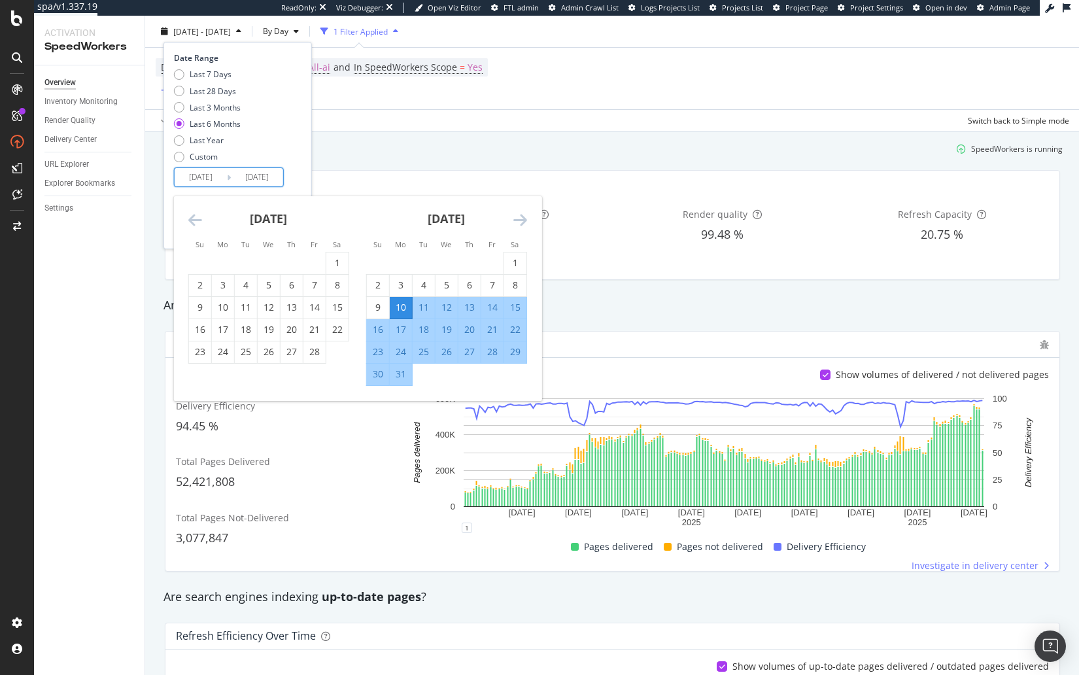
click at [194, 223] on icon "Move backward to switch to the previous month." at bounding box center [195, 220] width 14 height 16
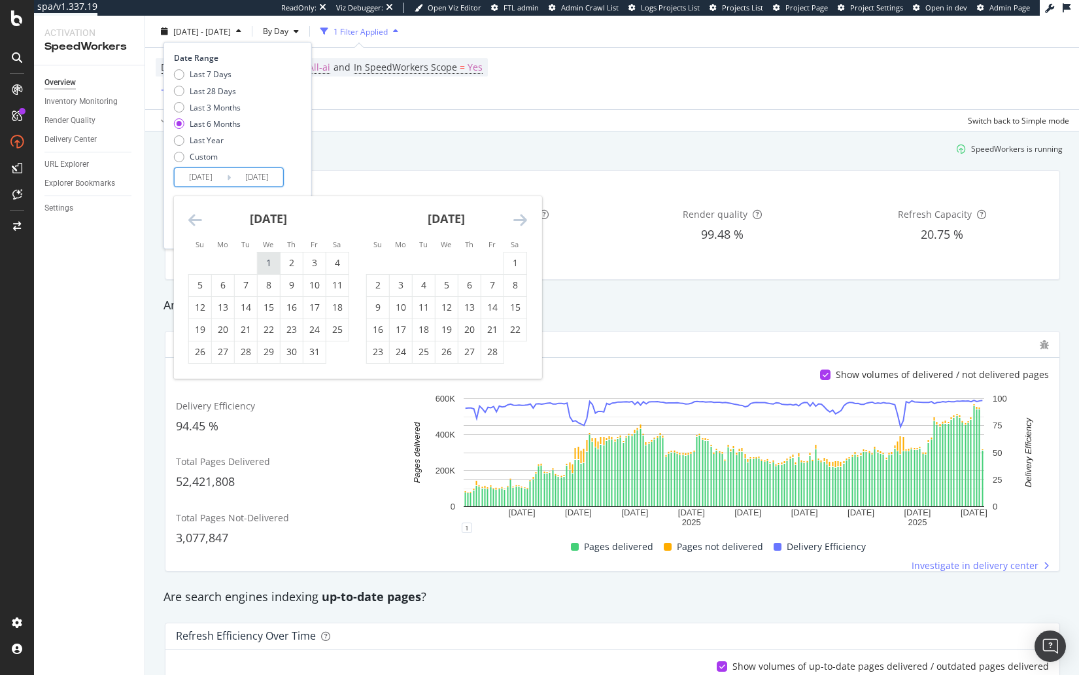
click at [275, 255] on div "1" at bounding box center [269, 263] width 22 height 22
type input "2025/01/01"
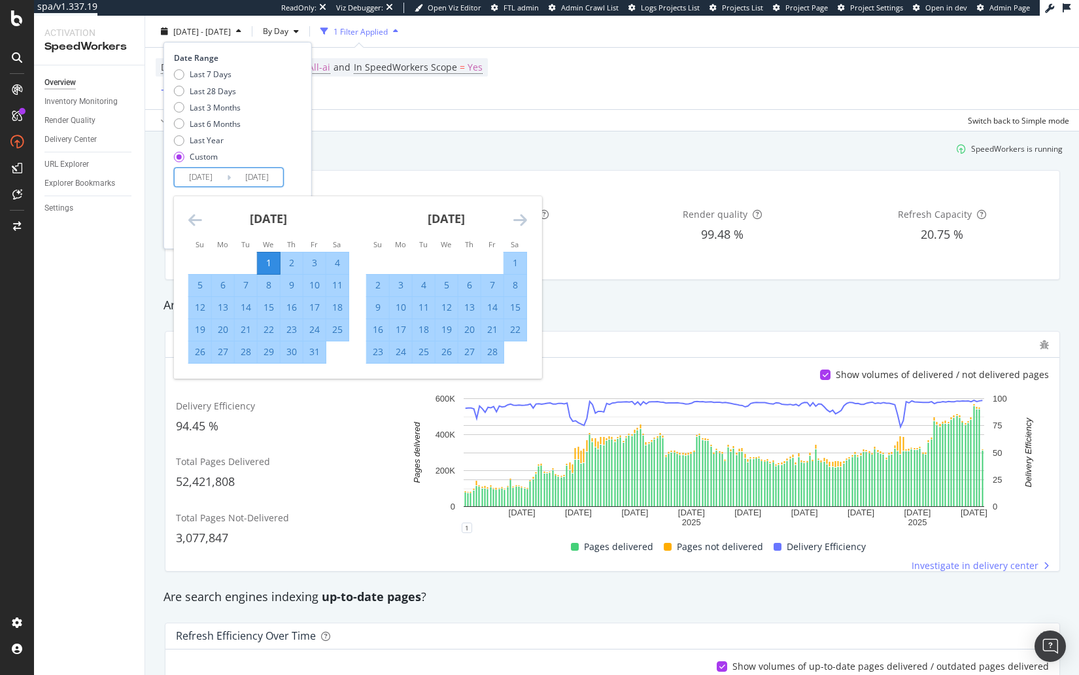
drag, startPoint x: 297, startPoint y: 182, endPoint x: 297, endPoint y: 197, distance: 15.0
click at [297, 182] on div "Date Range Last 7 Days Last 28 Days Last 3 Months Last 6 Months Last Year Custo…" at bounding box center [236, 119] width 124 height 135
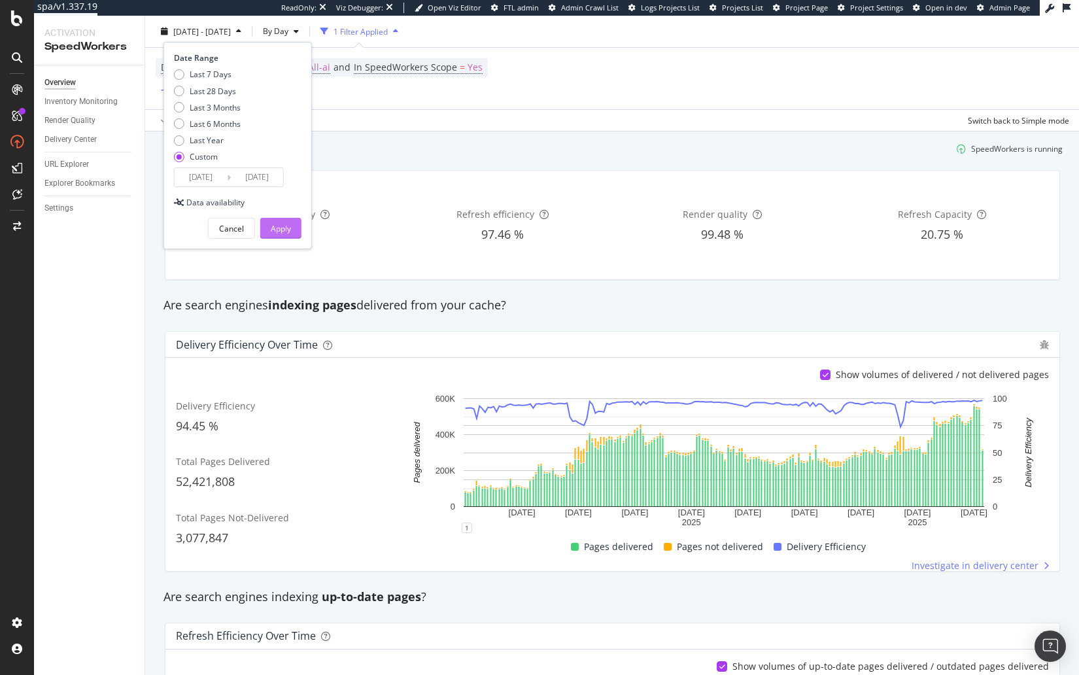
click at [292, 228] on button "Apply" at bounding box center [280, 228] width 41 height 21
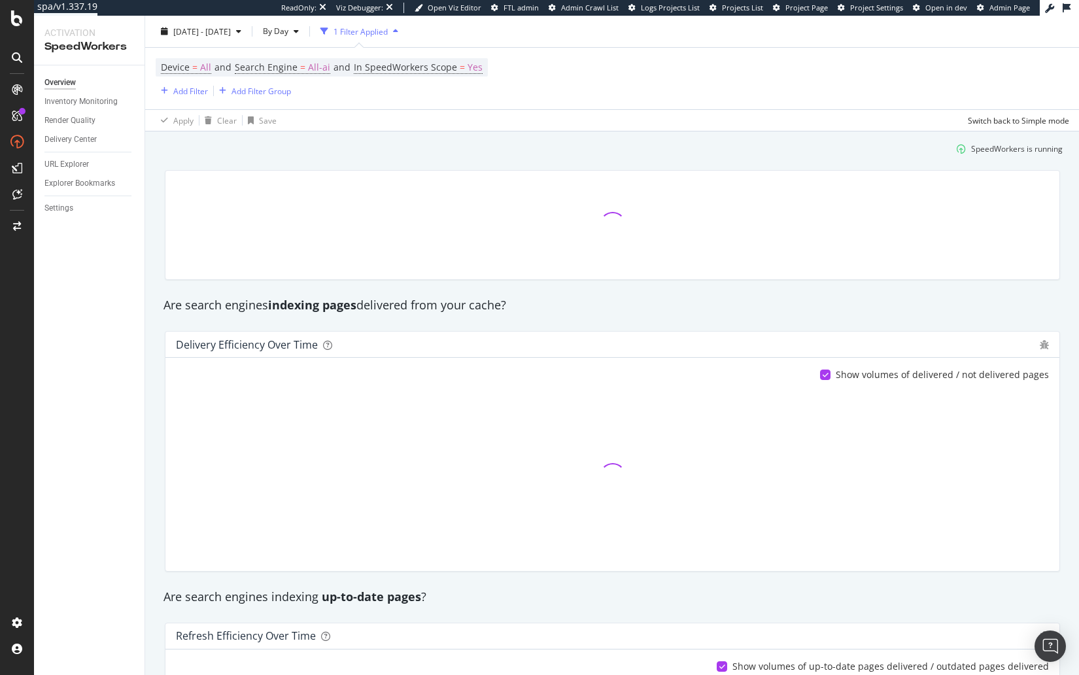
click at [681, 160] on div at bounding box center [612, 225] width 911 height 131
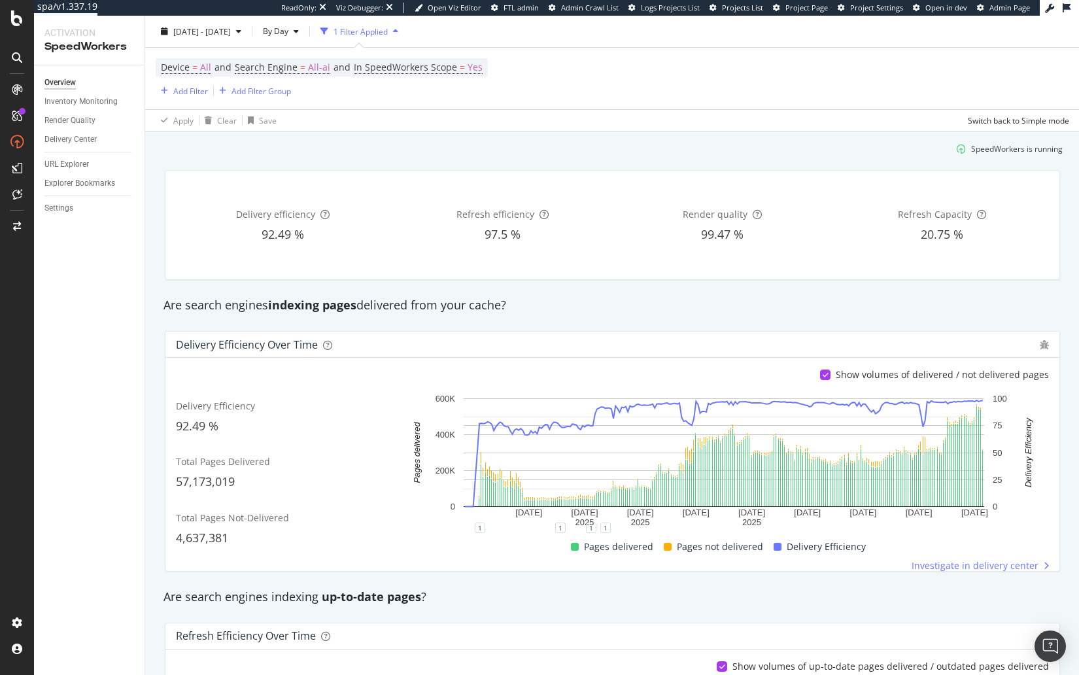
click at [613, 160] on div "Delivery efficiency 92.49 % Refresh efficiency 97.5 % Render quality 99.47 % Re…" at bounding box center [612, 225] width 911 height 131
click at [502, 585] on div "Are search engines indexing up-to-date pages ?" at bounding box center [612, 597] width 911 height 17
drag, startPoint x: 660, startPoint y: 610, endPoint x: 646, endPoint y: 595, distance: 21.3
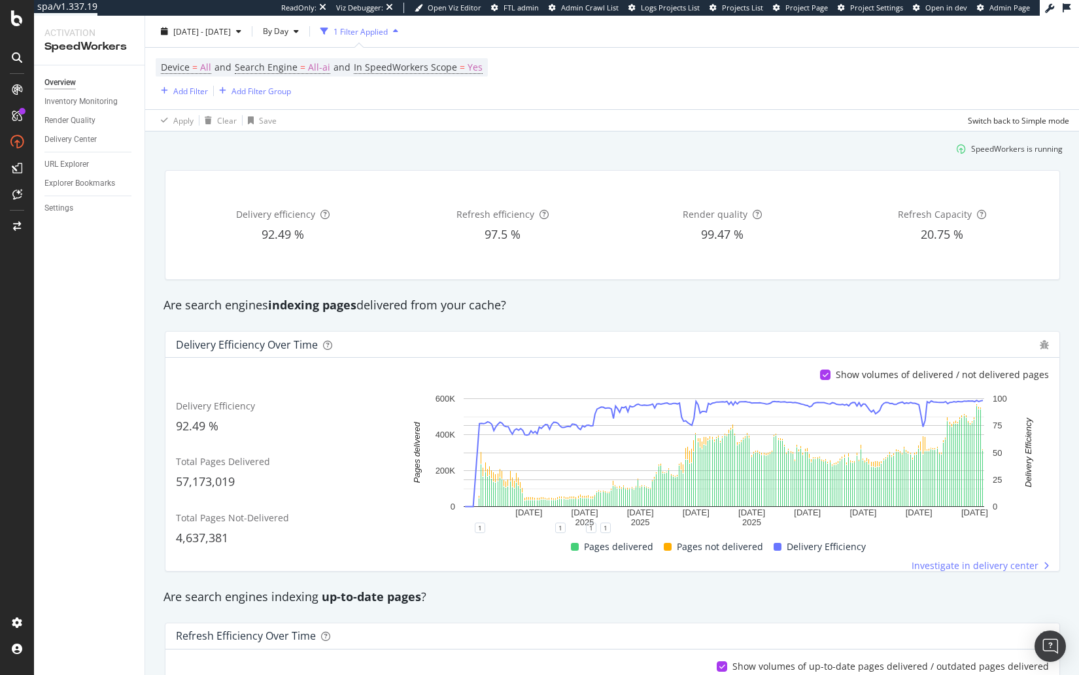
click at [669, 585] on div "Are search engines indexing up-to-date pages ?" at bounding box center [612, 597] width 911 height 30
click at [601, 311] on div "Are search engines indexing pages delivered from your cache?" at bounding box center [612, 305] width 911 height 17
drag, startPoint x: 706, startPoint y: 307, endPoint x: 699, endPoint y: 308, distance: 6.7
click at [705, 307] on div "Are search engines indexing pages delivered from your cache?" at bounding box center [612, 305] width 911 height 17
drag, startPoint x: 688, startPoint y: 298, endPoint x: 709, endPoint y: 10, distance: 289.2
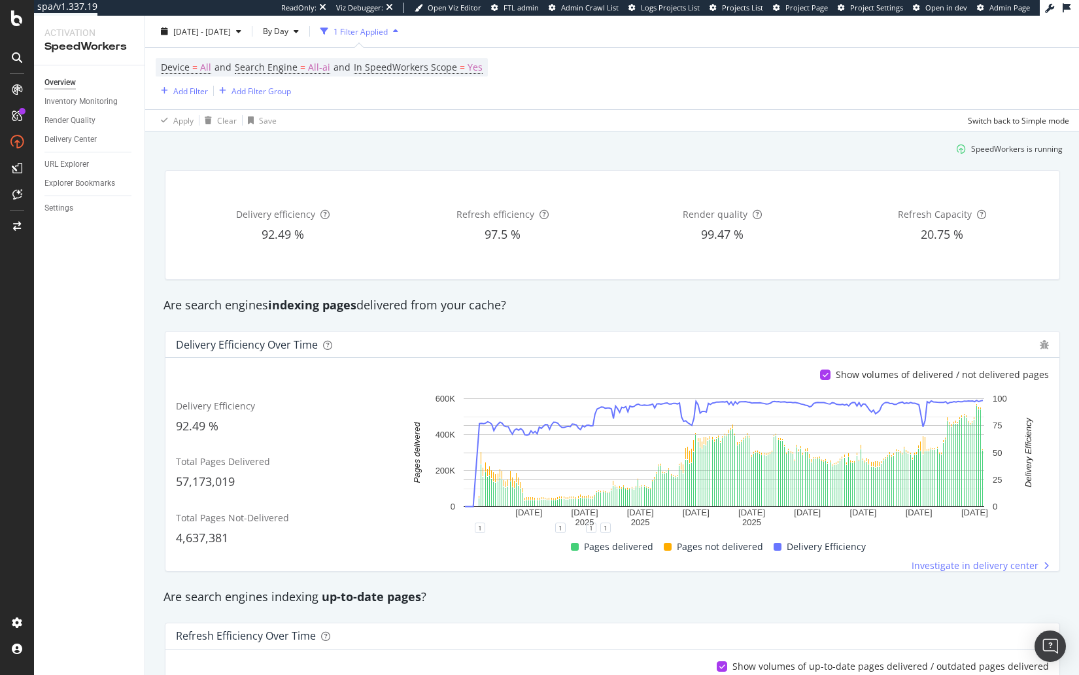
click at [688, 298] on div "Are search engines indexing pages delivered from your cache?" at bounding box center [612, 305] width 911 height 17
click at [375, 152] on div "SpeedWorkers is running" at bounding box center [612, 149] width 911 height 22
click at [311, 63] on span "All-ai" at bounding box center [319, 67] width 22 height 18
click at [288, 99] on span "All AI Search Engines" at bounding box center [287, 97] width 77 height 11
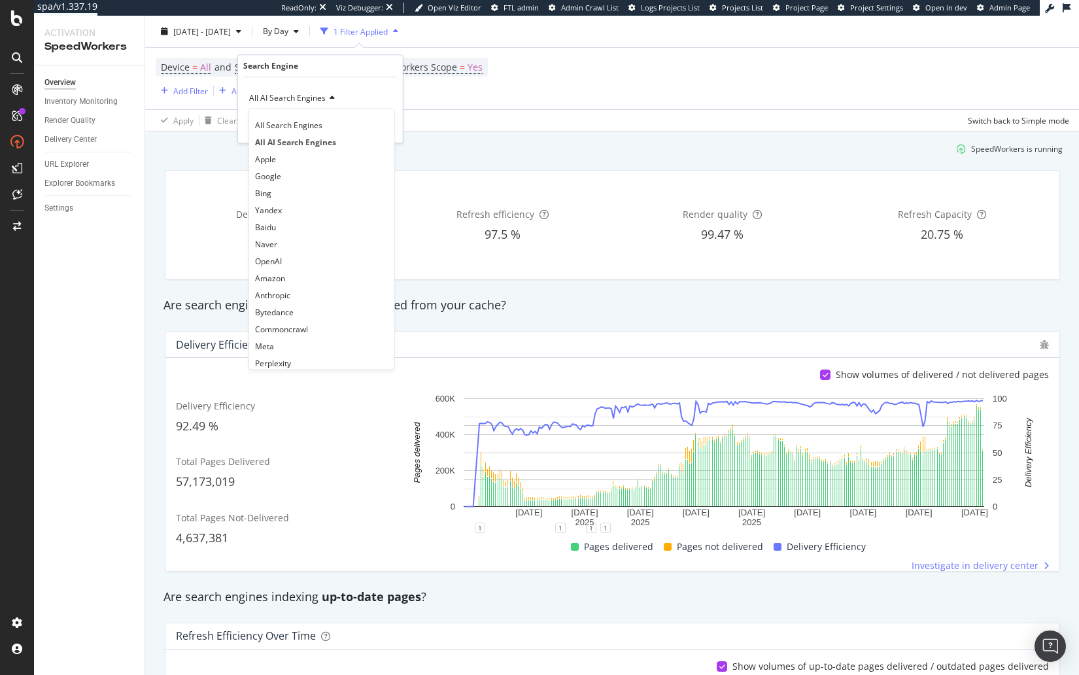
click at [340, 174] on div "Google" at bounding box center [322, 175] width 140 height 17
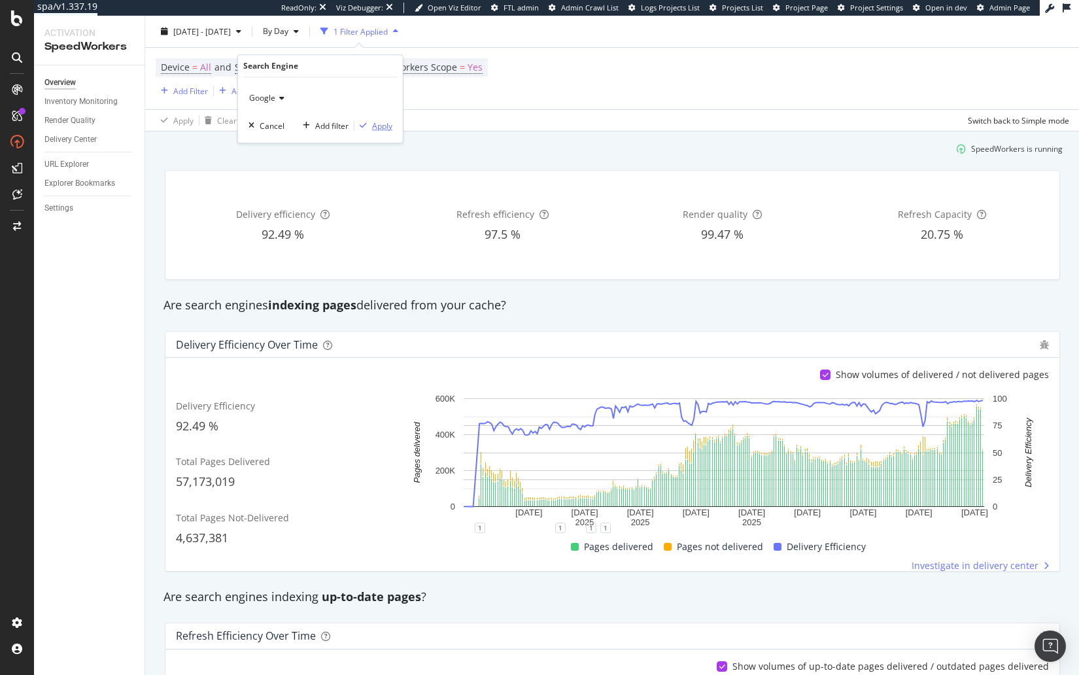
click at [375, 122] on div "Apply" at bounding box center [382, 125] width 20 height 11
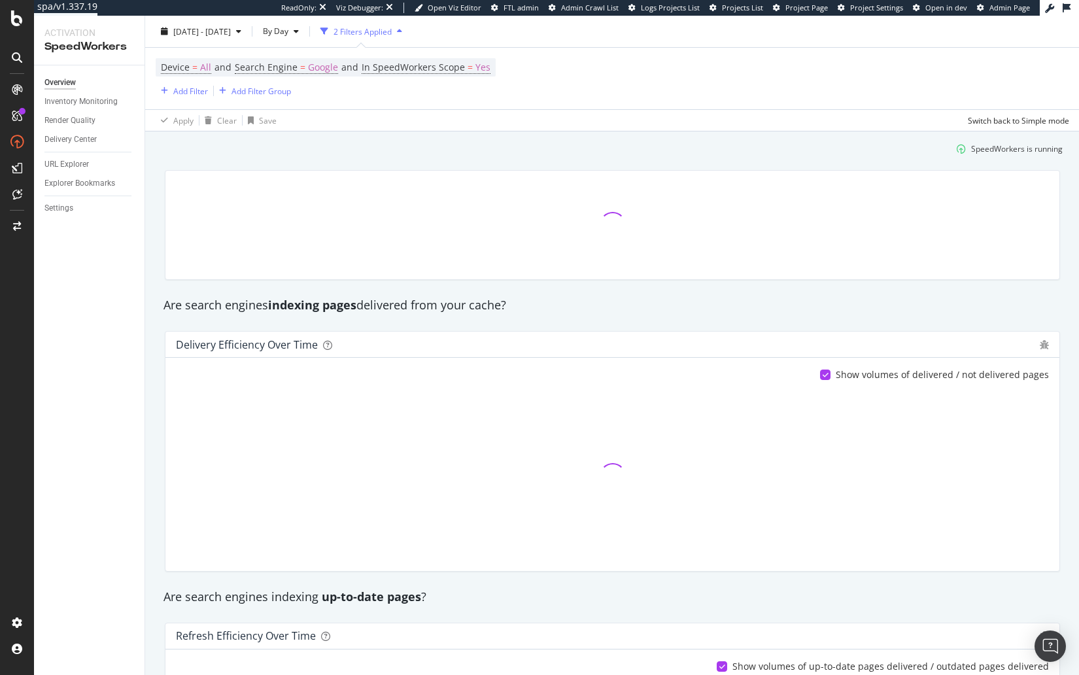
click at [440, 160] on div at bounding box center [612, 225] width 911 height 131
click at [436, 160] on div at bounding box center [612, 225] width 911 height 131
click at [445, 156] on div "SpeedWorkers is running" at bounding box center [612, 149] width 911 height 22
click at [504, 155] on div "SpeedWorkers is running" at bounding box center [612, 149] width 911 height 22
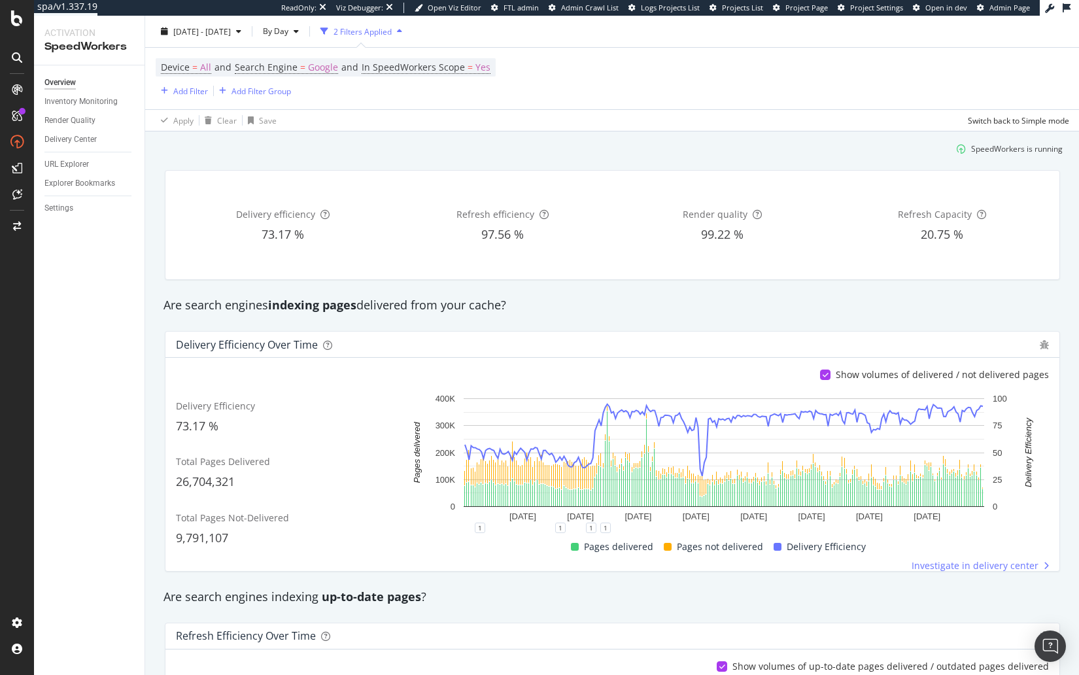
click at [469, 300] on div "Are search engines indexing pages delivered from your cache?" at bounding box center [612, 305] width 911 height 17
click at [231, 29] on span "2025 Jan. 1st - 2025 Sep. 9th" at bounding box center [202, 31] width 58 height 11
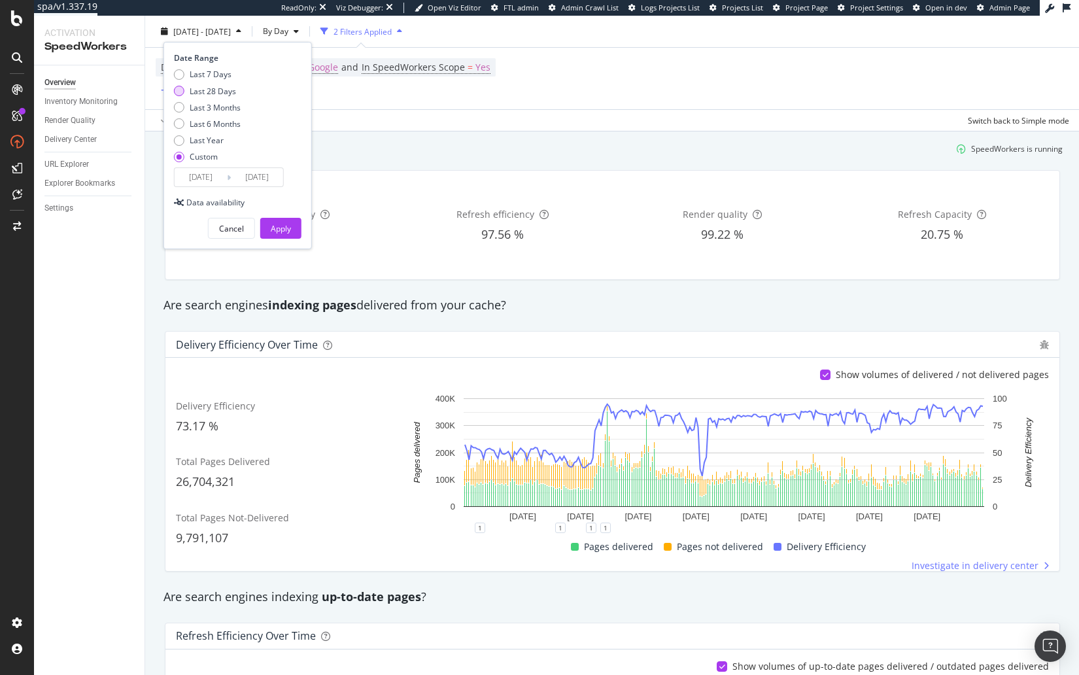
click at [215, 86] on div "Last 28 Days" at bounding box center [213, 90] width 46 height 11
type input "2025/08/13"
click at [284, 223] on div "Apply" at bounding box center [281, 228] width 20 height 11
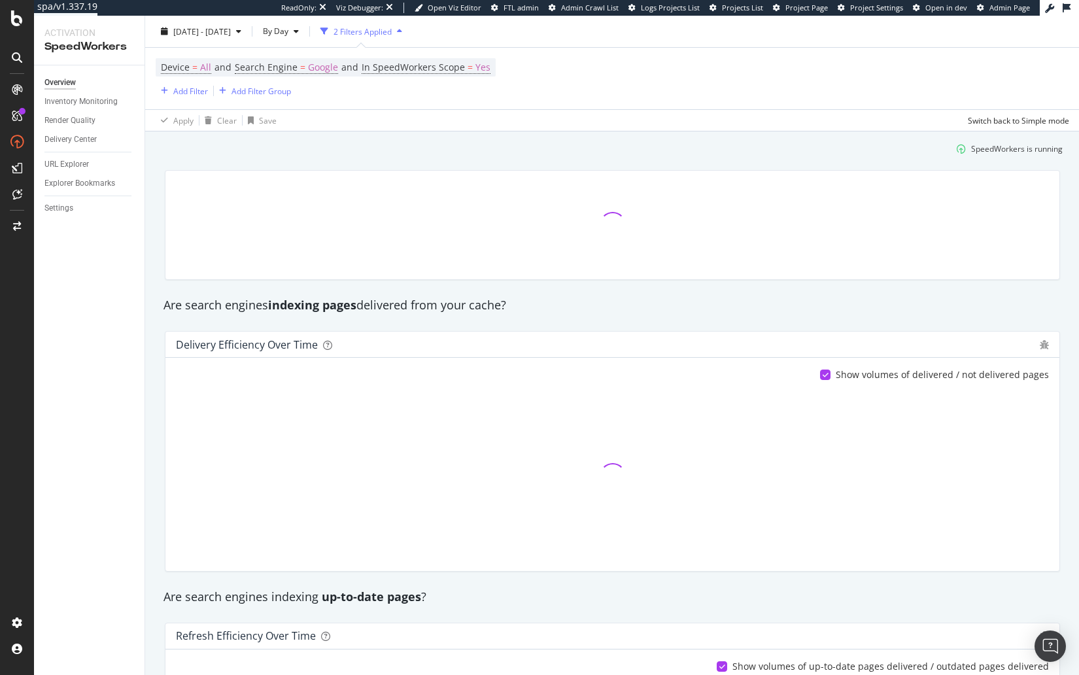
click at [341, 155] on div "SpeedWorkers is running" at bounding box center [612, 149] width 911 height 22
click at [323, 65] on span "Google" at bounding box center [323, 67] width 30 height 18
click at [264, 99] on span "Google" at bounding box center [262, 97] width 26 height 11
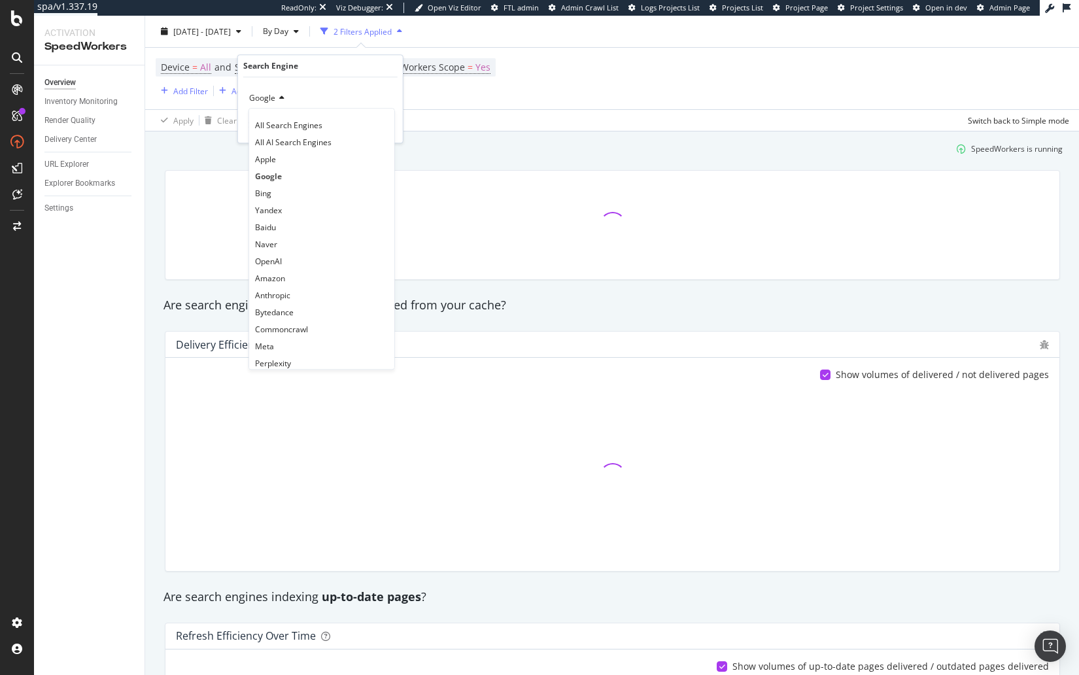
click at [298, 139] on span "All AI Search Engines" at bounding box center [293, 142] width 77 height 11
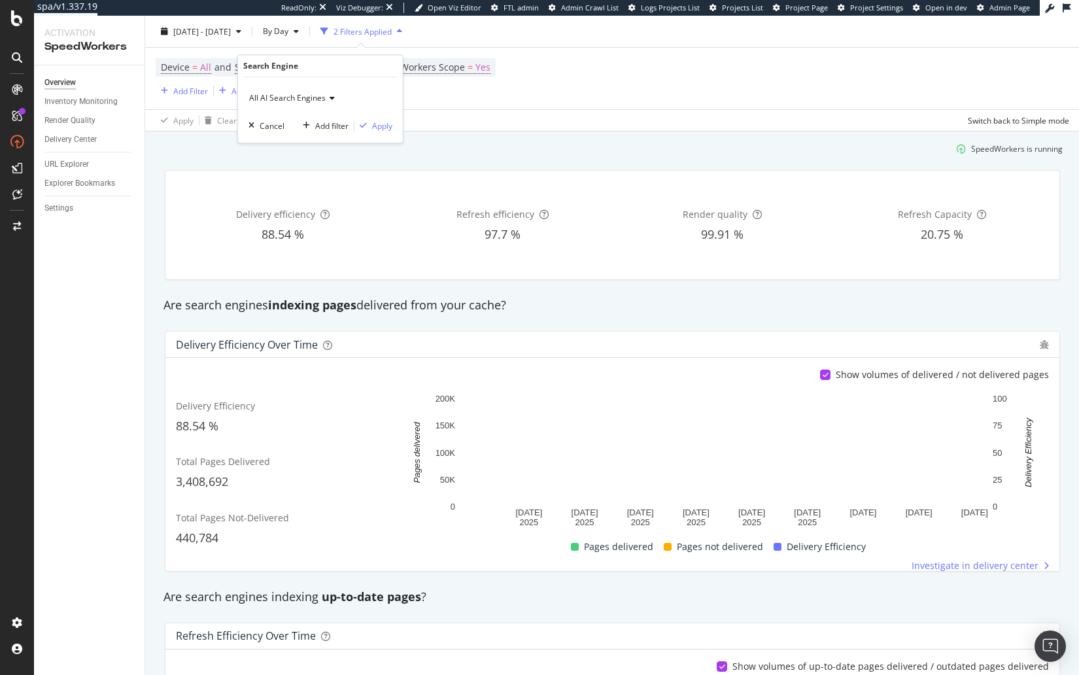
click at [329, 80] on div "All AI Search Engines Cancel Add filter Apply" at bounding box center [320, 109] width 165 height 65
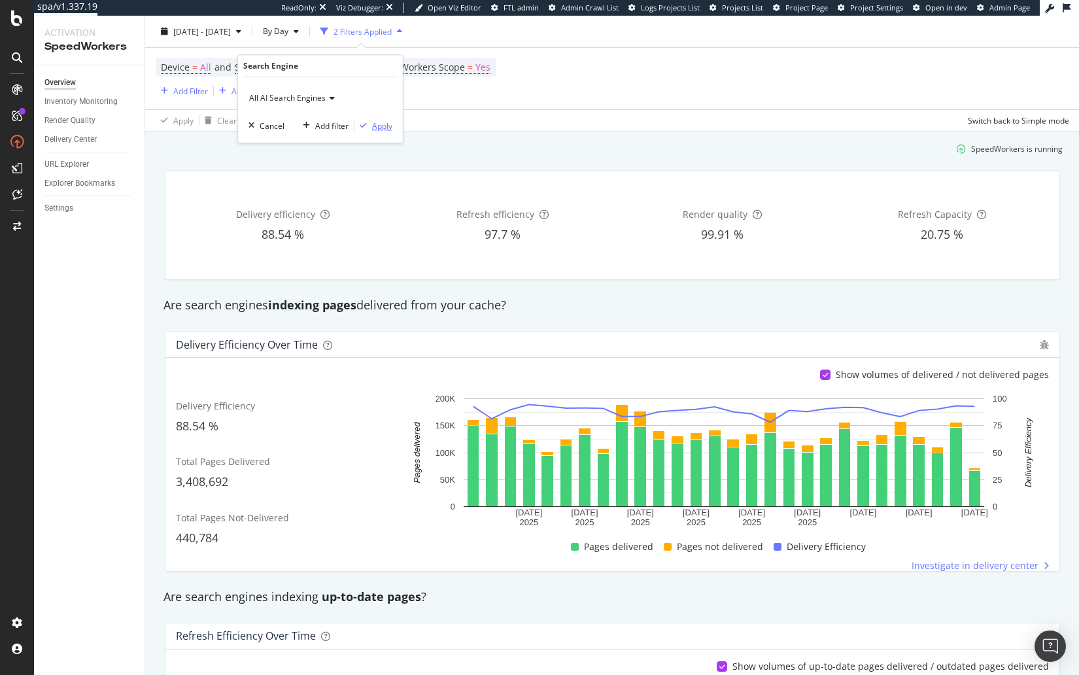
drag, startPoint x: 381, startPoint y: 129, endPoint x: 372, endPoint y: 131, distance: 10.0
click at [381, 129] on div "Apply" at bounding box center [382, 125] width 20 height 11
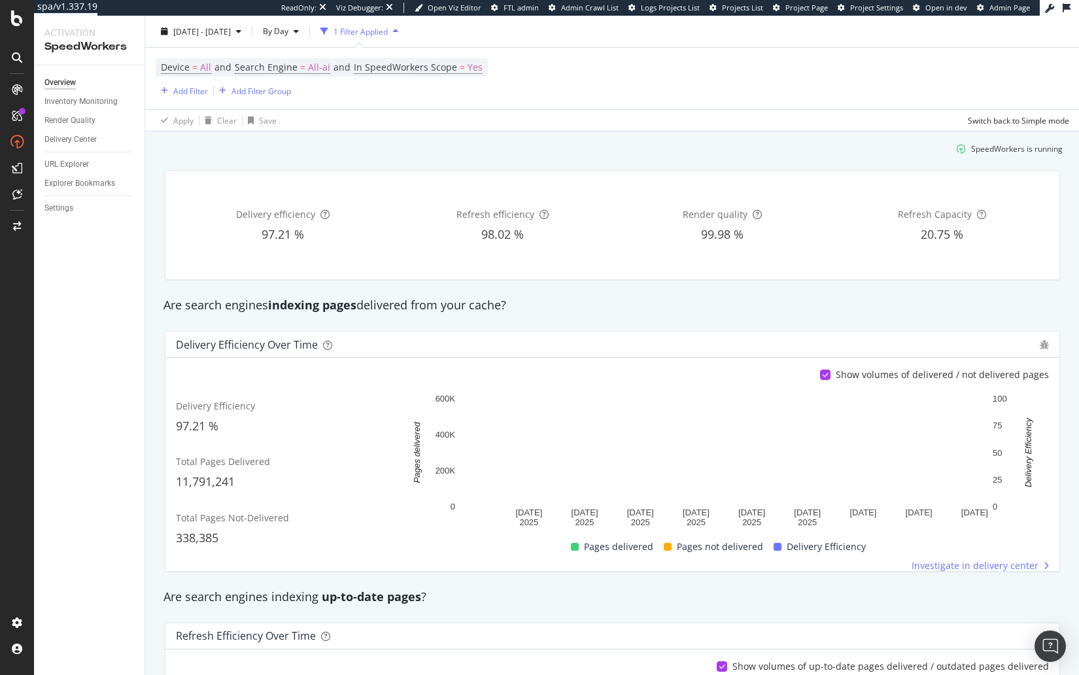
click at [394, 154] on div "SpeedWorkers is running" at bounding box center [612, 149] width 911 height 22
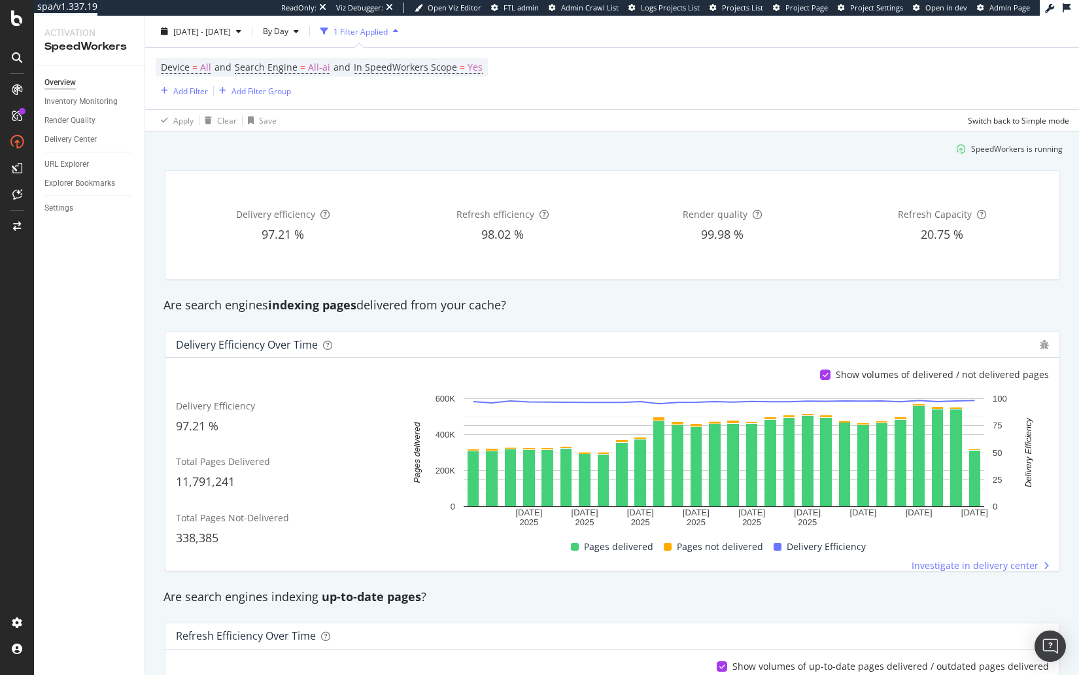
click at [500, 146] on div "SpeedWorkers is running" at bounding box center [612, 149] width 911 height 22
drag, startPoint x: 95, startPoint y: 105, endPoint x: 519, endPoint y: 7, distance: 435.1
click at [0, 0] on div "spa/v1.337.19 ReadOnly: Viz Debugger: Open Viz Editor FTL admin Admin Crawl Lis…" at bounding box center [539, 337] width 1079 height 675
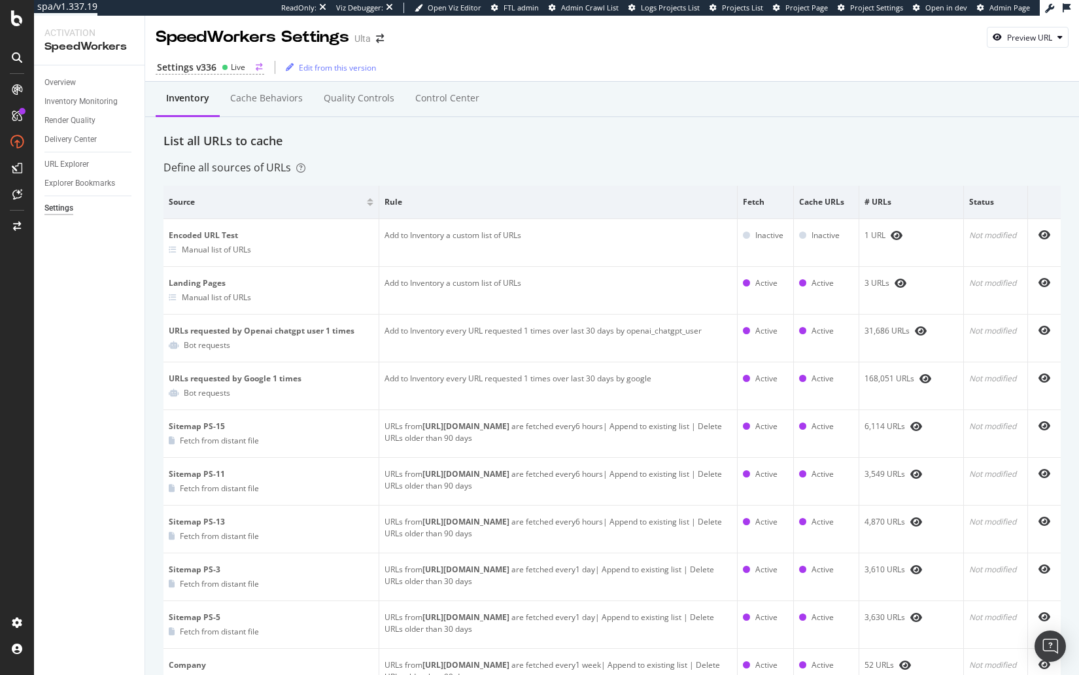
click at [186, 69] on div "Settings v336" at bounding box center [187, 67] width 60 height 13
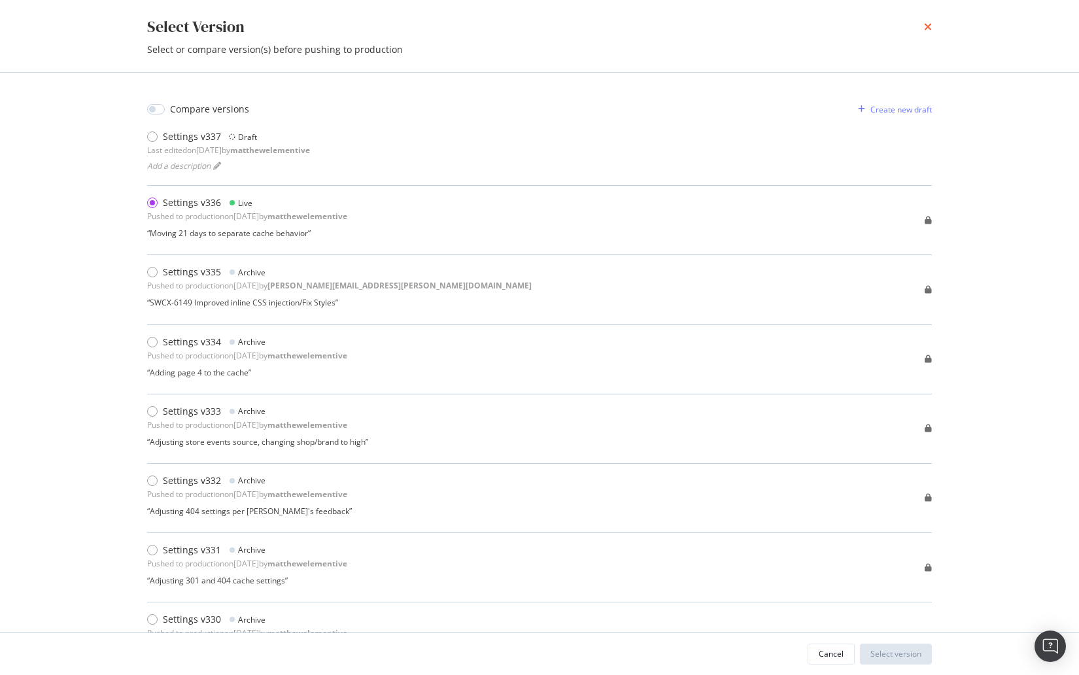
click at [929, 27] on icon "times" at bounding box center [928, 27] width 8 height 10
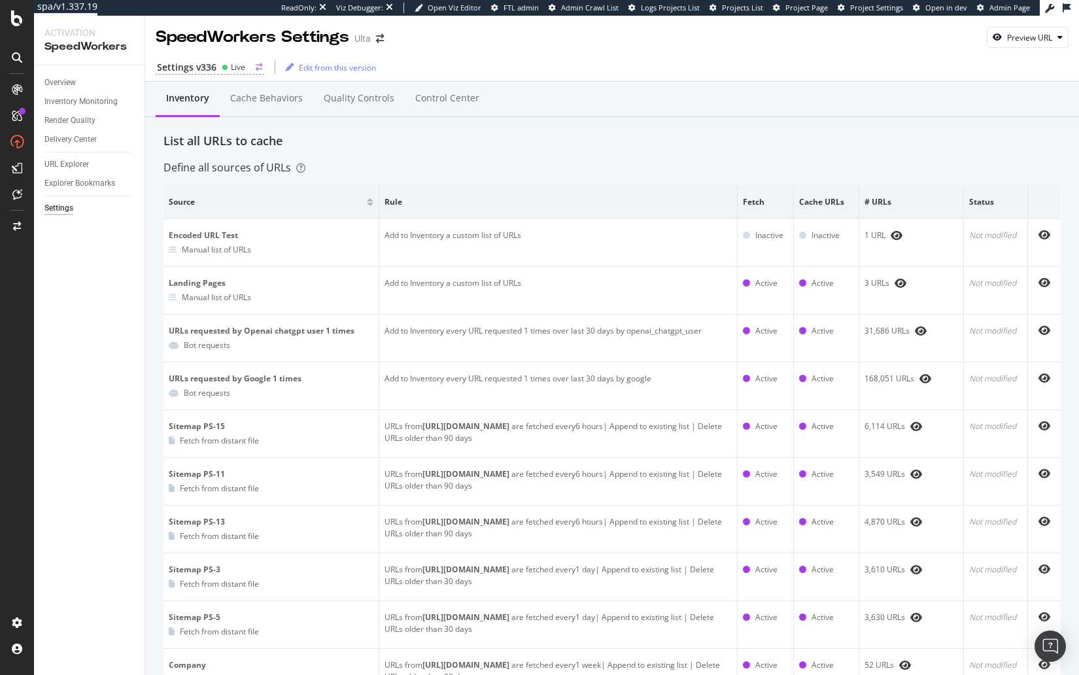
click at [232, 68] on div "Live" at bounding box center [238, 66] width 14 height 11
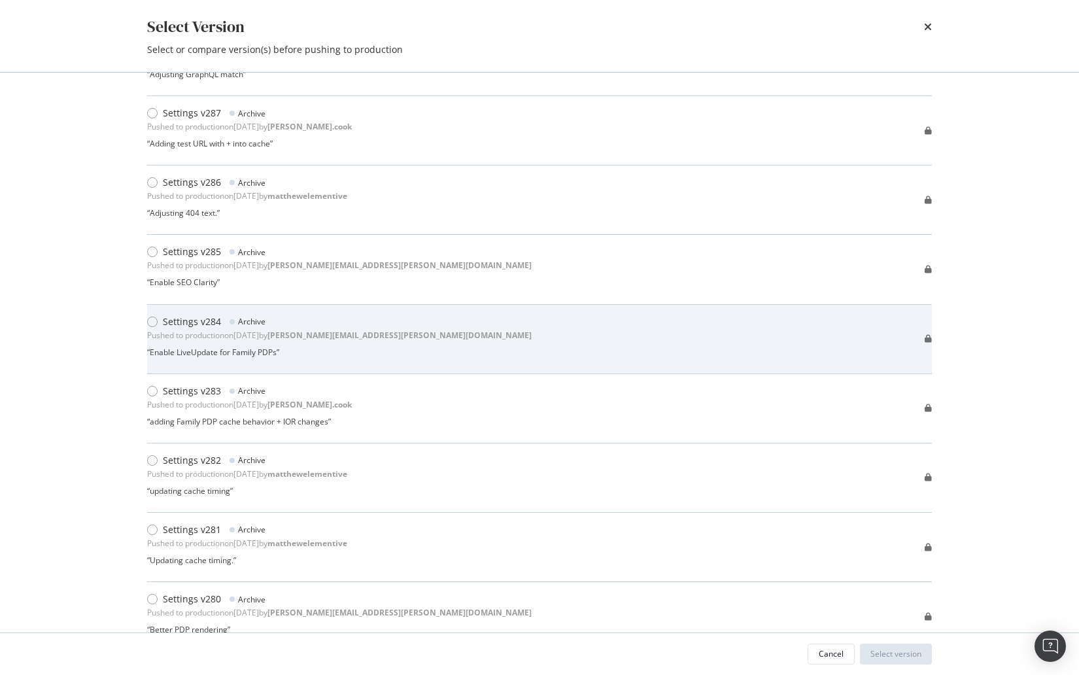
scroll to position [3484, 0]
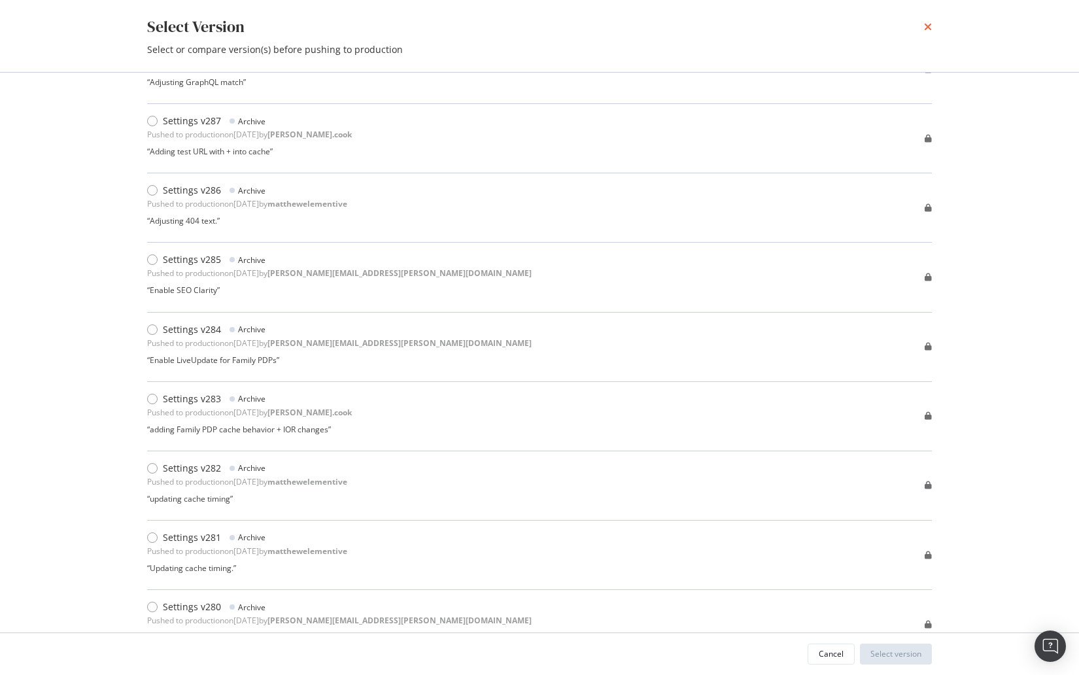
drag, startPoint x: 930, startPoint y: 28, endPoint x: 892, endPoint y: 18, distance: 38.6
click at [930, 28] on icon "times" at bounding box center [928, 27] width 8 height 10
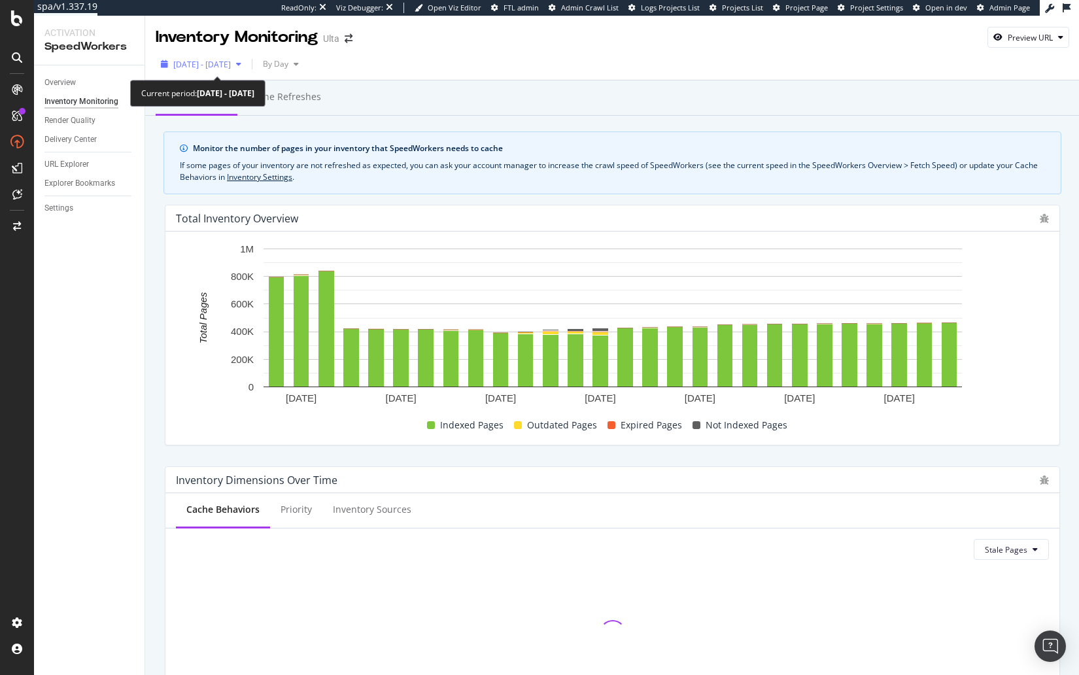
click at [200, 63] on span "[DATE] - [DATE]" at bounding box center [202, 64] width 58 height 11
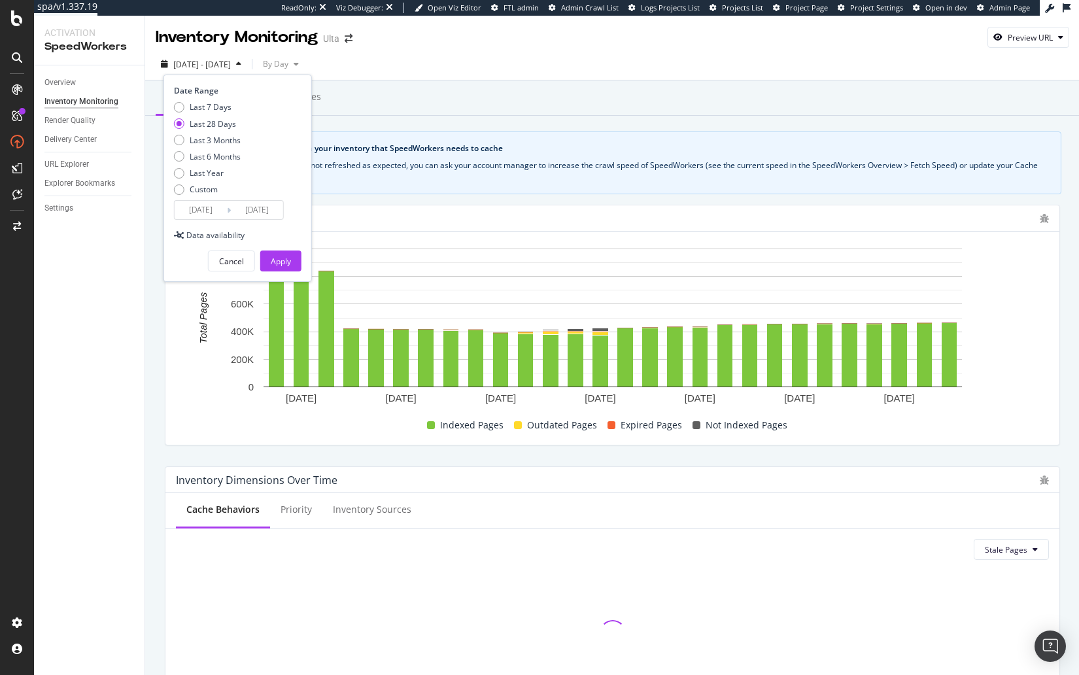
drag, startPoint x: 212, startPoint y: 172, endPoint x: 256, endPoint y: 211, distance: 58.4
click at [212, 172] on div "Last Year" at bounding box center [207, 172] width 34 height 11
type input "[DATE]"
click at [285, 262] on div "Apply" at bounding box center [281, 261] width 20 height 11
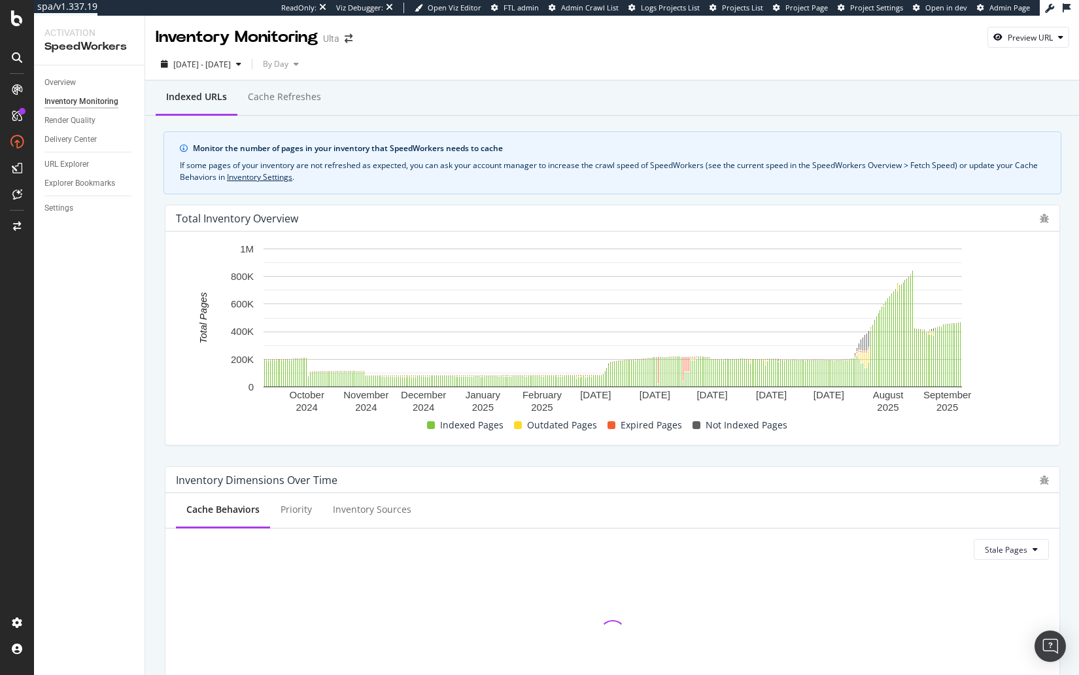
click at [509, 464] on div "Inventory Dimensions Over Time Cache Behaviors Priority Inventory Sources Stale…" at bounding box center [612, 587] width 911 height 262
click at [844, 188] on div "Monitor the number of pages in your inventory that SpeedWorkers needs to cache …" at bounding box center [613, 162] width 898 height 63
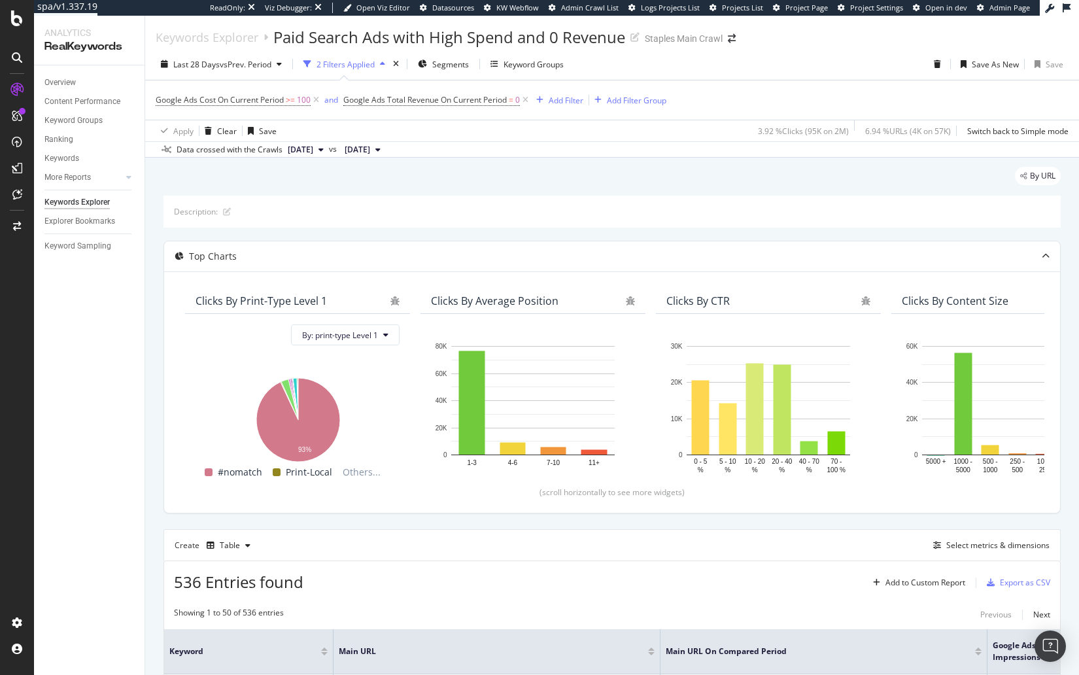
scroll to position [0, 908]
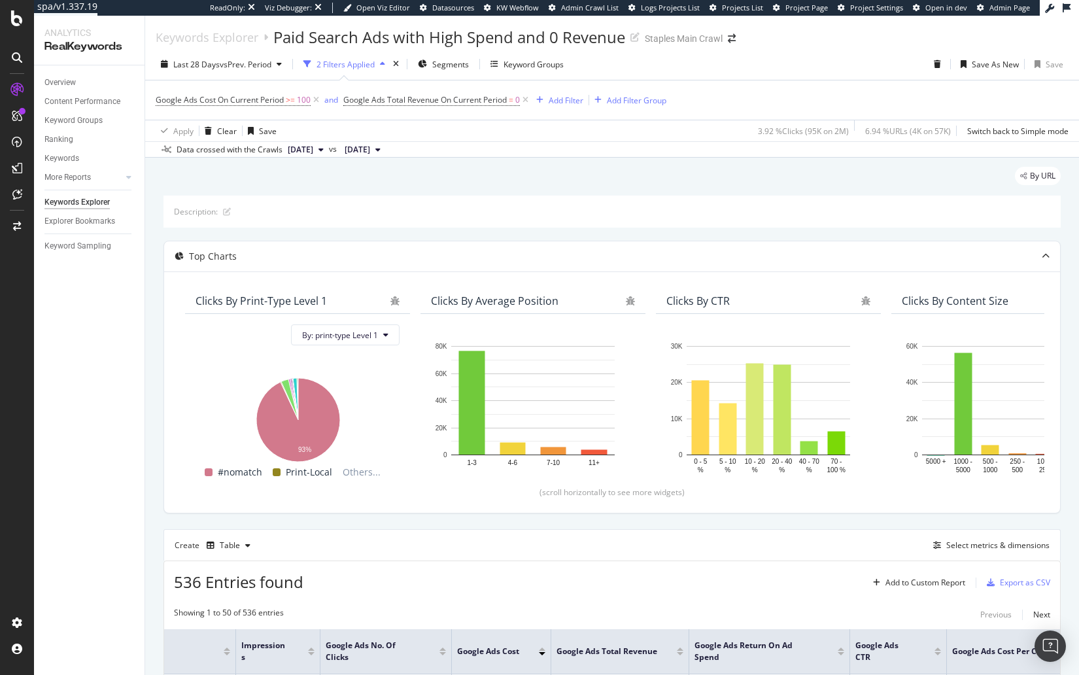
click at [576, 171] on div "By URL" at bounding box center [612, 181] width 897 height 29
click at [635, 186] on div "By URL" at bounding box center [612, 181] width 897 height 29
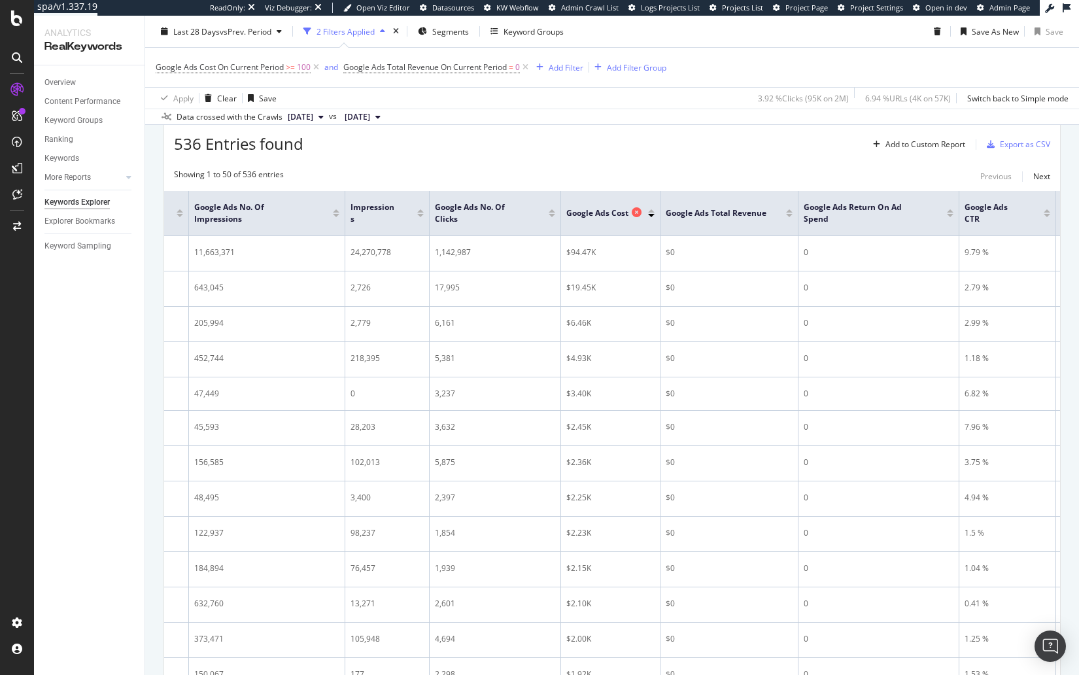
scroll to position [432, 0]
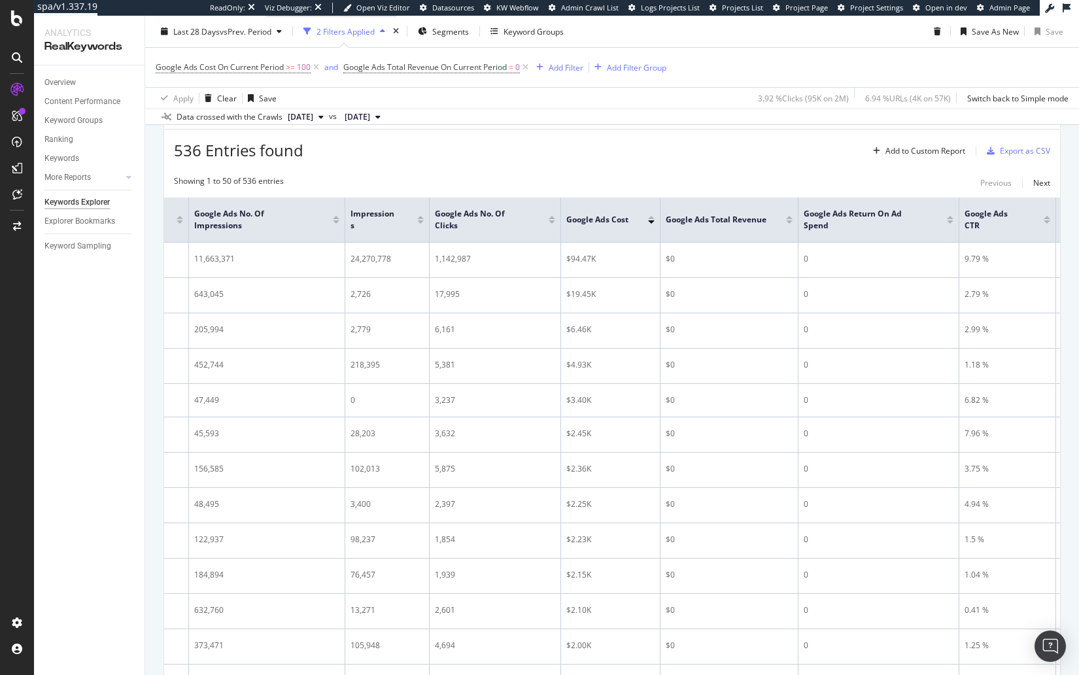
click at [512, 138] on div "536 Entries found Add to Custom Report Export as CSV" at bounding box center [612, 146] width 896 height 32
click at [565, 63] on div "Add Filter" at bounding box center [566, 66] width 35 height 11
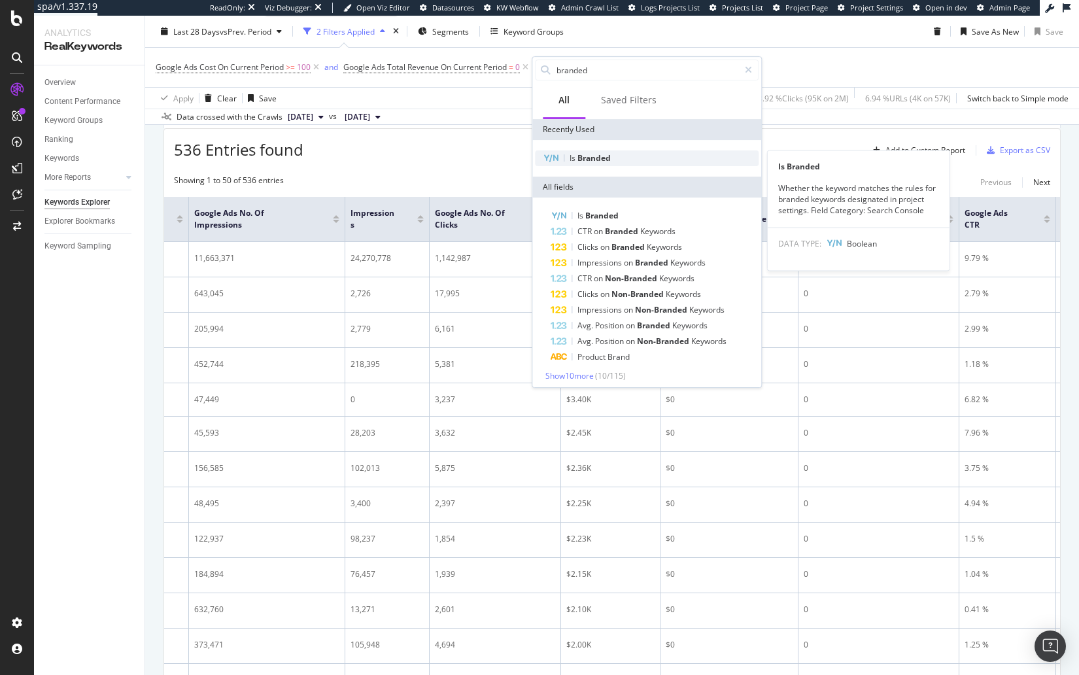
type input "branded"
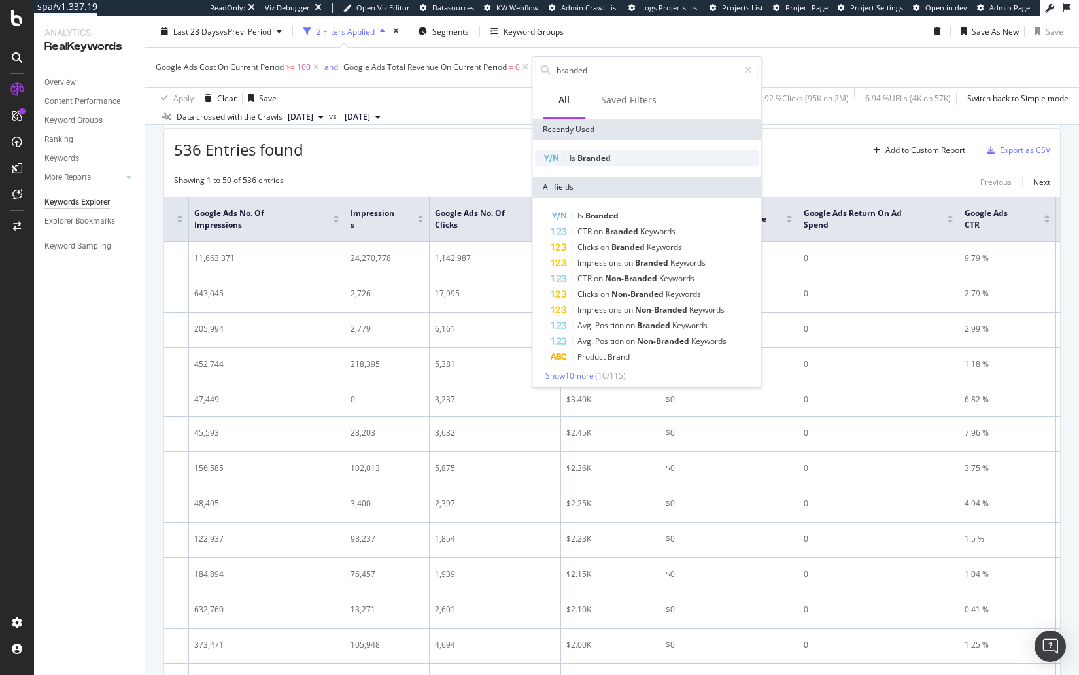
click at [617, 156] on div "Is Branded" at bounding box center [647, 158] width 224 height 16
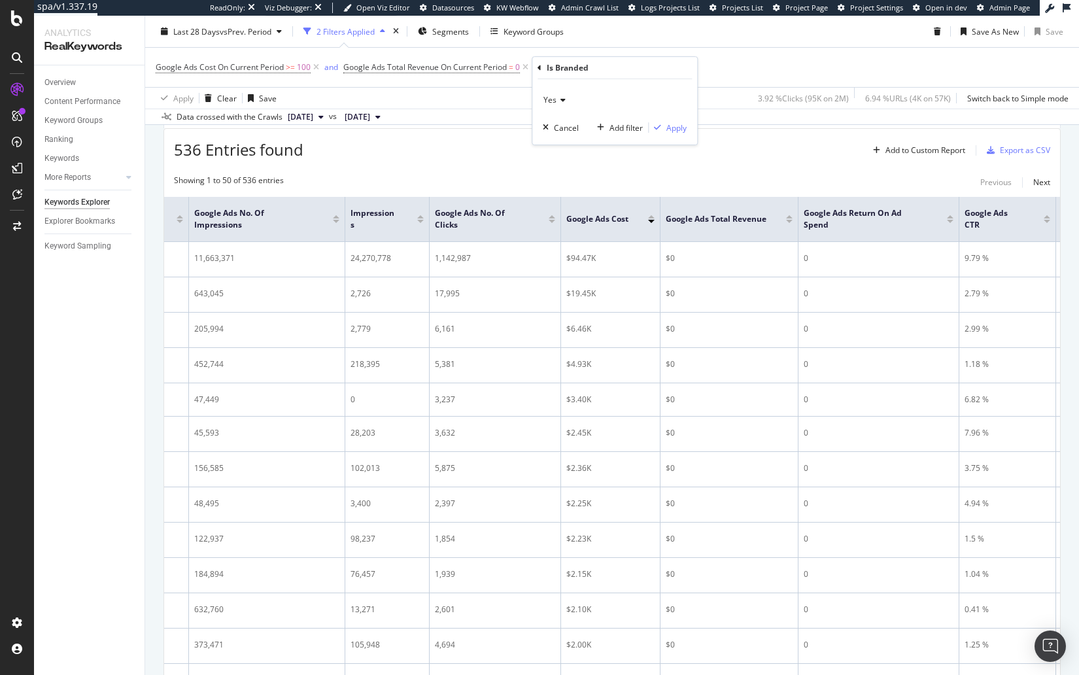
click at [553, 97] on span "Yes" at bounding box center [550, 99] width 13 height 11
drag, startPoint x: 737, startPoint y: 143, endPoint x: 712, endPoint y: 136, distance: 25.3
click at [735, 143] on div "536 Entries found Add to Custom Report Export as CSV" at bounding box center [612, 145] width 896 height 32
drag, startPoint x: 528, startPoint y: 67, endPoint x: 508, endPoint y: 143, distance: 78.4
click at [528, 67] on icon at bounding box center [525, 67] width 11 height 13
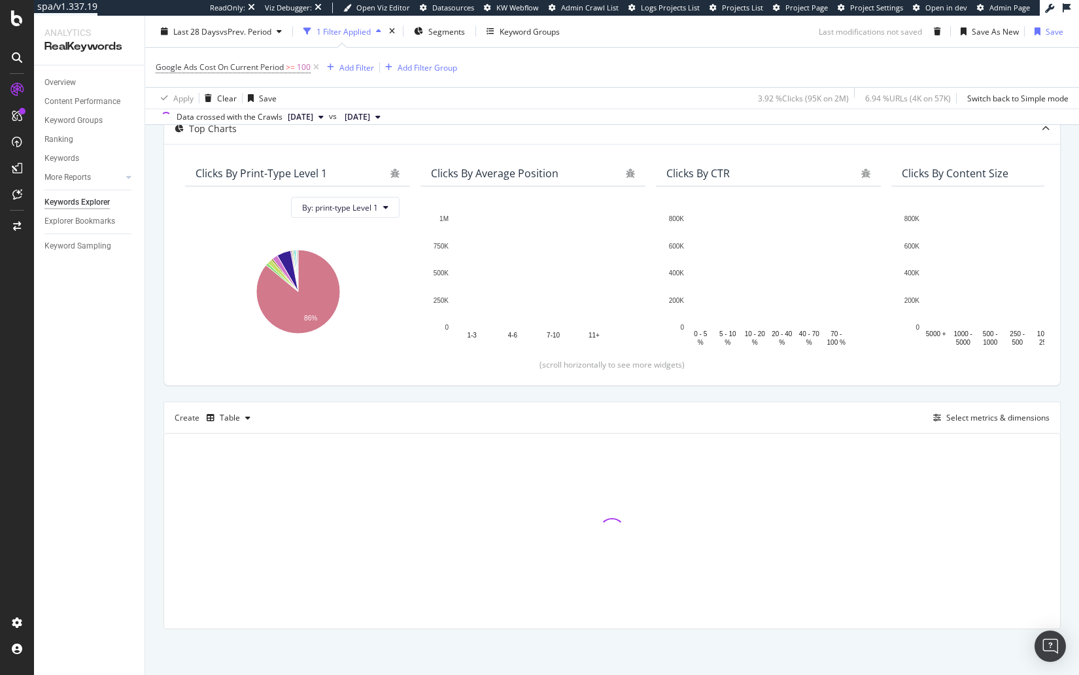
scroll to position [126, 0]
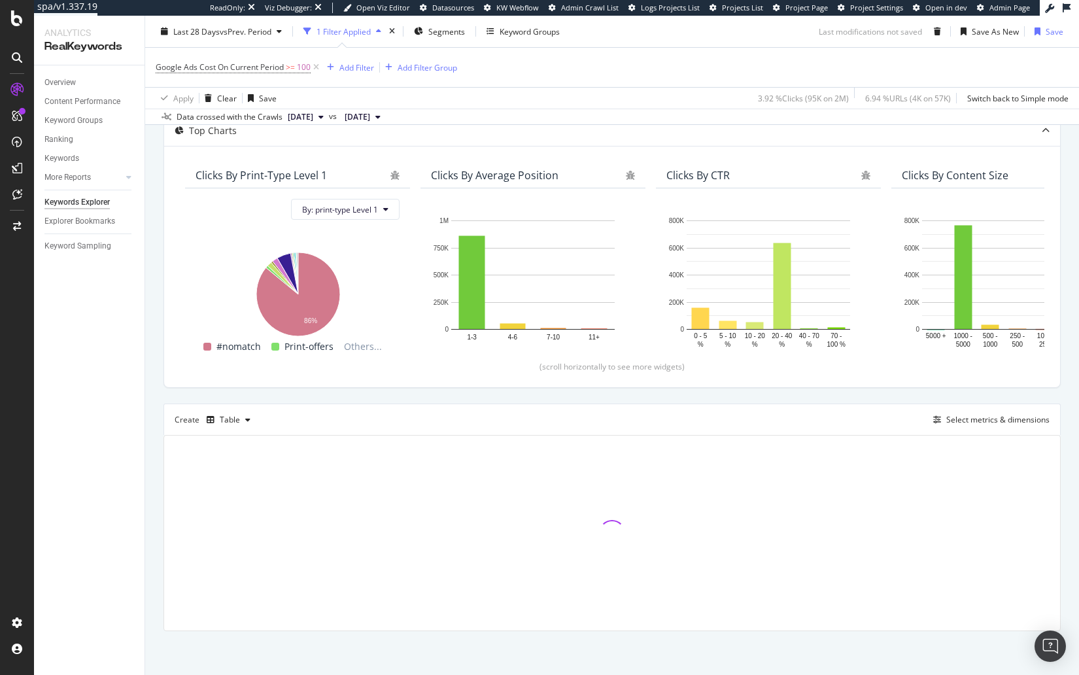
drag, startPoint x: 601, startPoint y: 396, endPoint x: 591, endPoint y: 398, distance: 10.0
click at [601, 396] on div "Description: Top Charts Clicks By print-type Level 1 By: print-type Level 1 Hol…" at bounding box center [612, 350] width 897 height 561
click at [607, 396] on div "Description: Top Charts Clicks By print-type Level 1 By: print-type Level 1 Hol…" at bounding box center [612, 350] width 897 height 561
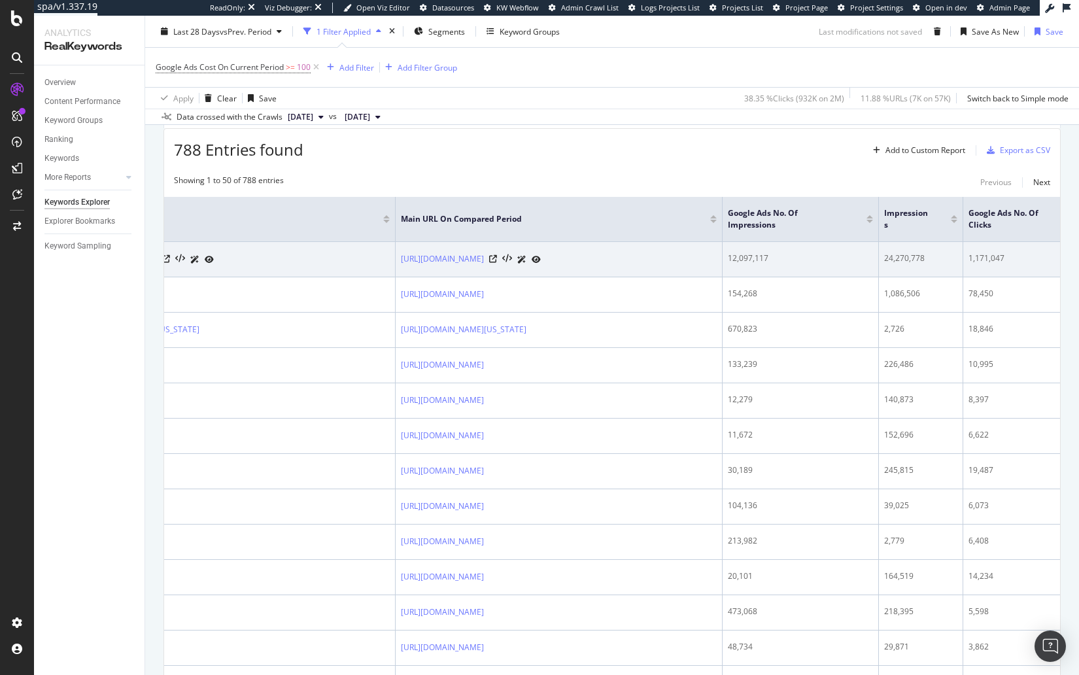
scroll to position [0, 348]
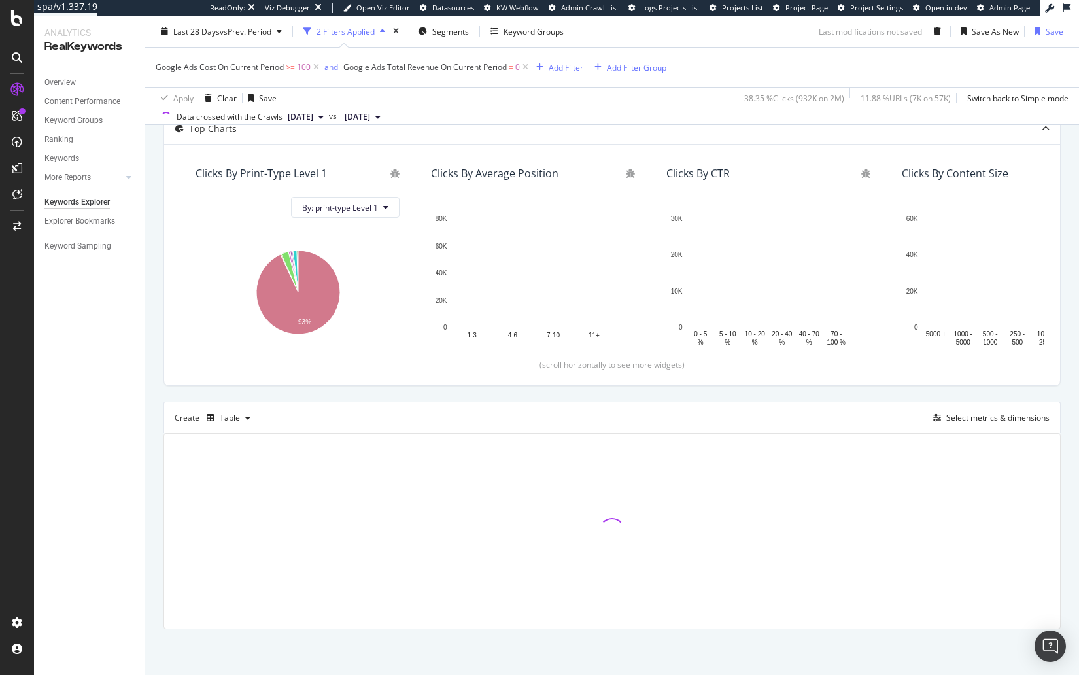
scroll to position [126, 0]
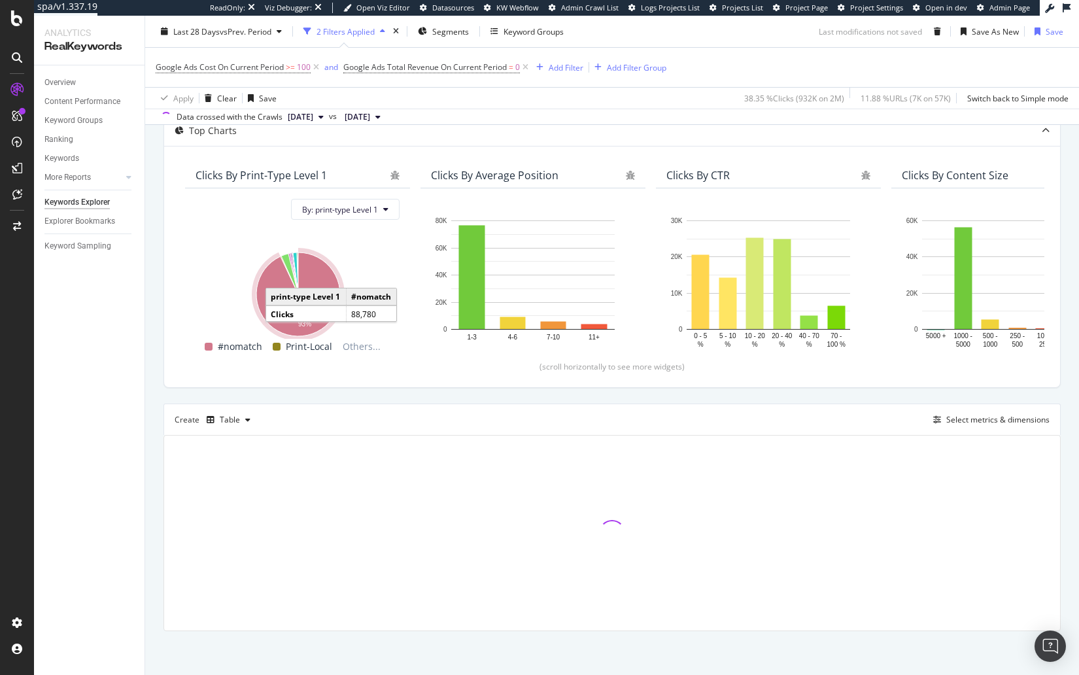
click at [148, 357] on div "By URL Description: Top Charts Clicks By print-type Level 1 By: print-type Leve…" at bounding box center [612, 354] width 934 height 645
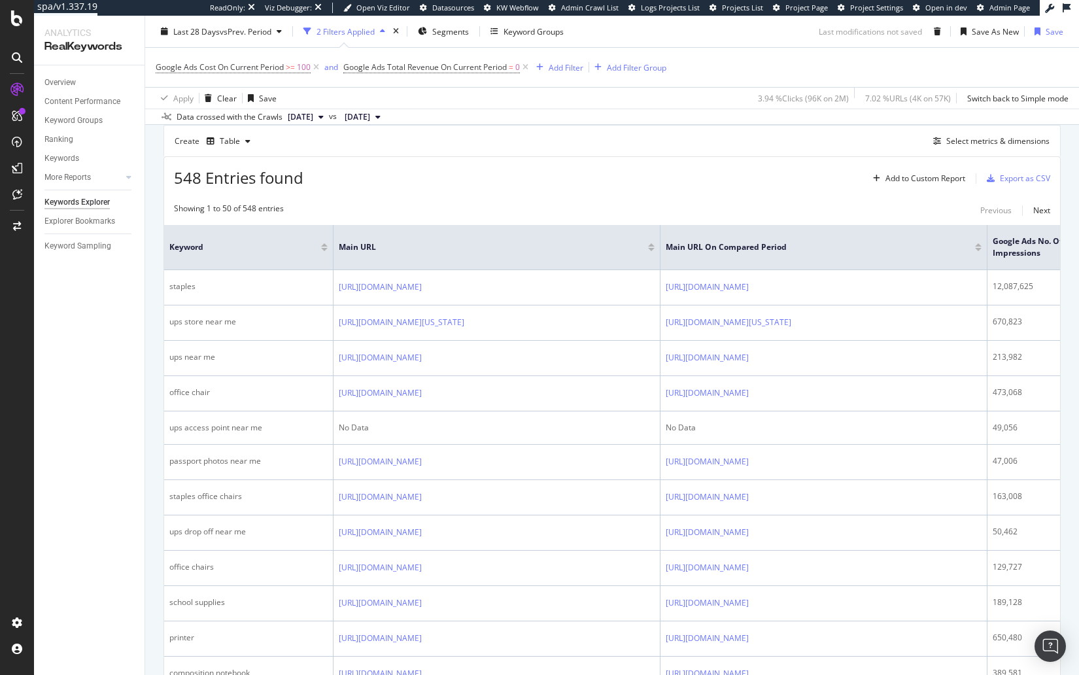
scroll to position [398, 0]
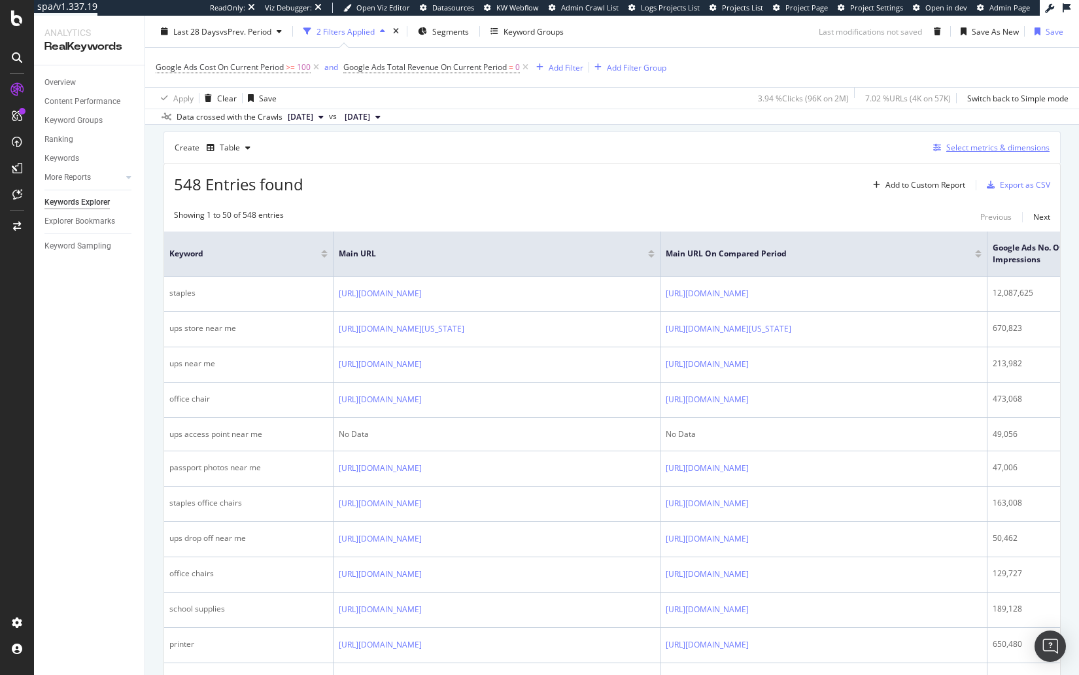
click at [975, 149] on div "Select metrics & dimensions" at bounding box center [998, 147] width 103 height 11
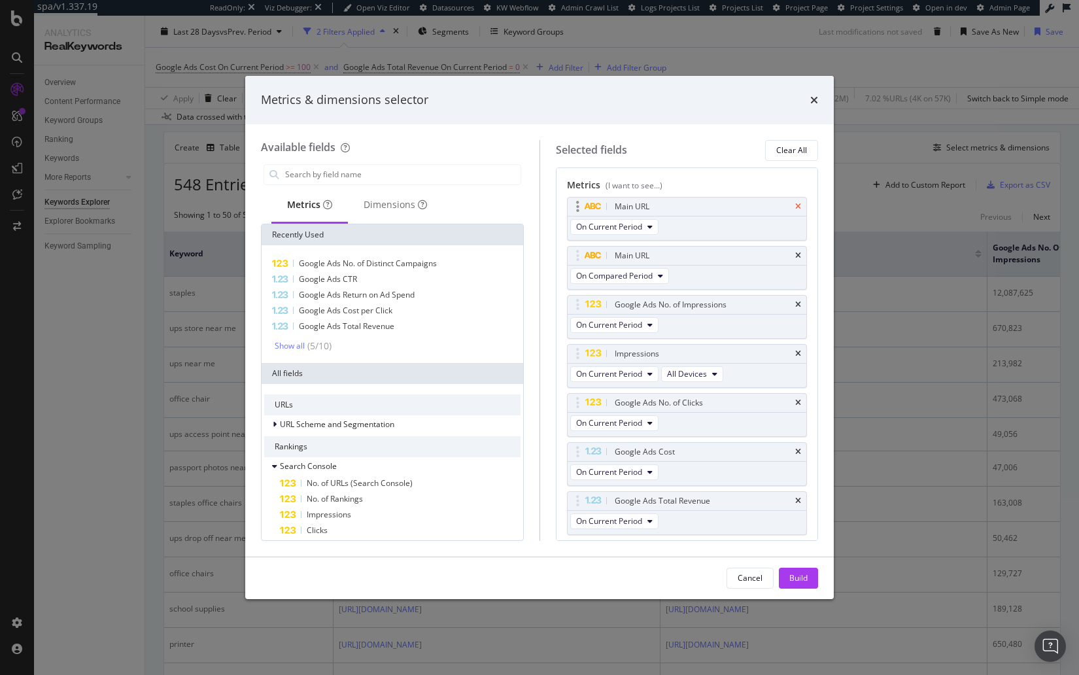
click at [799, 205] on icon "times" at bounding box center [798, 207] width 6 height 8
drag, startPoint x: 804, startPoint y: 577, endPoint x: 426, endPoint y: 444, distance: 400.7
click at [804, 577] on div "Build" at bounding box center [799, 577] width 18 height 11
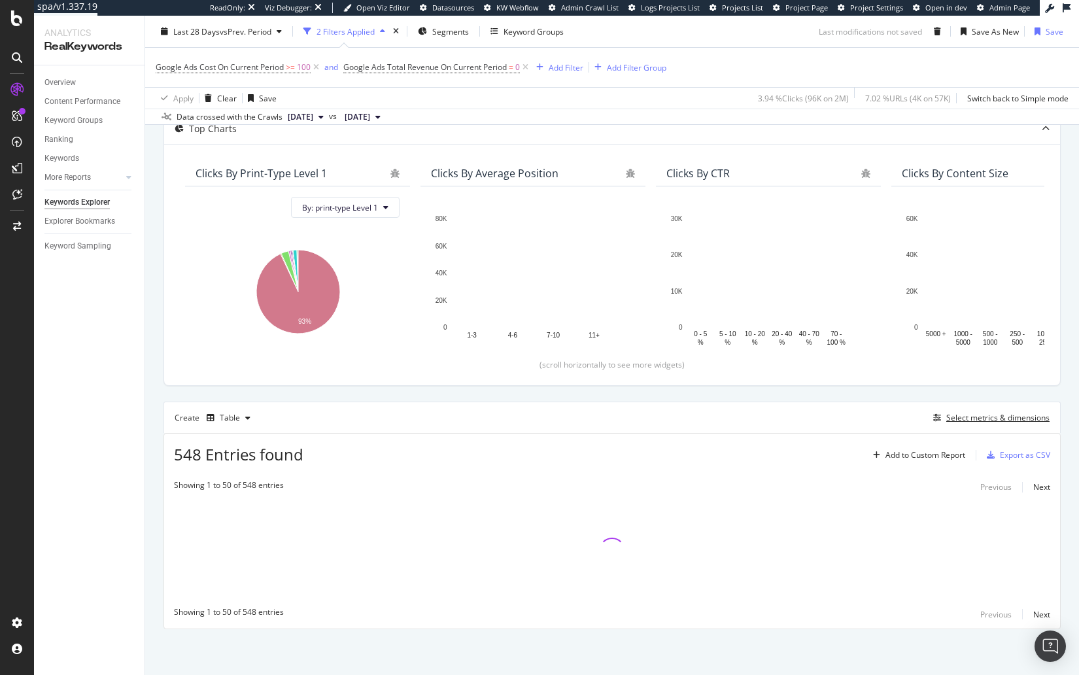
scroll to position [126, 0]
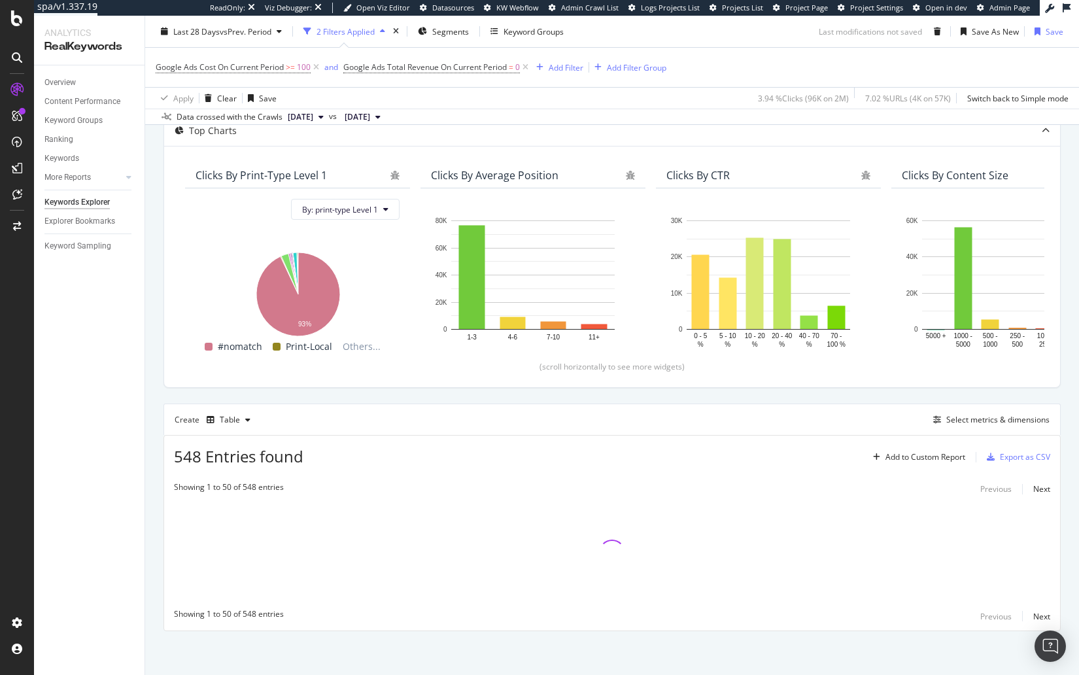
click at [151, 419] on div "By URL Description: Top Charts Clicks By print-type Level 1 By: print-type Leve…" at bounding box center [612, 354] width 934 height 645
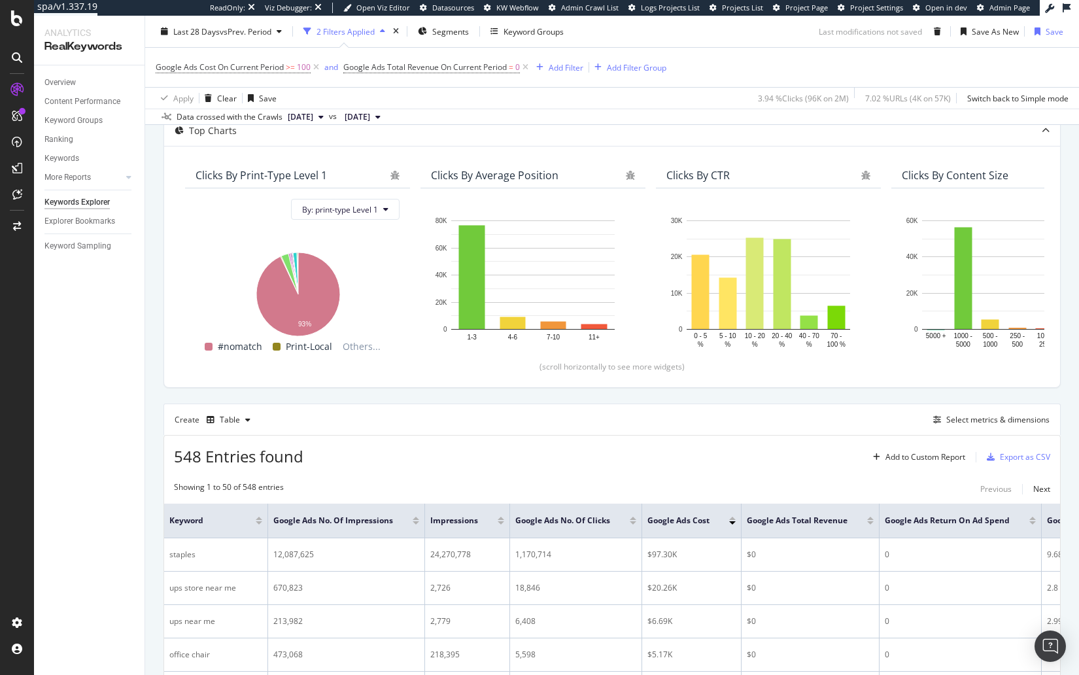
drag, startPoint x: 162, startPoint y: 428, endPoint x: 142, endPoint y: 436, distance: 20.9
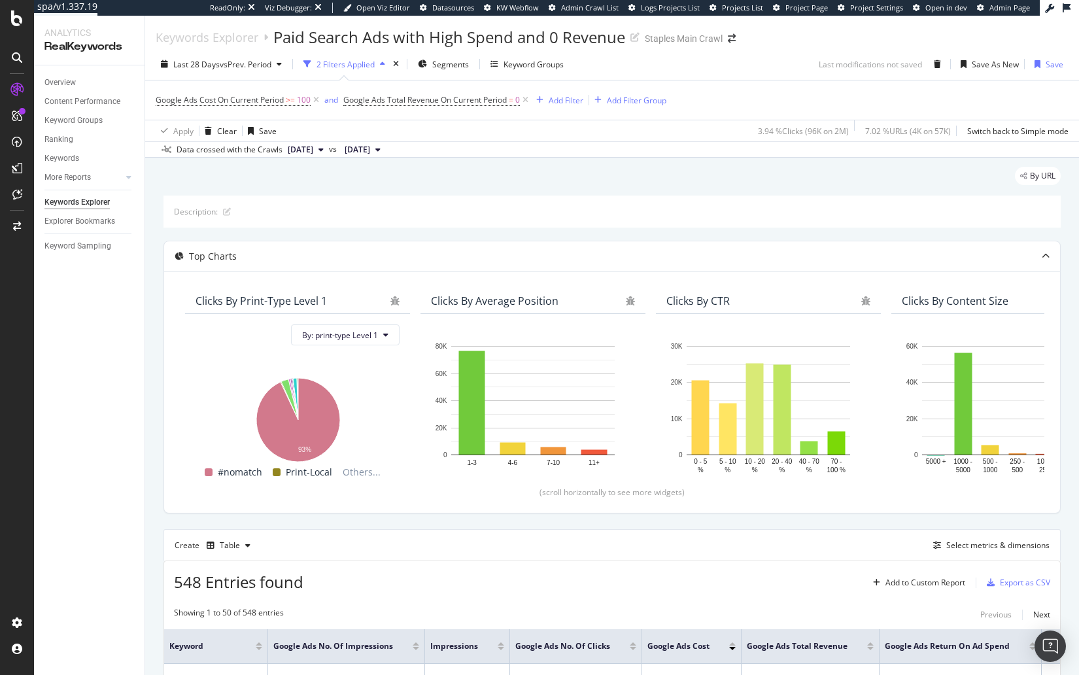
click at [559, 181] on div "By URL" at bounding box center [612, 181] width 897 height 29
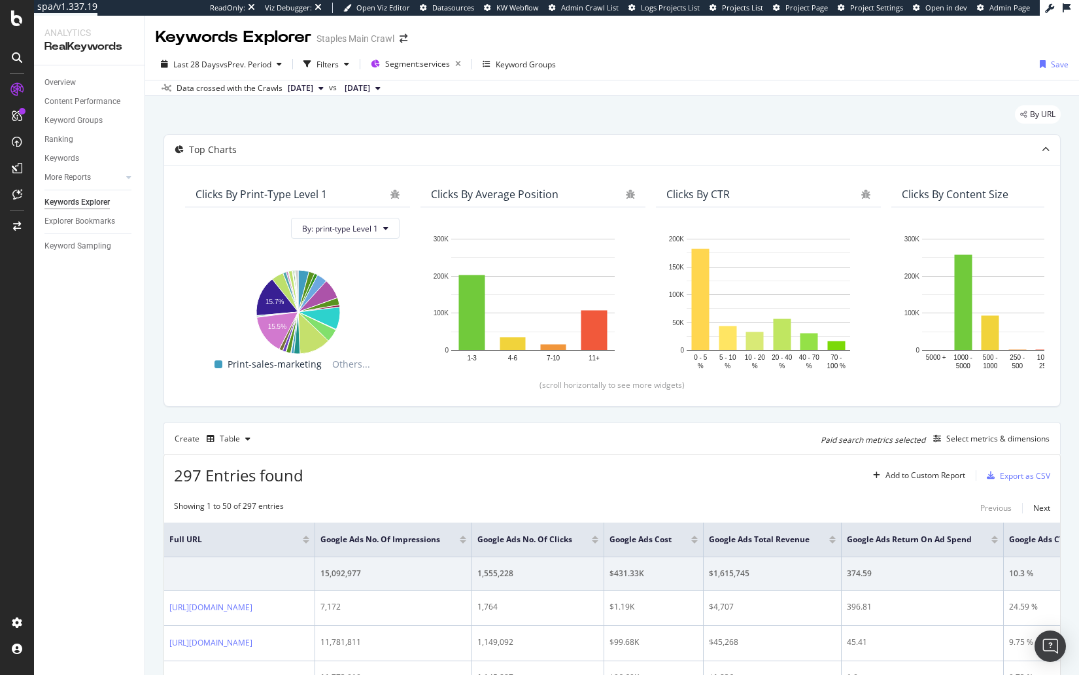
click at [326, 121] on div "By URL" at bounding box center [612, 119] width 897 height 29
click at [971, 440] on div "Select metrics & dimensions" at bounding box center [998, 438] width 103 height 11
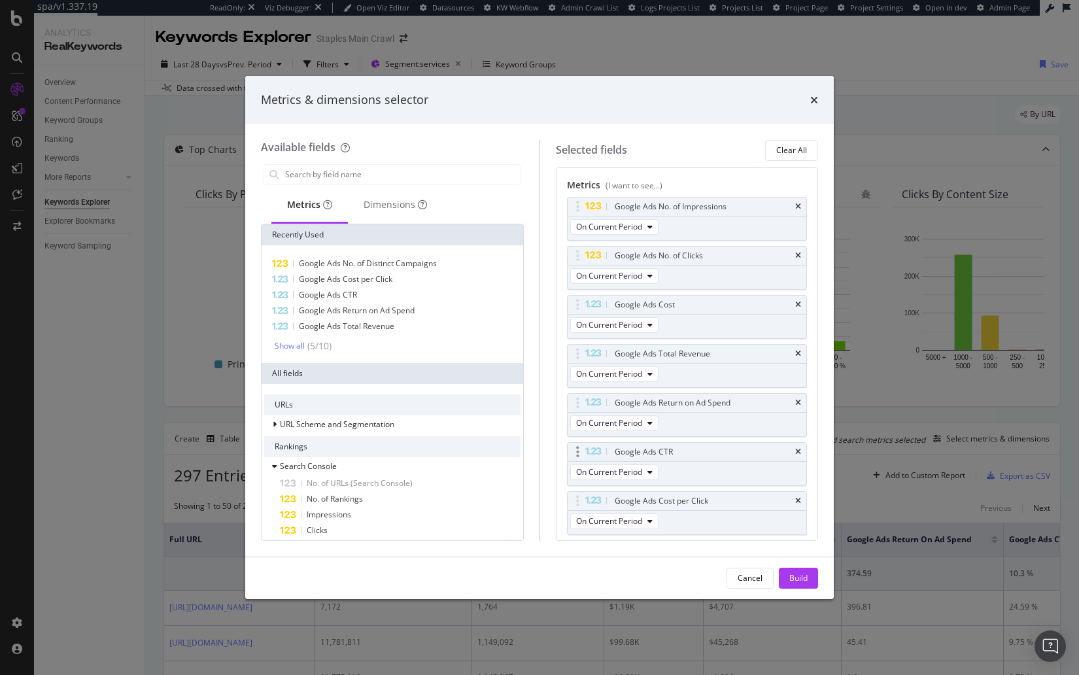
scroll to position [151, 0]
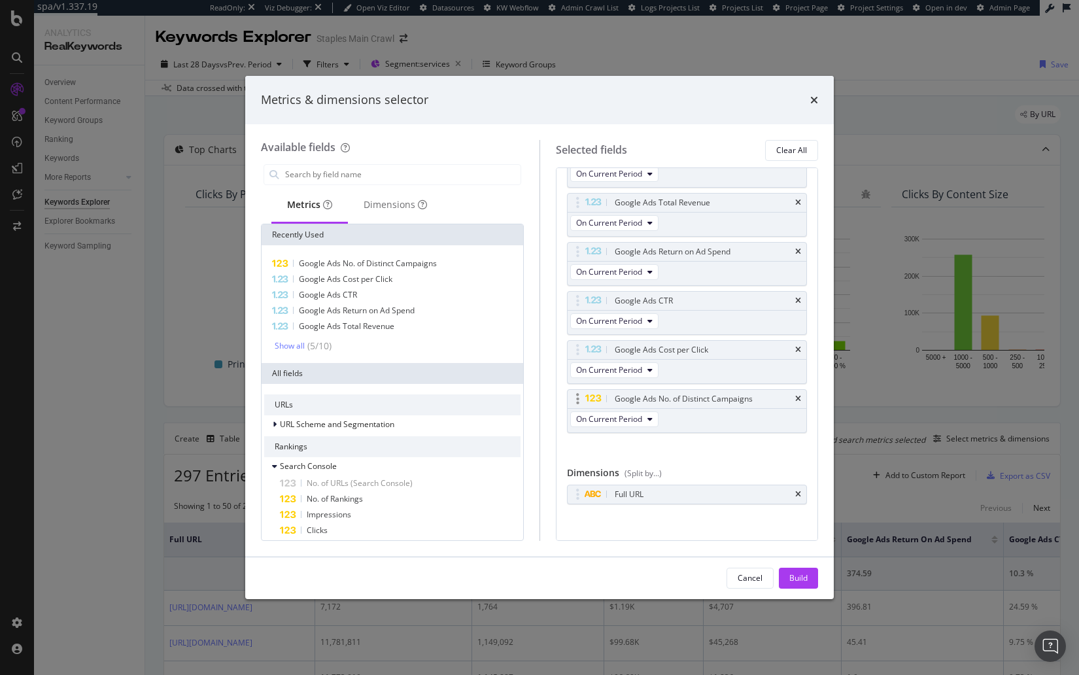
click at [799, 491] on icon "times" at bounding box center [798, 495] width 6 height 8
click at [418, 183] on input "modal" at bounding box center [402, 175] width 237 height 20
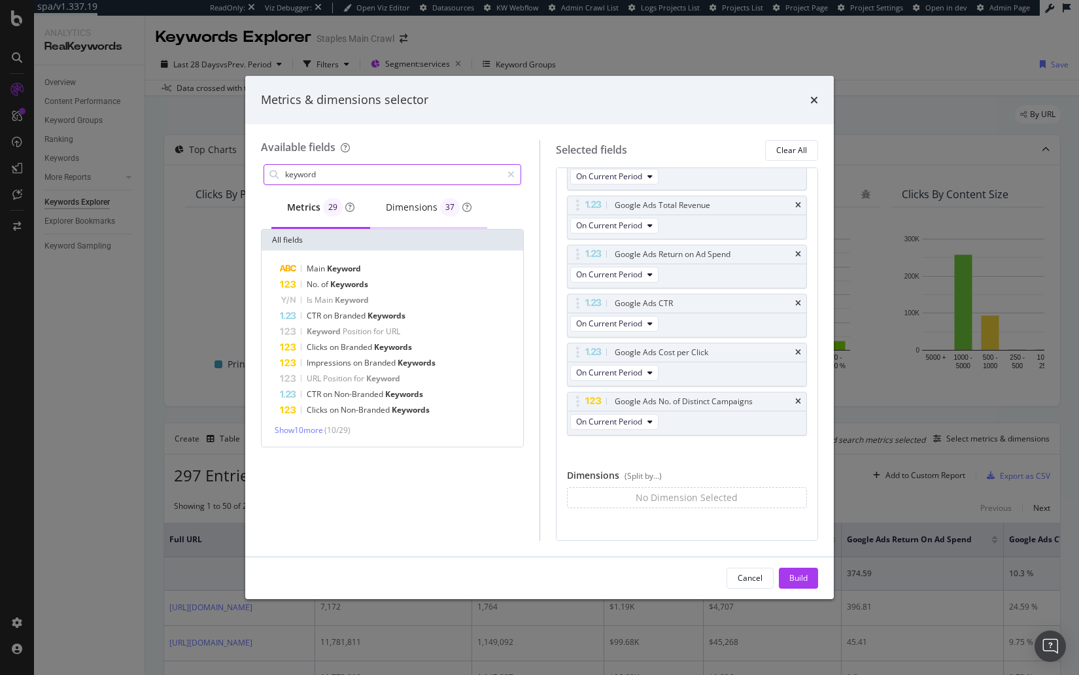
type input "keyword"
click at [420, 208] on div "Dimensions 37" at bounding box center [429, 207] width 86 height 18
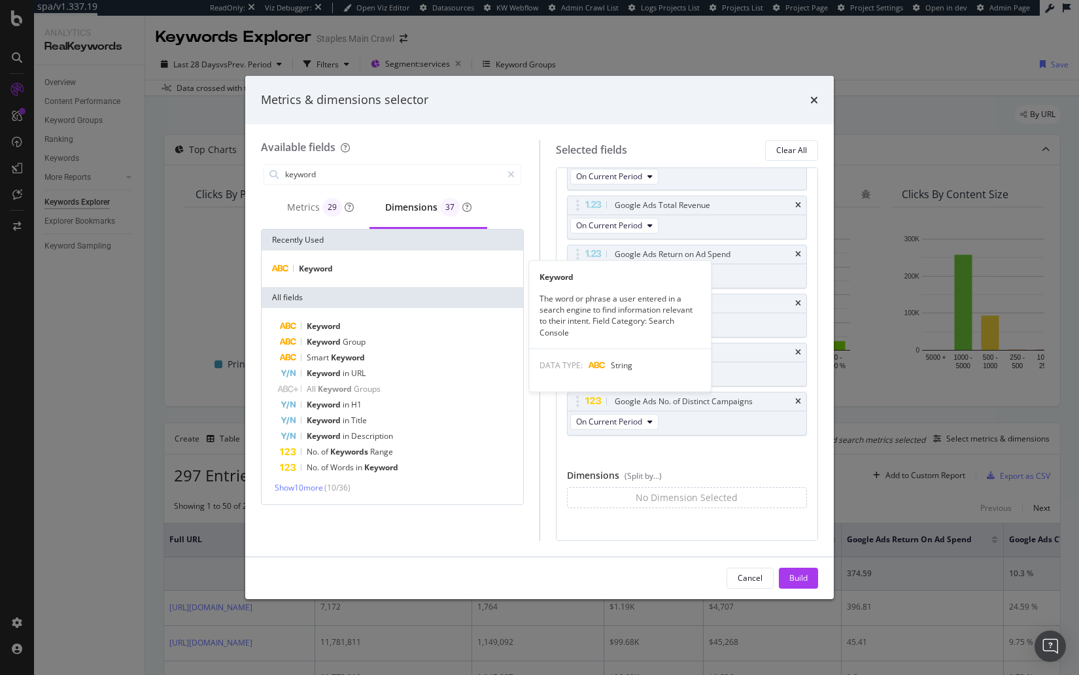
click at [364, 268] on div "Keyword" at bounding box center [392, 269] width 256 height 16
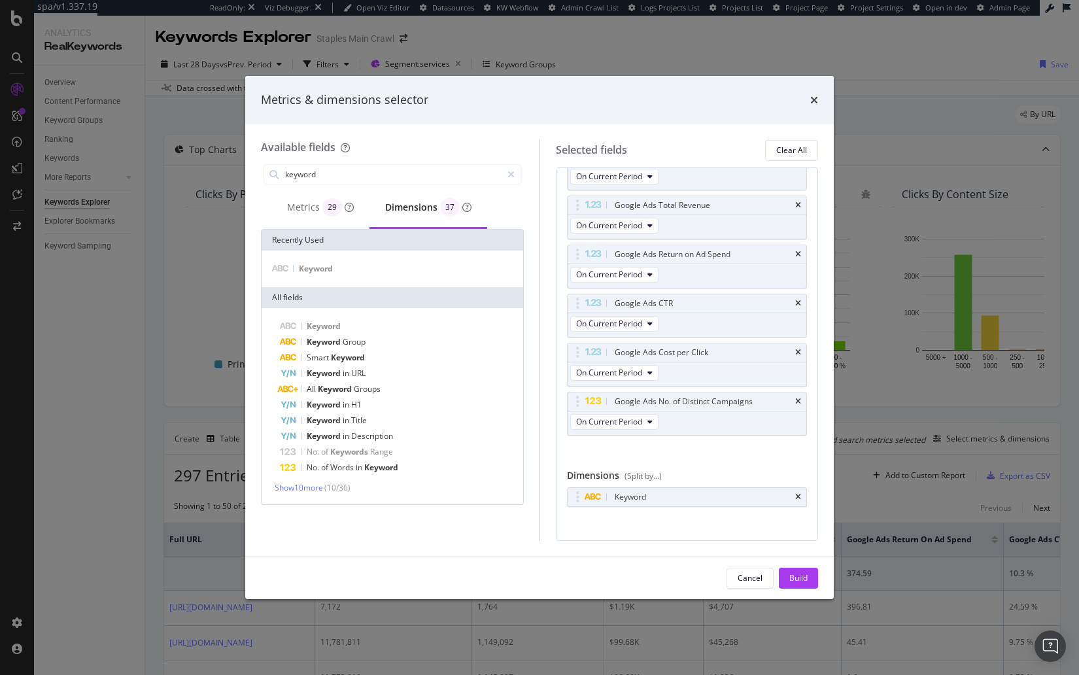
scroll to position [151, 0]
drag, startPoint x: 798, startPoint y: 583, endPoint x: 809, endPoint y: 590, distance: 12.7
click at [798, 583] on div "Build" at bounding box center [799, 577] width 18 height 11
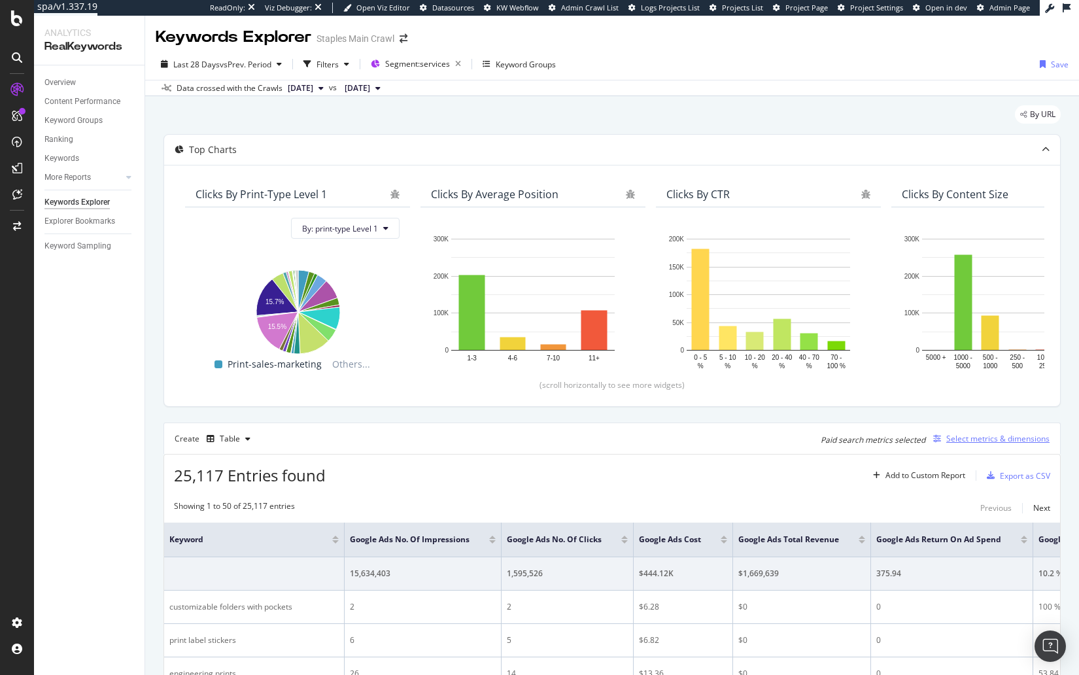
click at [980, 440] on div "Select metrics & dimensions" at bounding box center [998, 438] width 103 height 11
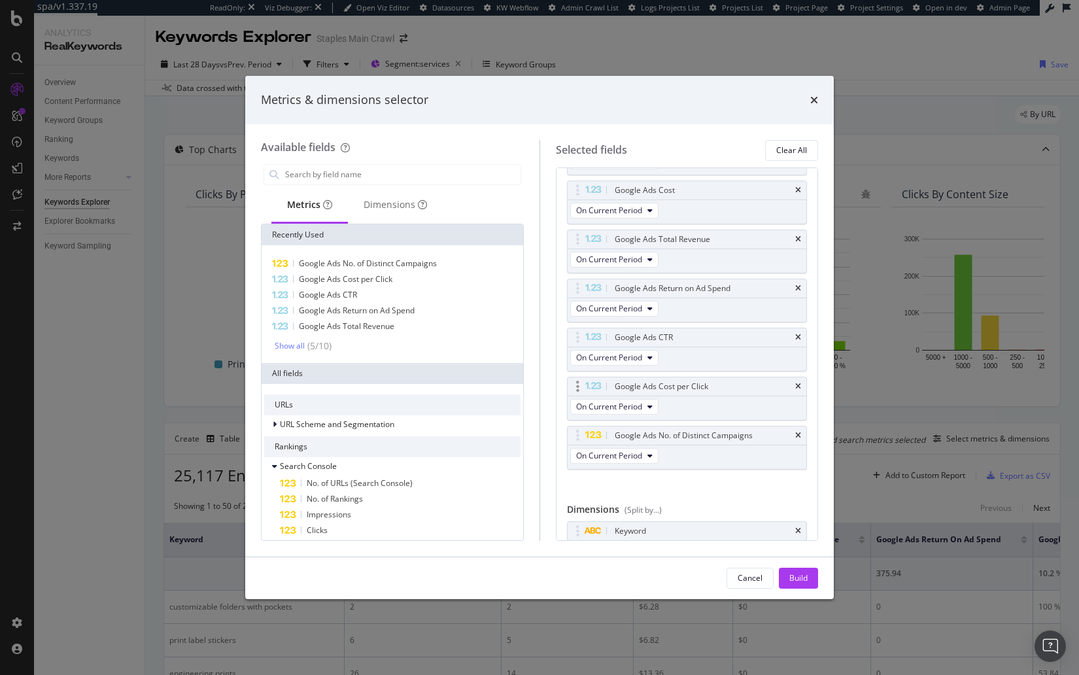
scroll to position [151, 0]
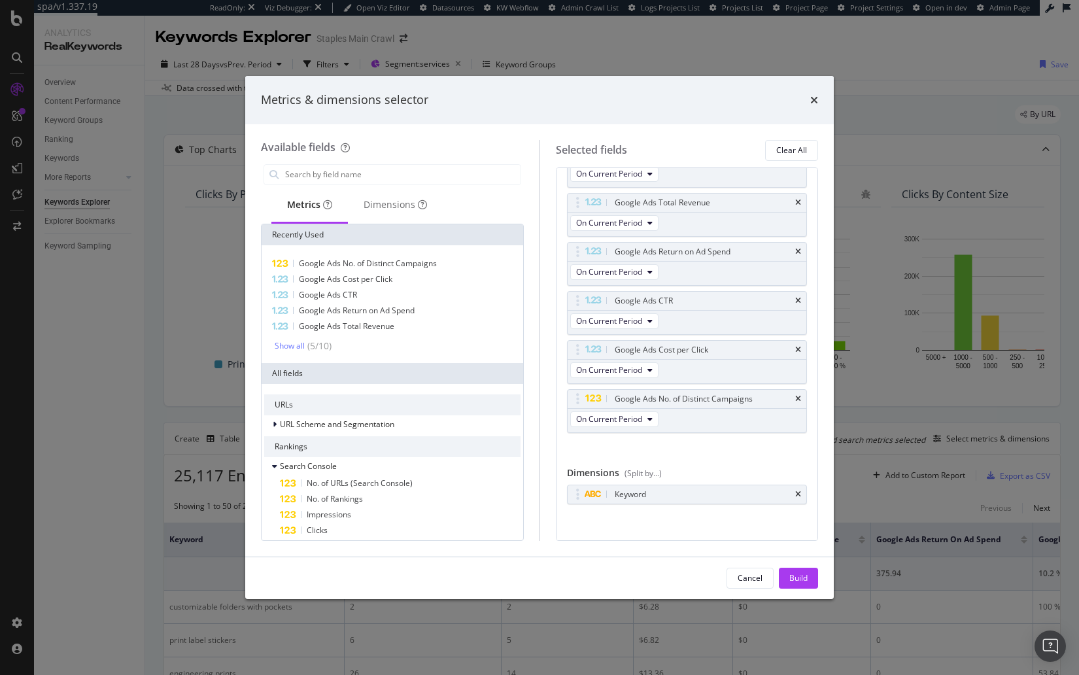
drag, startPoint x: 810, startPoint y: 98, endPoint x: 819, endPoint y: 99, distance: 8.6
click at [810, 98] on icon "times" at bounding box center [814, 100] width 8 height 10
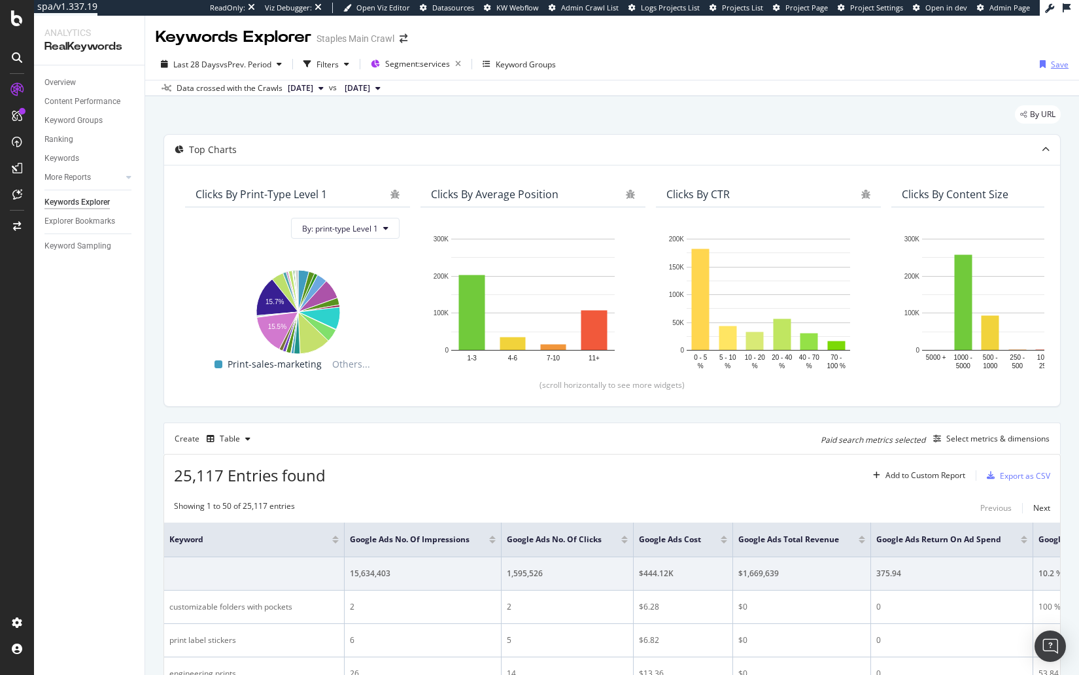
scroll to position [0, 0]
click at [1051, 59] on div "Save" at bounding box center [1052, 64] width 34 height 20
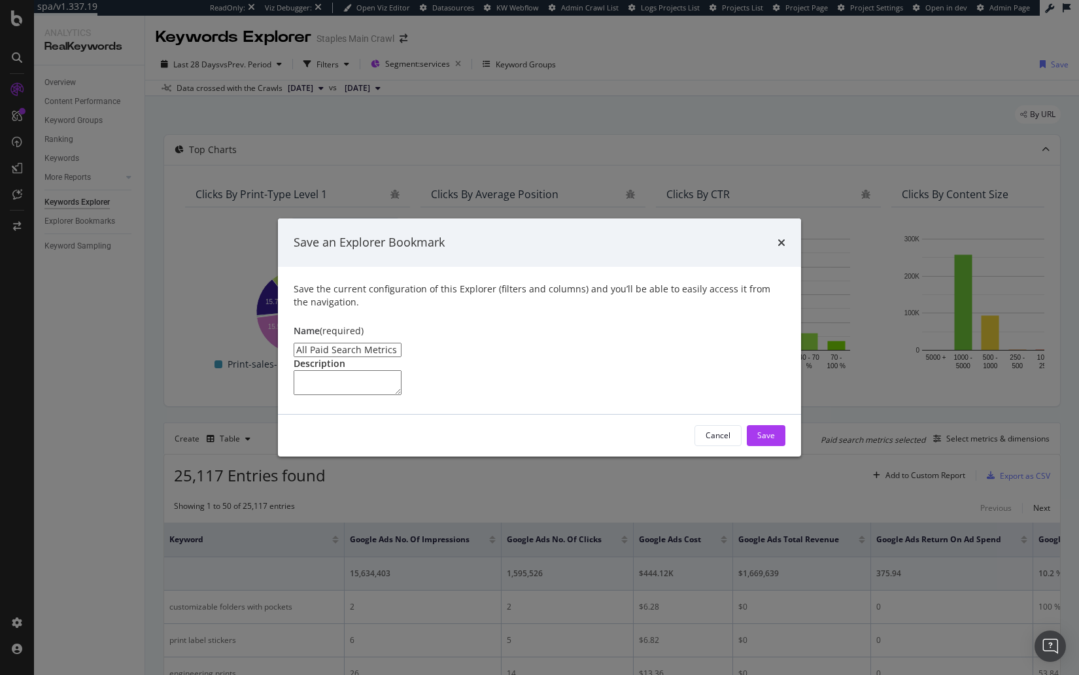
type input "All Paid Search Metrics"
click at [761, 445] on div "Save" at bounding box center [766, 436] width 18 height 20
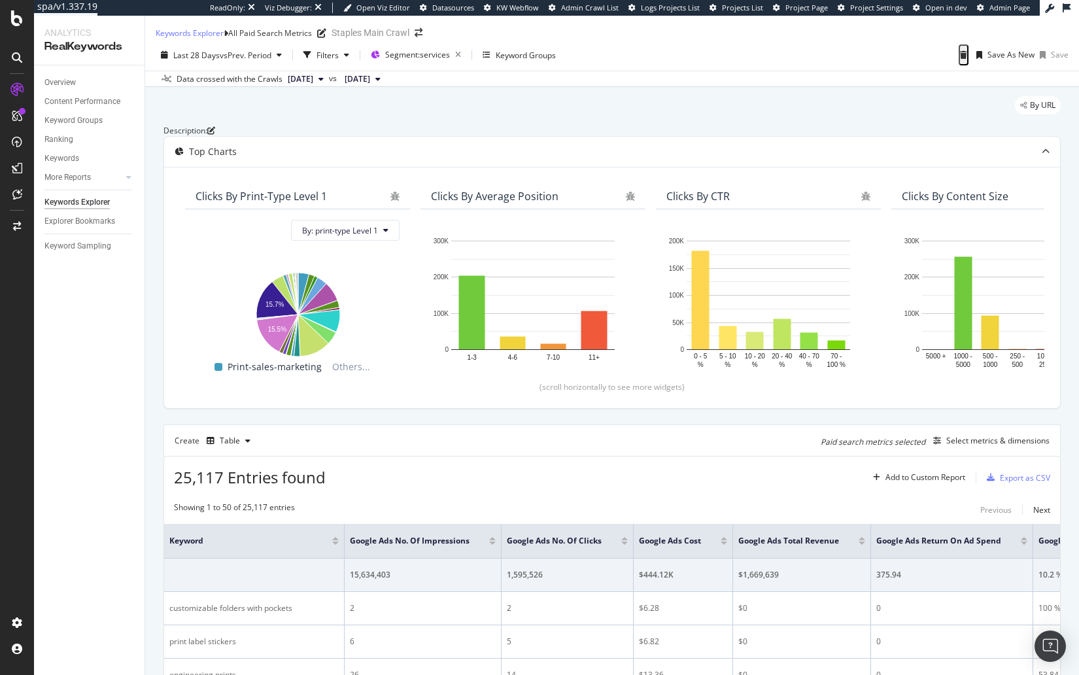
drag, startPoint x: 136, startPoint y: 385, endPoint x: 87, endPoint y: 233, distance: 160.1
click at [133, 383] on div "Overview Content Performance Keyword Groups Ranking Keywords More Reports Count…" at bounding box center [89, 370] width 111 height 610
click at [386, 122] on div "By URL" at bounding box center [612, 110] width 897 height 29
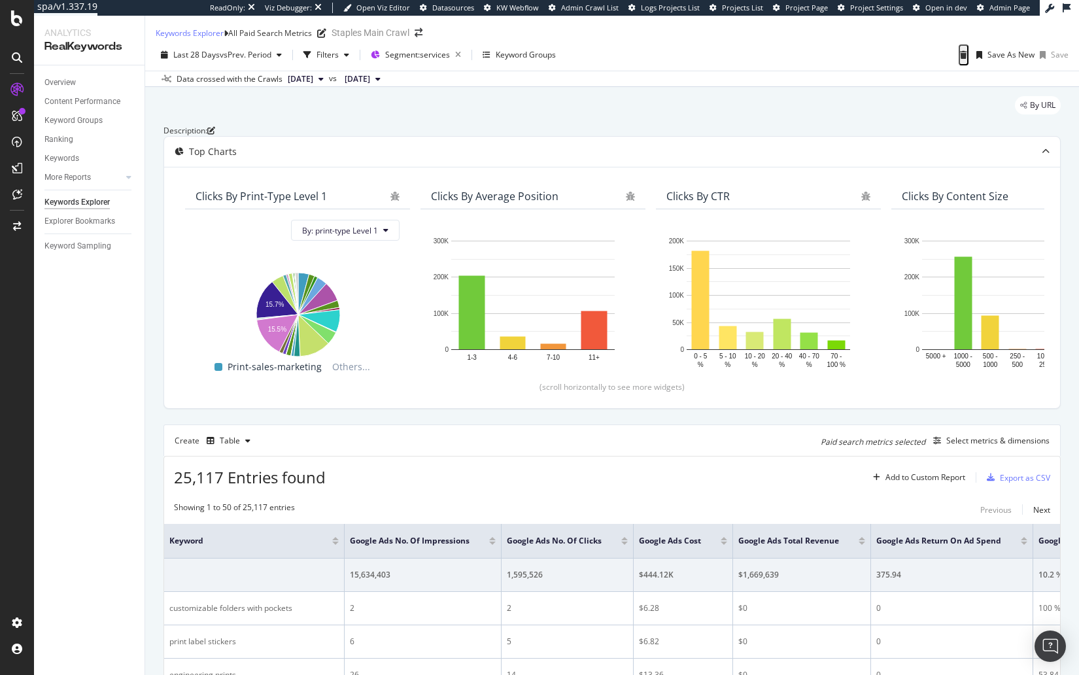
click at [456, 120] on div "By URL" at bounding box center [612, 110] width 897 height 29
click at [546, 118] on div "By URL" at bounding box center [612, 110] width 897 height 29
drag, startPoint x: 90, startPoint y: 366, endPoint x: 92, endPoint y: 156, distance: 210.0
click at [90, 366] on div "Overview Content Performance Keyword Groups Ranking Keywords More Reports Count…" at bounding box center [89, 370] width 111 height 610
drag, startPoint x: 86, startPoint y: 217, endPoint x: 226, endPoint y: 5, distance: 253.1
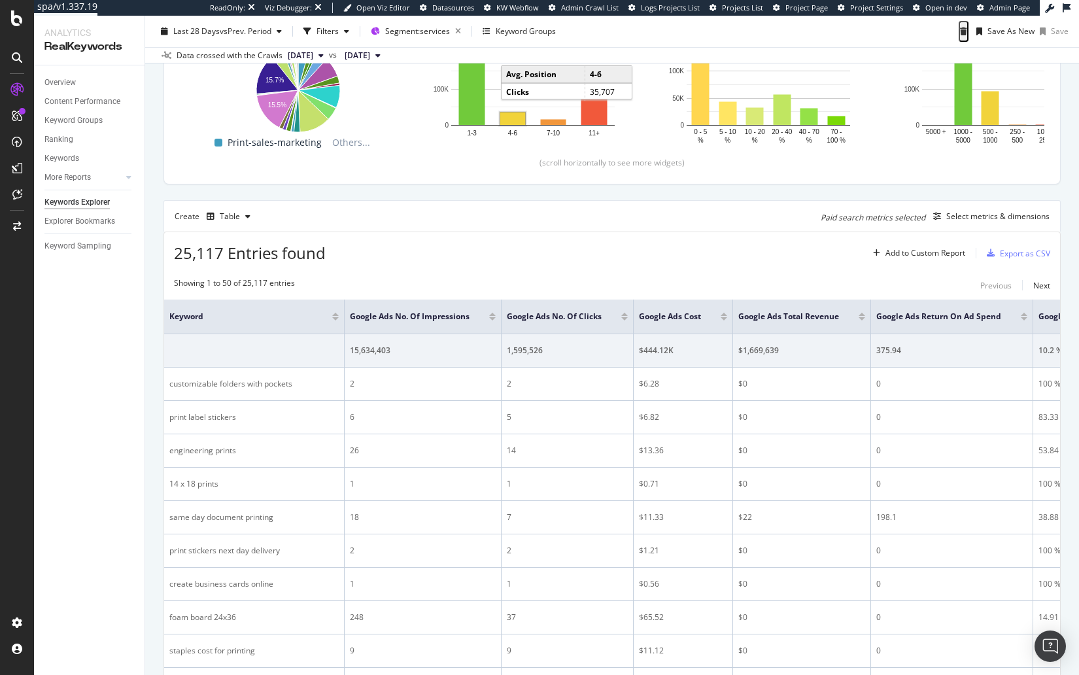
click at [725, 321] on div at bounding box center [724, 318] width 7 height 3
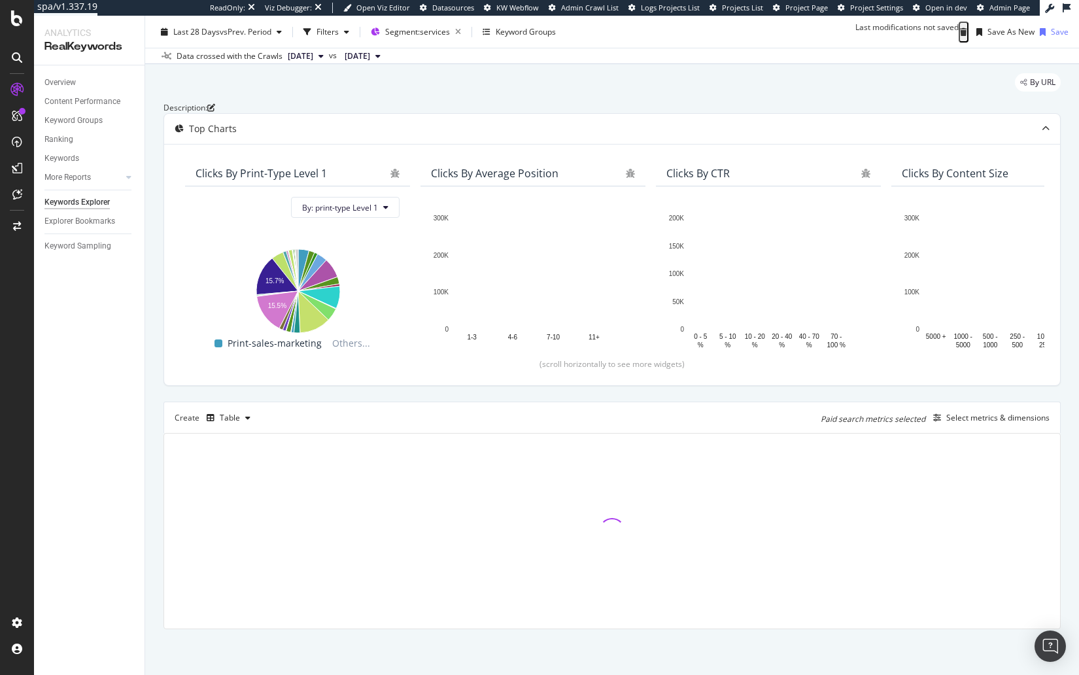
scroll to position [65, 0]
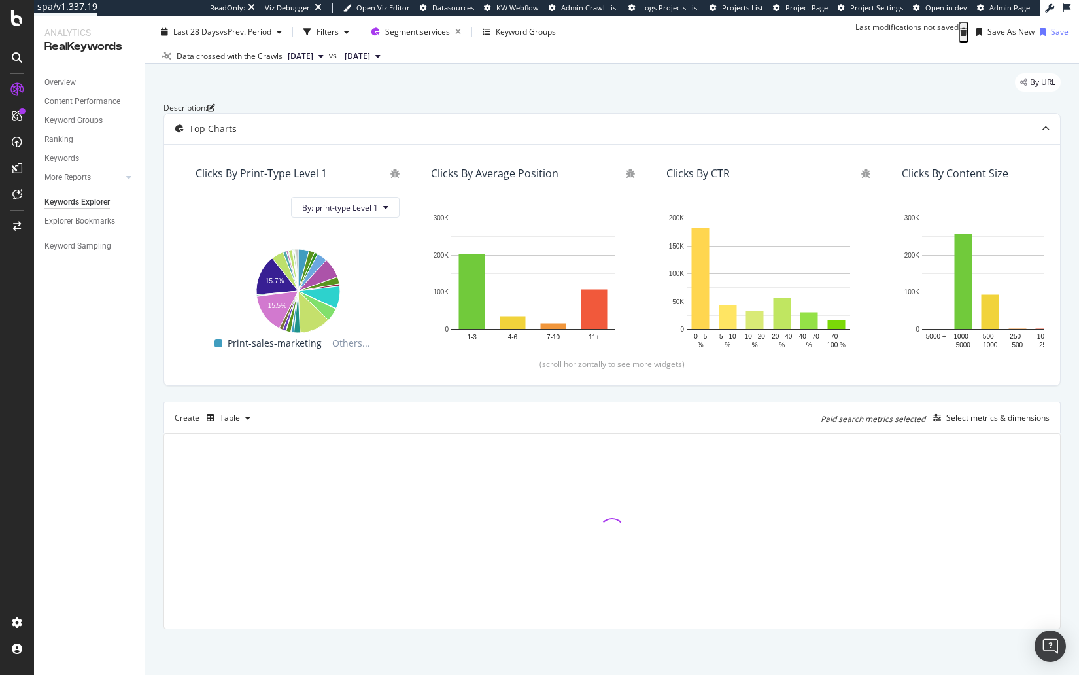
click at [655, 400] on div "Description: Top Charts Clicks By print-type Level 1 By: print-type Level 1 Hol…" at bounding box center [612, 365] width 897 height 527
click at [620, 403] on div "Create Table Paid search metrics selected Select metrics & dimensions" at bounding box center [612, 417] width 897 height 31
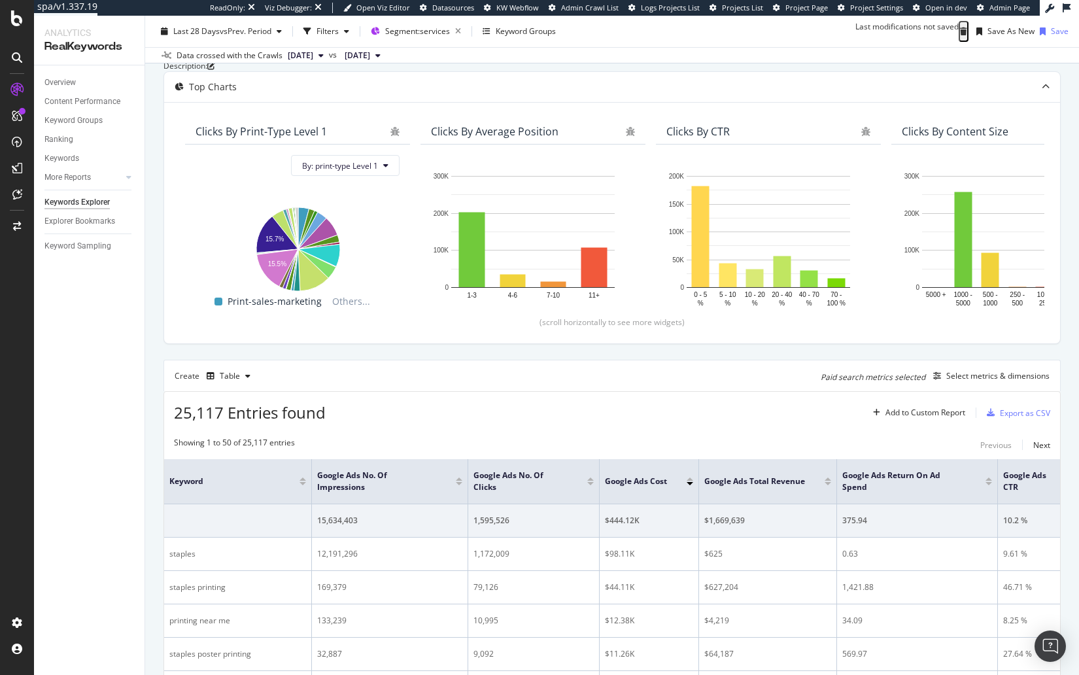
scroll to position [224, 0]
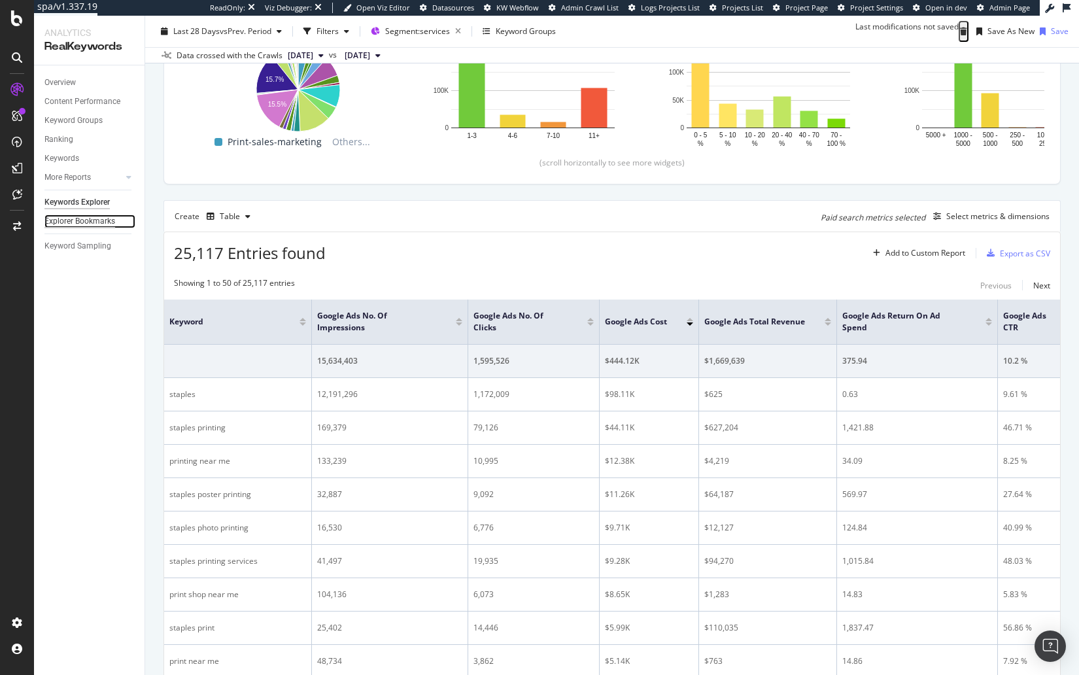
click at [91, 224] on div "Explorer Bookmarks" at bounding box center [79, 222] width 71 height 14
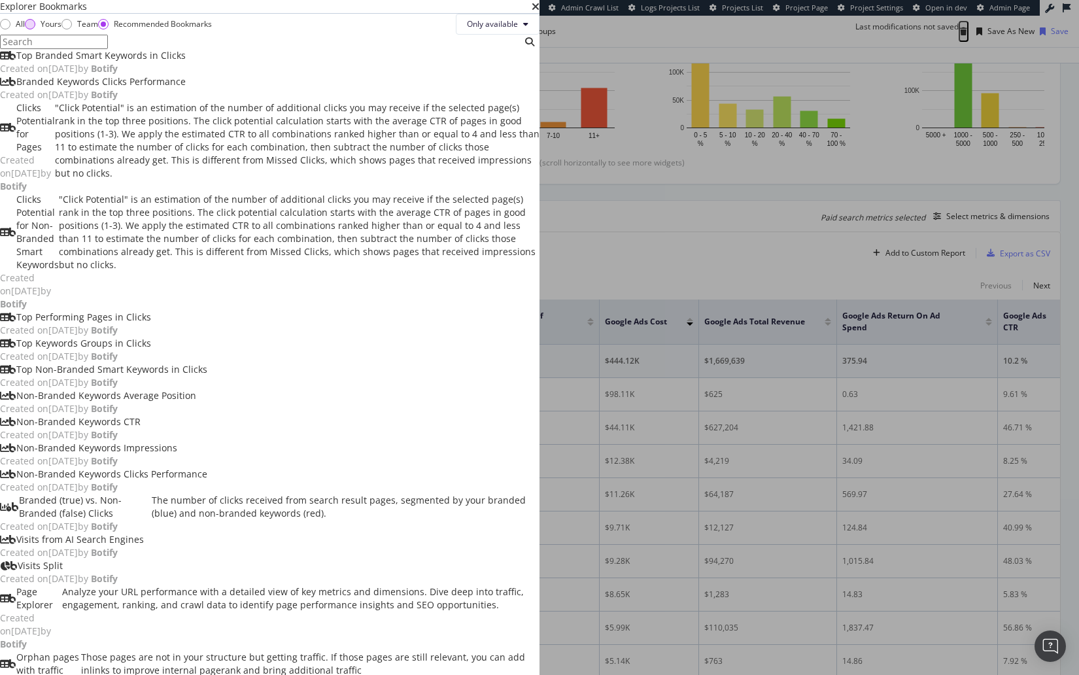
click at [35, 29] on div "Yours" at bounding box center [30, 24] width 10 height 10
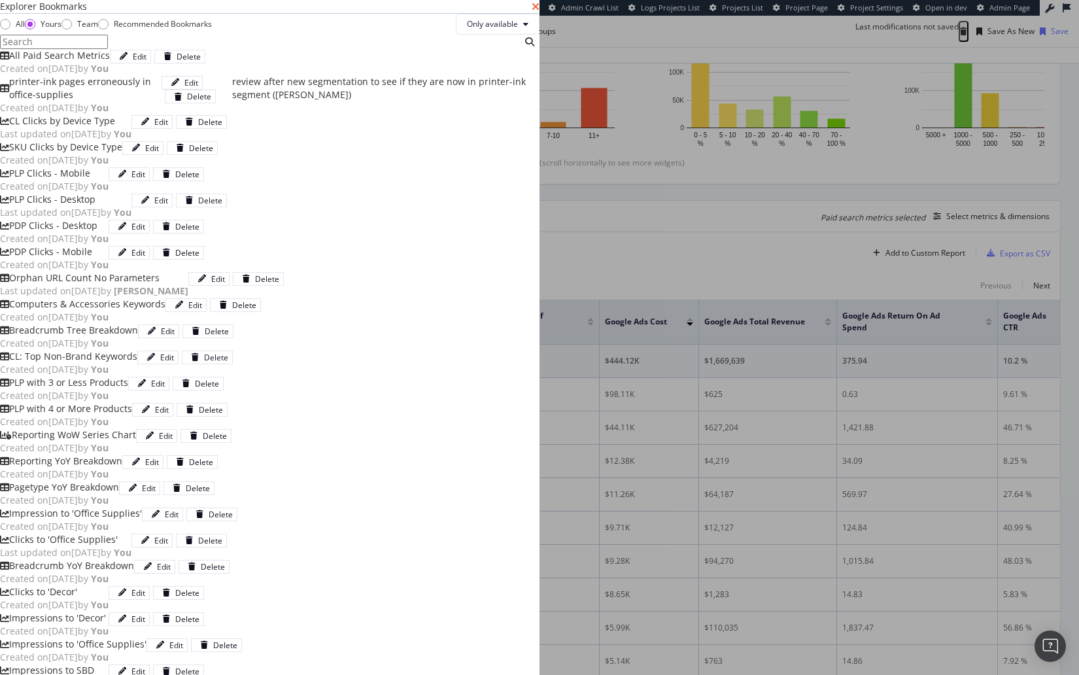
click at [540, 12] on icon "times" at bounding box center [536, 6] width 8 height 10
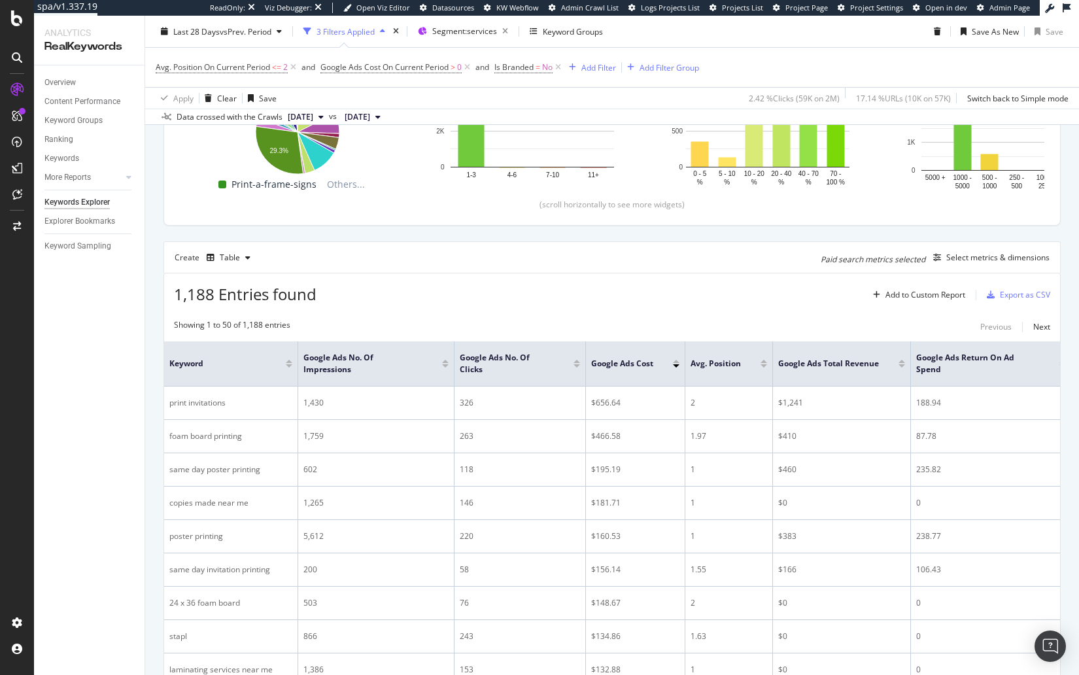
scroll to position [294, 0]
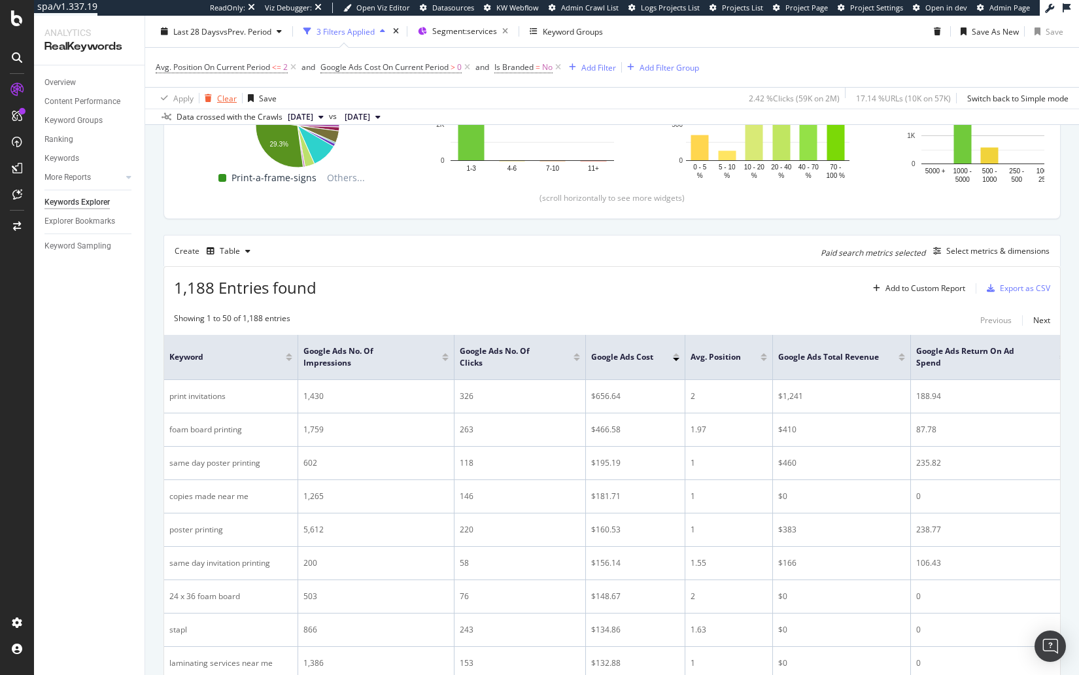
drag, startPoint x: 228, startPoint y: 98, endPoint x: 220, endPoint y: 98, distance: 7.8
click at [228, 98] on div "Clear" at bounding box center [227, 97] width 20 height 11
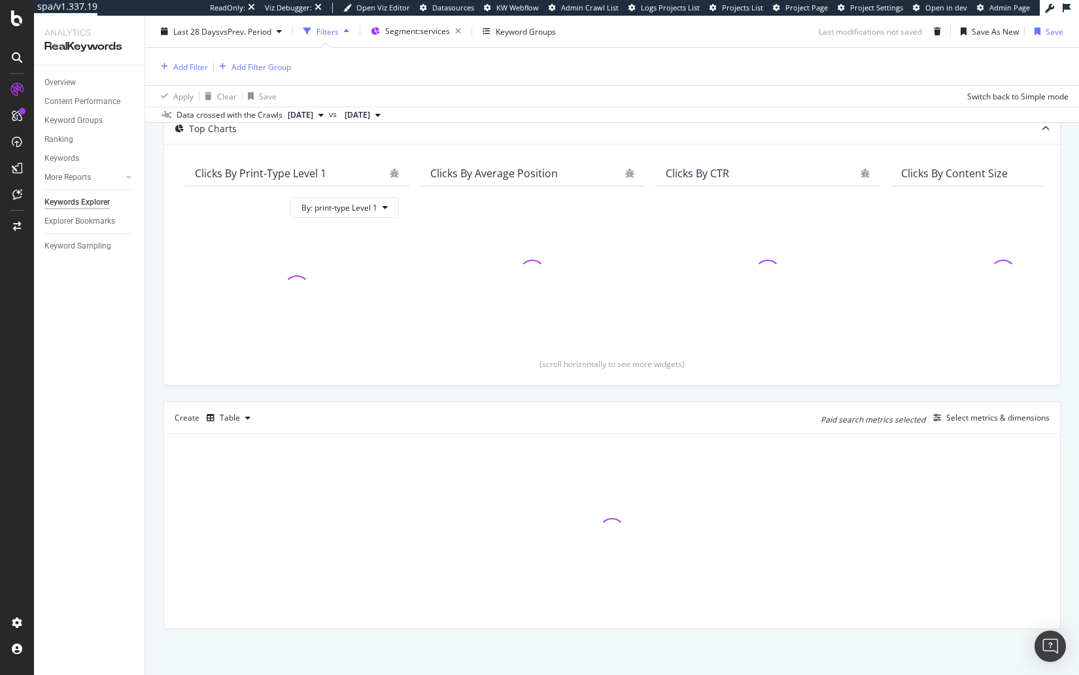
scroll to position [124, 0]
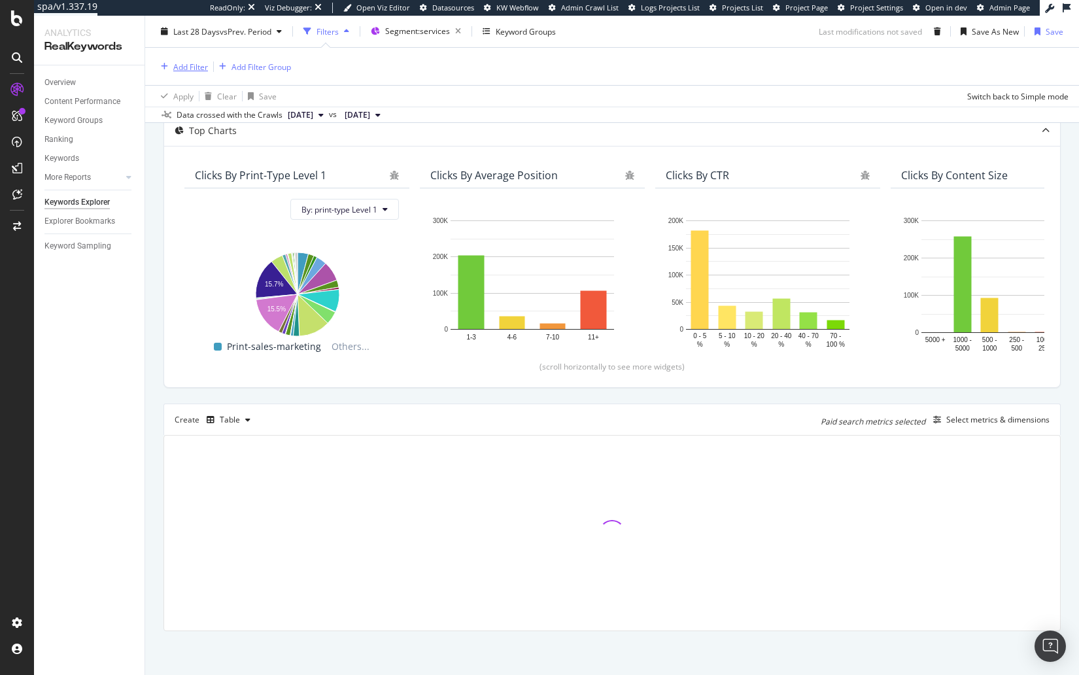
click at [189, 69] on div "Add Filter" at bounding box center [190, 66] width 35 height 11
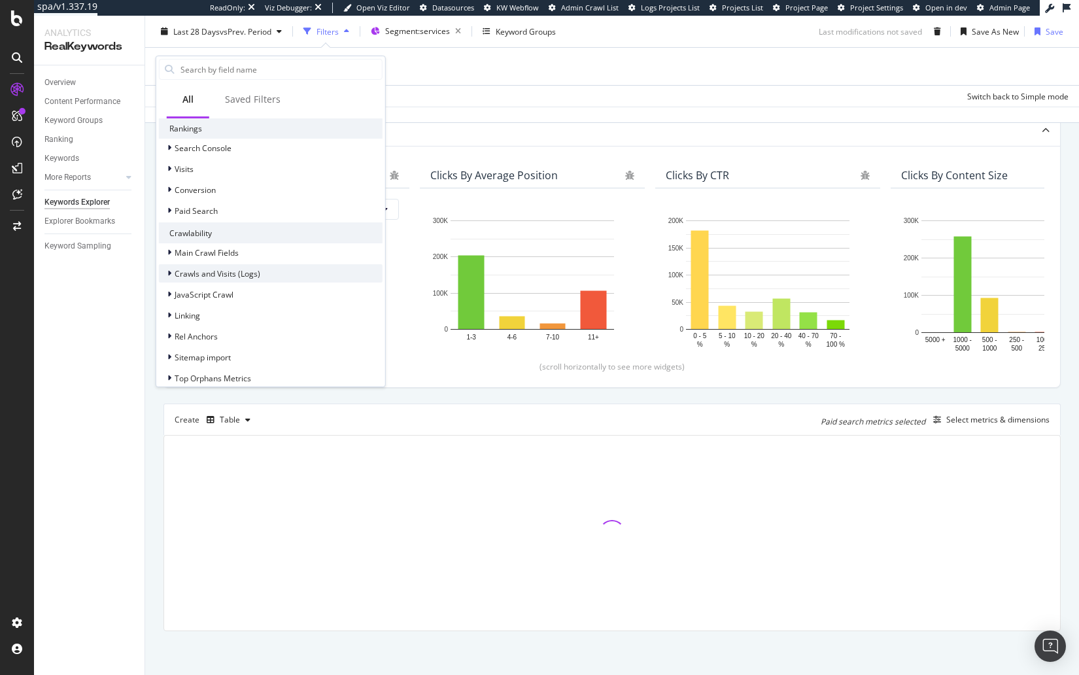
scroll to position [322, 0]
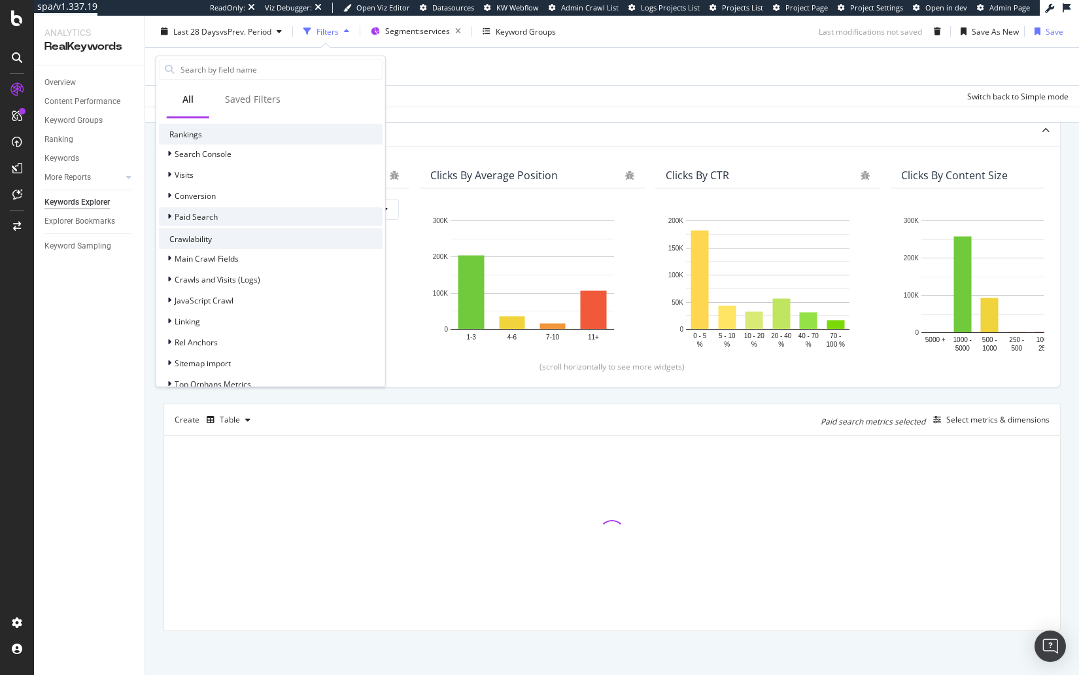
click at [197, 213] on span "Paid Search" at bounding box center [196, 216] width 43 height 11
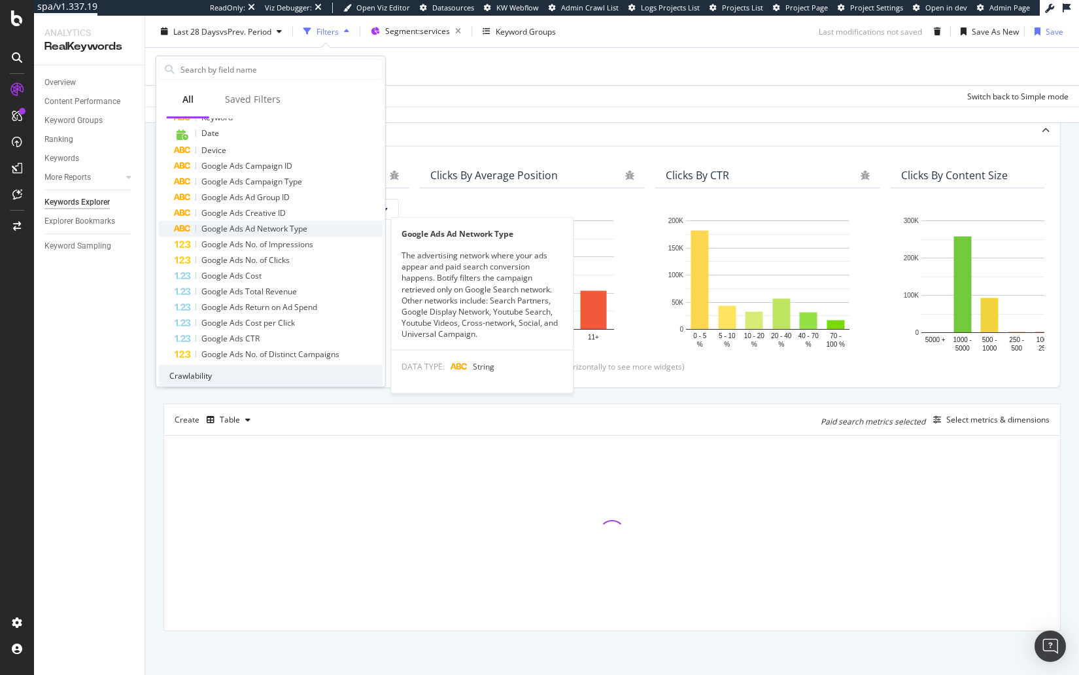
scroll to position [442, 0]
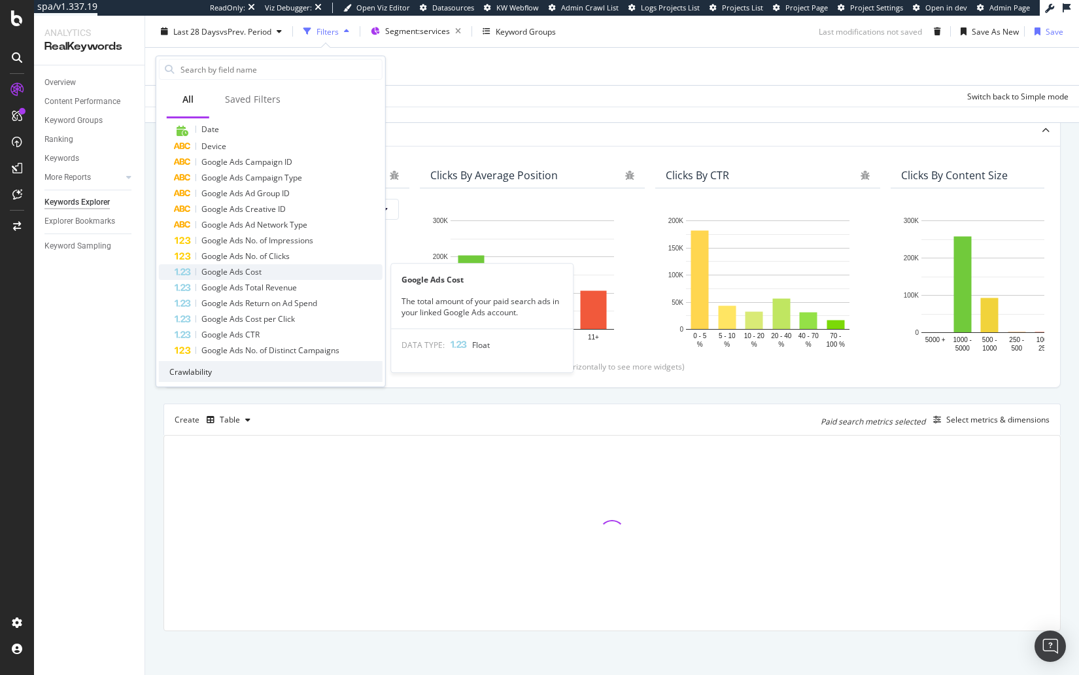
click at [262, 272] on div "Google Ads Cost" at bounding box center [279, 272] width 208 height 16
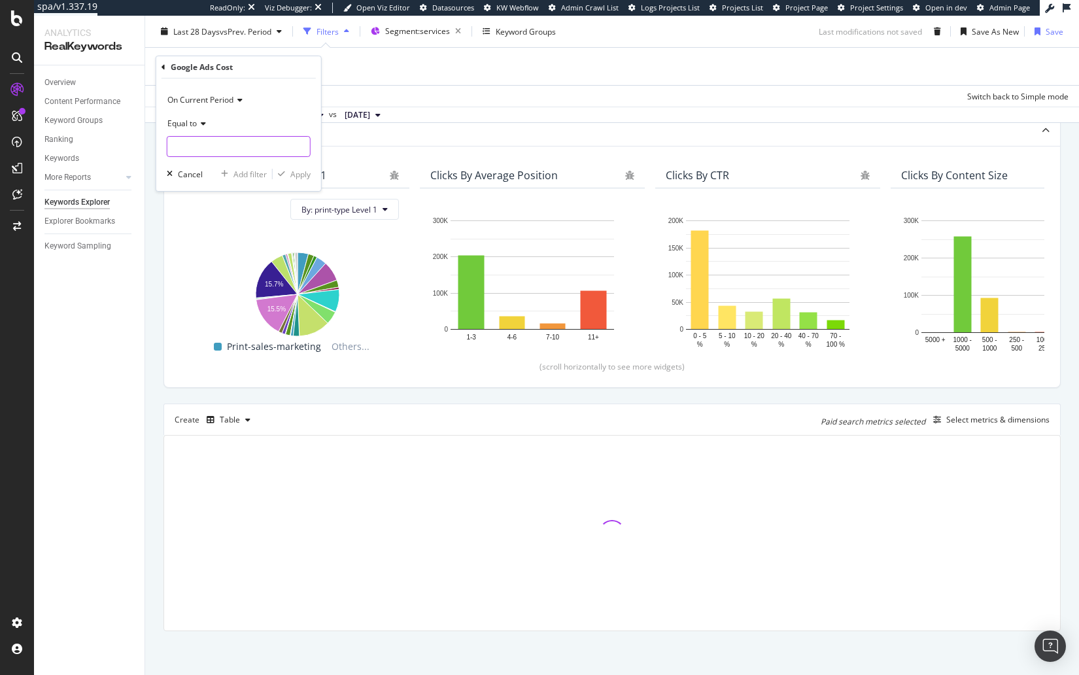
type input "0"
click at [226, 146] on input "0" at bounding box center [239, 146] width 144 height 21
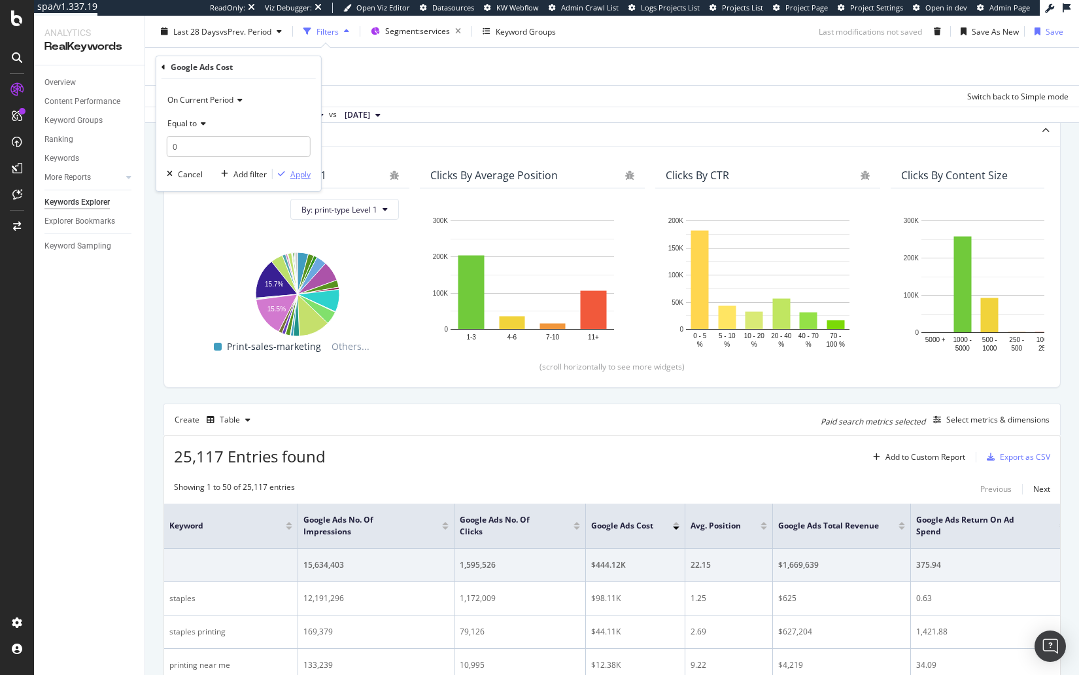
click at [296, 171] on div "Apply" at bounding box center [300, 174] width 20 height 11
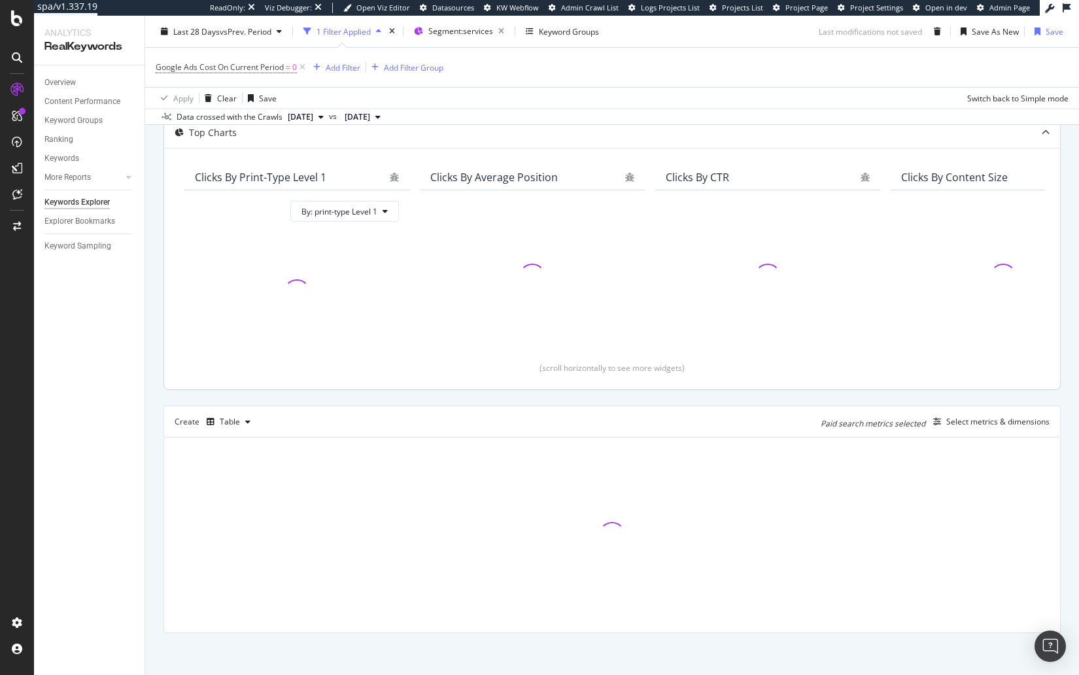
scroll to position [126, 0]
click at [159, 279] on div "By URL Description: Top Charts Clicks By print-type Level 1 By: print-type Leve…" at bounding box center [612, 354] width 934 height 645
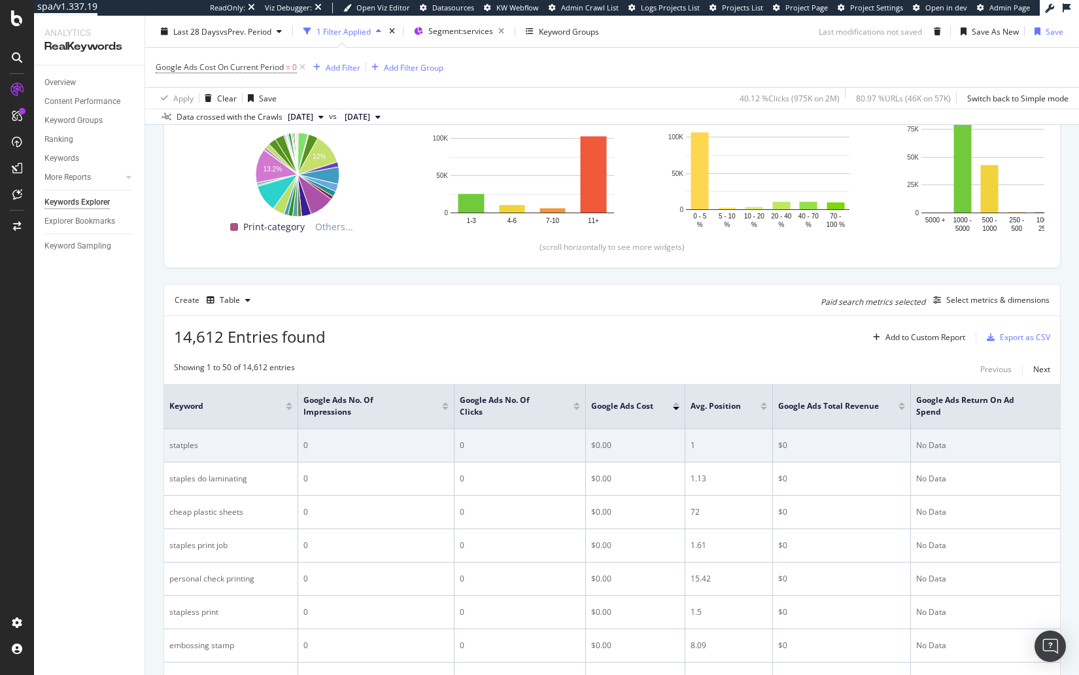
scroll to position [301, 0]
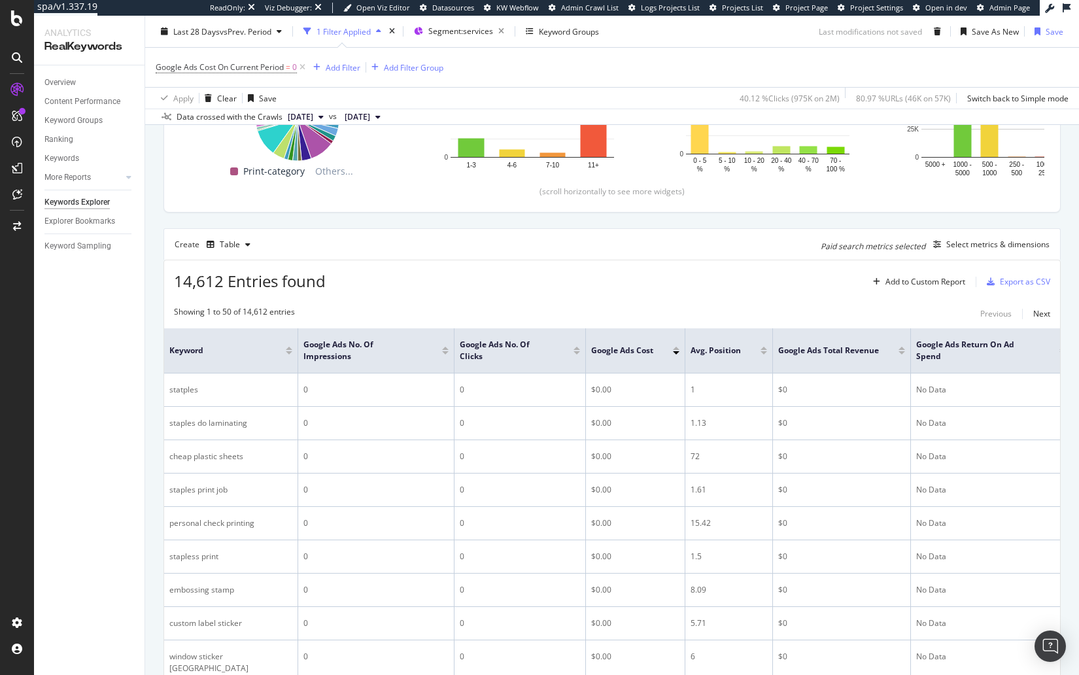
click at [637, 312] on div "Showing 1 to 50 of 14,612 entries Previous Next" at bounding box center [612, 314] width 896 height 16
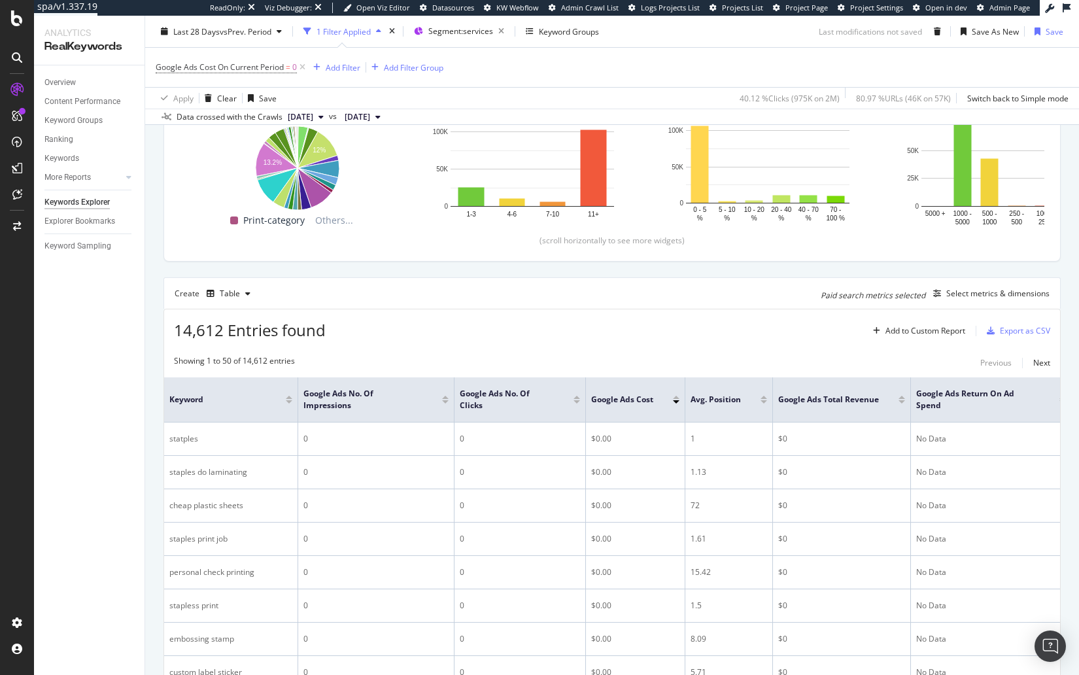
scroll to position [266, 0]
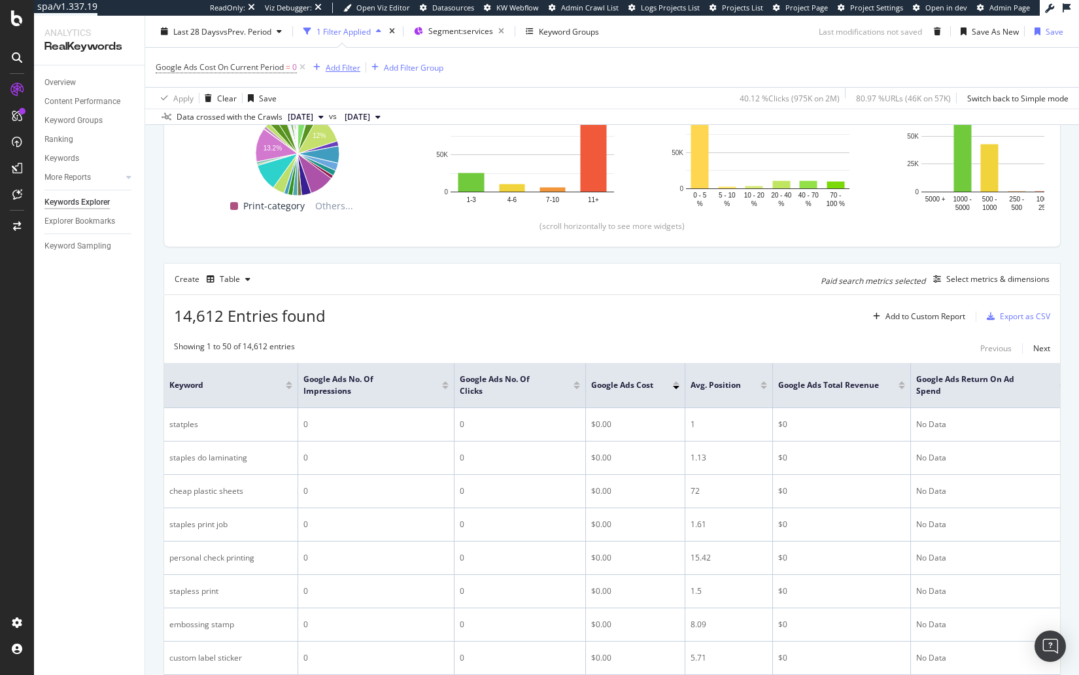
click at [341, 67] on div "Add Filter" at bounding box center [343, 66] width 35 height 11
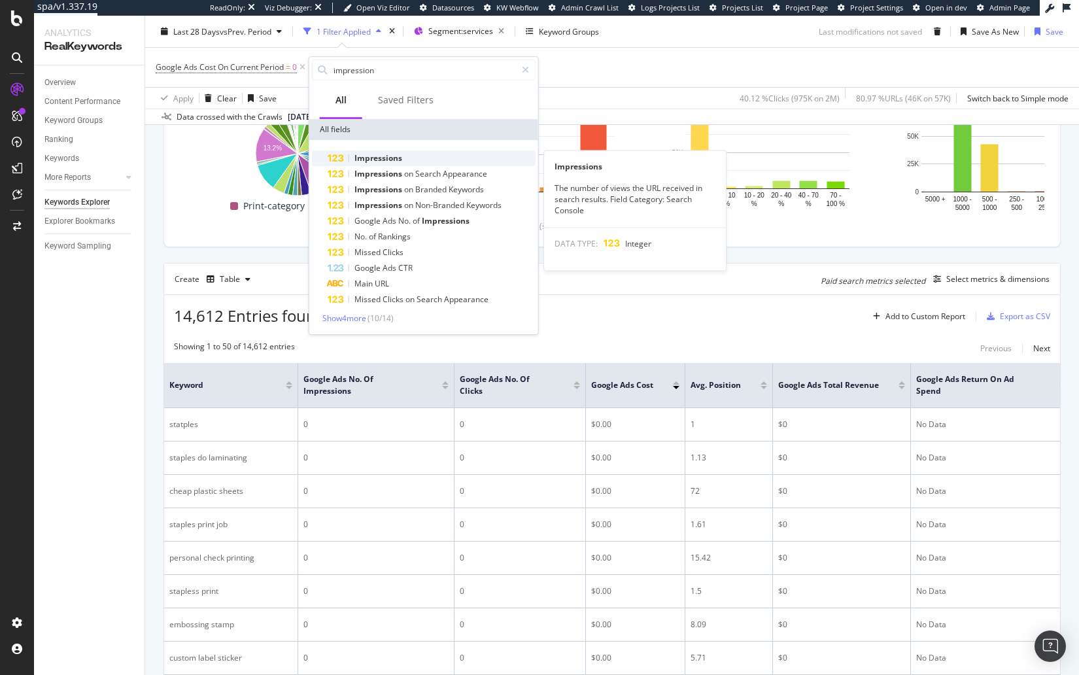
type input "impression"
click at [390, 156] on span "Impressions" at bounding box center [379, 157] width 48 height 11
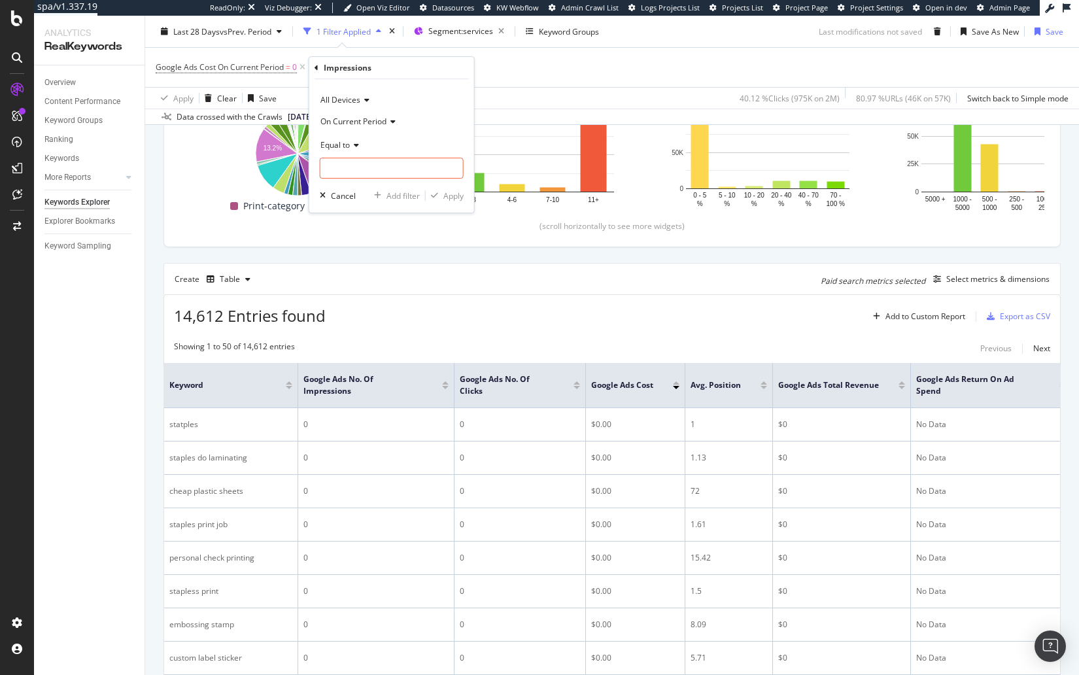
click at [345, 143] on span "Equal to" at bounding box center [335, 144] width 29 height 11
click at [385, 235] on div "Greater than" at bounding box center [393, 239] width 140 height 17
click at [379, 171] on input "number" at bounding box center [392, 168] width 144 height 21
type input "0"
click at [457, 199] on div "Apply" at bounding box center [454, 195] width 20 height 11
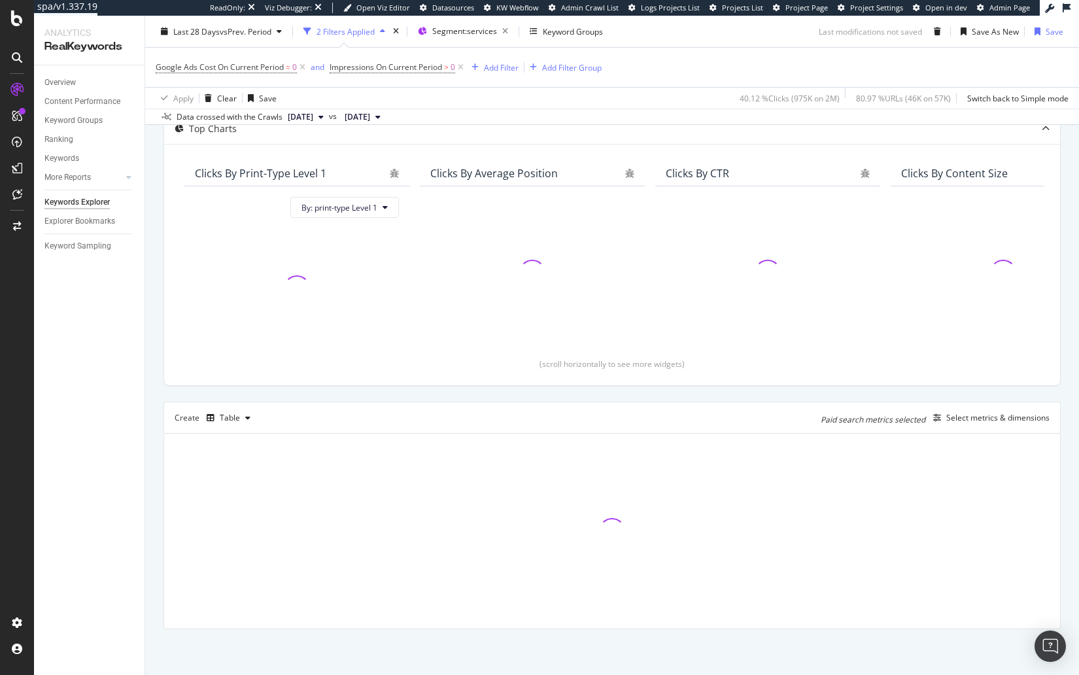
scroll to position [126, 0]
click at [542, 399] on div "Description: Top Charts Clicks By print-type Level 1 By: print-type Level 1 Cli…" at bounding box center [612, 350] width 897 height 561
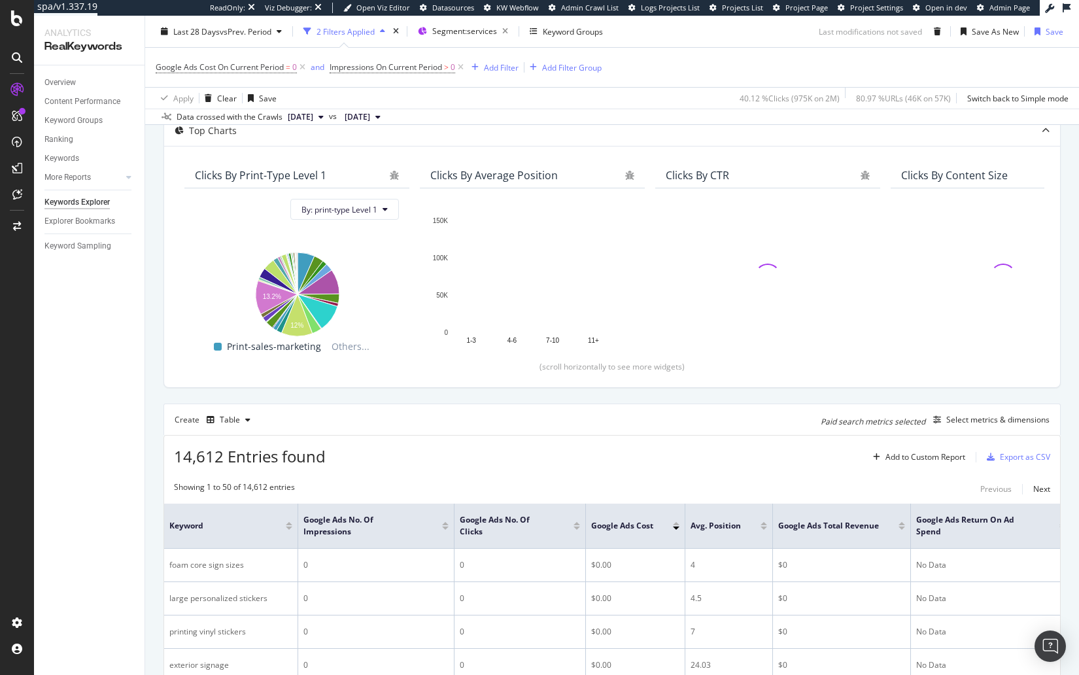
scroll to position [266, 0]
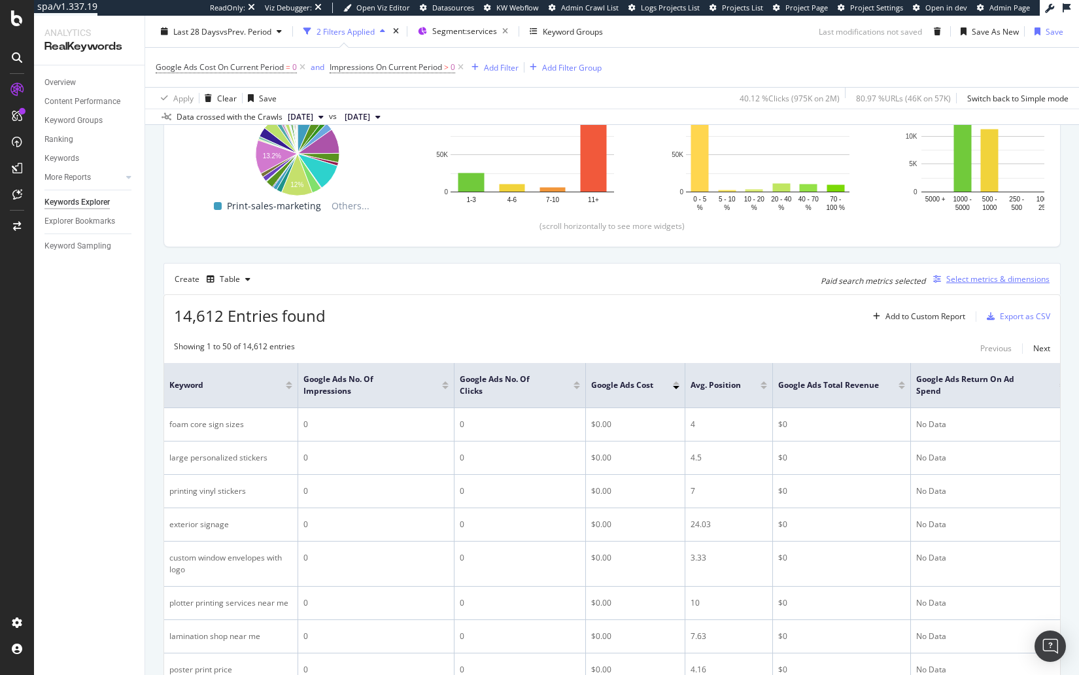
click at [966, 277] on div "Select metrics & dimensions" at bounding box center [998, 278] width 103 height 11
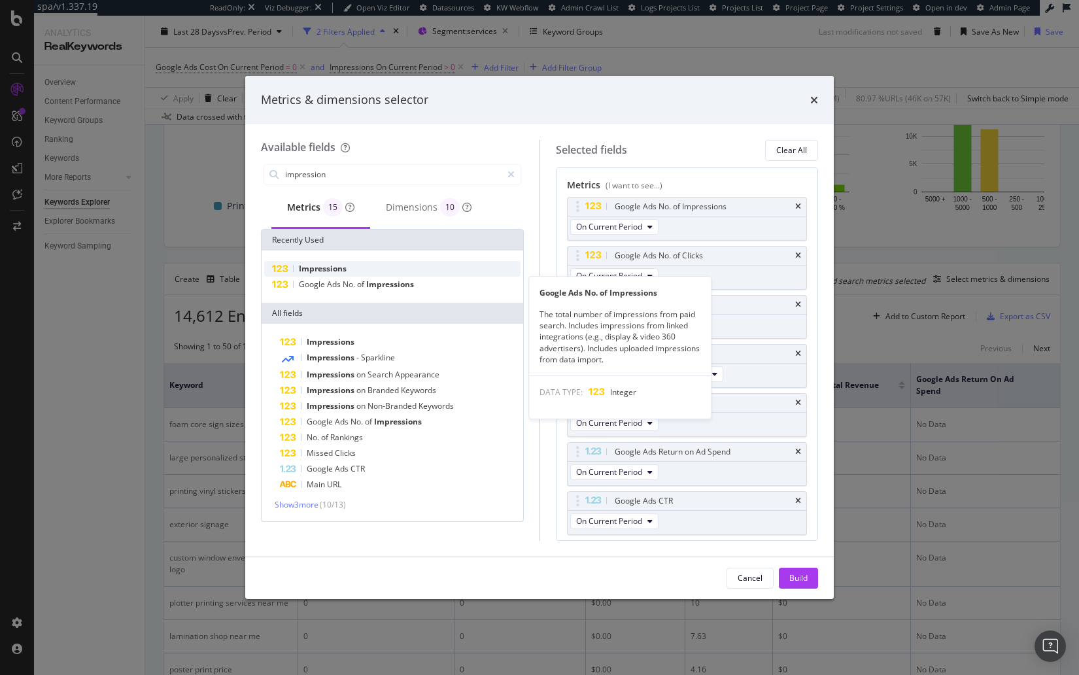
type input "impression"
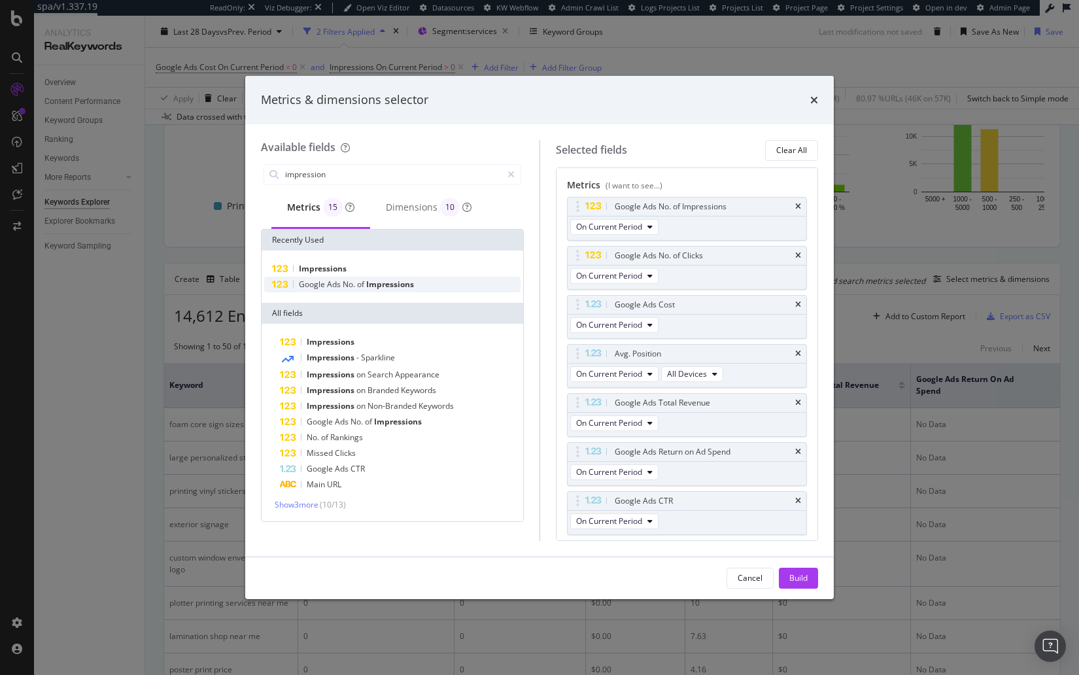
drag, startPoint x: 342, startPoint y: 269, endPoint x: 367, endPoint y: 281, distance: 27.5
click at [341, 269] on span "Impressions" at bounding box center [323, 268] width 48 height 11
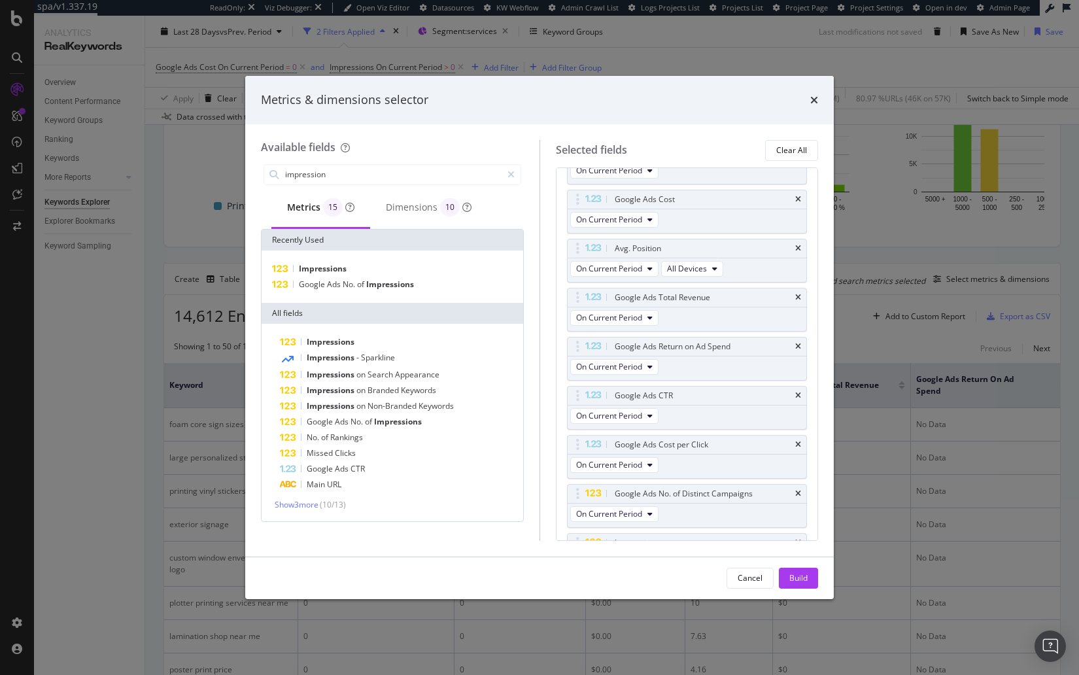
scroll to position [135, 0]
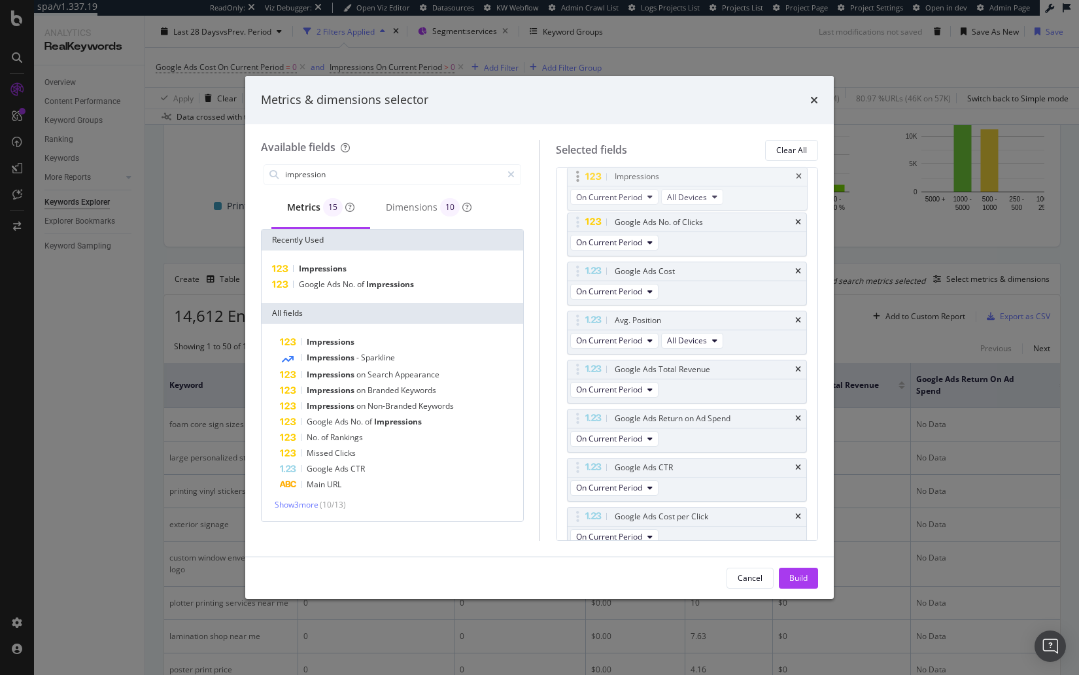
drag, startPoint x: 576, startPoint y: 438, endPoint x: 582, endPoint y: 183, distance: 255.8
click at [580, 175] on body "spa/v1.337.19 ReadOnly: Viz Debugger: Open Viz Editor Datasources KW Webflow Ad…" at bounding box center [539, 337] width 1079 height 675
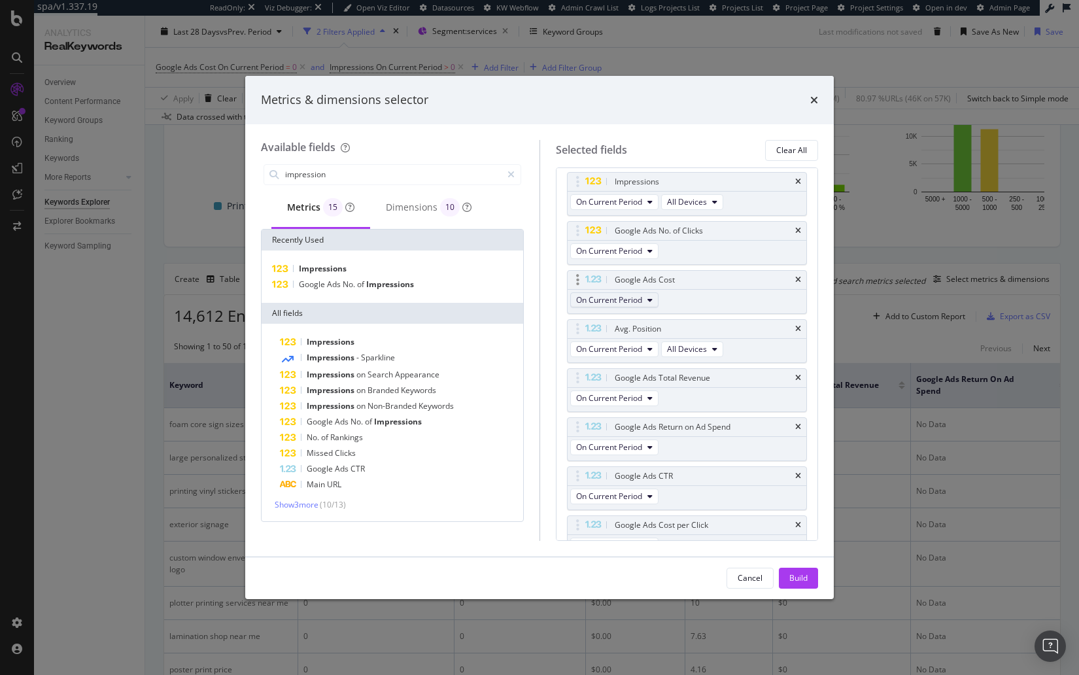
scroll to position [0, 0]
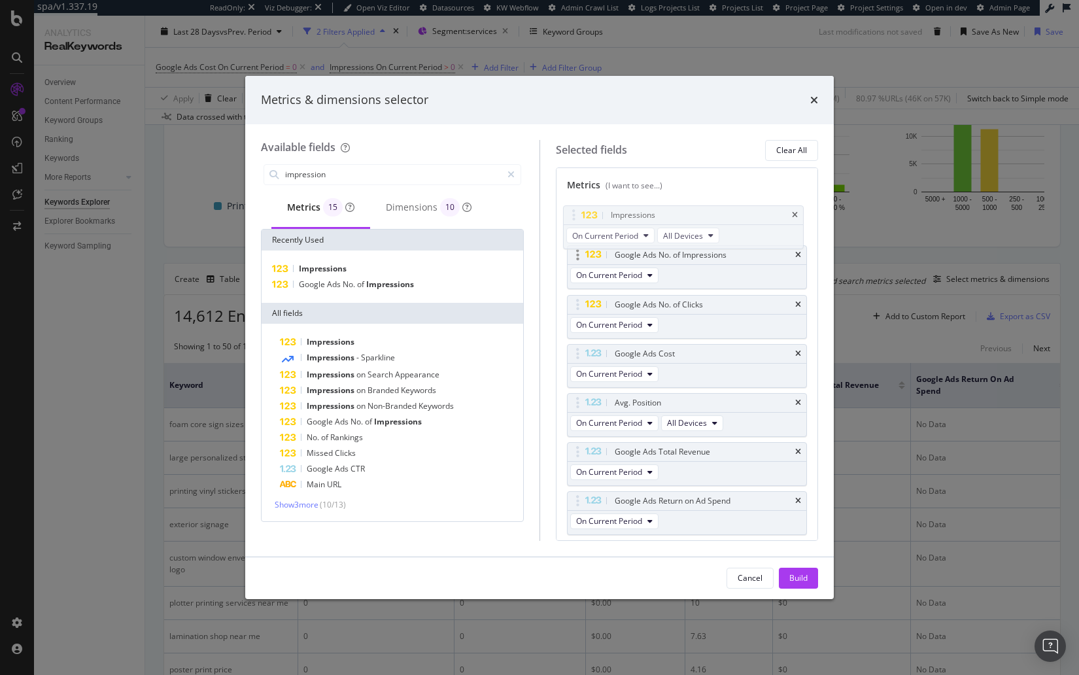
drag, startPoint x: 576, startPoint y: 254, endPoint x: 576, endPoint y: 238, distance: 16.4
click at [572, 215] on body "spa/v1.337.19 ReadOnly: Viz Debugger: Open Viz Editor Datasources KW Webflow Ad…" at bounding box center [539, 337] width 1079 height 675
drag, startPoint x: 799, startPoint y: 568, endPoint x: 793, endPoint y: 572, distance: 7.0
click at [799, 568] on button "Build" at bounding box center [798, 578] width 39 height 21
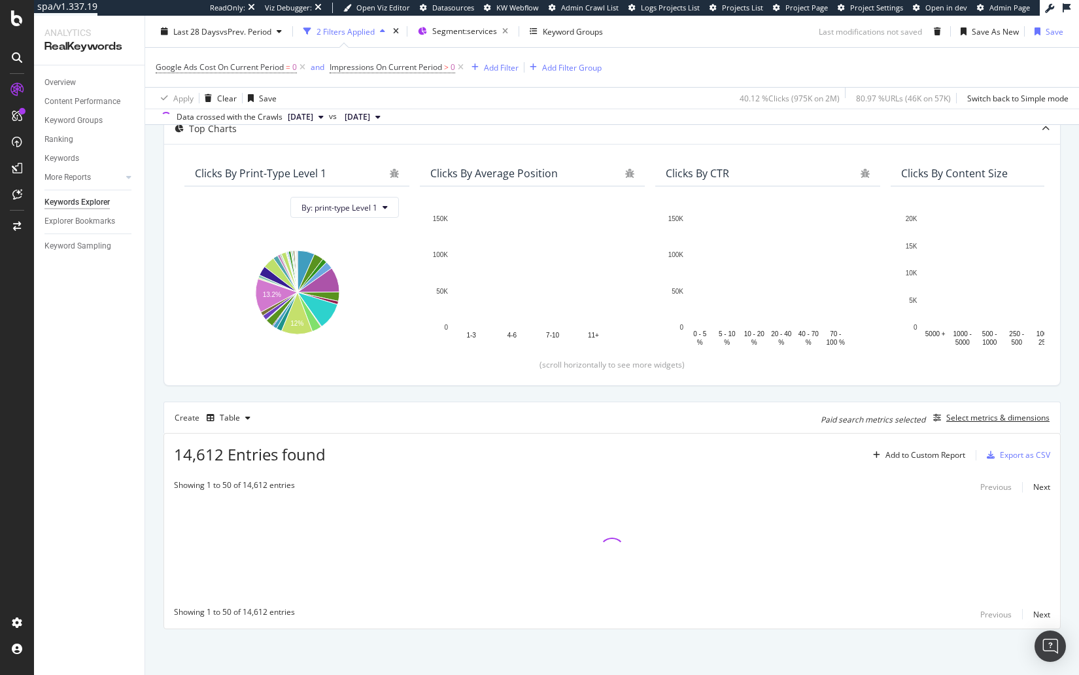
scroll to position [126, 0]
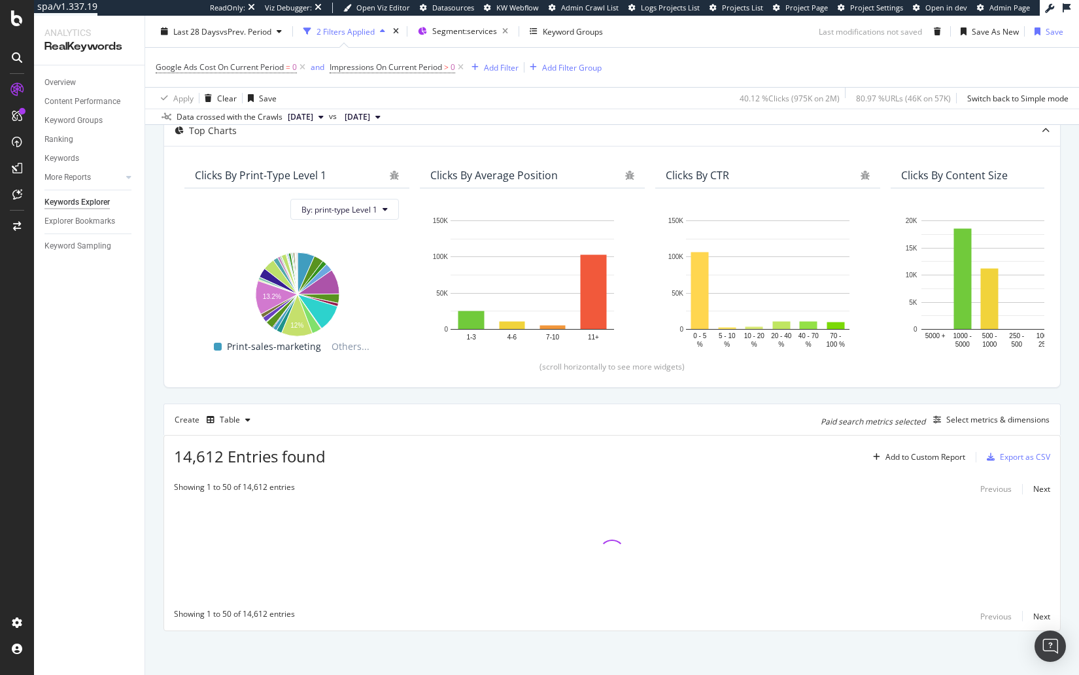
click at [152, 295] on div "By URL Description: Top Charts Clicks By print-type Level 1 By: print-type Leve…" at bounding box center [612, 354] width 934 height 645
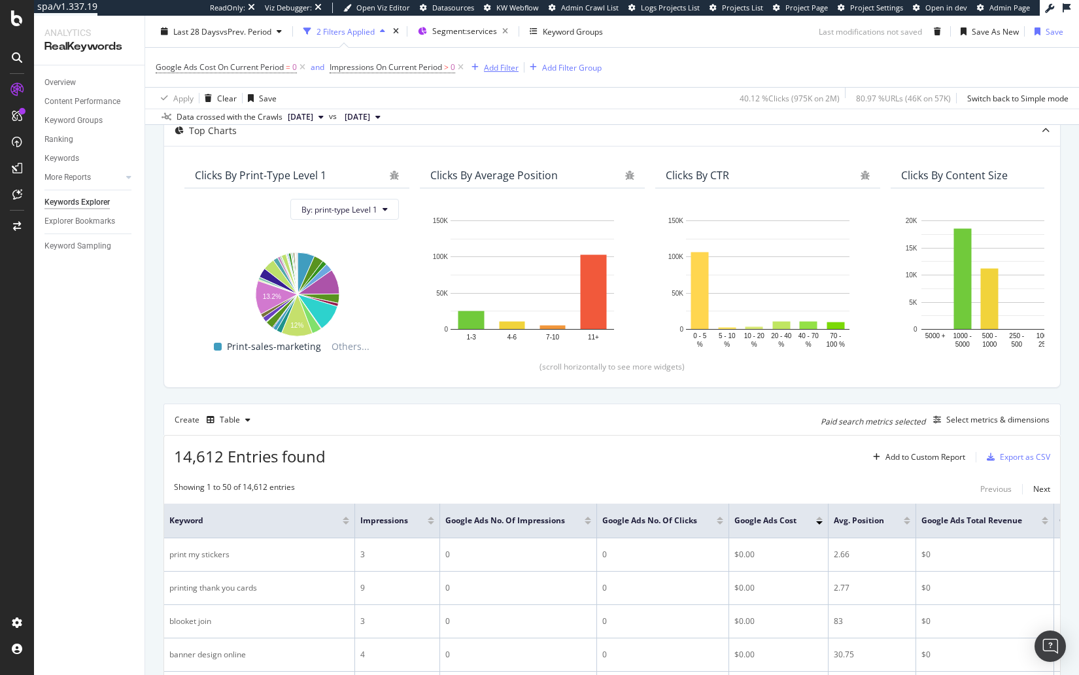
click at [495, 71] on div "Add Filter" at bounding box center [501, 66] width 35 height 11
type input "s"
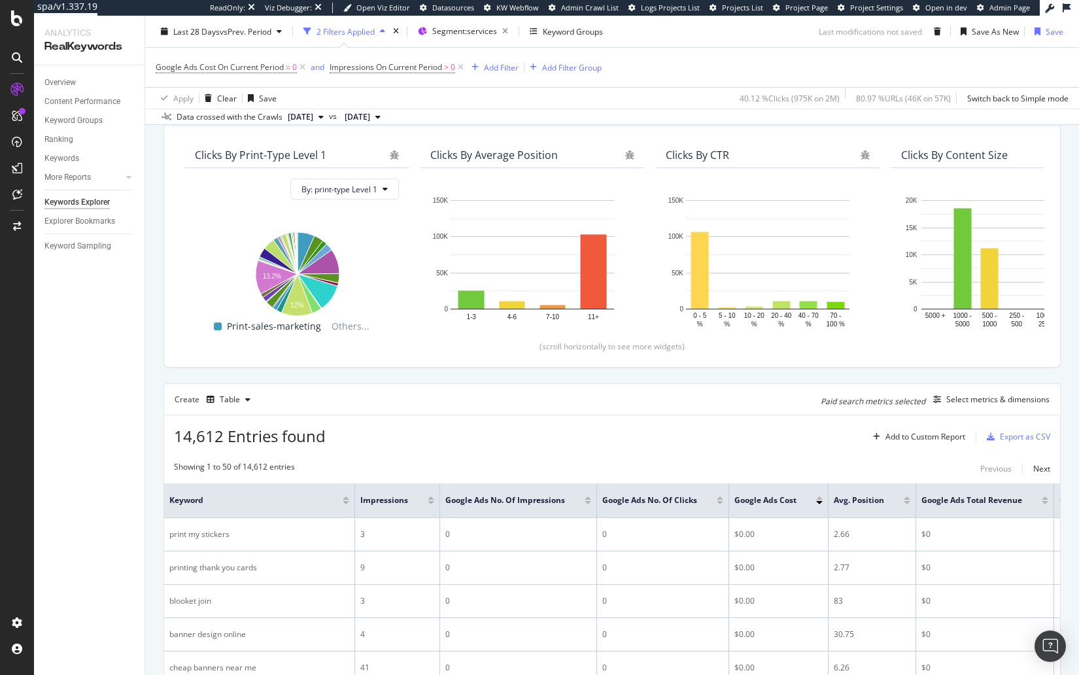
scroll to position [179, 0]
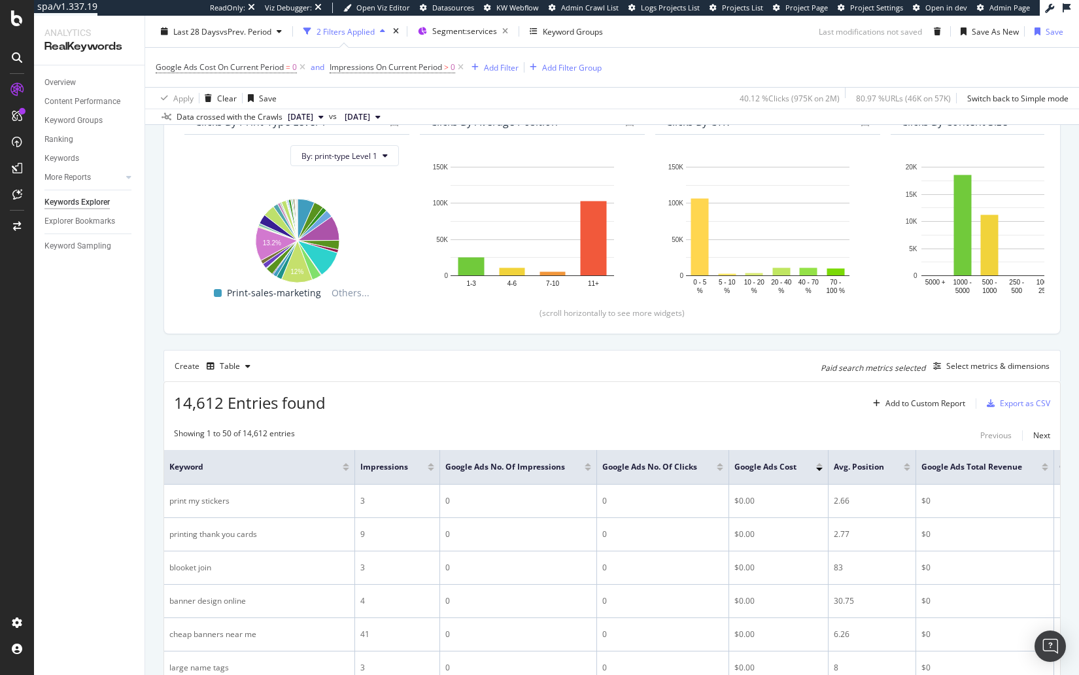
click at [430, 468] on div at bounding box center [431, 469] width 7 height 3
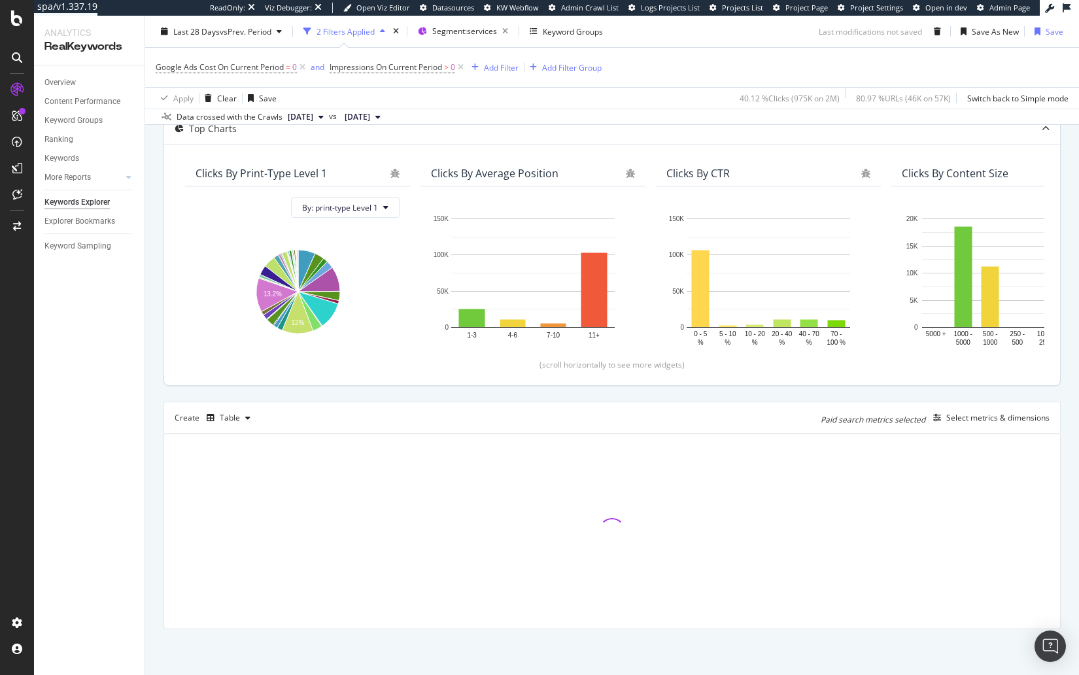
scroll to position [126, 0]
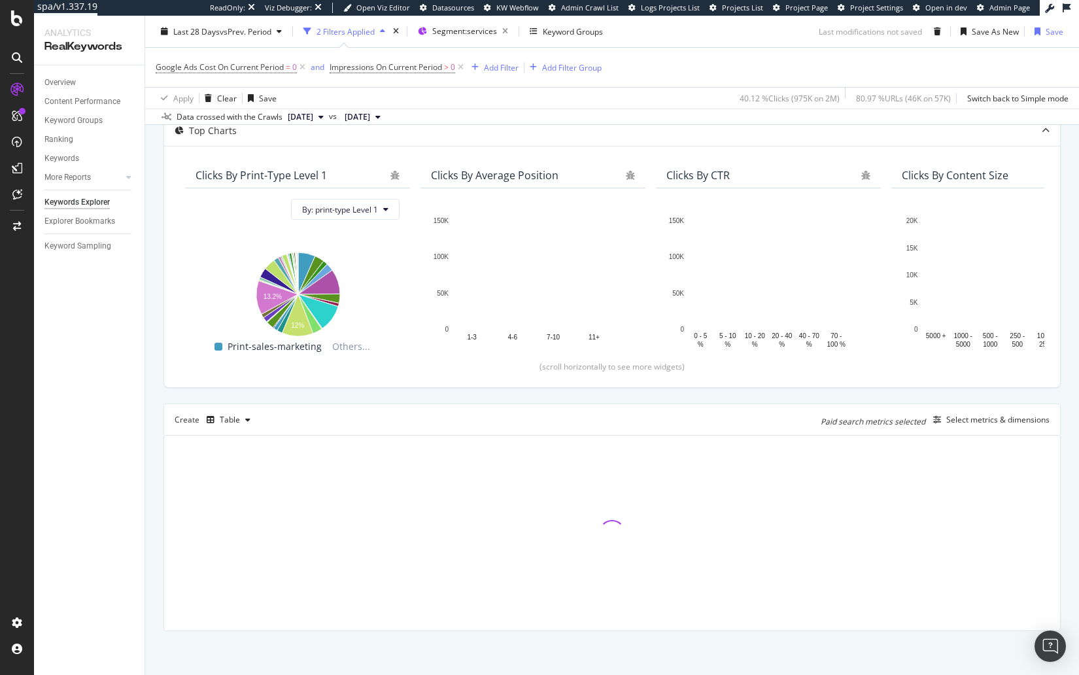
click at [435, 395] on div "Description: Top Charts Clicks By print-type Level 1 By: print-type Level 1 Hol…" at bounding box center [612, 350] width 897 height 561
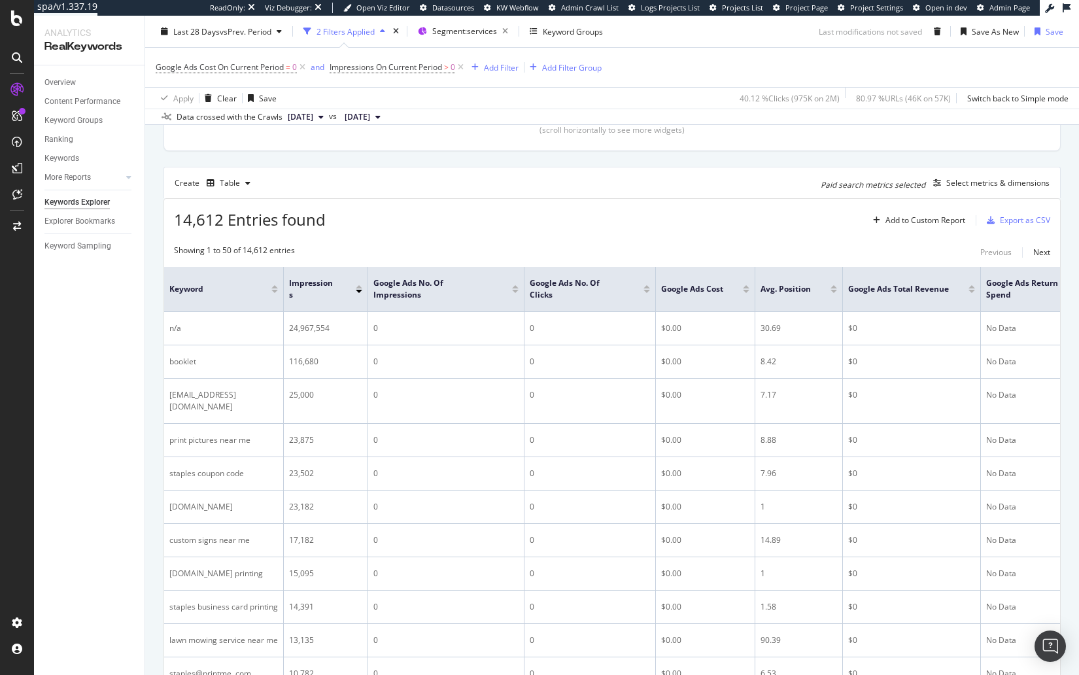
scroll to position [364, 0]
click at [491, 69] on div "Add Filter" at bounding box center [501, 66] width 35 height 11
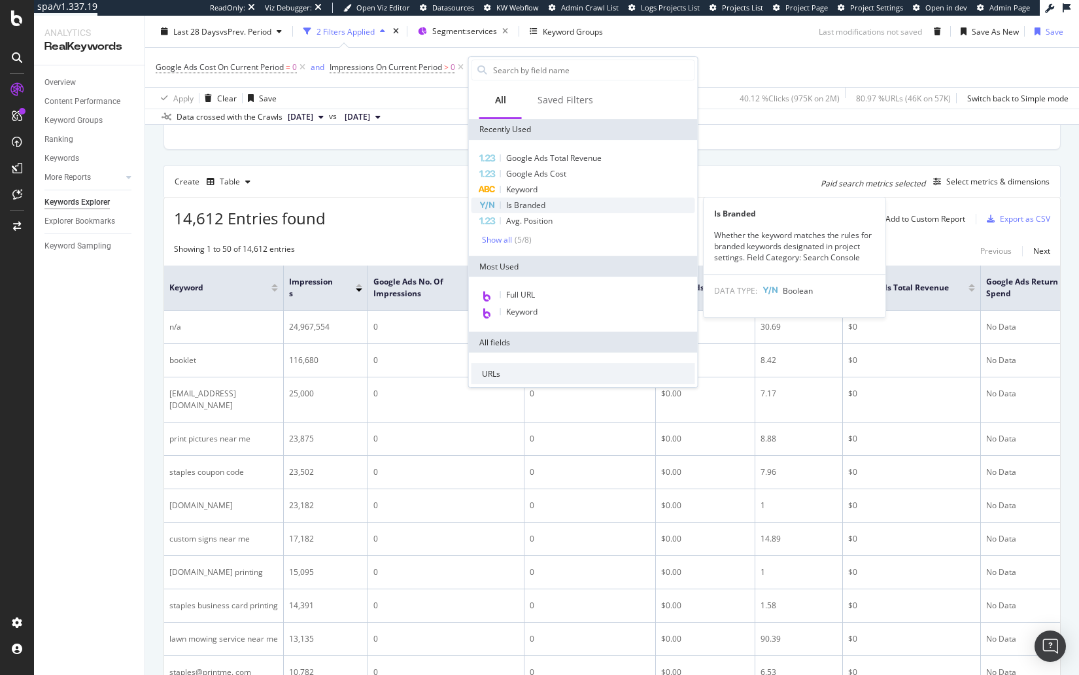
click at [532, 202] on span "Is Branded" at bounding box center [525, 205] width 39 height 11
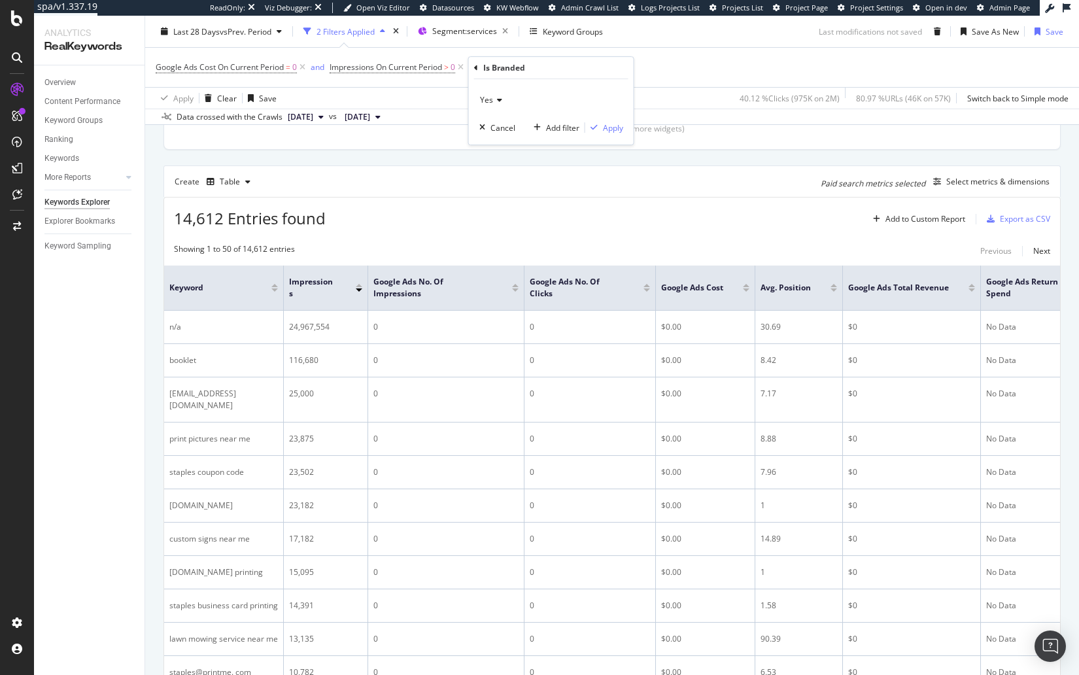
click at [499, 99] on icon at bounding box center [497, 100] width 9 height 8
drag, startPoint x: 510, startPoint y: 141, endPoint x: 574, endPoint y: 126, distance: 65.2
click at [510, 141] on div "No" at bounding box center [553, 143] width 140 height 17
click at [611, 126] on div "Apply" at bounding box center [613, 127] width 20 height 11
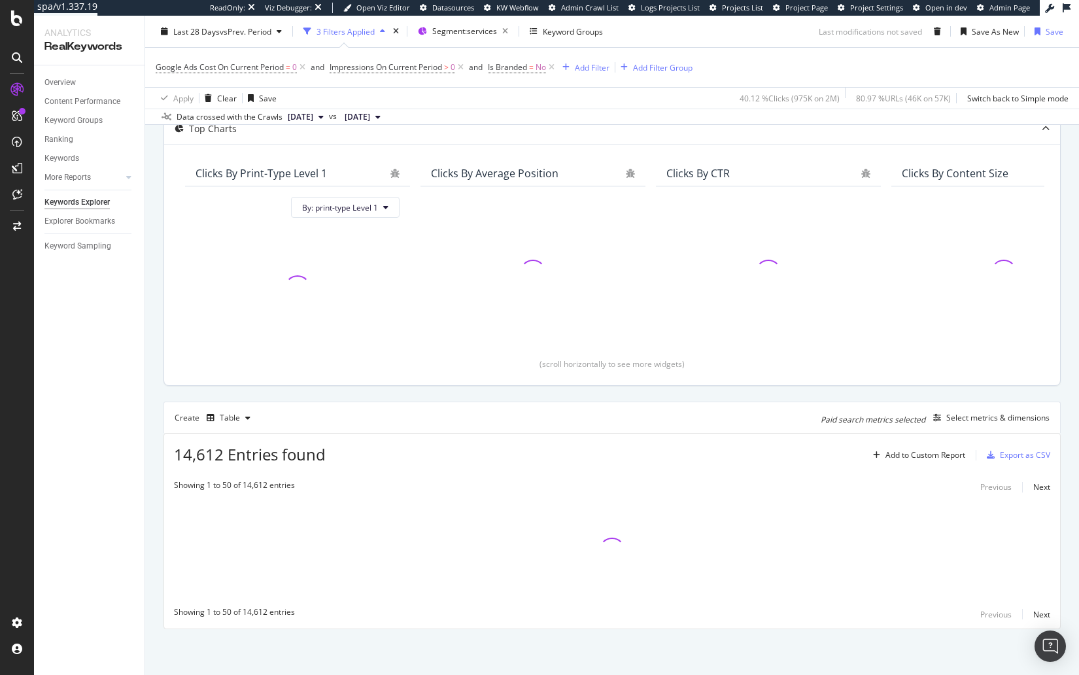
scroll to position [126, 0]
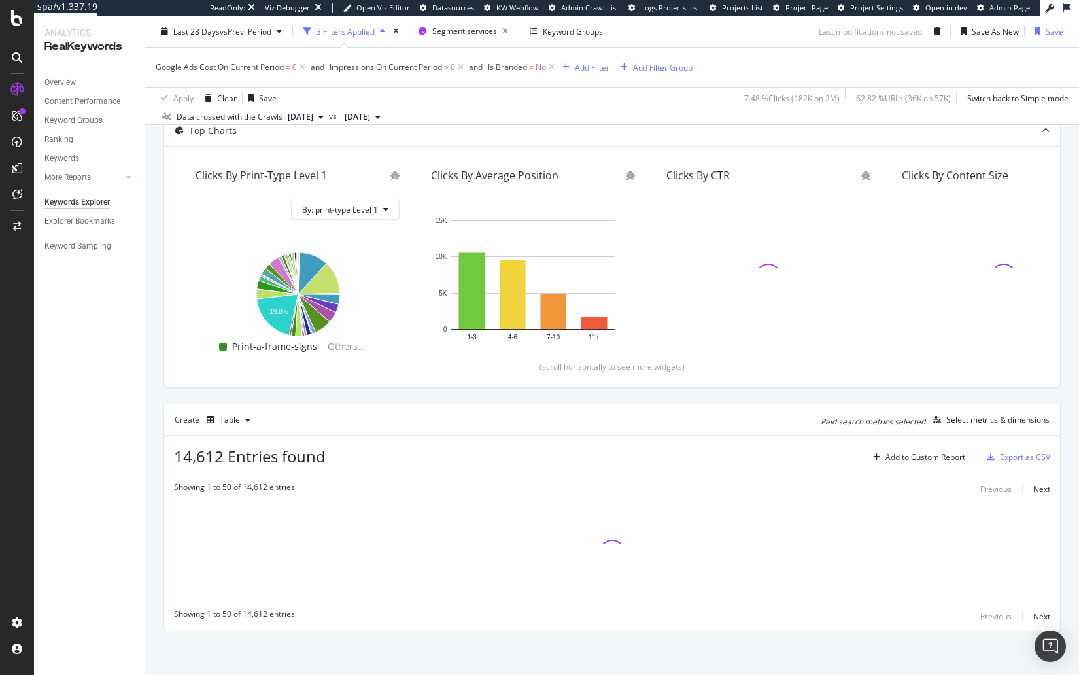
click at [152, 385] on div "By URL Description: Top Charts Clicks By print-type Level 1 By: print-type Leve…" at bounding box center [612, 354] width 934 height 645
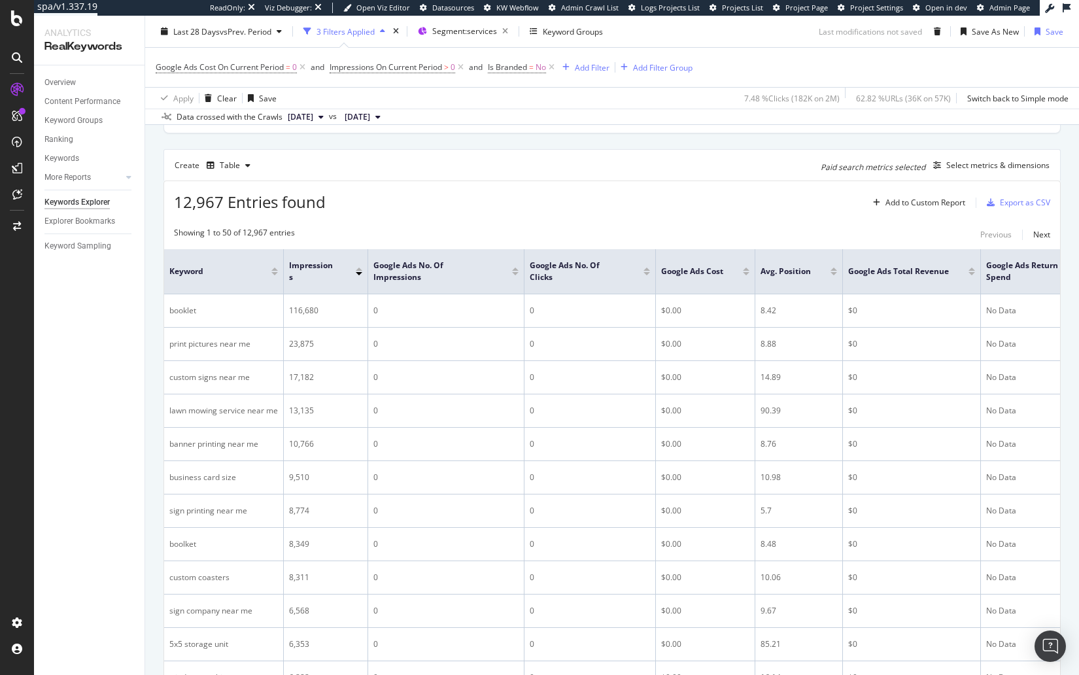
scroll to position [383, 0]
click at [452, 150] on div "Create Table Paid search metrics selected Select metrics & dimensions" at bounding box center [612, 162] width 897 height 31
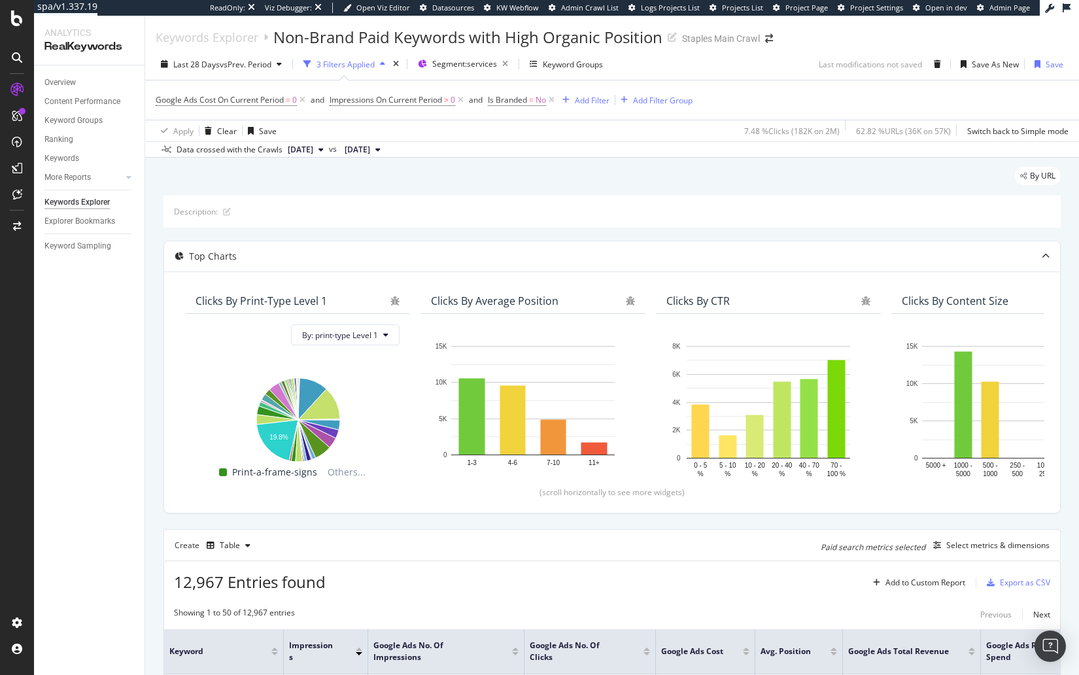
click at [826, 182] on div "By URL" at bounding box center [612, 181] width 897 height 29
click at [983, 69] on div "Save As New" at bounding box center [995, 64] width 47 height 11
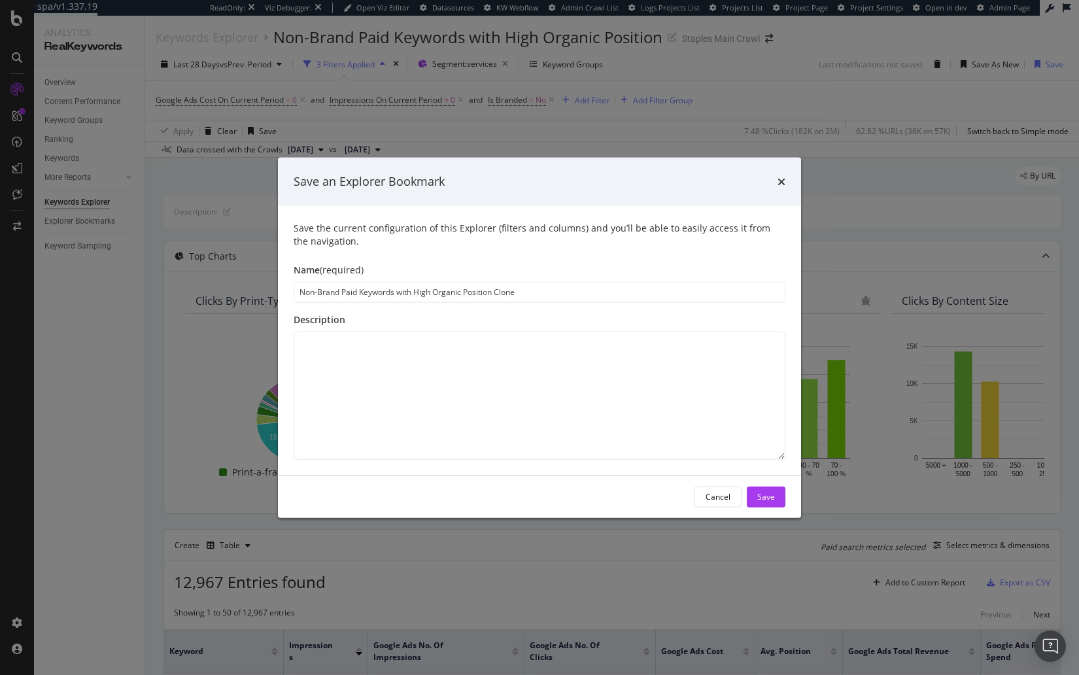
drag, startPoint x: 397, startPoint y: 294, endPoint x: 599, endPoint y: 300, distance: 201.5
click at [599, 300] on input "Non-Brand Paid Keywords with High Organic Position Clone" at bounding box center [540, 291] width 492 height 21
type input "Non-Brand Paid Keywords with 0 Spend and High Impressions"
click at [758, 495] on div "Save" at bounding box center [766, 496] width 18 height 11
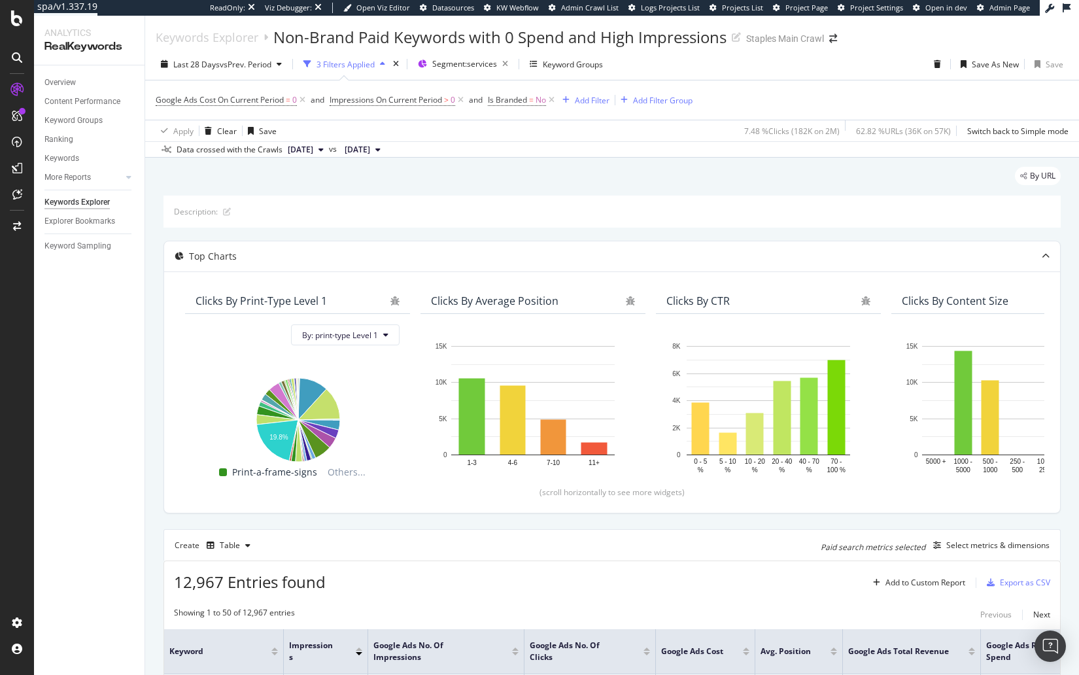
click at [520, 175] on div "By URL" at bounding box center [612, 181] width 897 height 29
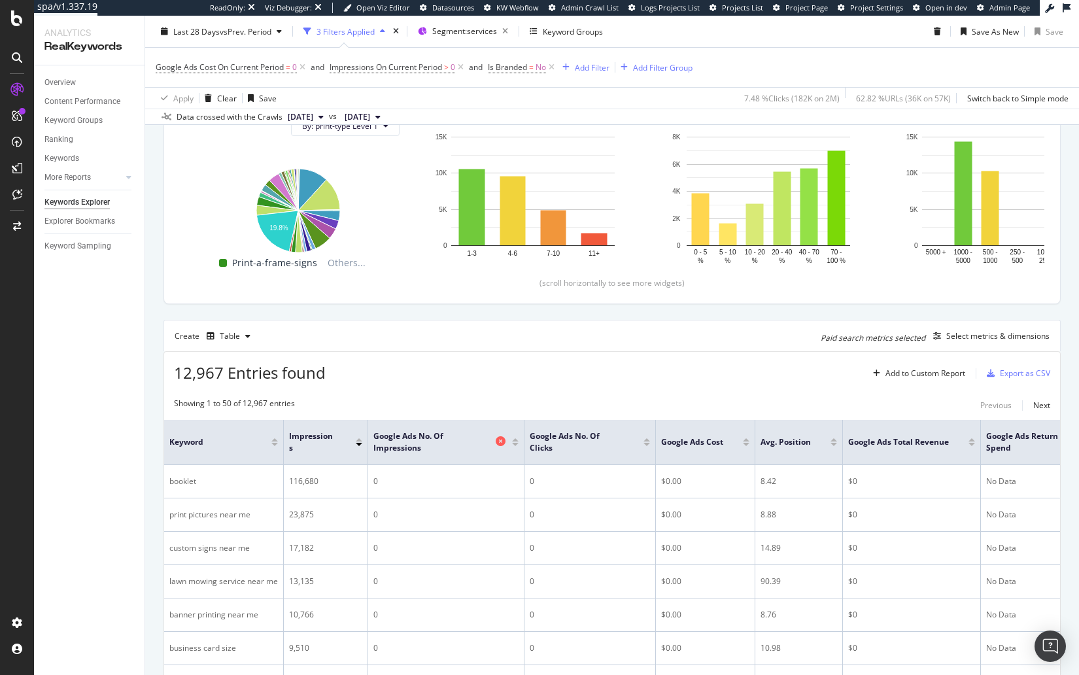
scroll to position [220, 0]
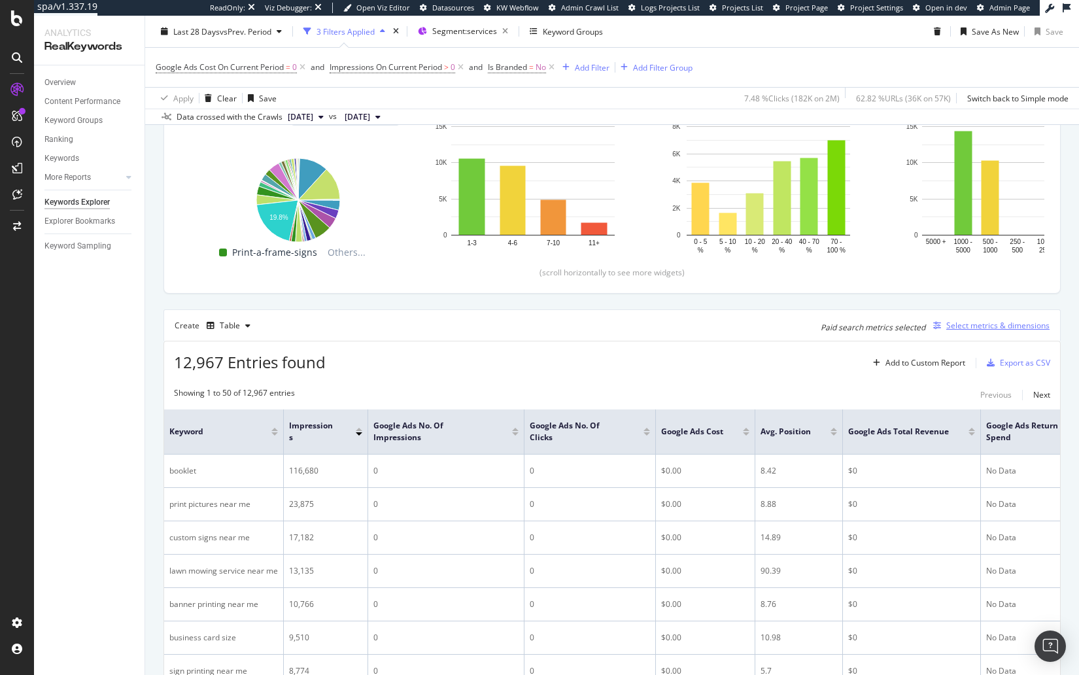
click at [967, 321] on div "Select metrics & dimensions" at bounding box center [998, 325] width 103 height 11
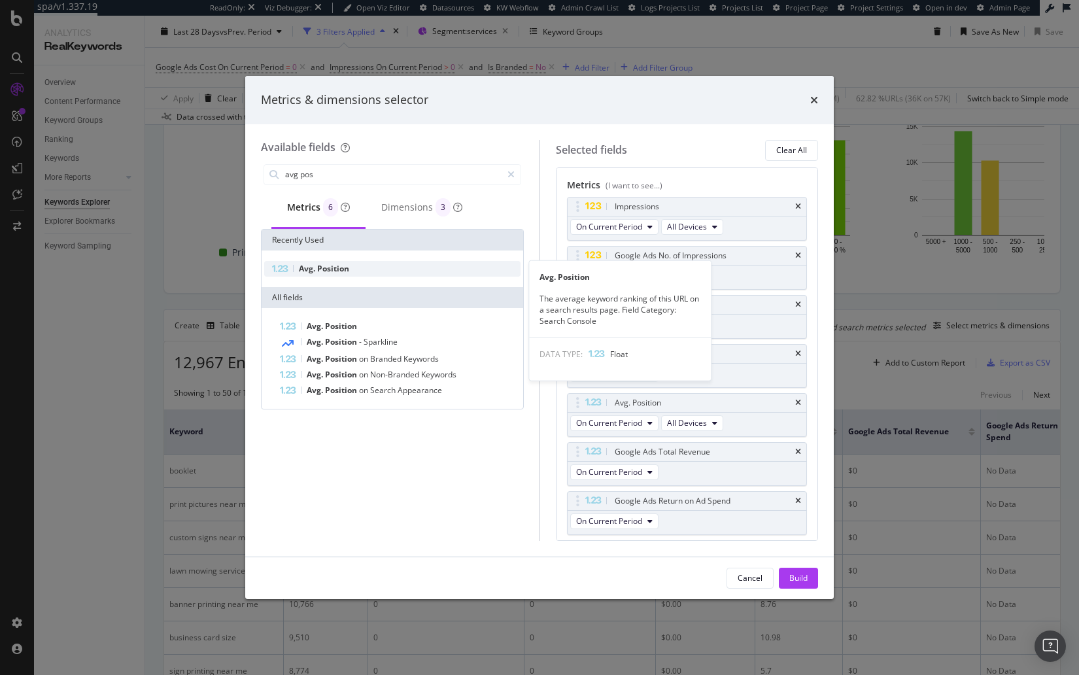
type input "avg pos"
click at [403, 268] on div "Avg. Position" at bounding box center [392, 269] width 256 height 16
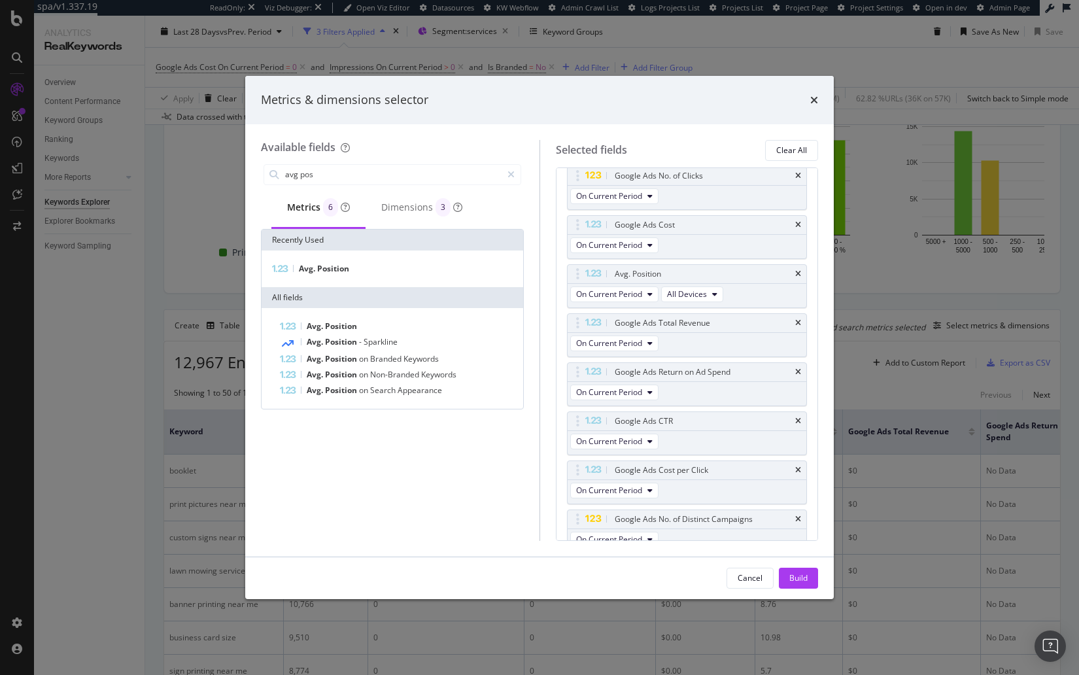
scroll to position [183, 0]
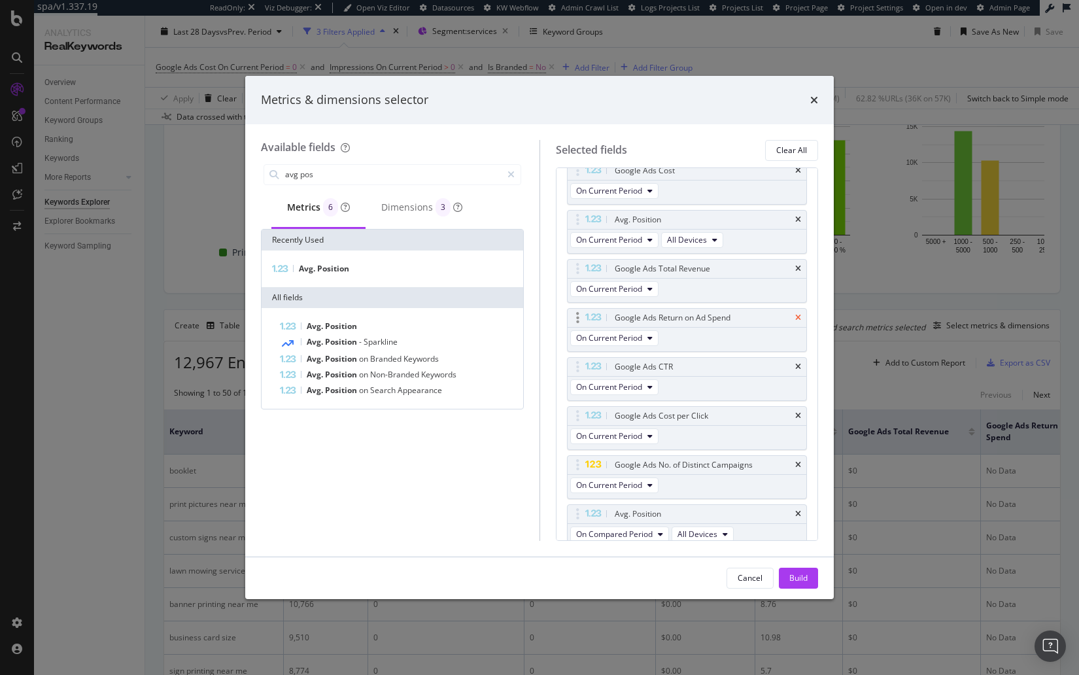
click at [798, 314] on icon "times" at bounding box center [798, 318] width 6 height 8
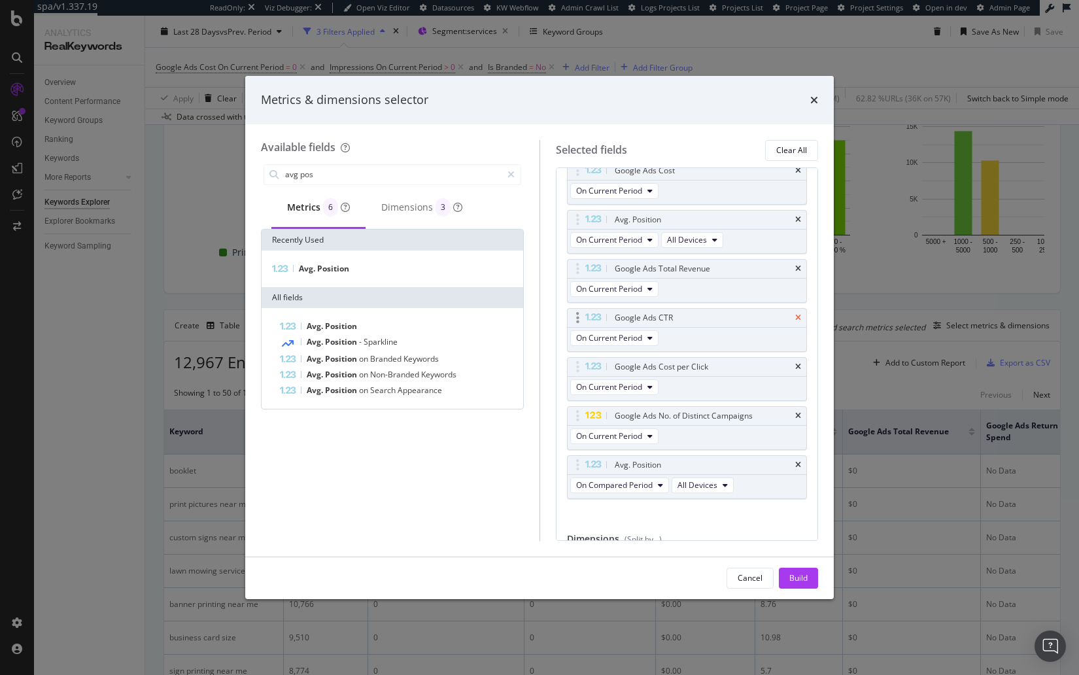
click at [798, 314] on icon "times" at bounding box center [798, 318] width 6 height 8
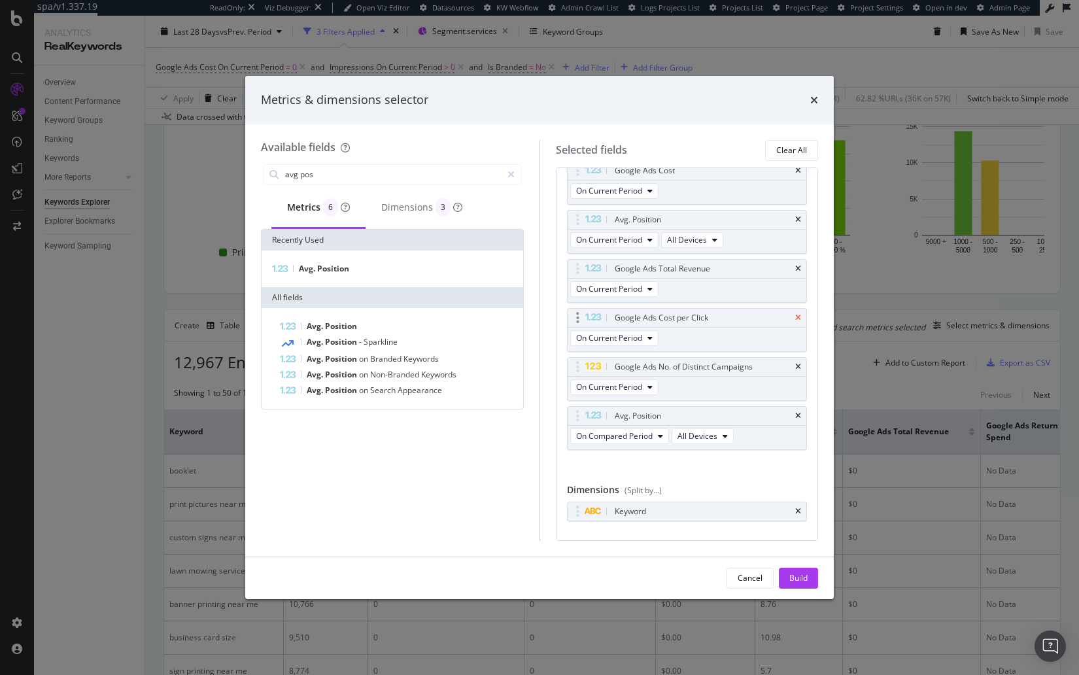
click at [798, 314] on icon "times" at bounding box center [798, 318] width 6 height 8
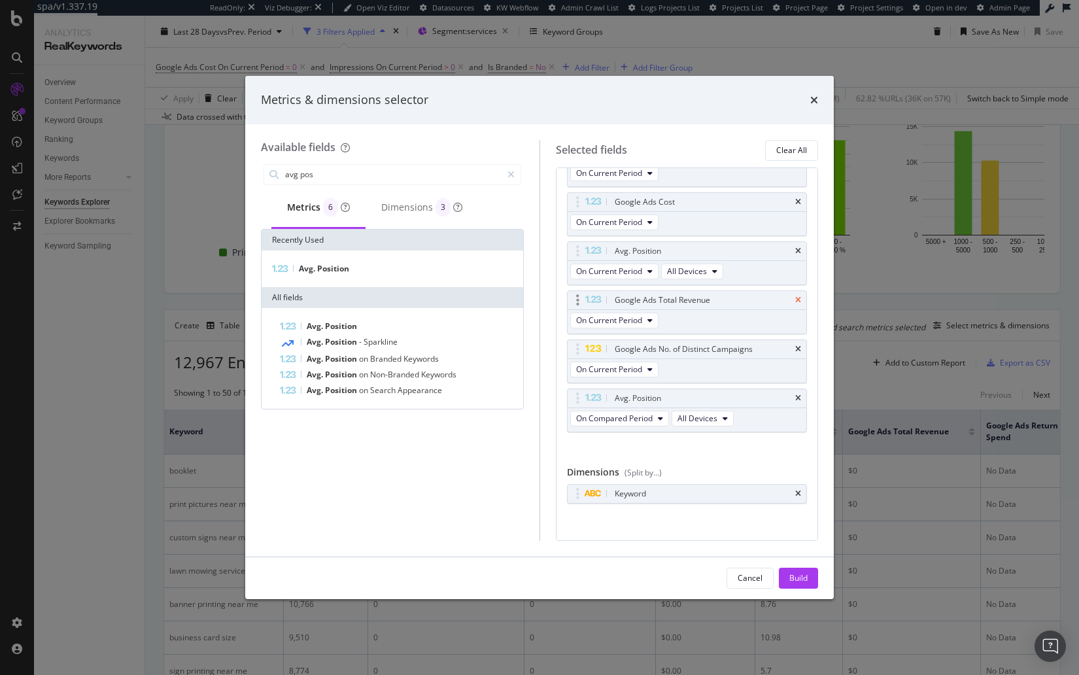
click at [799, 345] on icon "times" at bounding box center [798, 349] width 6 height 8
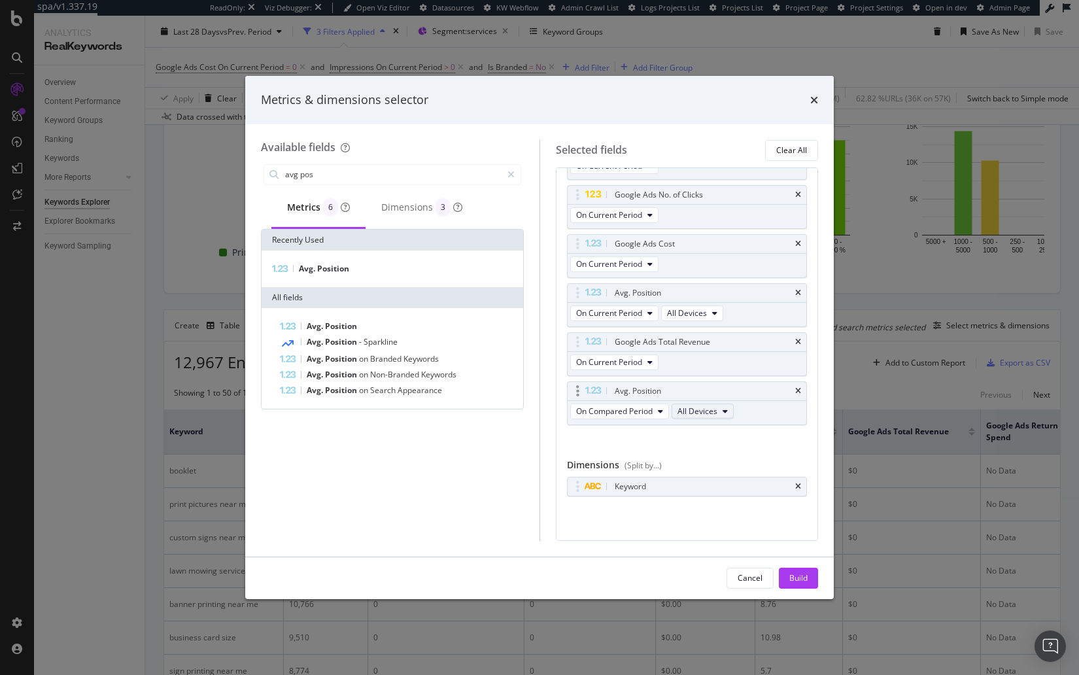
scroll to position [103, 0]
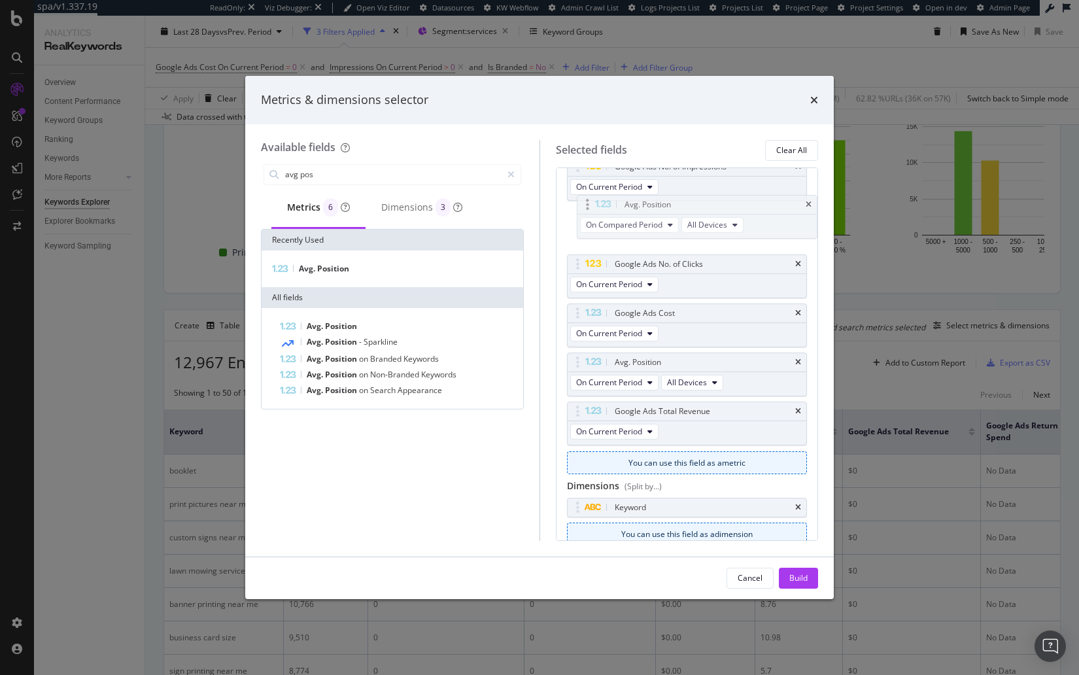
drag, startPoint x: 579, startPoint y: 394, endPoint x: 589, endPoint y: 206, distance: 188.0
click at [589, 206] on body "spa/v1.337.19 ReadOnly: Viz Debugger: Open Viz Editor Datasources KW Webflow Ad…" at bounding box center [539, 337] width 1079 height 675
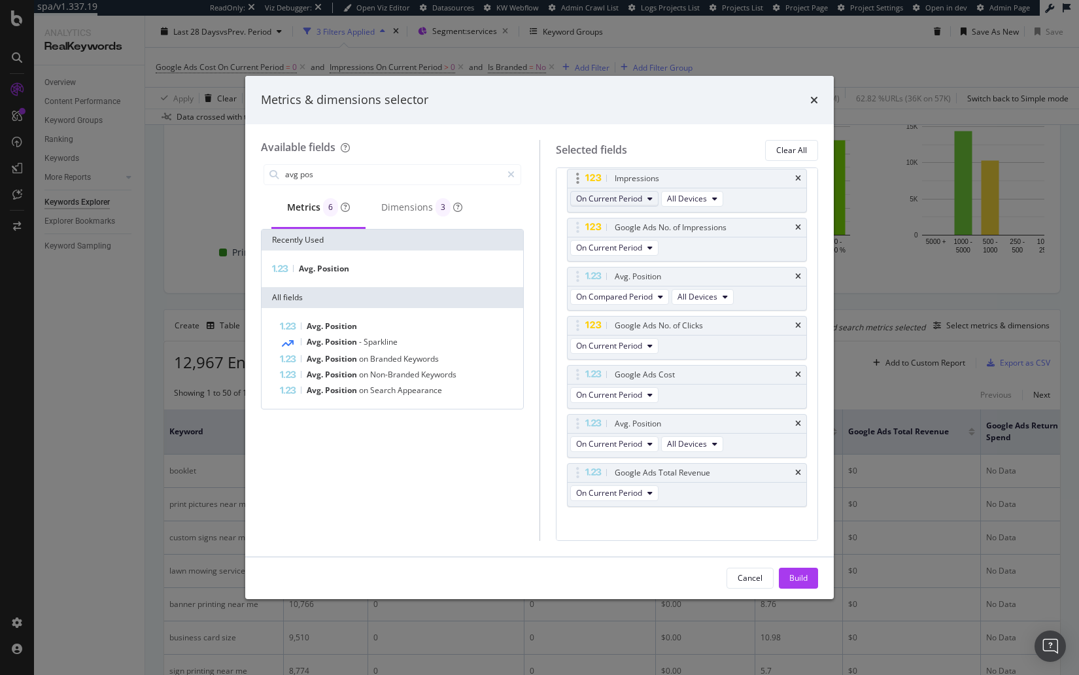
scroll to position [0, 0]
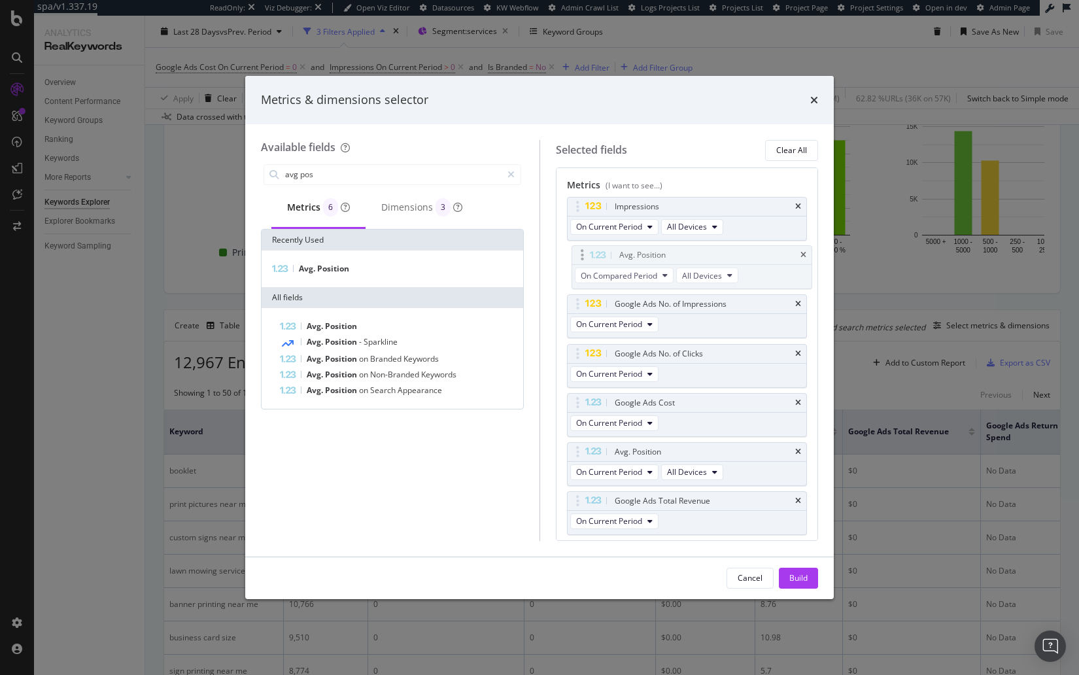
drag, startPoint x: 577, startPoint y: 302, endPoint x: 582, endPoint y: 254, distance: 48.0
click at [582, 254] on body "spa/v1.337.19 ReadOnly: Viz Debugger: Open Viz Editor Datasources KW Webflow Ad…" at bounding box center [539, 337] width 1079 height 675
click at [799, 448] on icon "times" at bounding box center [798, 452] width 6 height 8
click at [637, 273] on span "On Compared Period" at bounding box center [614, 275] width 77 height 11
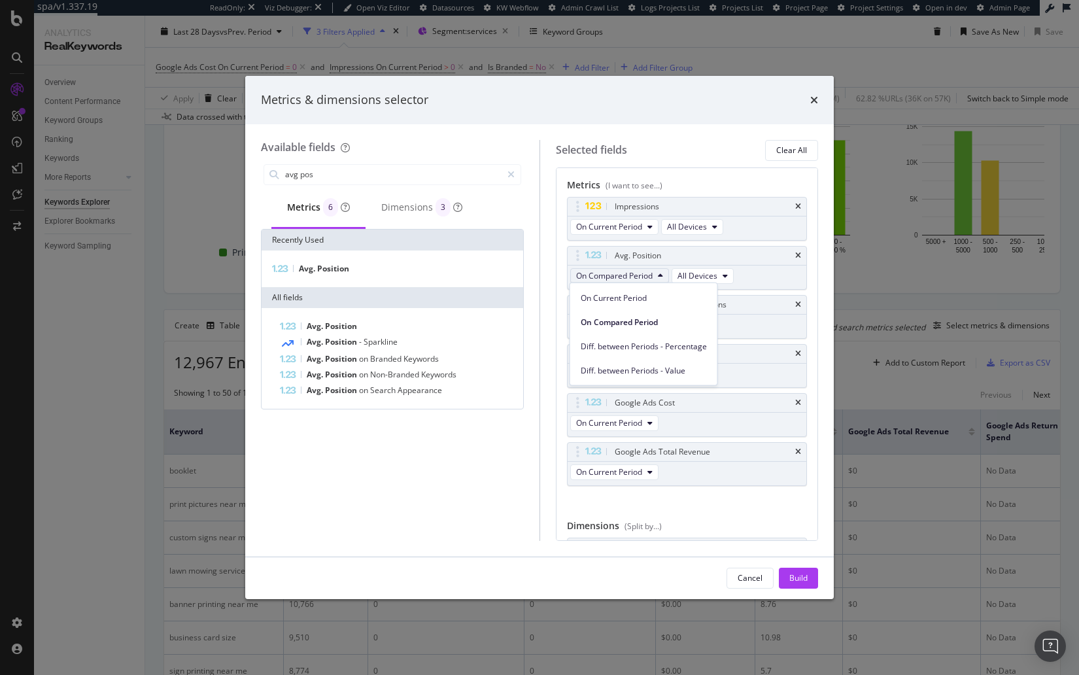
drag, startPoint x: 643, startPoint y: 303, endPoint x: 641, endPoint y: 323, distance: 20.4
click at [643, 303] on div "On Current Period" at bounding box center [643, 297] width 147 height 19
click at [793, 582] on div "Build" at bounding box center [799, 577] width 18 height 11
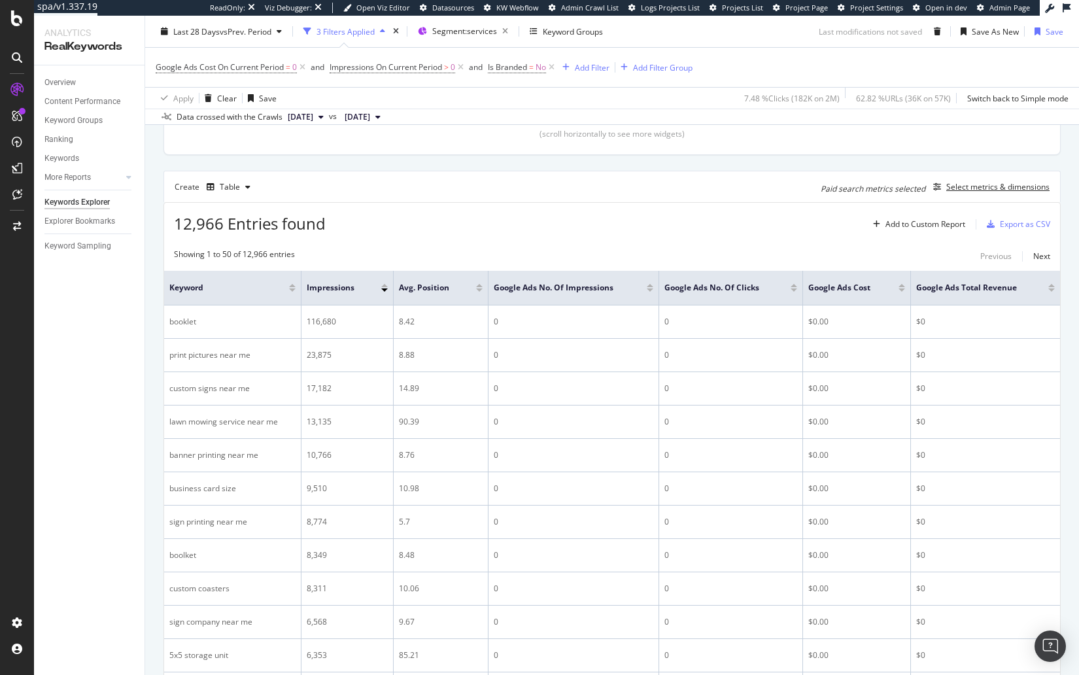
scroll to position [362, 0]
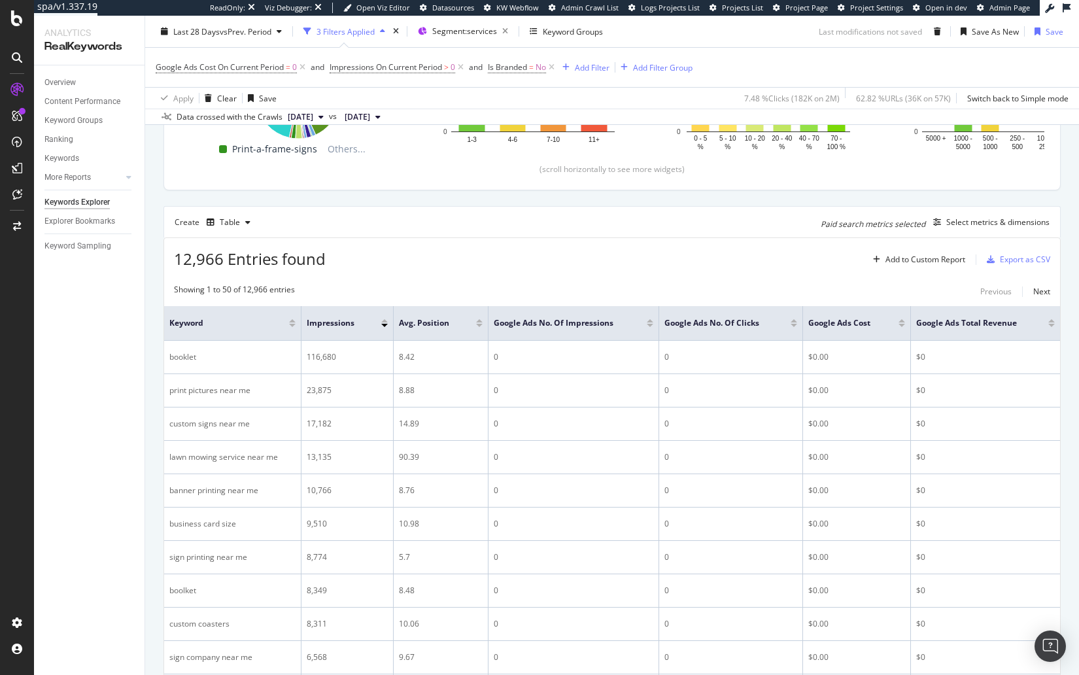
scroll to position [0, 0]
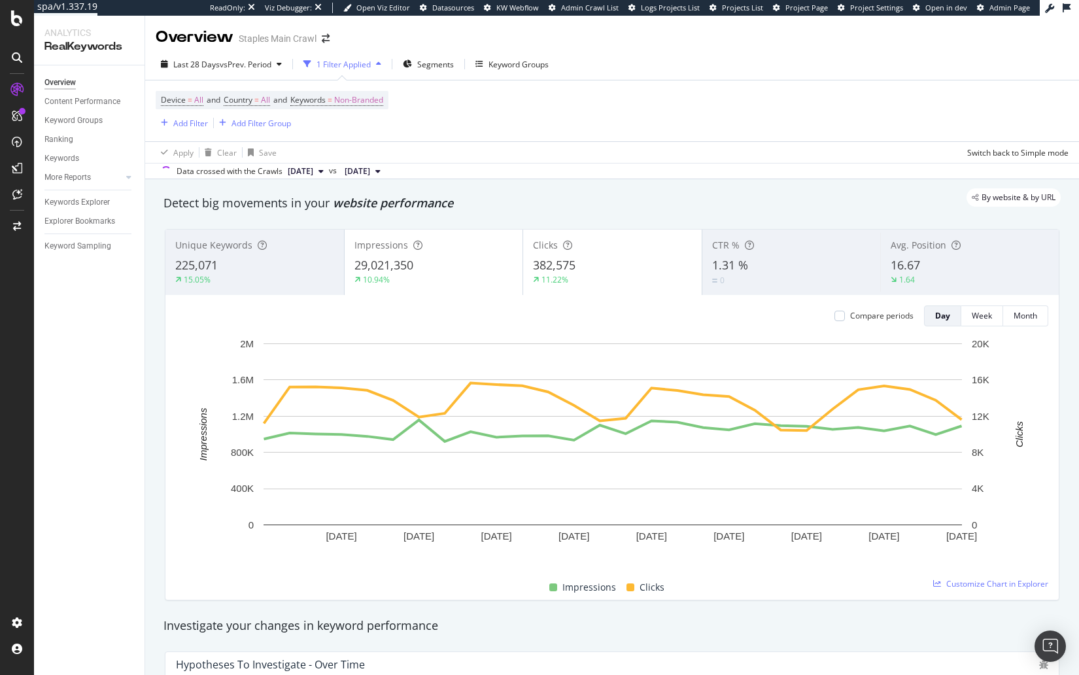
click at [105, 349] on div "Overview Content Performance Keyword Groups Ranking Keywords More Reports Count…" at bounding box center [89, 370] width 111 height 610
click at [445, 203] on div "By website & by URL" at bounding box center [605, 197] width 911 height 18
click at [456, 142] on div "Apply Clear Save Switch back to Simple mode" at bounding box center [612, 152] width 934 height 22
click at [425, 64] on span "Segments" at bounding box center [435, 64] width 37 height 11
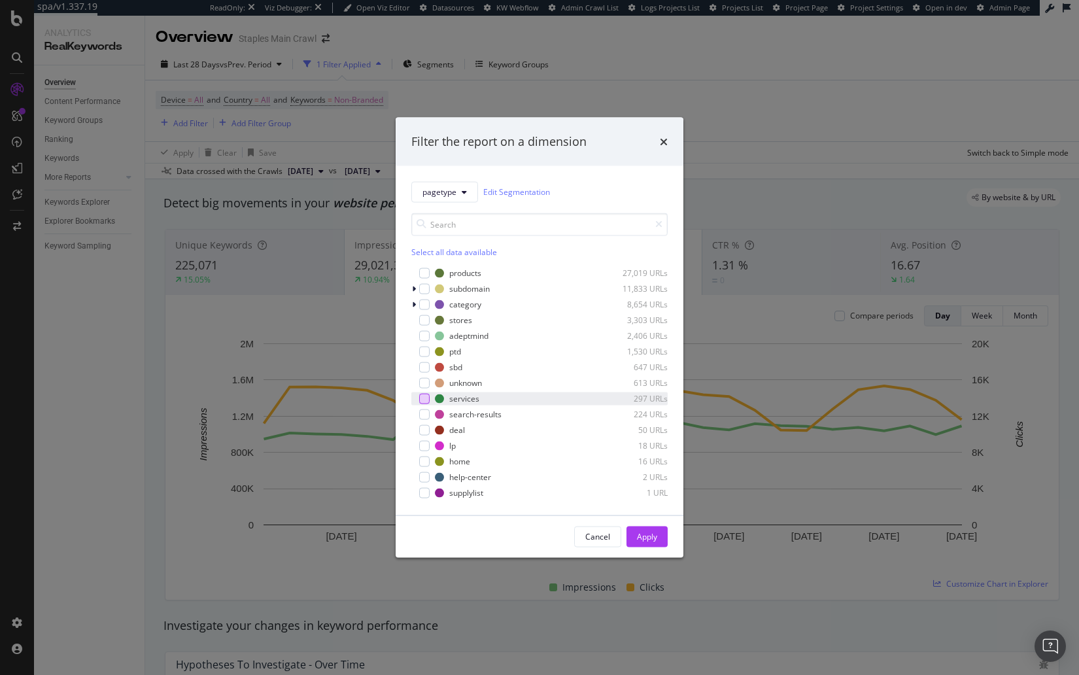
click at [424, 396] on div "modal" at bounding box center [424, 398] width 10 height 10
drag, startPoint x: 423, startPoint y: 399, endPoint x: 427, endPoint y: 321, distance: 78.6
click at [423, 399] on icon "modal" at bounding box center [425, 398] width 6 height 7
click at [442, 190] on span "pagetype" at bounding box center [440, 191] width 34 height 11
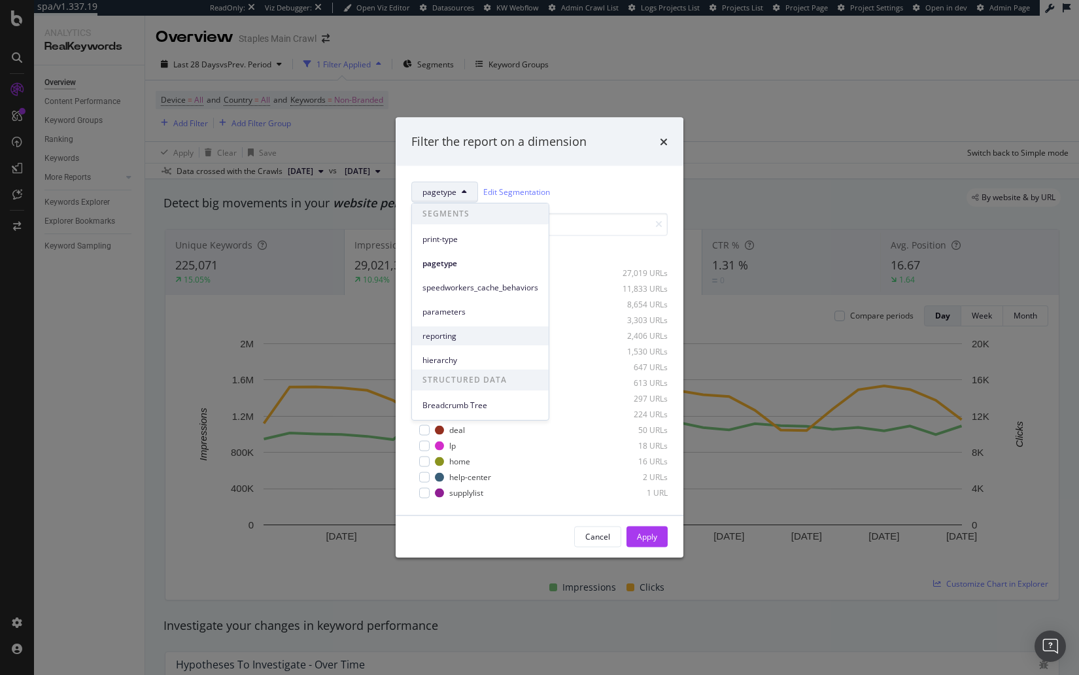
click at [481, 328] on div "reporting" at bounding box center [480, 335] width 137 height 19
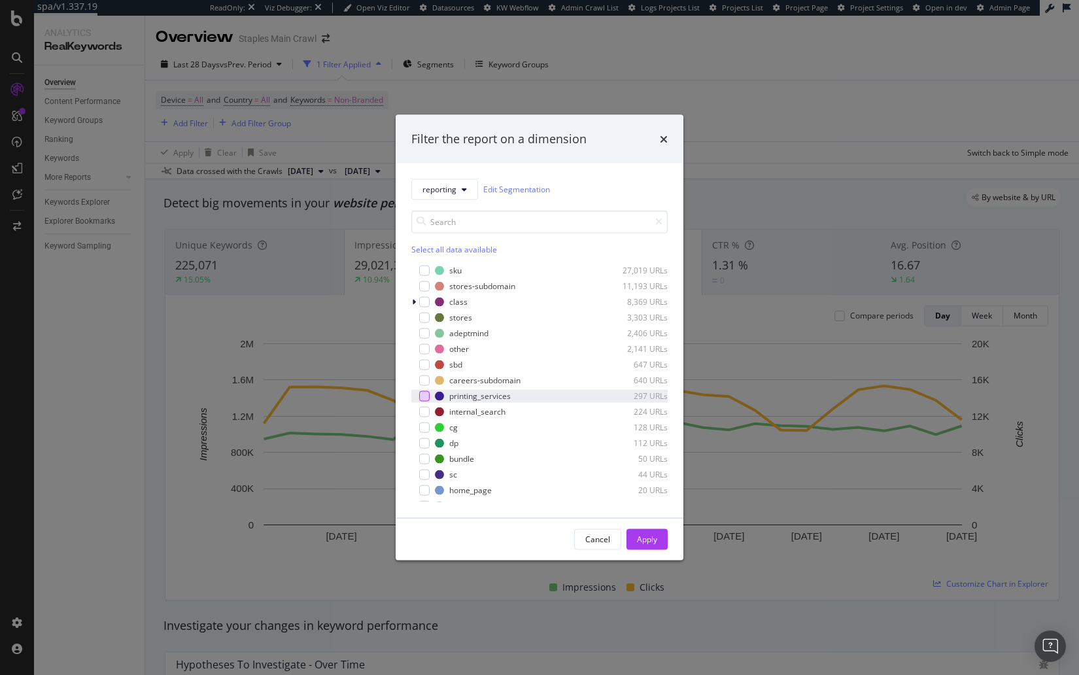
click at [425, 397] on div "modal" at bounding box center [424, 396] width 10 height 10
click at [662, 139] on icon "times" at bounding box center [664, 138] width 8 height 10
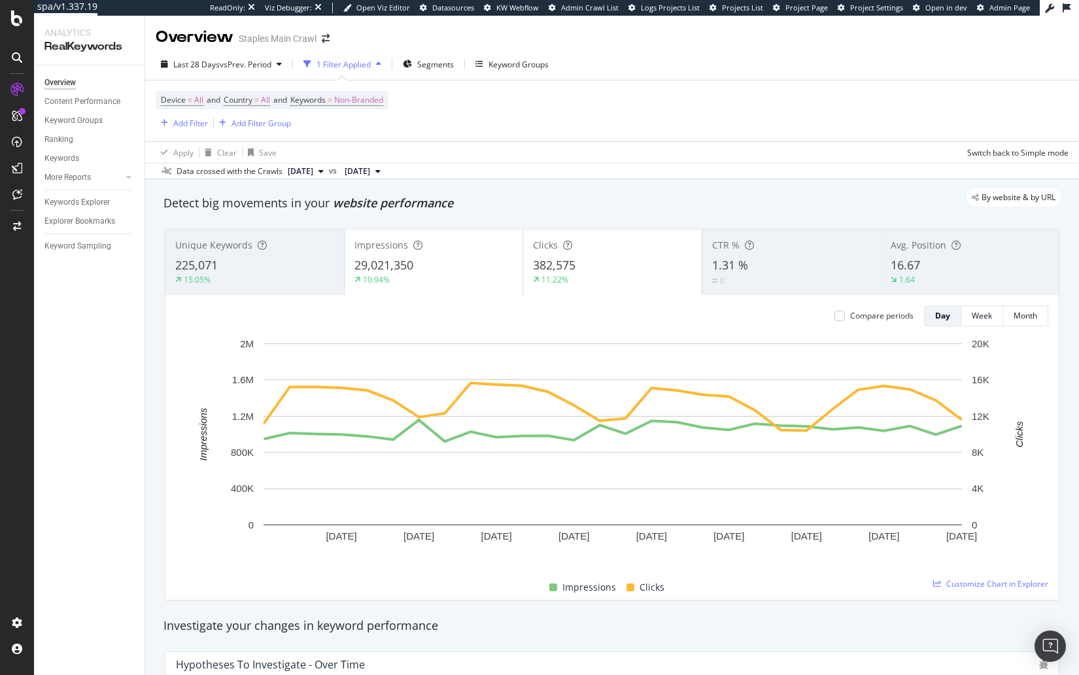
drag, startPoint x: 362, startPoint y: 203, endPoint x: 356, endPoint y: 206, distance: 7.0
click at [362, 203] on div "By website & by URL" at bounding box center [605, 197] width 911 height 18
click at [77, 198] on div "Keywords Explorer" at bounding box center [76, 203] width 65 height 14
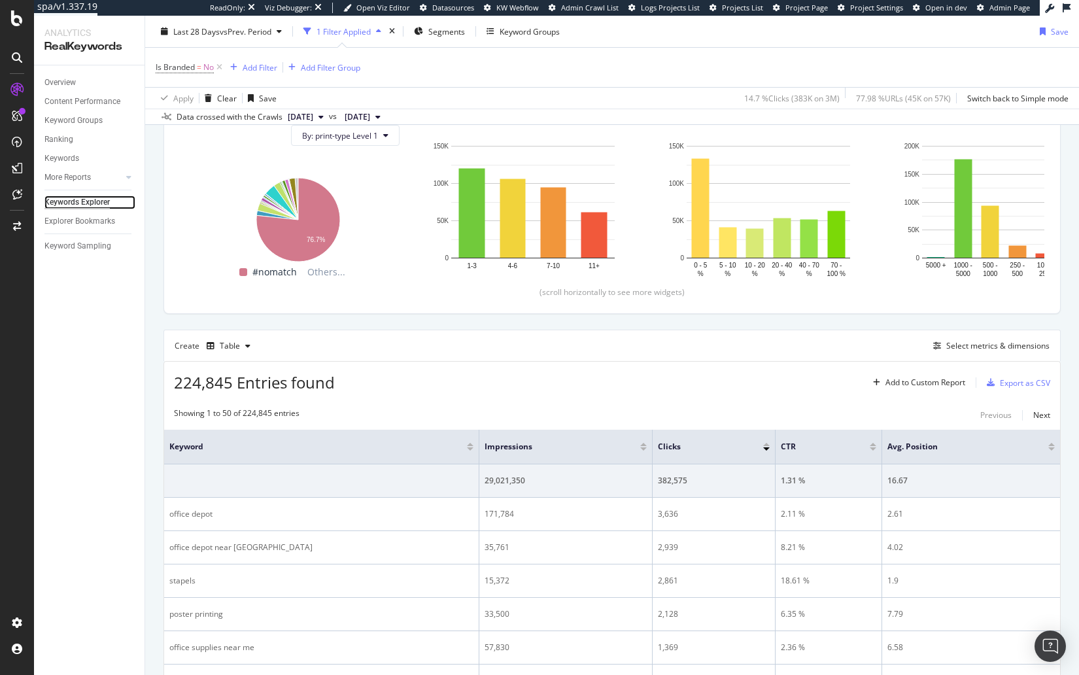
scroll to position [154, 0]
click at [987, 341] on div "Select metrics & dimensions" at bounding box center [998, 346] width 103 height 11
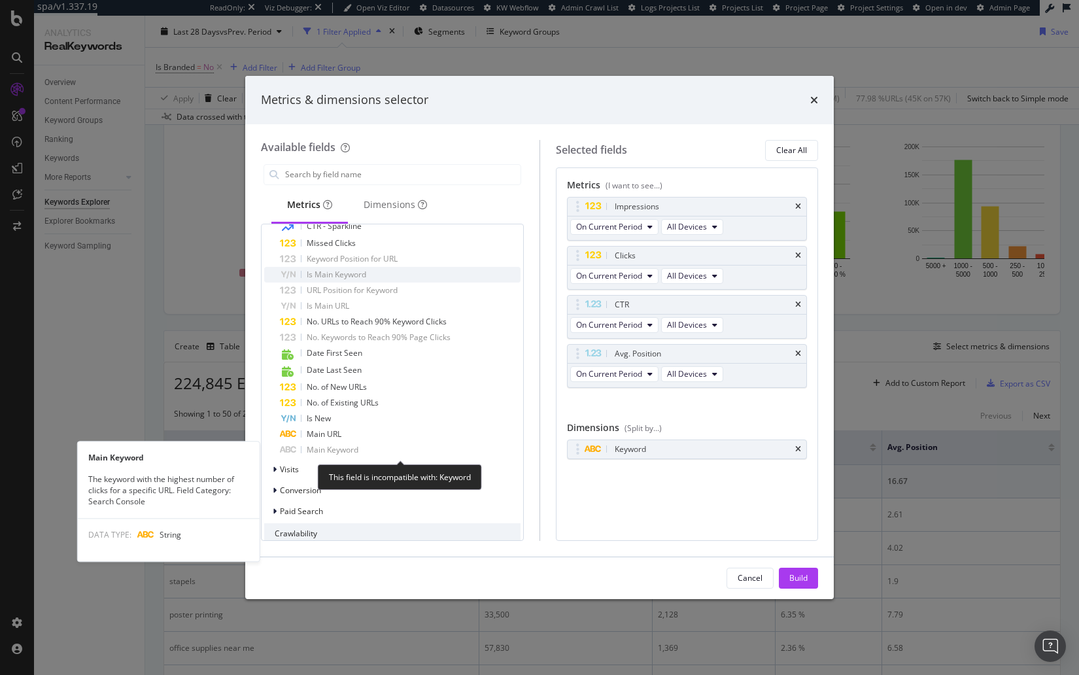
scroll to position [630, 0]
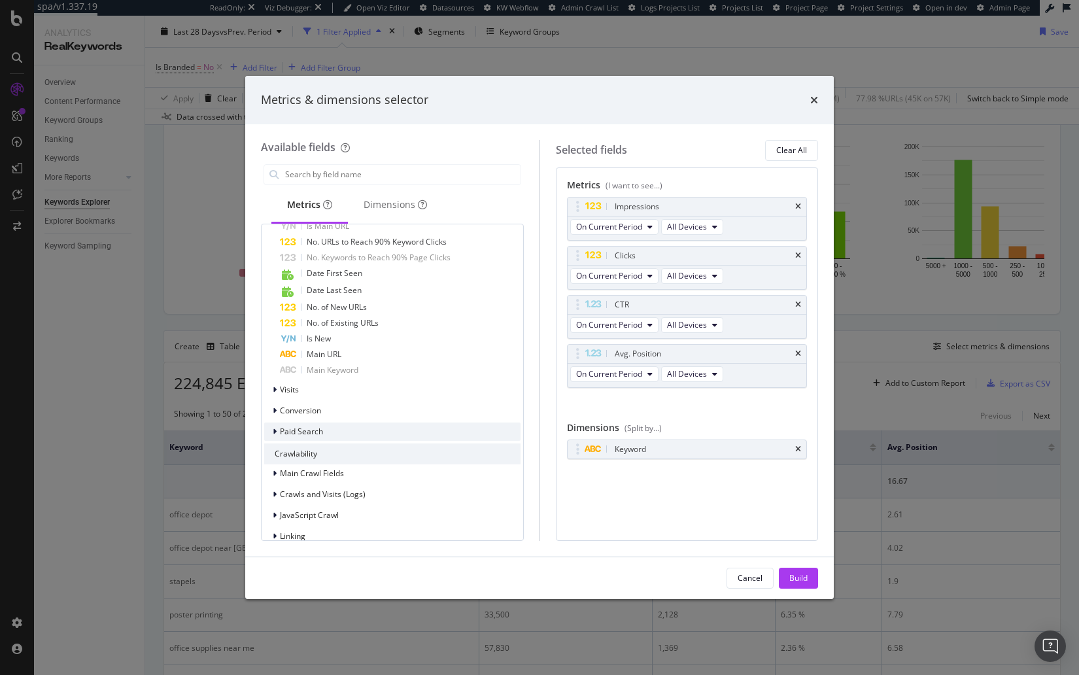
click at [275, 430] on icon "modal" at bounding box center [275, 432] width 4 height 8
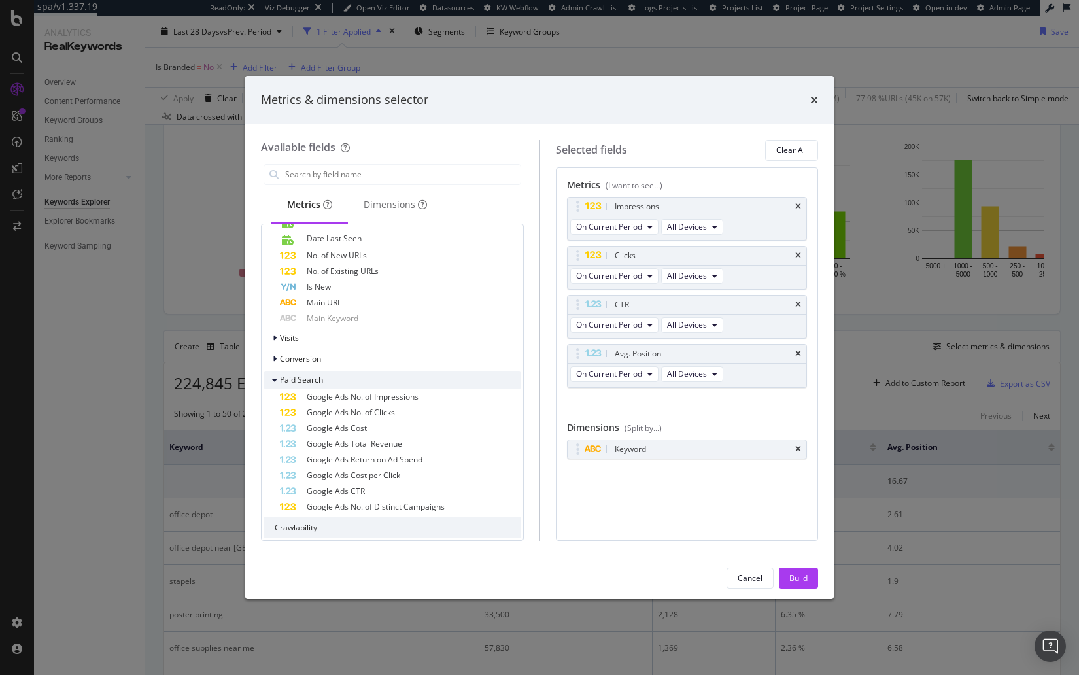
scroll to position [709, 0]
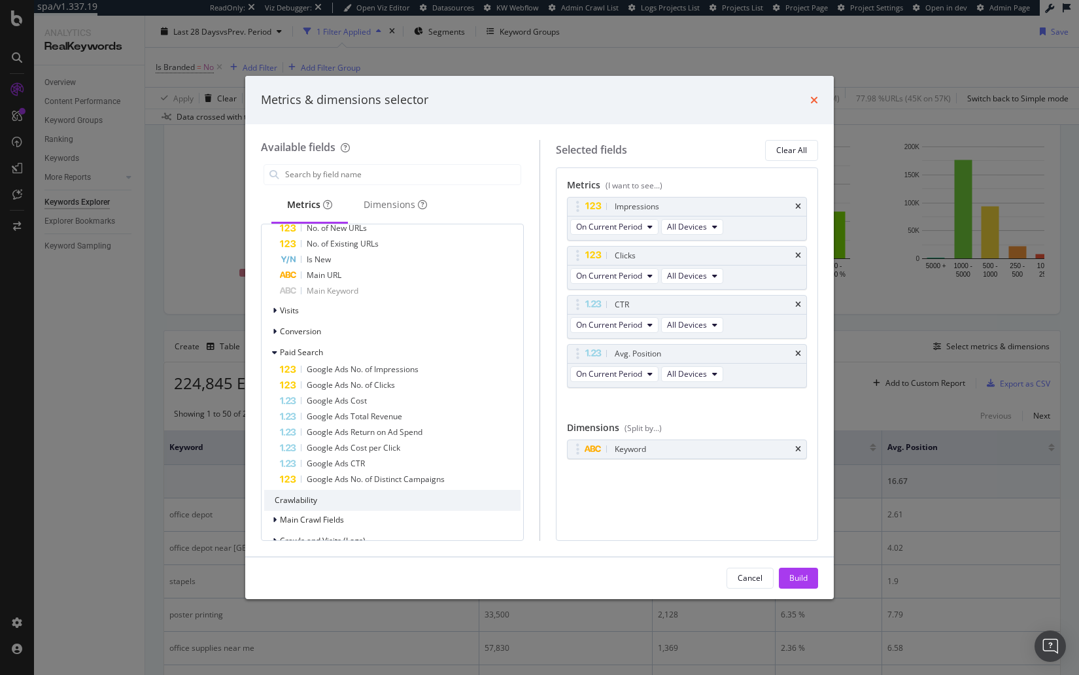
click at [815, 99] on icon "times" at bounding box center [814, 100] width 8 height 10
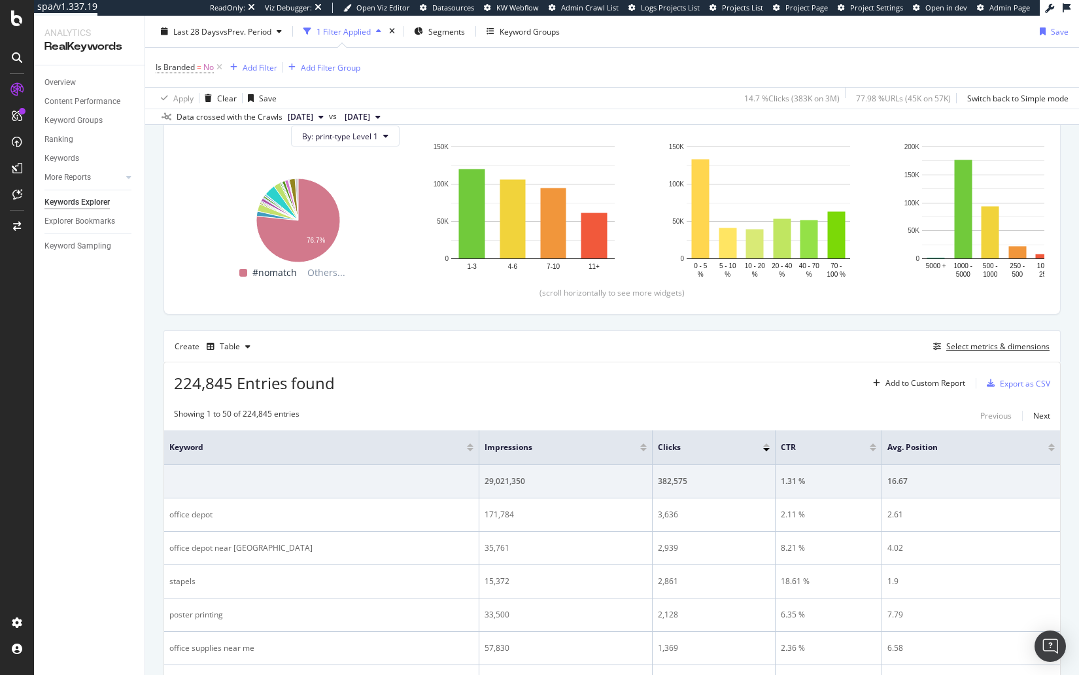
scroll to position [129, 0]
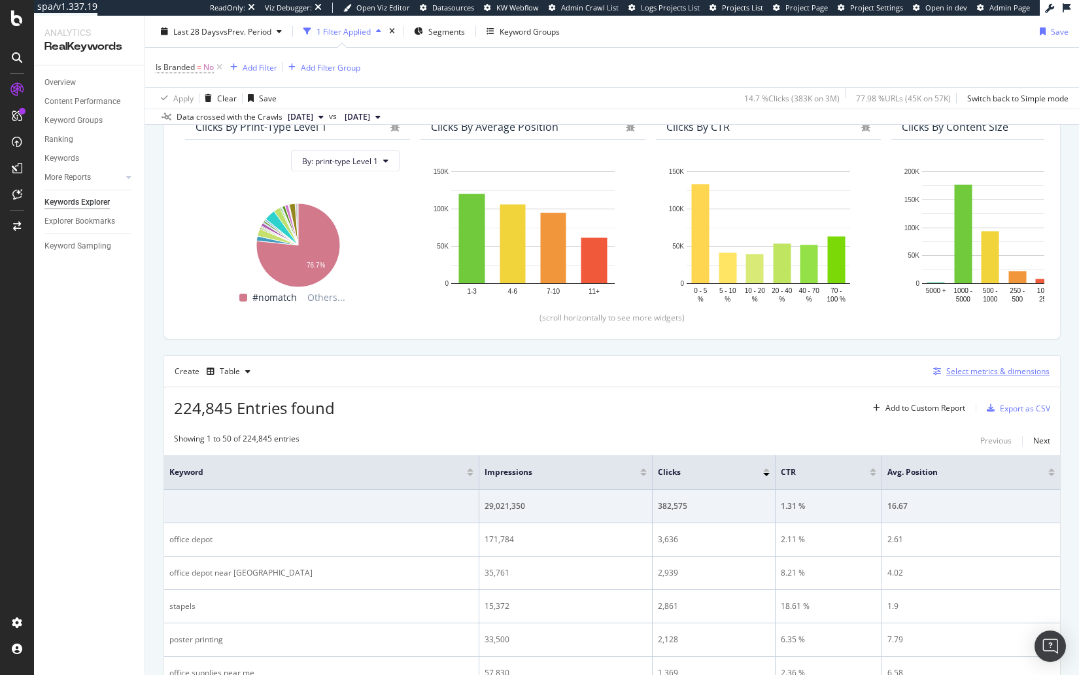
click at [988, 371] on div "Select metrics & dimensions" at bounding box center [998, 371] width 103 height 11
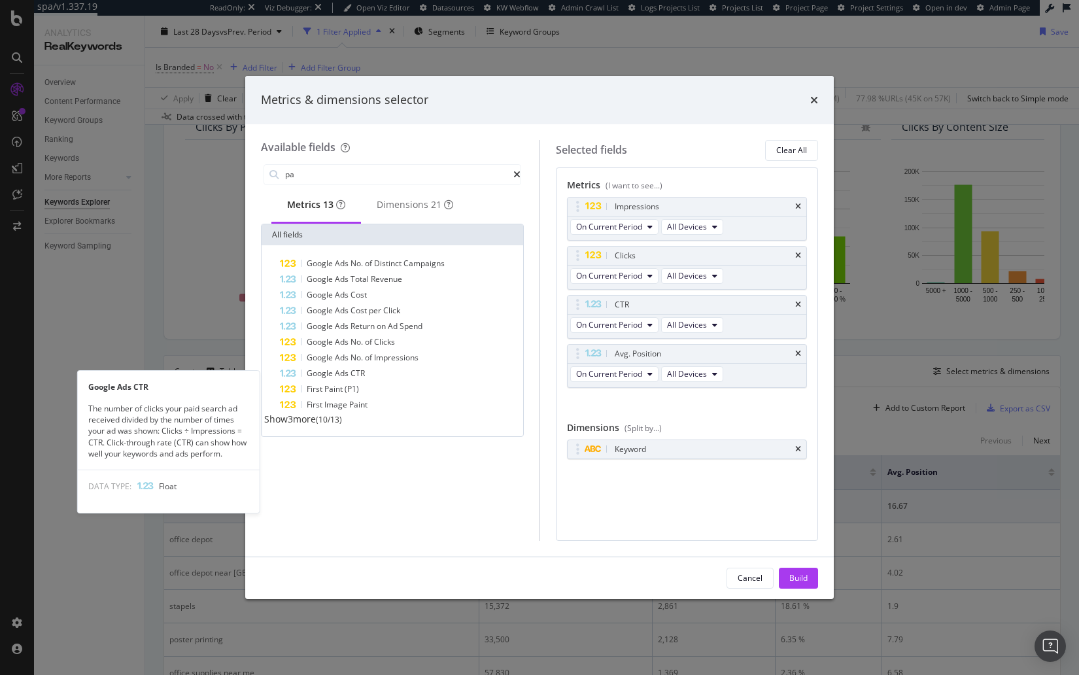
type input "p"
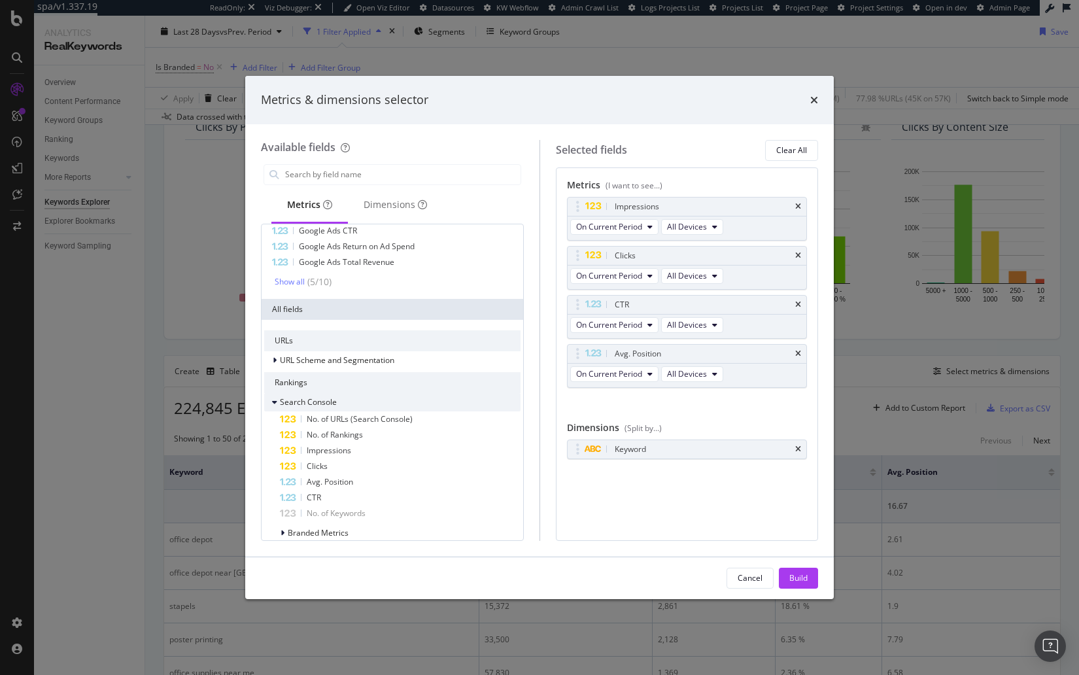
scroll to position [203, 0]
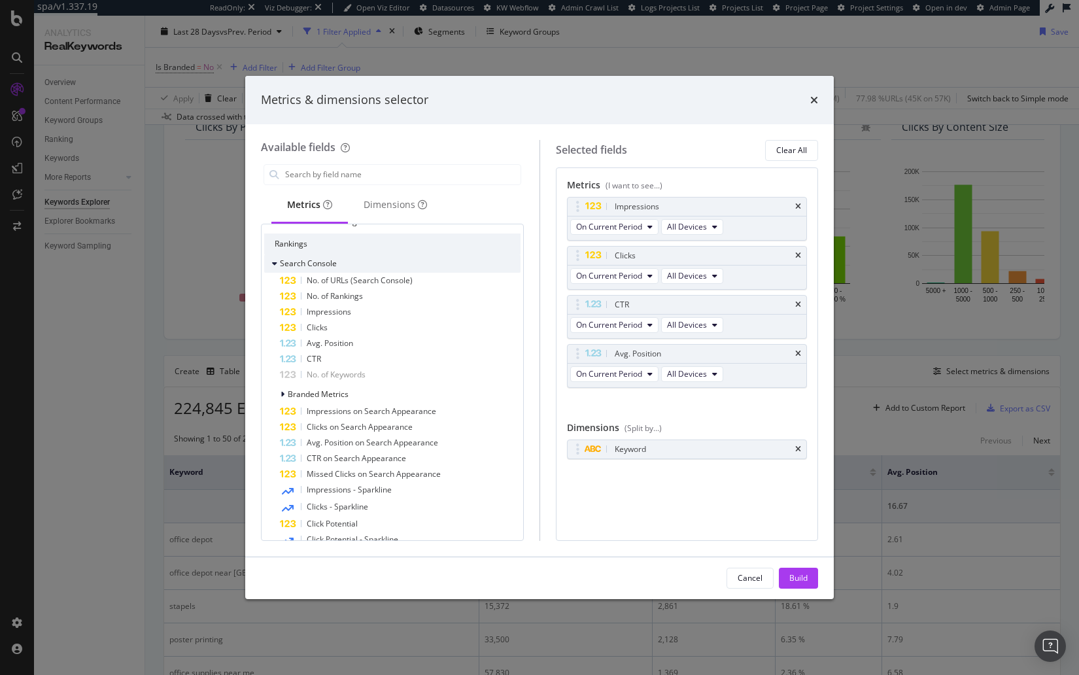
click at [275, 263] on icon "modal" at bounding box center [274, 264] width 5 height 8
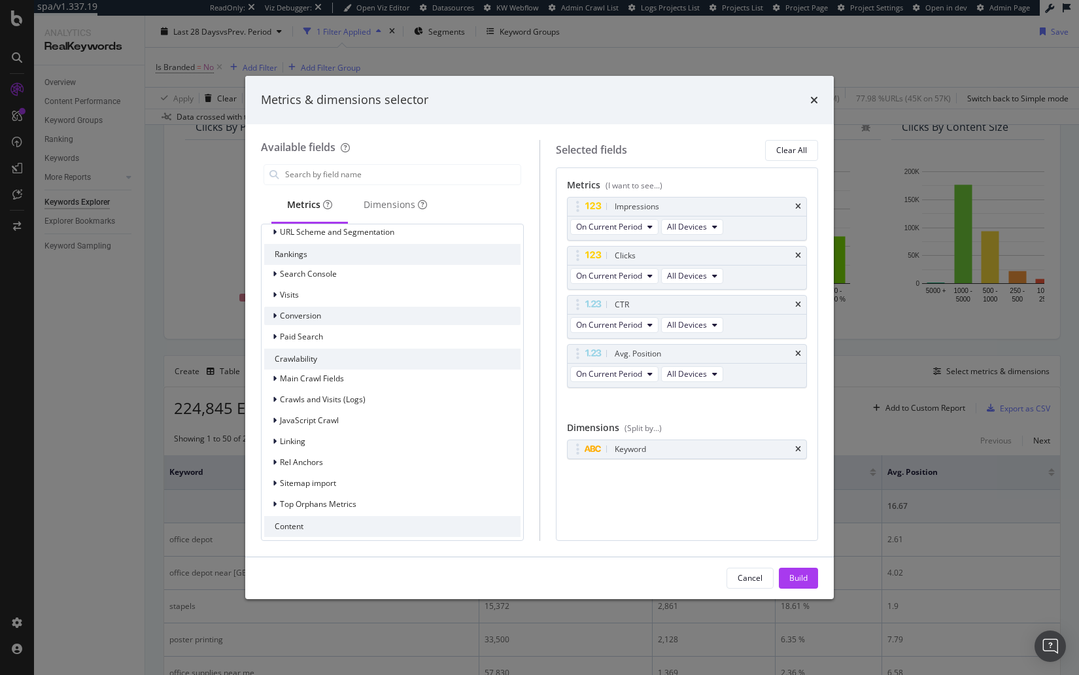
scroll to position [190, 0]
click at [305, 336] on span "Paid Search" at bounding box center [301, 338] width 43 height 11
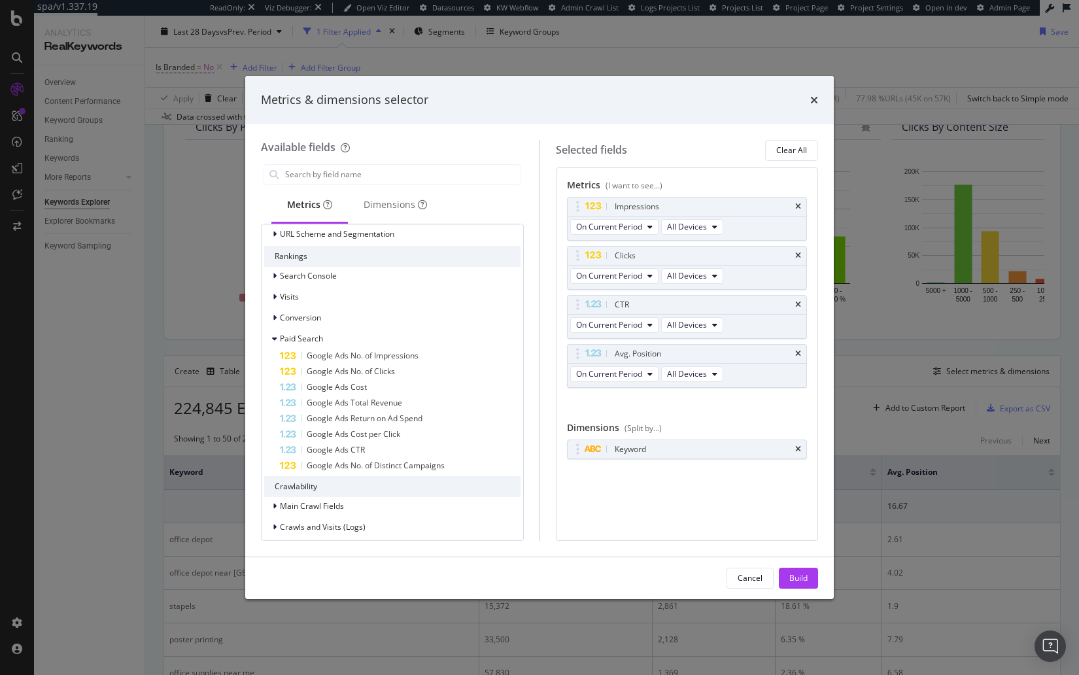
click at [650, 518] on div "Metrics (I want to see...) Impressions On Current Period All Devices Clicks On …" at bounding box center [687, 354] width 263 height 374
click at [799, 205] on icon "times" at bounding box center [798, 207] width 6 height 8
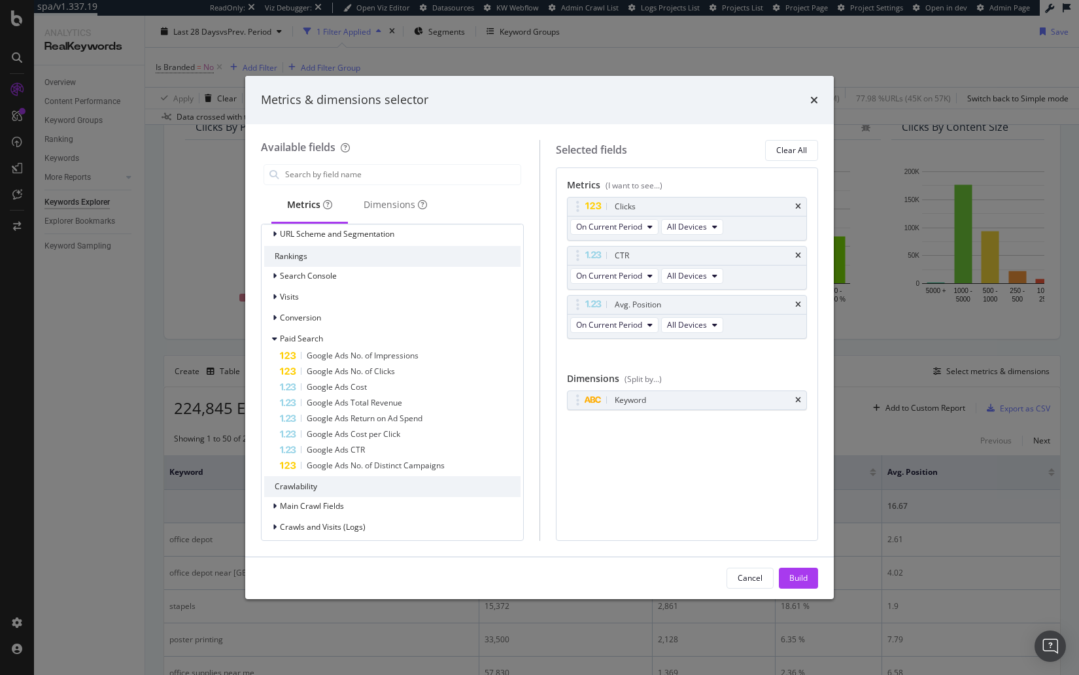
click at [799, 205] on icon "times" at bounding box center [798, 207] width 6 height 8
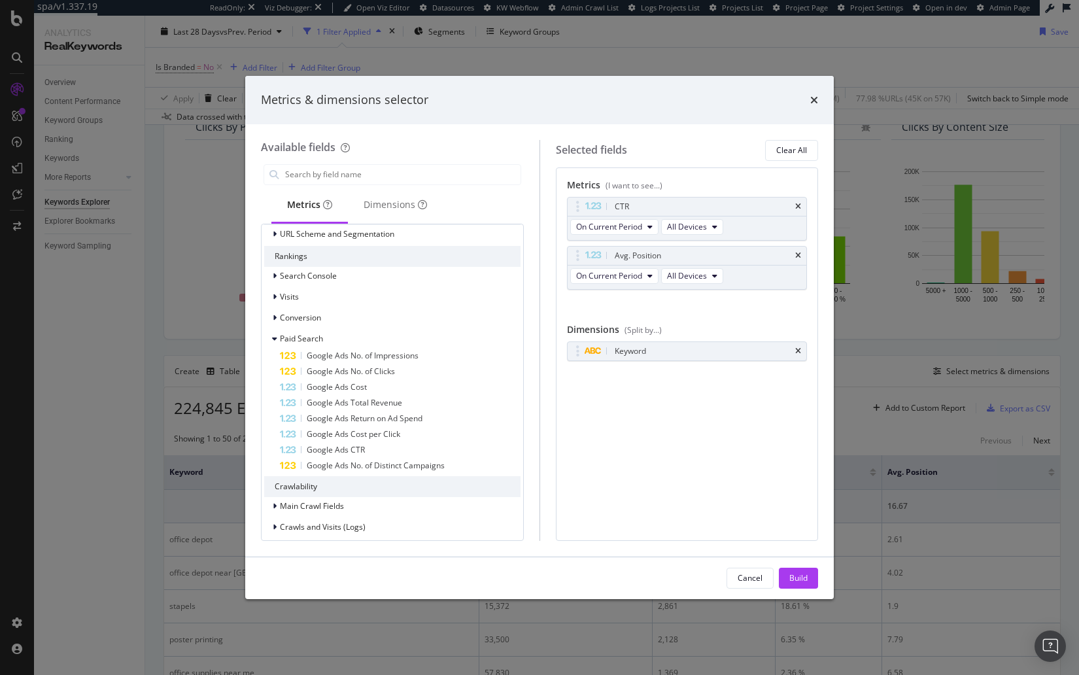
click at [799, 205] on icon "times" at bounding box center [798, 207] width 6 height 8
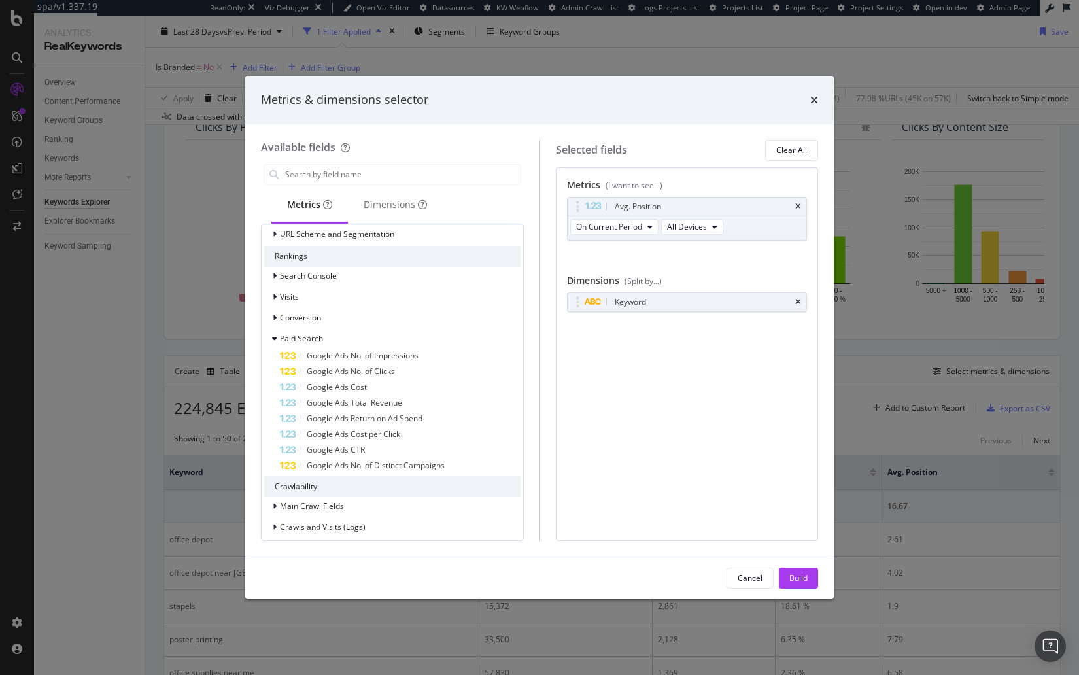
click at [799, 205] on icon "times" at bounding box center [798, 207] width 6 height 8
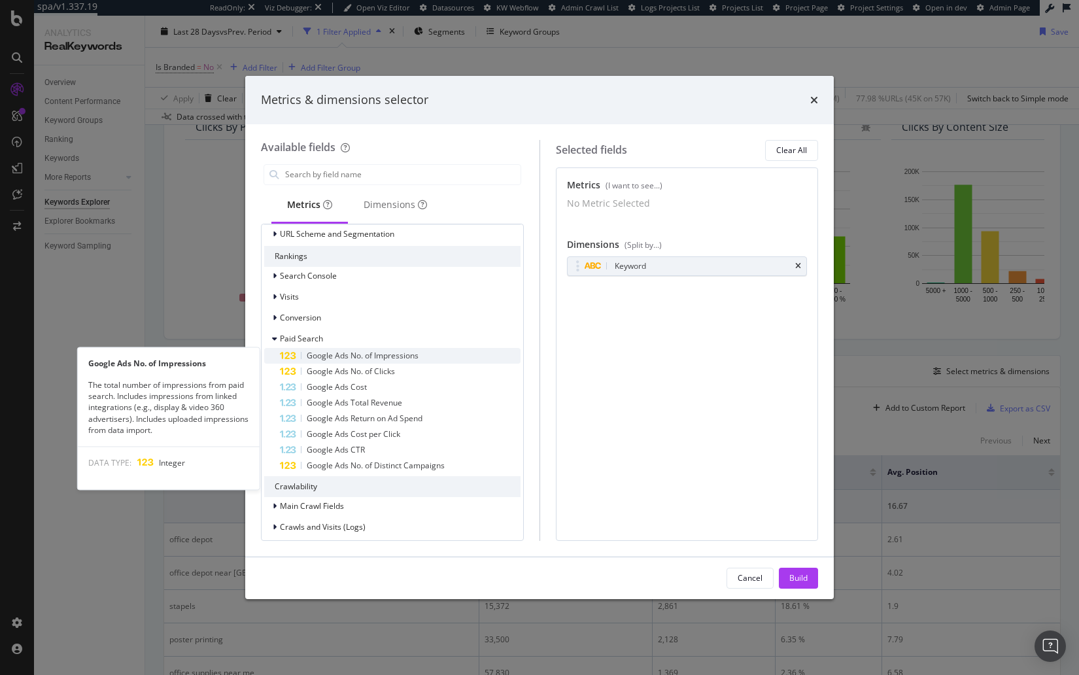
click at [415, 357] on span "Google Ads No. of Impressions" at bounding box center [363, 355] width 112 height 11
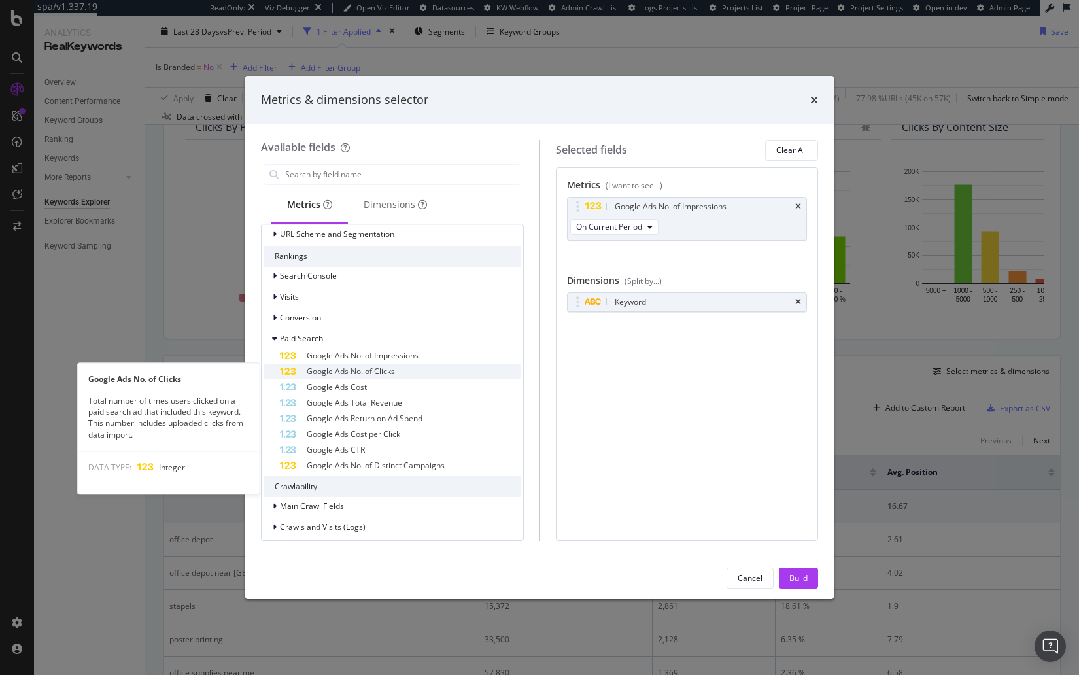
click at [400, 374] on div "Google Ads No. of Clicks" at bounding box center [400, 372] width 241 height 16
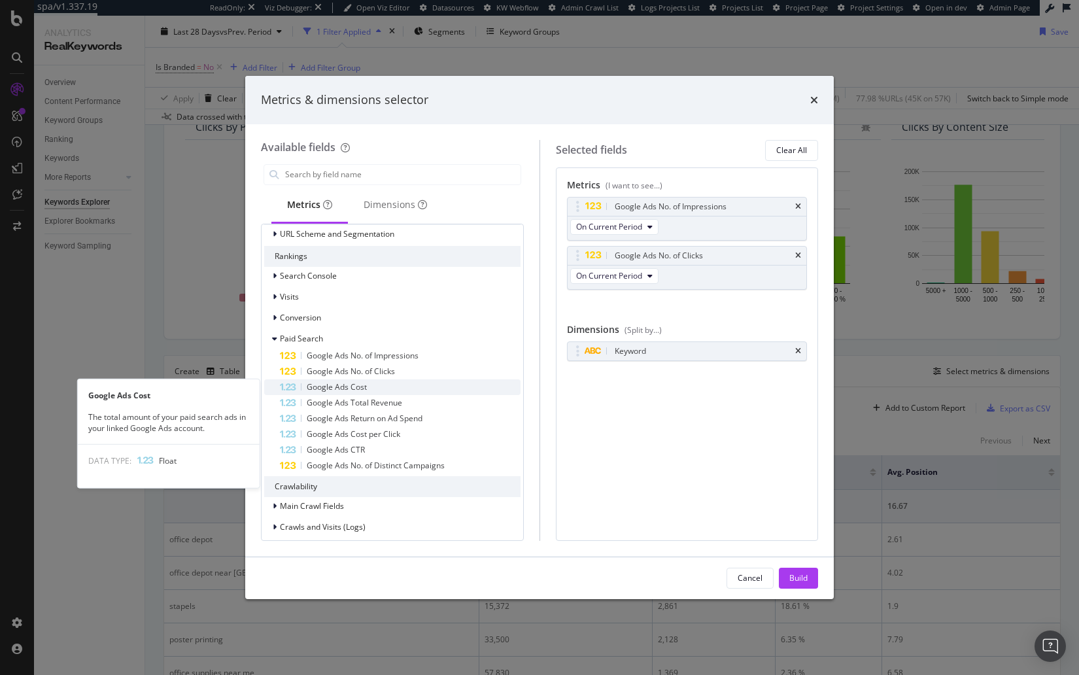
click at [393, 387] on div "Google Ads Cost" at bounding box center [400, 387] width 241 height 16
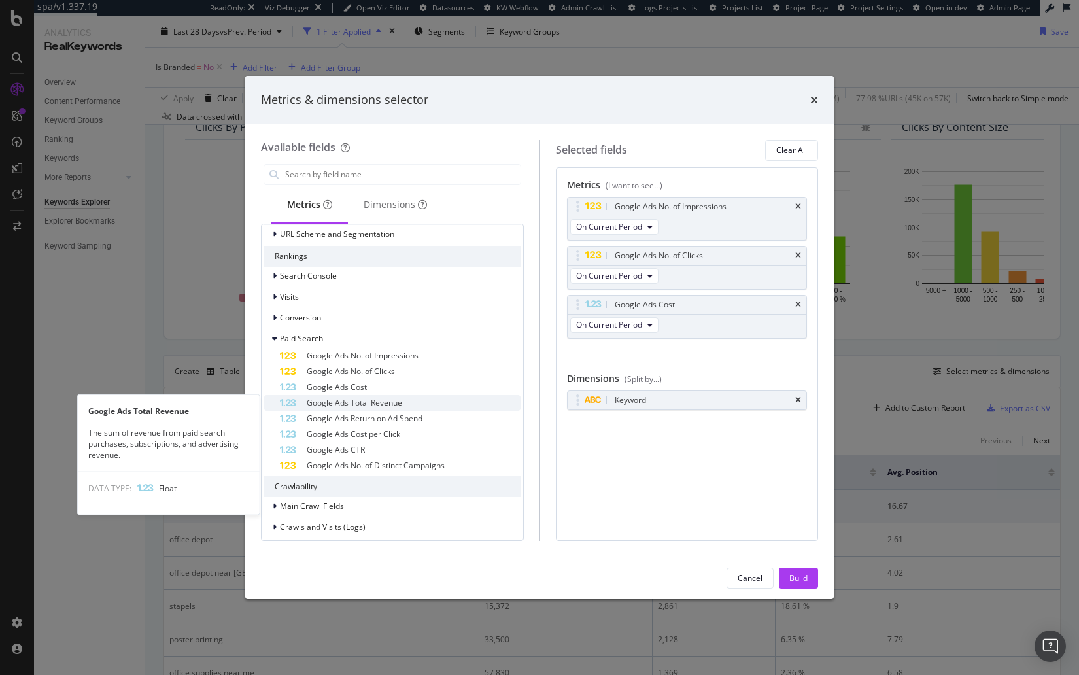
click at [398, 408] on div "Google Ads Total Revenue" at bounding box center [400, 403] width 241 height 16
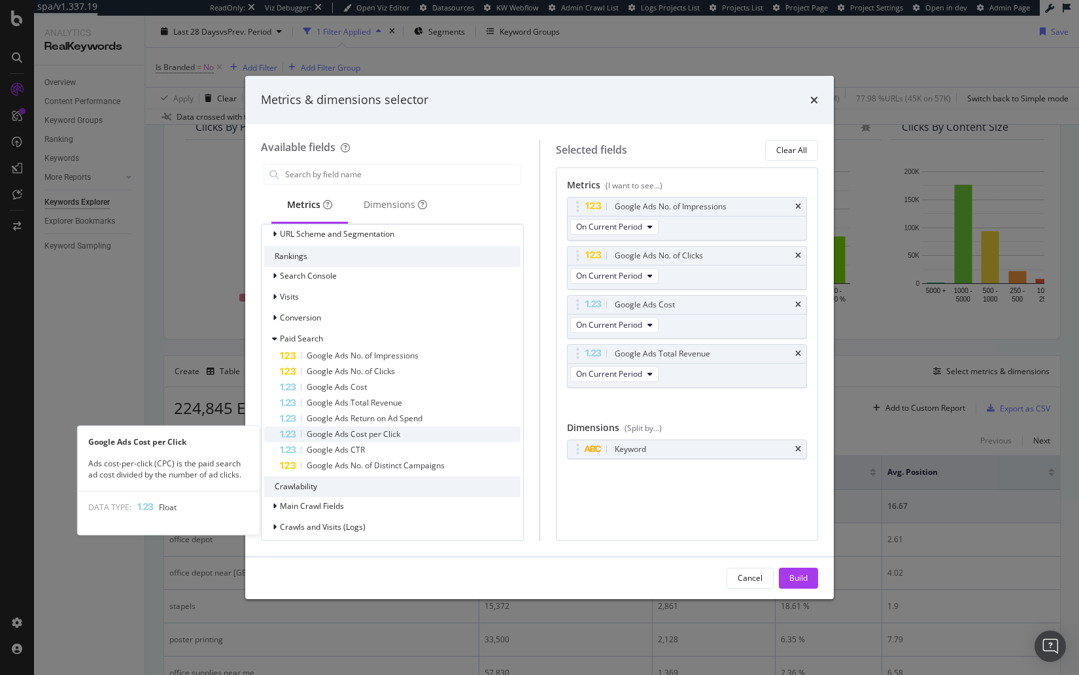
click at [406, 426] on div "Google Ads Cost per Click" at bounding box center [400, 434] width 241 height 16
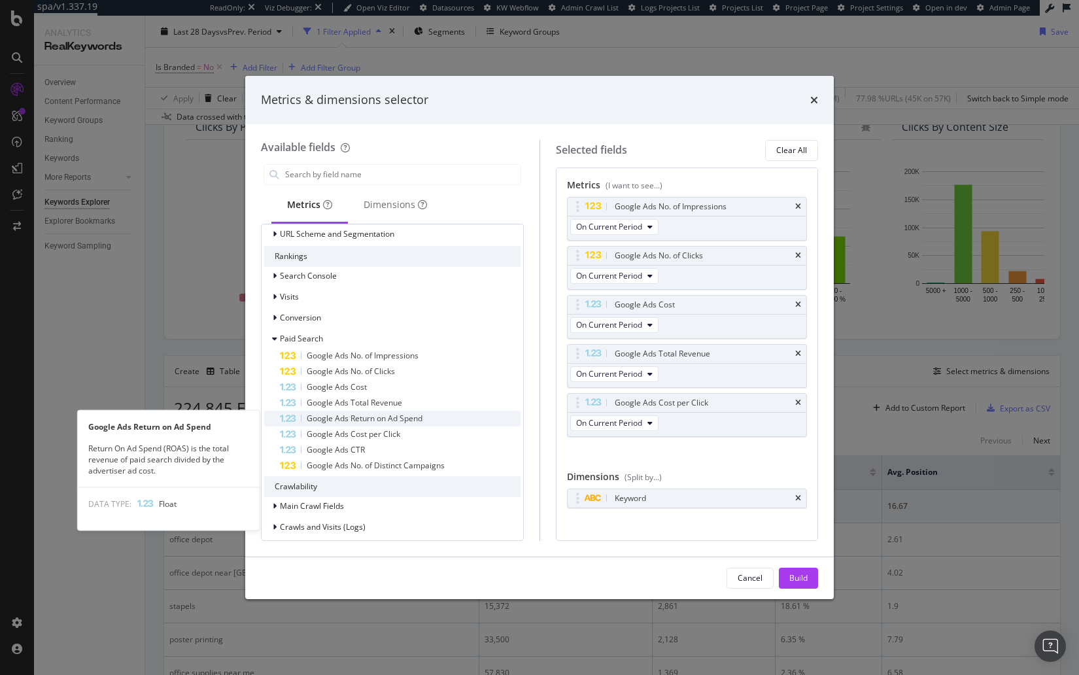
click at [410, 419] on span "Google Ads Return on Ad Spend" at bounding box center [365, 418] width 116 height 11
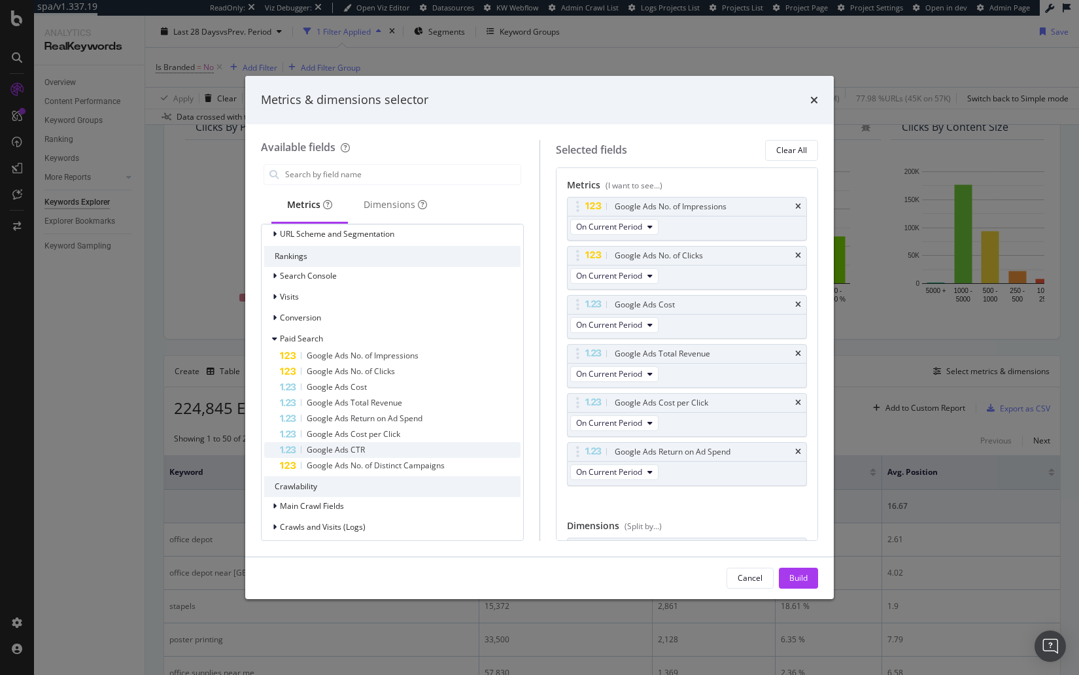
click at [409, 449] on div "Google Ads CTR" at bounding box center [400, 450] width 241 height 16
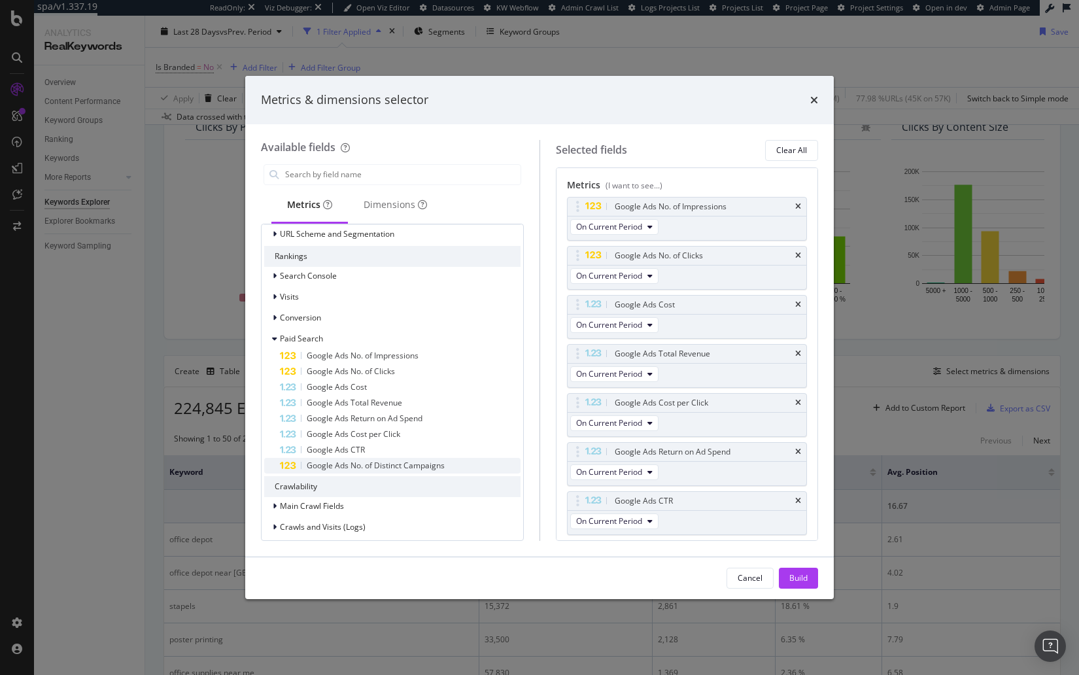
click at [423, 464] on span "Google Ads No. of Distinct Campaigns" at bounding box center [376, 465] width 138 height 11
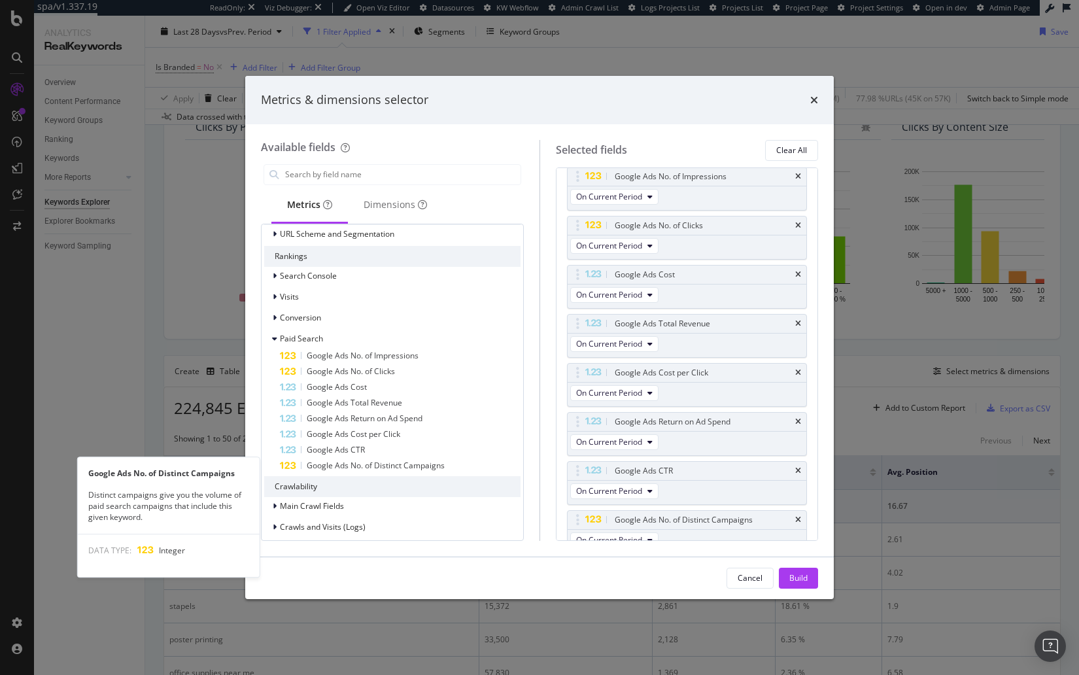
scroll to position [38, 0]
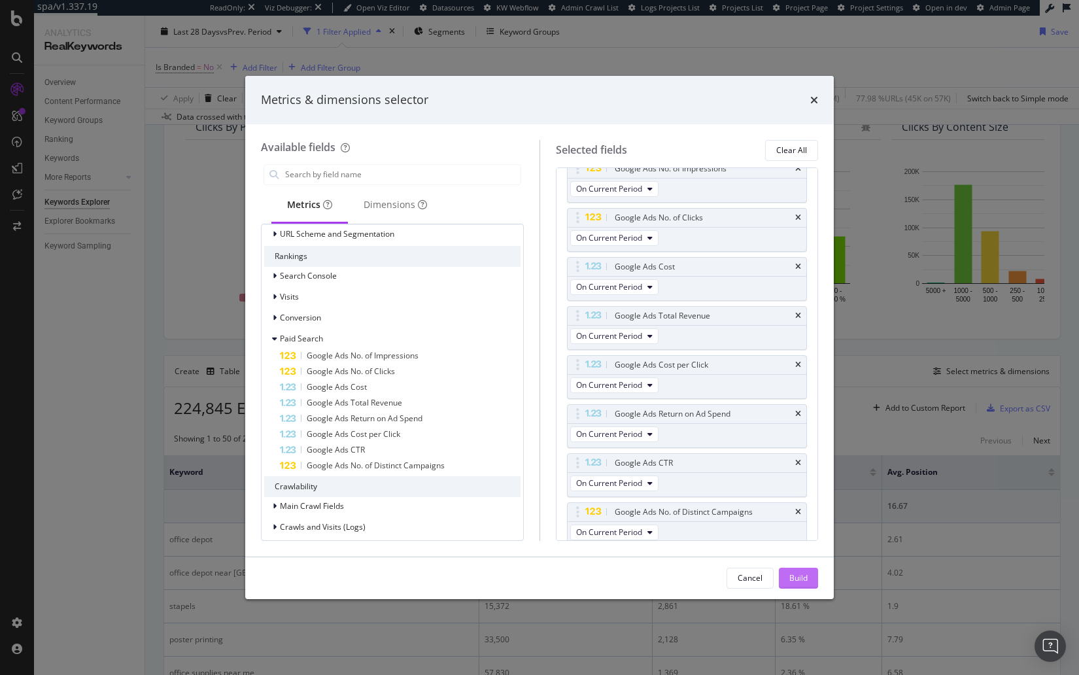
click at [784, 578] on button "Build" at bounding box center [798, 578] width 39 height 21
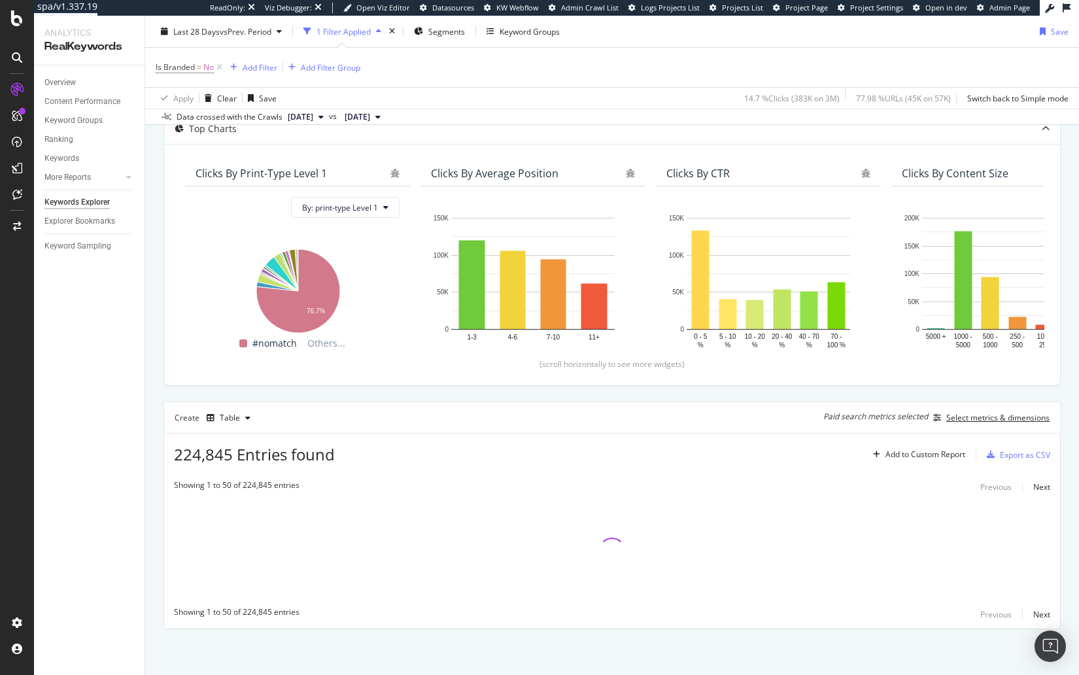
scroll to position [80, 0]
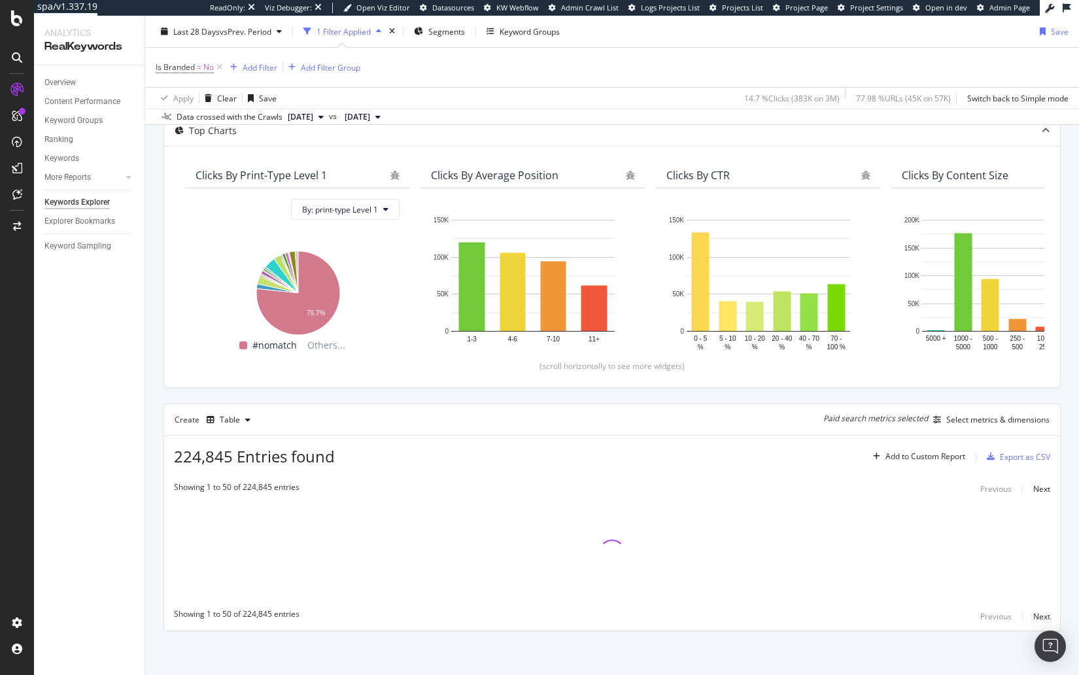
click at [508, 395] on div "Top Charts Clicks By print-type Level 1 By: print-type Level 1 Hold CMD (⌘) whi…" at bounding box center [612, 373] width 897 height 516
click at [516, 390] on div "Top Charts Clicks By print-type Level 1 By: print-type Level 1 Hold CMD (⌘) whi…" at bounding box center [612, 373] width 897 height 516
click at [485, 396] on div "Top Charts Clicks By print-type Level 1 By: print-type Level 1 Hold CMD (⌘) whi…" at bounding box center [612, 373] width 897 height 516
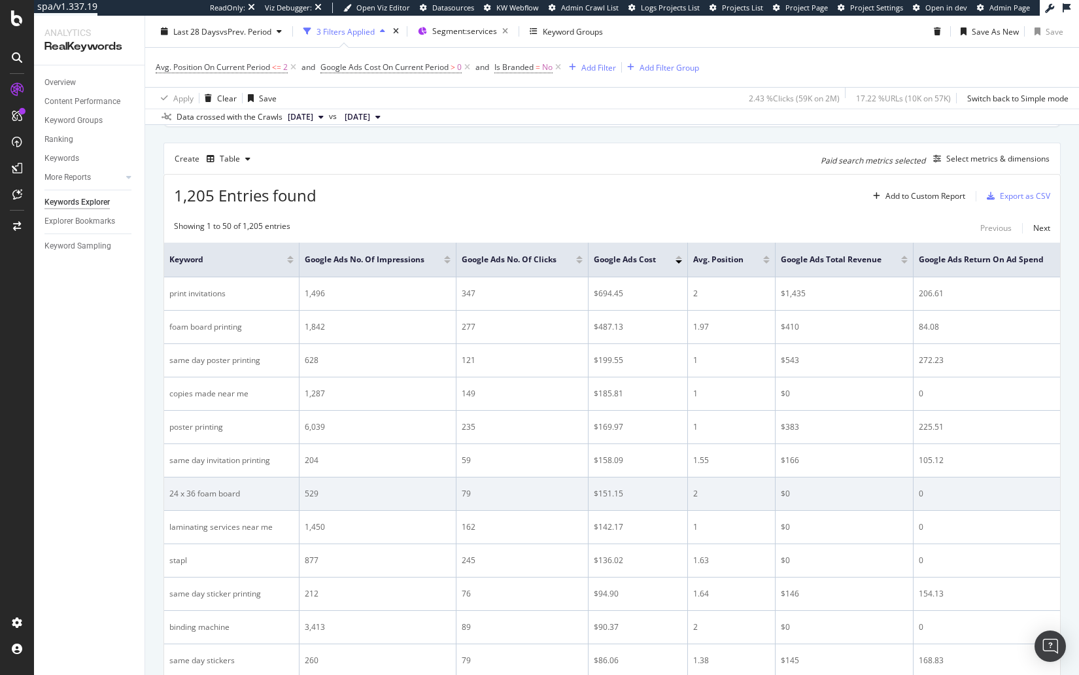
scroll to position [396, 0]
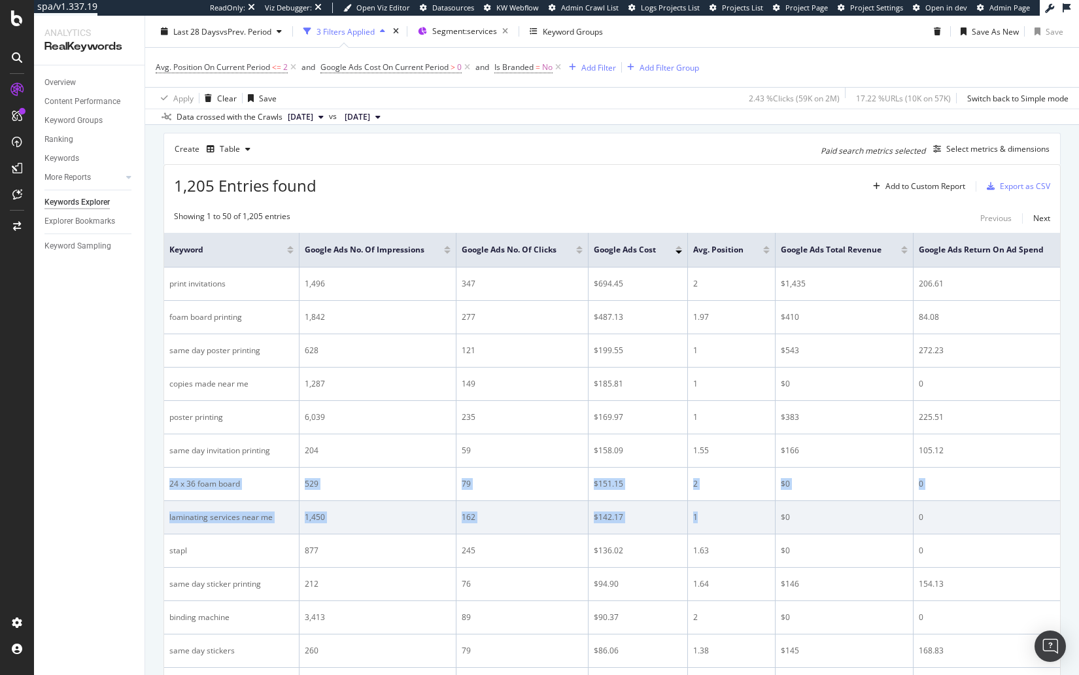
drag, startPoint x: 169, startPoint y: 480, endPoint x: 723, endPoint y: 517, distance: 555.3
click at [632, 512] on div "$142.17" at bounding box center [638, 518] width 88 height 12
drag, startPoint x: 690, startPoint y: 478, endPoint x: 703, endPoint y: 512, distance: 36.8
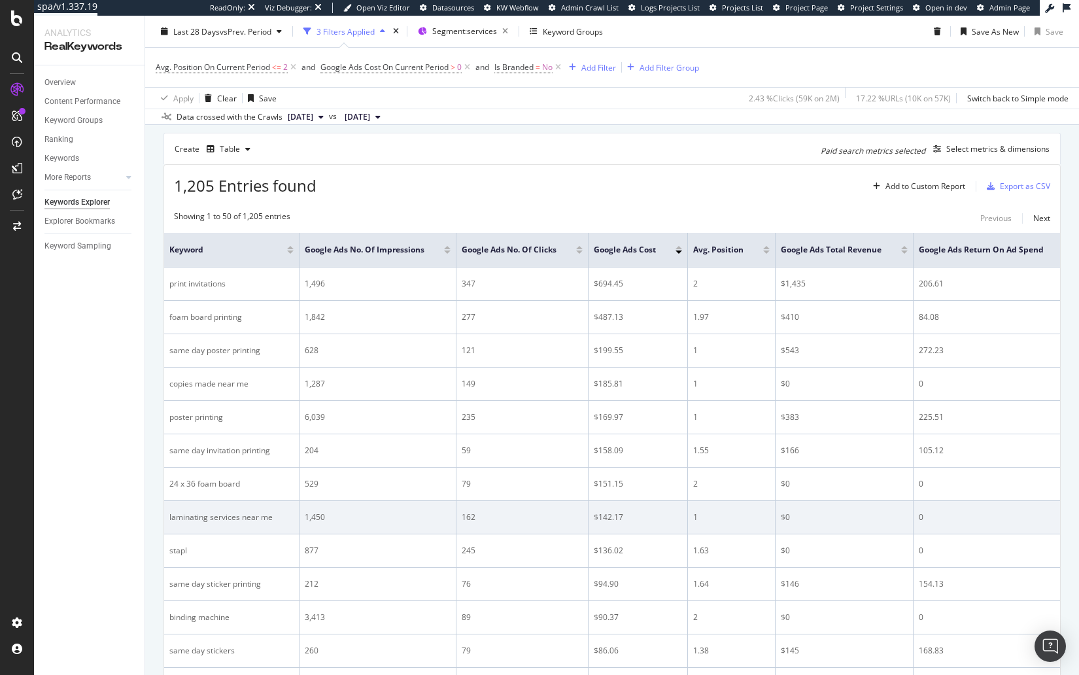
click at [703, 516] on div "1" at bounding box center [731, 518] width 77 height 12
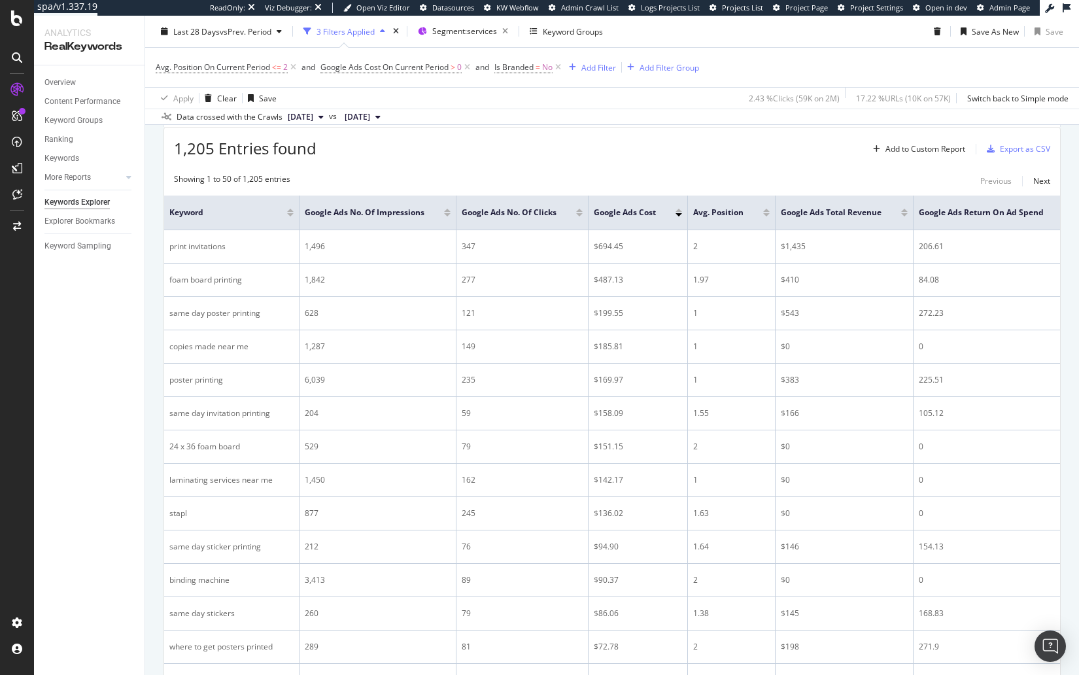
scroll to position [444, 0]
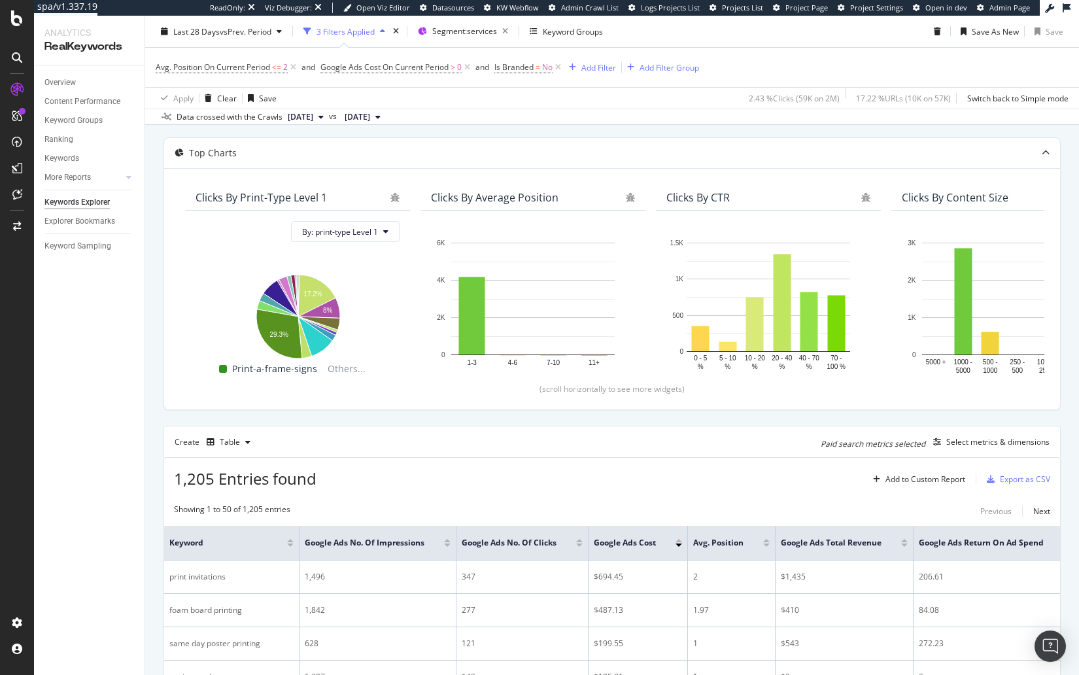
scroll to position [0, 0]
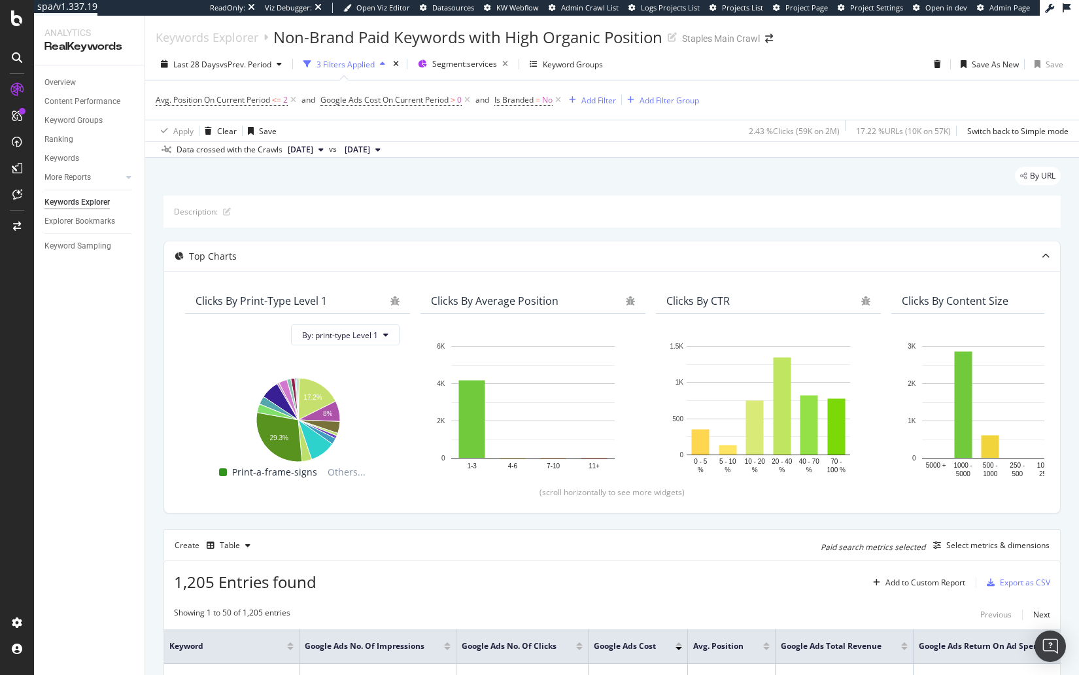
click at [388, 179] on div "By URL" at bounding box center [612, 181] width 897 height 29
click at [477, 184] on div "By URL" at bounding box center [612, 181] width 897 height 29
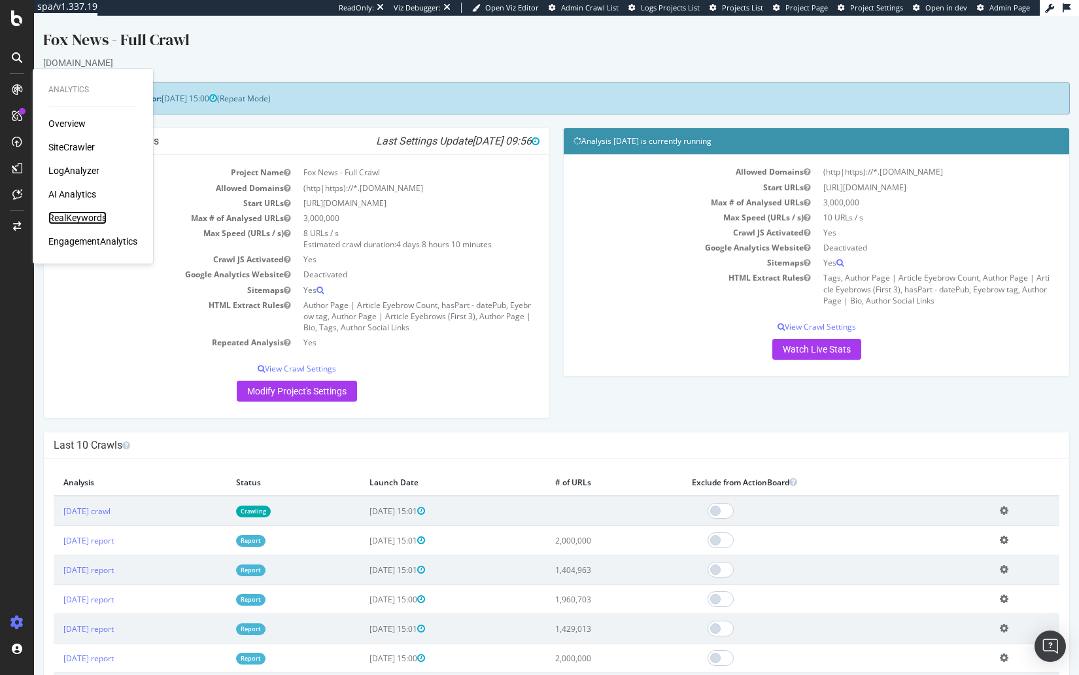
click at [73, 215] on div "RealKeywords" at bounding box center [77, 217] width 58 height 13
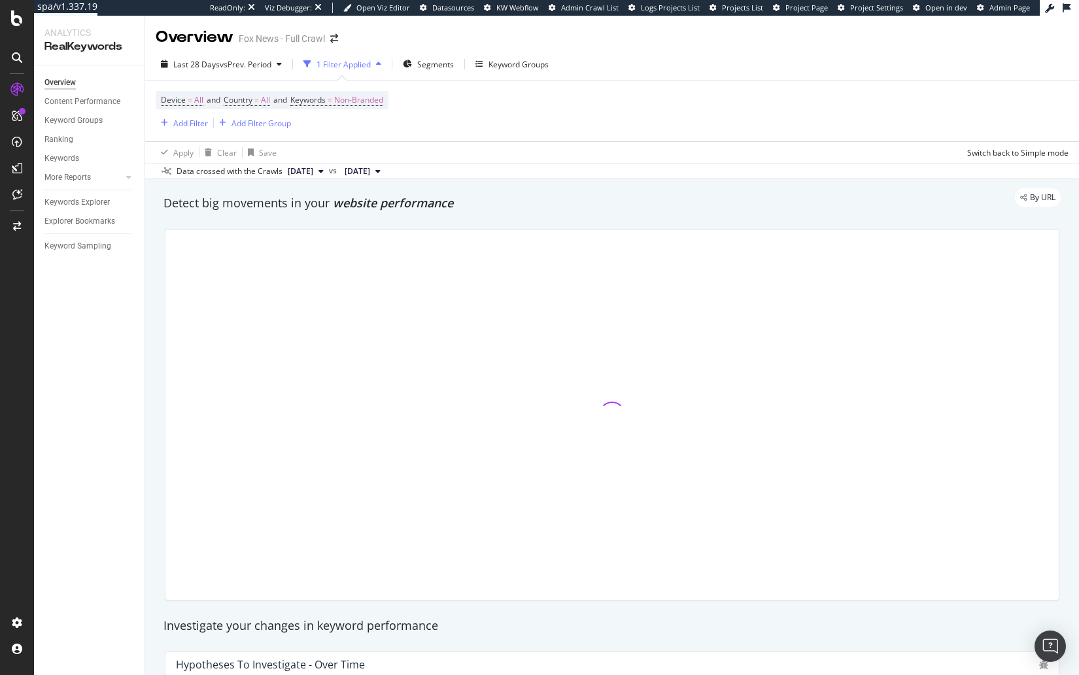
click at [266, 209] on div "Detect big movements in your website performance" at bounding box center [612, 203] width 897 height 17
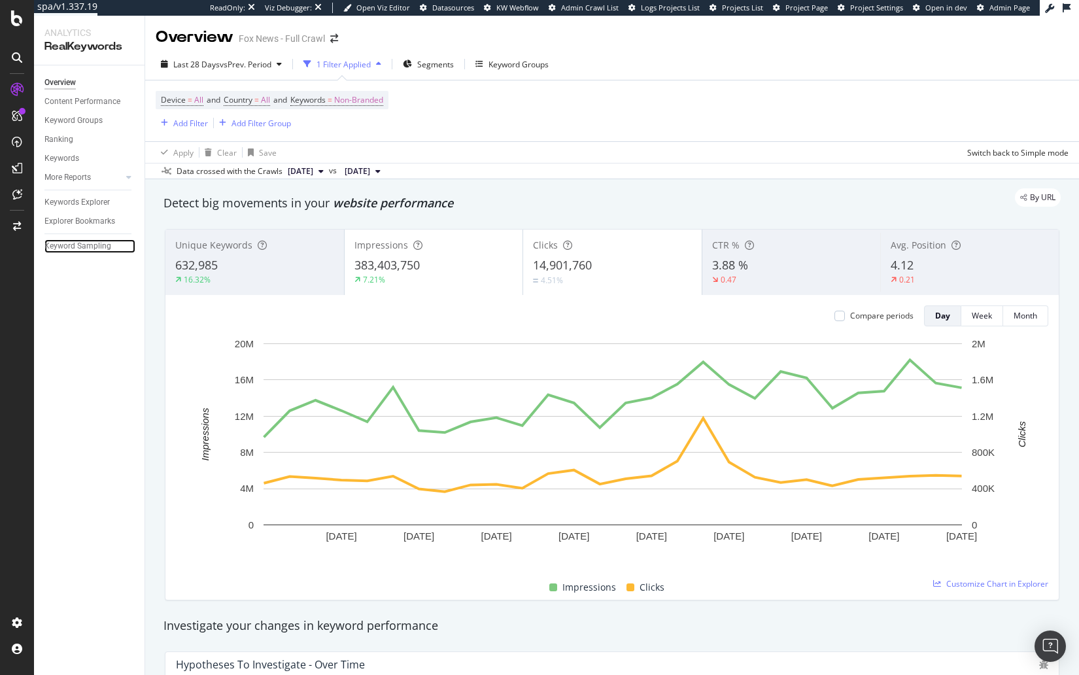
drag, startPoint x: 97, startPoint y: 249, endPoint x: 90, endPoint y: 253, distance: 9.1
click at [97, 249] on div "Keyword Sampling" at bounding box center [77, 246] width 67 height 14
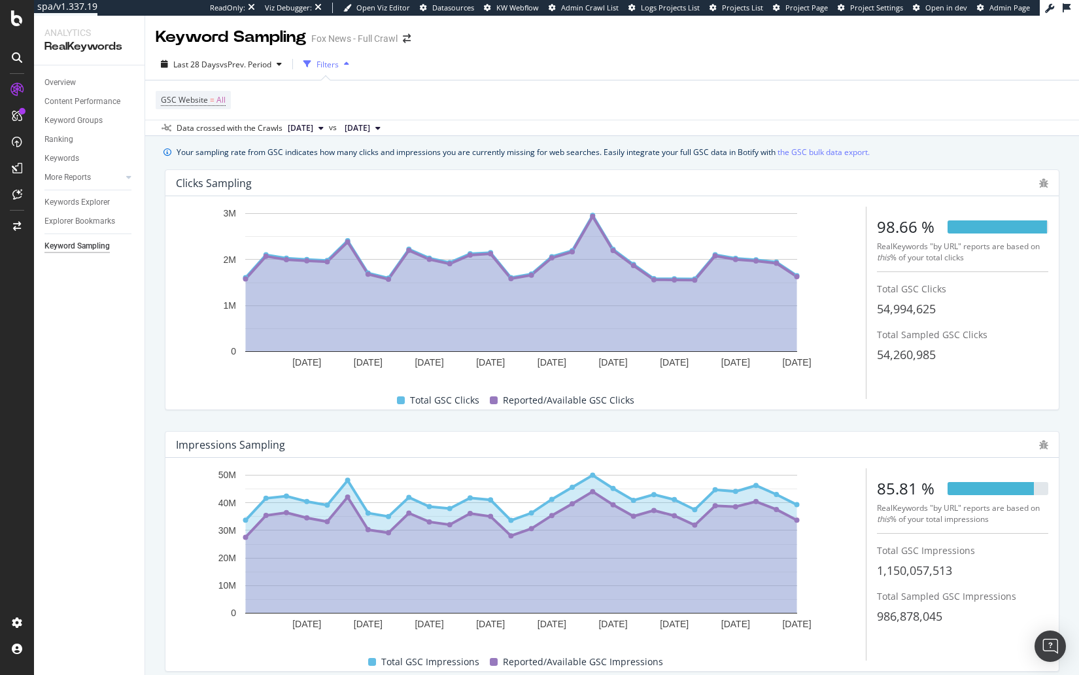
drag, startPoint x: 664, startPoint y: 103, endPoint x: 652, endPoint y: 104, distance: 11.8
click at [663, 103] on div "GSC Website = All" at bounding box center [612, 99] width 913 height 39
